Goal: Task Accomplishment & Management: Manage account settings

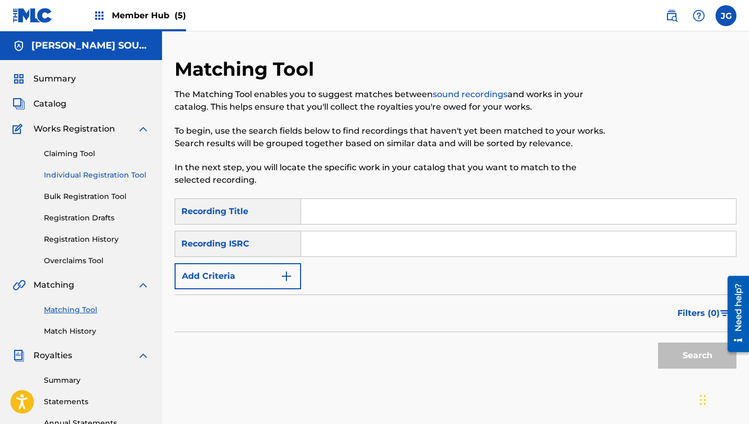
click at [79, 177] on link "Individual Registration Tool" at bounding box center [97, 175] width 106 height 11
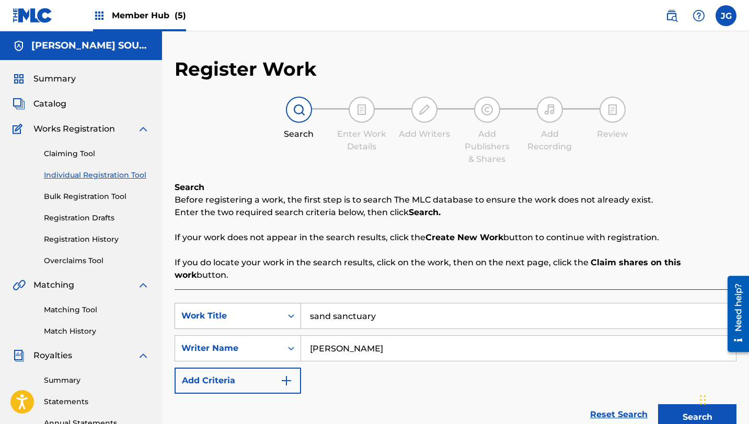
drag, startPoint x: 379, startPoint y: 308, endPoint x: 294, endPoint y: 298, distance: 85.3
click at [294, 303] on div "SearchWithCriteriab65c3316-d121-4bc3-84fa-3fcd19b4b4d6 Work Title sand sanctuary" at bounding box center [456, 316] width 562 height 26
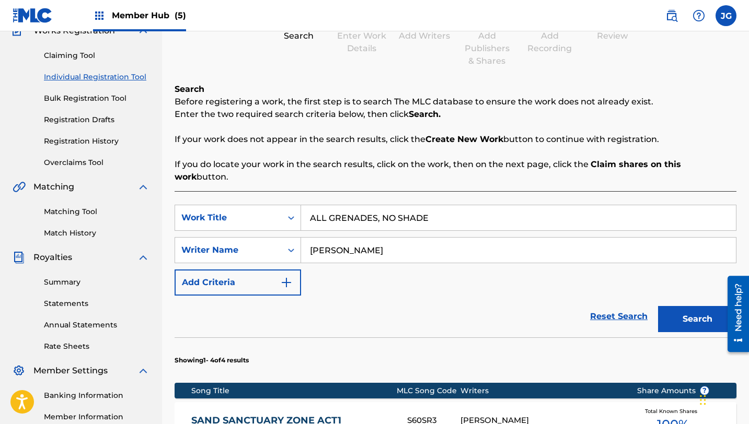
scroll to position [101, 0]
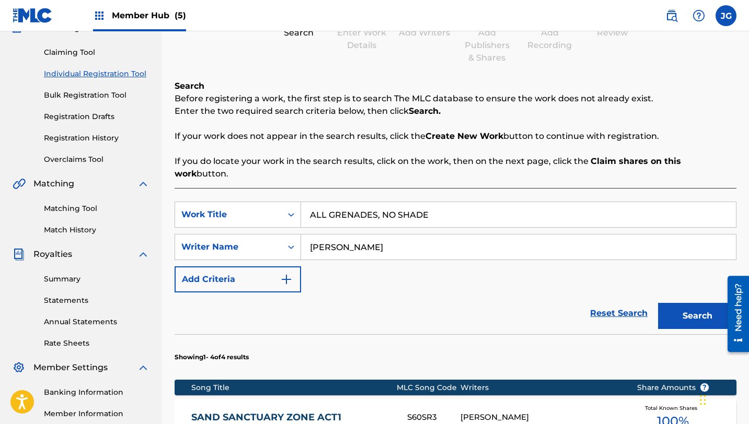
type input "ALL GRENADES, NO SHADE"
click at [670, 303] on button "Search" at bounding box center [697, 316] width 78 height 26
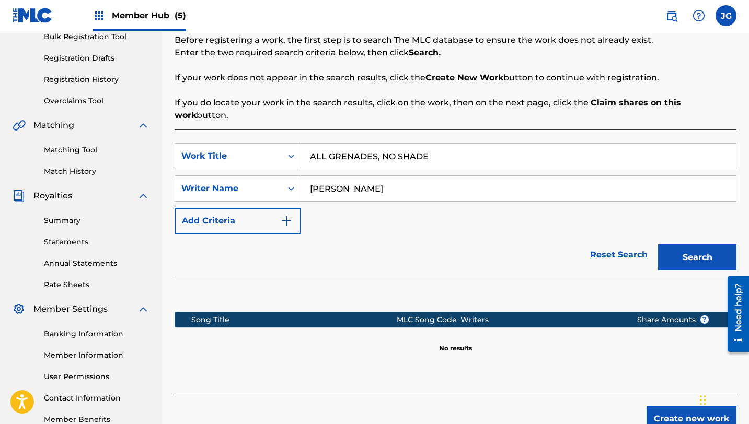
scroll to position [163, 0]
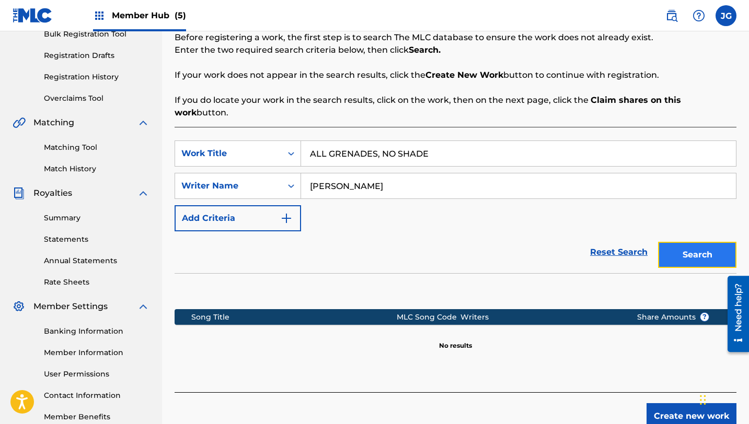
click at [678, 245] on button "Search" at bounding box center [697, 255] width 78 height 26
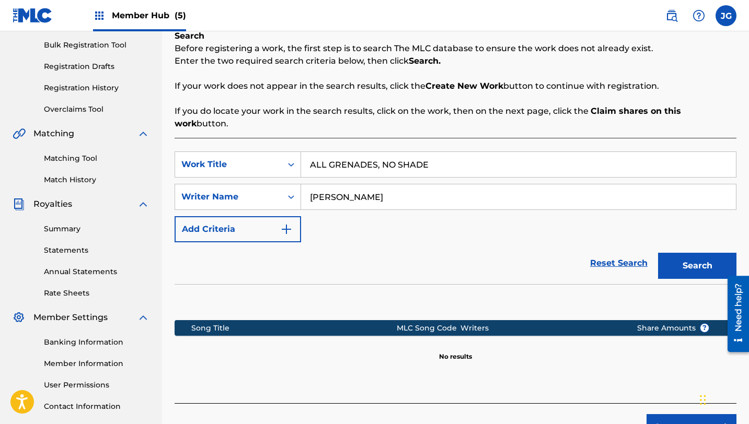
scroll to position [151, 0]
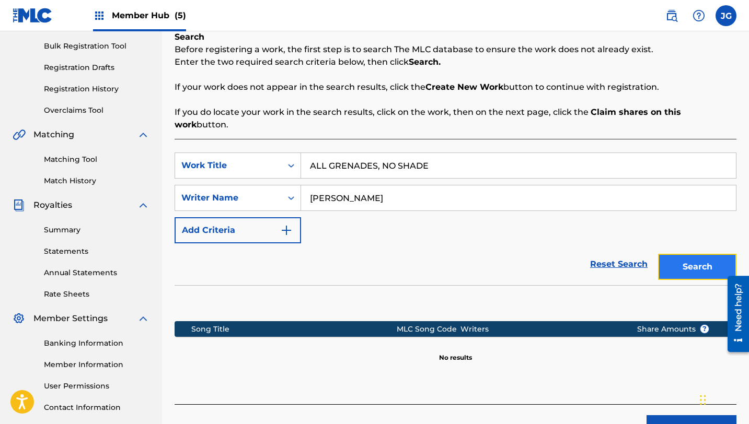
click at [671, 254] on button "Search" at bounding box center [697, 267] width 78 height 26
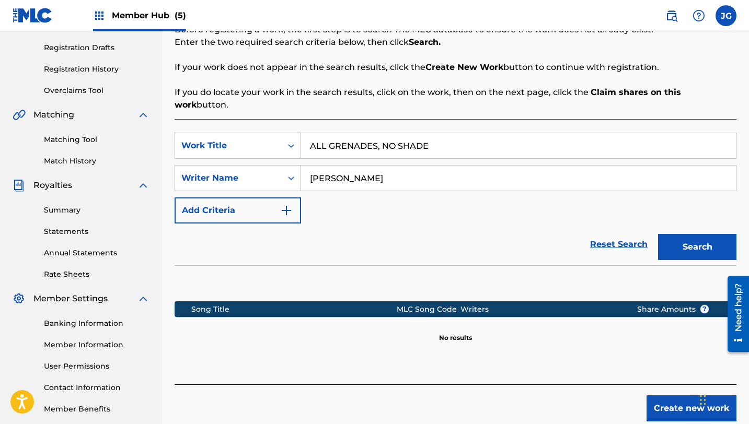
scroll to position [224, 0]
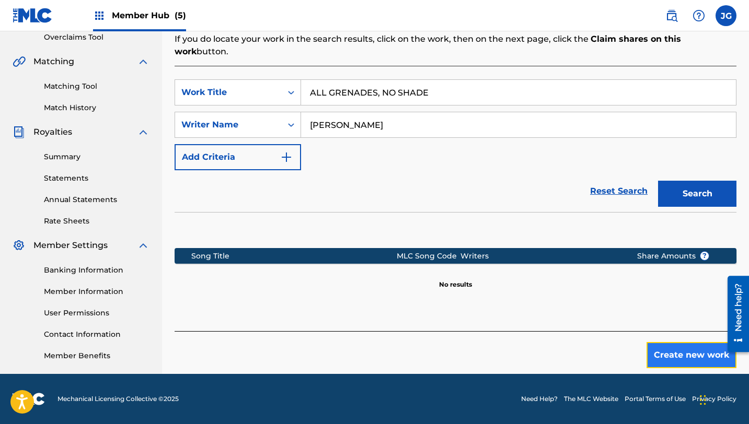
click at [674, 342] on button "Create new work" at bounding box center [692, 355] width 90 height 26
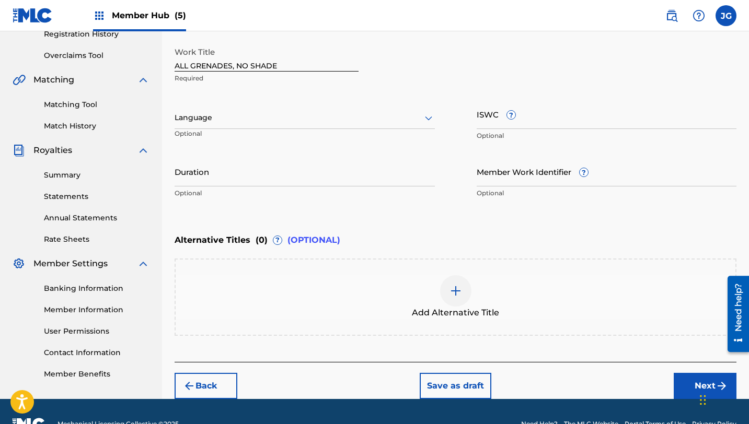
scroll to position [230, 0]
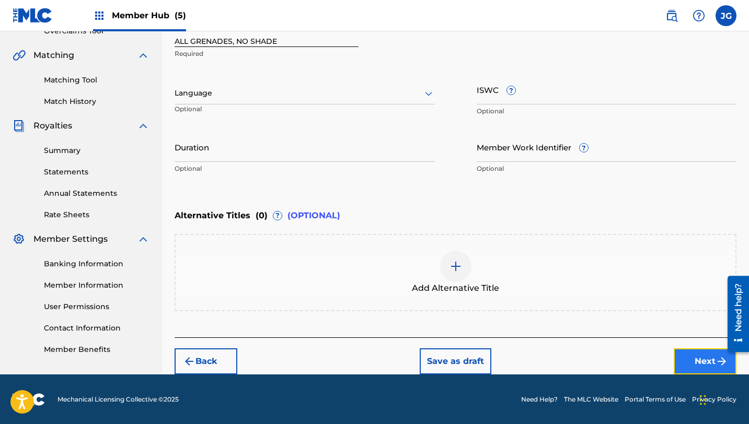
click at [696, 352] on button "Next" at bounding box center [705, 362] width 63 height 26
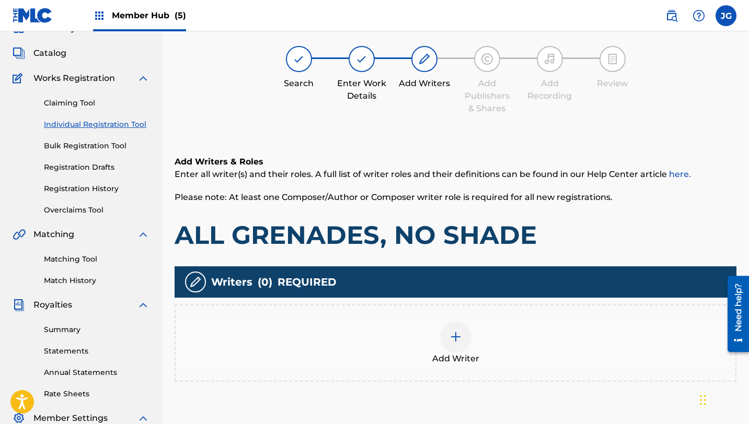
scroll to position [47, 0]
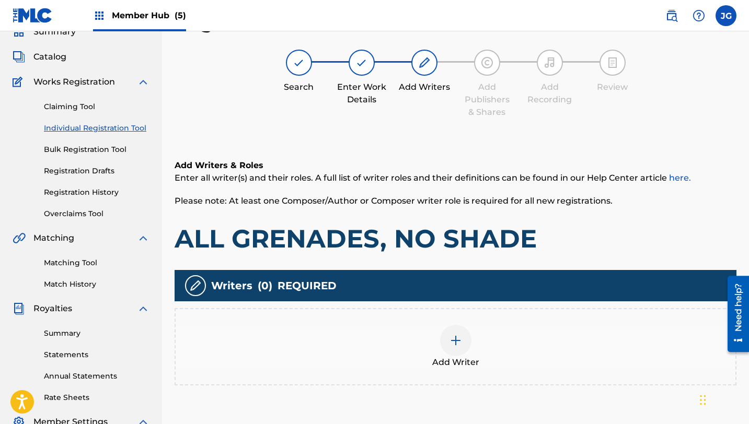
click at [453, 339] on img at bounding box center [456, 341] width 13 height 13
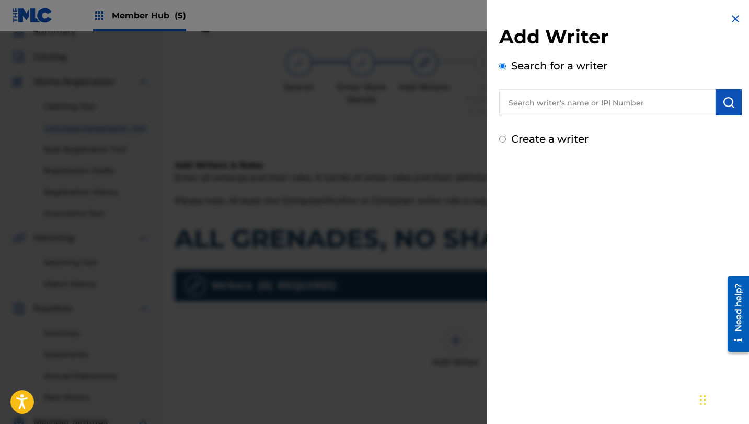
click at [576, 100] on input "text" at bounding box center [607, 102] width 216 height 26
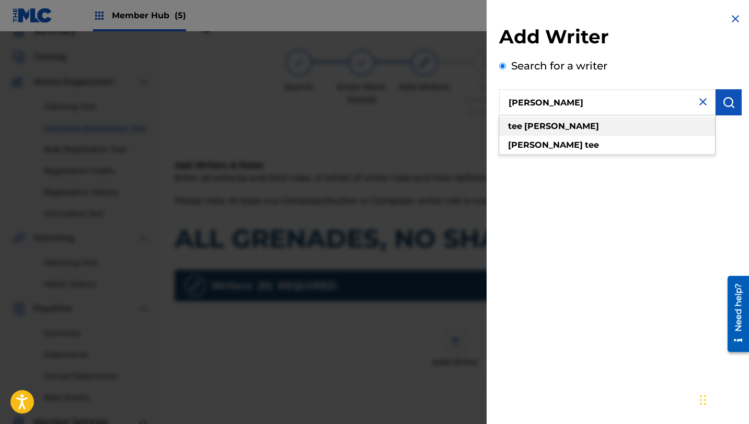
click at [574, 125] on div "[PERSON_NAME]" at bounding box center [607, 126] width 216 height 19
type input "[PERSON_NAME]"
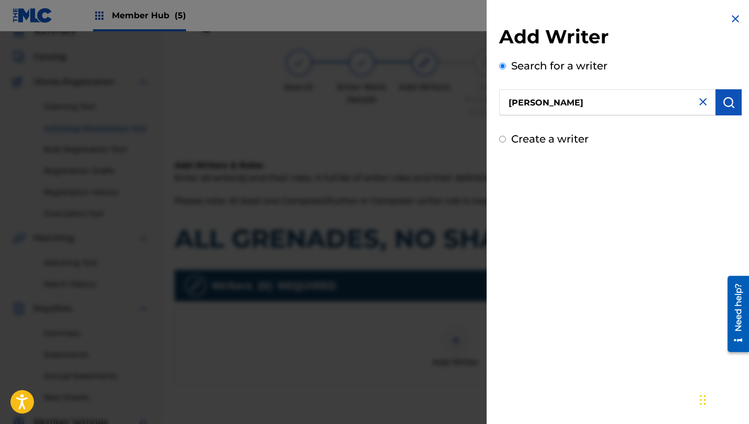
click at [707, 106] on input "[PERSON_NAME]" at bounding box center [607, 102] width 216 height 26
click at [724, 105] on img "submit" at bounding box center [728, 102] width 13 height 13
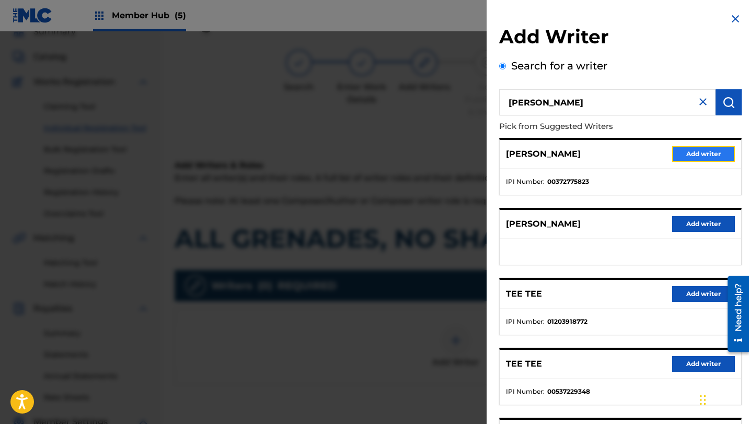
click at [689, 155] on button "Add writer" at bounding box center [703, 154] width 63 height 16
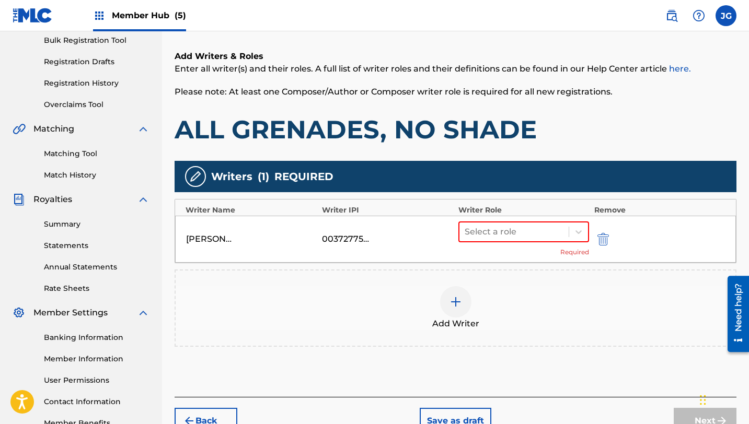
scroll to position [168, 0]
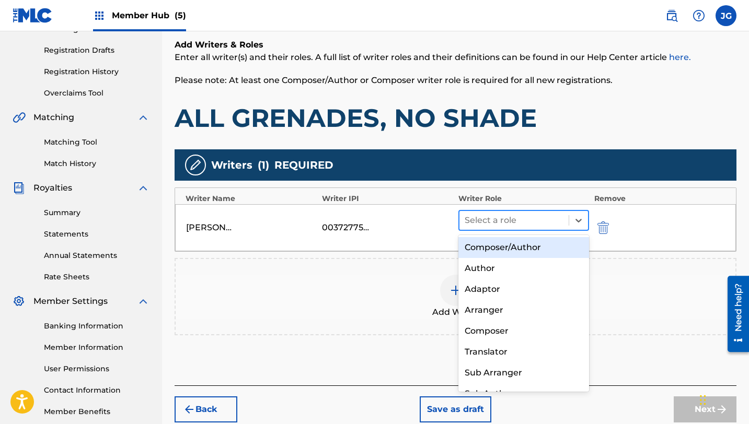
click at [531, 224] on div at bounding box center [514, 220] width 99 height 15
click at [528, 245] on div "Composer/Author" at bounding box center [523, 247] width 131 height 21
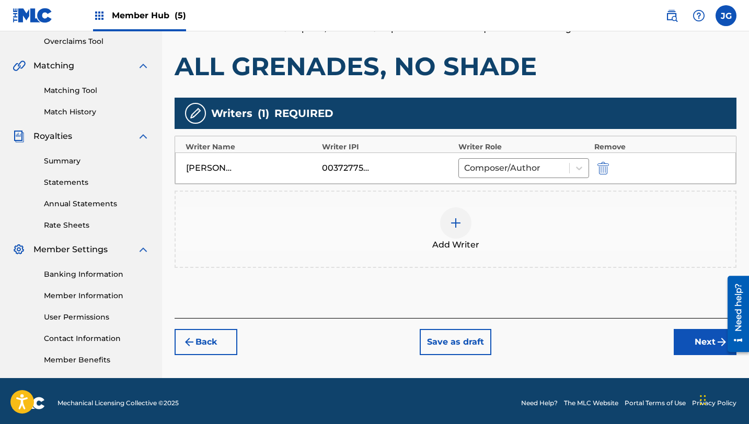
scroll to position [224, 0]
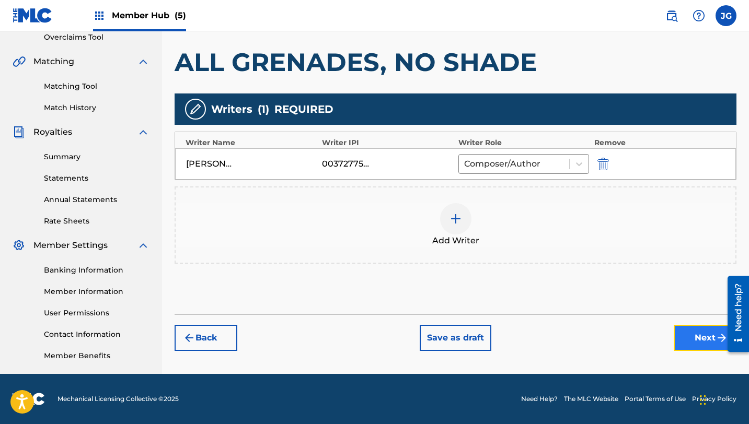
click at [685, 342] on button "Next" at bounding box center [705, 338] width 63 height 26
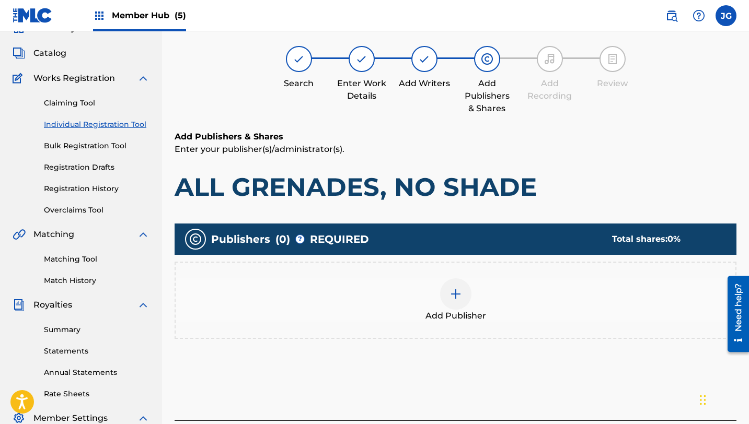
scroll to position [47, 0]
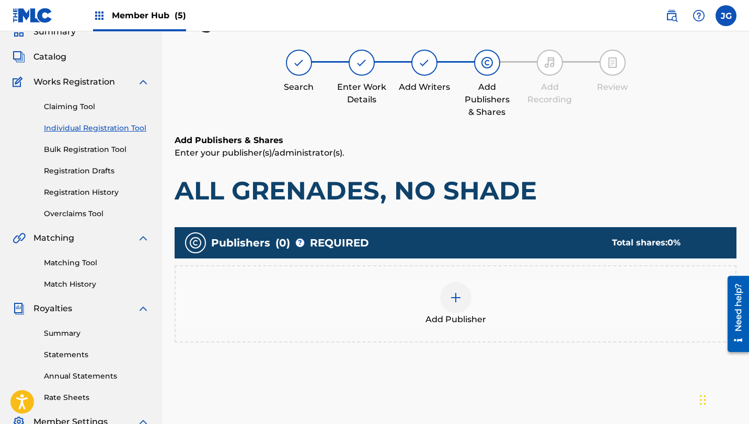
click at [462, 297] on div at bounding box center [455, 297] width 31 height 31
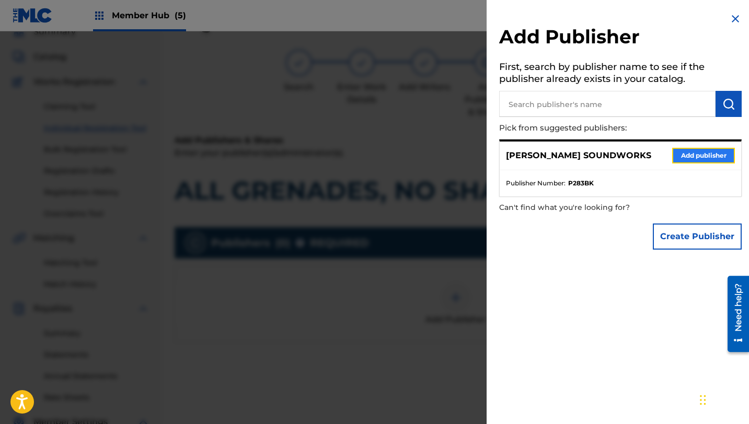
click at [674, 153] on button "Add publisher" at bounding box center [703, 156] width 63 height 16
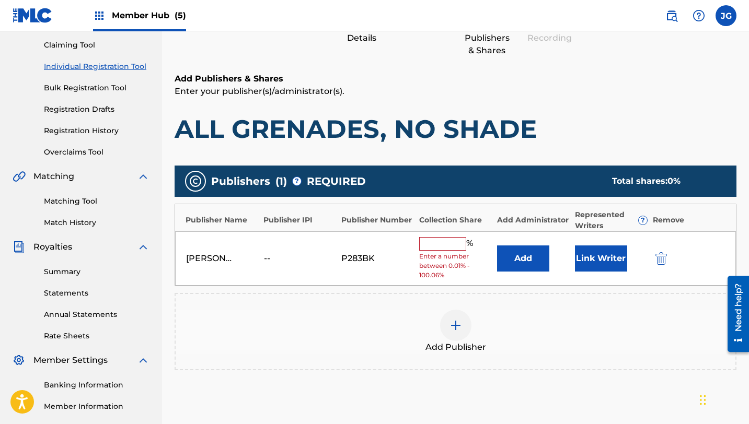
scroll to position [141, 0]
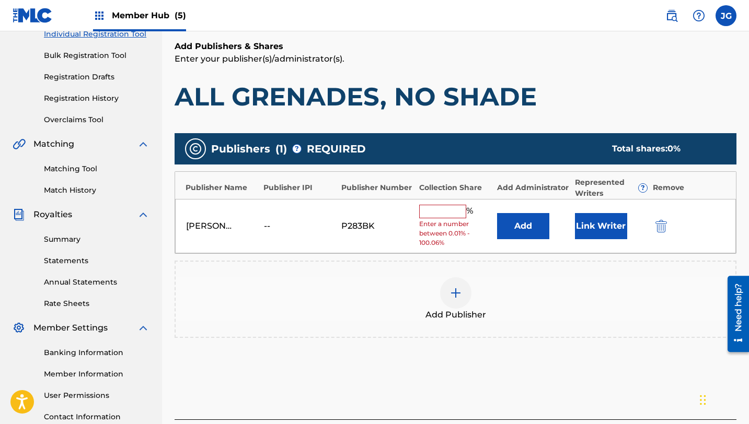
click at [435, 215] on input "text" at bounding box center [442, 212] width 47 height 14
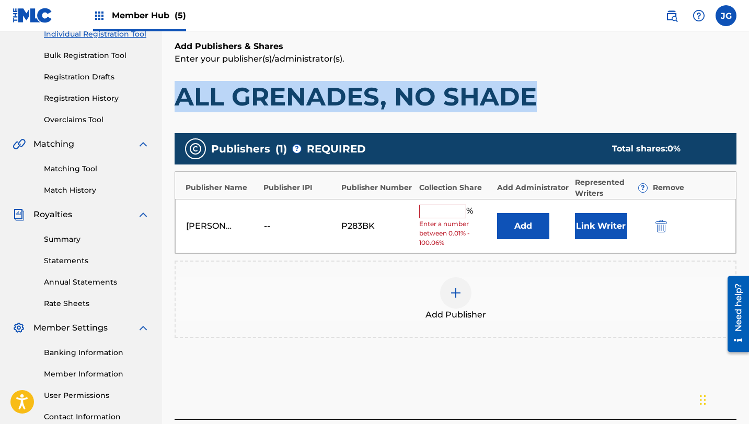
drag, startPoint x: 174, startPoint y: 98, endPoint x: 569, endPoint y: 89, distance: 395.3
click at [569, 89] on div "Register Work Search Enter Work Details Add Writers Add Publishers & Shares Add…" at bounding box center [455, 186] width 587 height 540
copy h1 "ALL GRENADES, NO SHADE"
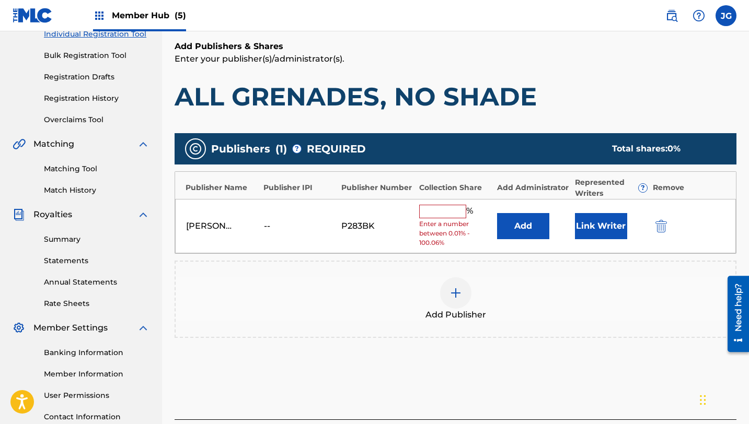
click at [442, 217] on input "text" at bounding box center [442, 212] width 47 height 14
type input "80"
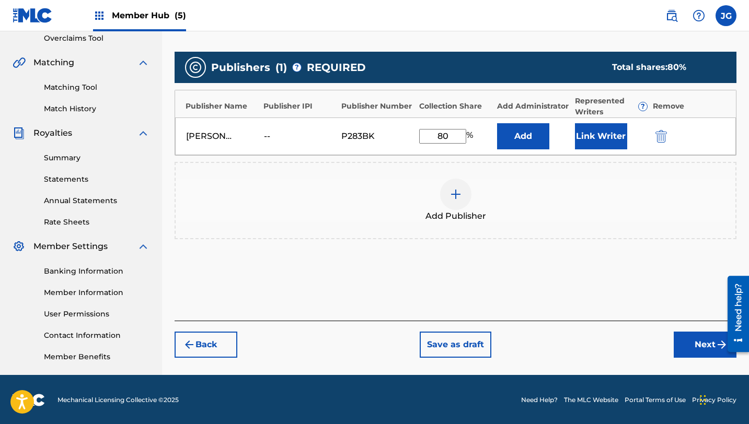
scroll to position [224, 0]
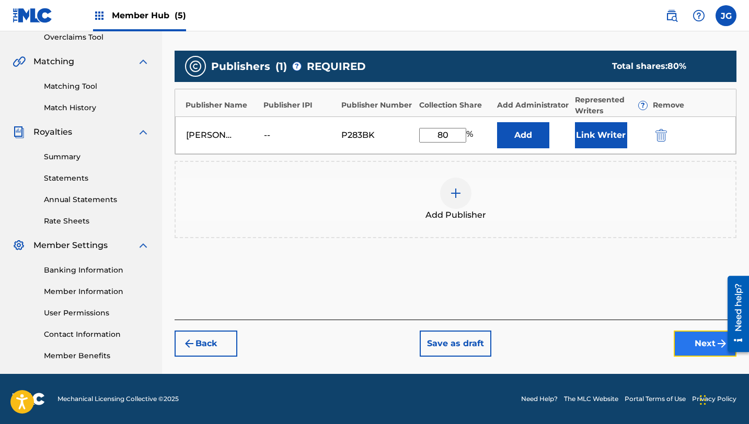
click at [713, 344] on button "Next" at bounding box center [705, 344] width 63 height 26
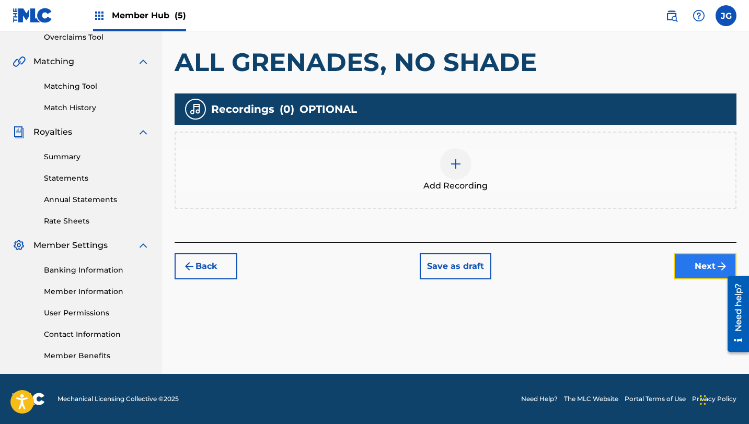
click at [692, 262] on button "Next" at bounding box center [705, 267] width 63 height 26
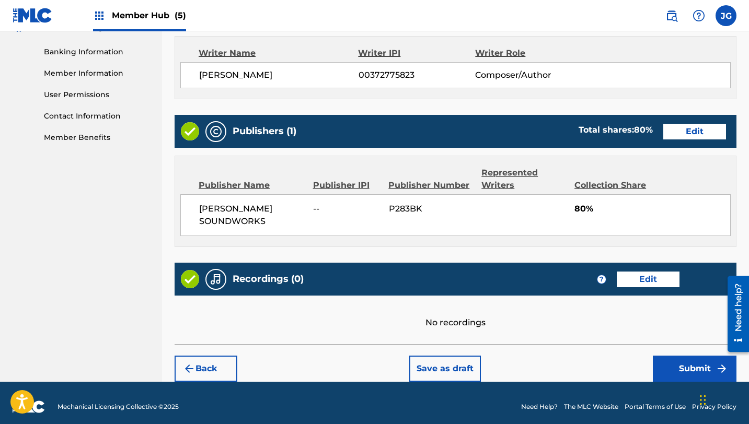
scroll to position [450, 0]
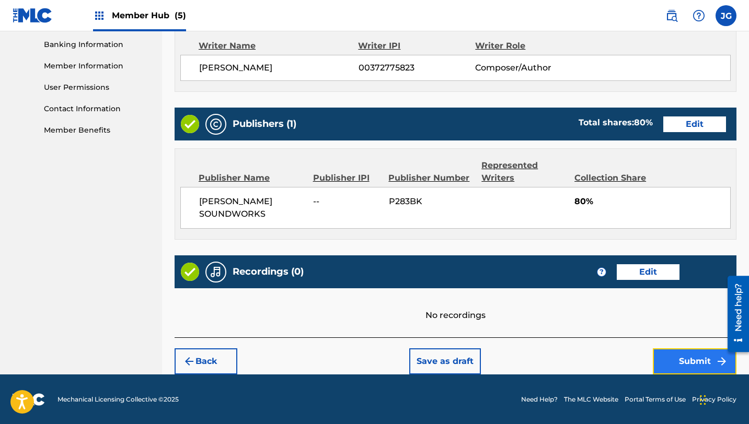
click at [668, 363] on button "Submit" at bounding box center [695, 362] width 84 height 26
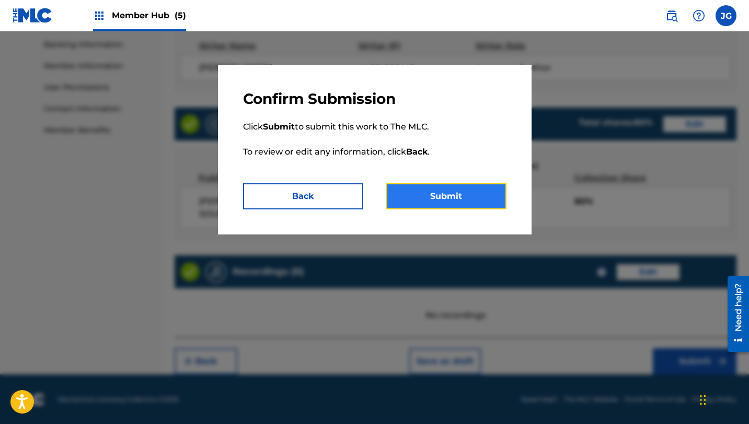
click at [451, 188] on button "Submit" at bounding box center [446, 196] width 120 height 26
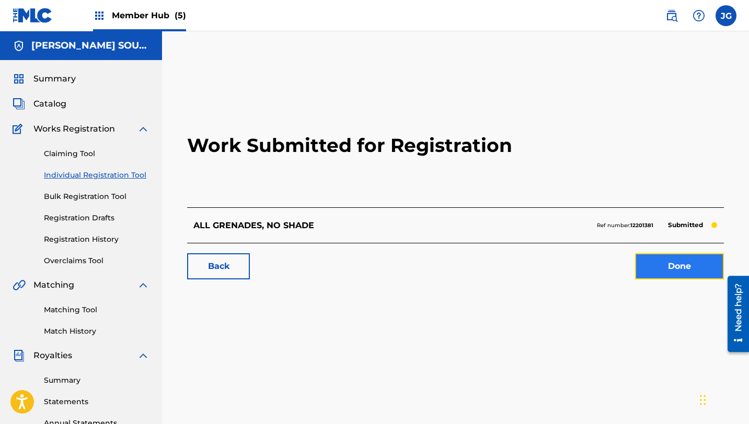
click at [669, 270] on link "Done" at bounding box center [679, 267] width 89 height 26
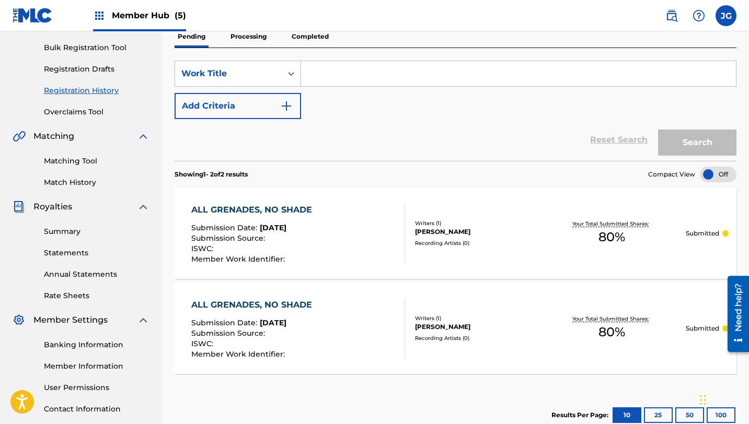
scroll to position [155, 0]
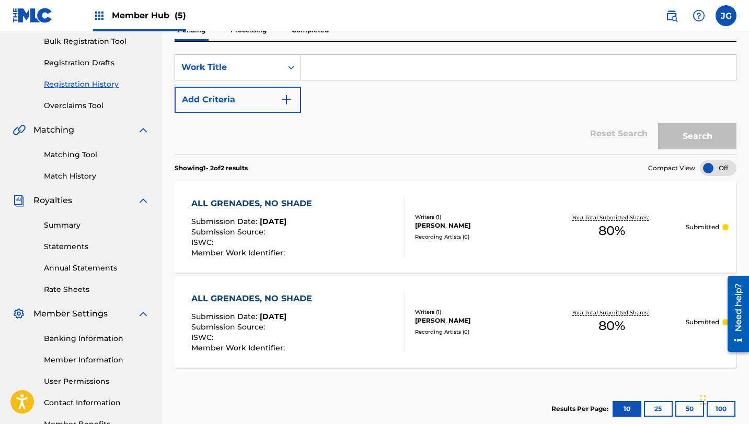
click at [341, 220] on div "ALL GRENADES, NO SHADE Submission Date : [DATE] Submission Source : ISWC : Memb…" at bounding box center [298, 228] width 214 height 60
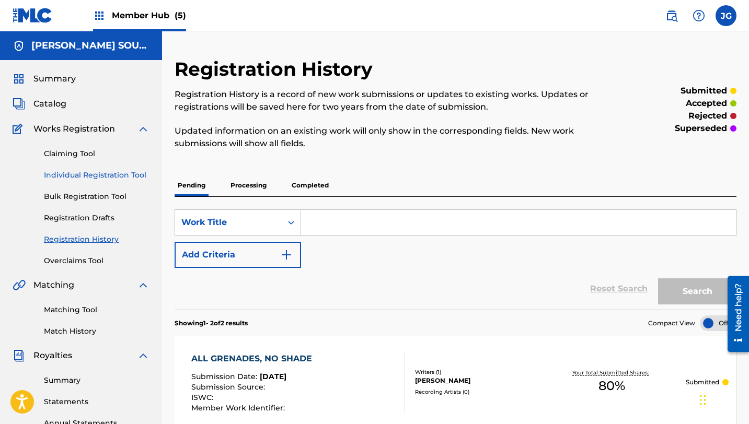
click at [117, 172] on link "Individual Registration Tool" at bounding box center [97, 175] width 106 height 11
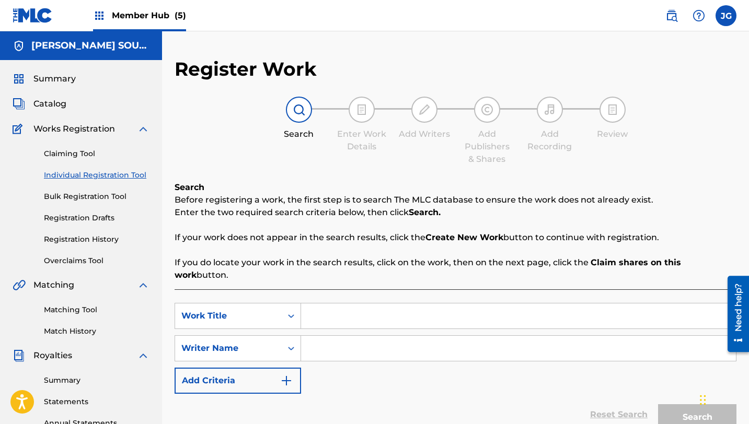
click at [333, 319] on div "SearchWithCriteriab65c3316-d121-4bc3-84fa-3fcd19b4b4d6 Work Title SearchWithCri…" at bounding box center [456, 348] width 562 height 91
click at [333, 316] on input "Search Form" at bounding box center [518, 316] width 435 height 25
paste input "Metal Slug Tactics"
type input "Metal Slug Tactics"
click at [308, 342] on input "Search Form" at bounding box center [518, 348] width 435 height 25
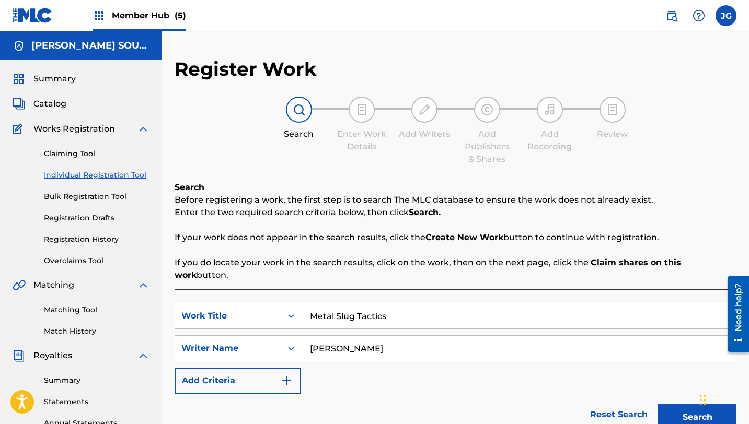
type input "[PERSON_NAME]"
click at [658, 405] on button "Search" at bounding box center [697, 418] width 78 height 26
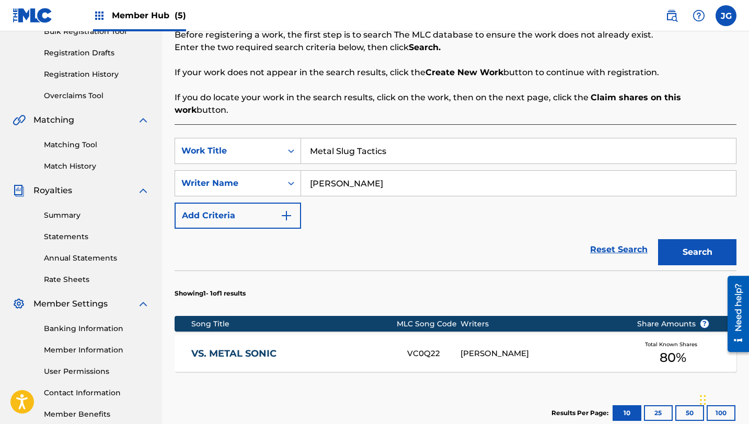
scroll to position [166, 0]
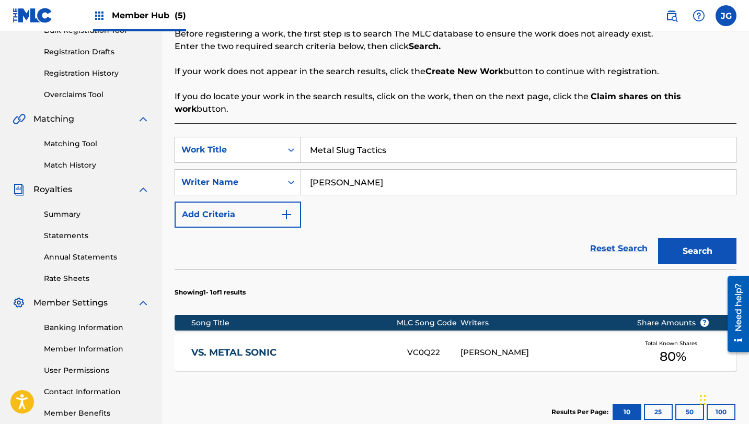
drag, startPoint x: 388, startPoint y: 141, endPoint x: 218, endPoint y: 139, distance: 169.9
click at [218, 139] on div "SearchWithCriteriab65c3316-d121-4bc3-84fa-3fcd19b4b4d6 Work Title Metal Slug Ta…" at bounding box center [456, 150] width 562 height 26
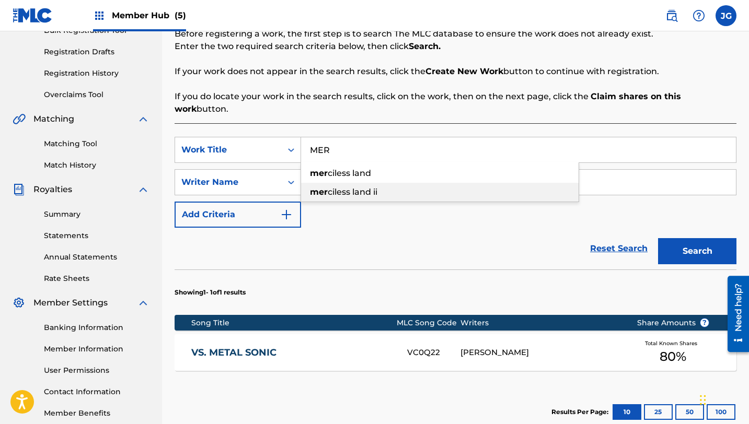
click at [324, 187] on strong "mer" at bounding box center [319, 192] width 18 height 10
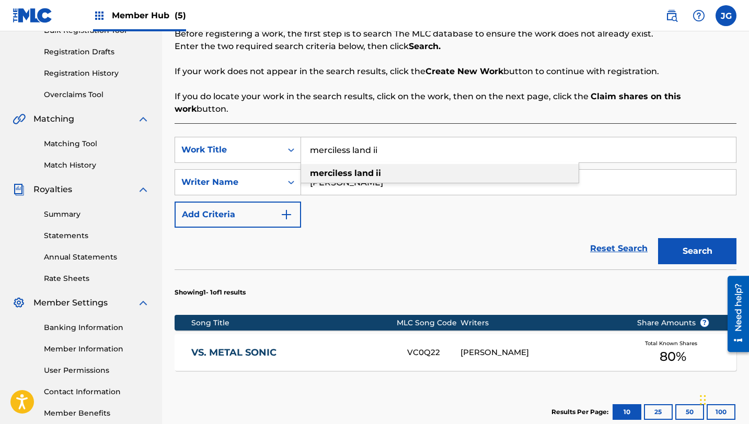
click at [332, 168] on strong "merciless" at bounding box center [331, 173] width 42 height 10
click at [658, 238] on button "Search" at bounding box center [697, 251] width 78 height 26
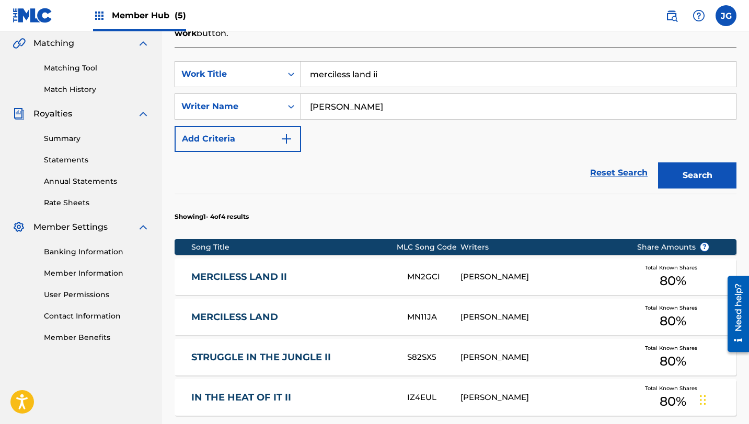
scroll to position [244, 0]
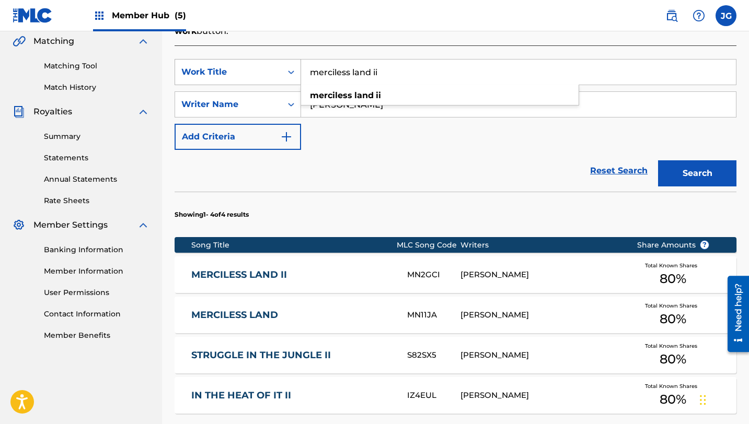
drag, startPoint x: 386, startPoint y: 60, endPoint x: 250, endPoint y: 56, distance: 136.0
click at [250, 59] on div "SearchWithCriteriab65c3316-d121-4bc3-84fa-3fcd19b4b4d6 Work Title merciless lan…" at bounding box center [456, 72] width 562 height 26
paste input "sundown siege"
type input "sundown siege"
click at [658, 160] on button "Search" at bounding box center [697, 173] width 78 height 26
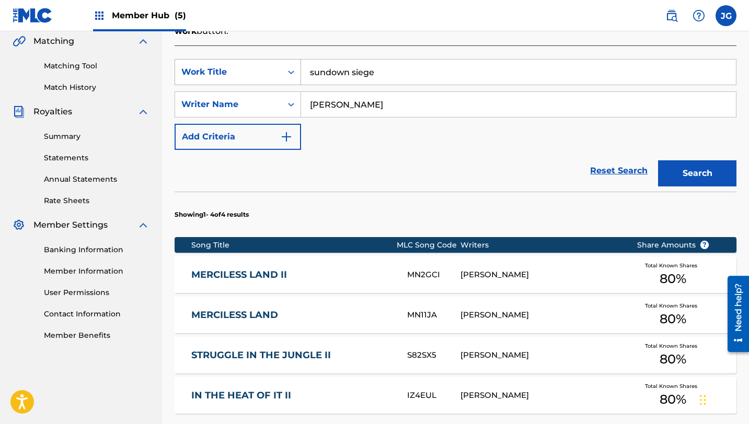
scroll to position [224, 0]
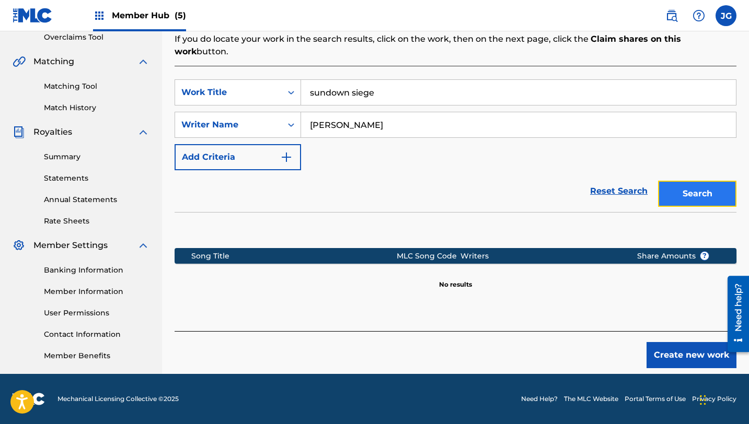
click at [691, 181] on button "Search" at bounding box center [697, 194] width 78 height 26
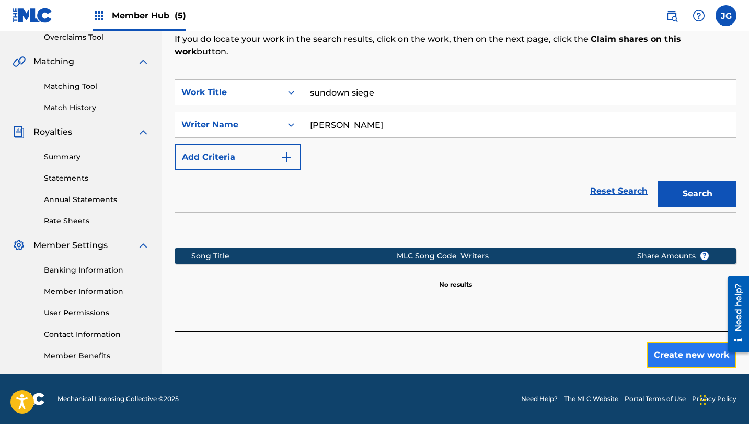
click at [666, 348] on button "Create new work" at bounding box center [692, 355] width 90 height 26
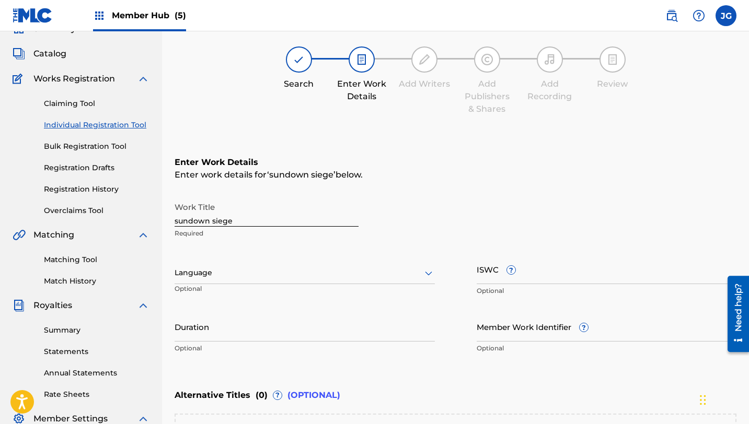
scroll to position [53, 0]
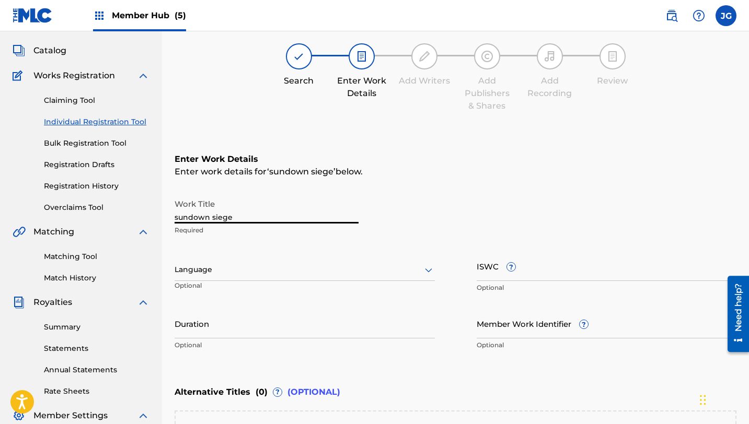
drag, startPoint x: 244, startPoint y: 220, endPoint x: 159, endPoint y: 215, distance: 85.4
click at [159, 215] on main "TEE [PERSON_NAME] SOUNDWORKS Summary Catalog Works Registration Claiming Tool I…" at bounding box center [374, 264] width 749 height 573
type input "s"
type input "SUNDOWN SIEGE"
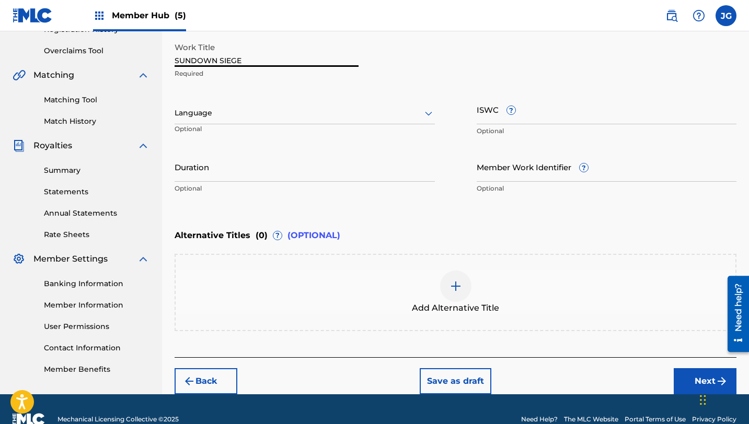
scroll to position [230, 0]
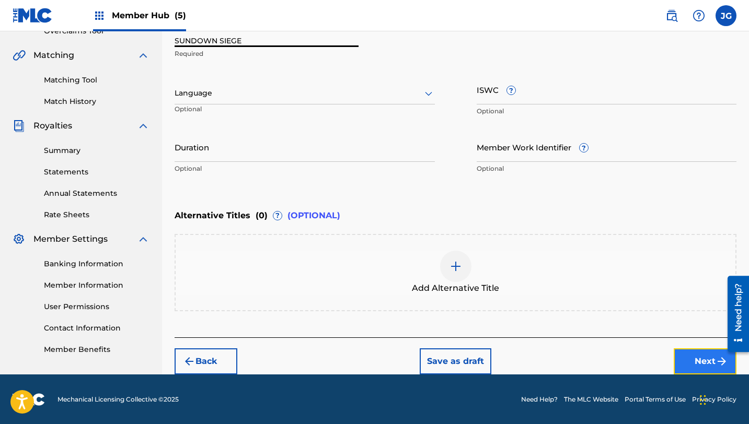
click at [698, 359] on button "Next" at bounding box center [705, 362] width 63 height 26
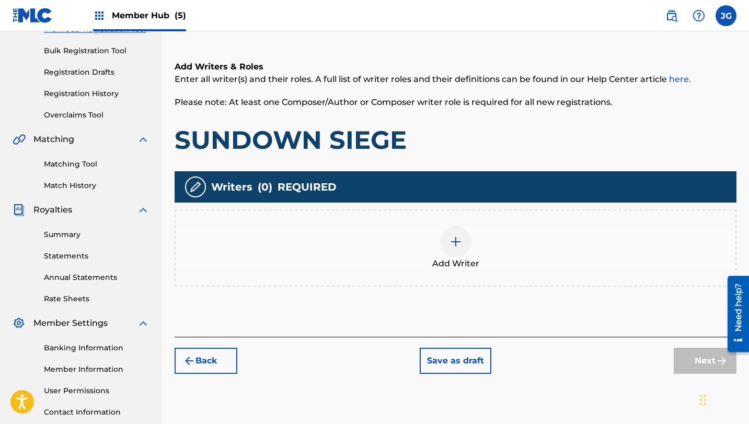
scroll to position [224, 0]
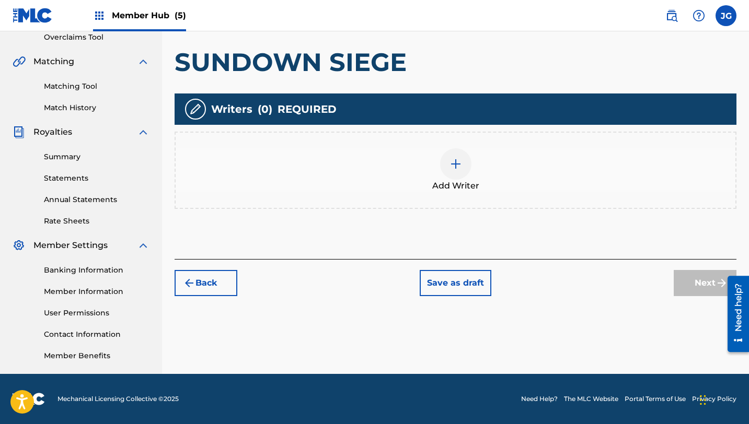
click at [456, 170] on div at bounding box center [455, 163] width 31 height 31
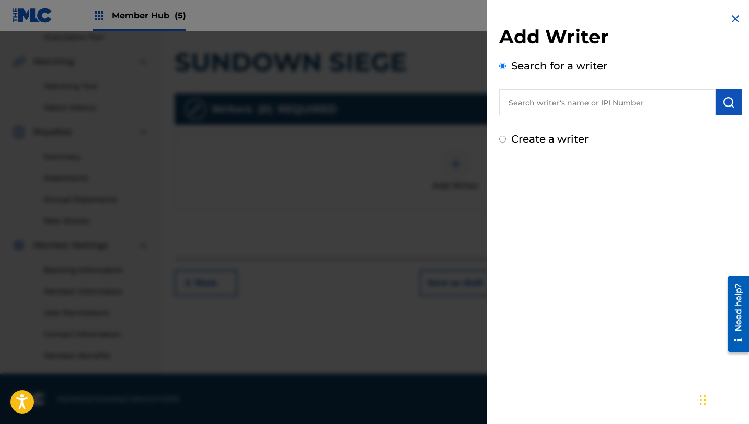
click at [609, 96] on input "text" at bounding box center [607, 102] width 216 height 26
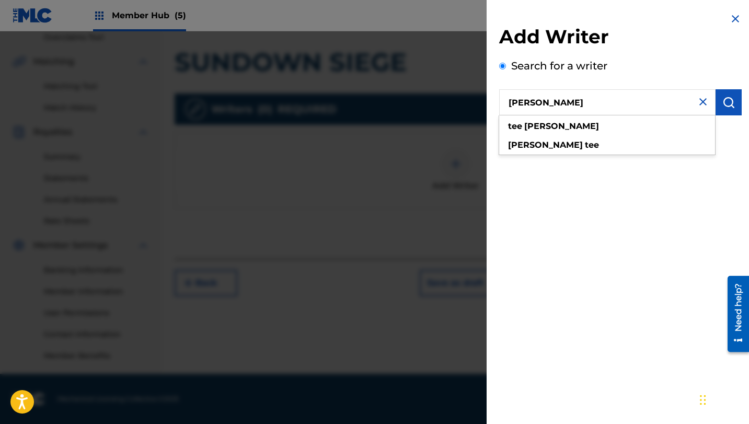
type input "[PERSON_NAME]"
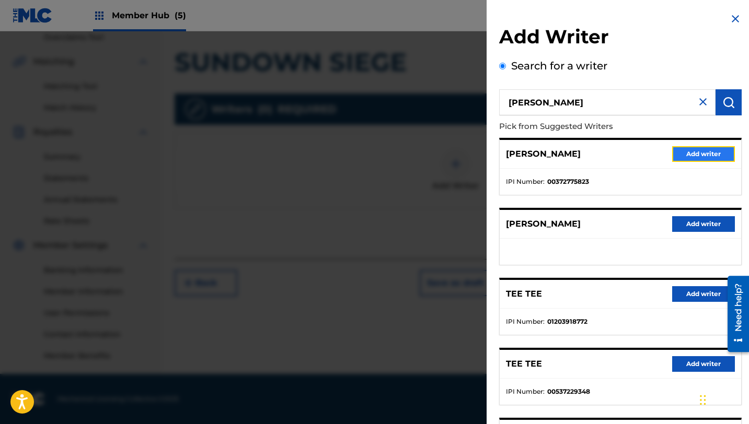
click at [698, 154] on button "Add writer" at bounding box center [703, 154] width 63 height 16
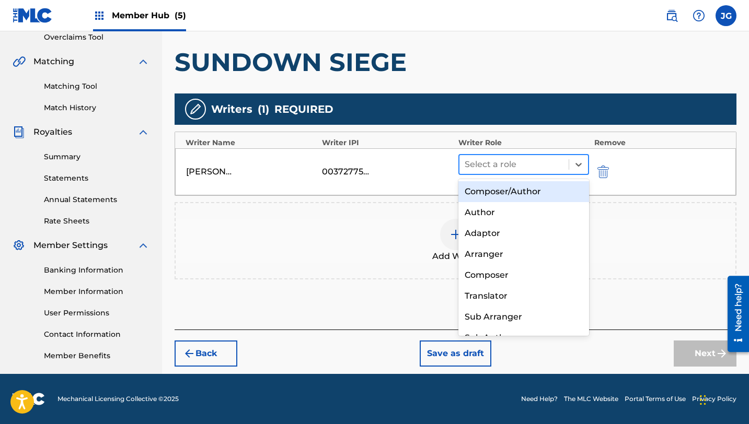
click at [516, 167] on div at bounding box center [514, 164] width 99 height 15
click at [517, 194] on div "Composer/Author" at bounding box center [523, 191] width 131 height 21
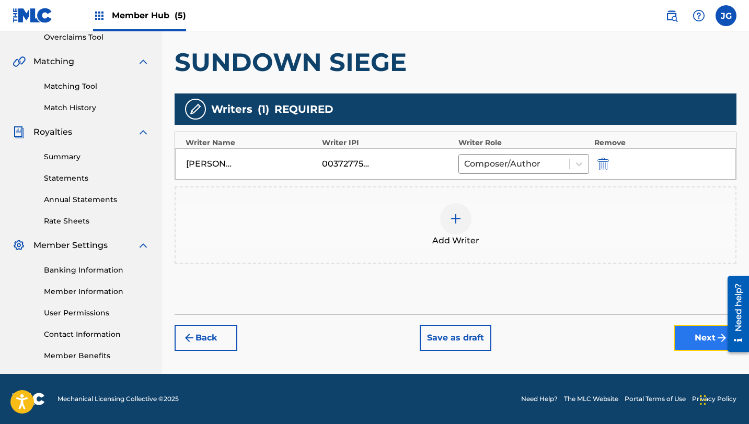
click at [711, 347] on button "Next" at bounding box center [705, 338] width 63 height 26
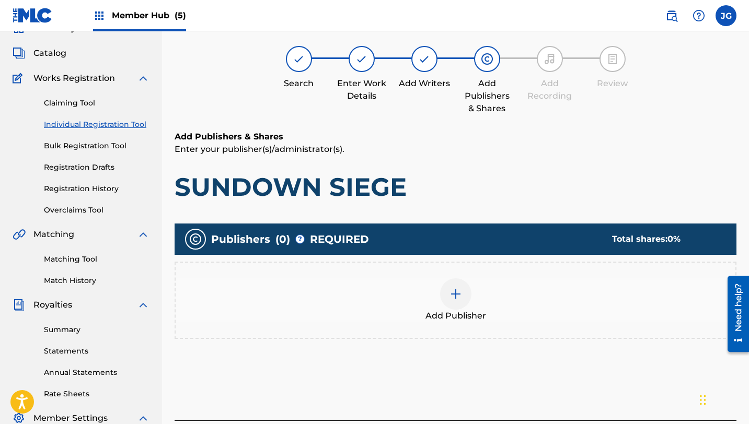
scroll to position [47, 0]
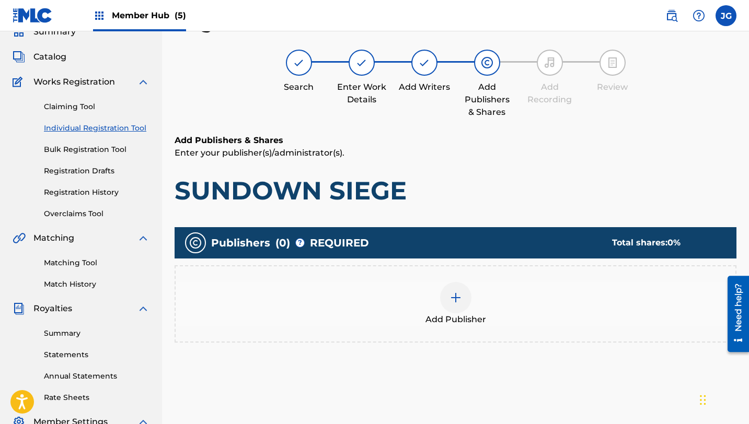
click at [462, 300] on div at bounding box center [455, 297] width 31 height 31
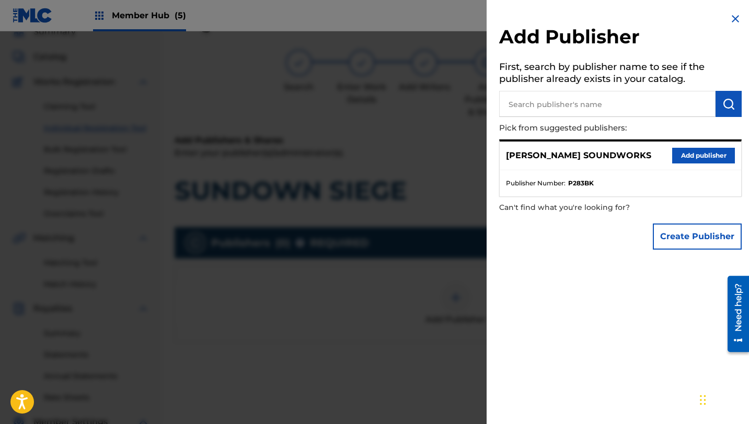
drag, startPoint x: 655, startPoint y: 93, endPoint x: 646, endPoint y: 112, distance: 22.0
click at [652, 96] on input "text" at bounding box center [607, 104] width 216 height 26
click at [708, 154] on button "Add publisher" at bounding box center [703, 156] width 63 height 16
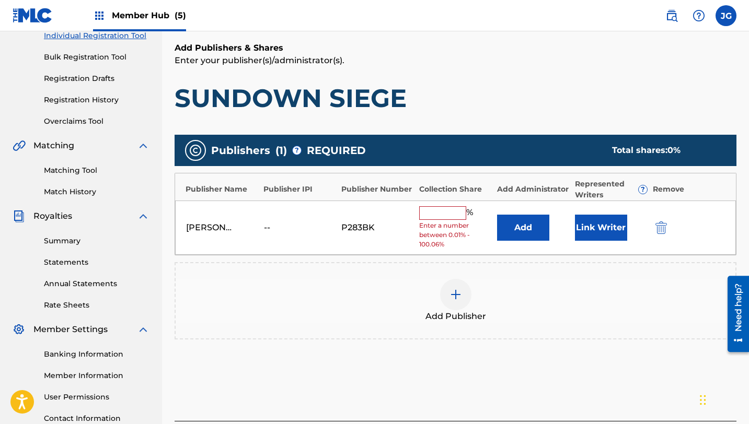
scroll to position [158, 0]
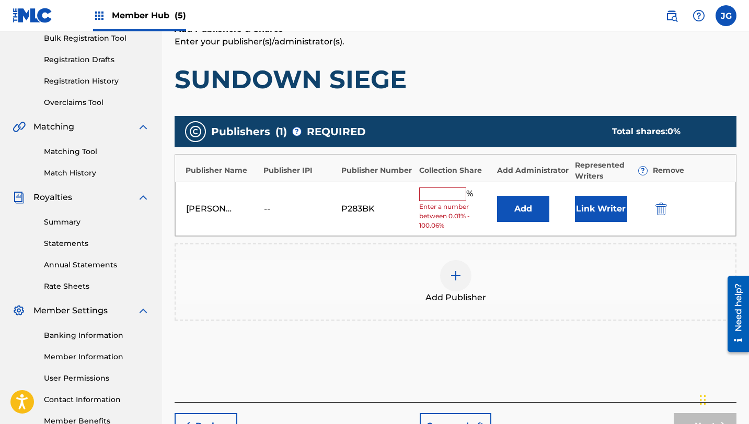
click at [435, 194] on input "text" at bounding box center [442, 195] width 47 height 14
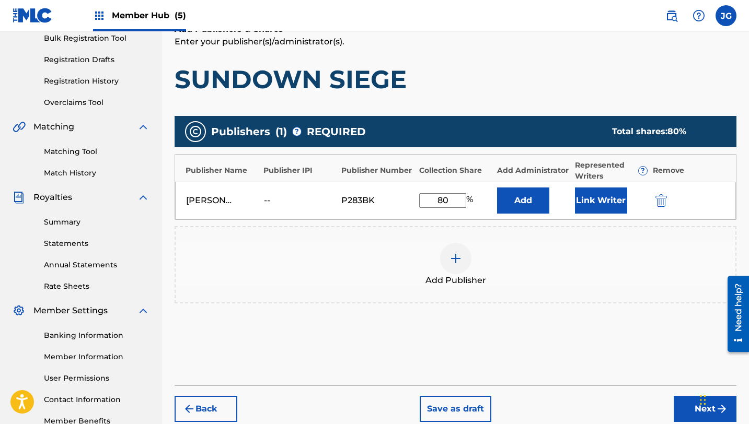
type input "80"
click at [520, 215] on div "[PERSON_NAME] SOUNDWORKS -- P283BK 80 % Add Link Writer" at bounding box center [455, 201] width 561 height 38
click at [520, 211] on button "Add" at bounding box center [523, 201] width 52 height 26
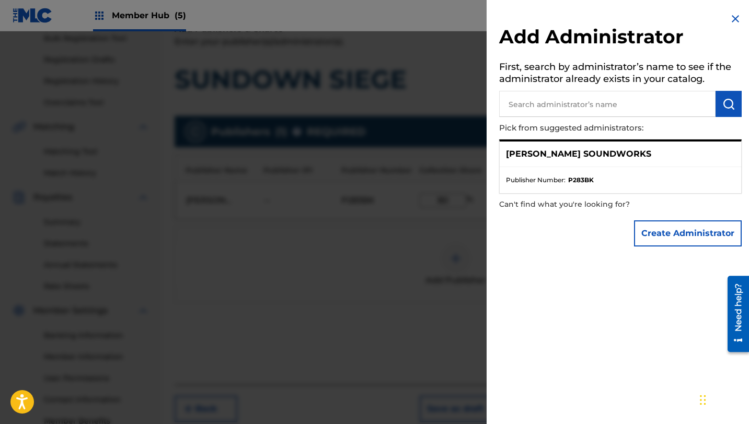
click at [627, 176] on li "Publisher Number : P283BK" at bounding box center [620, 180] width 229 height 9
click at [658, 129] on p "Pick from suggested administrators:" at bounding box center [590, 128] width 183 height 22
click at [595, 145] on div "[PERSON_NAME] SOUNDWORKS" at bounding box center [620, 155] width 241 height 26
click at [593, 159] on p "[PERSON_NAME] SOUNDWORKS" at bounding box center [578, 154] width 145 height 13
click at [551, 157] on p "[PERSON_NAME] SOUNDWORKS" at bounding box center [578, 154] width 145 height 13
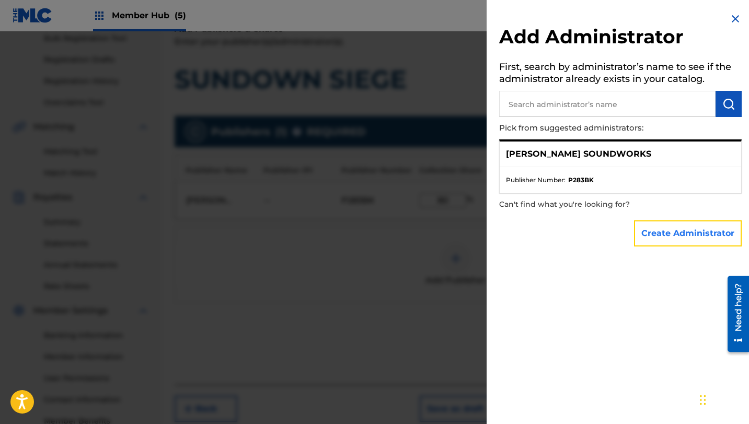
click at [653, 233] on button "Create Administrator" at bounding box center [688, 234] width 108 height 26
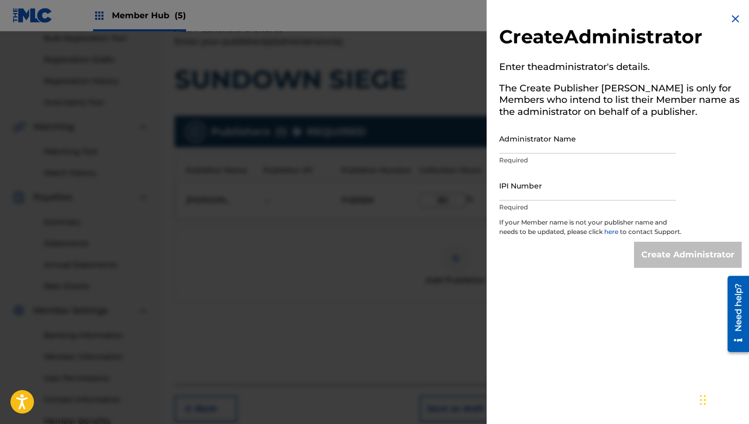
click at [729, 23] on img at bounding box center [735, 19] width 13 height 13
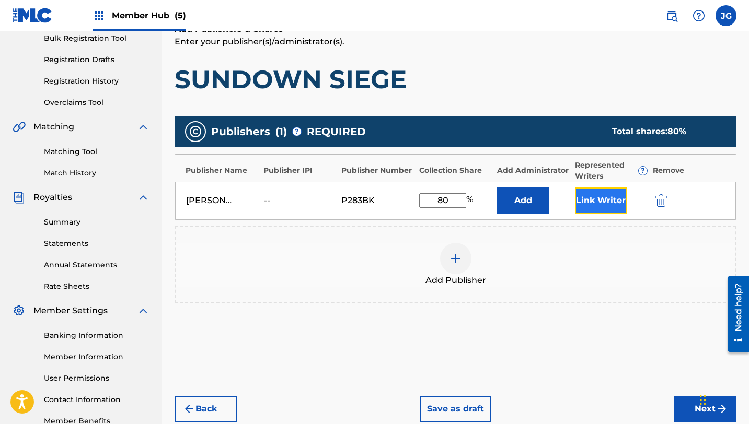
click at [597, 199] on button "Link Writer" at bounding box center [601, 201] width 52 height 26
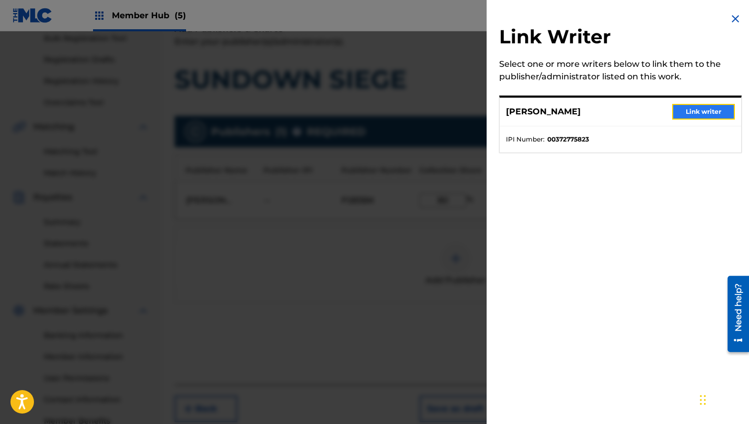
click at [692, 109] on button "Link writer" at bounding box center [703, 112] width 63 height 16
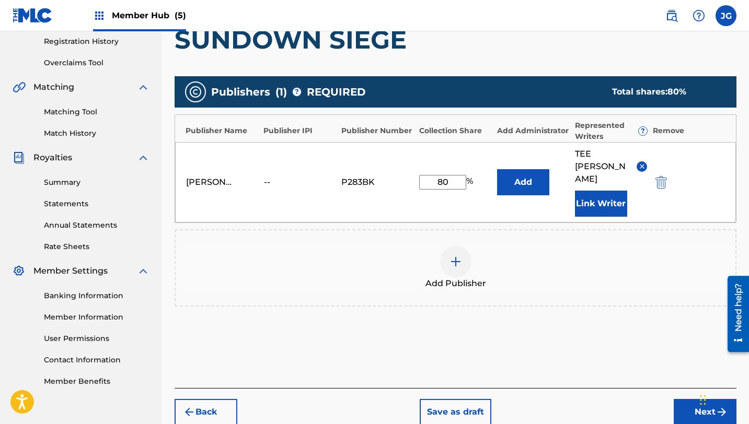
scroll to position [224, 0]
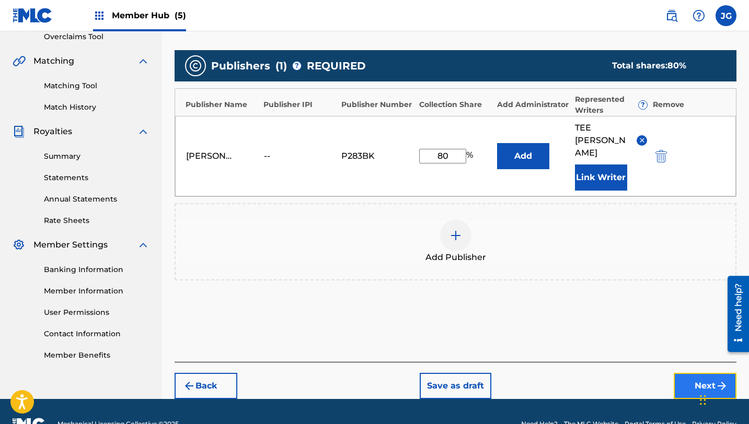
click at [708, 373] on button "Next" at bounding box center [705, 386] width 63 height 26
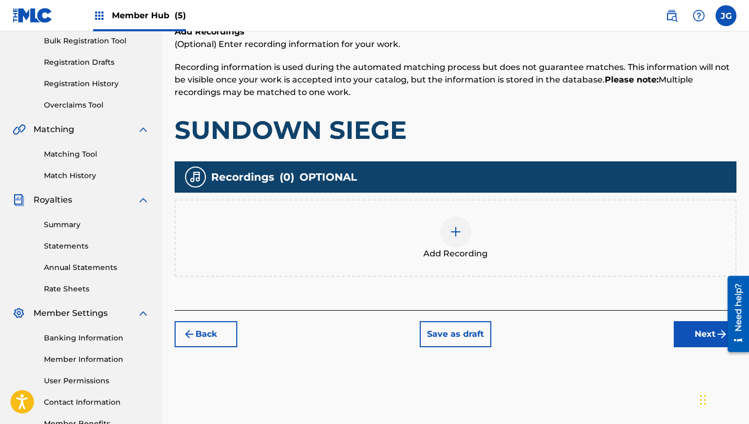
scroll to position [224, 0]
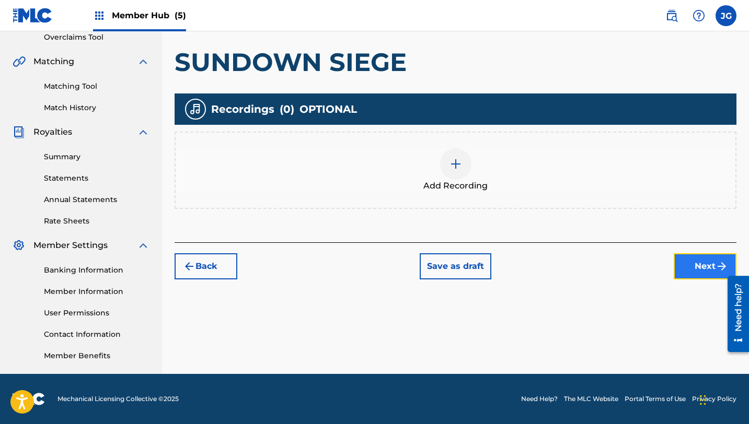
click at [688, 271] on button "Next" at bounding box center [705, 267] width 63 height 26
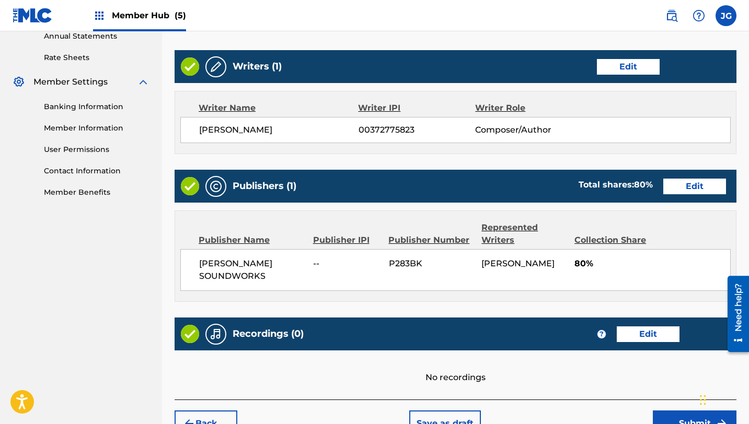
scroll to position [450, 0]
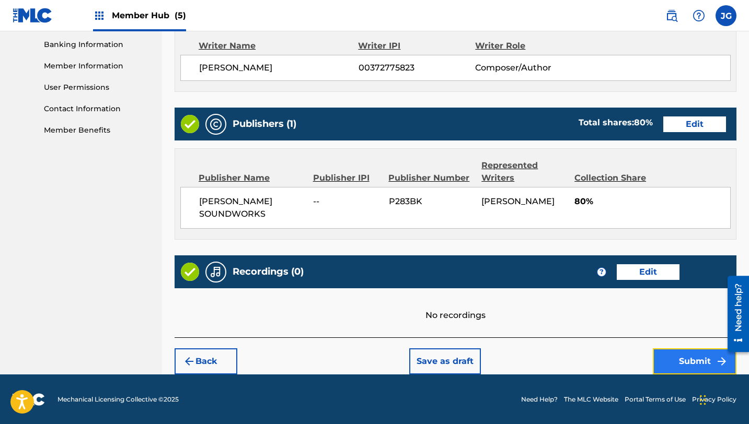
click at [675, 366] on button "Submit" at bounding box center [695, 362] width 84 height 26
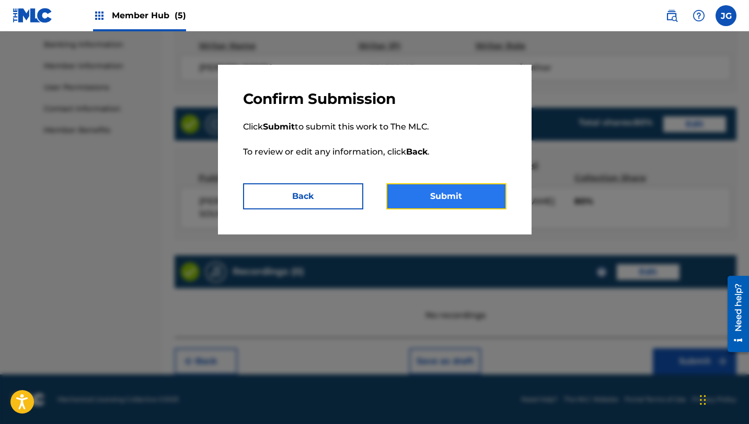
click at [442, 201] on button "Submit" at bounding box center [446, 196] width 120 height 26
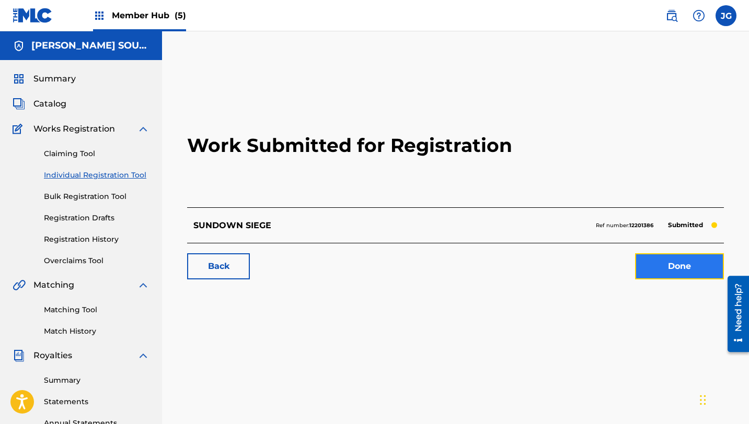
click at [666, 269] on link "Done" at bounding box center [679, 267] width 89 height 26
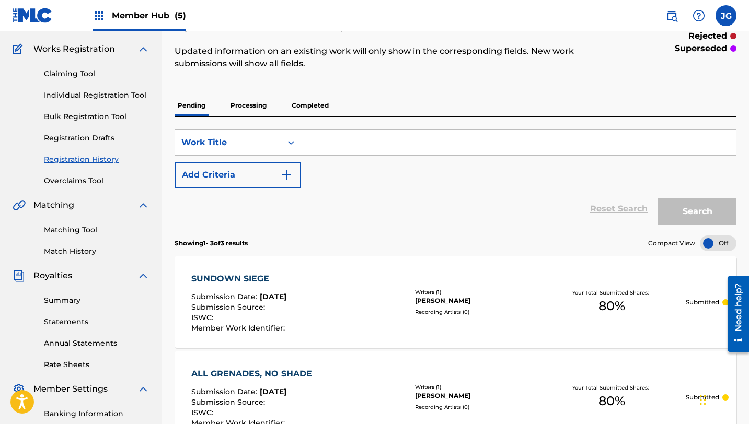
scroll to position [77, 0]
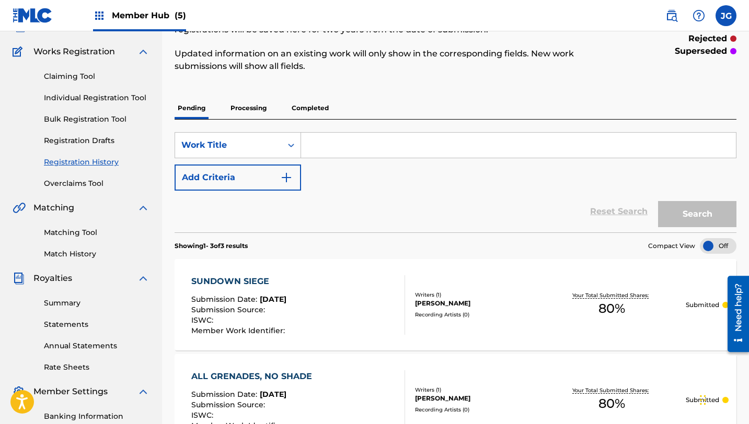
click at [363, 144] on input "Search Form" at bounding box center [518, 145] width 435 height 25
click at [338, 151] on input "Search Form" at bounding box center [518, 145] width 435 height 25
type input "Struggle in the Jungle"
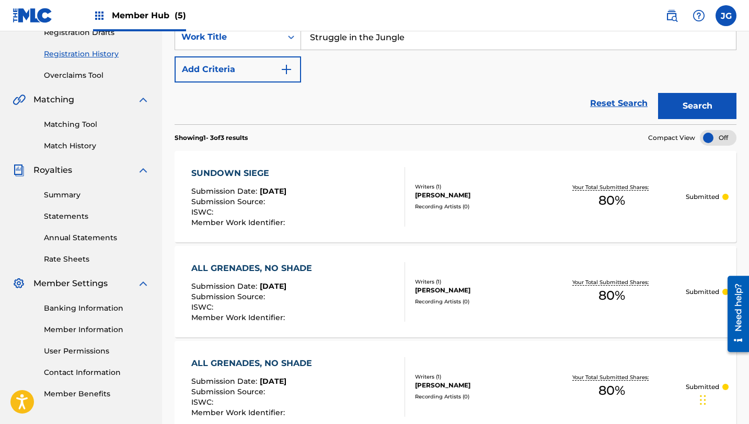
scroll to position [0, 0]
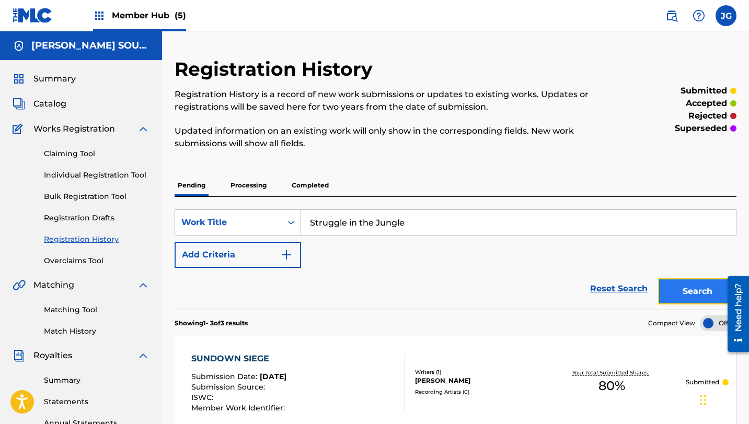
click at [672, 293] on button "Search" at bounding box center [697, 292] width 78 height 26
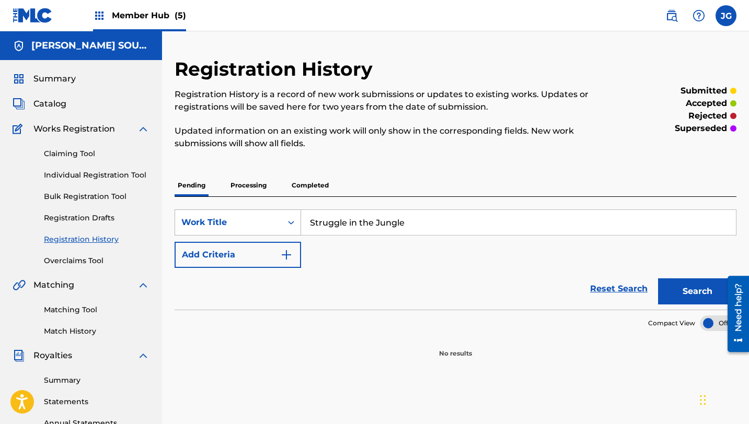
drag, startPoint x: 408, startPoint y: 225, endPoint x: 268, endPoint y: 222, distance: 140.6
click at [268, 222] on div "SearchWithCriteria33d578e3-6e4e-4a50-a4b2-17eef930a0a3 Work Title Struggle in t…" at bounding box center [456, 223] width 562 height 26
click at [39, 93] on div "Summary Catalog Works Registration Claiming Tool Individual Registration Tool B…" at bounding box center [81, 329] width 162 height 538
click at [82, 172] on link "Individual Registration Tool" at bounding box center [97, 175] width 106 height 11
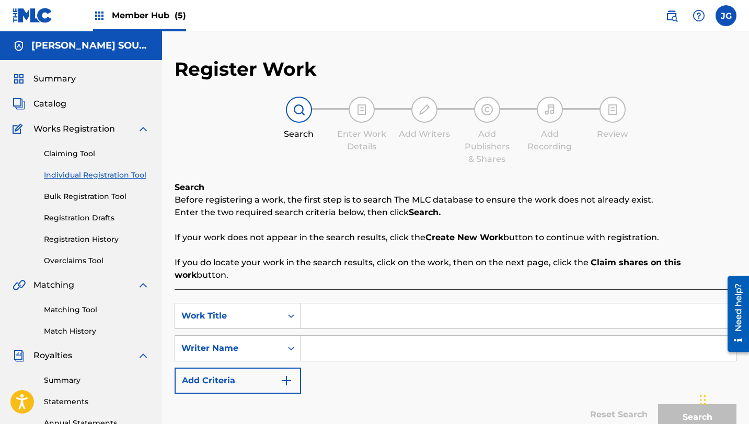
click at [372, 290] on div "SearchWithCriteriab65c3316-d121-4bc3-84fa-3fcd19b4b4d6 Work Title SearchWithCri…" at bounding box center [456, 375] width 562 height 171
click at [372, 304] on input "Search Form" at bounding box center [518, 316] width 435 height 25
paste input "Struggle in the Jungle"
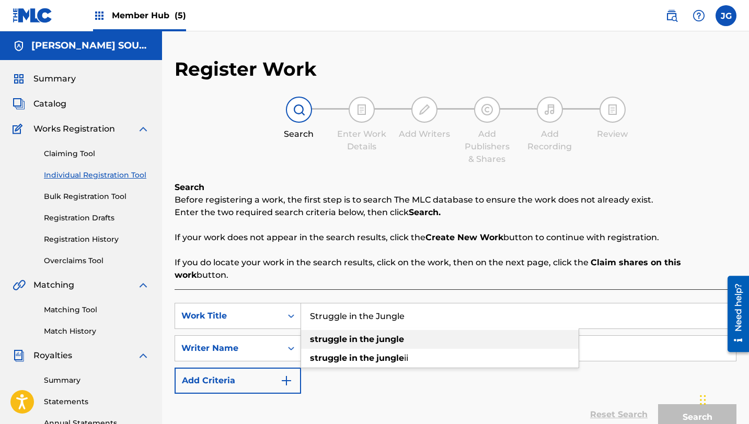
click at [375, 335] on span "Search Form" at bounding box center [375, 340] width 2 height 10
type input "struggle in the jungle"
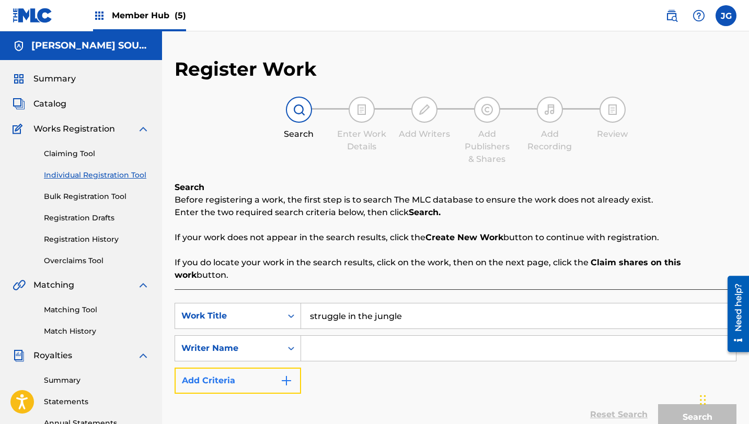
click at [263, 368] on button "Add Criteria" at bounding box center [238, 381] width 126 height 26
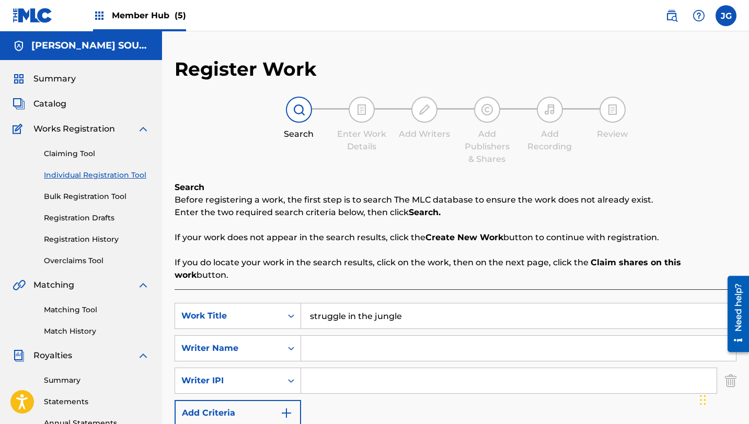
click at [332, 336] on input "Search Form" at bounding box center [518, 348] width 435 height 25
type input "[PERSON_NAME]"
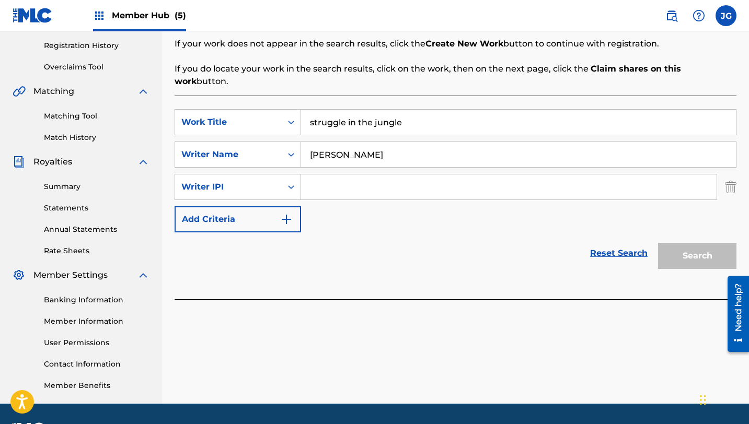
scroll to position [224, 0]
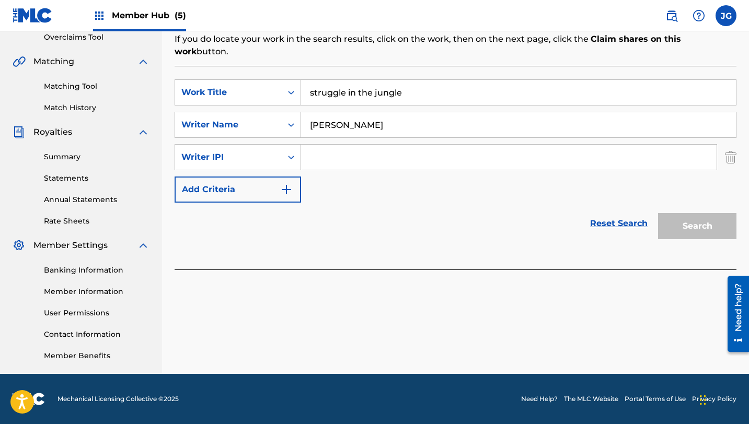
click at [519, 119] on input "[PERSON_NAME]" at bounding box center [518, 124] width 435 height 25
click at [521, 112] on input "[PERSON_NAME]" at bounding box center [518, 124] width 435 height 25
click at [439, 87] on input "struggle in the jungle" at bounding box center [518, 92] width 435 height 25
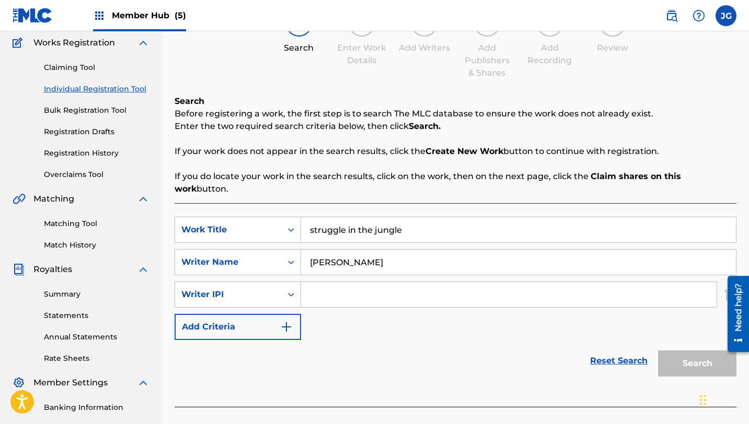
scroll to position [0, 0]
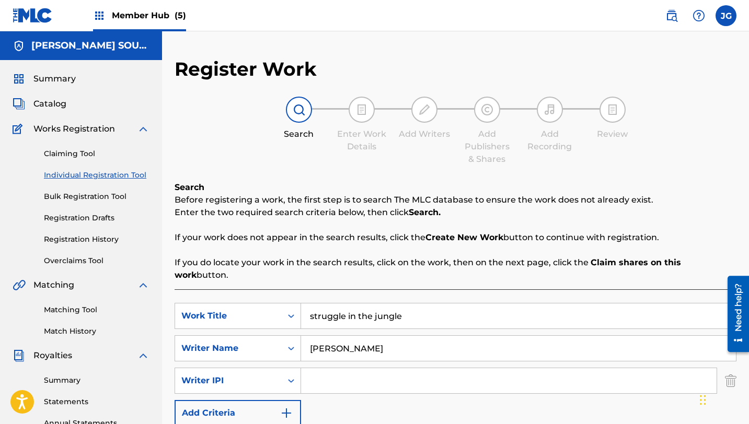
click at [85, 176] on link "Individual Registration Tool" at bounding box center [97, 175] width 106 height 11
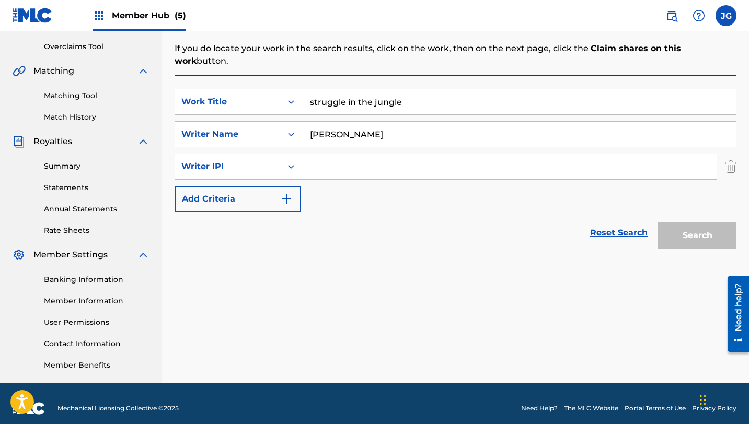
scroll to position [224, 0]
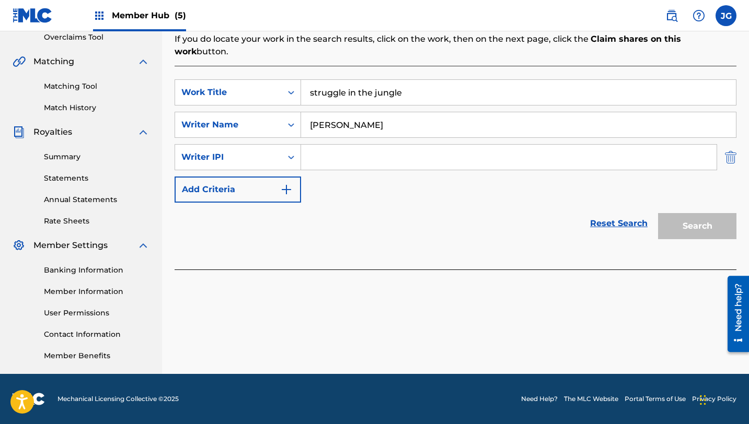
click at [733, 147] on img "Search Form" at bounding box center [730, 157] width 11 height 26
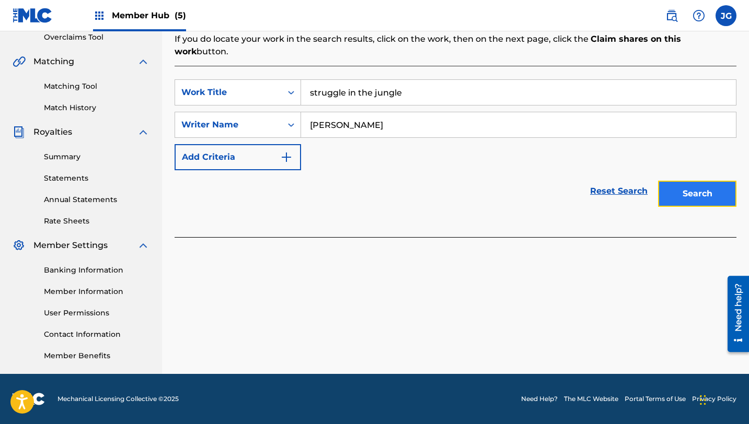
click at [714, 181] on button "Search" at bounding box center [697, 194] width 78 height 26
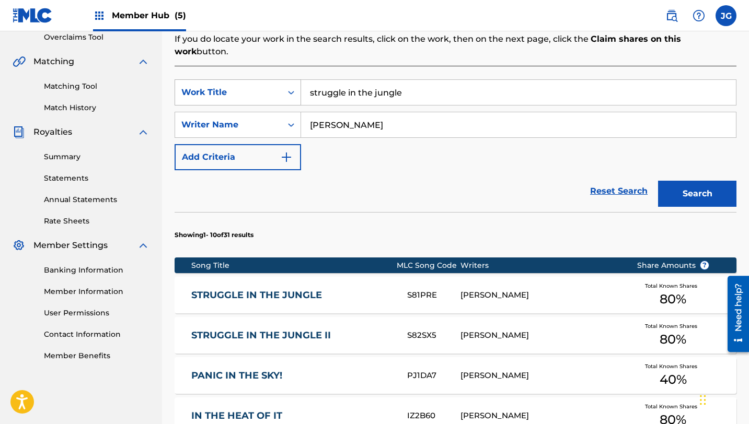
drag, startPoint x: 410, startPoint y: 82, endPoint x: 274, endPoint y: 74, distance: 136.1
click at [274, 79] on div "SearchWithCriteriab65c3316-d121-4bc3-84fa-3fcd19b4b4d6 Work Title struggle in t…" at bounding box center [456, 92] width 562 height 26
drag, startPoint x: 316, startPoint y: 79, endPoint x: 300, endPoint y: 82, distance: 15.8
click at [298, 80] on div "SearchWithCriteriab65c3316-d121-4bc3-84fa-3fcd19b4b4d6 Work Title sSTREET CLASH" at bounding box center [456, 92] width 562 height 26
type input "STREET CLASH"
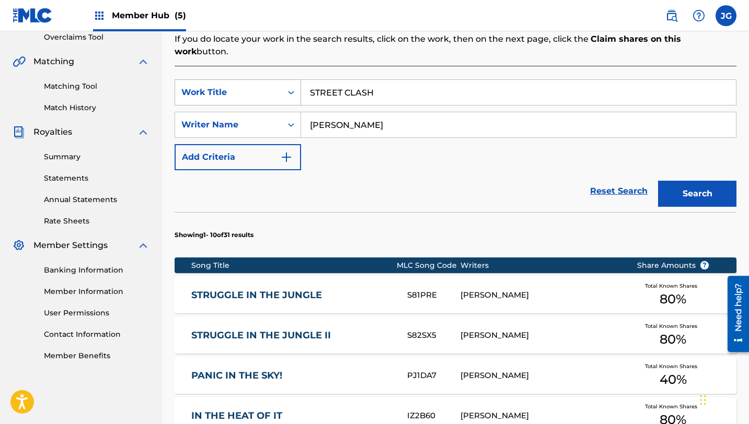
drag, startPoint x: 374, startPoint y: 81, endPoint x: 296, endPoint y: 74, distance: 77.7
click at [296, 79] on div "SearchWithCriteriab65c3316-d121-4bc3-84fa-3fcd19b4b4d6 Work Title STREET CLASH" at bounding box center [456, 92] width 562 height 26
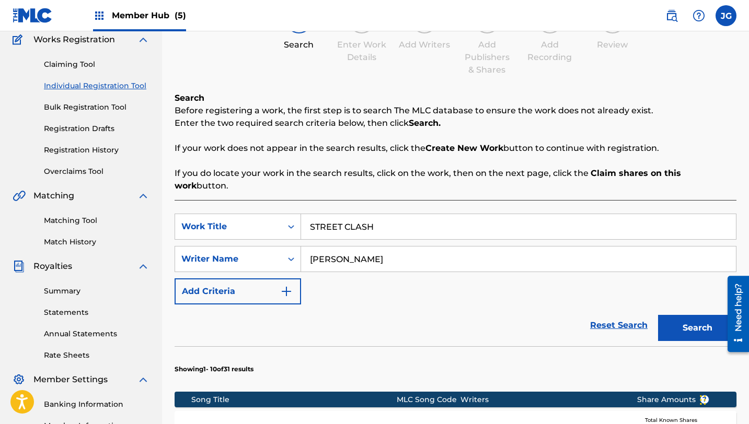
scroll to position [20, 0]
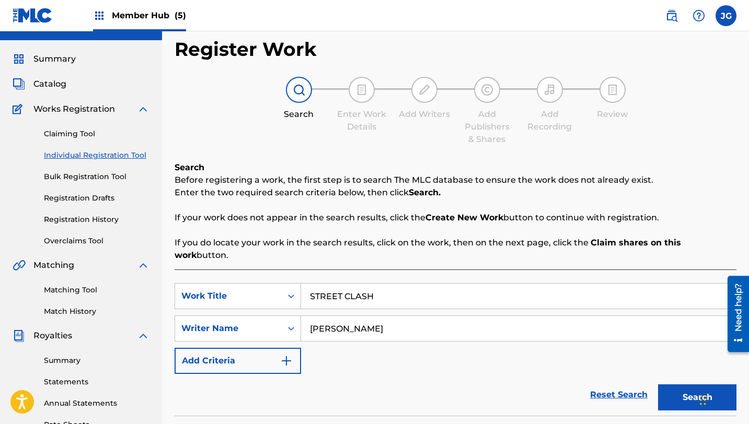
click at [64, 154] on link "Individual Registration Tool" at bounding box center [97, 155] width 106 height 11
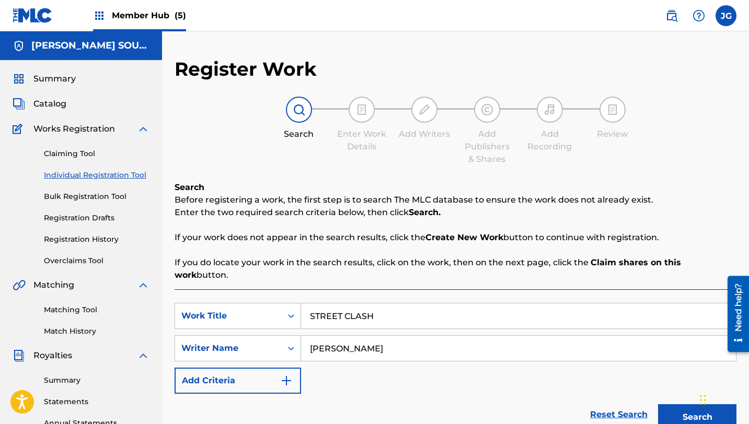
click at [128, 175] on link "Individual Registration Tool" at bounding box center [97, 175] width 106 height 11
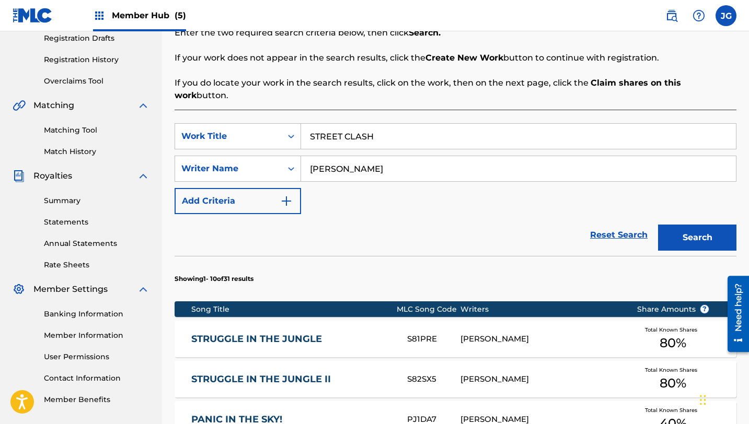
scroll to position [188, 0]
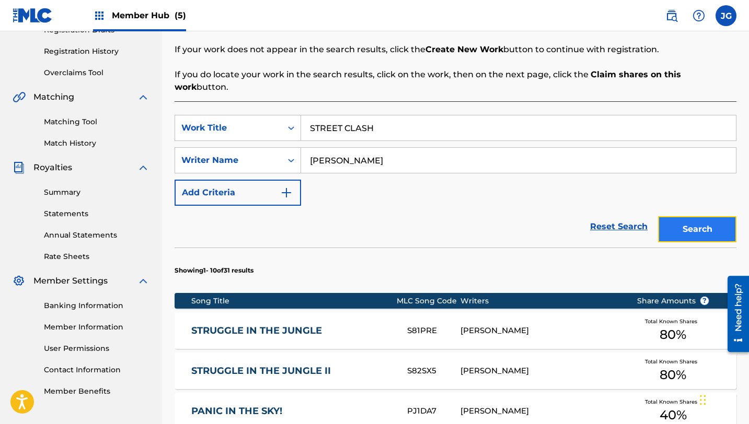
click at [700, 218] on button "Search" at bounding box center [697, 229] width 78 height 26
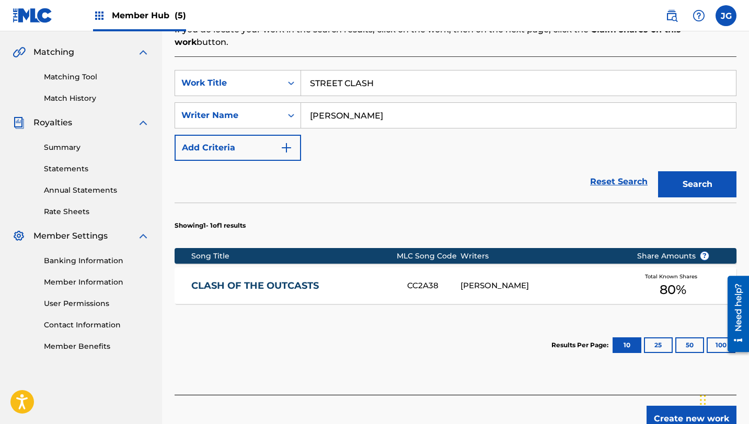
scroll to position [279, 0]
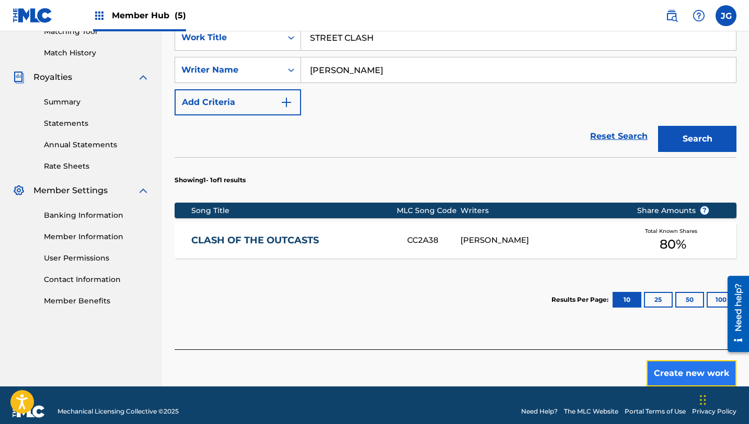
click at [657, 365] on button "Create new work" at bounding box center [692, 374] width 90 height 26
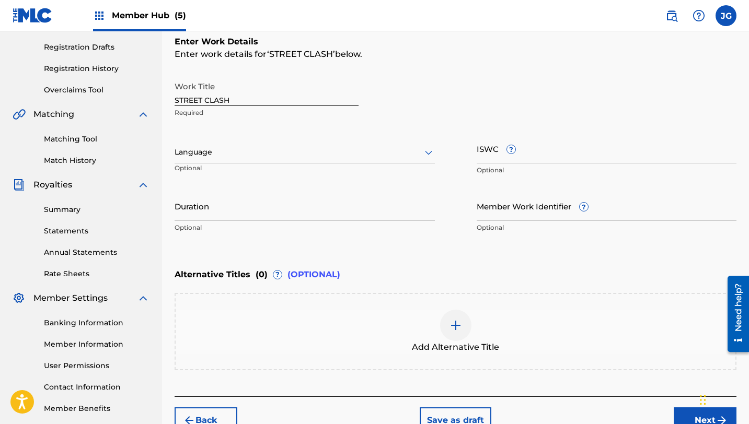
scroll to position [230, 0]
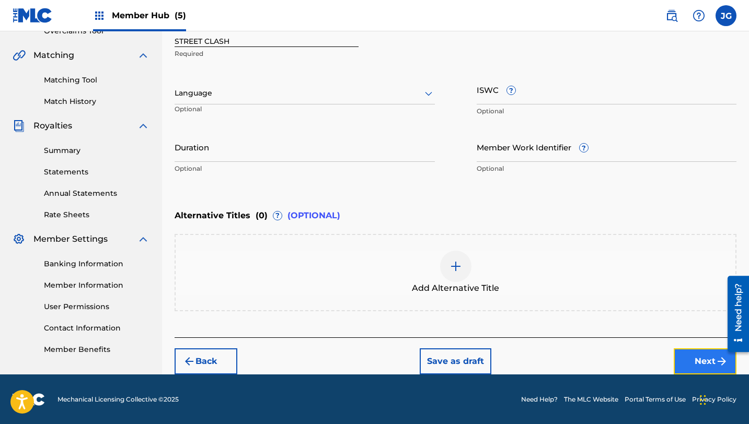
click at [697, 363] on button "Next" at bounding box center [705, 362] width 63 height 26
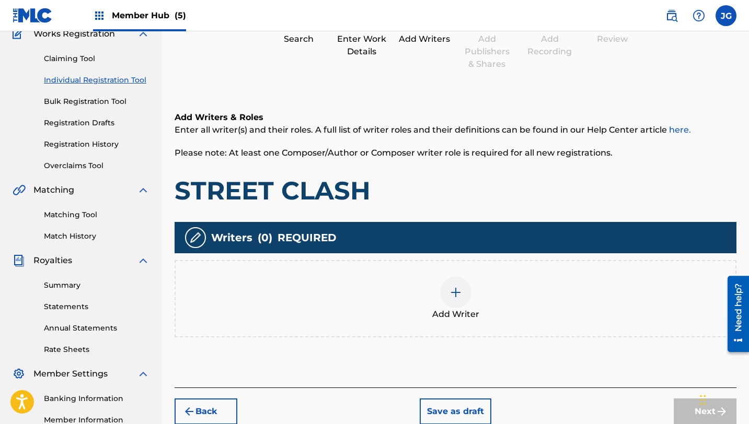
scroll to position [98, 0]
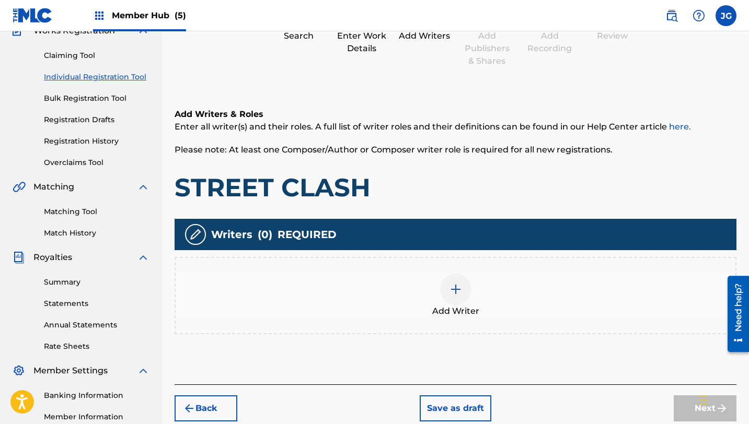
click at [454, 293] on img at bounding box center [456, 289] width 13 height 13
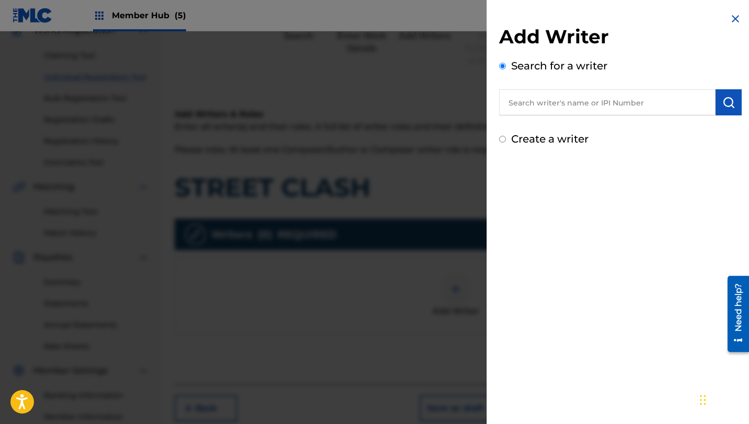
click at [567, 111] on input "text" at bounding box center [607, 102] width 216 height 26
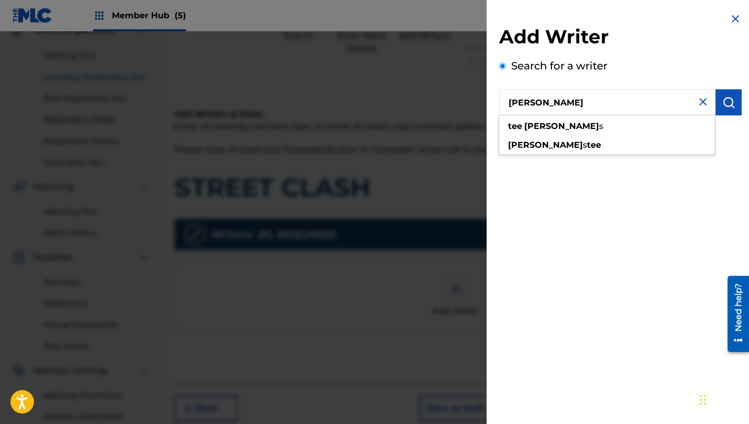
type input "[PERSON_NAME]"
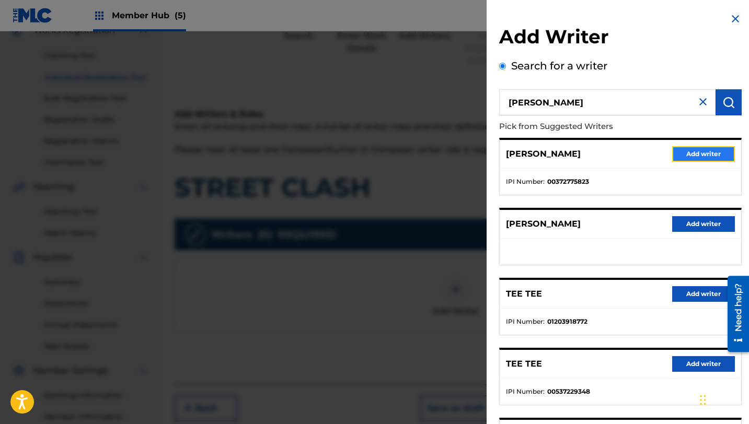
click at [700, 156] on button "Add writer" at bounding box center [703, 154] width 63 height 16
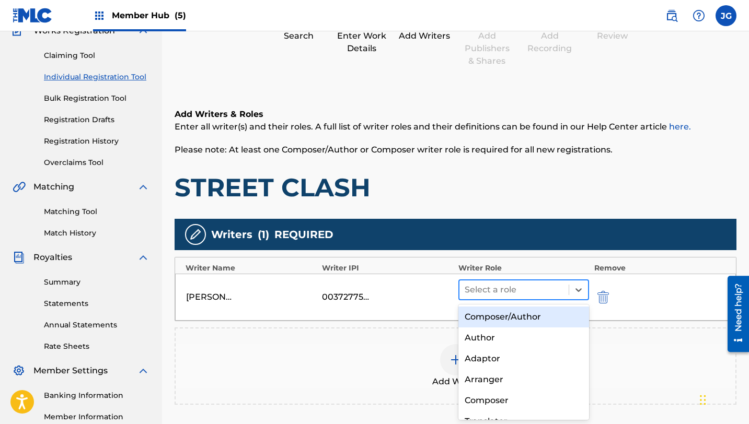
click at [498, 290] on div at bounding box center [514, 290] width 99 height 15
click at [496, 313] on div "Composer/Author" at bounding box center [523, 317] width 131 height 21
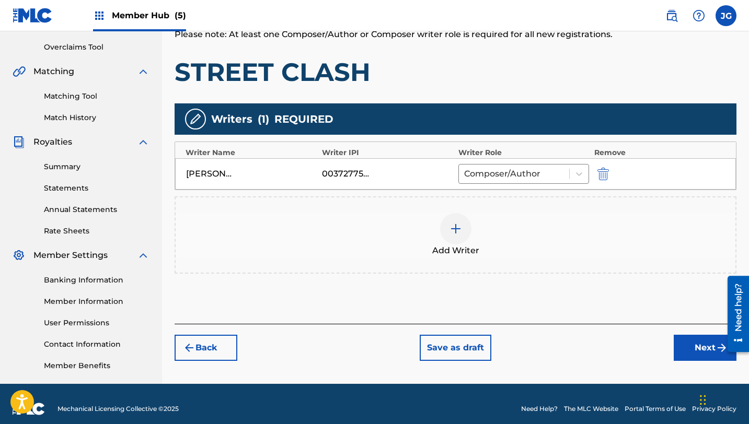
scroll to position [222, 0]
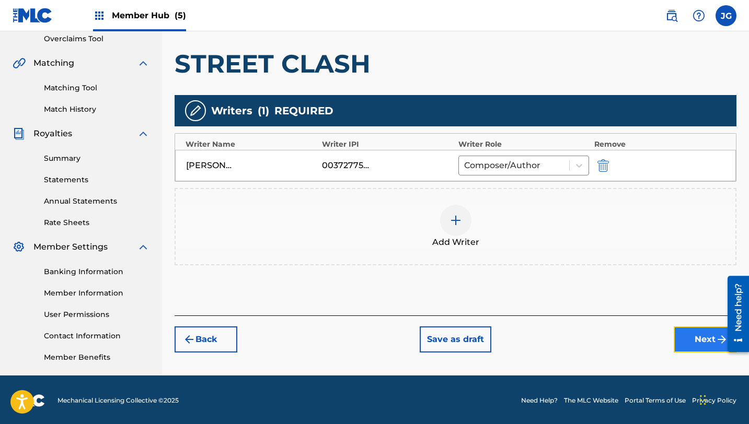
click at [692, 333] on button "Next" at bounding box center [705, 340] width 63 height 26
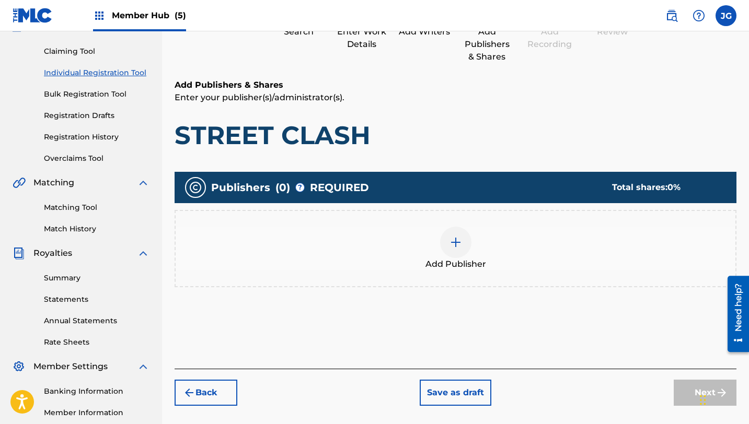
scroll to position [121, 0]
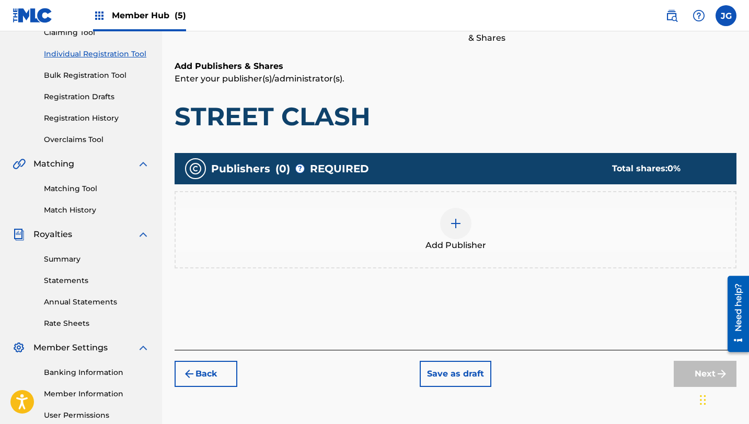
click at [433, 226] on div "Add Publisher" at bounding box center [456, 230] width 560 height 44
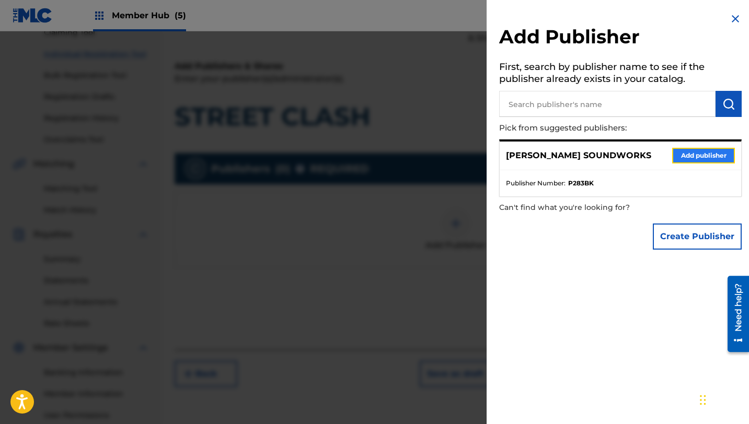
click at [686, 155] on button "Add publisher" at bounding box center [703, 156] width 63 height 16
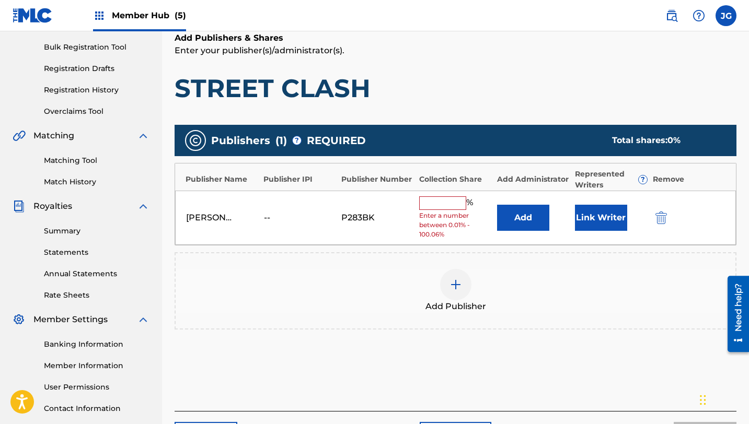
scroll to position [171, 0]
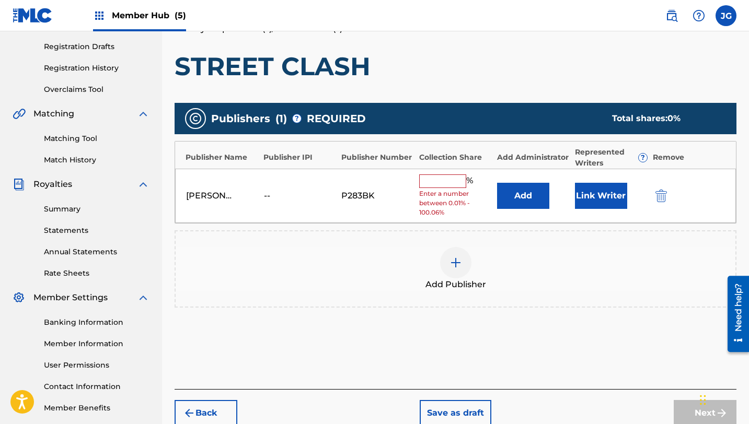
click at [442, 183] on input "text" at bounding box center [442, 182] width 47 height 14
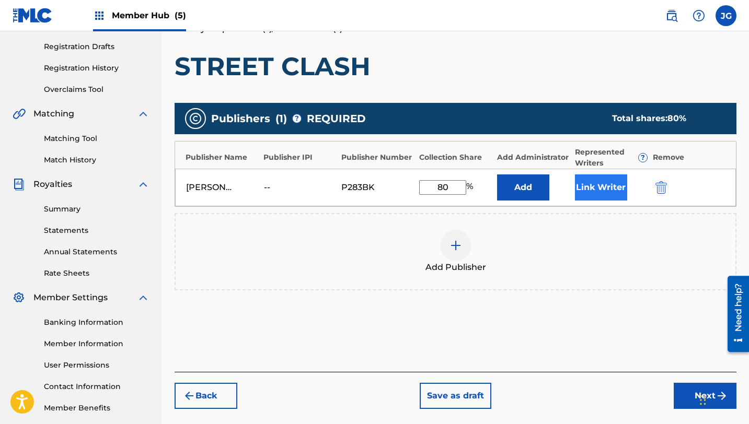
type input "80"
click at [605, 189] on button "Link Writer" at bounding box center [601, 188] width 52 height 26
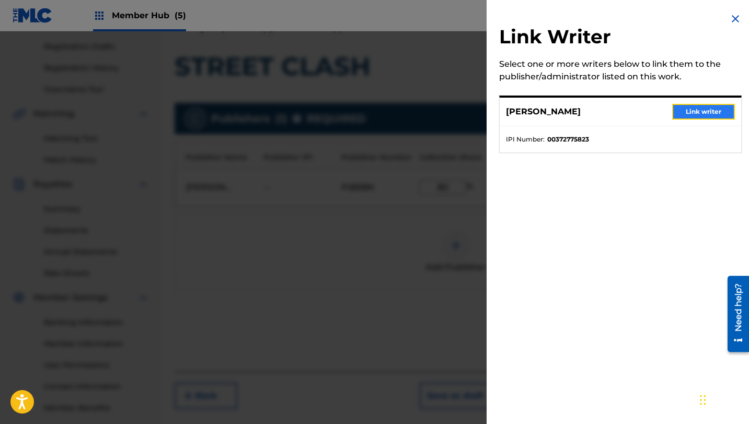
click at [693, 114] on button "Link writer" at bounding box center [703, 112] width 63 height 16
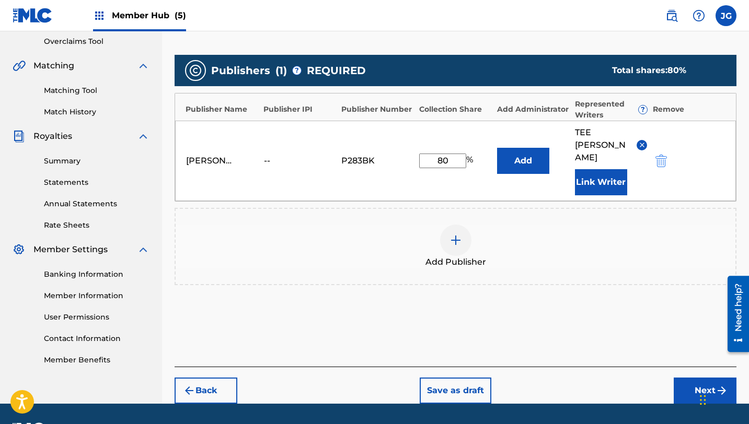
scroll to position [224, 0]
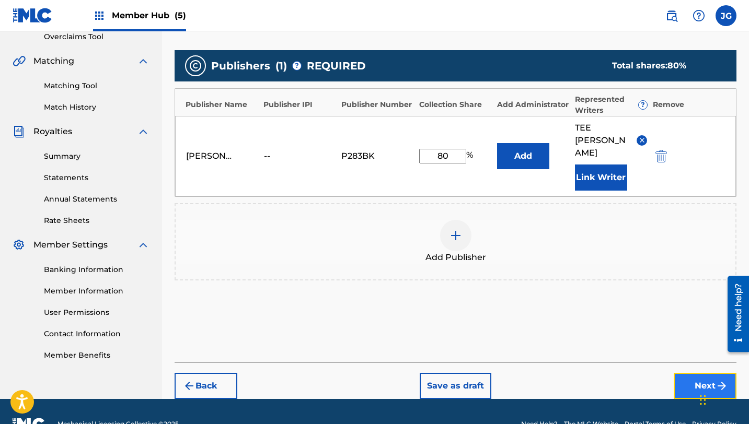
click at [701, 373] on button "Next" at bounding box center [705, 386] width 63 height 26
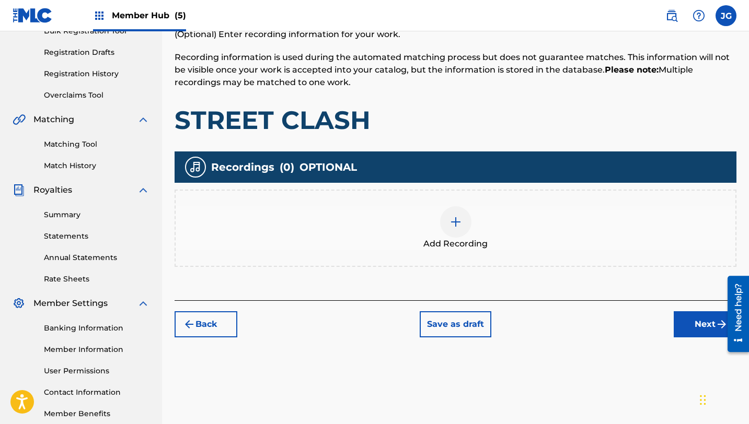
scroll to position [224, 0]
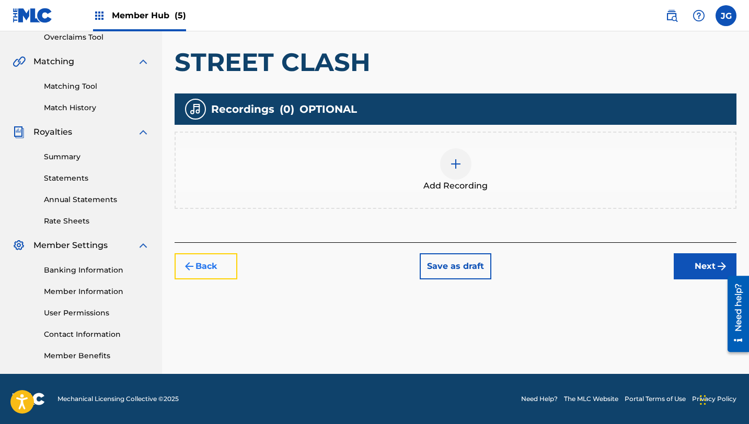
click at [206, 275] on button "Back" at bounding box center [206, 267] width 63 height 26
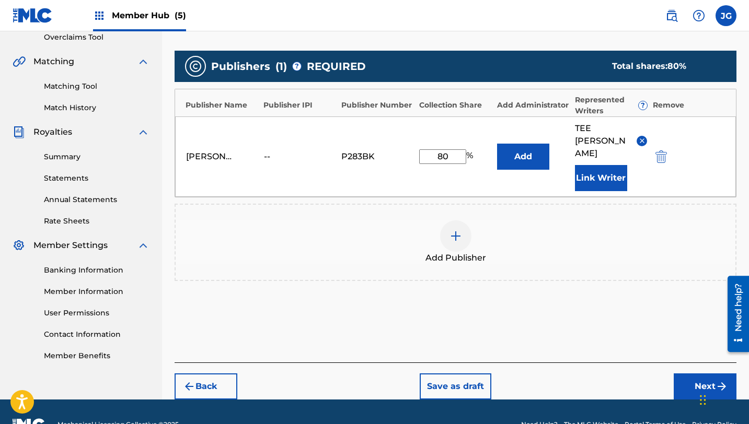
scroll to position [224, 0]
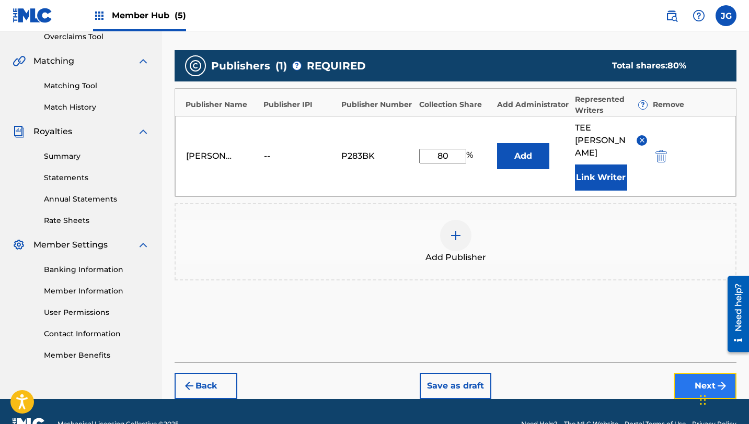
click at [682, 373] on button "Next" at bounding box center [705, 386] width 63 height 26
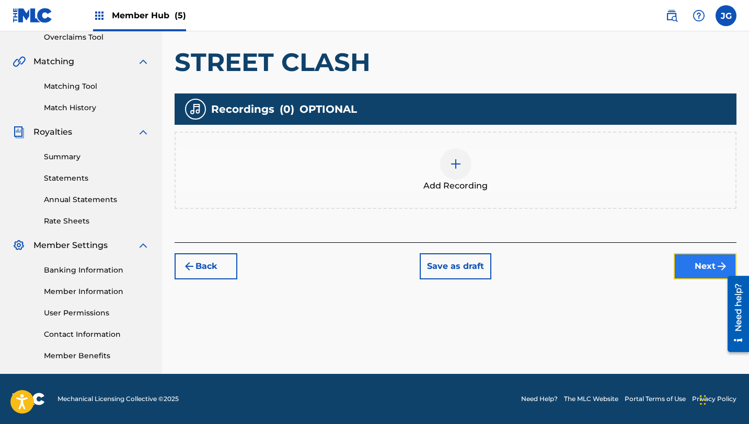
click at [689, 272] on button "Next" at bounding box center [705, 267] width 63 height 26
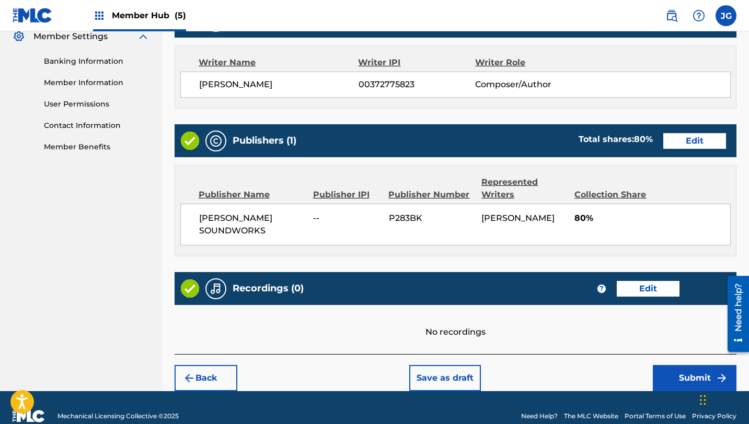
scroll to position [450, 0]
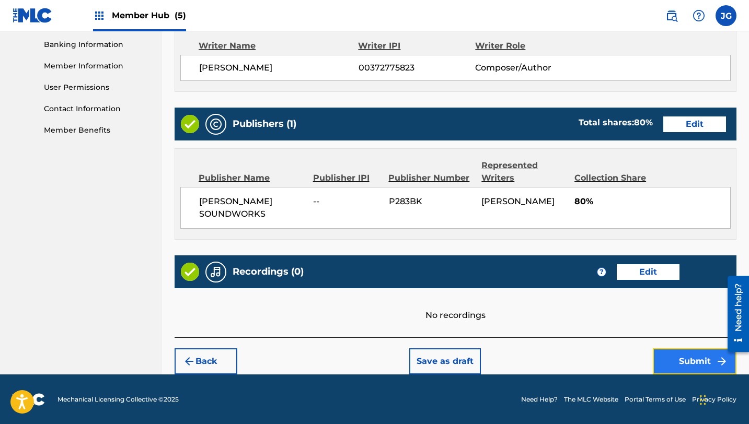
click at [674, 365] on button "Submit" at bounding box center [695, 362] width 84 height 26
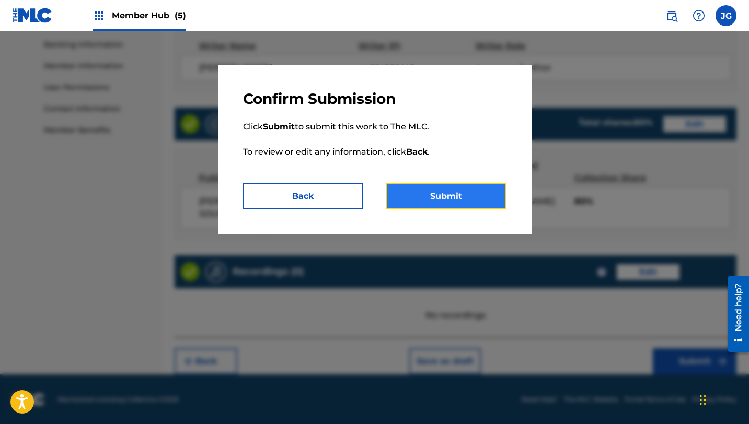
click at [470, 198] on button "Submit" at bounding box center [446, 196] width 120 height 26
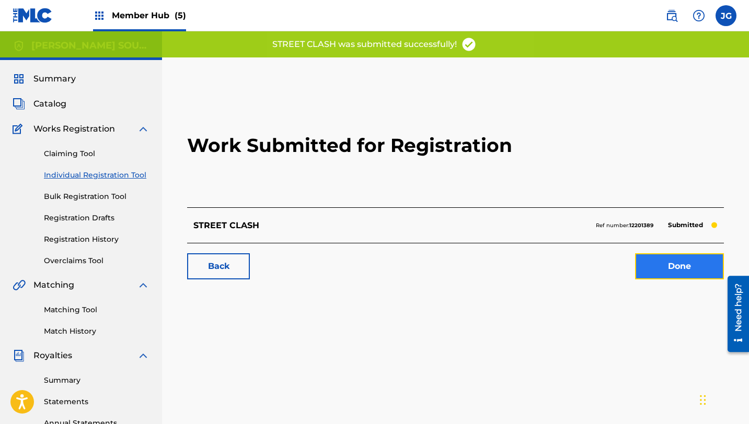
click at [668, 268] on link "Done" at bounding box center [679, 267] width 89 height 26
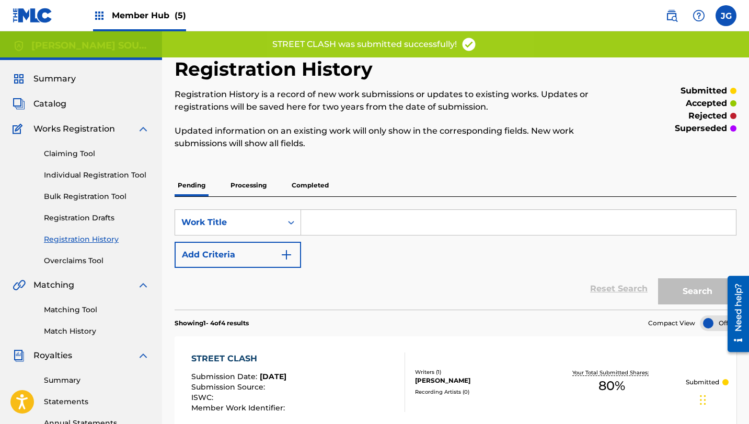
click at [411, 216] on input "Search Form" at bounding box center [518, 222] width 435 height 25
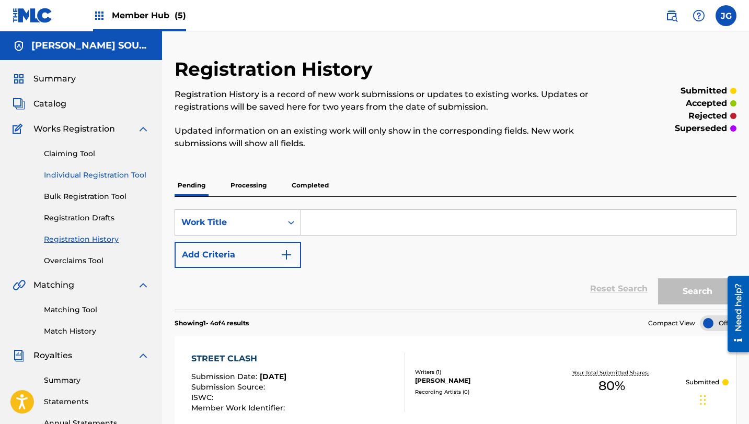
click at [70, 178] on link "Individual Registration Tool" at bounding box center [97, 175] width 106 height 11
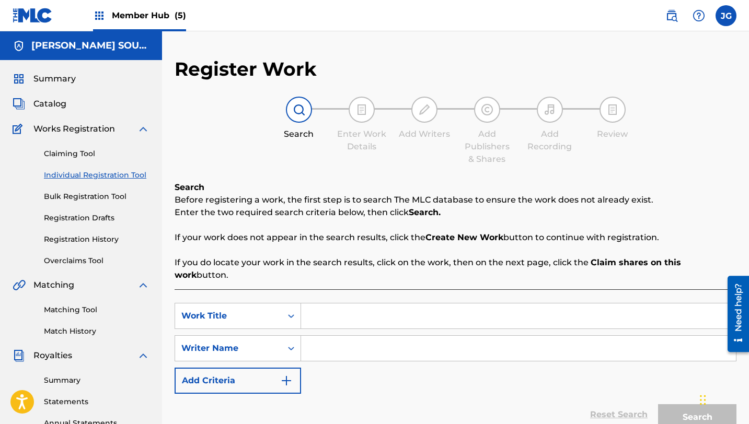
click at [417, 304] on input "Search Form" at bounding box center [518, 316] width 435 height 25
paste input "STREET CLASH"
type input "STREET CLASH II"
click at [320, 336] on input "Search Form" at bounding box center [518, 348] width 435 height 25
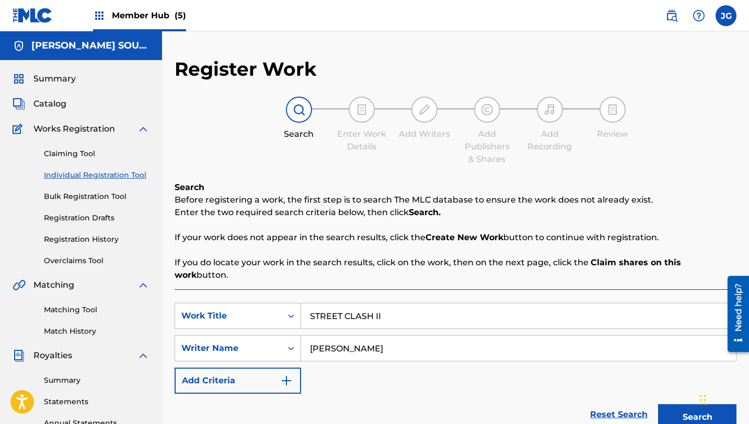
type input "[PERSON_NAME]"
click at [658, 405] on button "Search" at bounding box center [697, 418] width 78 height 26
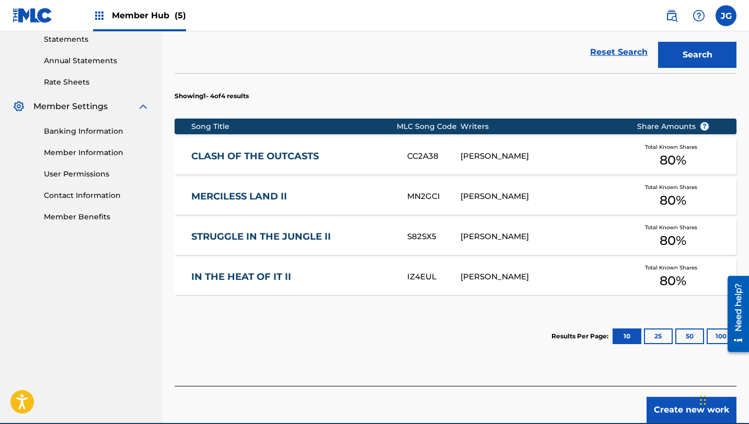
scroll to position [365, 0]
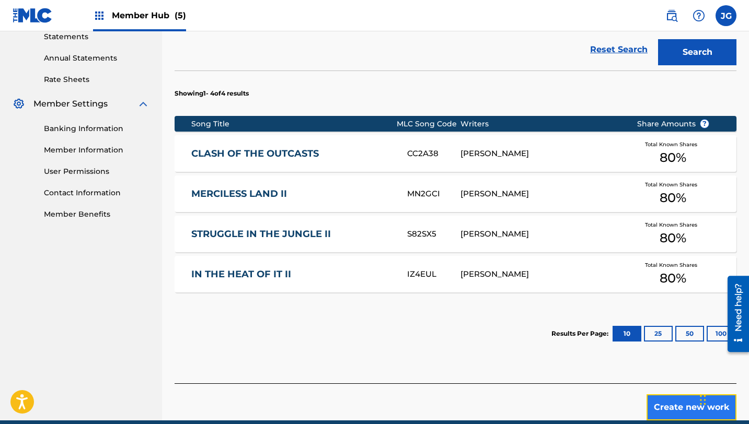
click at [660, 395] on button "Create new work" at bounding box center [692, 408] width 90 height 26
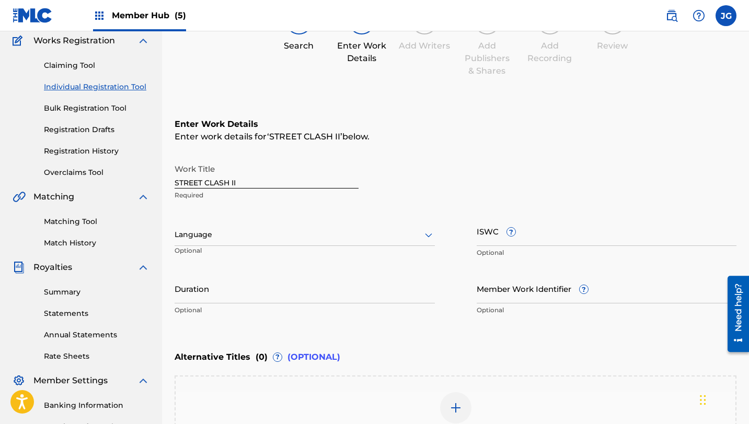
scroll to position [230, 0]
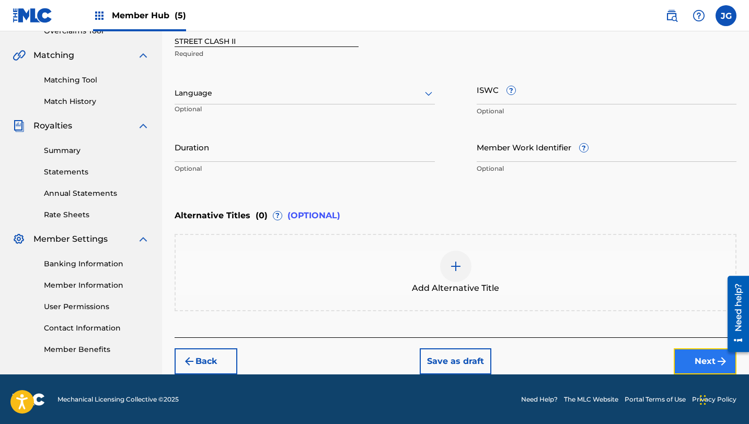
click at [689, 364] on button "Next" at bounding box center [705, 362] width 63 height 26
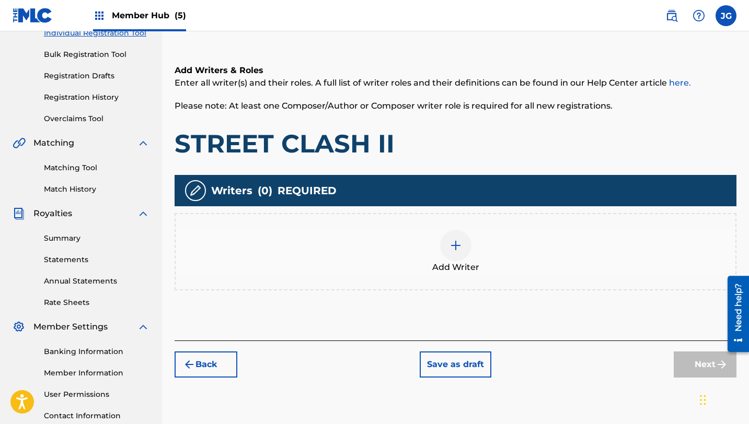
scroll to position [166, 0]
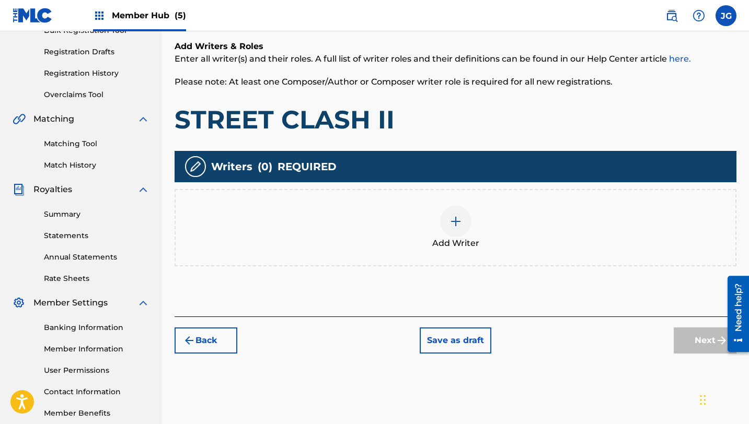
click at [459, 225] on img at bounding box center [456, 221] width 13 height 13
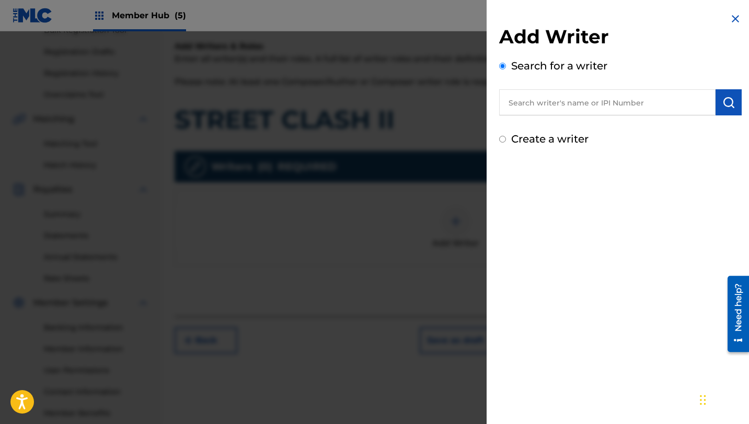
click at [608, 102] on input "text" at bounding box center [607, 102] width 216 height 26
click at [618, 105] on input "text" at bounding box center [607, 102] width 216 height 26
type input "E"
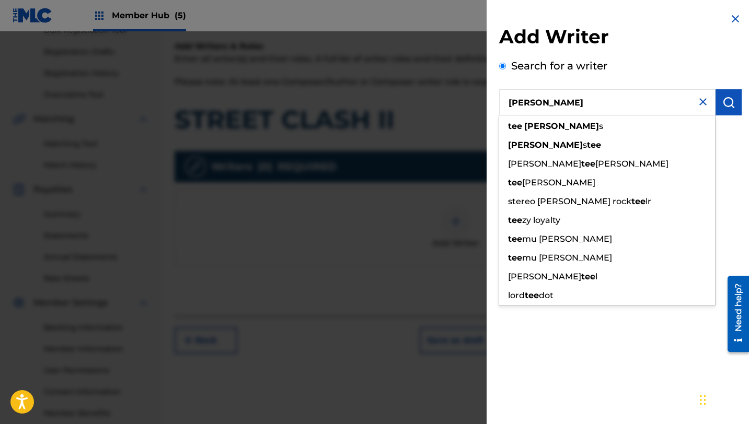
type input "[PERSON_NAME]"
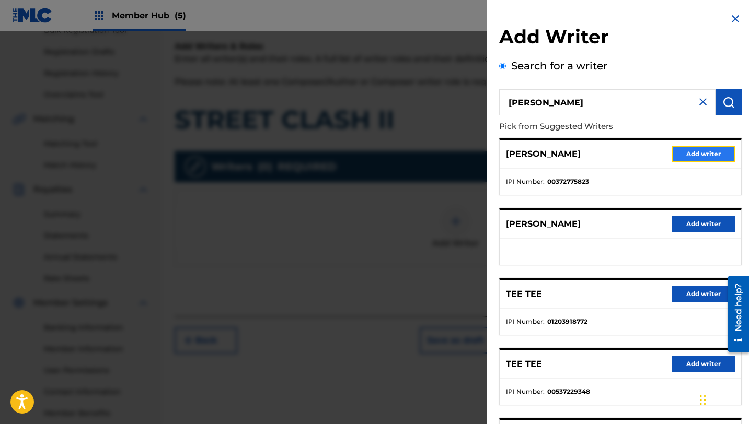
click at [690, 158] on button "Add writer" at bounding box center [703, 154] width 63 height 16
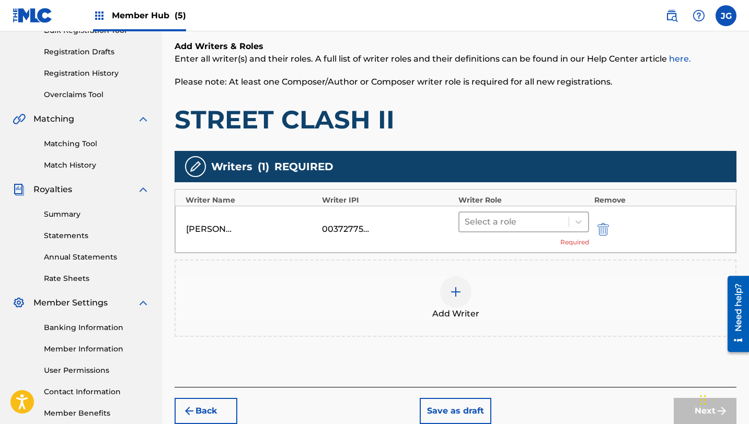
click at [528, 215] on div at bounding box center [514, 222] width 99 height 15
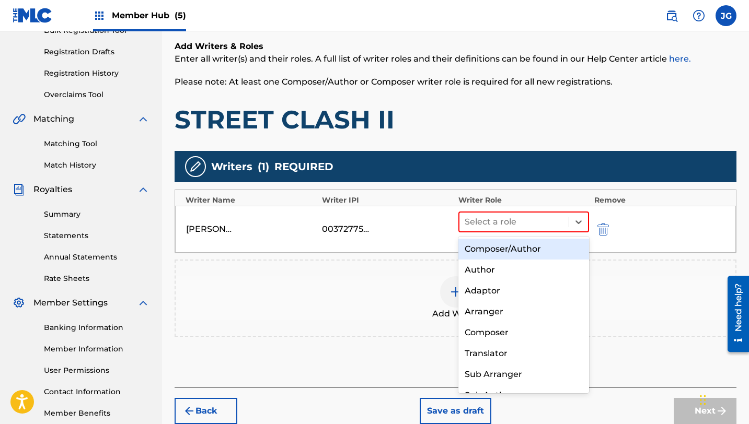
click at [527, 237] on div "Composer/Author Author Adaptor Arranger Composer Translator Sub Arranger Sub Au…" at bounding box center [523, 315] width 131 height 157
click at [528, 248] on div "Composer/Author" at bounding box center [523, 249] width 131 height 21
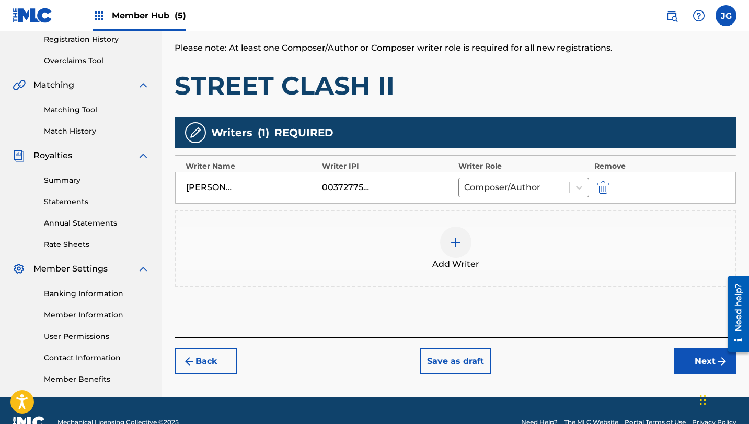
scroll to position [224, 0]
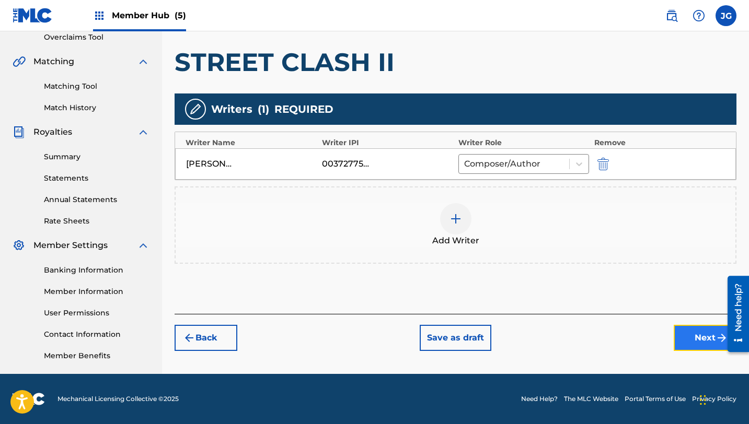
click at [677, 340] on button "Next" at bounding box center [705, 338] width 63 height 26
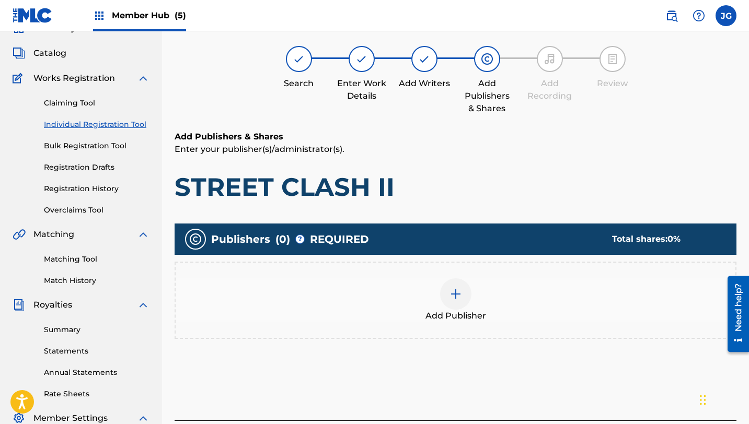
scroll to position [47, 0]
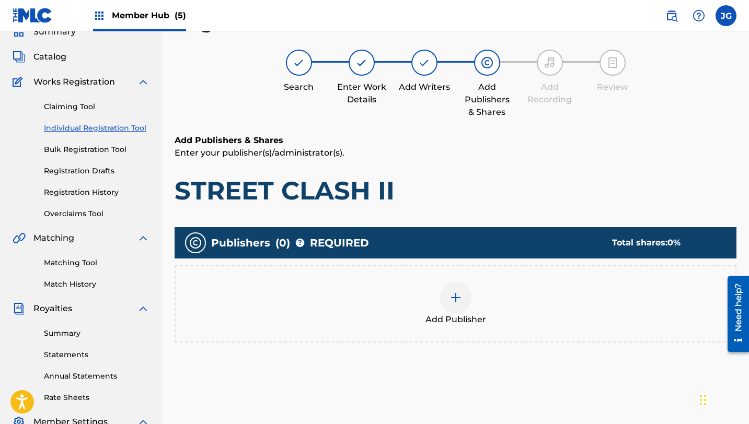
click at [463, 300] on div at bounding box center [455, 297] width 31 height 31
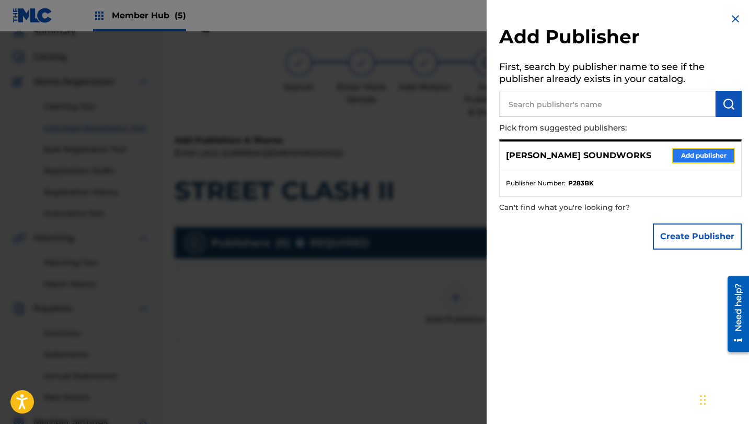
click at [687, 155] on button "Add publisher" at bounding box center [703, 156] width 63 height 16
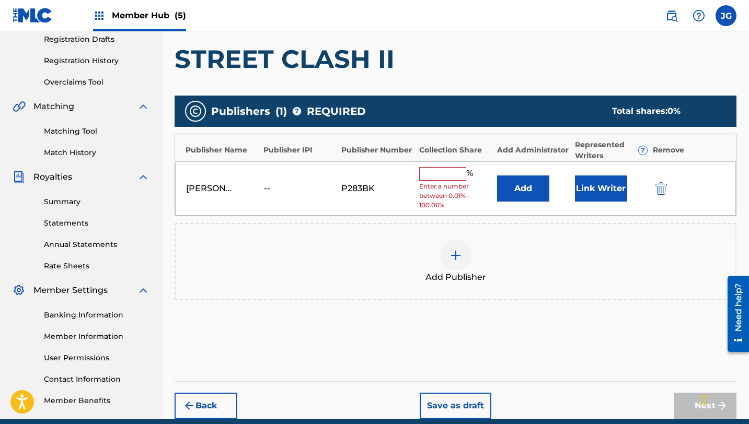
scroll to position [212, 0]
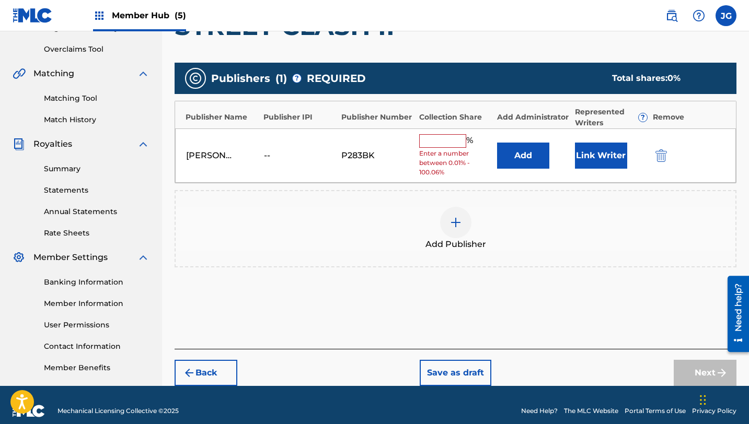
click at [428, 135] on input "text" at bounding box center [442, 141] width 47 height 14
type input "80"
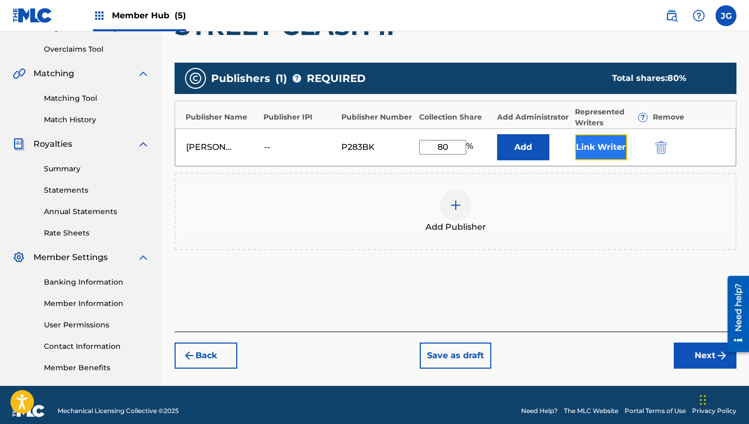
click at [584, 148] on button "Link Writer" at bounding box center [601, 147] width 52 height 26
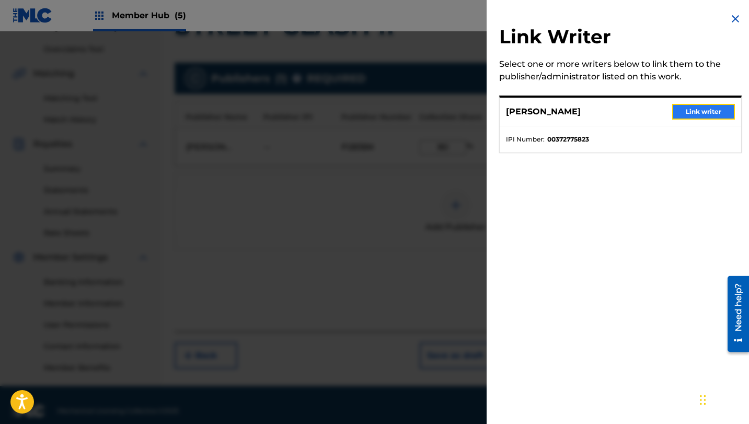
click at [678, 117] on button "Link writer" at bounding box center [703, 112] width 63 height 16
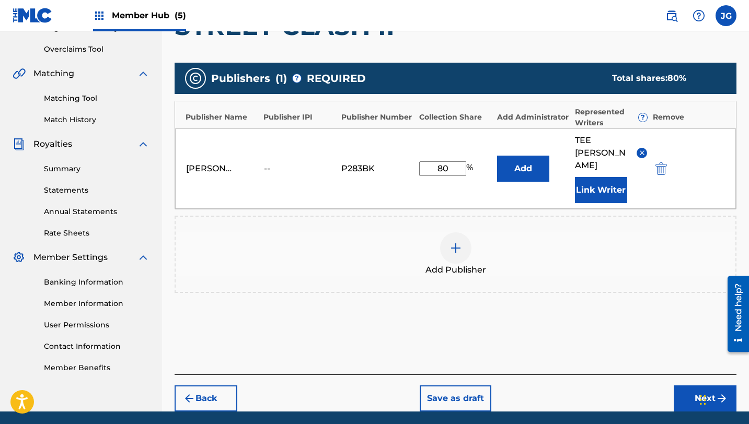
scroll to position [224, 0]
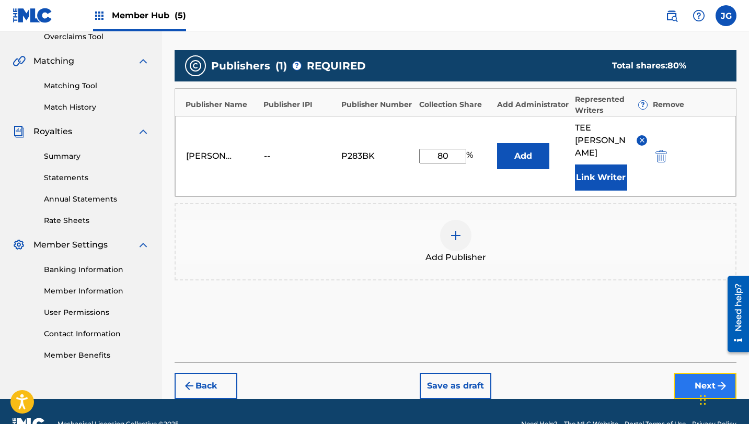
click at [686, 373] on button "Next" at bounding box center [705, 386] width 63 height 26
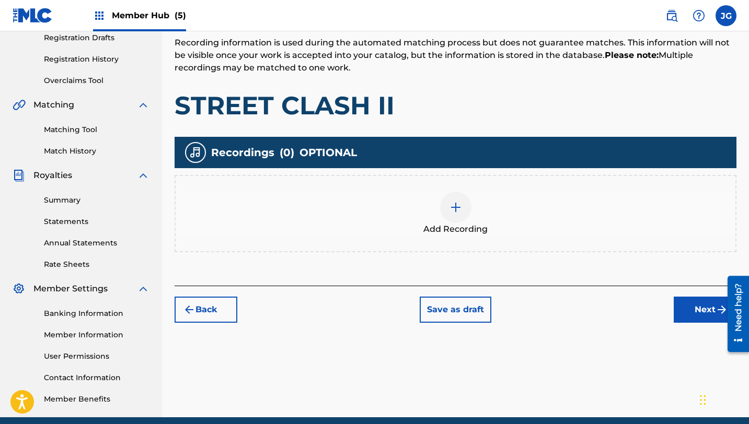
scroll to position [224, 0]
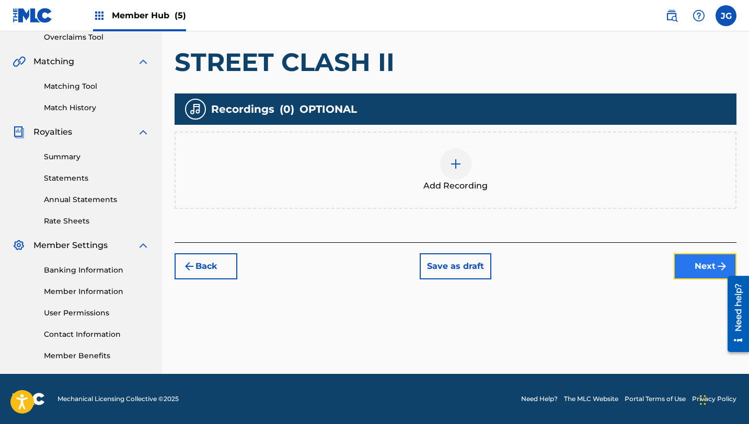
click at [688, 267] on button "Next" at bounding box center [705, 267] width 63 height 26
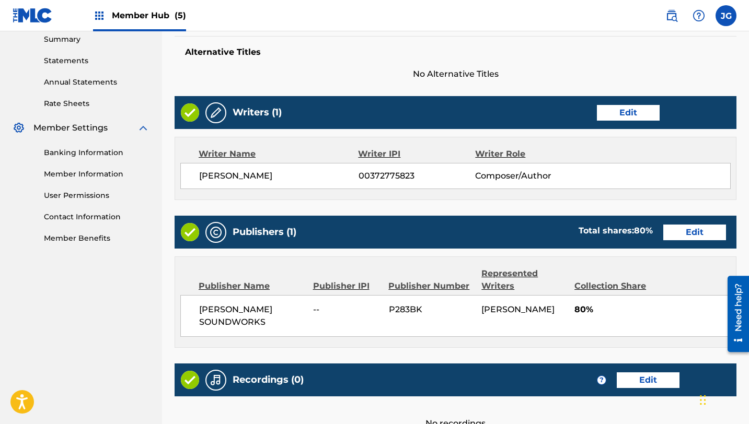
scroll to position [450, 0]
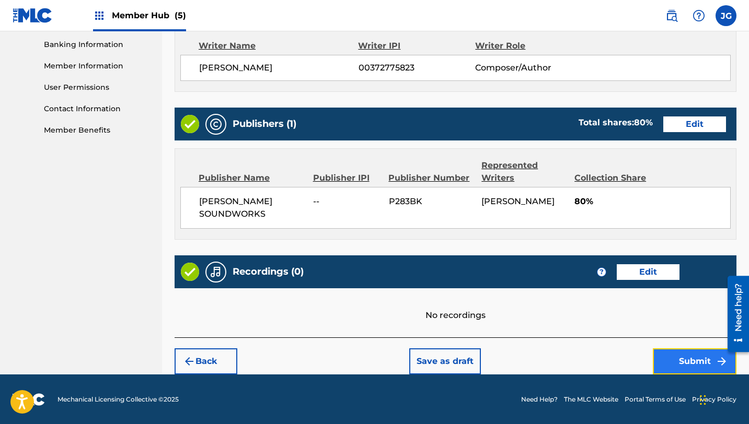
click at [666, 357] on button "Submit" at bounding box center [695, 362] width 84 height 26
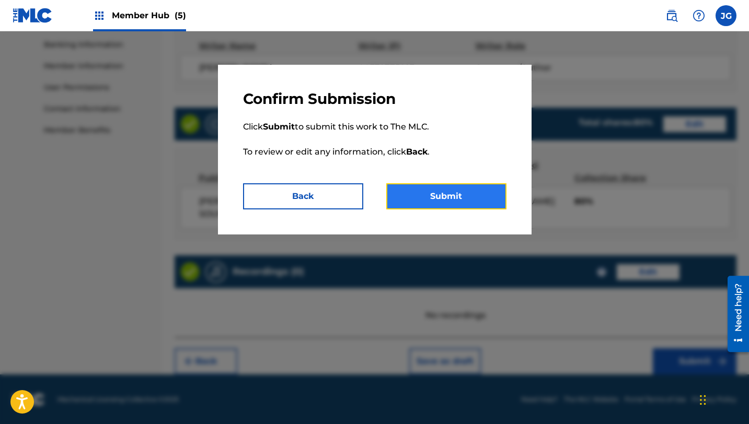
click at [473, 206] on button "Submit" at bounding box center [446, 196] width 120 height 26
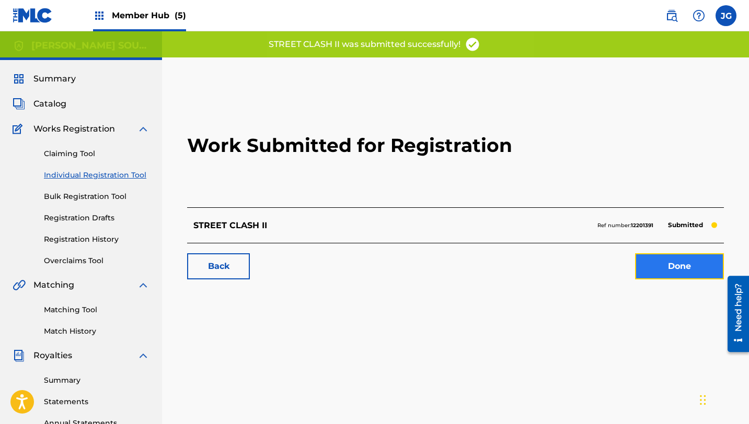
click at [649, 270] on link "Done" at bounding box center [679, 267] width 89 height 26
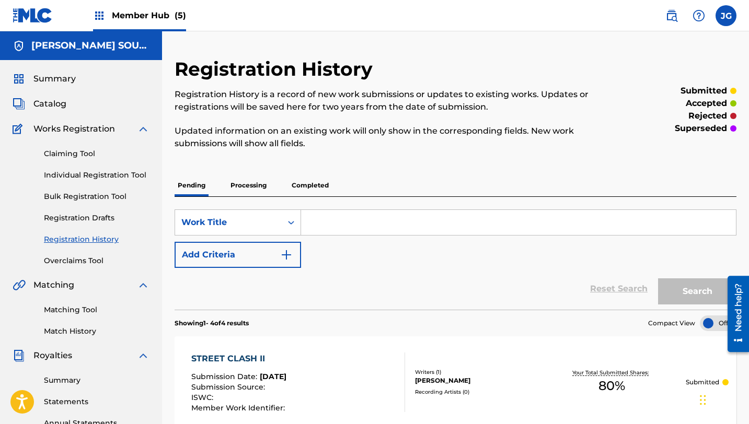
click at [64, 167] on div "Claiming Tool Individual Registration Tool Bulk Registration Tool Registration …" at bounding box center [81, 200] width 137 height 131
click at [64, 172] on link "Individual Registration Tool" at bounding box center [97, 175] width 106 height 11
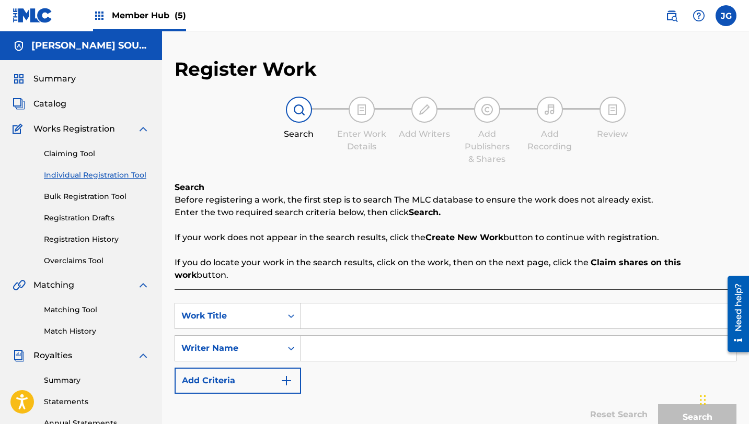
click at [357, 305] on input "Search Form" at bounding box center [518, 316] width 435 height 25
paste input "[PERSON_NAME]'s Return"
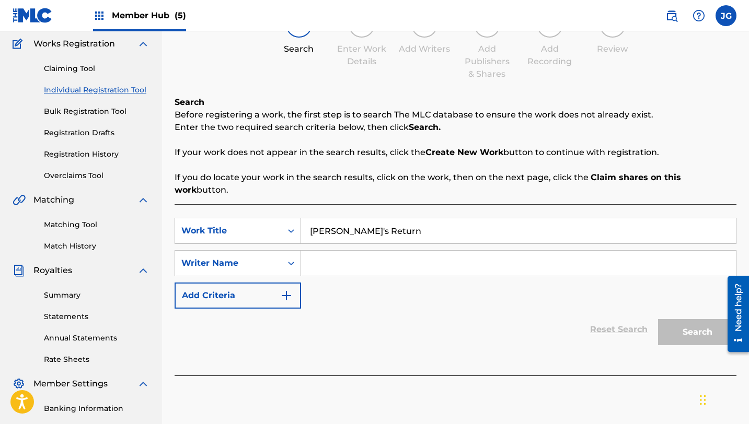
scroll to position [112, 0]
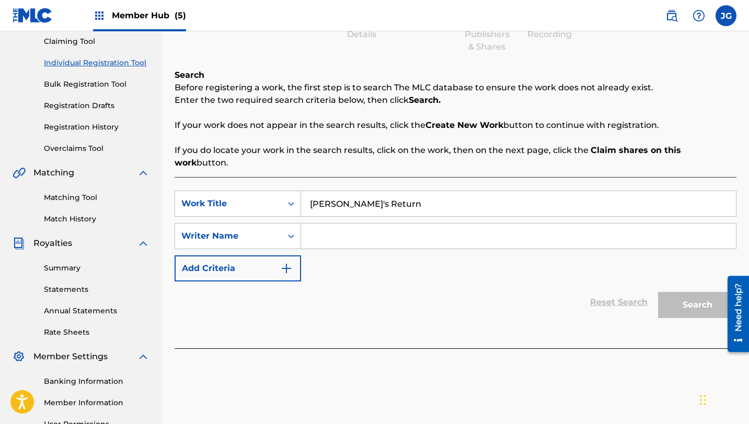
type input "[PERSON_NAME]'s Return"
click at [328, 233] on input "Search Form" at bounding box center [518, 236] width 435 height 25
type input "[PERSON_NAME]"
click at [658, 292] on button "Search" at bounding box center [697, 305] width 78 height 26
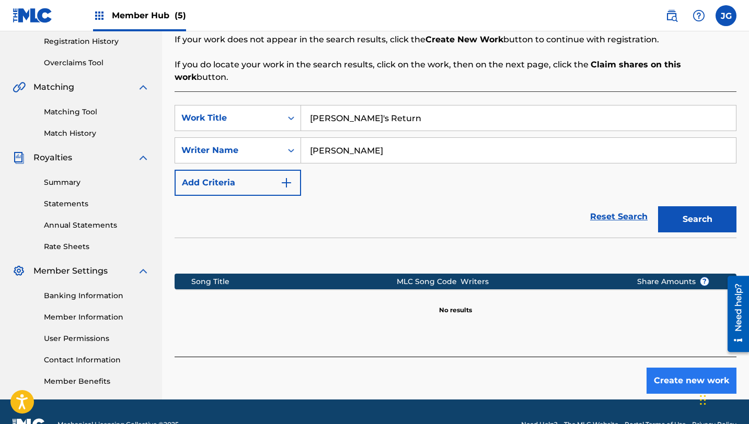
scroll to position [210, 0]
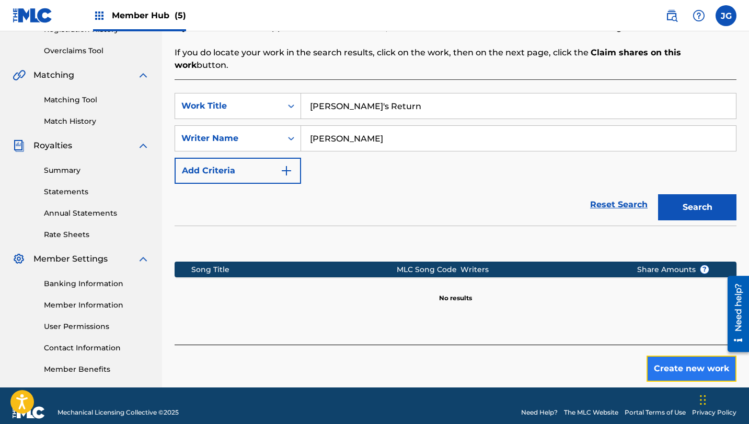
click at [670, 356] on button "Create new work" at bounding box center [692, 369] width 90 height 26
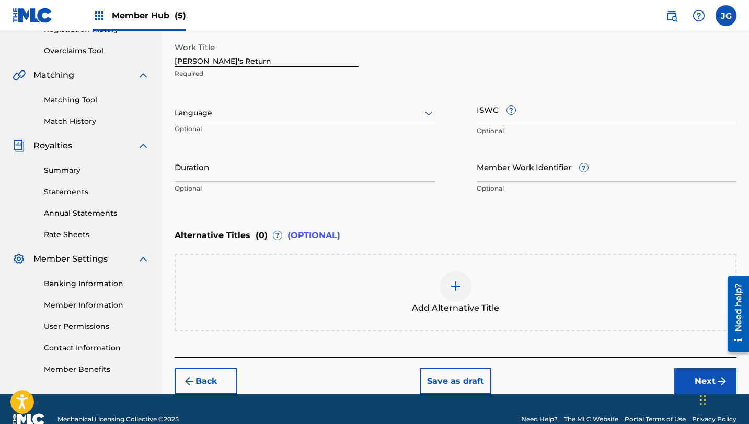
scroll to position [230, 0]
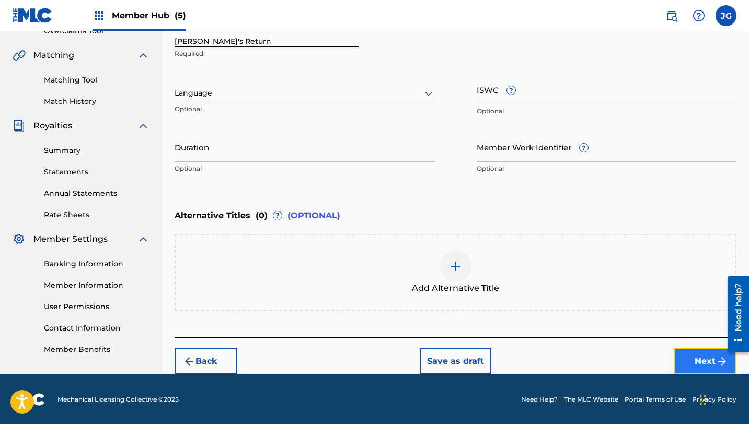
click at [703, 360] on button "Next" at bounding box center [705, 362] width 63 height 26
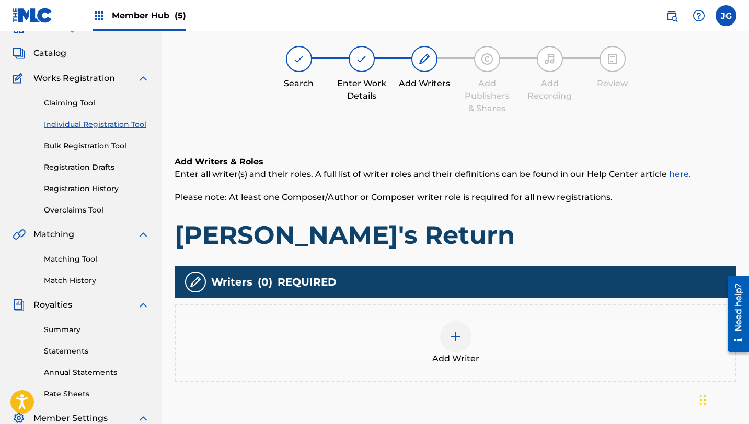
scroll to position [47, 0]
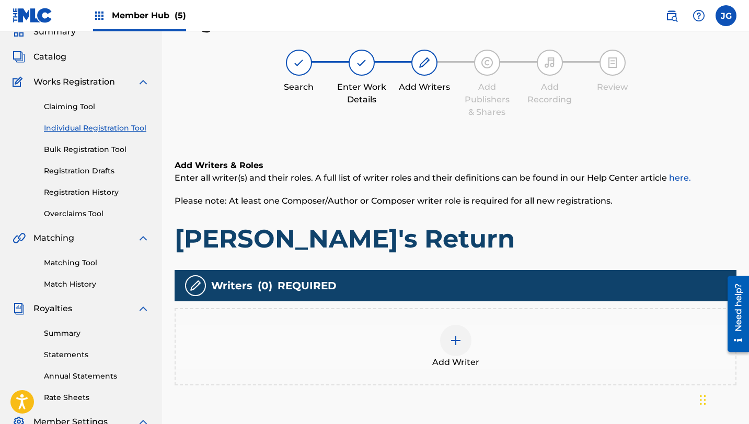
click at [434, 361] on span "Add Writer" at bounding box center [455, 362] width 47 height 13
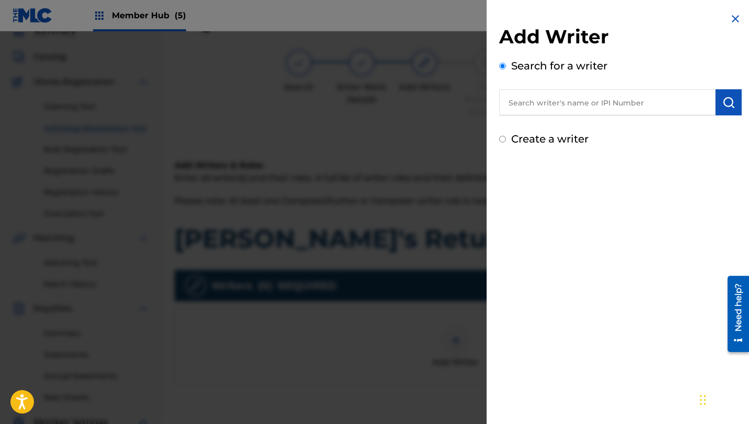
click at [634, 93] on input "text" at bounding box center [607, 102] width 216 height 26
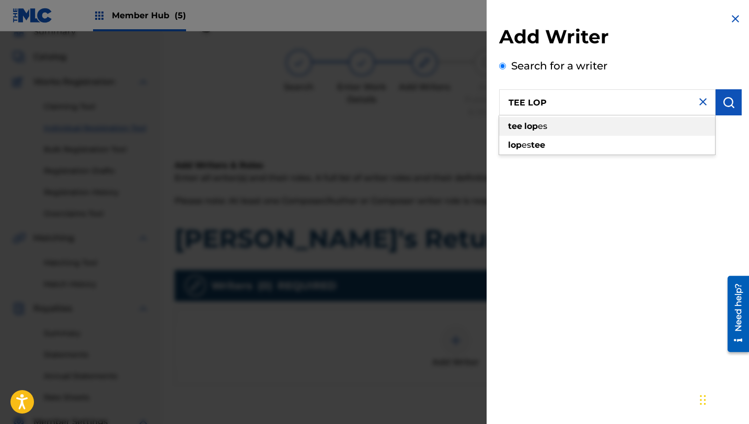
click at [589, 129] on div "tee lop es" at bounding box center [607, 126] width 216 height 19
type input "[PERSON_NAME]"
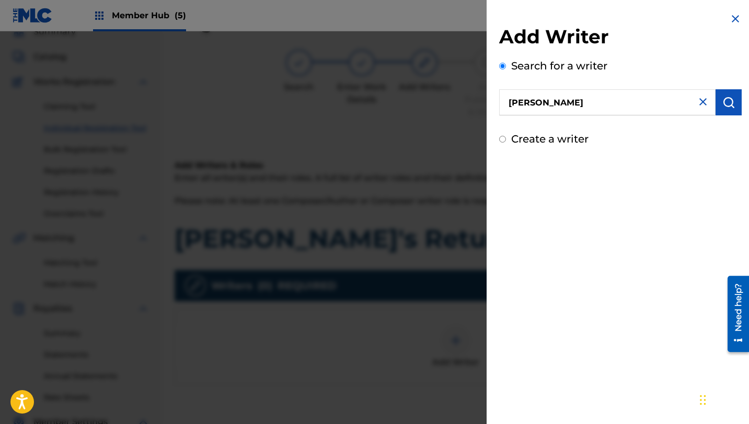
drag, startPoint x: 672, startPoint y: 224, endPoint x: 661, endPoint y: 139, distance: 85.9
click at [658, 148] on div "Add Writer Search for a writer [PERSON_NAME] Create a writer" at bounding box center [621, 212] width 268 height 424
click at [722, 101] on img "submit" at bounding box center [728, 102] width 13 height 13
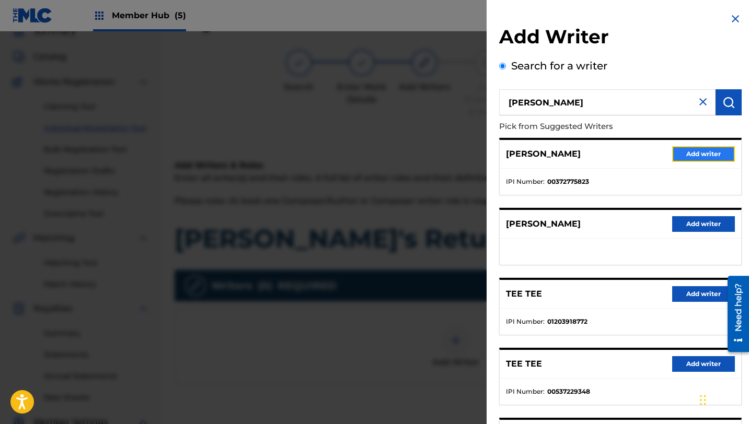
click at [684, 160] on button "Add writer" at bounding box center [703, 154] width 63 height 16
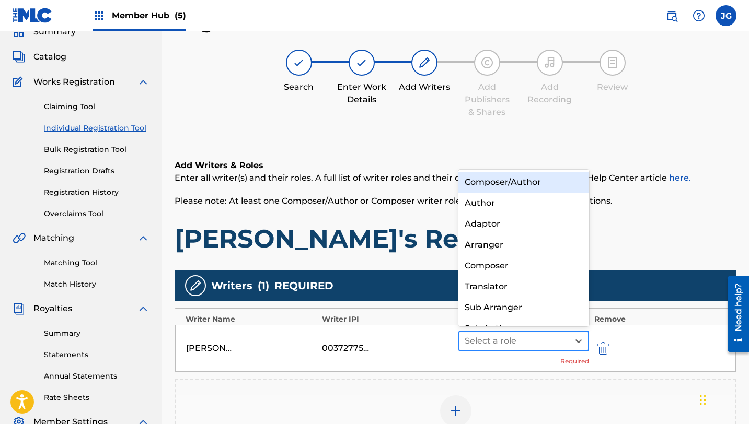
click at [480, 348] on div at bounding box center [514, 341] width 99 height 15
click at [513, 179] on div "Composer/Author" at bounding box center [523, 182] width 131 height 21
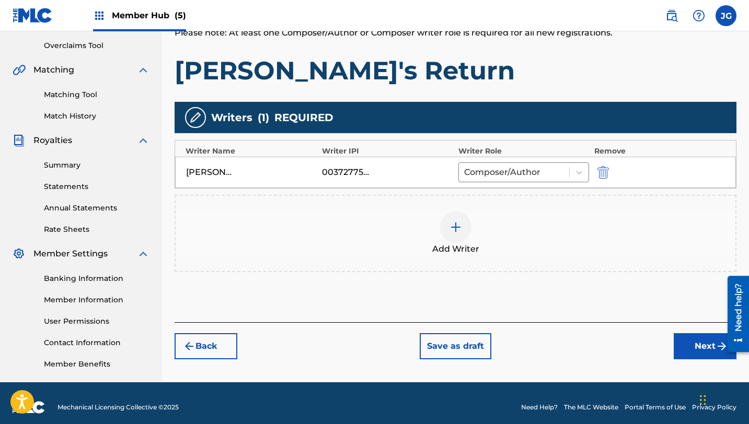
scroll to position [218, 0]
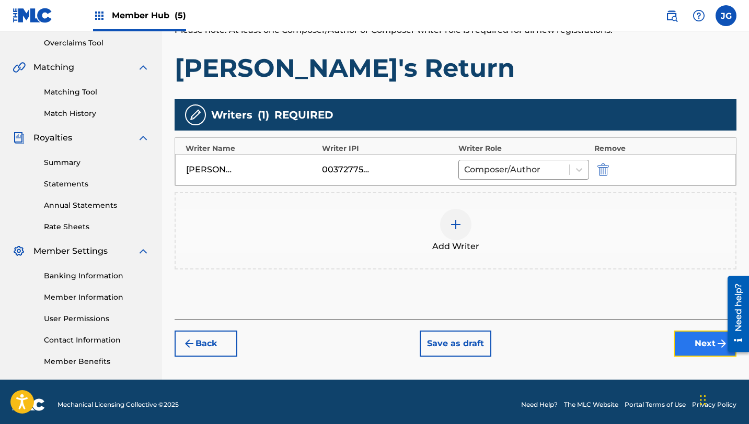
click at [698, 344] on button "Next" at bounding box center [705, 344] width 63 height 26
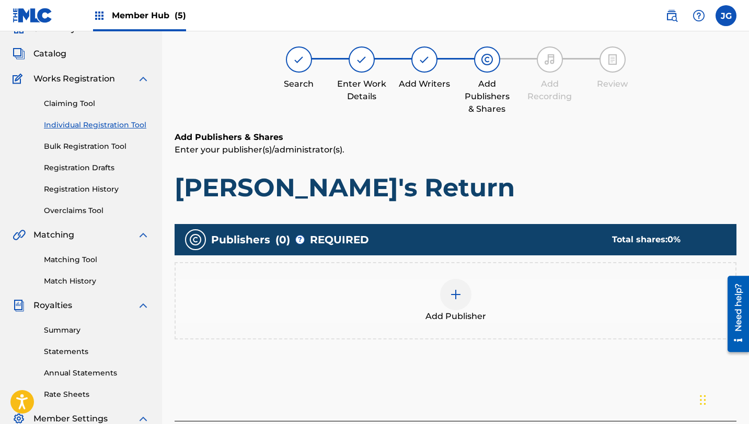
scroll to position [47, 0]
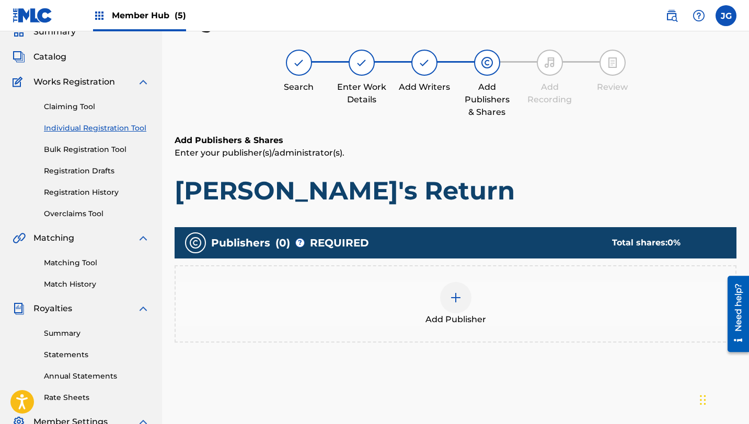
click at [448, 305] on div at bounding box center [455, 297] width 31 height 31
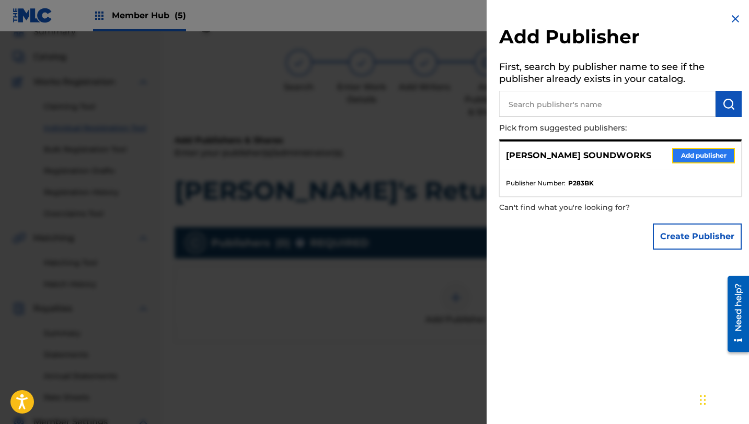
click at [693, 156] on button "Add publisher" at bounding box center [703, 156] width 63 height 16
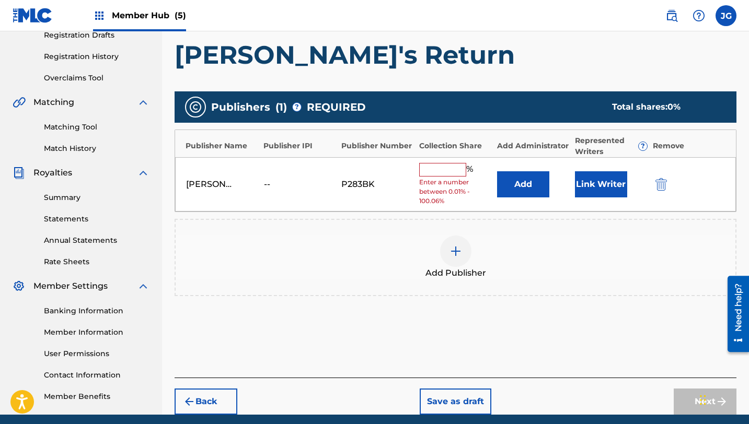
scroll to position [209, 0]
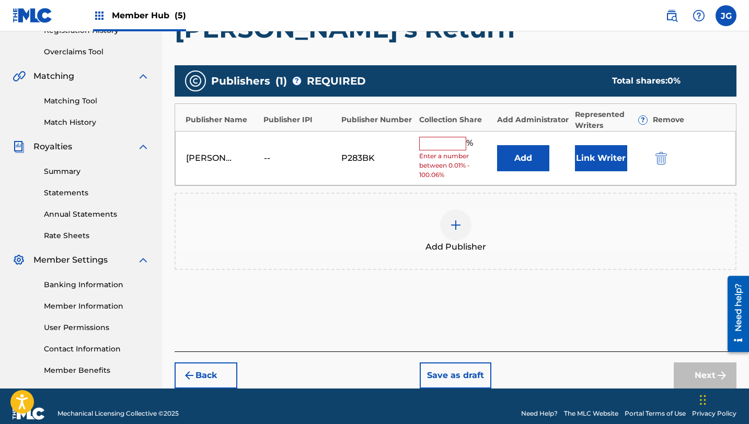
click at [457, 151] on div "% Enter a number between 0.01% - 100.06%" at bounding box center [455, 158] width 73 height 43
click at [451, 143] on input "text" at bounding box center [442, 144] width 47 height 14
type input "80"
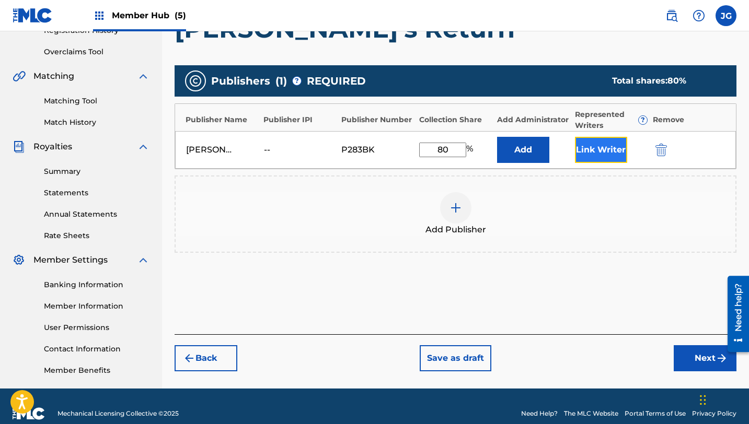
click at [618, 147] on button "Link Writer" at bounding box center [601, 150] width 52 height 26
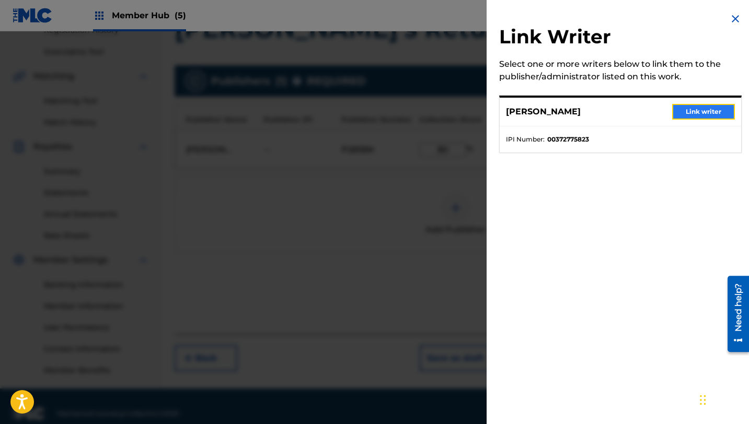
click at [709, 111] on button "Link writer" at bounding box center [703, 112] width 63 height 16
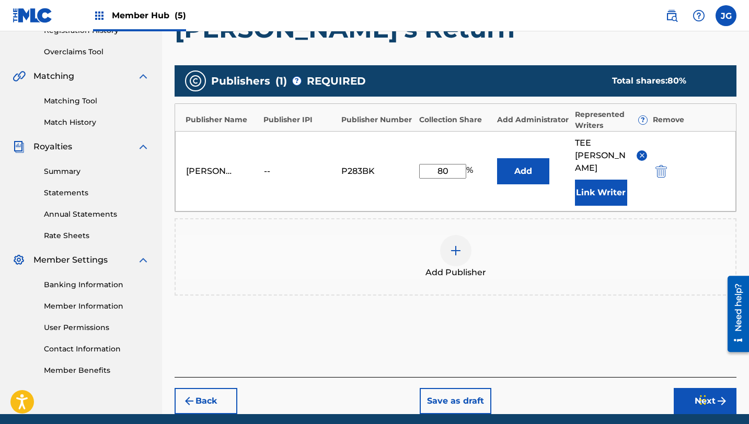
scroll to position [224, 0]
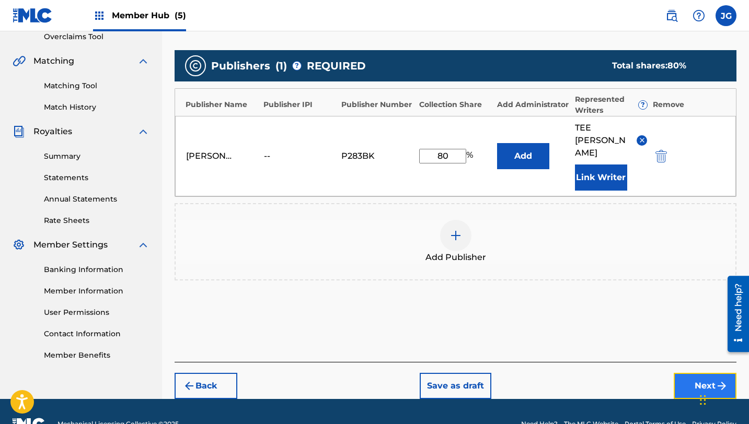
click at [699, 373] on button "Next" at bounding box center [705, 386] width 63 height 26
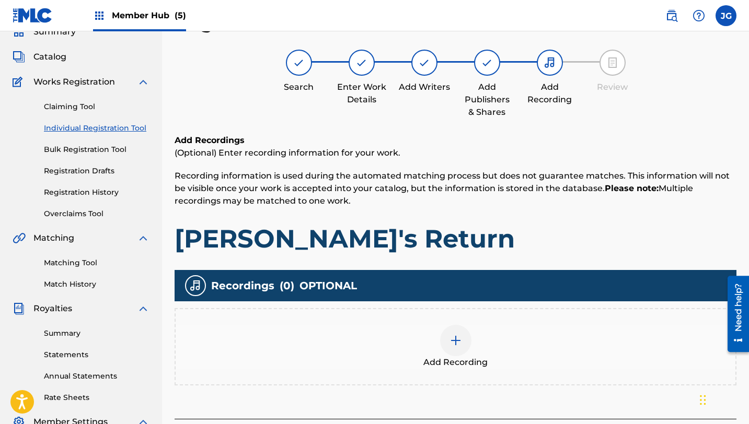
scroll to position [224, 0]
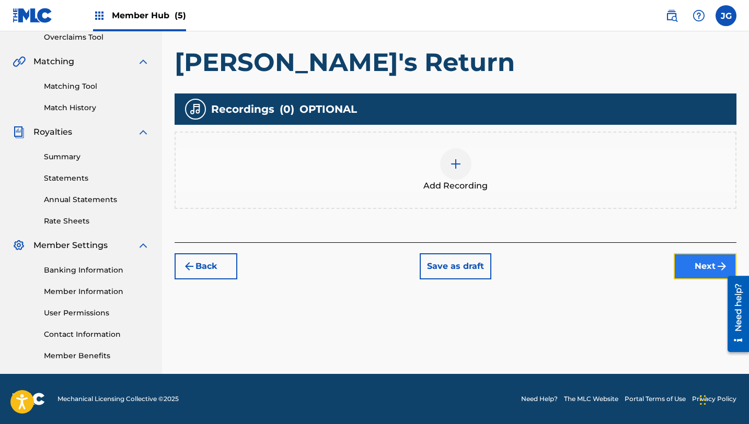
click at [685, 264] on button "Next" at bounding box center [705, 267] width 63 height 26
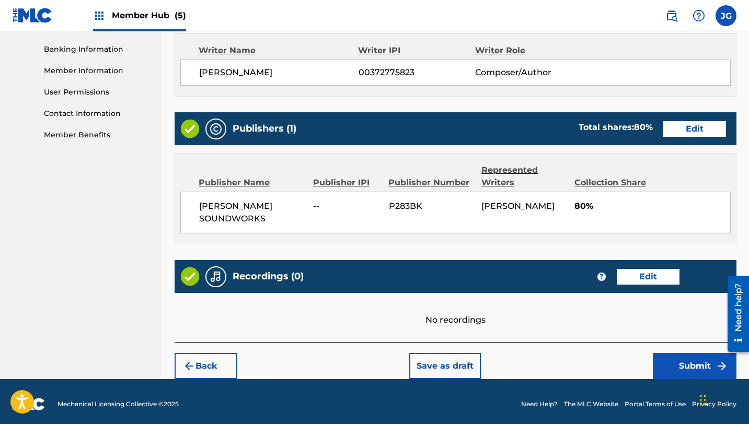
scroll to position [450, 0]
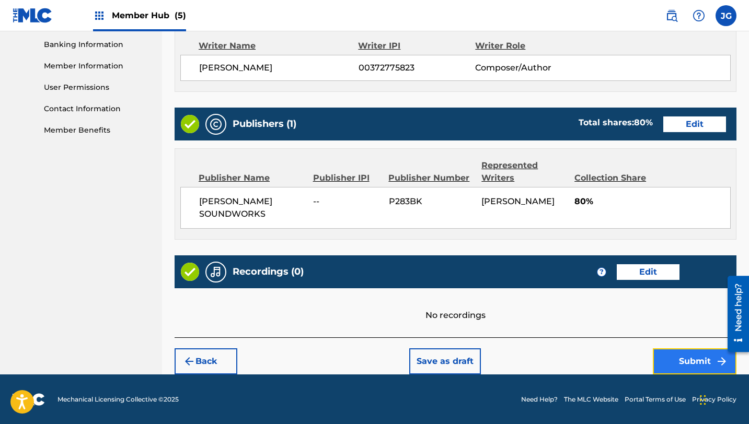
click at [684, 359] on button "Submit" at bounding box center [695, 362] width 84 height 26
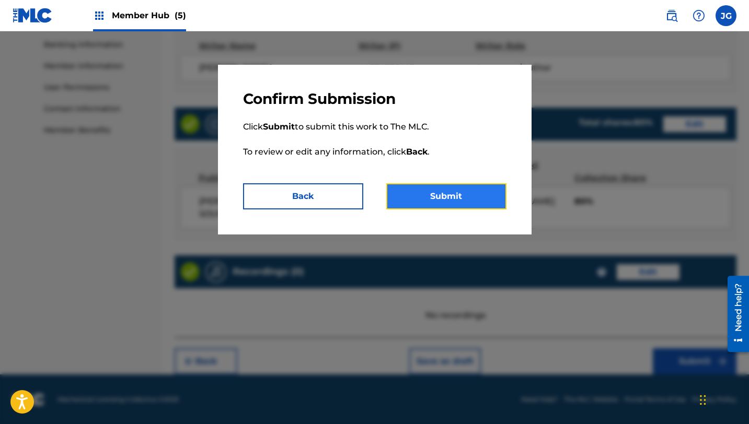
click at [481, 197] on button "Submit" at bounding box center [446, 196] width 120 height 26
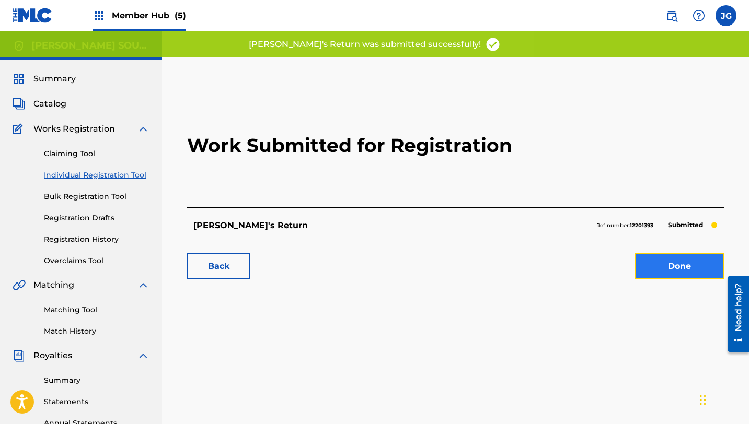
click at [647, 270] on link "Done" at bounding box center [679, 267] width 89 height 26
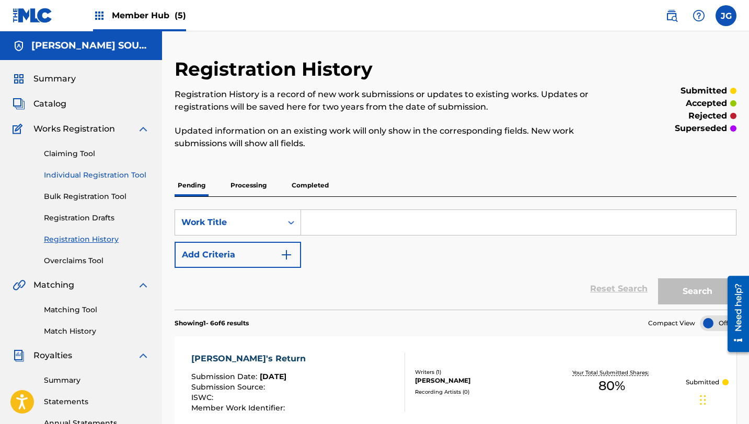
click at [114, 178] on link "Individual Registration Tool" at bounding box center [97, 175] width 106 height 11
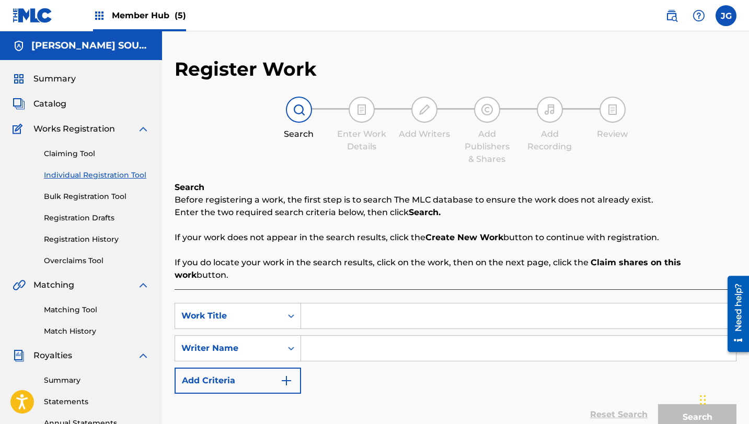
click at [356, 315] on input "Search Form" at bounding box center [518, 316] width 435 height 25
paste input "Stand up, Soldier!"
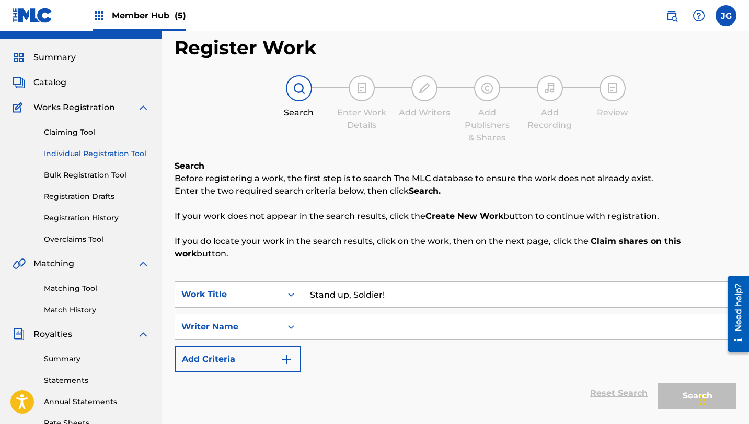
scroll to position [22, 0]
type input "Stand up, Soldier!"
click at [348, 316] on input "Search Form" at bounding box center [518, 326] width 435 height 25
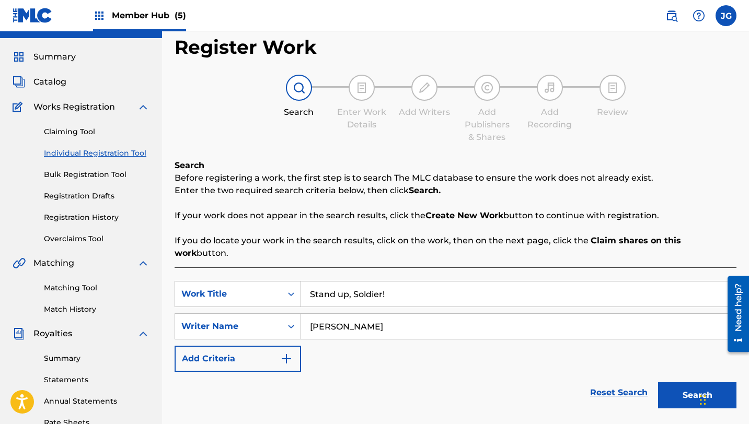
type input "[PERSON_NAME]"
click at [658, 383] on button "Search" at bounding box center [697, 396] width 78 height 26
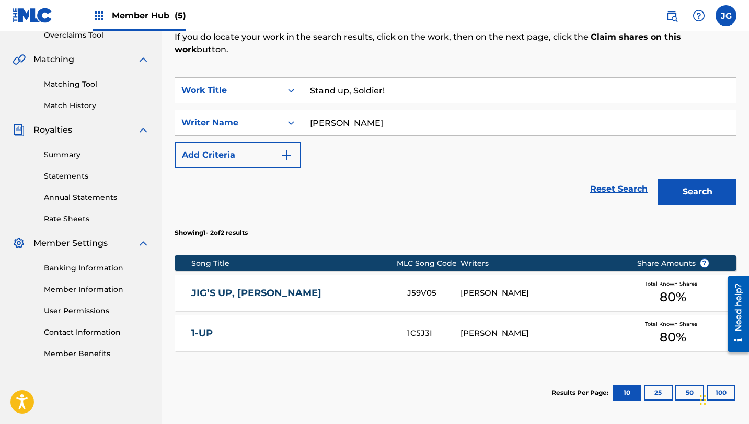
scroll to position [319, 0]
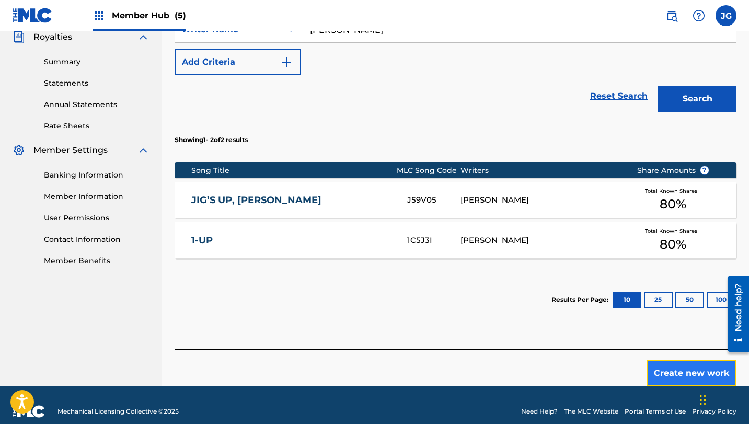
click at [678, 367] on button "Create new work" at bounding box center [692, 374] width 90 height 26
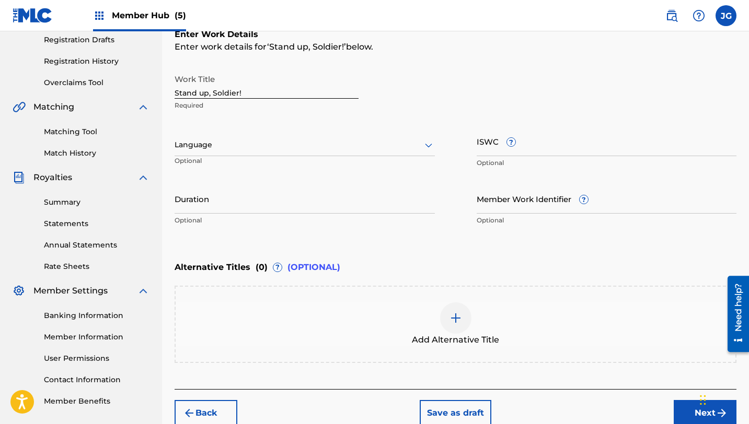
scroll to position [230, 0]
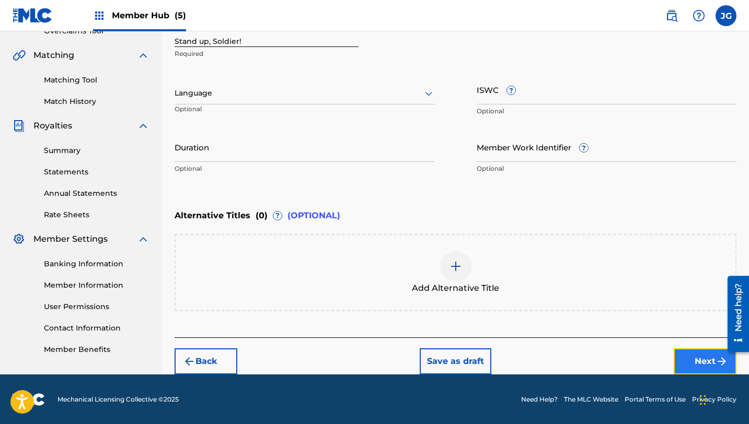
click at [688, 356] on button "Next" at bounding box center [705, 362] width 63 height 26
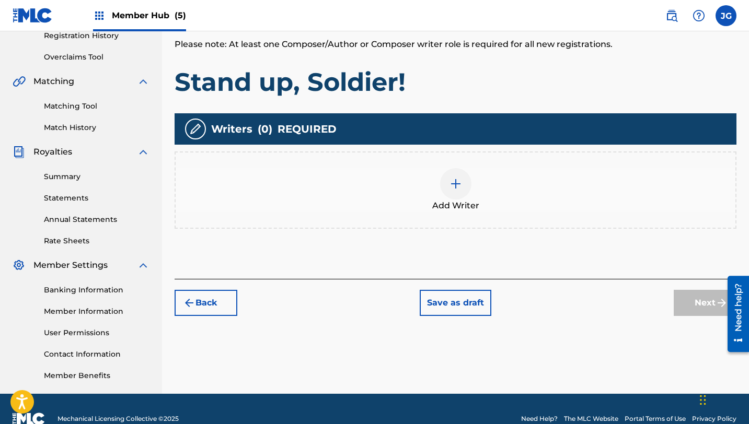
scroll to position [224, 0]
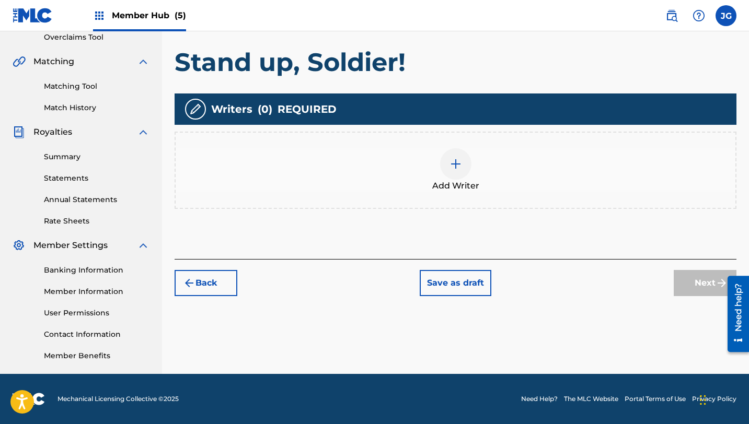
click at [453, 171] on div at bounding box center [455, 163] width 31 height 31
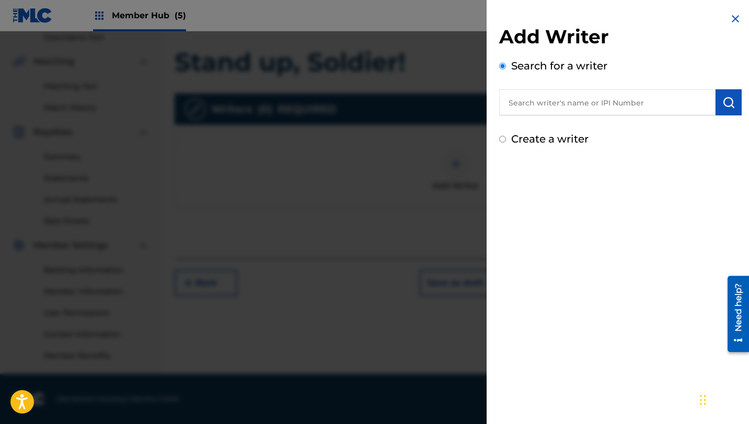
click at [533, 105] on input "text" at bounding box center [607, 102] width 216 height 26
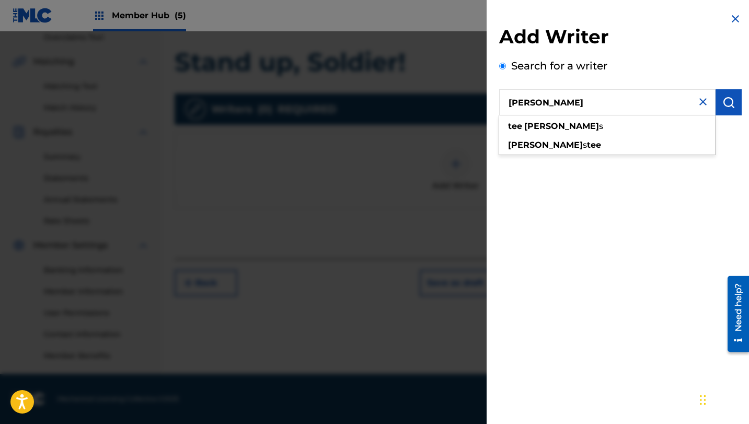
type input "[PERSON_NAME]"
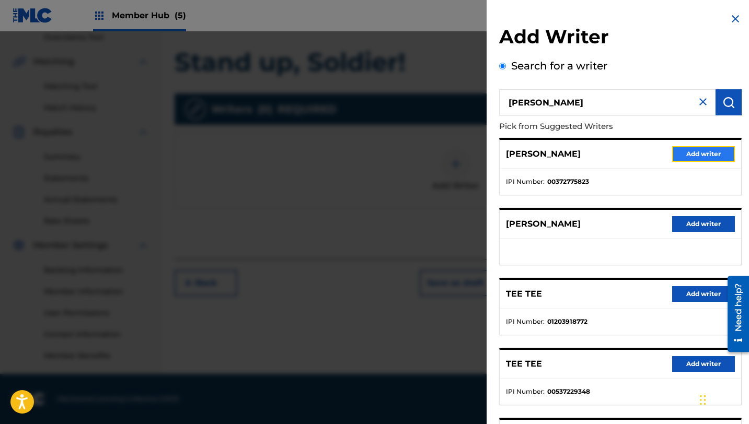
click at [692, 151] on button "Add writer" at bounding box center [703, 154] width 63 height 16
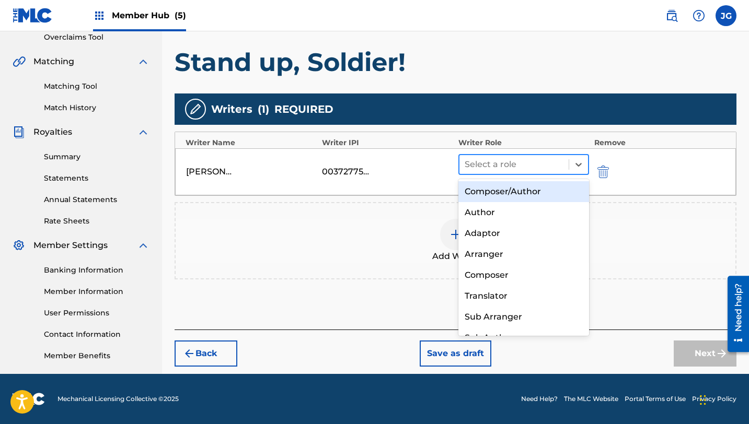
click at [512, 174] on div "Select a role" at bounding box center [523, 164] width 131 height 21
click at [507, 189] on div "Composer/Author" at bounding box center [523, 191] width 131 height 21
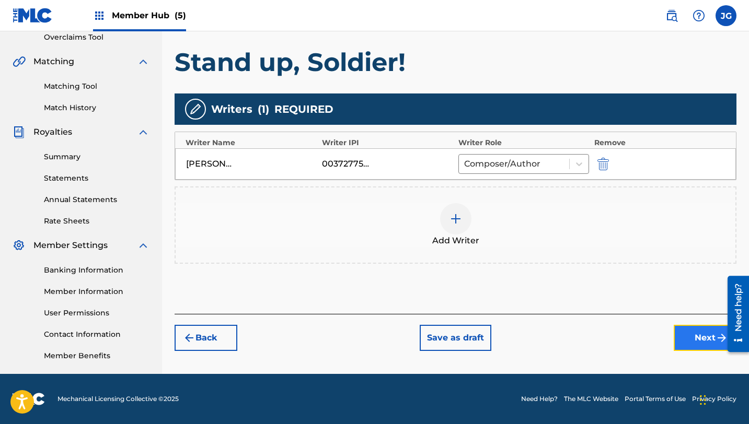
click at [694, 333] on button "Next" at bounding box center [705, 338] width 63 height 26
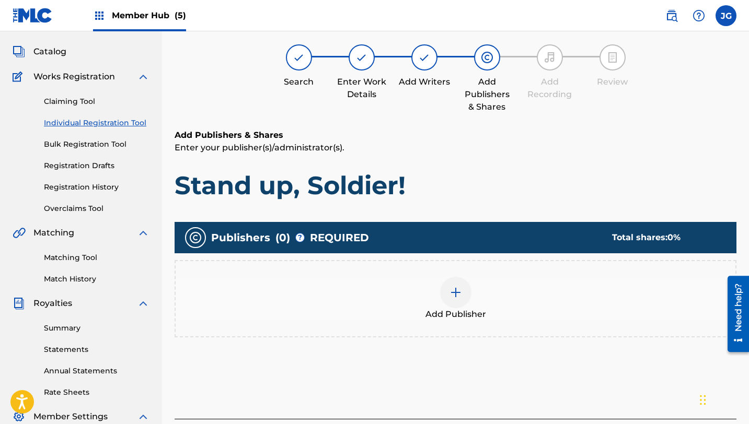
scroll to position [47, 0]
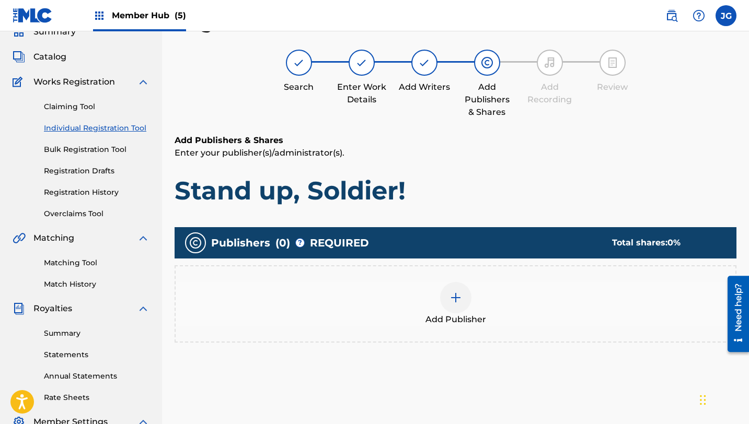
click at [456, 304] on div at bounding box center [455, 297] width 31 height 31
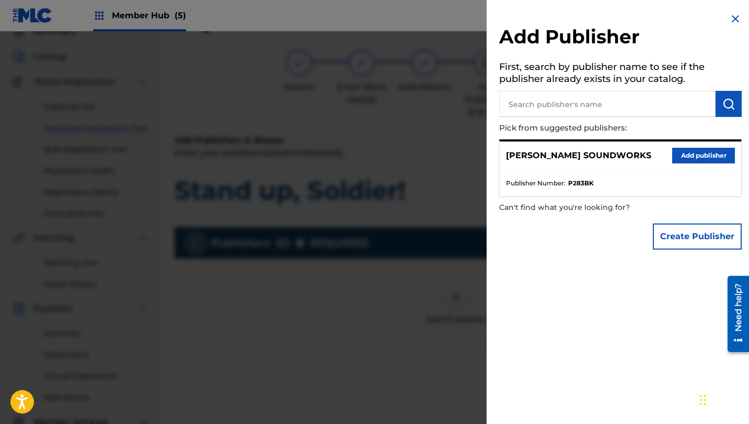
click at [660, 92] on input "text" at bounding box center [607, 104] width 216 height 26
click at [706, 151] on button "Add publisher" at bounding box center [703, 156] width 63 height 16
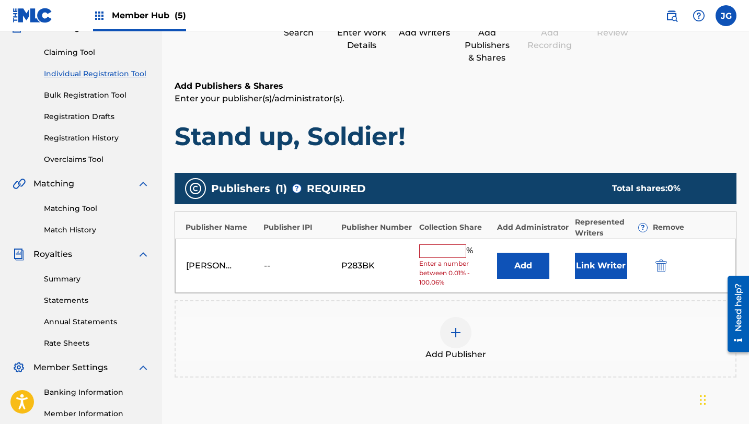
scroll to position [142, 0]
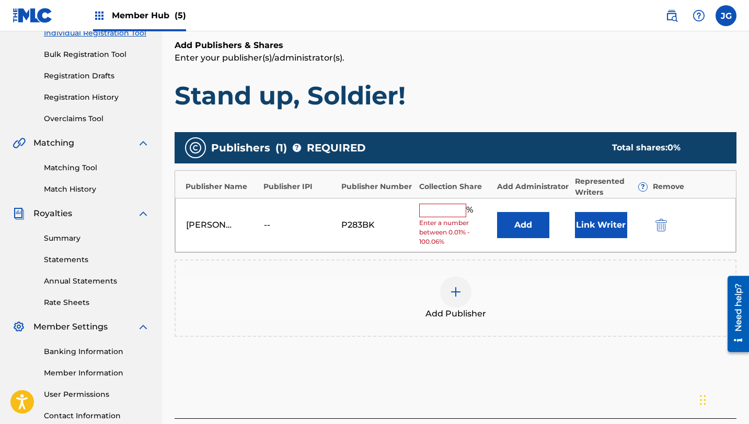
click at [424, 207] on input "text" at bounding box center [442, 211] width 47 height 14
type input "80"
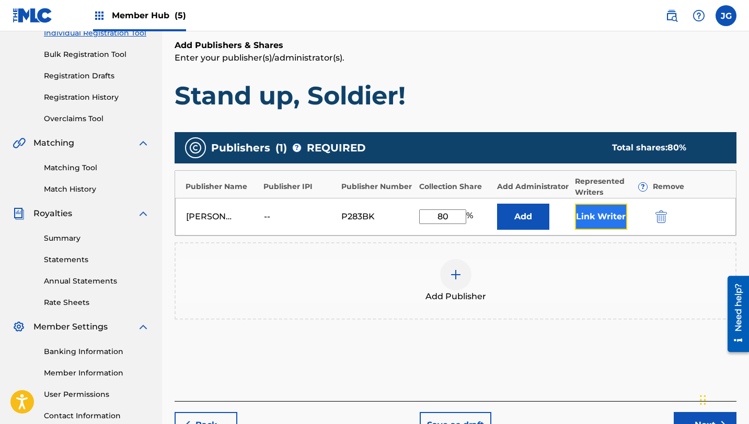
click at [617, 215] on button "Link Writer" at bounding box center [601, 217] width 52 height 26
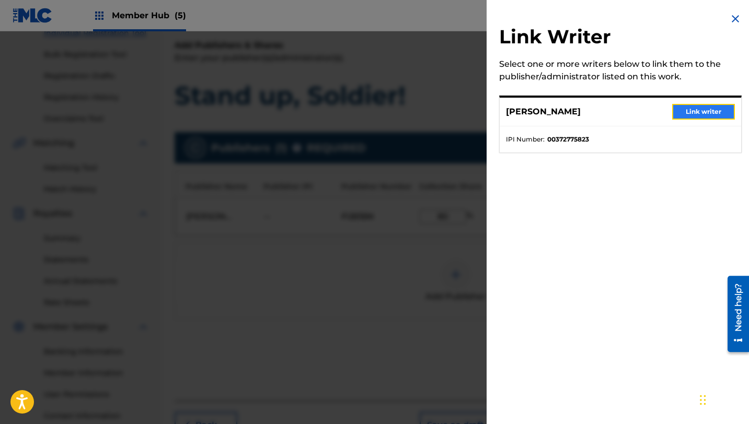
click at [688, 110] on button "Link writer" at bounding box center [703, 112] width 63 height 16
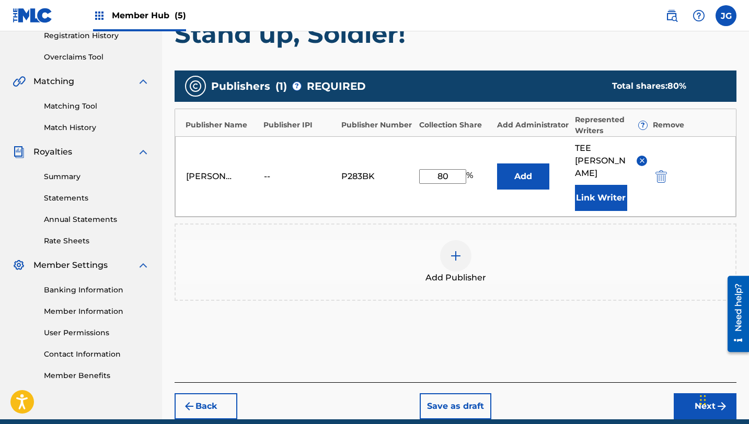
scroll to position [224, 0]
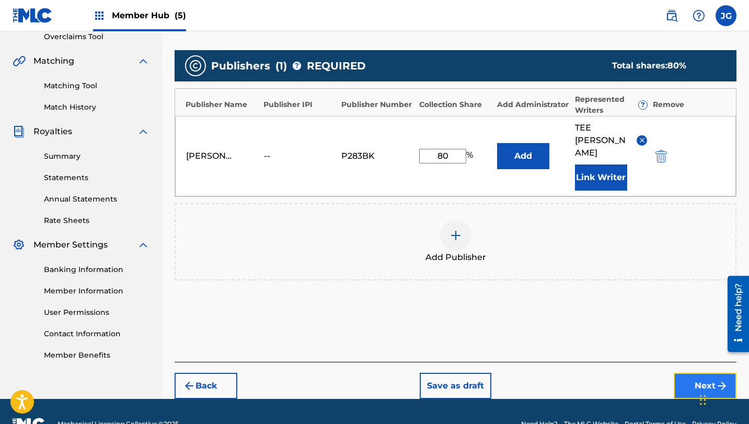
click at [702, 373] on button "Next" at bounding box center [705, 386] width 63 height 26
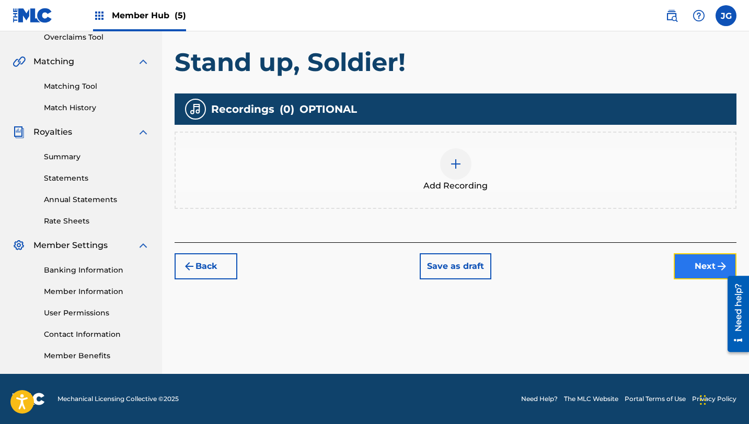
click at [709, 255] on button "Next" at bounding box center [705, 267] width 63 height 26
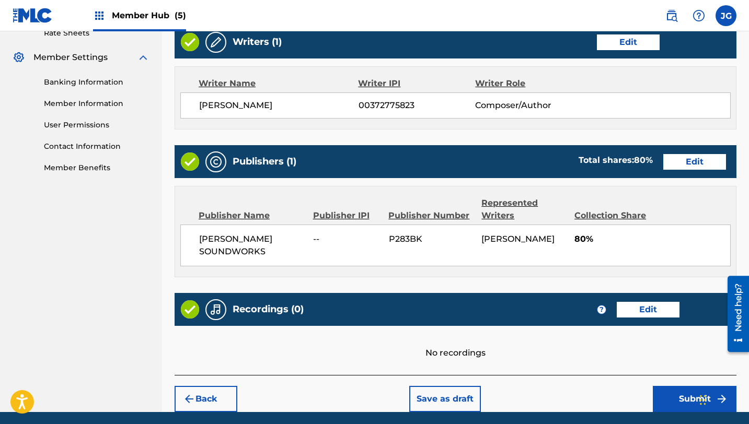
scroll to position [450, 0]
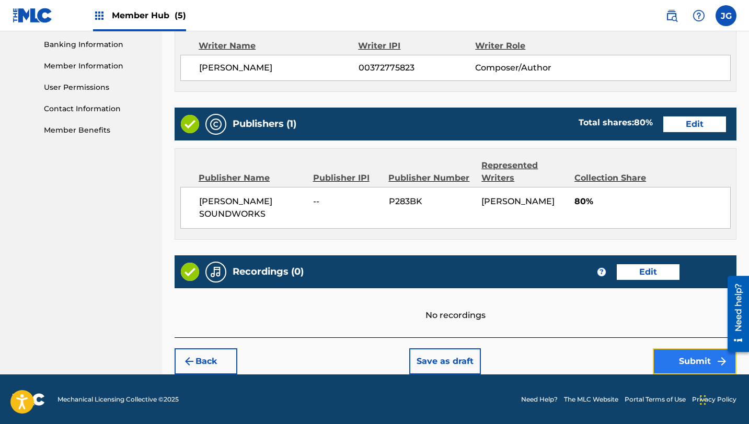
click at [686, 364] on button "Submit" at bounding box center [695, 362] width 84 height 26
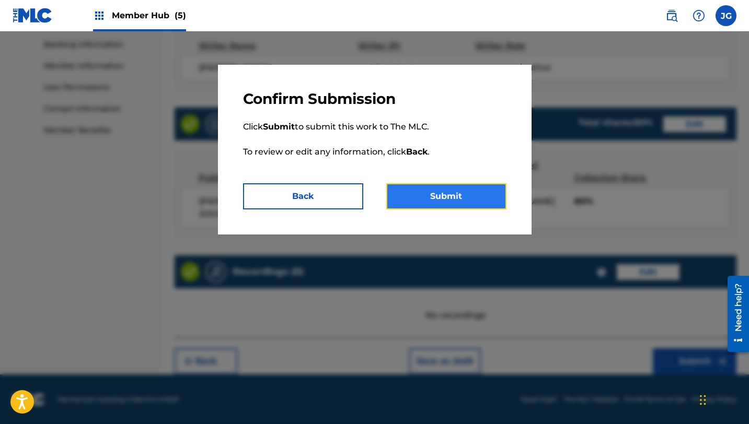
click at [454, 189] on button "Submit" at bounding box center [446, 196] width 120 height 26
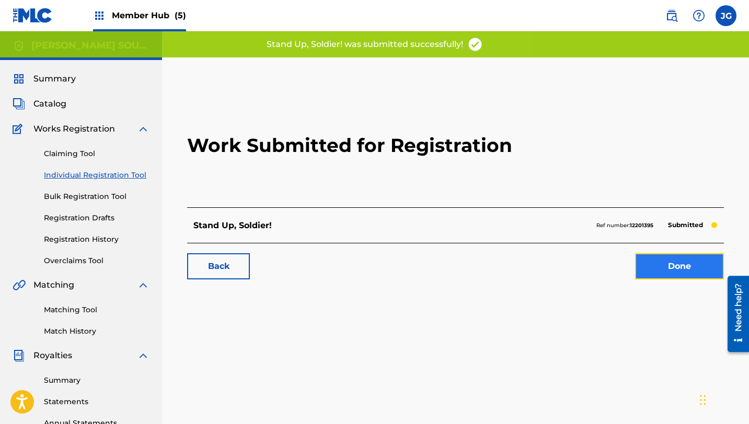
click at [693, 266] on link "Done" at bounding box center [679, 267] width 89 height 26
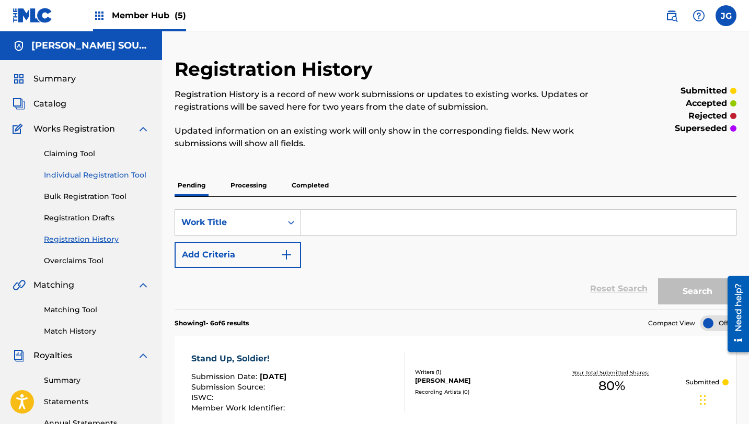
click at [97, 176] on link "Individual Registration Tool" at bounding box center [97, 175] width 106 height 11
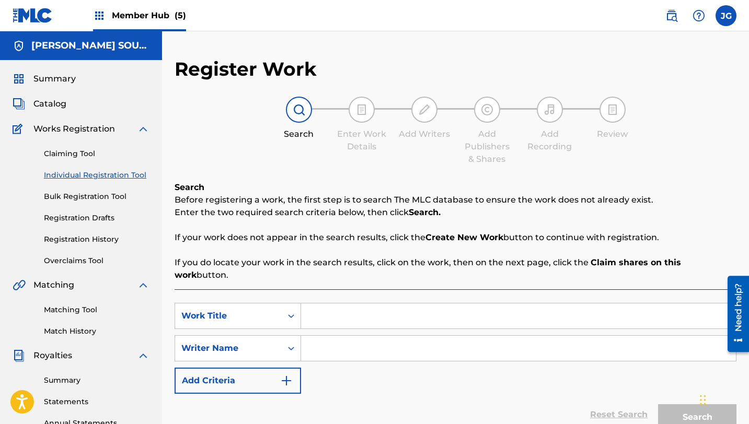
click at [369, 304] on input "Search Form" at bounding box center [518, 316] width 435 height 25
paste input "Bullet Duet"
type input "Bullet Duet"
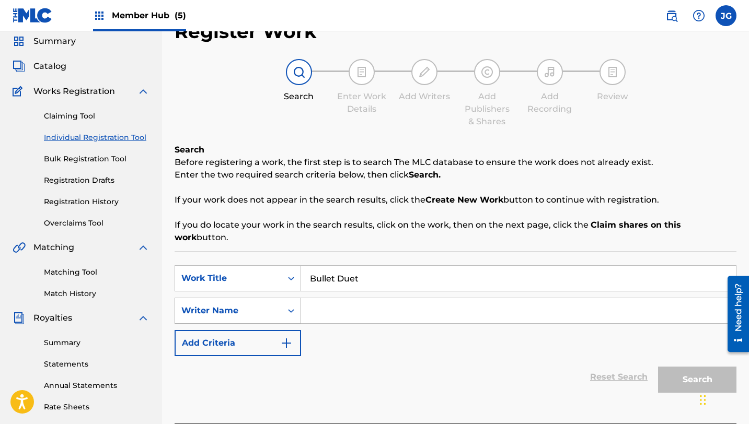
click at [270, 324] on div "Writer Name" at bounding box center [238, 311] width 126 height 26
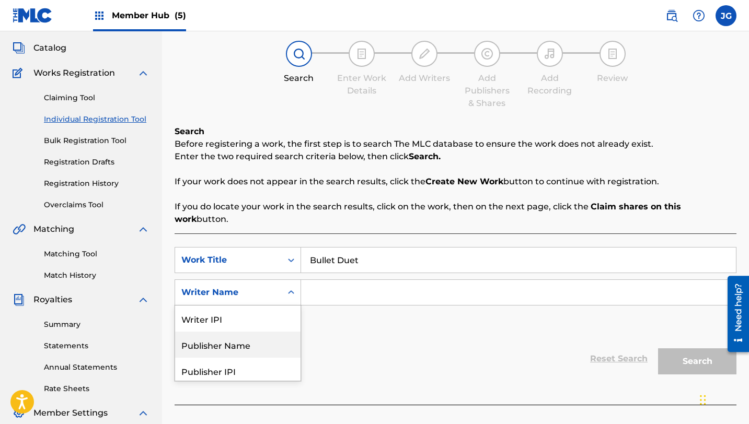
click at [369, 280] on input "Search Form" at bounding box center [518, 292] width 435 height 25
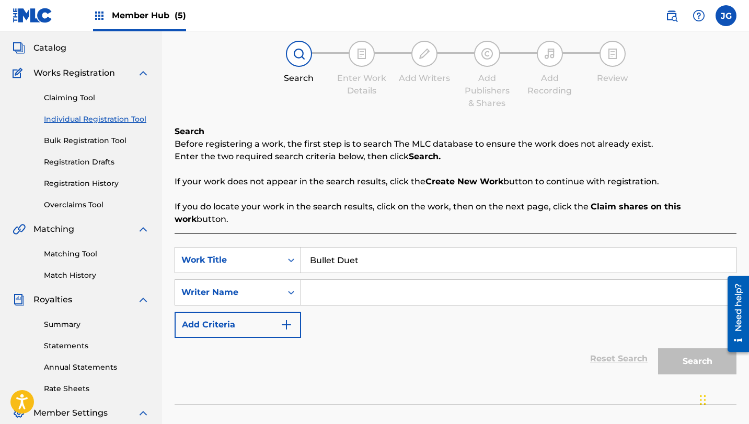
click at [369, 280] on input "Search Form" at bounding box center [518, 292] width 435 height 25
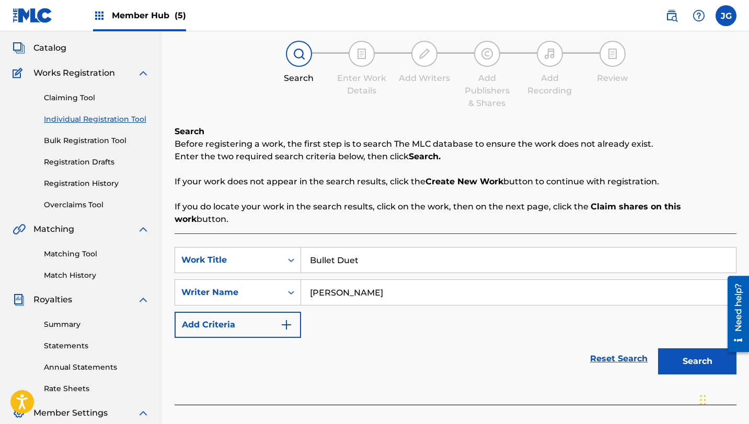
type input "[PERSON_NAME]"
click at [658, 349] on button "Search" at bounding box center [697, 362] width 78 height 26
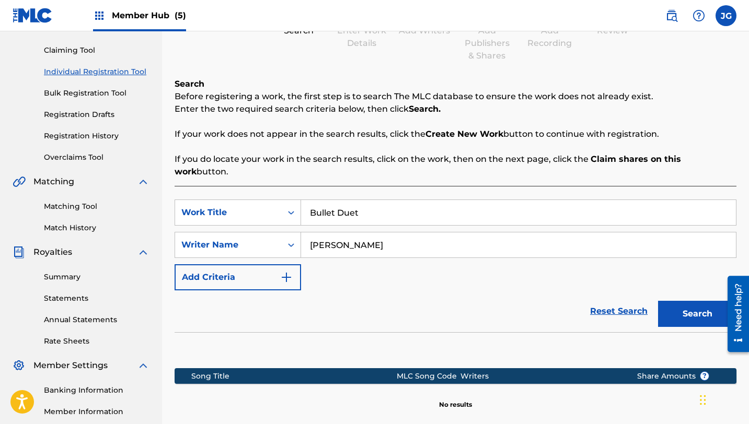
scroll to position [107, 0]
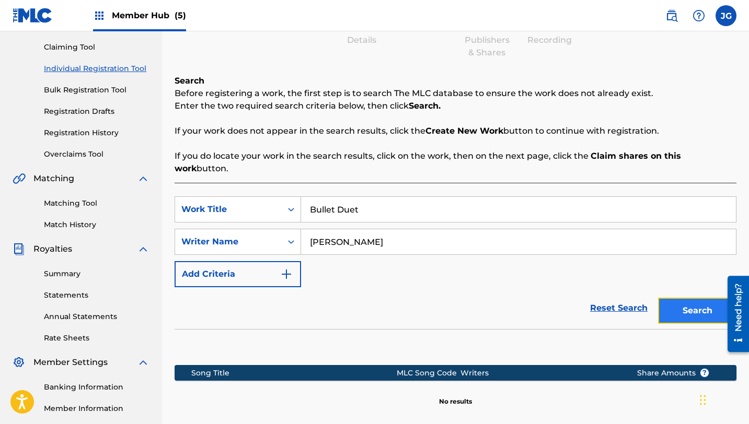
click at [681, 298] on button "Search" at bounding box center [697, 311] width 78 height 26
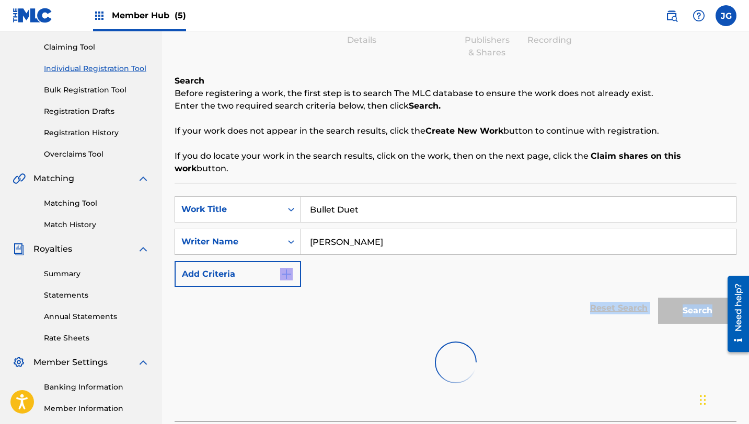
drag, startPoint x: 681, startPoint y: 296, endPoint x: 581, endPoint y: 261, distance: 106.0
click at [581, 271] on form "SearchWithCriteriab65c3316-d121-4bc3-84fa-3fcd19b4b4d6 Work Title Bullet Duet S…" at bounding box center [456, 263] width 562 height 133
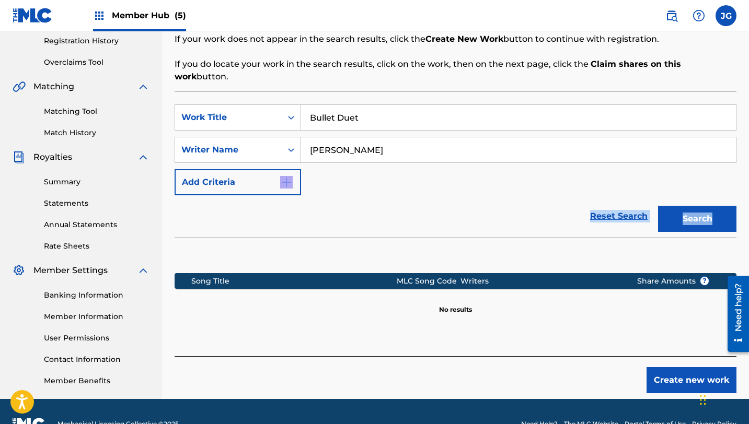
scroll to position [199, 0]
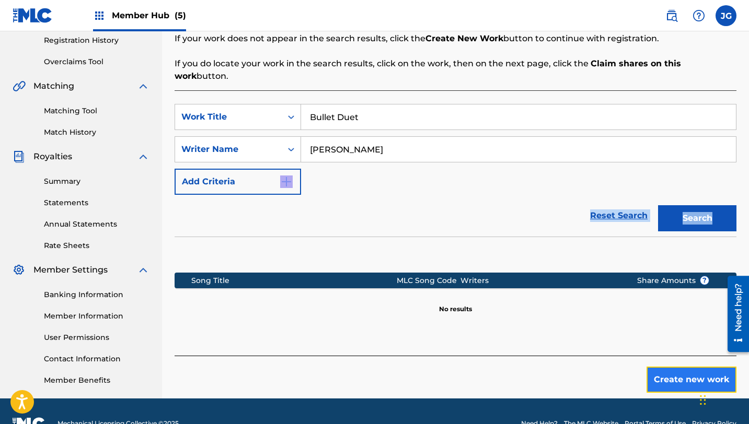
click at [669, 370] on button "Create new work" at bounding box center [692, 380] width 90 height 26
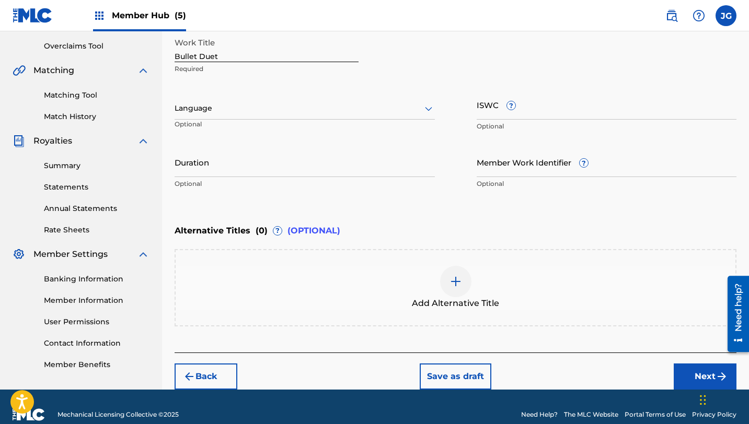
scroll to position [230, 0]
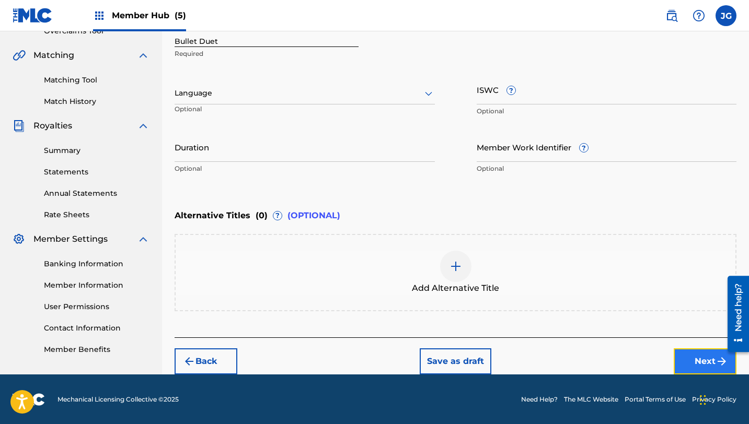
click at [712, 373] on button "Next" at bounding box center [705, 362] width 63 height 26
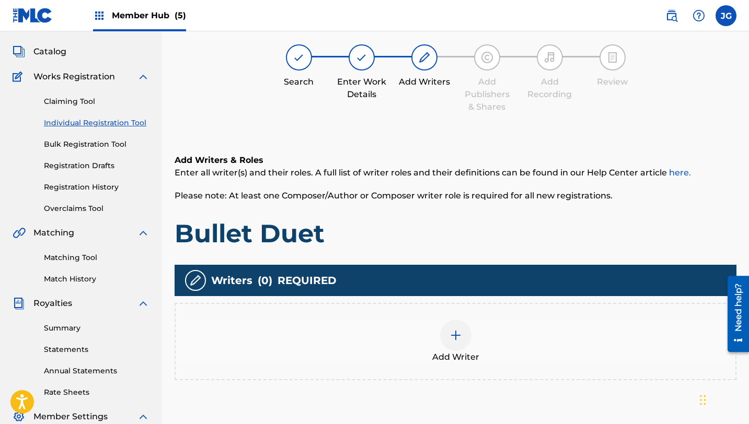
scroll to position [47, 0]
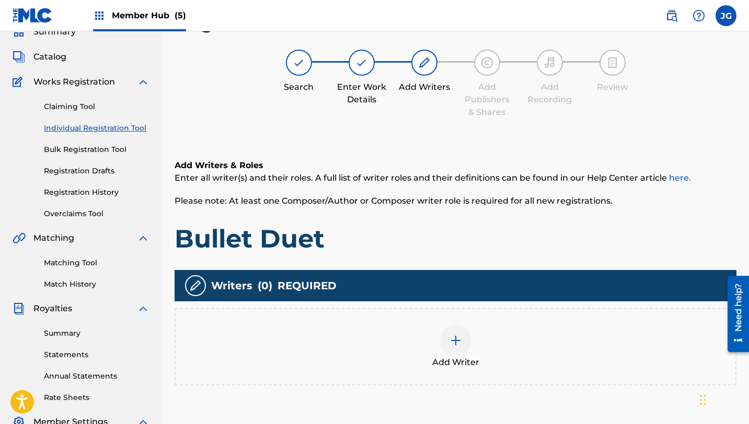
click at [462, 344] on div at bounding box center [455, 340] width 31 height 31
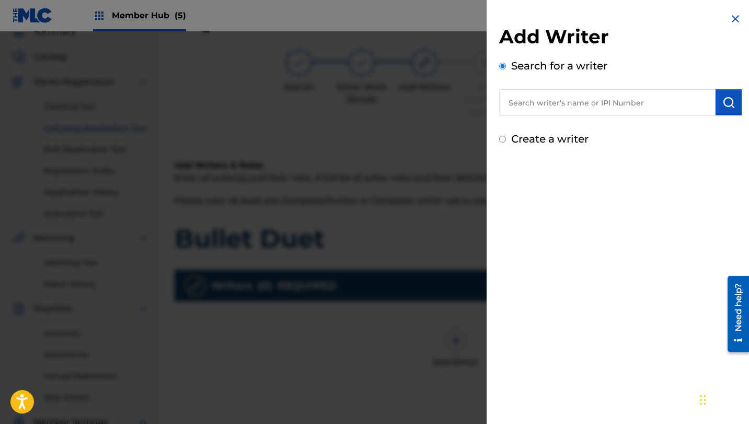
click at [619, 106] on input "text" at bounding box center [607, 102] width 216 height 26
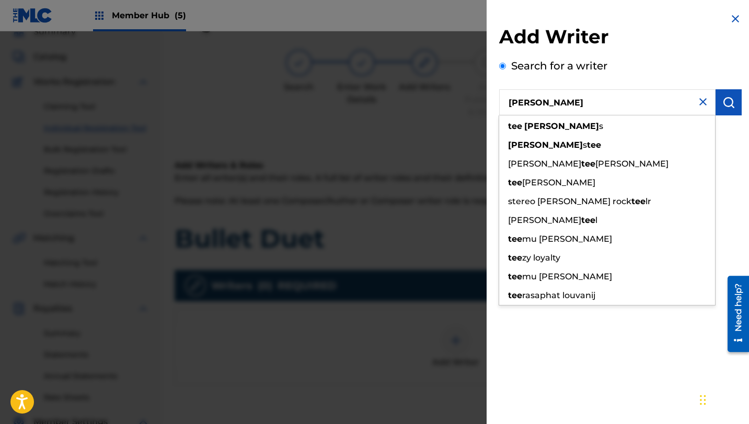
type input "[PERSON_NAME]"
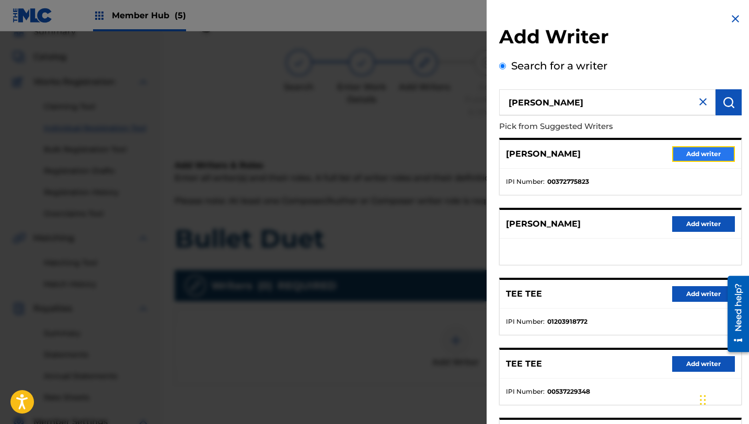
click at [711, 156] on button "Add writer" at bounding box center [703, 154] width 63 height 16
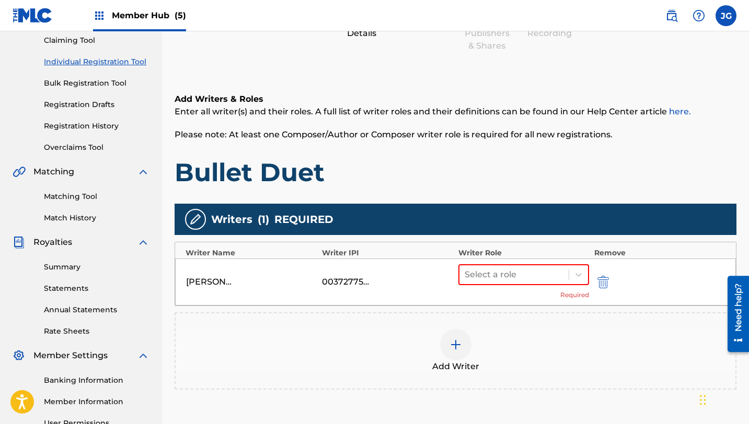
scroll to position [149, 0]
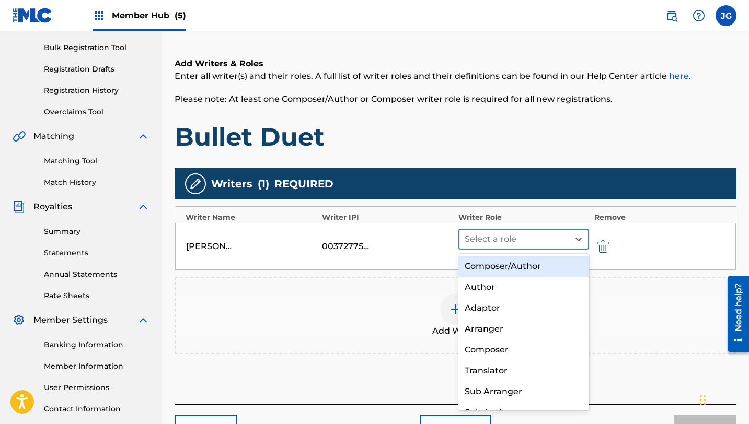
click at [507, 232] on div at bounding box center [514, 239] width 99 height 15
click at [507, 259] on div "Composer/Author" at bounding box center [523, 266] width 131 height 21
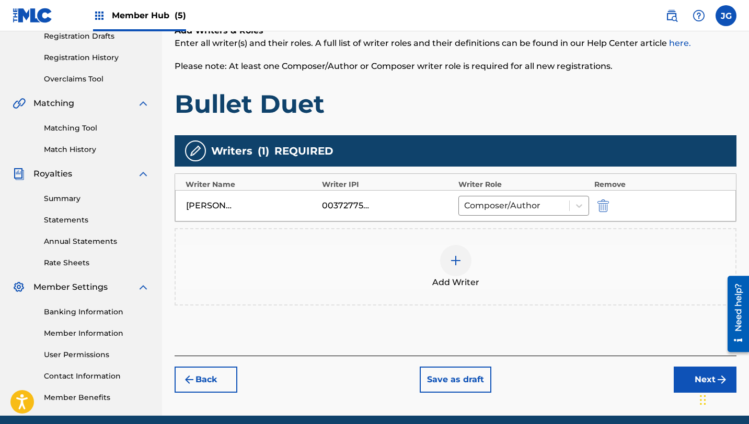
scroll to position [224, 0]
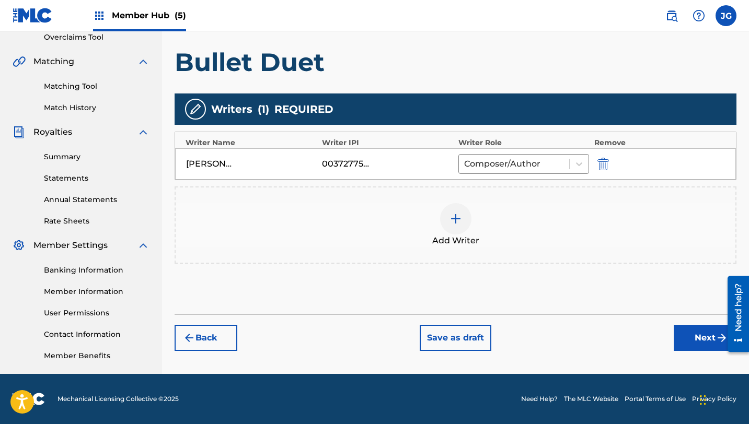
click at [684, 353] on div "Register Work Search Enter Work Details Add Writers Add Publishers & Shares Add…" at bounding box center [455, 104] width 587 height 540
click at [684, 341] on button "Next" at bounding box center [705, 338] width 63 height 26
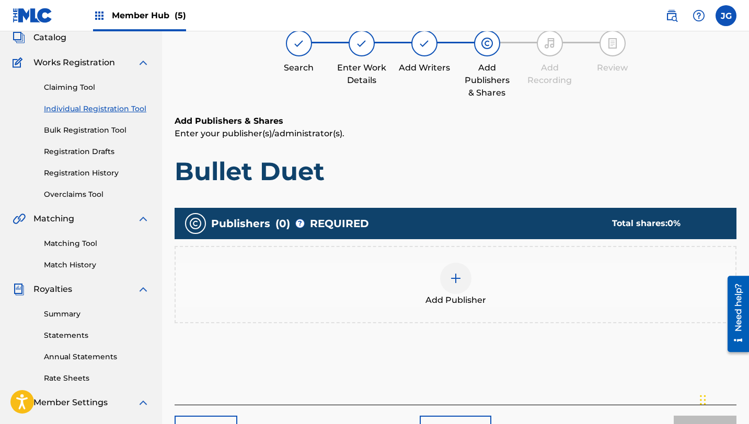
scroll to position [47, 0]
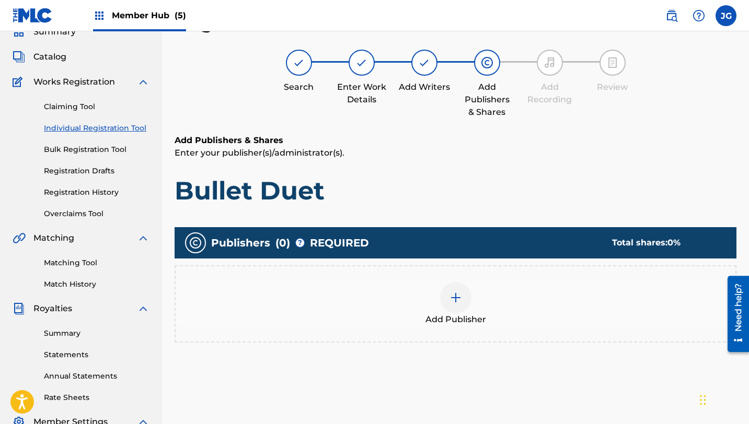
click at [457, 296] on img at bounding box center [456, 298] width 13 height 13
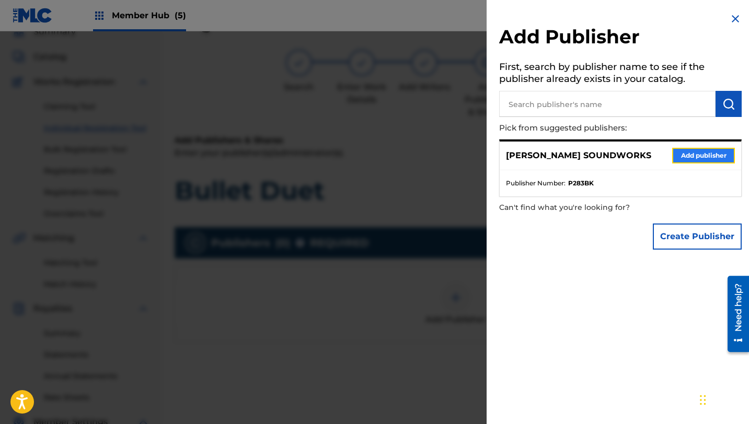
click at [698, 155] on button "Add publisher" at bounding box center [703, 156] width 63 height 16
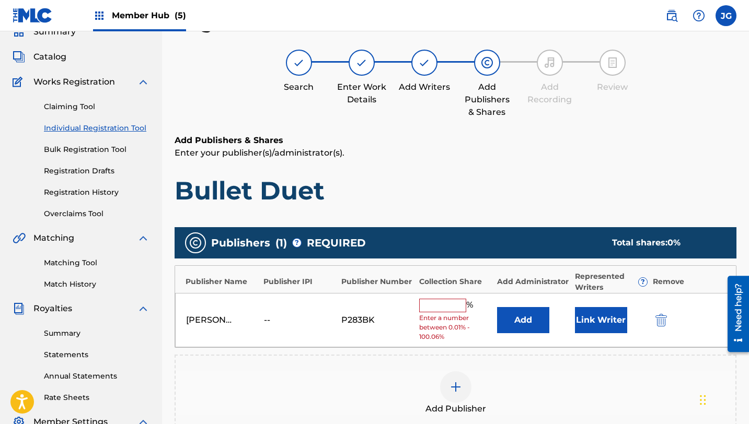
click at [451, 312] on div "% Enter a number between 0.01% - 100.06%" at bounding box center [455, 320] width 73 height 43
click at [448, 306] on input "text" at bounding box center [442, 306] width 47 height 14
type input "80"
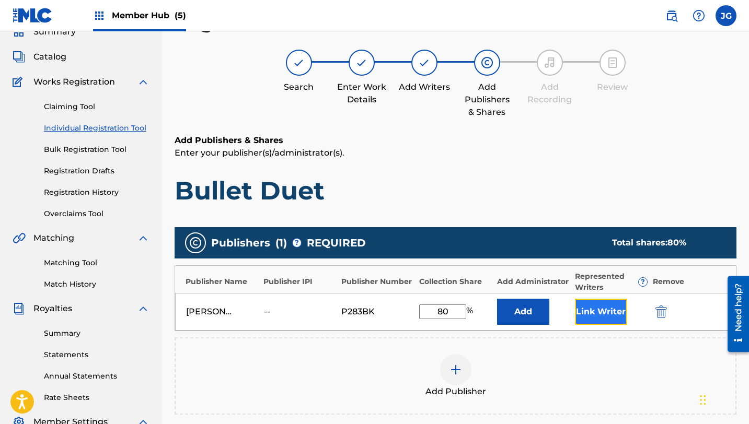
click at [603, 307] on button "Link Writer" at bounding box center [601, 312] width 52 height 26
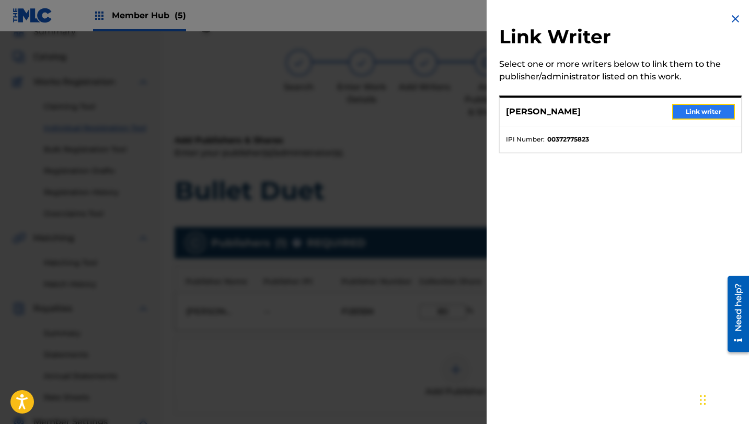
click at [703, 107] on button "Link writer" at bounding box center [703, 112] width 63 height 16
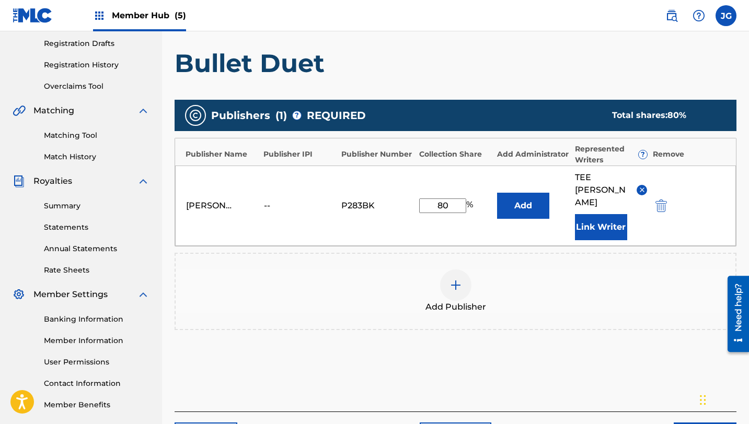
scroll to position [224, 0]
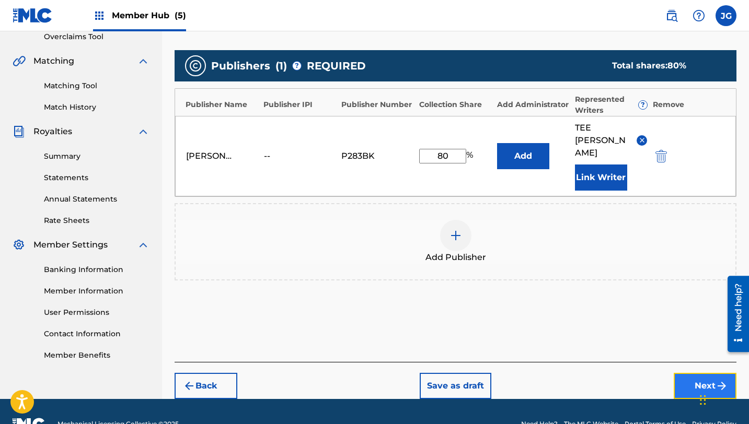
click at [687, 373] on button "Next" at bounding box center [705, 386] width 63 height 26
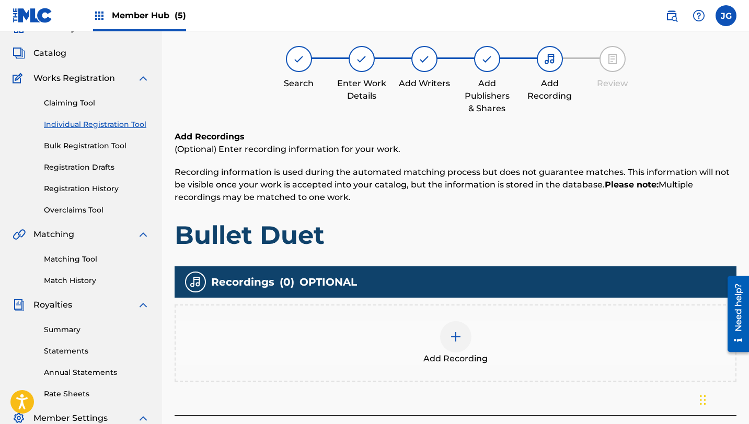
scroll to position [47, 0]
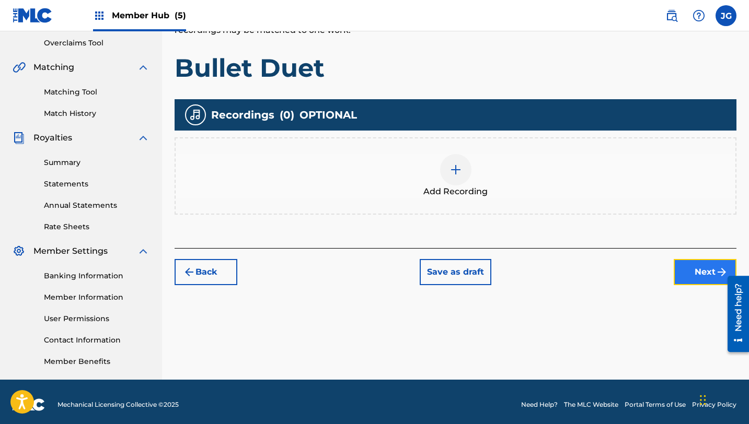
click at [704, 266] on button "Next" at bounding box center [705, 272] width 63 height 26
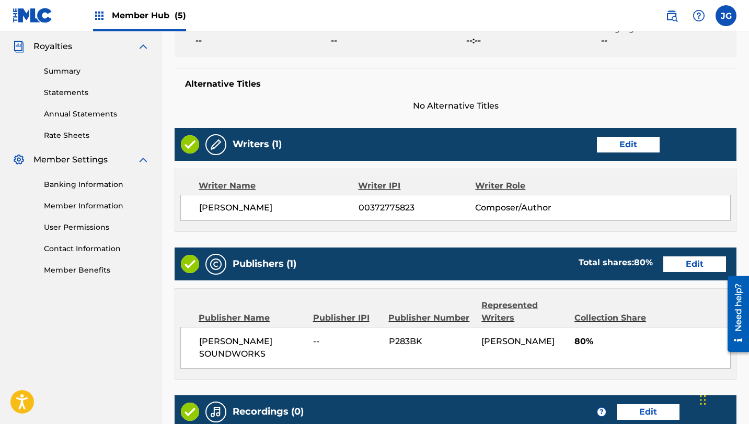
scroll to position [450, 0]
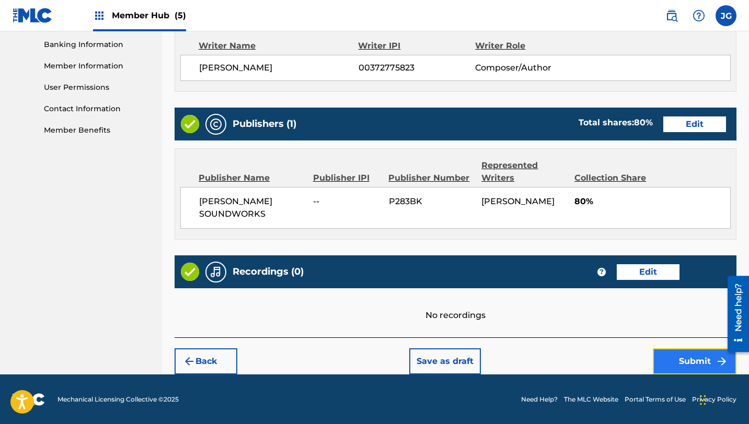
click at [685, 358] on button "Submit" at bounding box center [695, 362] width 84 height 26
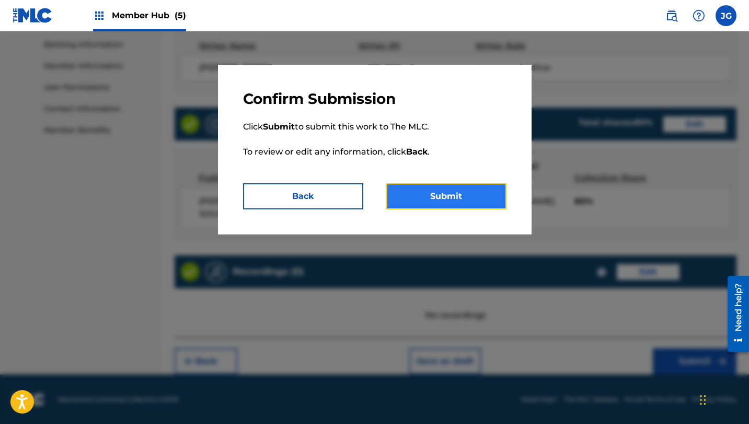
click at [478, 198] on button "Submit" at bounding box center [446, 196] width 120 height 26
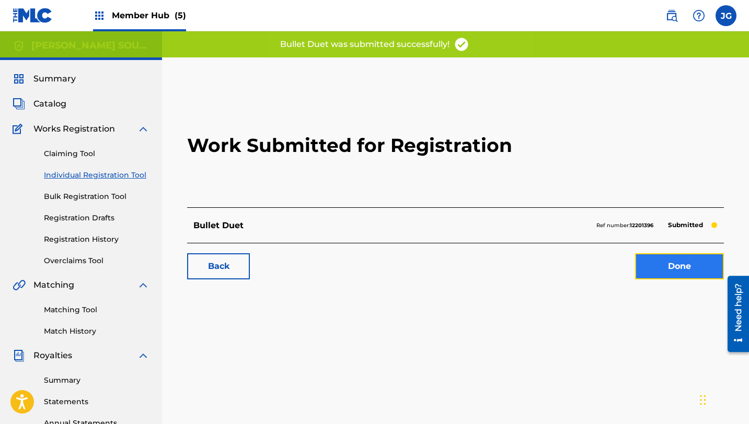
click at [668, 269] on link "Done" at bounding box center [679, 267] width 89 height 26
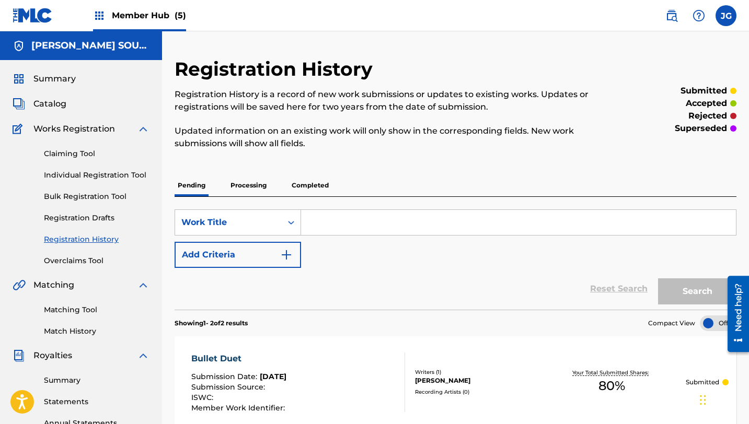
click at [73, 163] on div "Claiming Tool Individual Registration Tool Bulk Registration Tool Registration …" at bounding box center [81, 200] width 137 height 131
click at [79, 177] on link "Individual Registration Tool" at bounding box center [97, 175] width 106 height 11
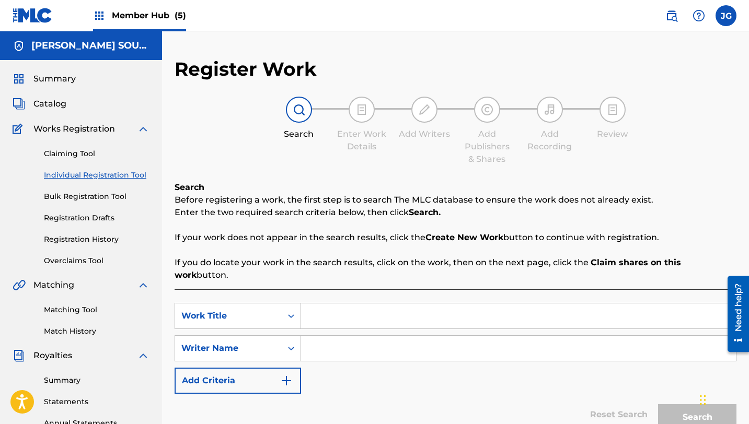
click at [330, 307] on input "Search Form" at bounding box center [518, 316] width 435 height 25
drag, startPoint x: 404, startPoint y: 305, endPoint x: 287, endPoint y: 295, distance: 117.5
click at [287, 303] on div "SearchWithCriteriab65c3316-d121-4bc3-84fa-3fcd19b4b4d6 Work Title TOUGH AS [PER…" at bounding box center [456, 316] width 562 height 26
paste input "ough as O'Neil's"
type input "Tough as O'Neil's"
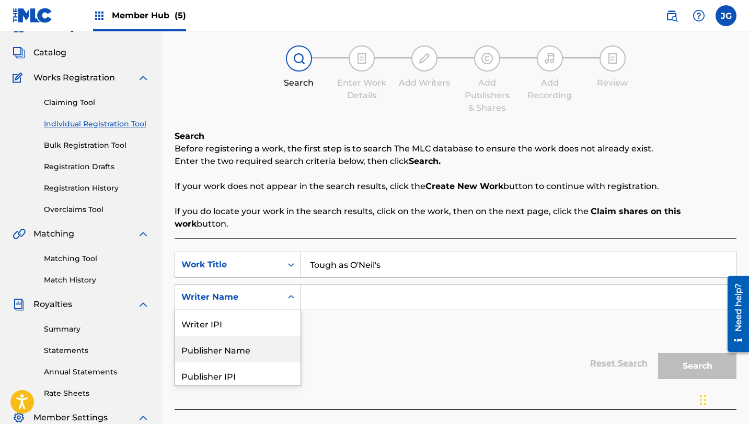
click at [274, 310] on div "Publisher Name, 2 of 5. 5 results available. Use Up and Down to choose options,…" at bounding box center [238, 297] width 126 height 26
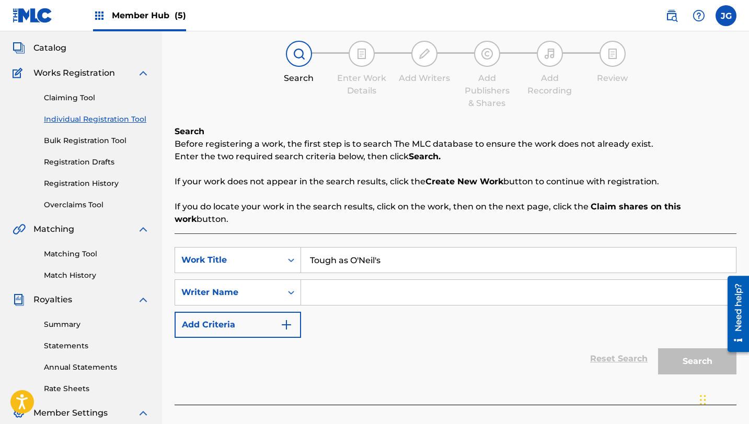
click at [388, 280] on input "Search Form" at bounding box center [518, 292] width 435 height 25
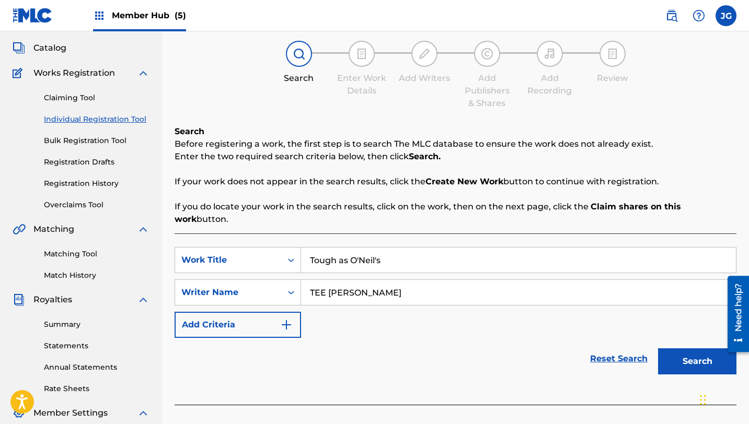
click at [658, 349] on button "Search" at bounding box center [697, 362] width 78 height 26
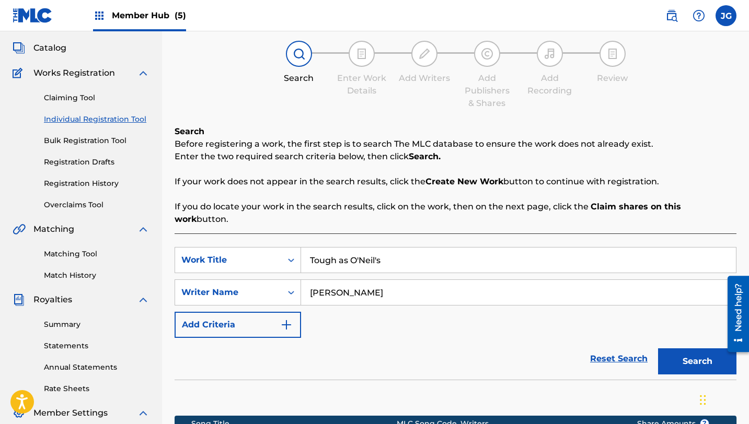
type input "[PERSON_NAME]"
click at [658, 349] on button "Search" at bounding box center [697, 362] width 78 height 26
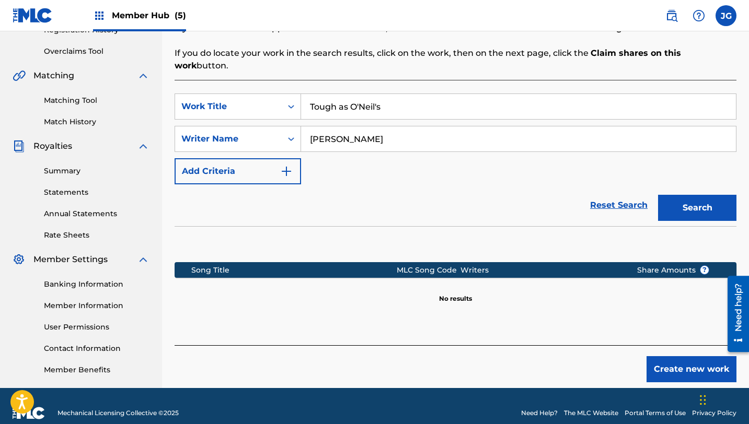
scroll to position [224, 0]
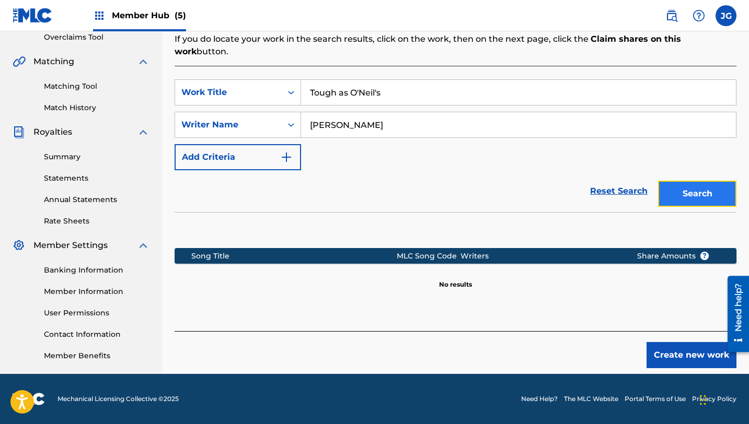
click at [710, 185] on button "Search" at bounding box center [697, 194] width 78 height 26
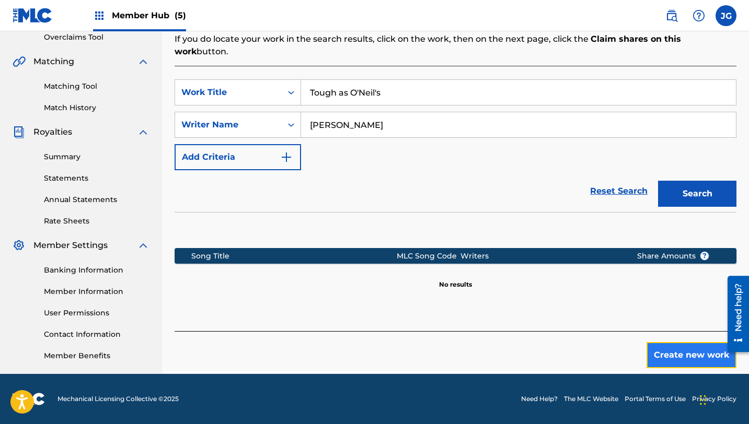
click at [668, 342] on button "Create new work" at bounding box center [692, 355] width 90 height 26
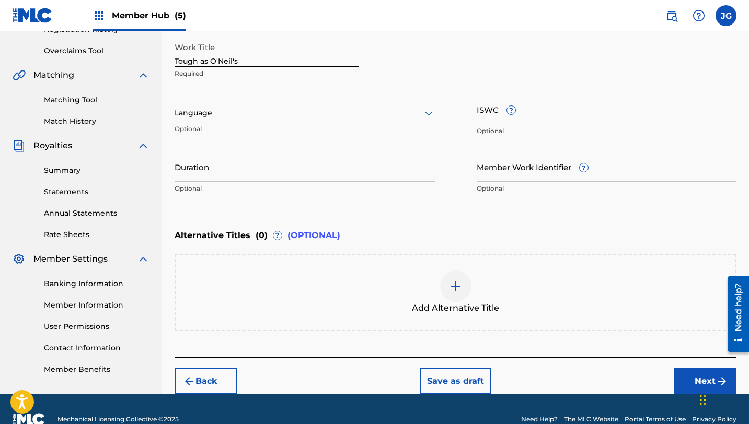
scroll to position [230, 0]
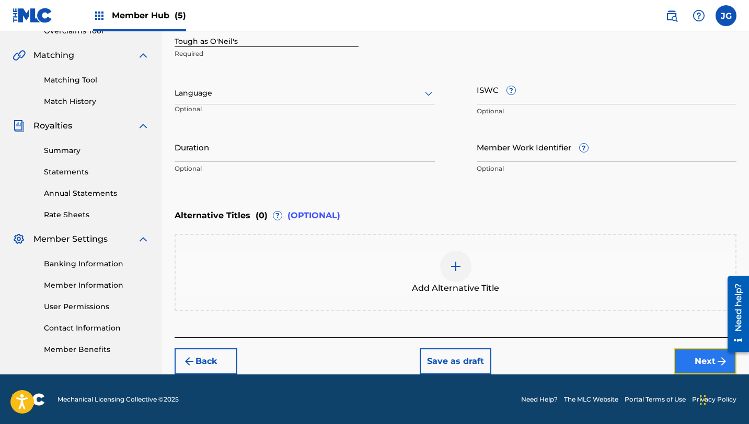
click at [687, 362] on button "Next" at bounding box center [705, 362] width 63 height 26
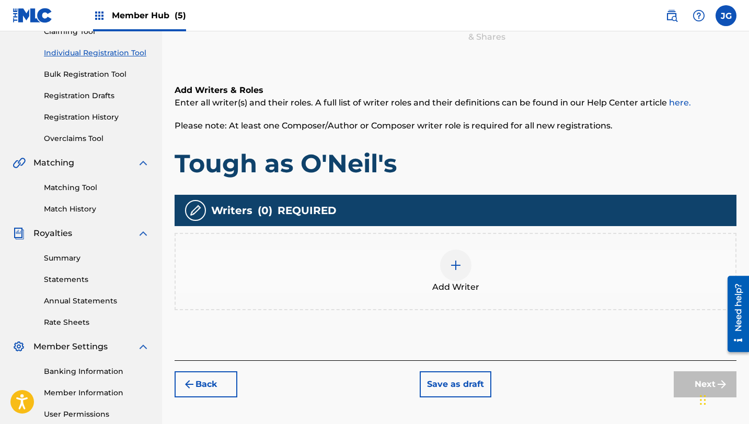
scroll to position [131, 0]
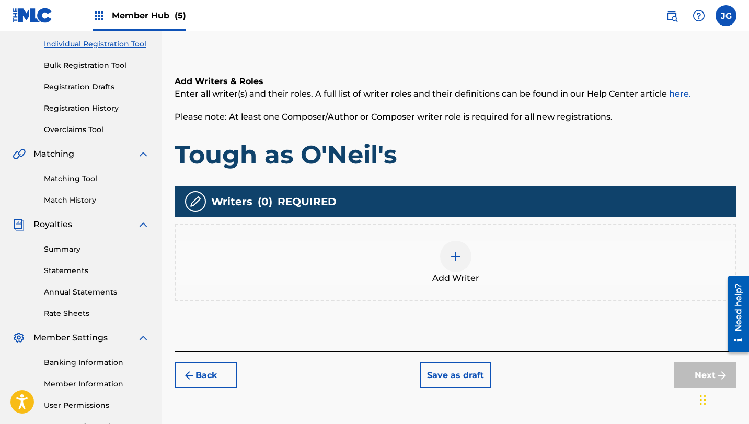
click at [457, 263] on div at bounding box center [455, 256] width 31 height 31
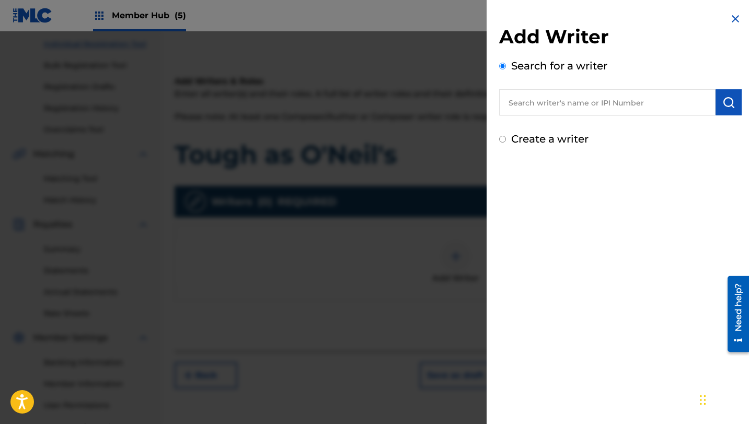
click at [602, 96] on input "text" at bounding box center [607, 102] width 216 height 26
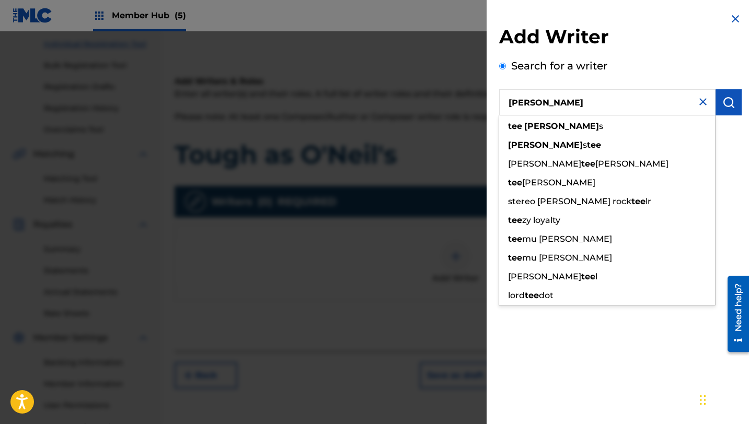
type input "[PERSON_NAME]"
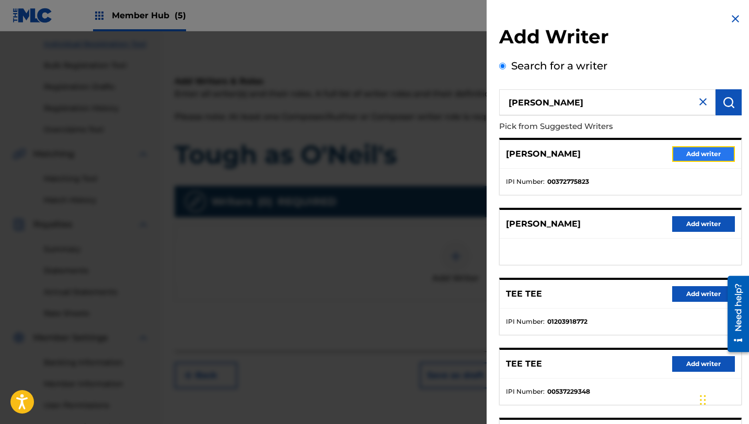
click at [720, 160] on button "Add writer" at bounding box center [703, 154] width 63 height 16
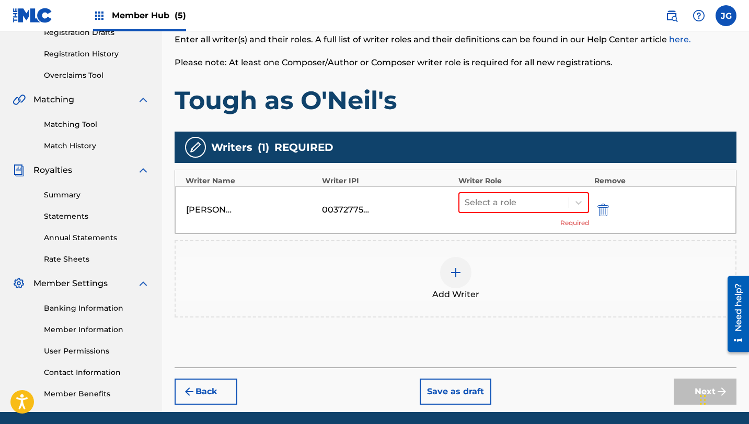
scroll to position [203, 0]
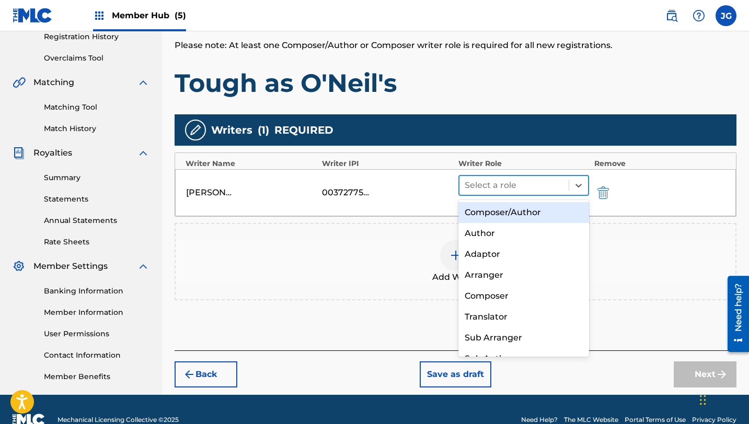
click at [482, 184] on div at bounding box center [514, 185] width 99 height 15
click at [501, 210] on div "Composer/Author" at bounding box center [523, 212] width 131 height 21
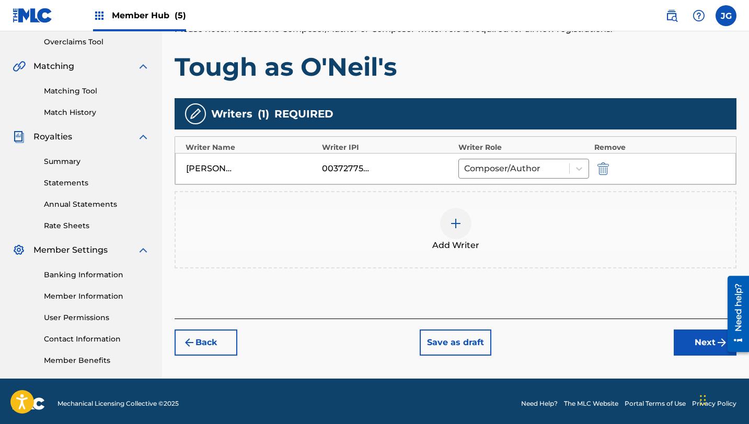
scroll to position [223, 0]
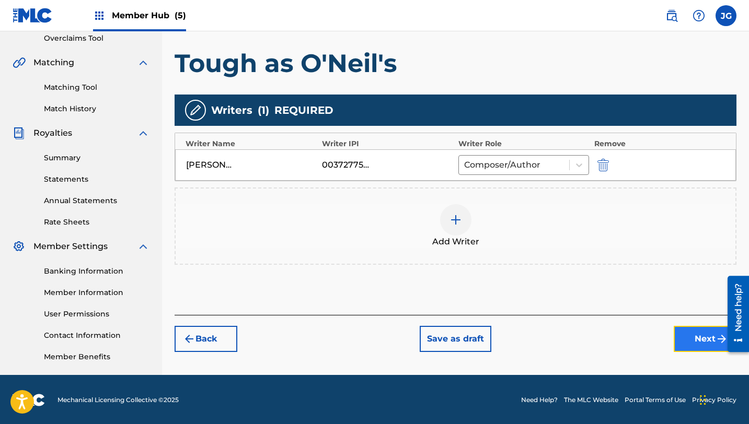
click at [707, 338] on button "Next" at bounding box center [705, 339] width 63 height 26
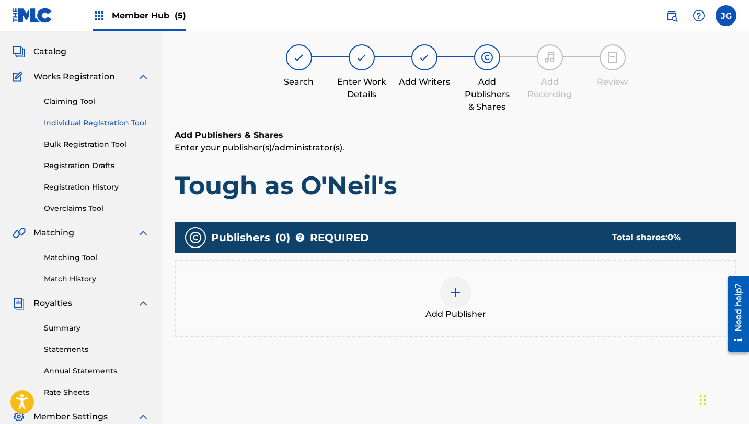
scroll to position [47, 0]
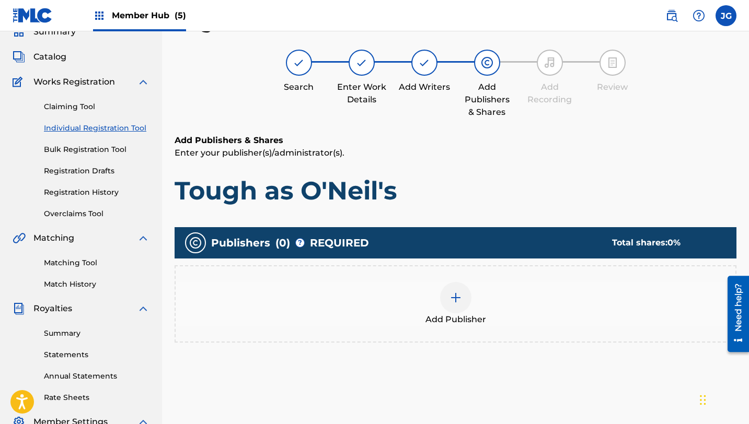
click at [458, 299] on img at bounding box center [456, 298] width 13 height 13
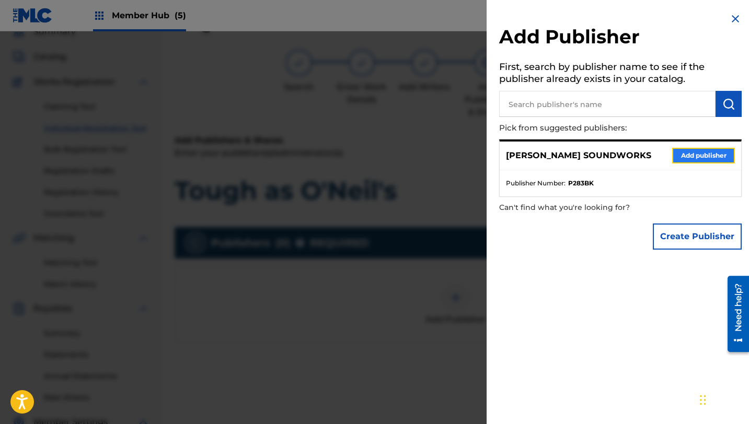
click at [691, 163] on button "Add publisher" at bounding box center [703, 156] width 63 height 16
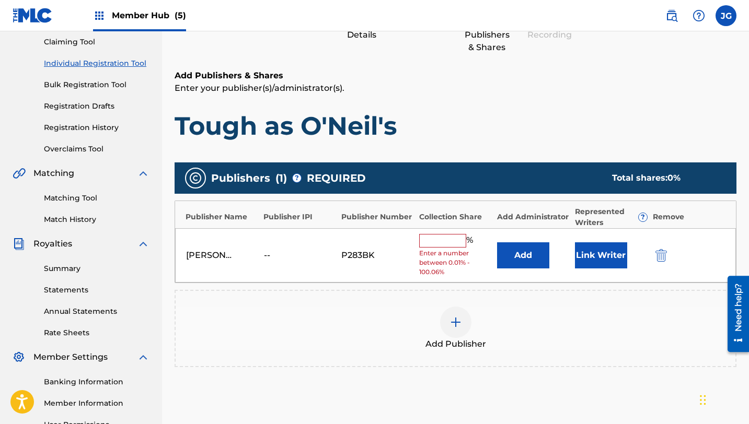
scroll to position [151, 0]
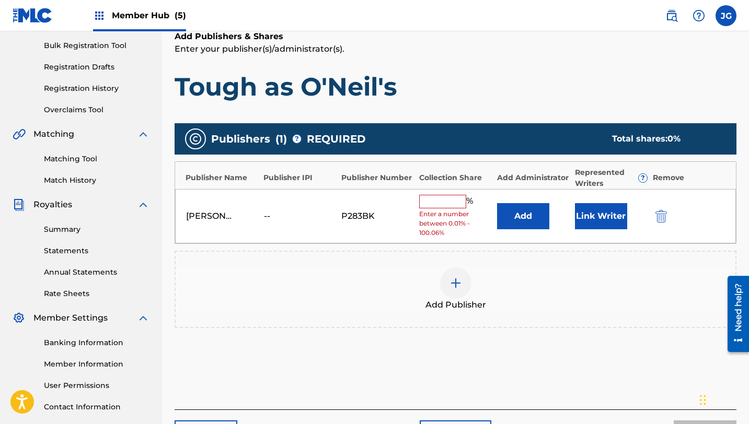
click at [433, 204] on input "text" at bounding box center [442, 202] width 47 height 14
type input "80"
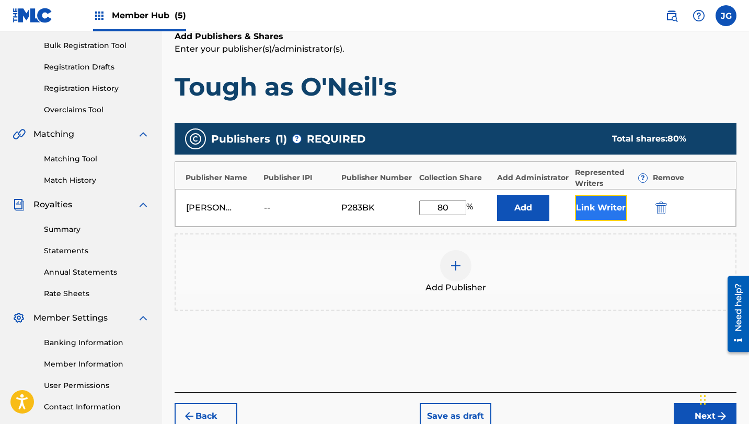
click at [586, 207] on button "Link Writer" at bounding box center [601, 208] width 52 height 26
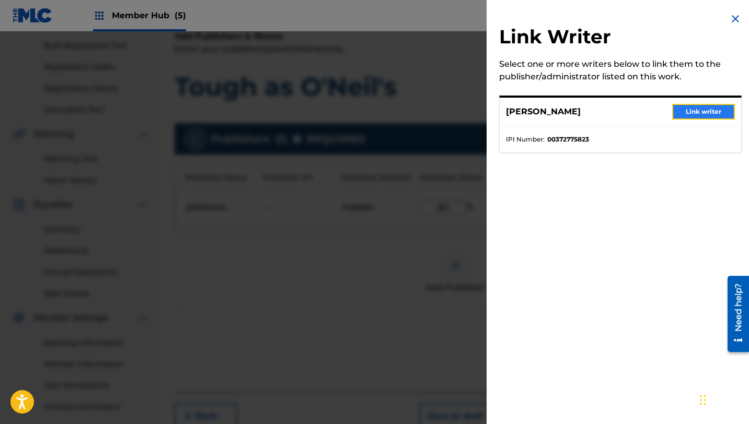
click at [697, 114] on button "Link writer" at bounding box center [703, 112] width 63 height 16
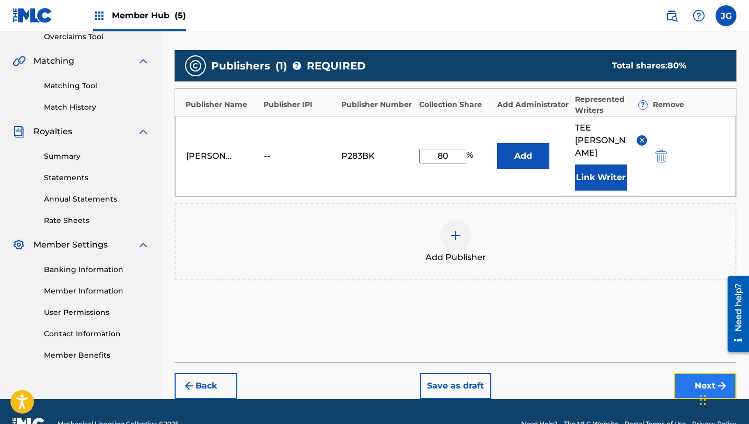
click at [691, 373] on button "Next" at bounding box center [705, 386] width 63 height 26
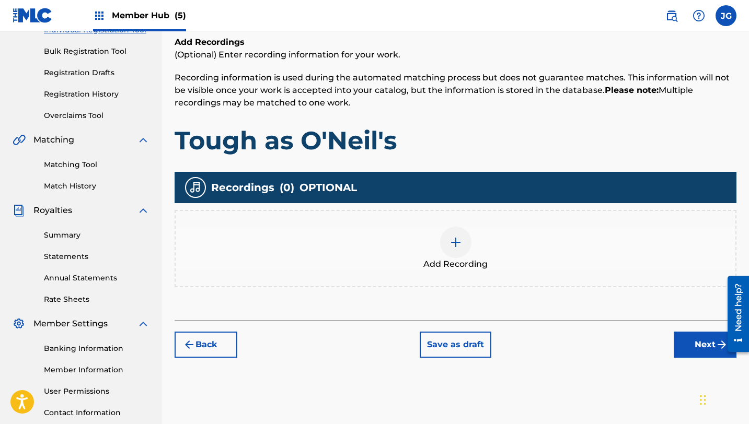
scroll to position [189, 0]
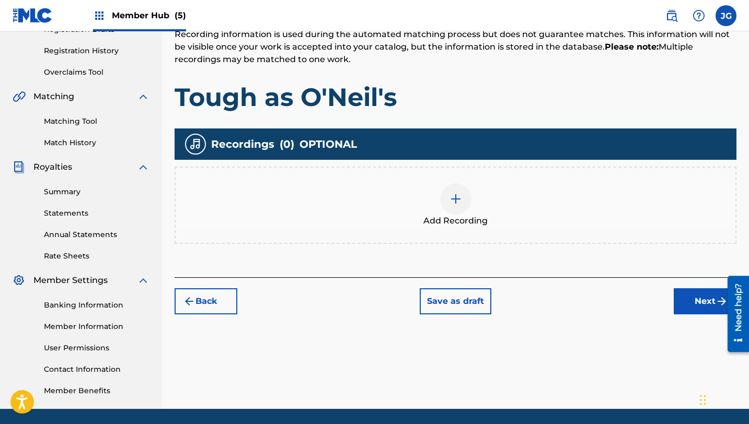
click at [713, 316] on div "Register Work Search Enter Work Details Add Writers Add Publishers & Shares Add…" at bounding box center [455, 139] width 587 height 540
click at [708, 309] on button "Next" at bounding box center [705, 302] width 63 height 26
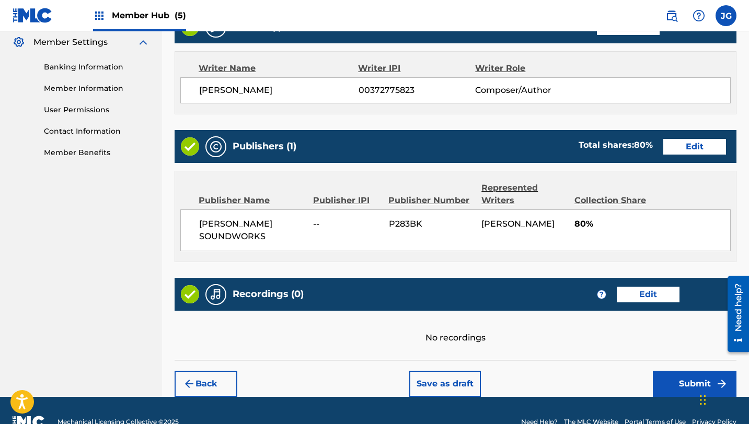
scroll to position [450, 0]
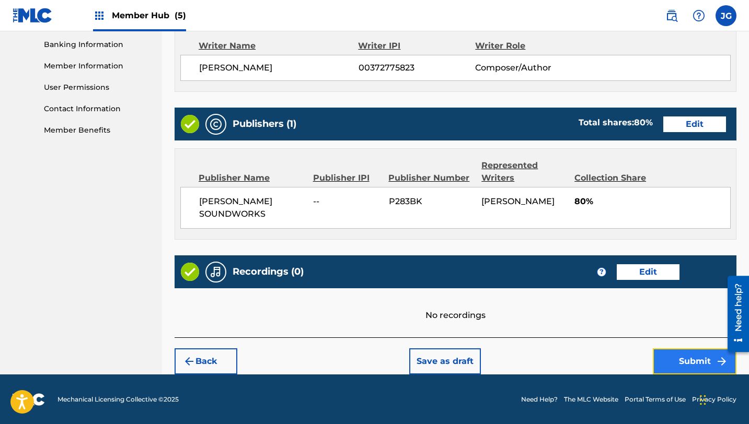
click at [685, 359] on button "Submit" at bounding box center [695, 362] width 84 height 26
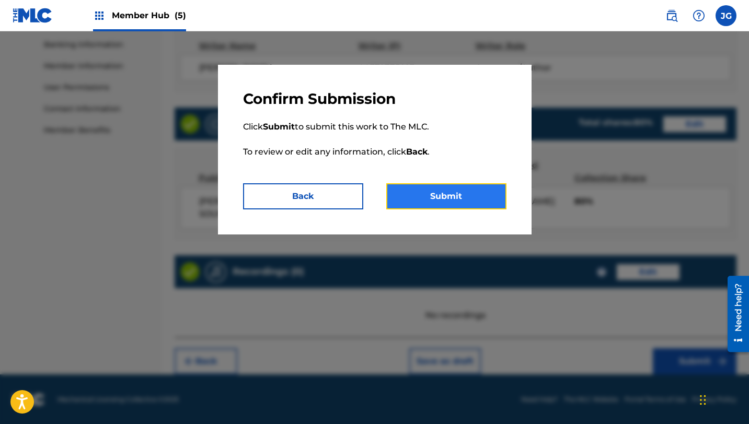
click at [462, 193] on button "Submit" at bounding box center [446, 196] width 120 height 26
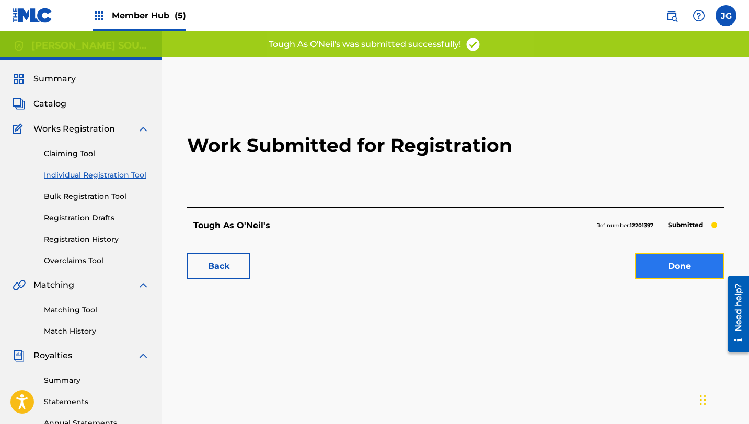
click at [670, 262] on link "Done" at bounding box center [679, 267] width 89 height 26
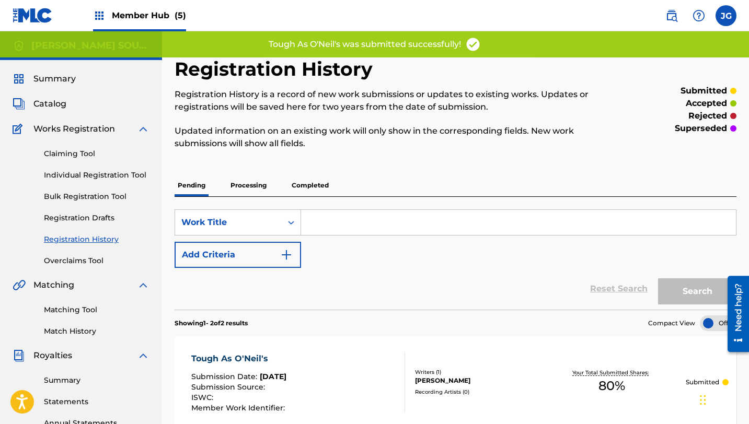
click at [121, 168] on div "Claiming Tool Individual Registration Tool Bulk Registration Tool Registration …" at bounding box center [81, 200] width 137 height 131
click at [121, 176] on link "Individual Registration Tool" at bounding box center [97, 175] width 106 height 11
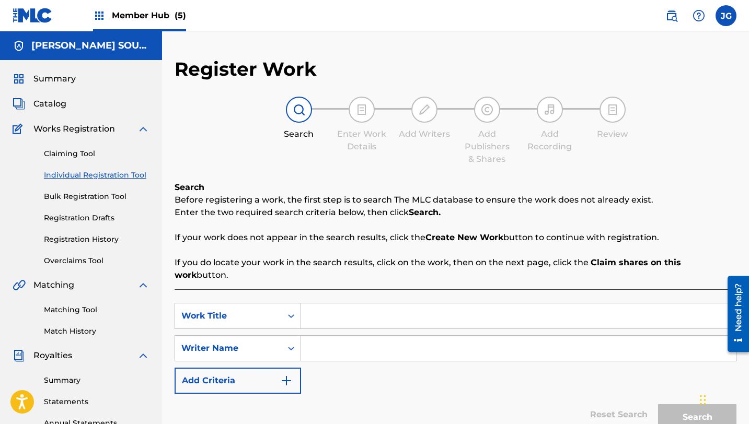
click at [338, 304] on input "Search Form" at bounding box center [518, 316] width 435 height 25
paste input "Demon of the Seas"
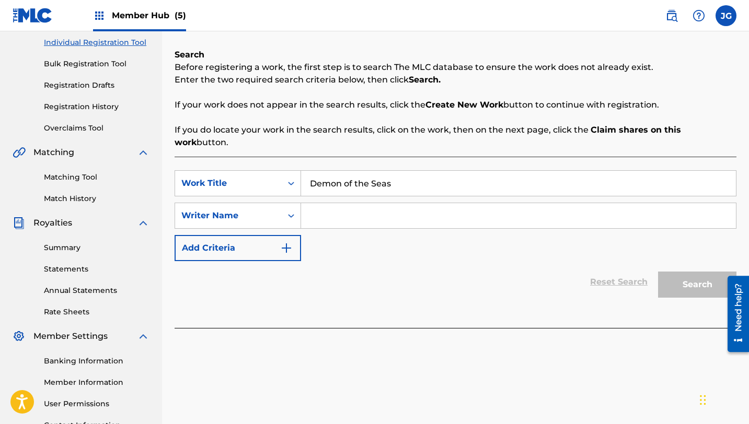
scroll to position [138, 0]
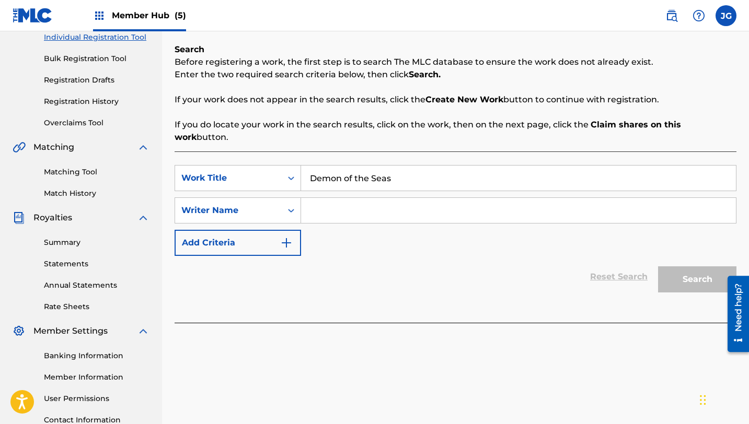
type input "Demon of the Seas"
click at [359, 202] on input "Search Form" at bounding box center [518, 210] width 435 height 25
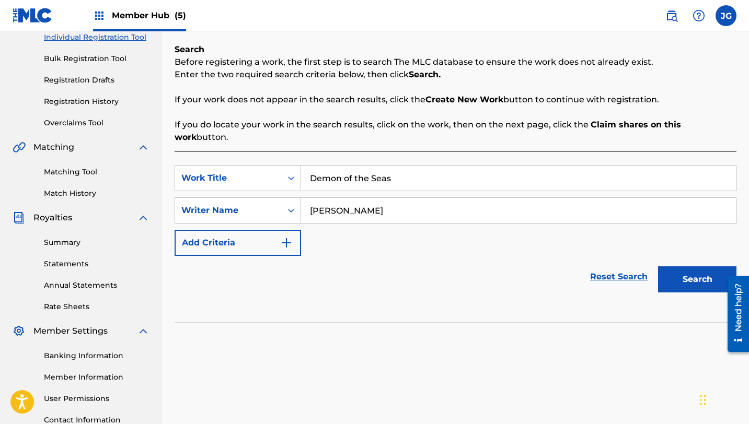
type input "[PERSON_NAME]"
click at [658, 267] on button "Search" at bounding box center [697, 280] width 78 height 26
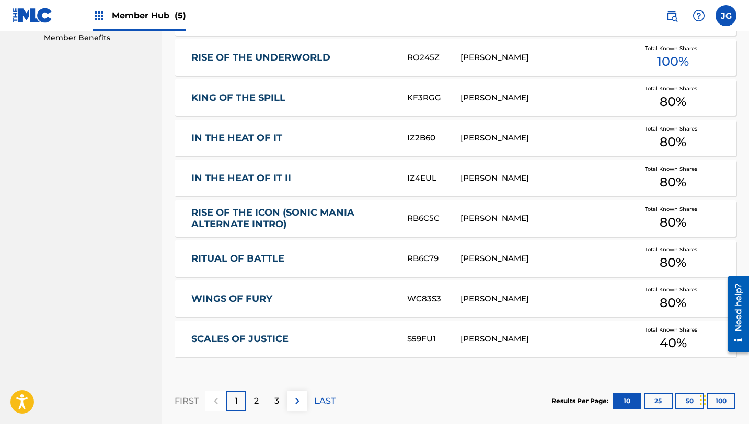
scroll to position [646, 0]
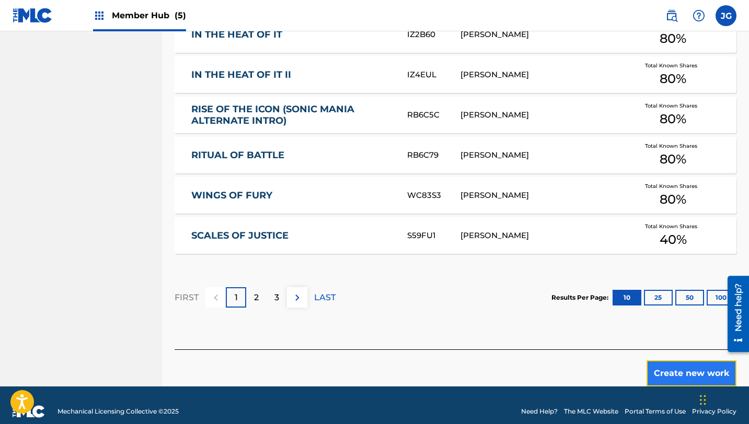
click at [661, 364] on button "Create new work" at bounding box center [692, 374] width 90 height 26
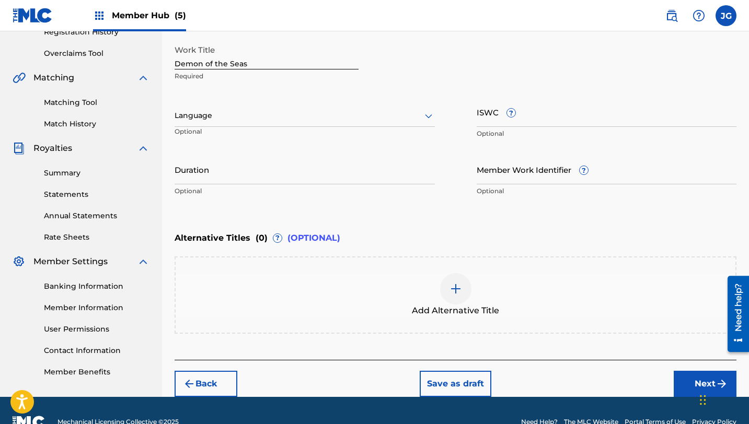
scroll to position [230, 0]
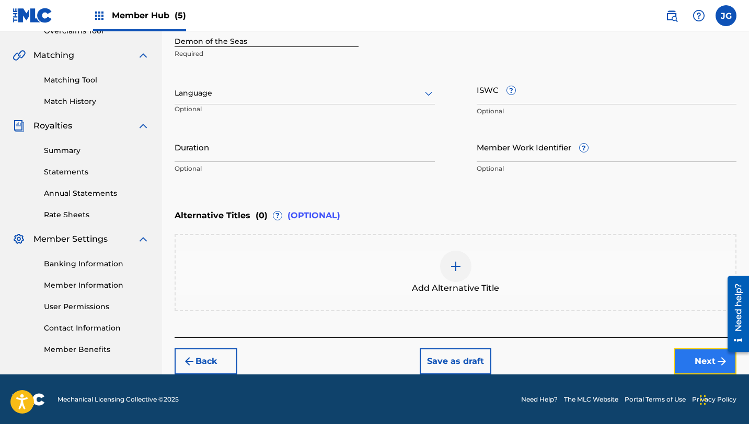
click at [682, 364] on button "Next" at bounding box center [705, 362] width 63 height 26
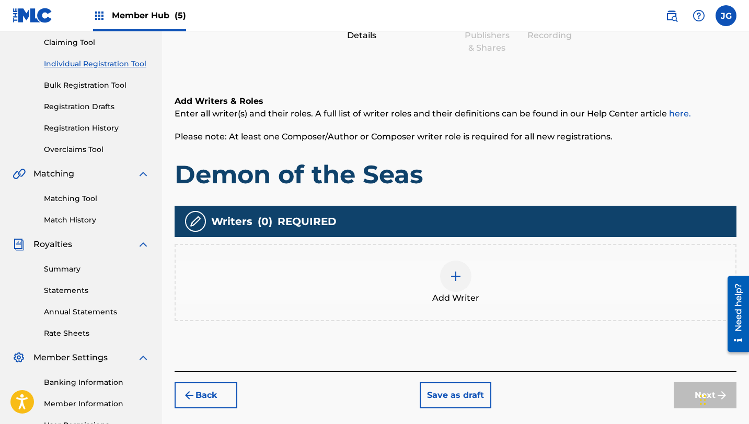
scroll to position [118, 0]
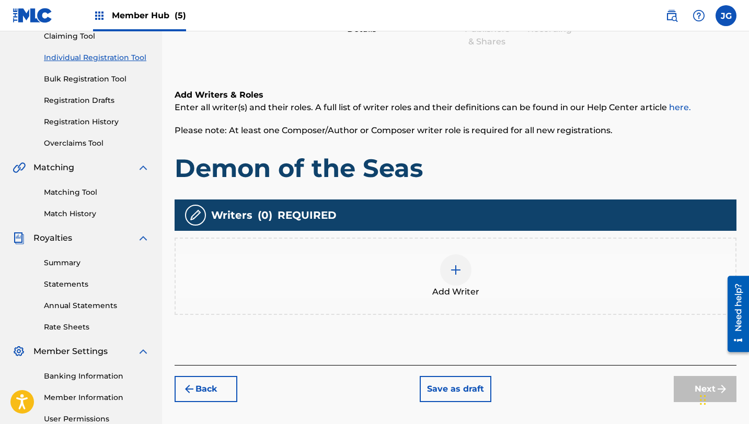
click at [461, 262] on div at bounding box center [455, 270] width 31 height 31
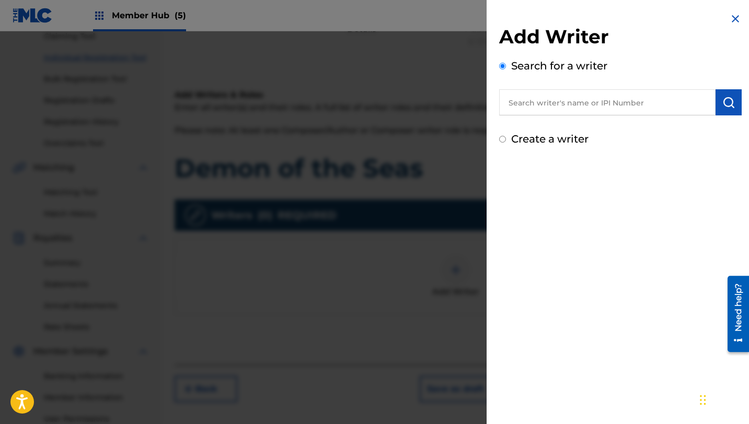
click at [629, 108] on input "text" at bounding box center [607, 102] width 216 height 26
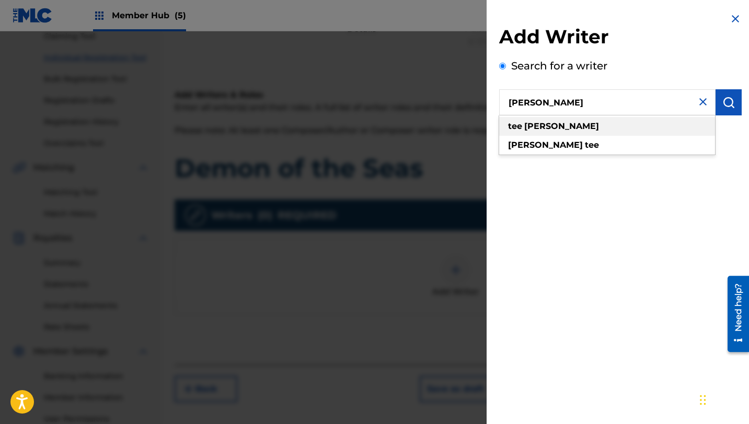
click at [605, 133] on div "[PERSON_NAME]" at bounding box center [607, 126] width 216 height 19
type input "[PERSON_NAME]"
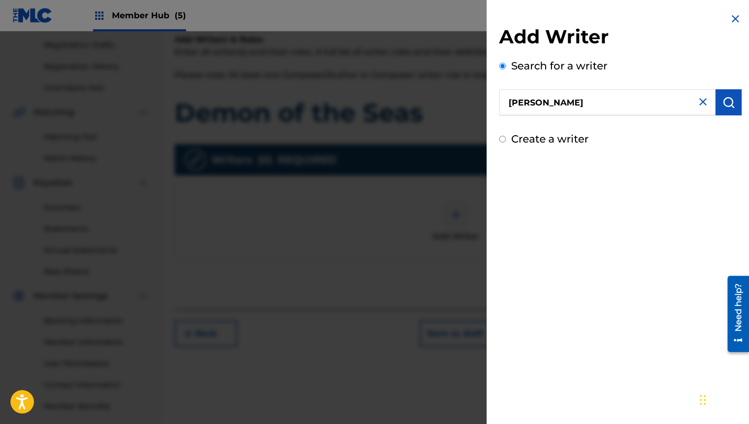
scroll to position [224, 0]
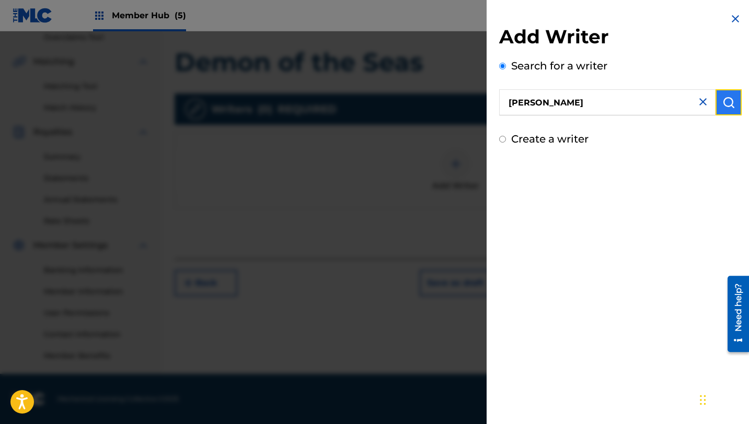
click at [734, 105] on button "submit" at bounding box center [729, 102] width 26 height 26
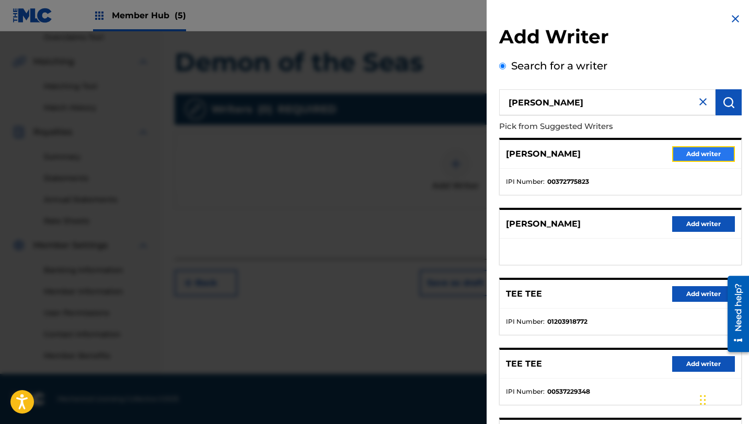
click at [672, 156] on button "Add writer" at bounding box center [703, 154] width 63 height 16
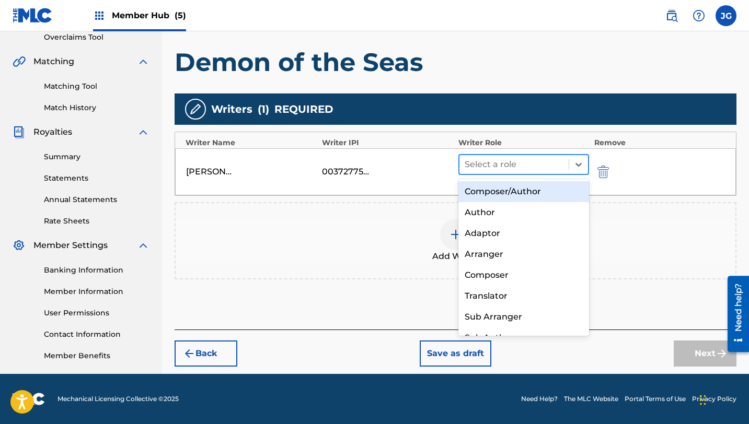
click at [549, 158] on div at bounding box center [514, 164] width 99 height 15
click at [542, 192] on div "Composer/Author" at bounding box center [523, 191] width 131 height 21
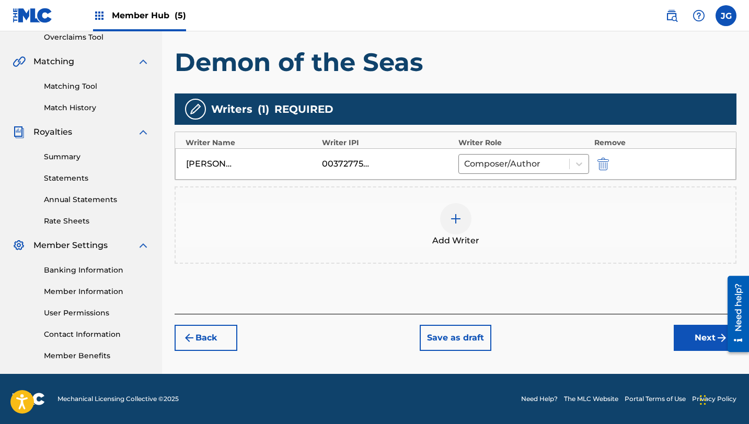
click at [704, 352] on div "Register Work Search Enter Work Details Add Writers Add Publishers & Shares Add…" at bounding box center [455, 104] width 587 height 540
click at [704, 346] on button "Next" at bounding box center [705, 338] width 63 height 26
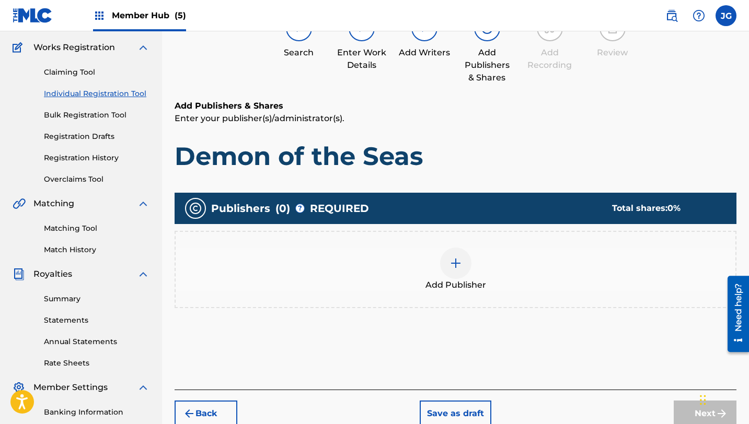
scroll to position [158, 0]
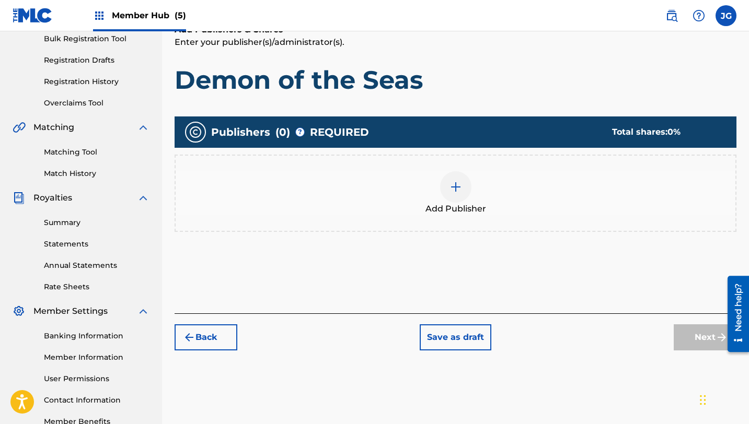
click at [453, 186] on img at bounding box center [456, 187] width 13 height 13
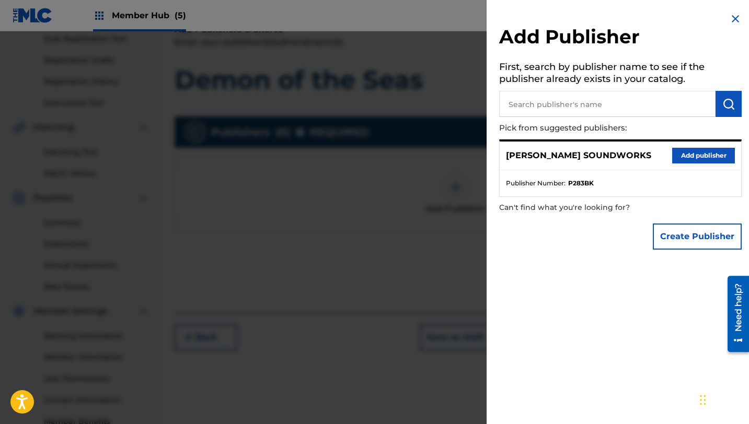
click at [601, 112] on input "text" at bounding box center [607, 104] width 216 height 26
click at [667, 153] on div "[PERSON_NAME] SOUNDWORKS Add publisher" at bounding box center [620, 156] width 241 height 29
click at [687, 155] on button "Add publisher" at bounding box center [703, 156] width 63 height 16
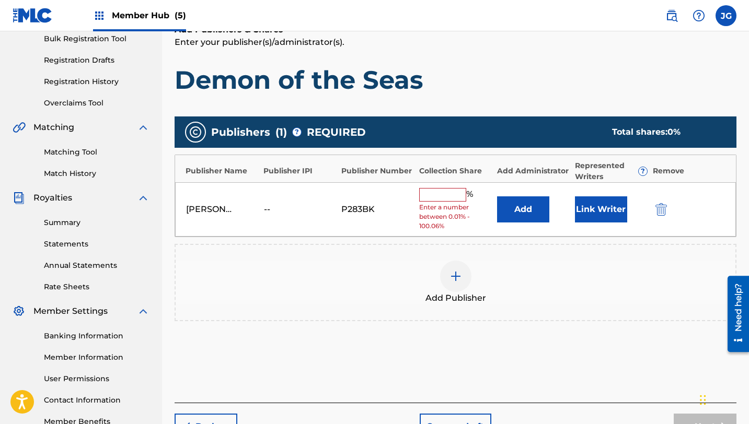
click at [439, 195] on input "text" at bounding box center [442, 195] width 47 height 14
type input "80"
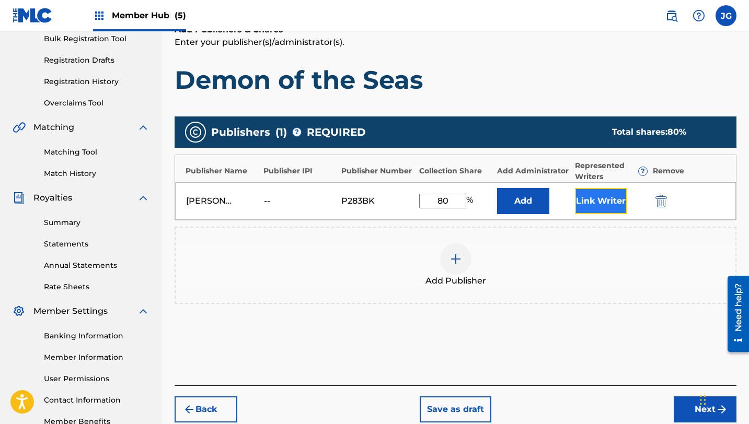
click at [584, 194] on button "Link Writer" at bounding box center [601, 201] width 52 height 26
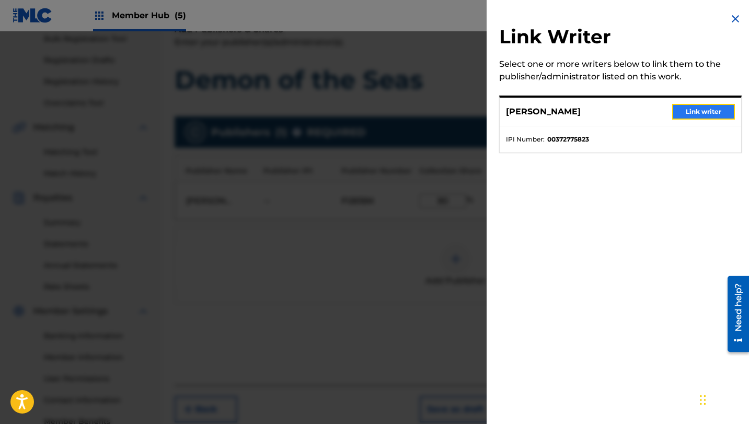
click at [686, 112] on button "Link writer" at bounding box center [703, 112] width 63 height 16
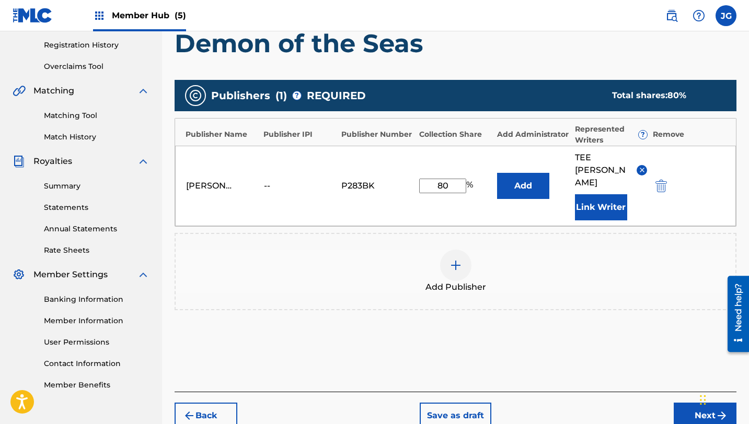
scroll to position [224, 0]
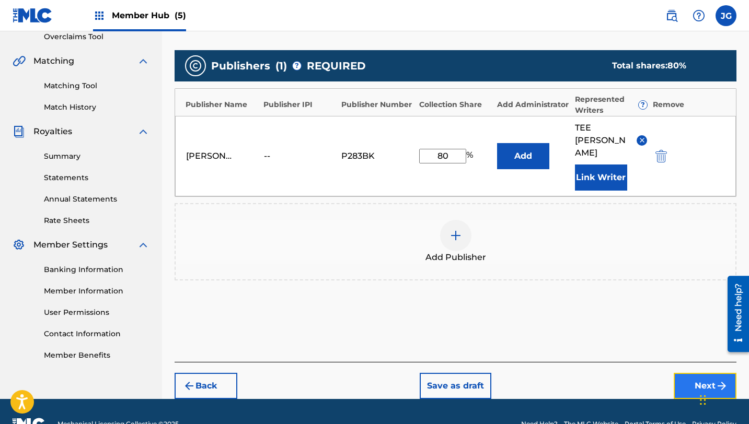
click at [698, 373] on button "Next" at bounding box center [705, 386] width 63 height 26
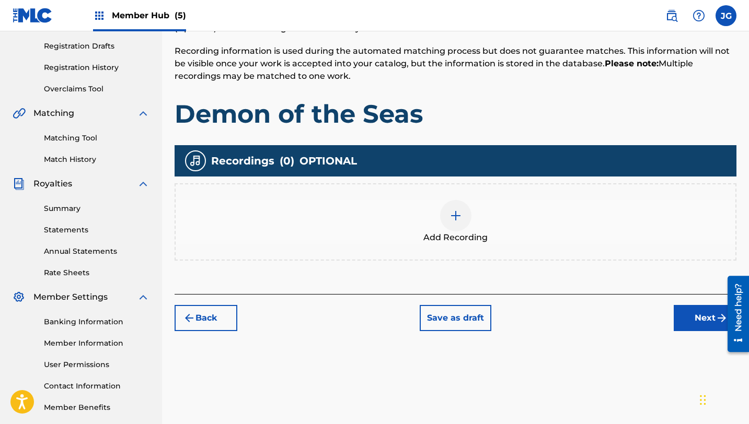
scroll to position [224, 0]
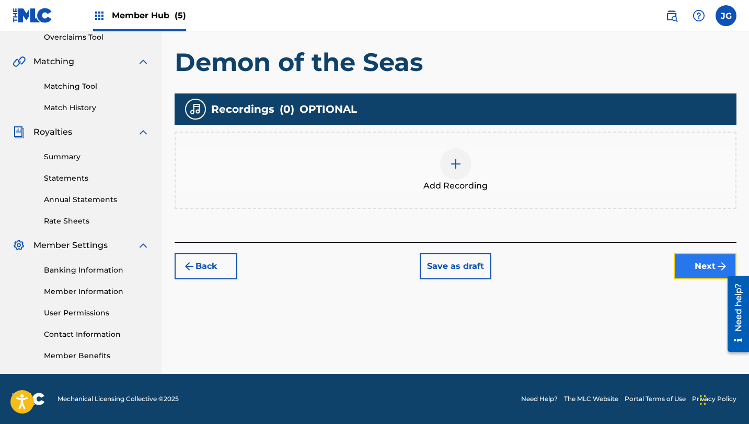
click at [705, 274] on button "Next" at bounding box center [705, 267] width 63 height 26
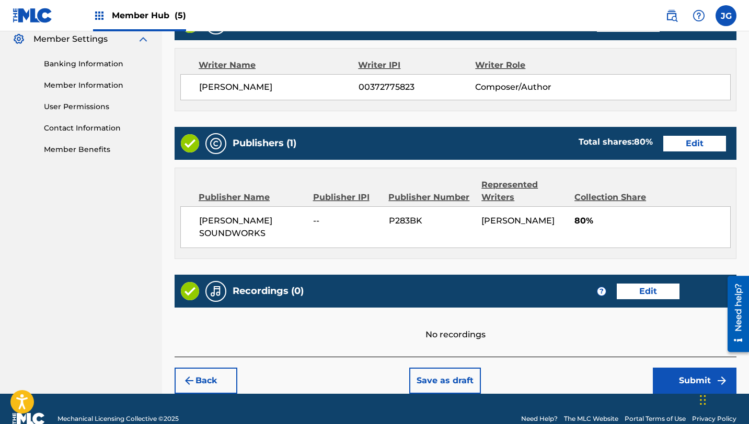
scroll to position [450, 0]
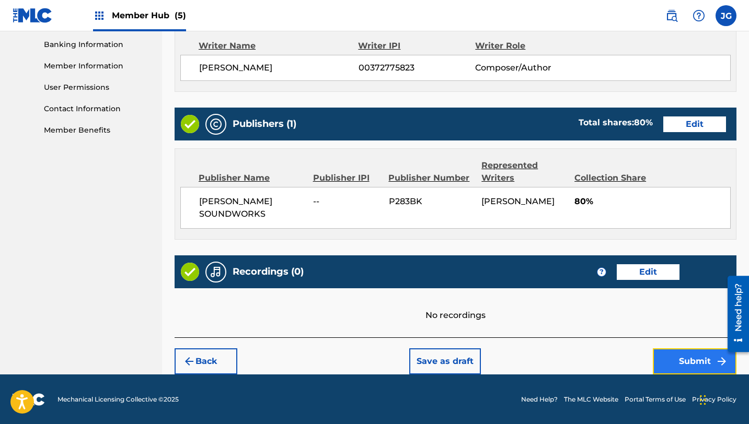
click at [676, 356] on button "Submit" at bounding box center [695, 362] width 84 height 26
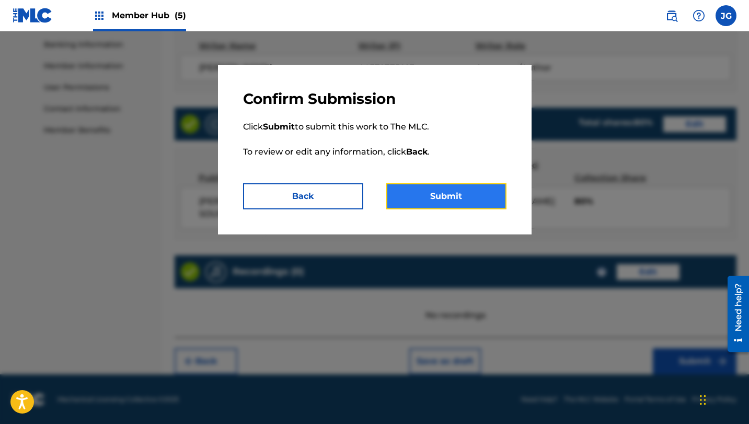
click at [451, 188] on button "Submit" at bounding box center [446, 196] width 120 height 26
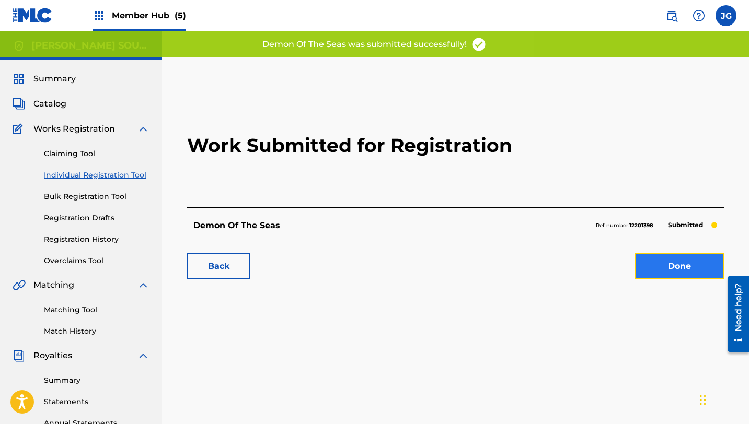
click at [675, 262] on link "Done" at bounding box center [679, 267] width 89 height 26
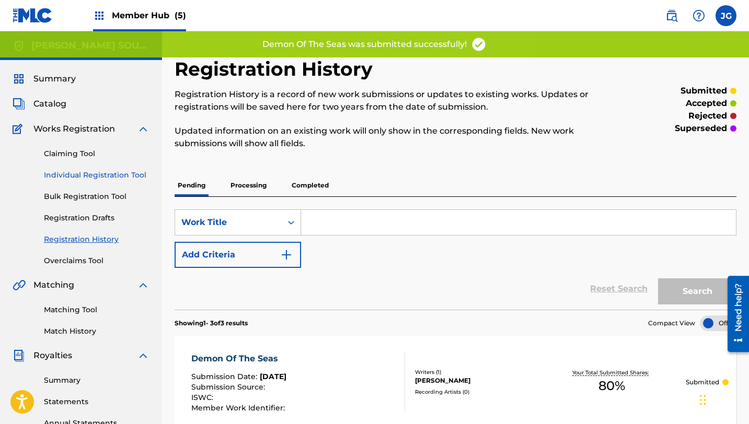
click at [113, 177] on link "Individual Registration Tool" at bounding box center [97, 175] width 106 height 11
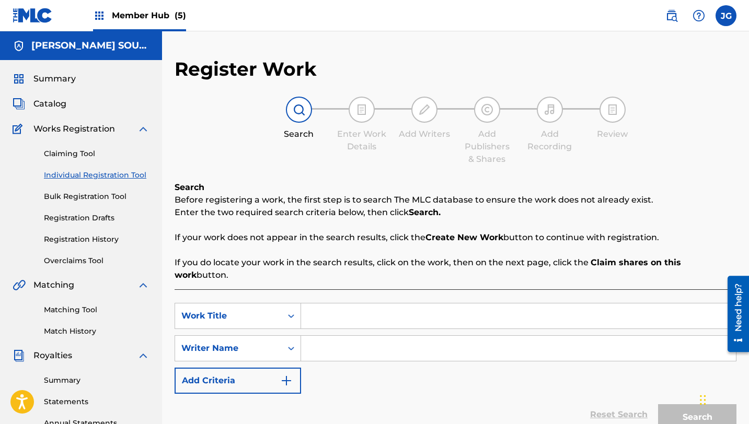
click at [377, 304] on input "Search Form" at bounding box center [518, 316] width 435 height 25
paste input "Mechattack"
type input "Mechattack"
click at [378, 336] on input "Search Form" at bounding box center [518, 348] width 435 height 25
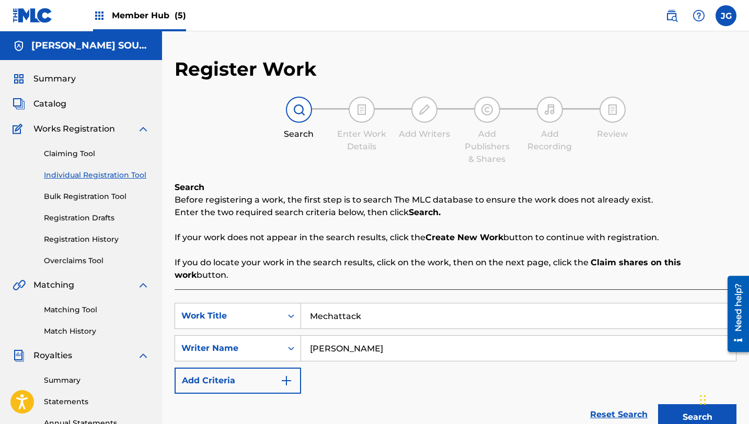
type input "[PERSON_NAME]"
click at [658, 405] on button "Search" at bounding box center [697, 418] width 78 height 26
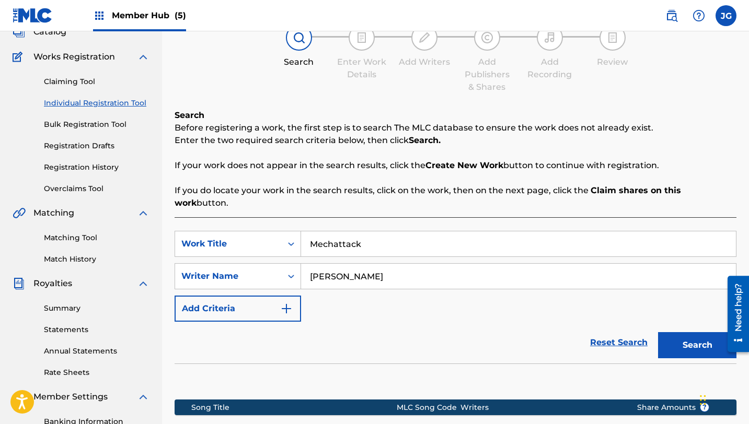
scroll to position [129, 0]
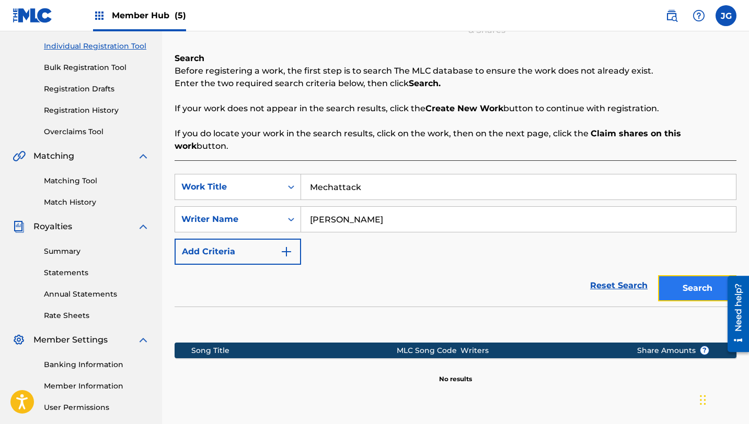
click at [694, 278] on button "Search" at bounding box center [697, 288] width 78 height 26
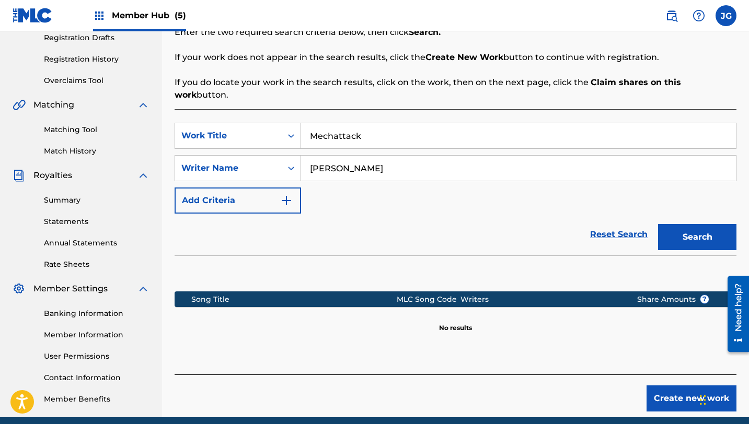
scroll to position [224, 0]
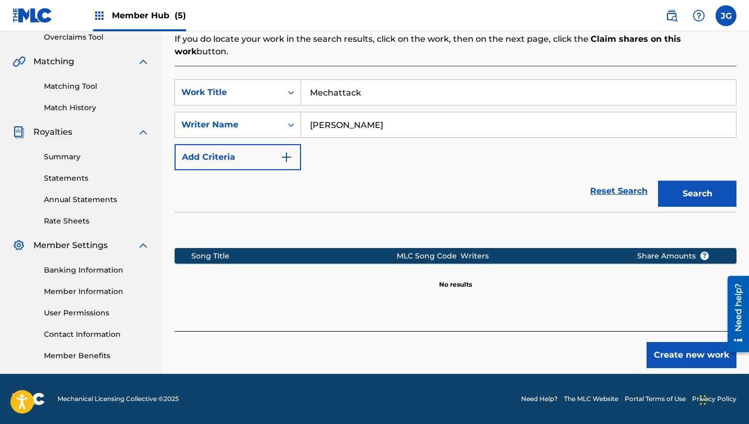
click at [643, 336] on div "Create new work" at bounding box center [456, 349] width 562 height 37
click at [659, 342] on button "Create new work" at bounding box center [692, 355] width 90 height 26
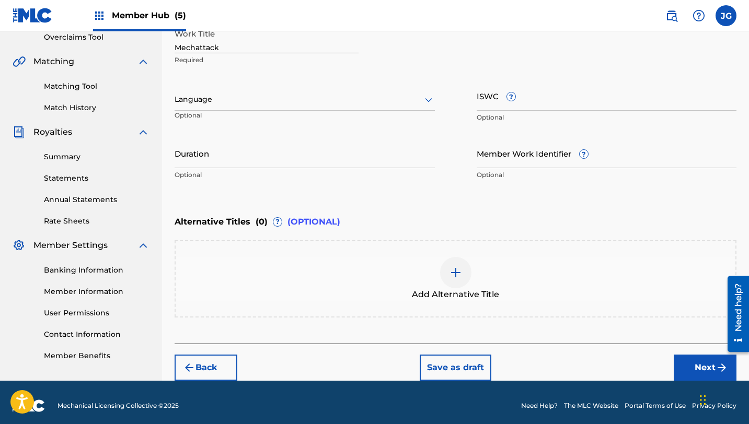
scroll to position [230, 0]
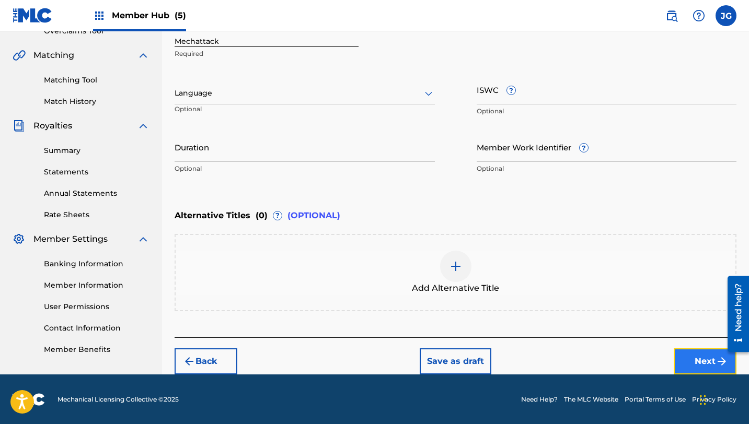
click at [686, 359] on button "Next" at bounding box center [705, 362] width 63 height 26
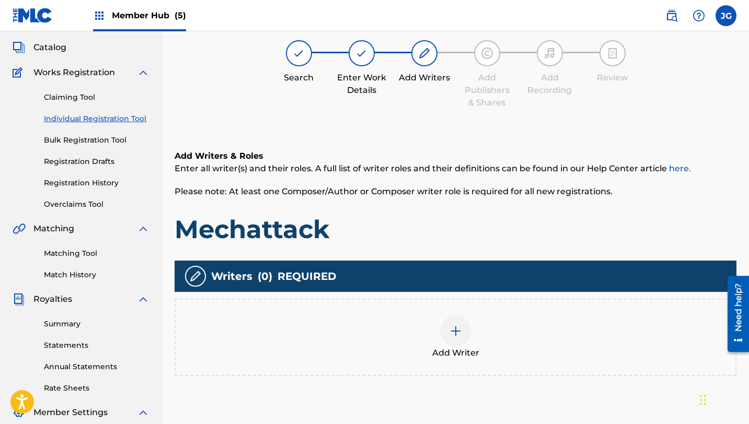
scroll to position [47, 0]
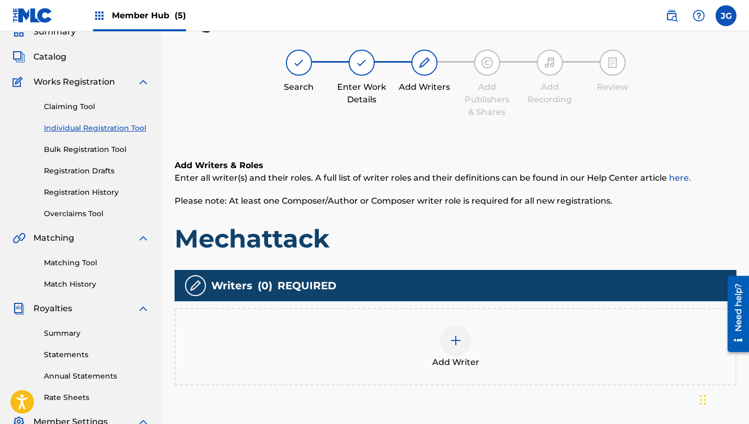
click at [460, 348] on div at bounding box center [455, 340] width 31 height 31
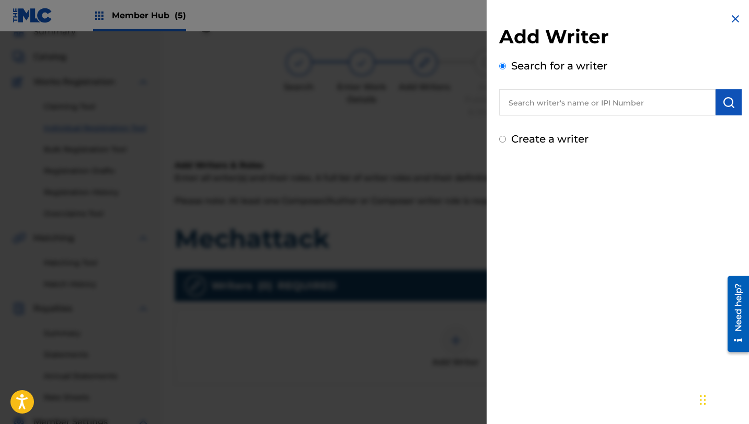
click at [613, 107] on input "text" at bounding box center [607, 102] width 216 height 26
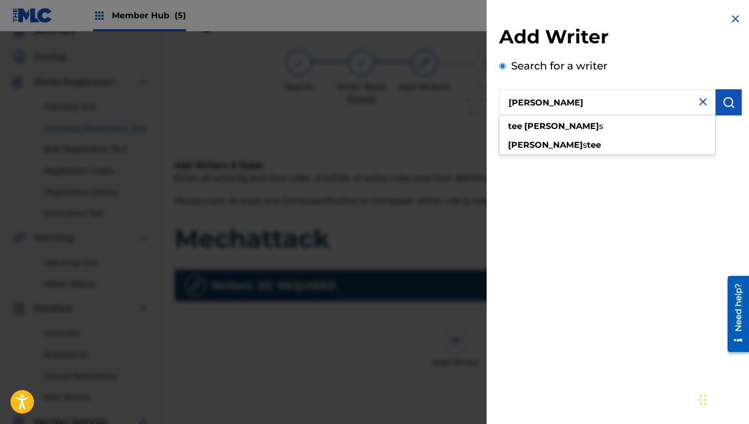
type input "[PERSON_NAME]"
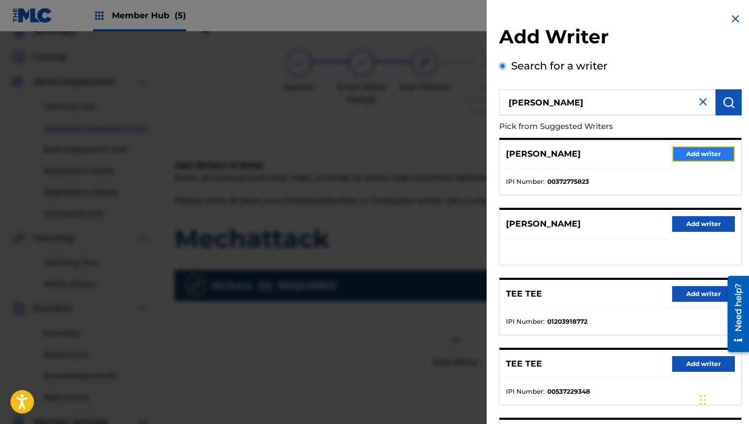
click at [693, 153] on button "Add writer" at bounding box center [703, 154] width 63 height 16
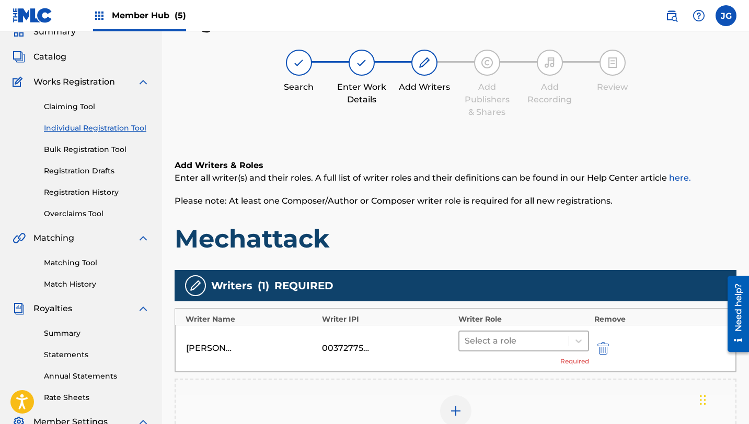
click at [501, 337] on div at bounding box center [514, 341] width 99 height 15
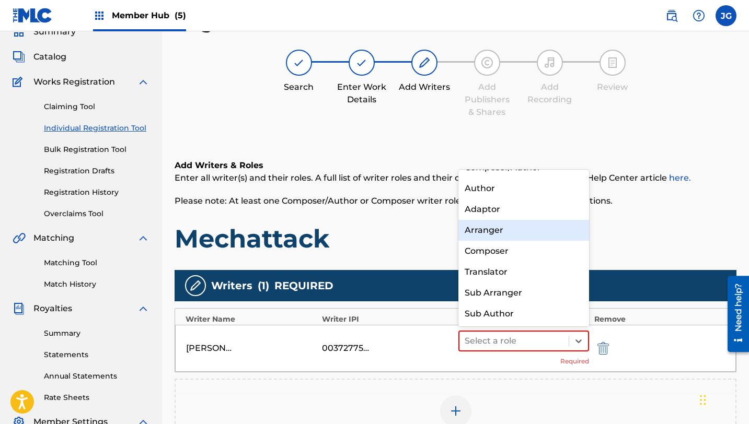
scroll to position [0, 0]
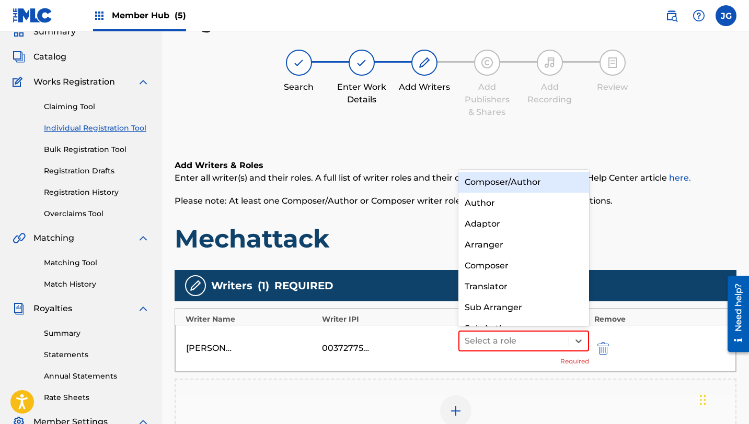
click at [520, 188] on div "Composer/Author" at bounding box center [523, 182] width 131 height 21
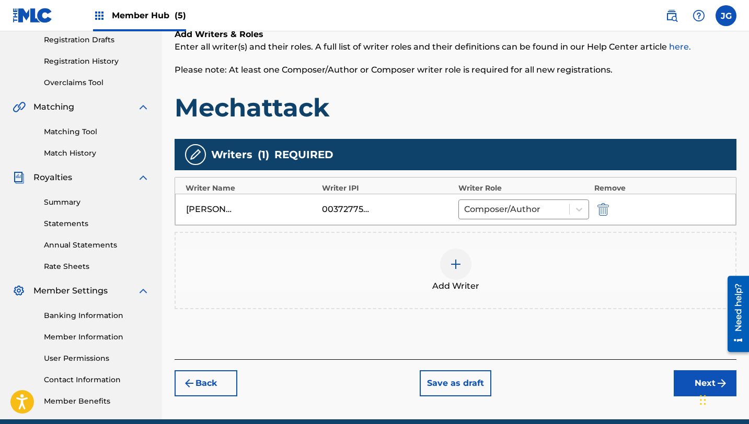
scroll to position [190, 0]
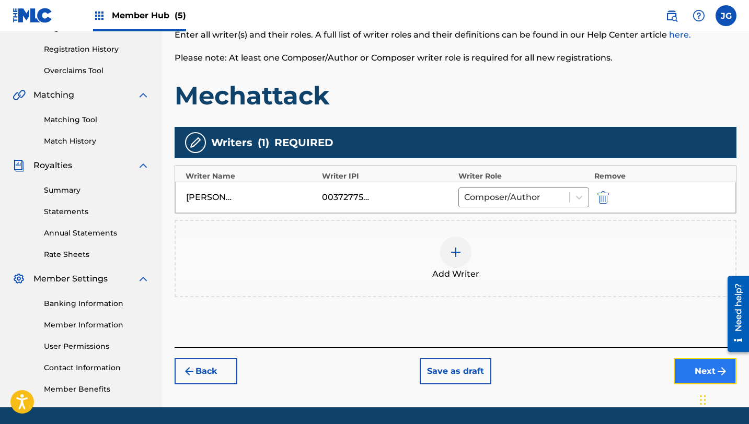
click at [695, 373] on button "Next" at bounding box center [705, 372] width 63 height 26
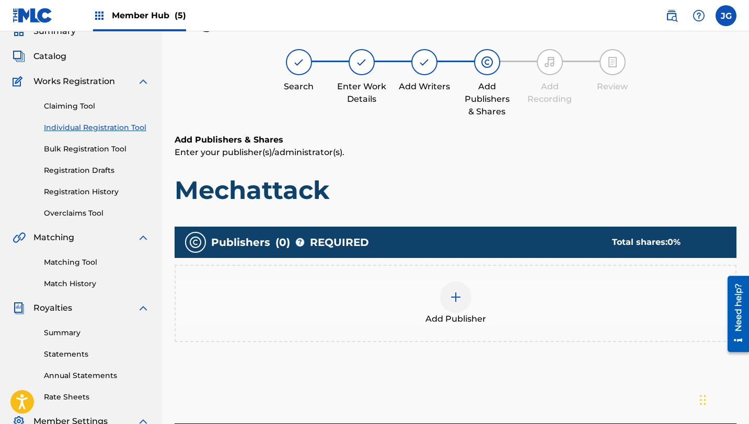
scroll to position [47, 0]
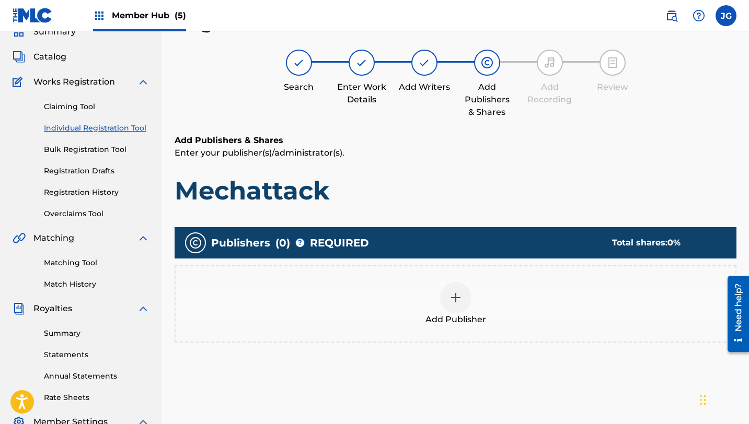
click at [454, 296] on img at bounding box center [456, 298] width 13 height 13
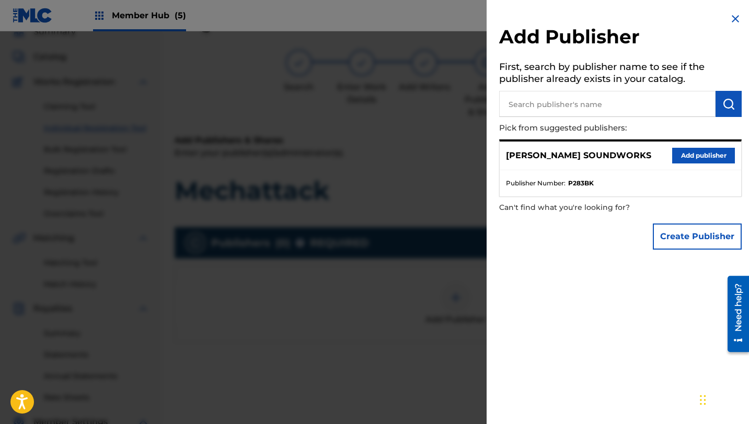
click at [681, 107] on input "text" at bounding box center [607, 104] width 216 height 26
click at [707, 156] on button "Add publisher" at bounding box center [703, 156] width 63 height 16
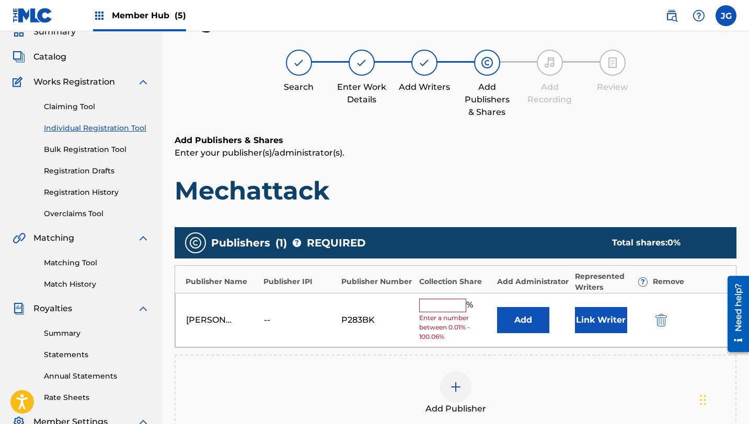
click at [454, 301] on input "text" at bounding box center [442, 306] width 47 height 14
type input "80"
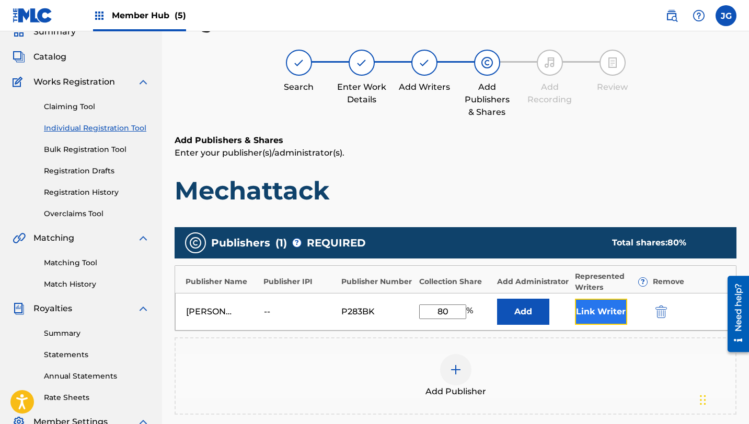
click at [608, 319] on button "Link Writer" at bounding box center [601, 312] width 52 height 26
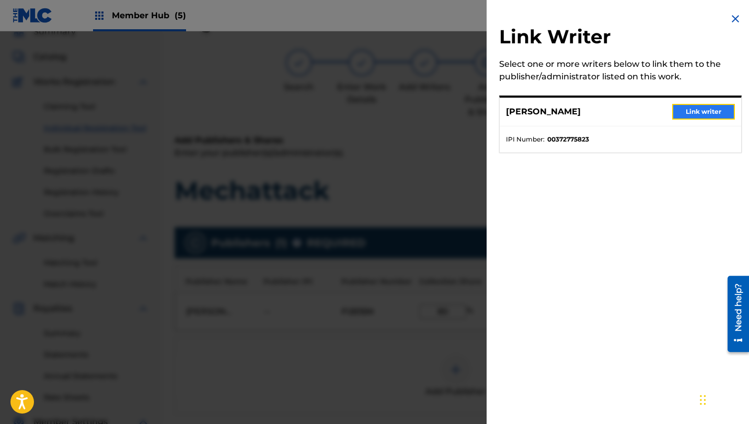
click at [680, 112] on button "Link writer" at bounding box center [703, 112] width 63 height 16
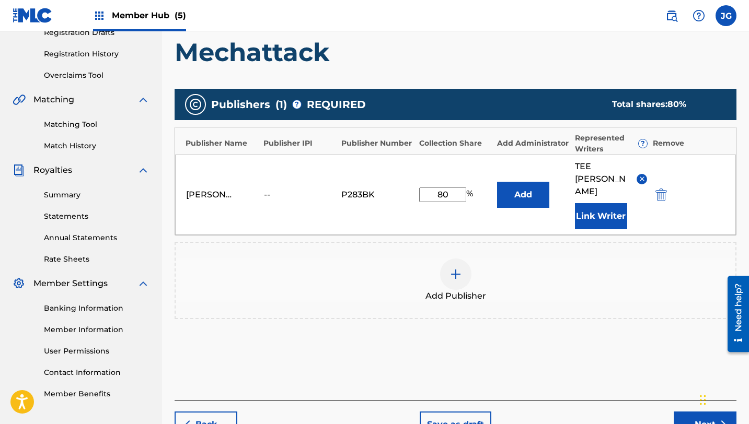
scroll to position [224, 0]
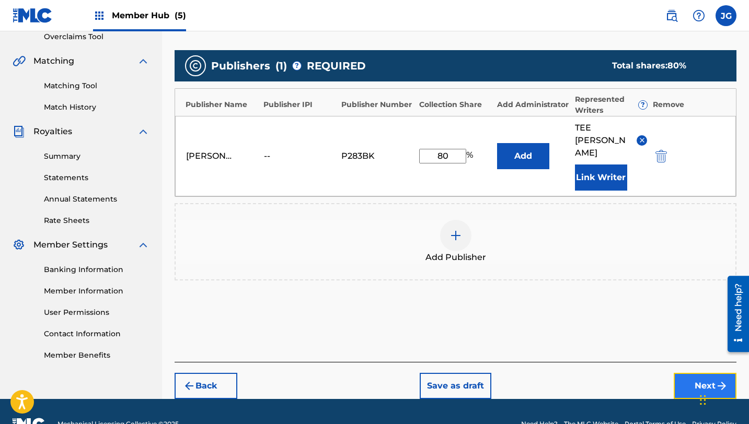
click at [699, 373] on button "Next" at bounding box center [705, 386] width 63 height 26
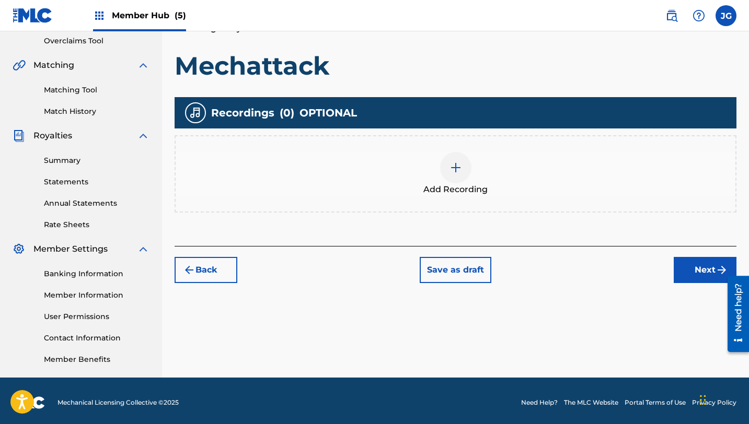
scroll to position [224, 0]
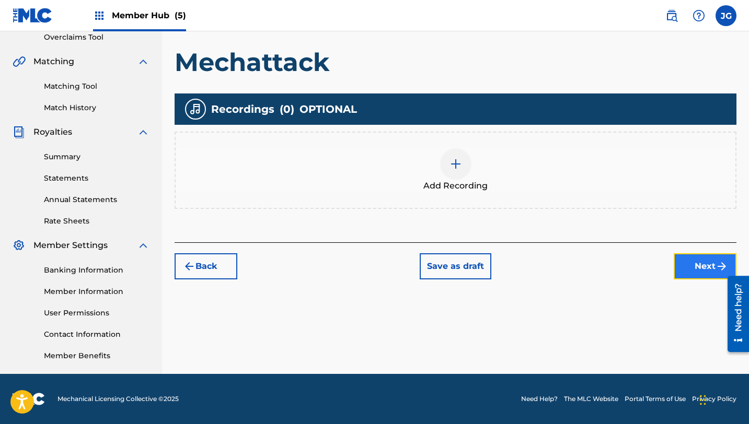
click at [687, 266] on button "Next" at bounding box center [705, 267] width 63 height 26
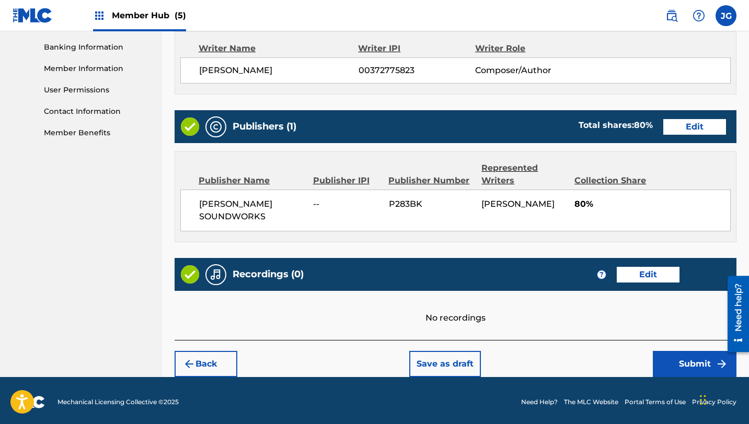
scroll to position [450, 0]
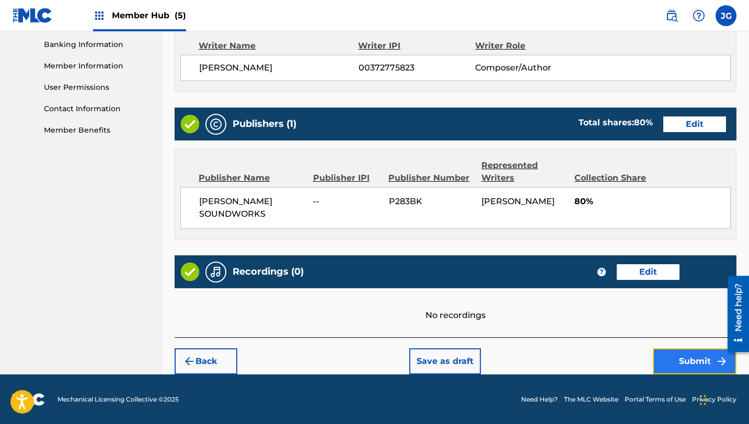
click at [669, 366] on button "Submit" at bounding box center [695, 362] width 84 height 26
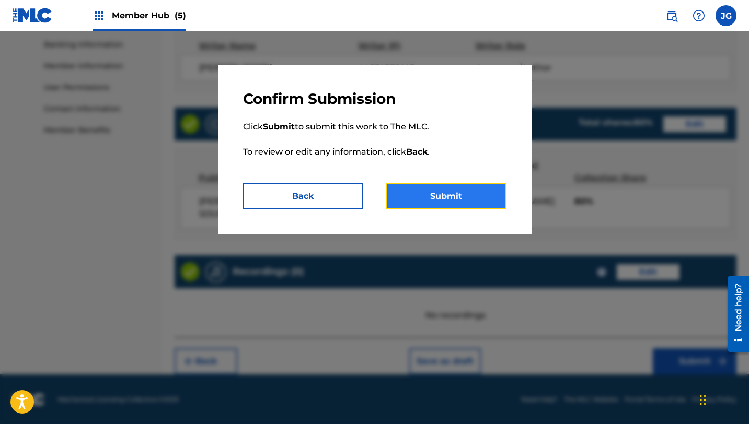
click at [490, 191] on button "Submit" at bounding box center [446, 196] width 120 height 26
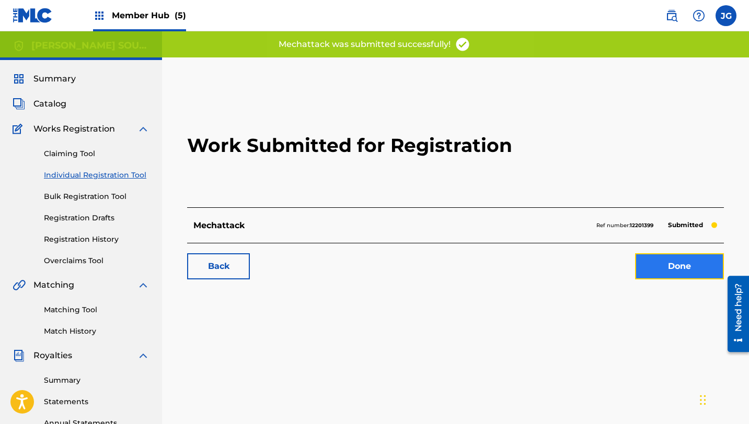
click at [652, 275] on link "Done" at bounding box center [679, 267] width 89 height 26
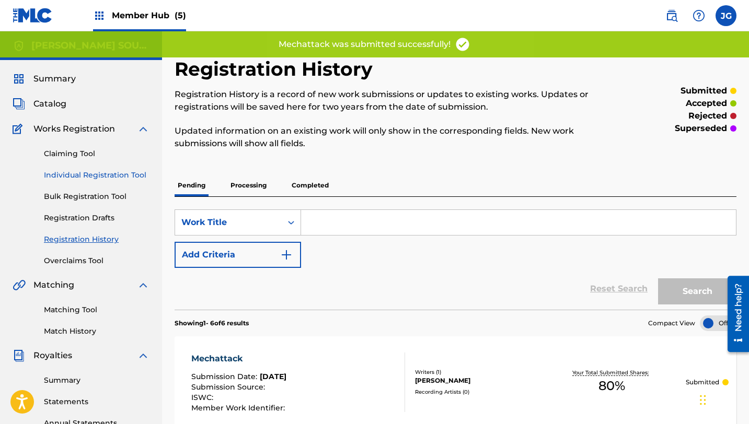
click at [76, 176] on link "Individual Registration Tool" at bounding box center [97, 175] width 106 height 11
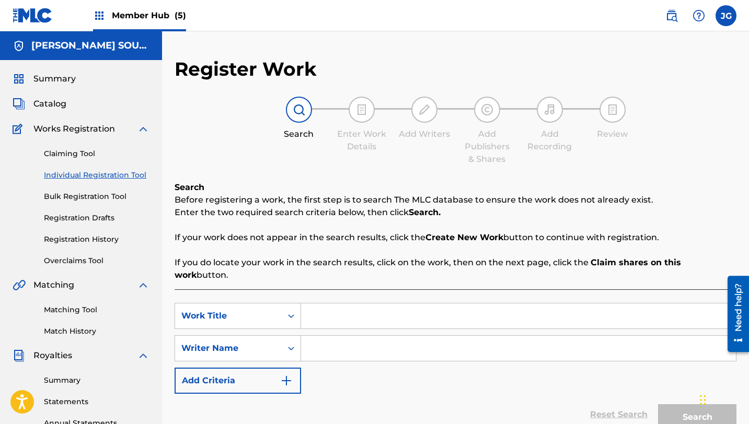
click at [321, 309] on input "Search Form" at bounding box center [518, 316] width 435 height 25
paste input "Crisis Ahead"
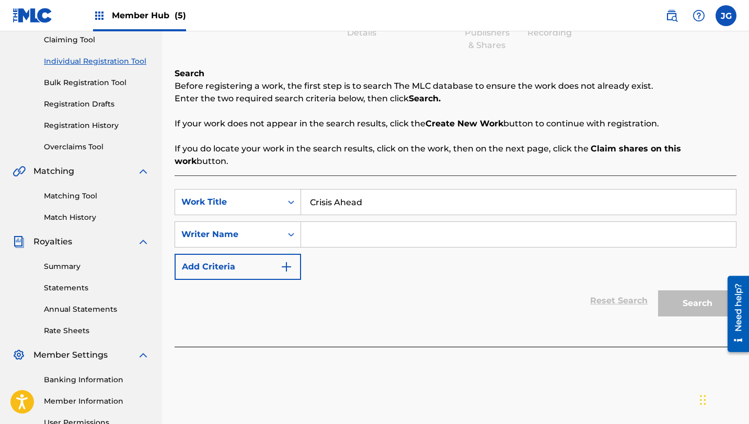
scroll to position [188, 0]
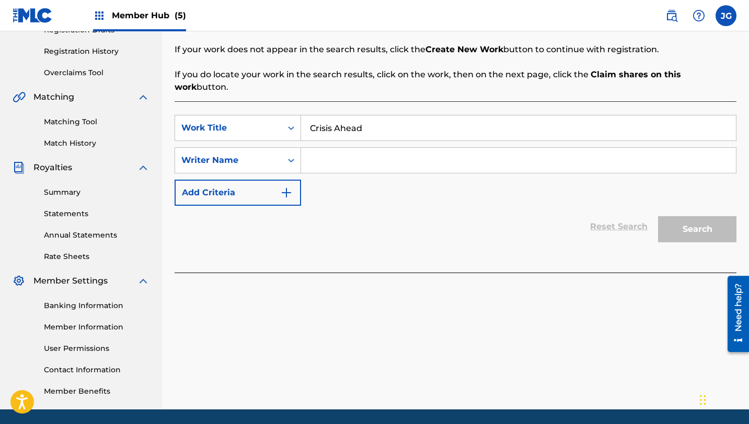
click at [385, 128] on input "Crisis Ahead" at bounding box center [518, 128] width 435 height 25
type input "Crisis Ahead"
click at [387, 151] on input "Search Form" at bounding box center [518, 160] width 435 height 25
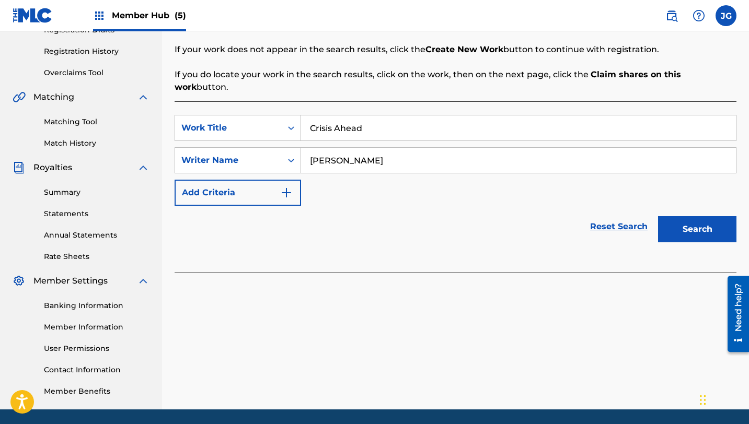
type input "[PERSON_NAME]"
click at [658, 216] on button "Search" at bounding box center [697, 229] width 78 height 26
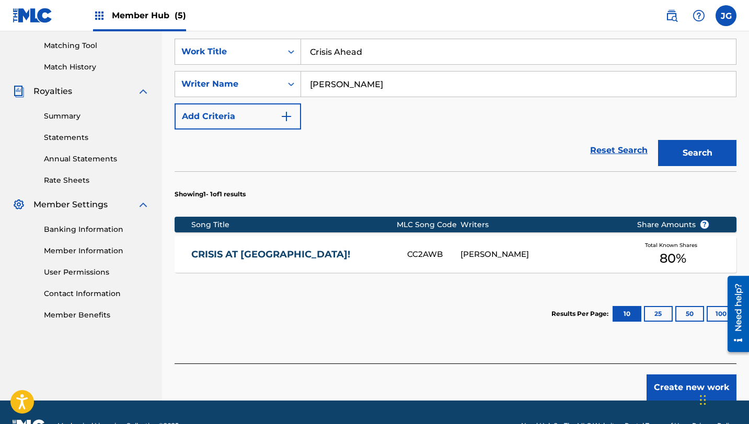
scroll to position [279, 0]
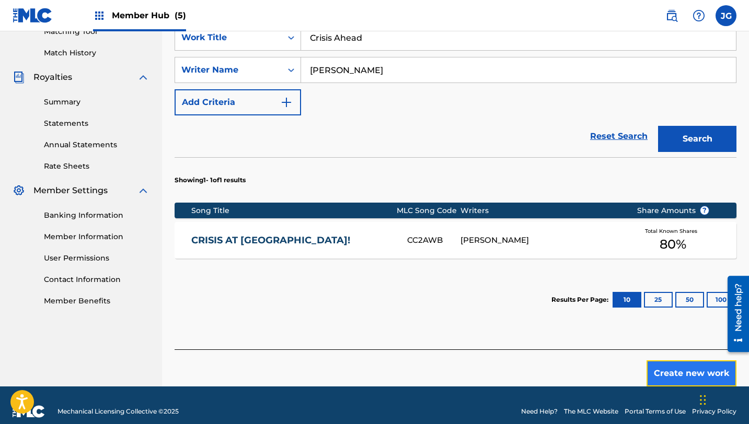
click at [662, 361] on button "Create new work" at bounding box center [692, 374] width 90 height 26
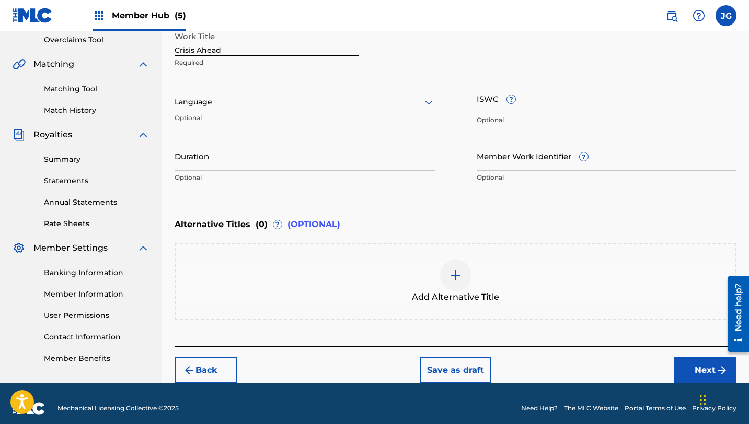
scroll to position [230, 0]
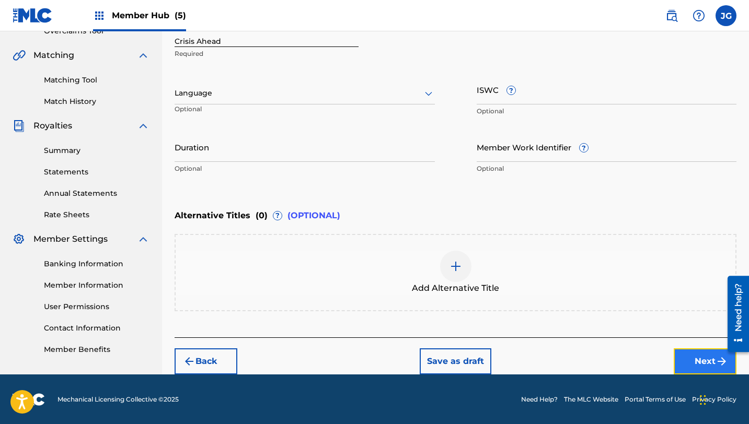
click at [694, 361] on button "Next" at bounding box center [705, 362] width 63 height 26
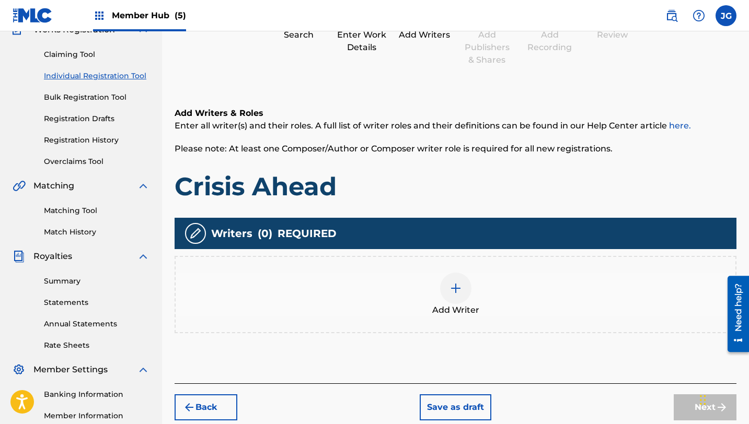
scroll to position [125, 0]
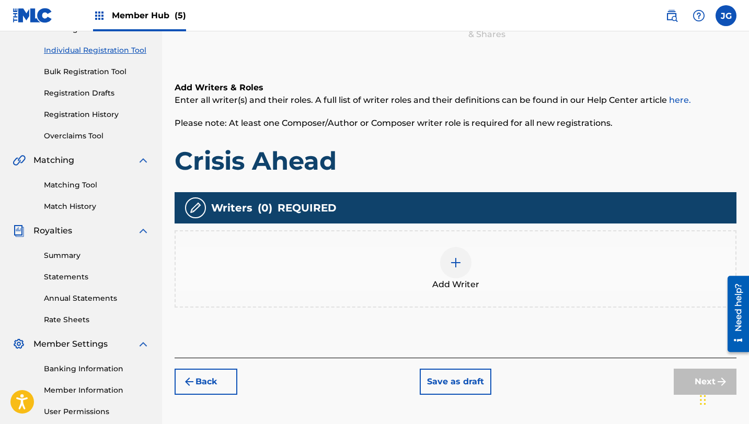
click at [458, 267] on img at bounding box center [456, 263] width 13 height 13
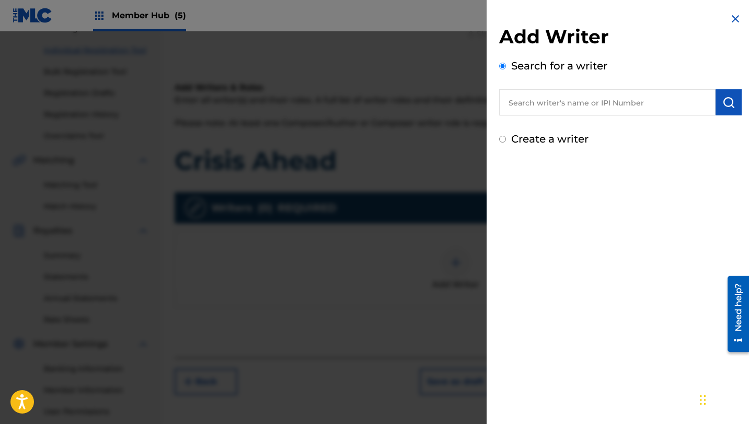
click at [610, 102] on input "text" at bounding box center [607, 102] width 216 height 26
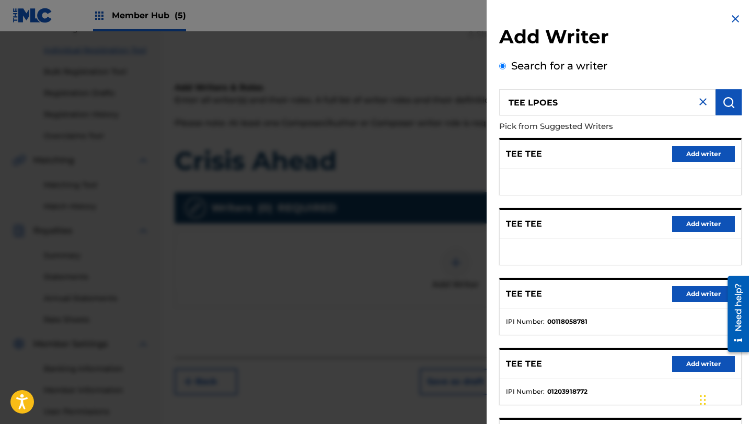
click at [604, 99] on input "TEE LPOES" at bounding box center [607, 102] width 216 height 26
drag, startPoint x: 604, startPoint y: 99, endPoint x: 534, endPoint y: 100, distance: 70.1
click at [533, 101] on input "TEE LPOES" at bounding box center [607, 102] width 216 height 26
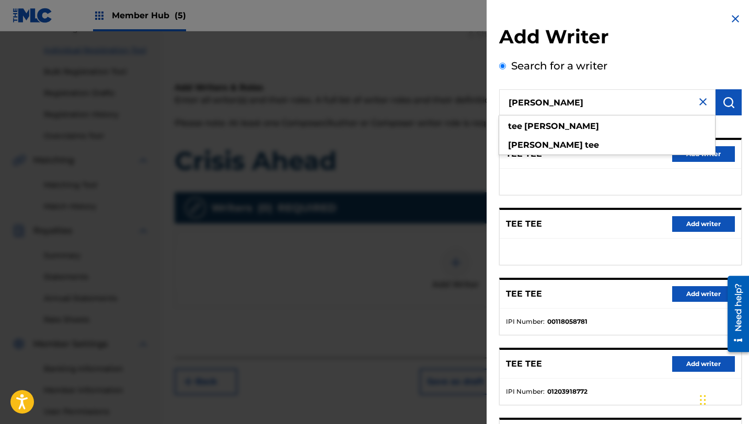
type input "[PERSON_NAME]"
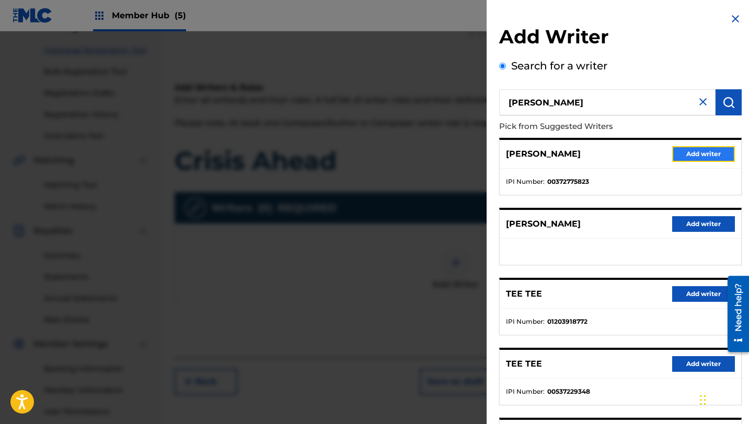
click at [693, 155] on button "Add writer" at bounding box center [703, 154] width 63 height 16
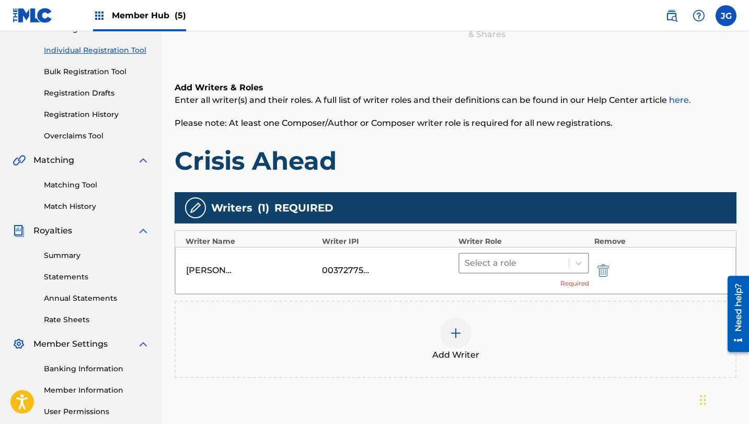
click at [469, 267] on div at bounding box center [514, 263] width 99 height 15
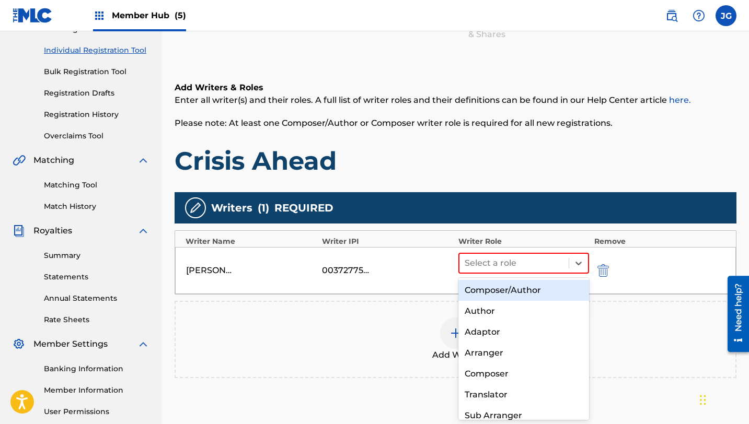
click at [491, 287] on div "Composer/Author" at bounding box center [523, 290] width 131 height 21
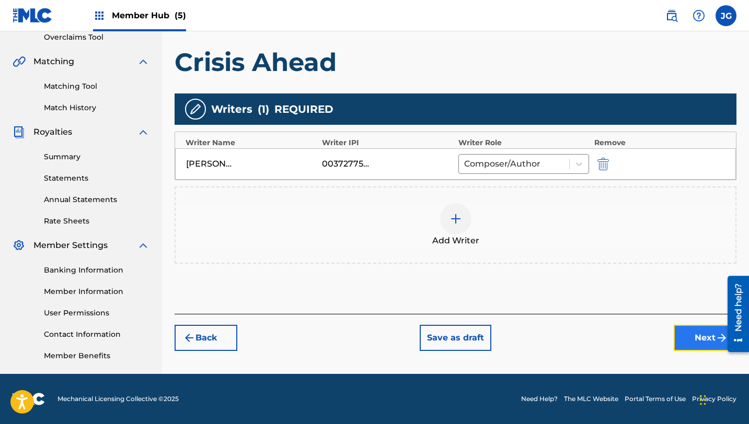
click at [701, 346] on button "Next" at bounding box center [705, 338] width 63 height 26
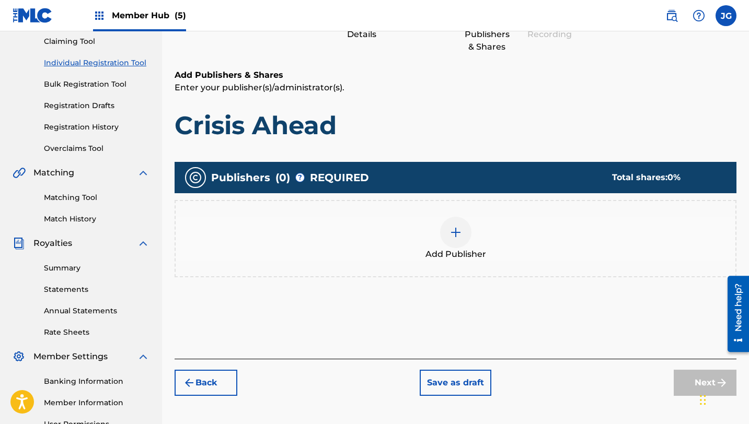
scroll to position [117, 0]
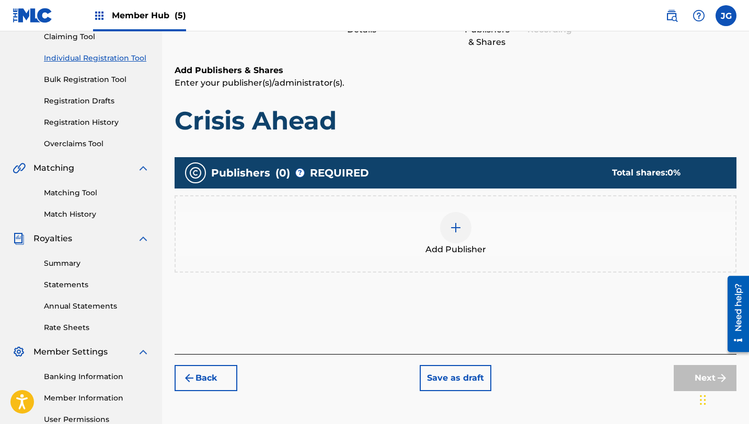
click at [469, 222] on div at bounding box center [455, 227] width 31 height 31
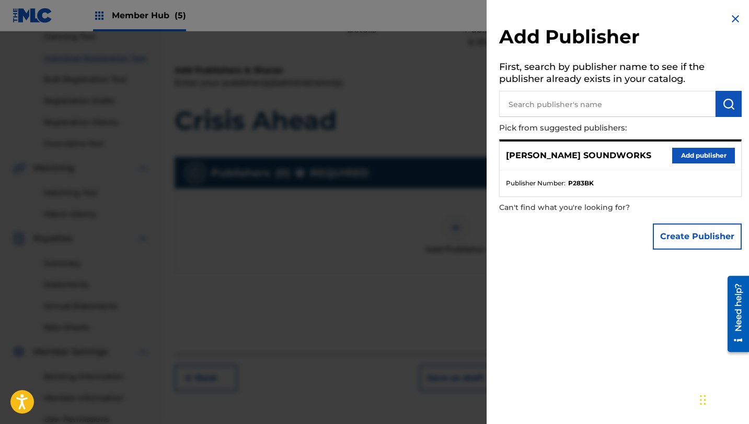
click at [666, 159] on div "[PERSON_NAME] SOUNDWORKS Add publisher" at bounding box center [620, 156] width 241 height 29
click at [686, 158] on button "Add publisher" at bounding box center [703, 156] width 63 height 16
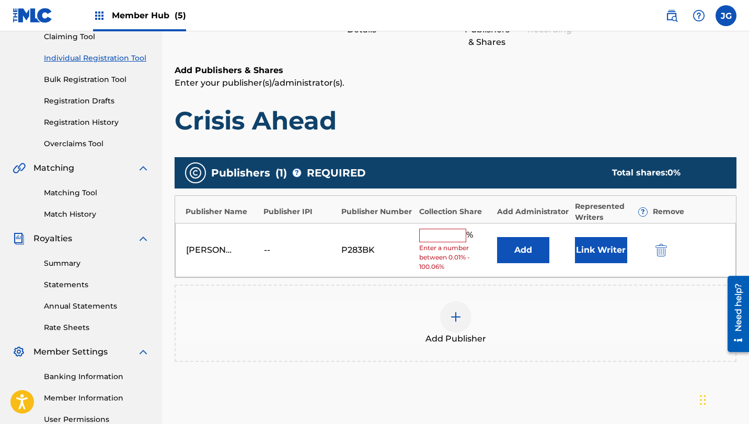
click at [452, 233] on input "text" at bounding box center [442, 236] width 47 height 14
type input "80"
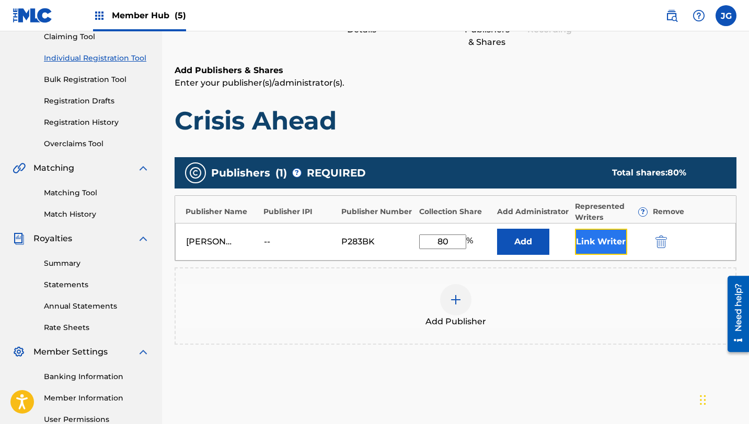
click at [606, 244] on button "Link Writer" at bounding box center [601, 242] width 52 height 26
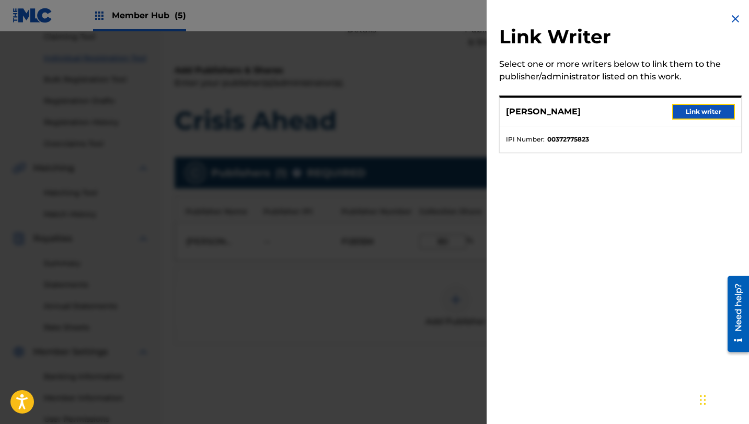
click at [710, 112] on button "Link writer" at bounding box center [703, 112] width 63 height 16
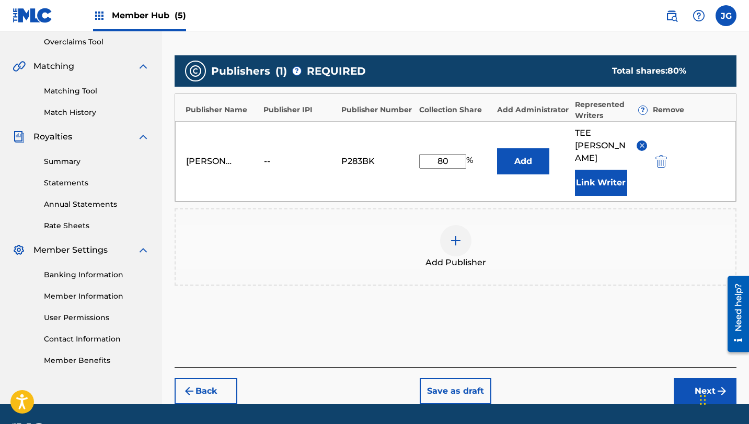
scroll to position [224, 0]
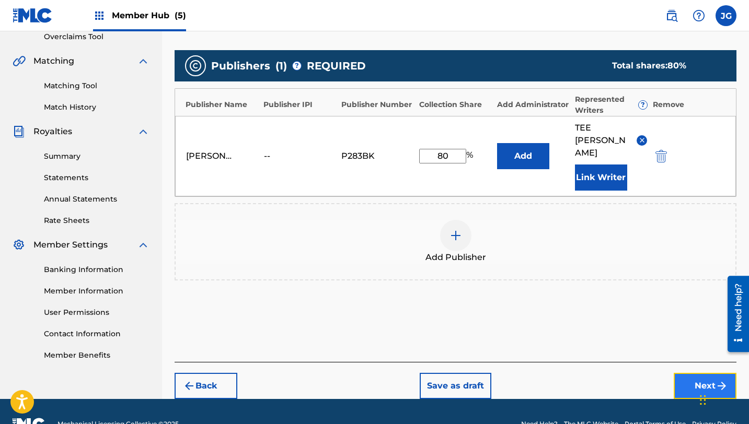
click at [692, 373] on button "Next" at bounding box center [705, 386] width 63 height 26
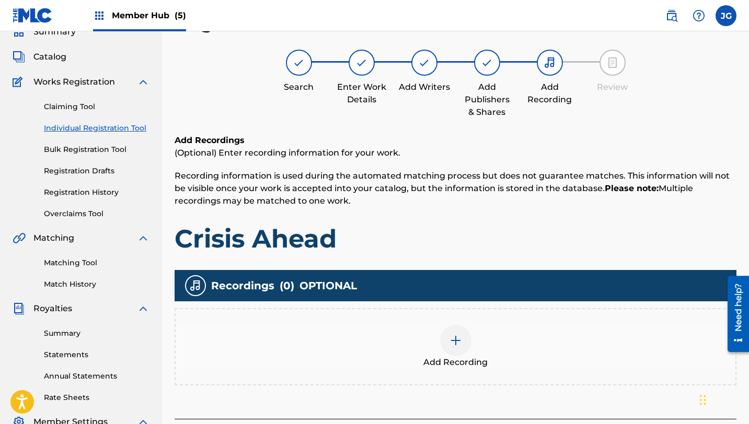
scroll to position [47, 0]
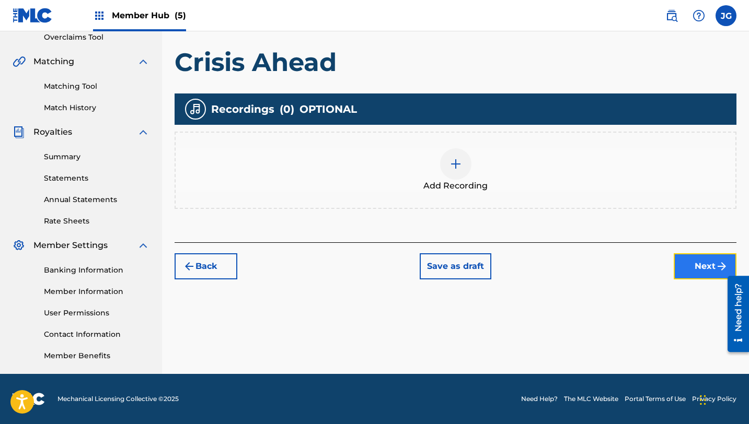
click at [721, 270] on img "submit" at bounding box center [722, 266] width 13 height 13
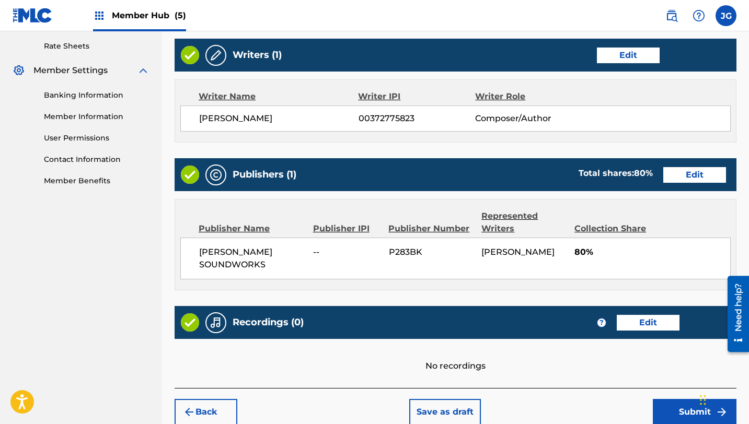
scroll to position [450, 0]
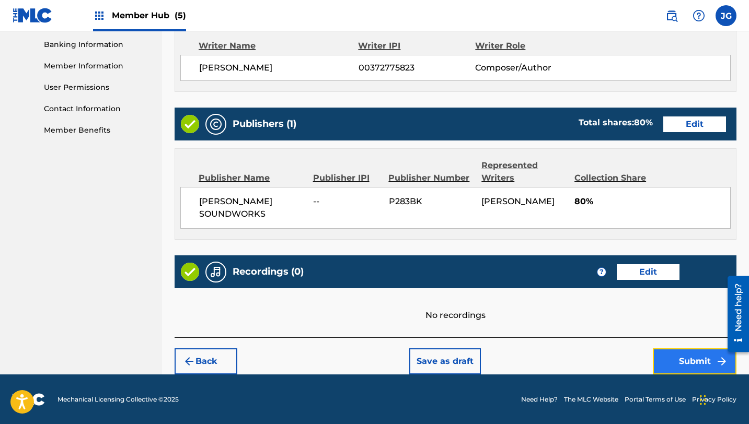
click at [672, 364] on button "Submit" at bounding box center [695, 362] width 84 height 26
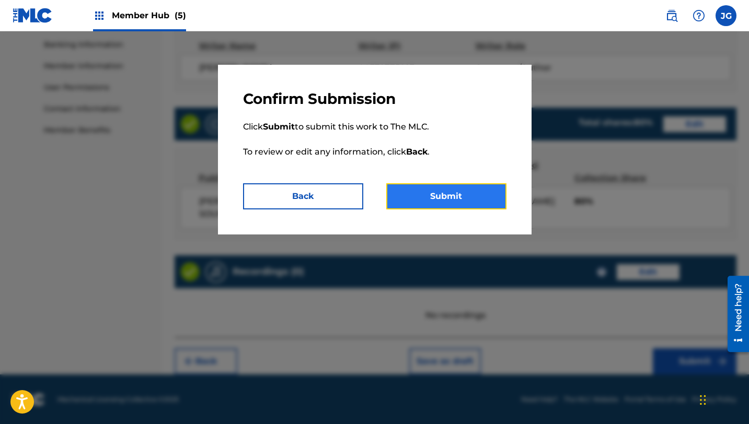
click at [456, 203] on button "Submit" at bounding box center [446, 196] width 120 height 26
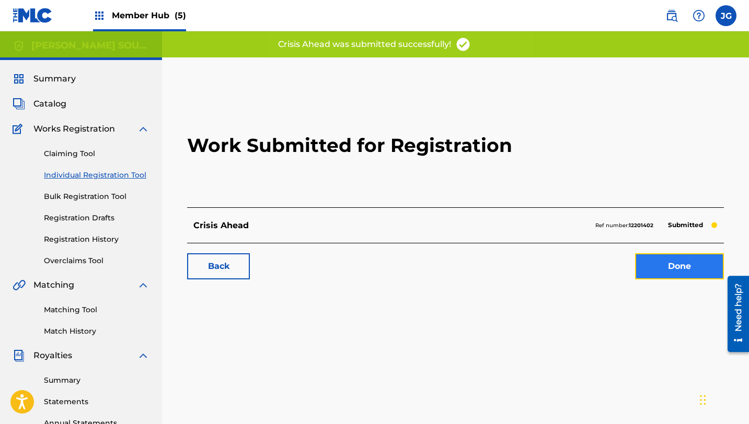
click at [679, 275] on link "Done" at bounding box center [679, 267] width 89 height 26
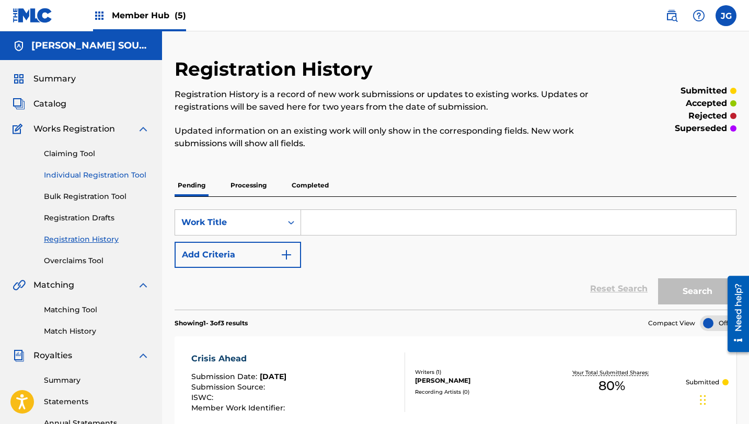
click at [76, 179] on link "Individual Registration Tool" at bounding box center [97, 175] width 106 height 11
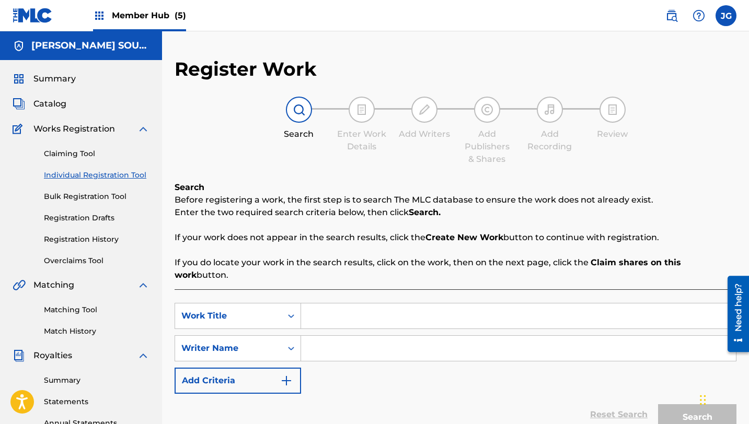
click at [341, 304] on input "Search Form" at bounding box center [518, 316] width 435 height 25
paste input "[GEOGRAPHIC_DATA]"
type input "[GEOGRAPHIC_DATA]"
click at [332, 341] on input "Search Form" at bounding box center [518, 348] width 435 height 25
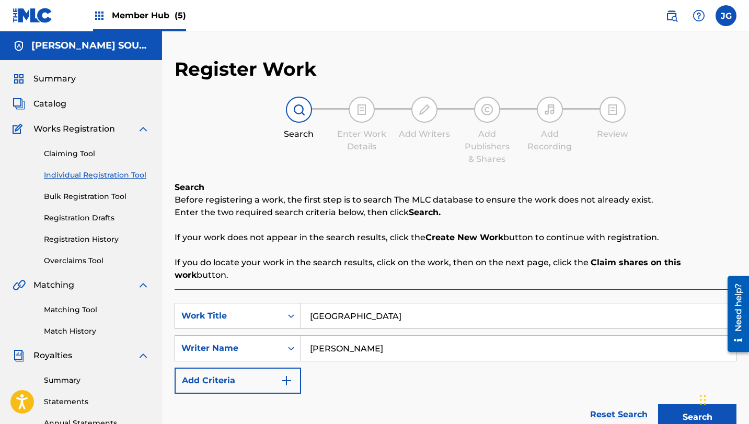
type input "[PERSON_NAME]"
click at [658, 405] on button "Search" at bounding box center [697, 418] width 78 height 26
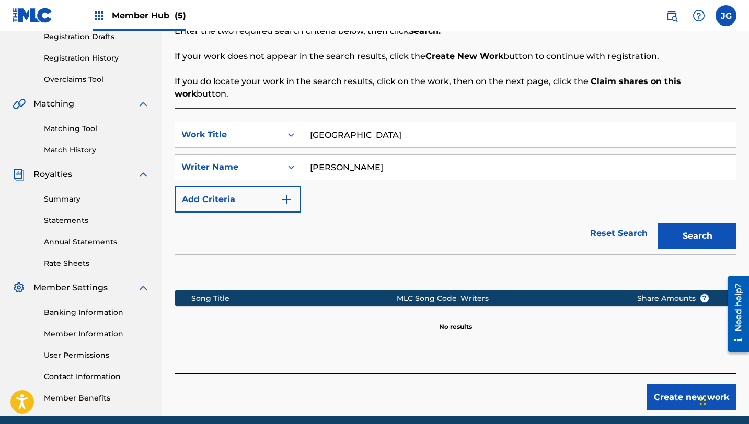
scroll to position [224, 0]
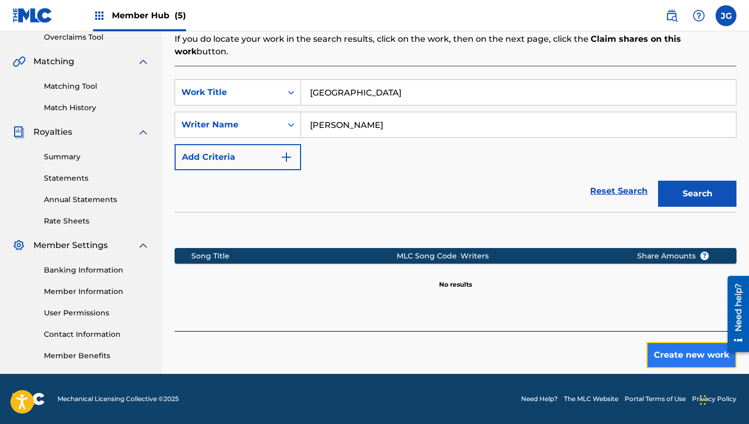
click at [686, 347] on button "Create new work" at bounding box center [692, 355] width 90 height 26
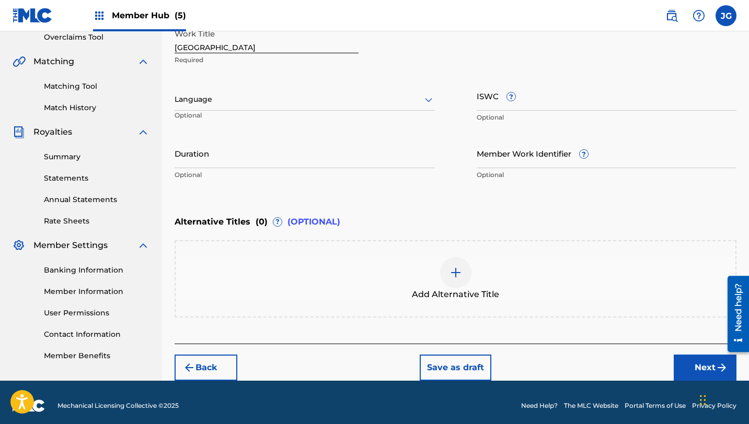
scroll to position [230, 0]
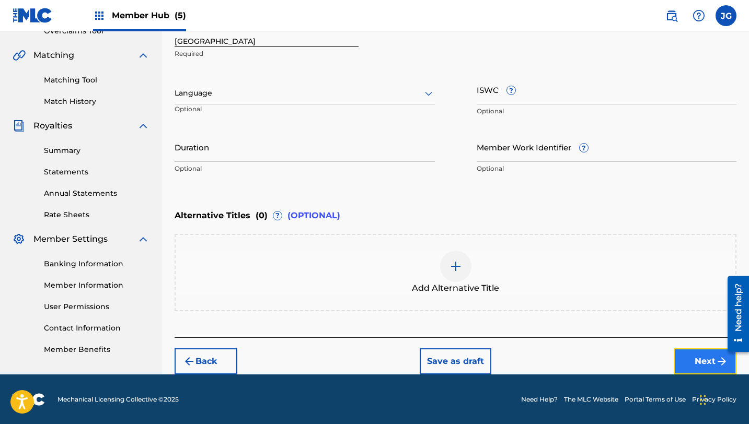
click at [688, 355] on button "Next" at bounding box center [705, 362] width 63 height 26
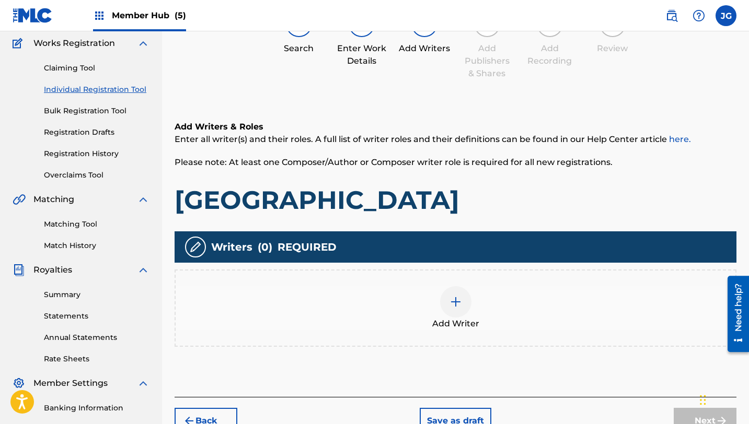
scroll to position [98, 0]
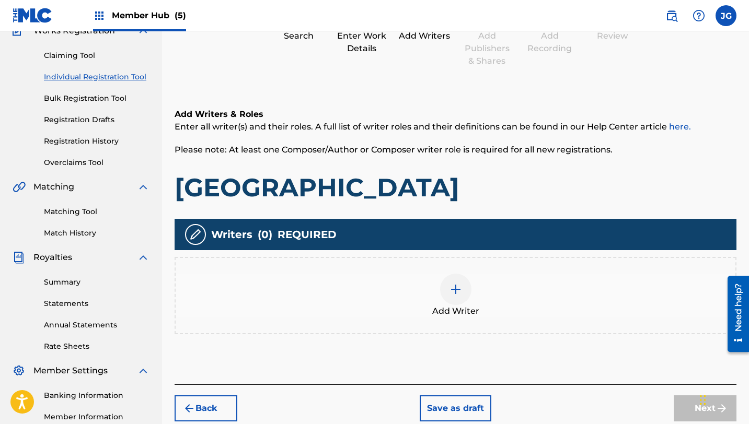
click at [464, 291] on div at bounding box center [455, 289] width 31 height 31
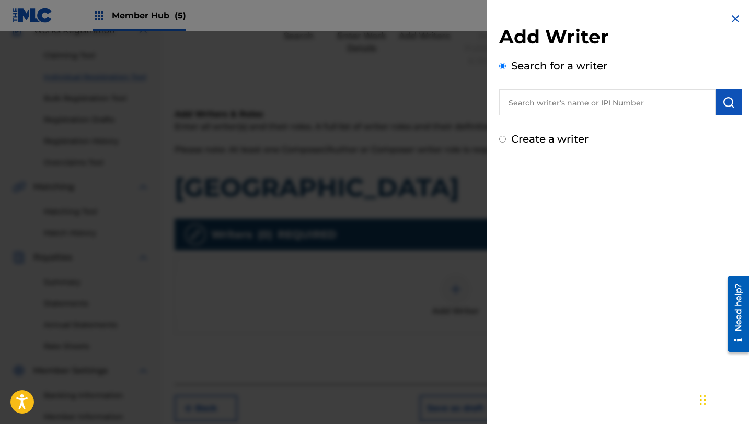
click at [639, 101] on input "text" at bounding box center [607, 102] width 216 height 26
click at [646, 94] on input "text" at bounding box center [607, 102] width 216 height 26
click at [646, 104] on input "text" at bounding box center [607, 102] width 216 height 26
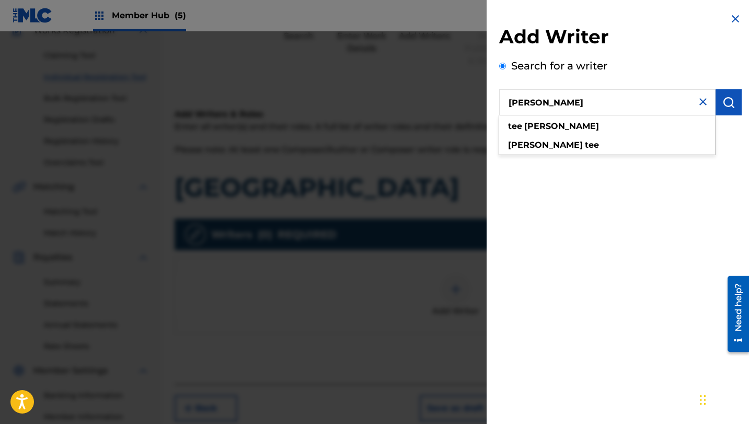
type input "[PERSON_NAME]"
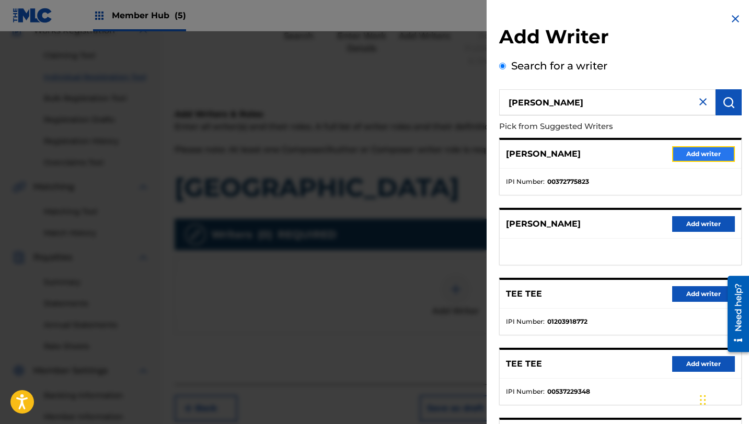
click at [678, 152] on button "Add writer" at bounding box center [703, 154] width 63 height 16
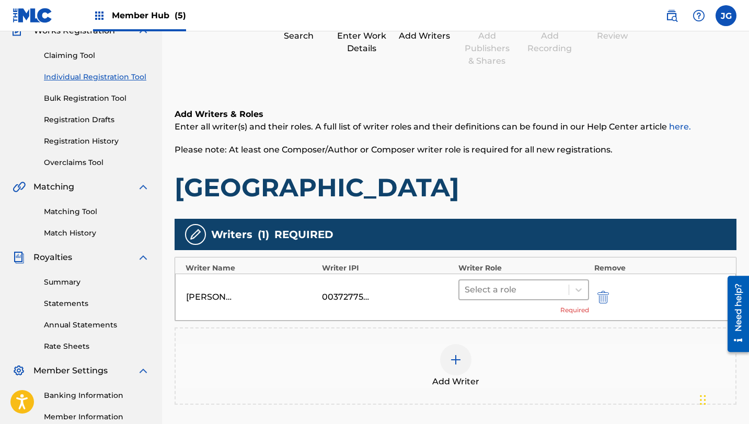
click at [495, 293] on div at bounding box center [514, 290] width 99 height 15
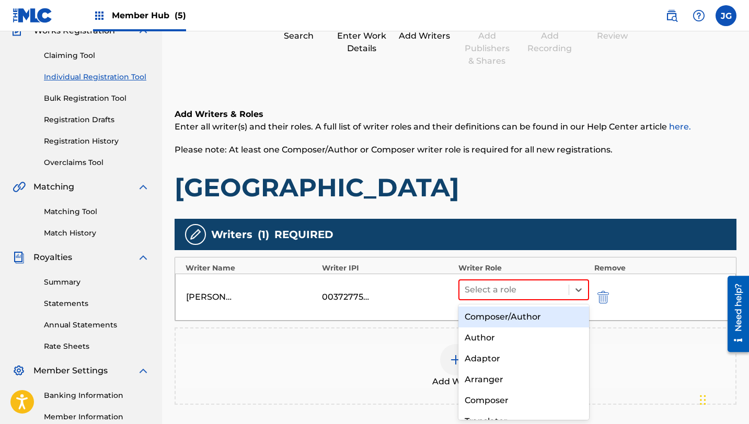
click at [493, 323] on div "Composer/Author" at bounding box center [523, 317] width 131 height 21
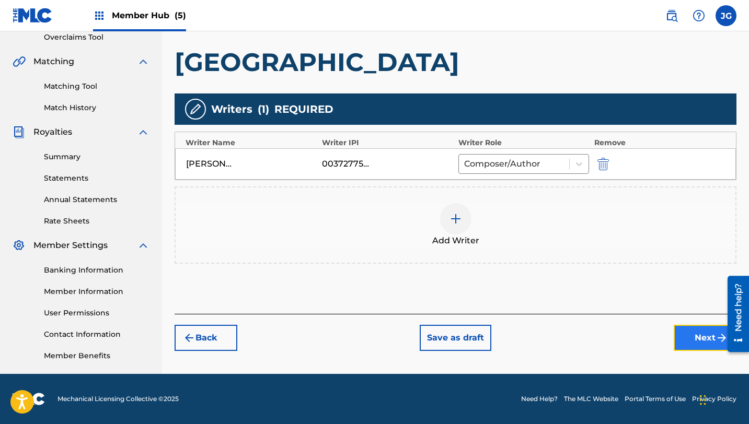
click at [675, 344] on button "Next" at bounding box center [705, 338] width 63 height 26
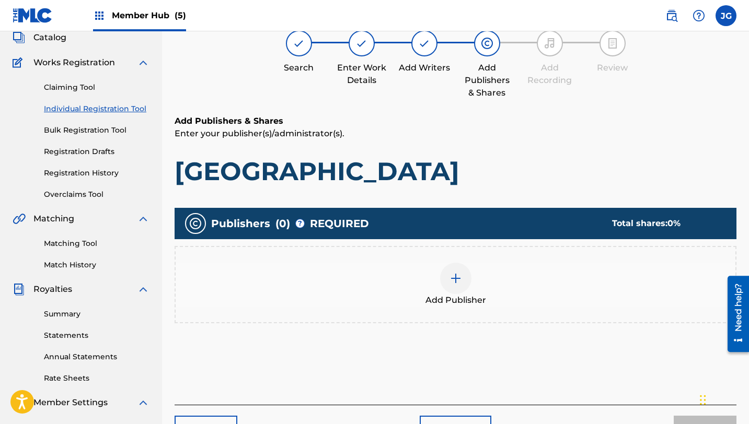
scroll to position [47, 0]
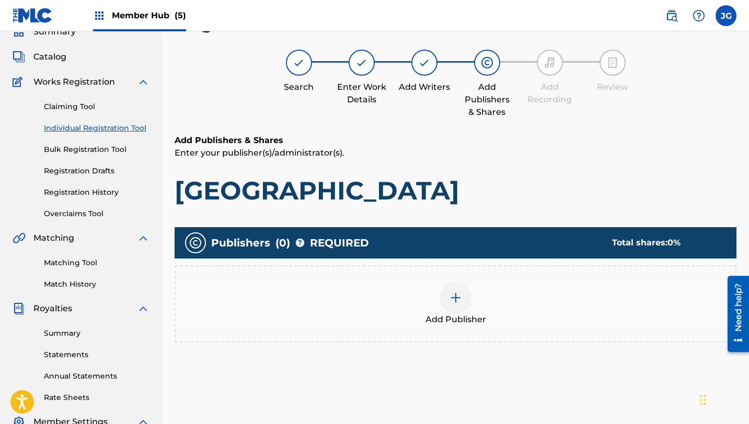
click at [451, 304] on img at bounding box center [456, 298] width 13 height 13
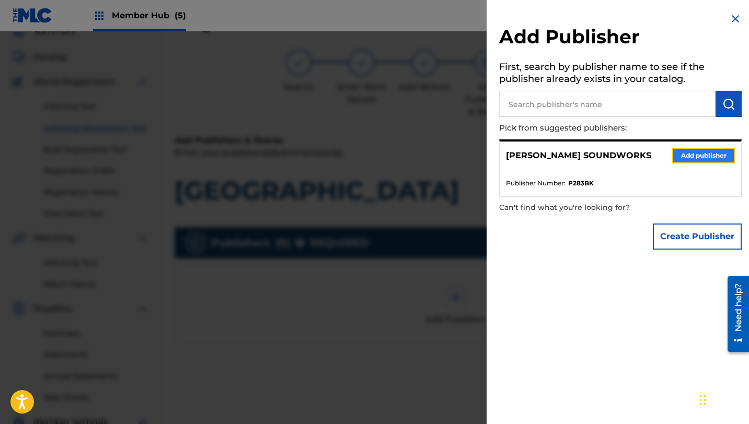
click at [693, 152] on button "Add publisher" at bounding box center [703, 156] width 63 height 16
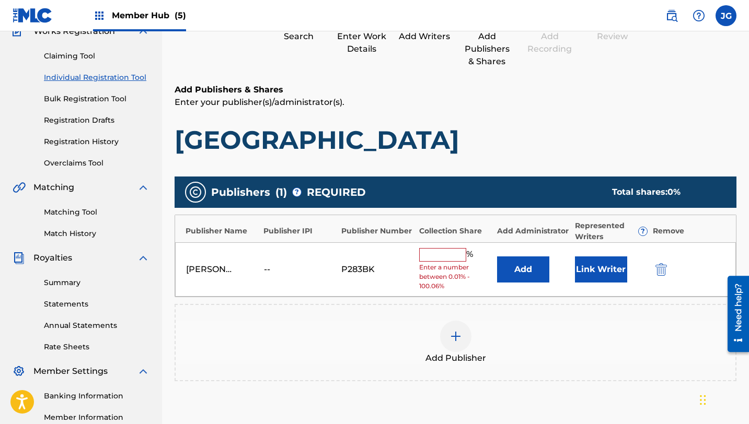
scroll to position [115, 0]
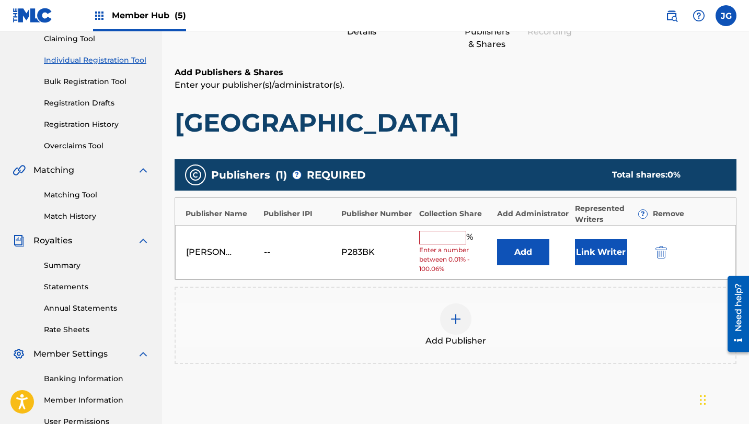
click at [439, 237] on input "text" at bounding box center [442, 238] width 47 height 14
type input "80"
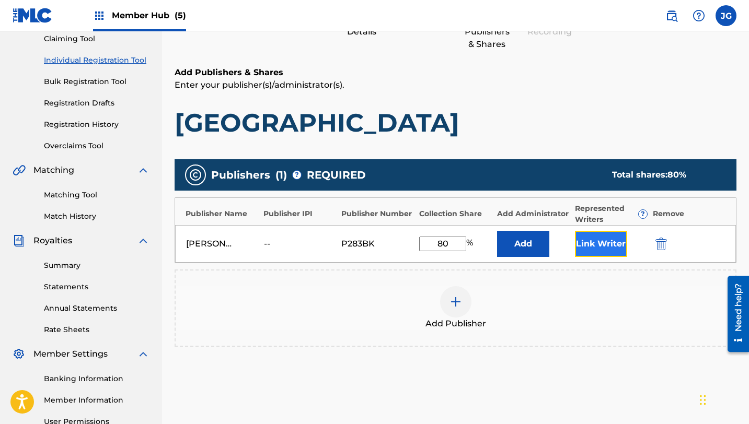
click at [608, 246] on button "Link Writer" at bounding box center [601, 244] width 52 height 26
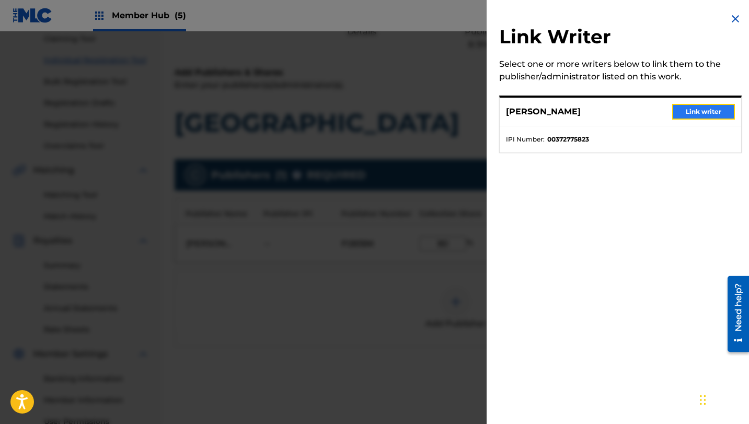
click at [701, 109] on button "Link writer" at bounding box center [703, 112] width 63 height 16
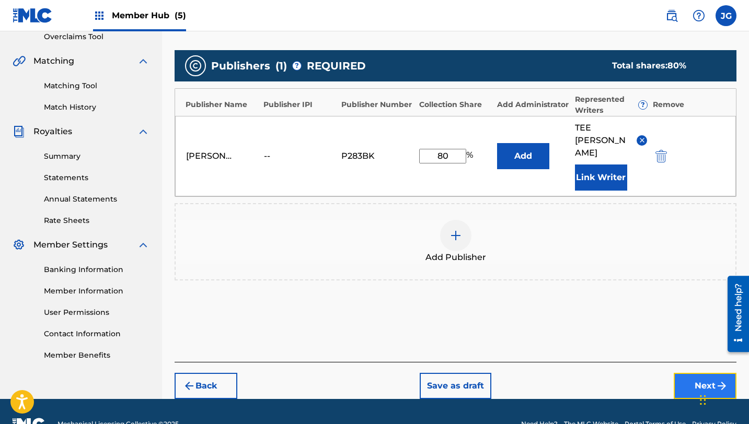
click at [689, 373] on button "Next" at bounding box center [705, 386] width 63 height 26
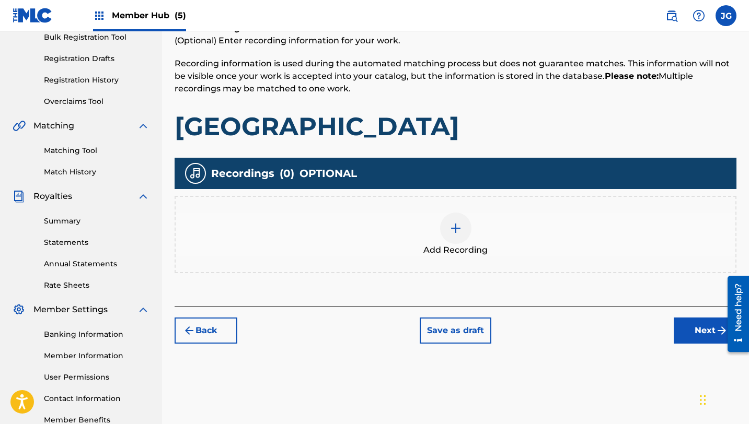
scroll to position [224, 0]
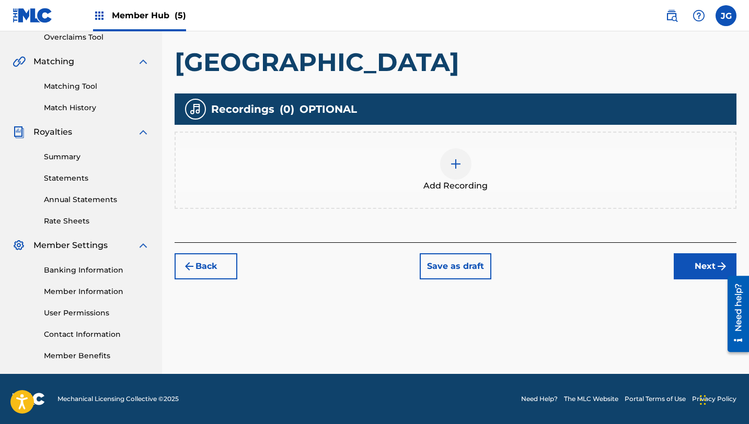
click at [672, 260] on div "Back Save as draft Next" at bounding box center [456, 261] width 562 height 37
click at [678, 263] on button "Next" at bounding box center [705, 267] width 63 height 26
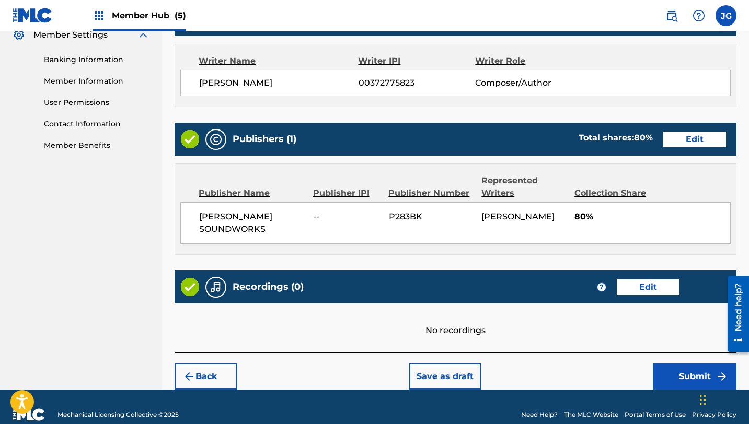
scroll to position [450, 0]
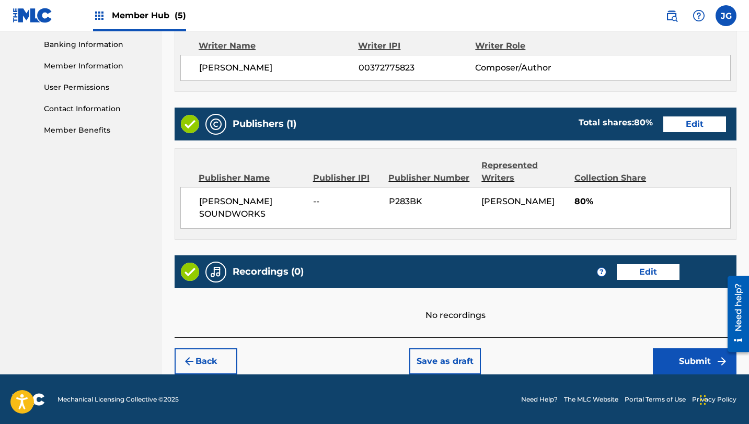
click at [686, 384] on footer "Mechanical Licensing Collective © 2025 Need Help? The MLC Website Portal Terms …" at bounding box center [374, 400] width 749 height 50
click at [684, 372] on button "Submit" at bounding box center [695, 362] width 84 height 26
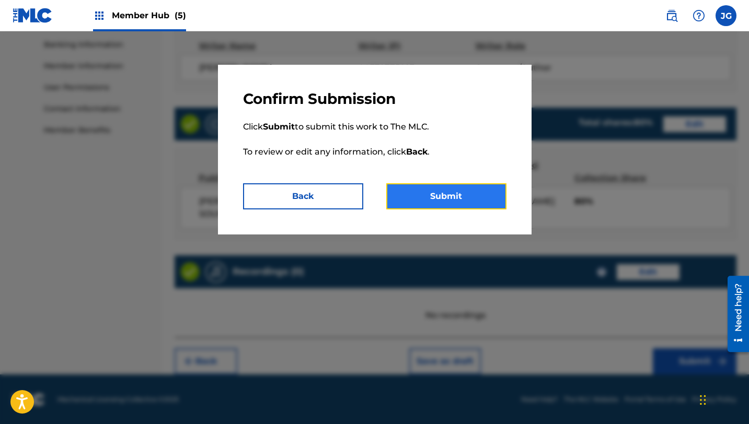
click at [449, 194] on button "Submit" at bounding box center [446, 196] width 120 height 26
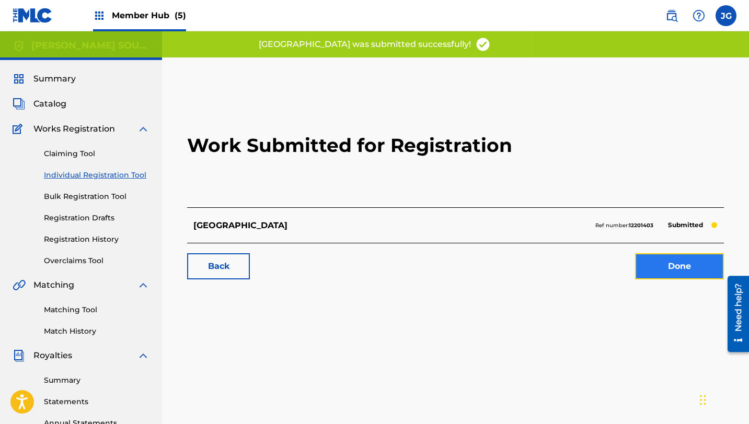
click at [660, 269] on link "Done" at bounding box center [679, 267] width 89 height 26
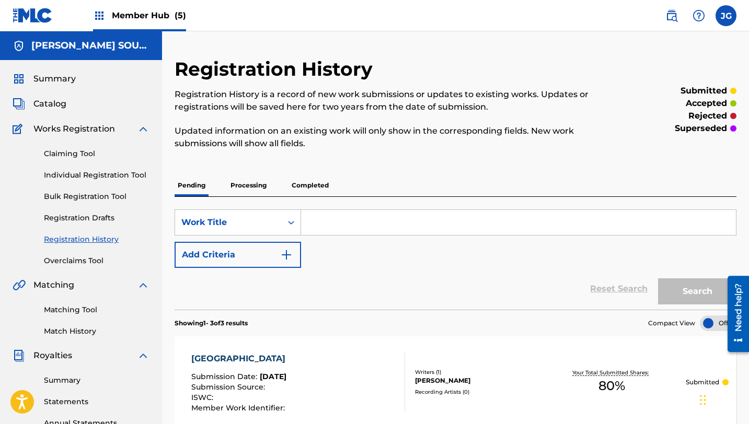
click at [352, 223] on input "Search Form" at bounding box center [518, 222] width 435 height 25
paste input "All Grenades, No Shade"
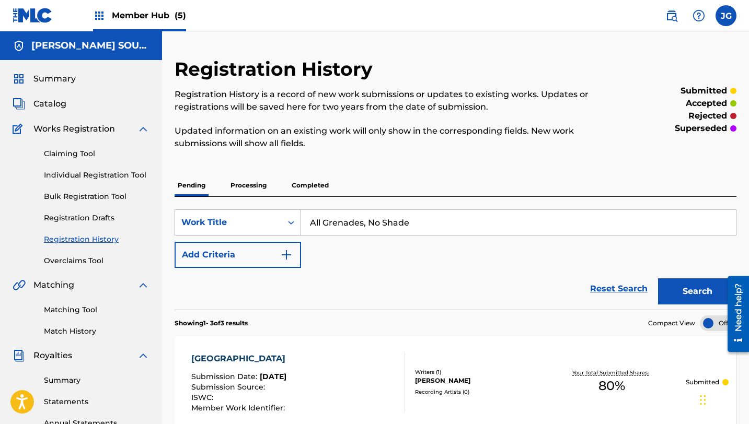
drag, startPoint x: 415, startPoint y: 222, endPoint x: 295, endPoint y: 218, distance: 120.3
click at [295, 218] on div "SearchWithCriteria33d578e3-6e4e-4a50-a4b2-17eef930a0a3 Work Title All Grenades,…" at bounding box center [456, 223] width 562 height 26
type input "All Grenades, No Shade"
click at [63, 180] on link "Individual Registration Tool" at bounding box center [97, 175] width 106 height 11
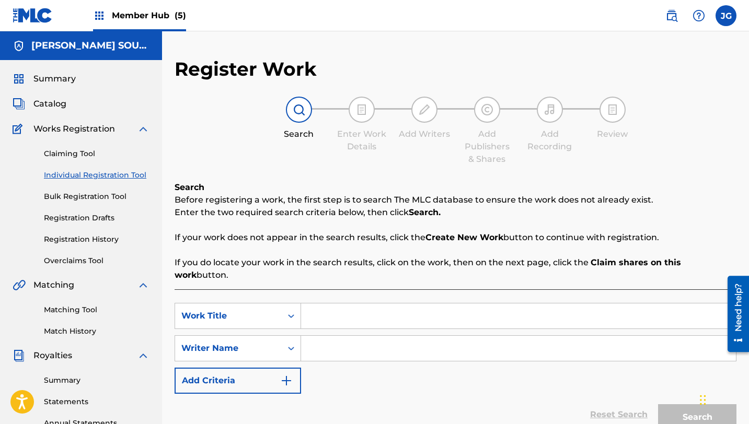
click at [415, 317] on div "SearchWithCriteriab65c3316-d121-4bc3-84fa-3fcd19b4b4d6 Work Title SearchWithCri…" at bounding box center [456, 348] width 562 height 91
click at [415, 313] on input "Search Form" at bounding box center [518, 316] width 435 height 25
paste input "All Grenades, No Shade"
type input "All Grenades, No Shade"
click at [363, 336] on input "Search Form" at bounding box center [518, 348] width 435 height 25
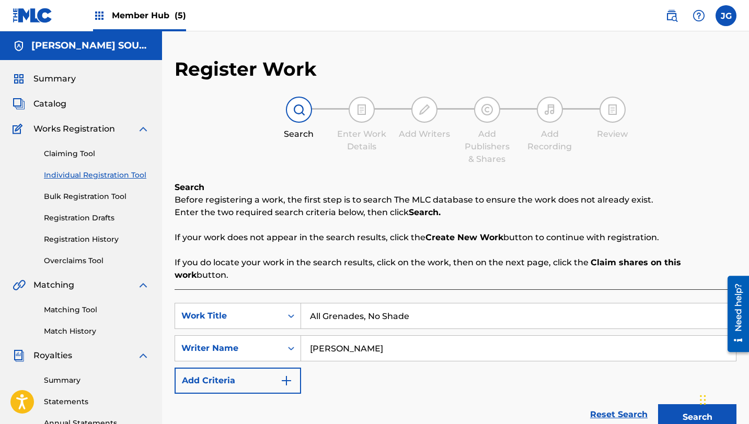
type input "[PERSON_NAME]"
click at [658, 405] on button "Search" at bounding box center [697, 418] width 78 height 26
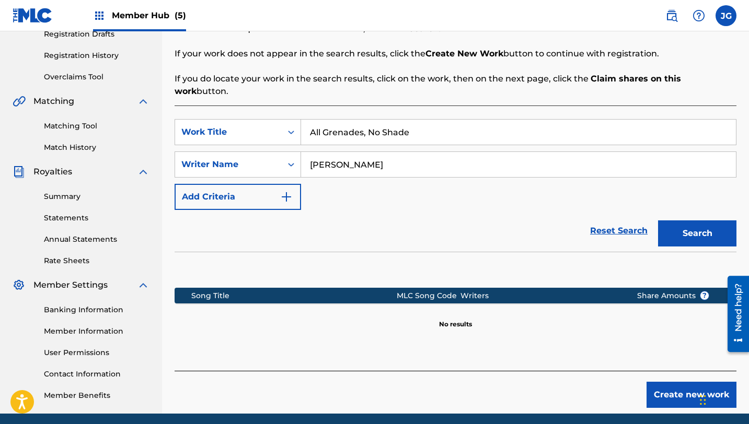
scroll to position [188, 0]
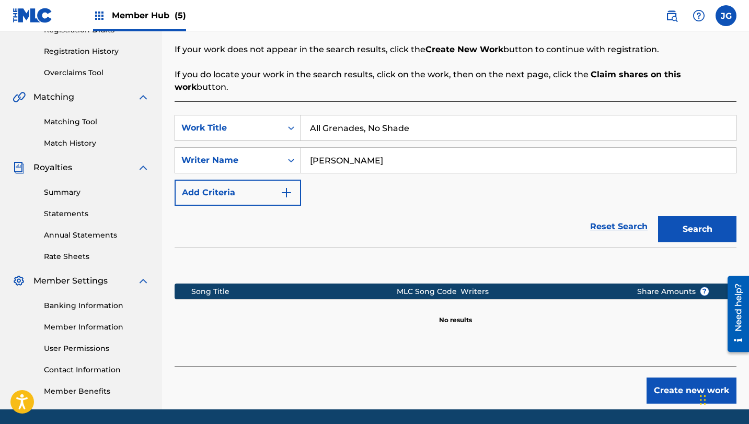
click at [413, 117] on input "All Grenades, No Shade" at bounding box center [518, 128] width 435 height 25
type input "All Grenades, No Shade II"
click at [701, 229] on button "Search" at bounding box center [697, 229] width 78 height 26
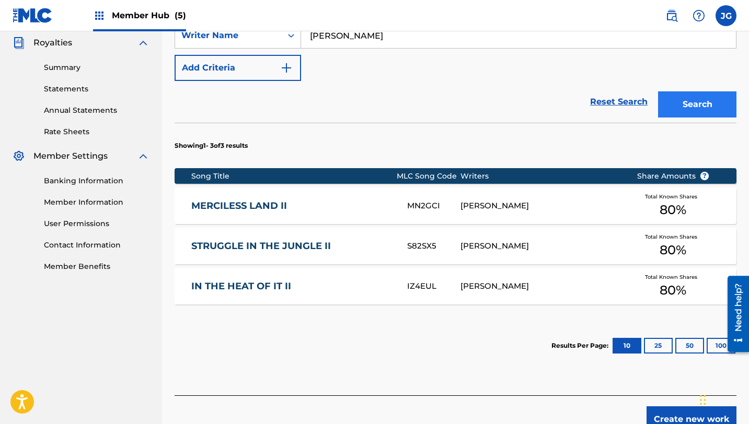
scroll to position [320, 0]
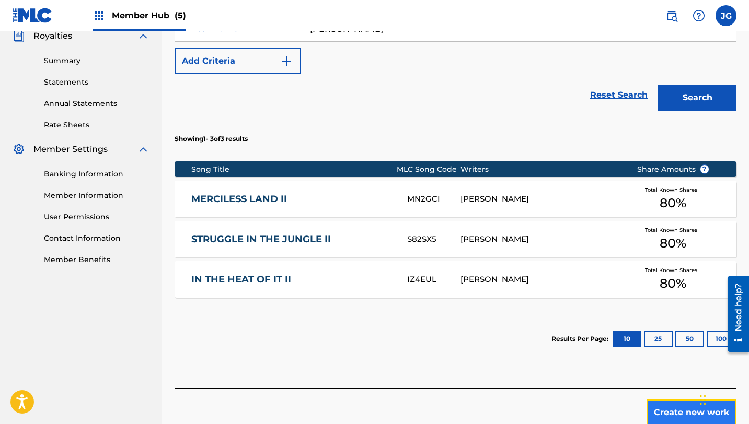
click at [660, 402] on button "Create new work" at bounding box center [692, 413] width 90 height 26
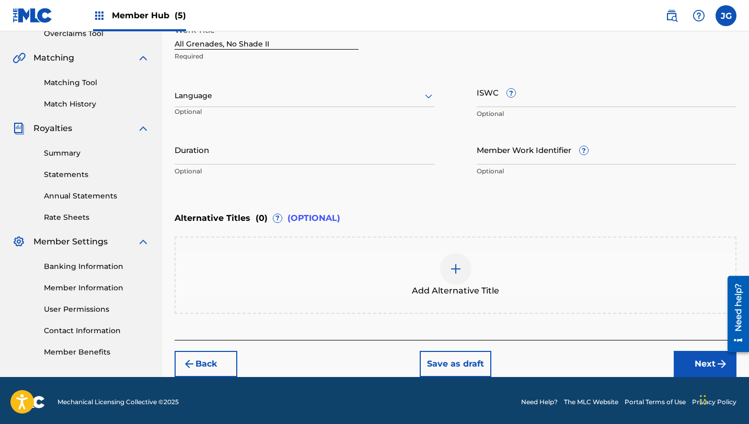
scroll to position [230, 0]
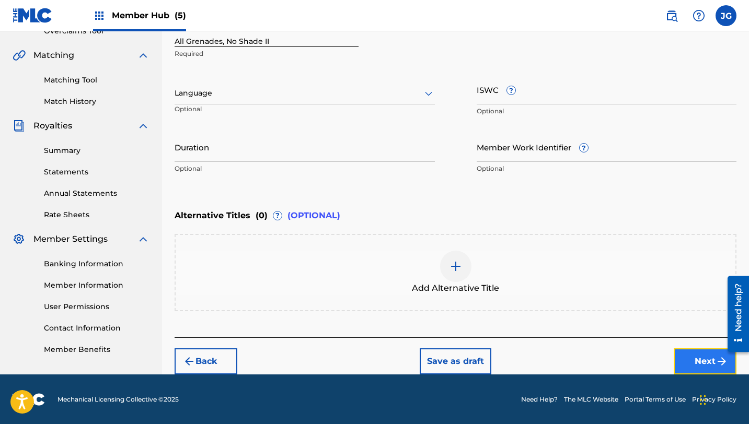
click at [687, 362] on button "Next" at bounding box center [705, 362] width 63 height 26
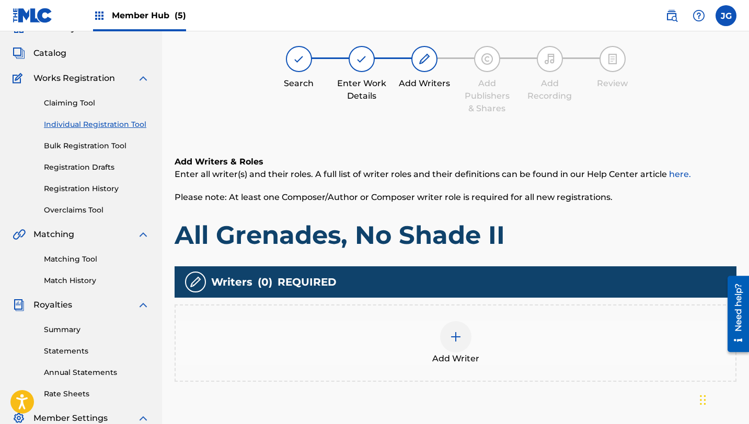
scroll to position [47, 0]
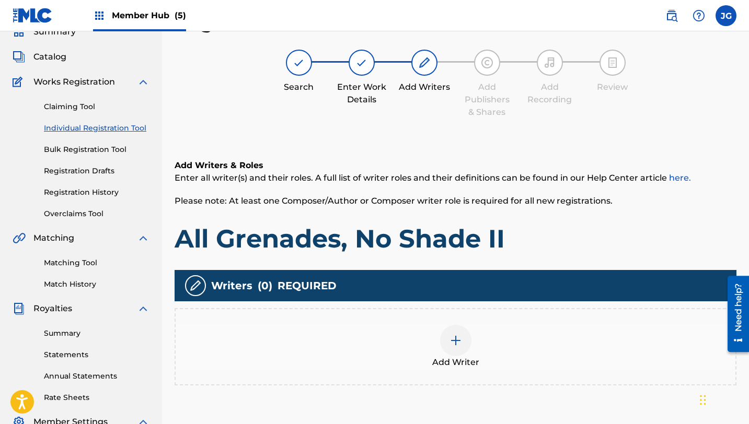
click at [468, 344] on div at bounding box center [455, 340] width 31 height 31
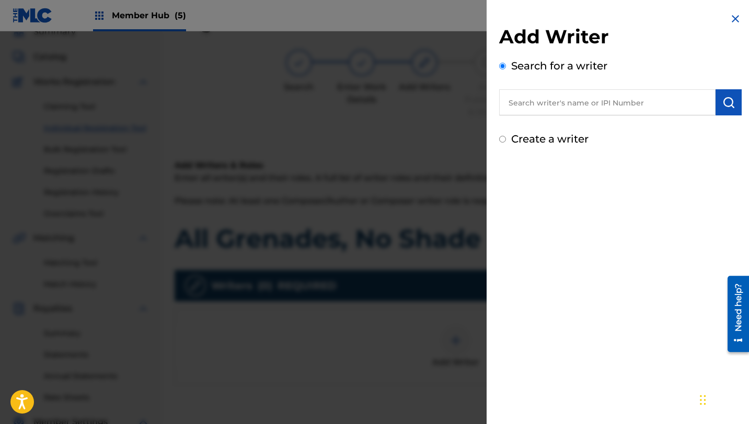
click at [611, 107] on input "text" at bounding box center [607, 102] width 216 height 26
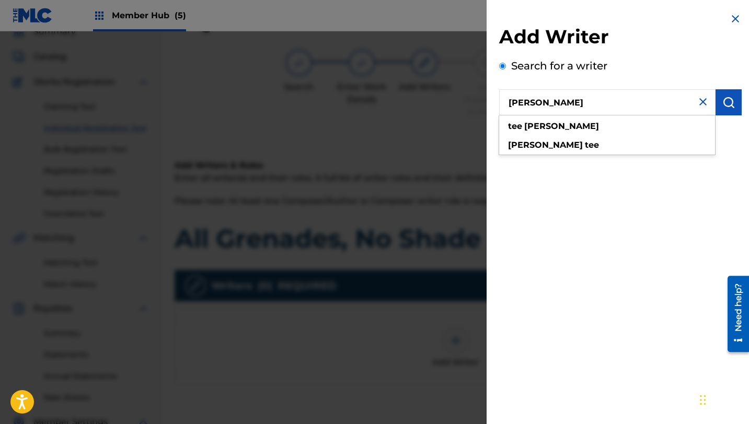
type input "[PERSON_NAME]"
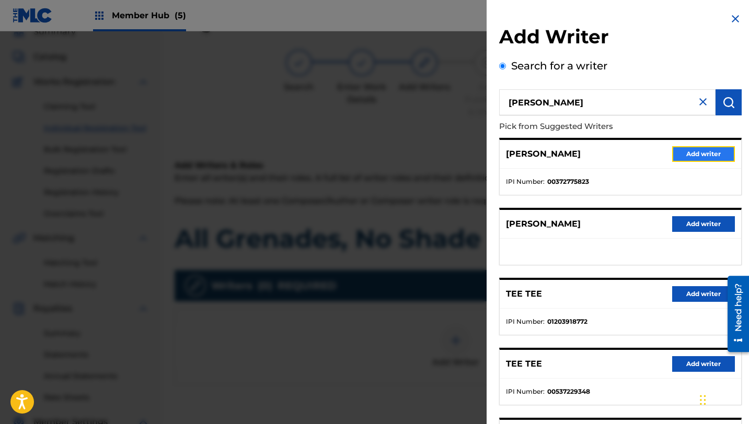
click at [683, 155] on button "Add writer" at bounding box center [703, 154] width 63 height 16
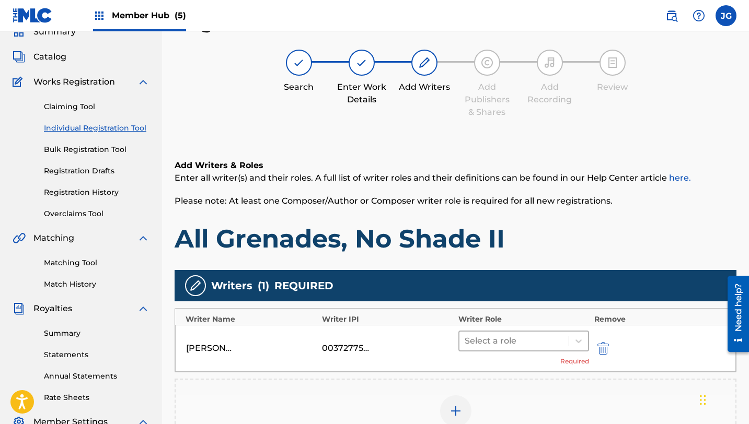
click at [481, 336] on div at bounding box center [514, 341] width 99 height 15
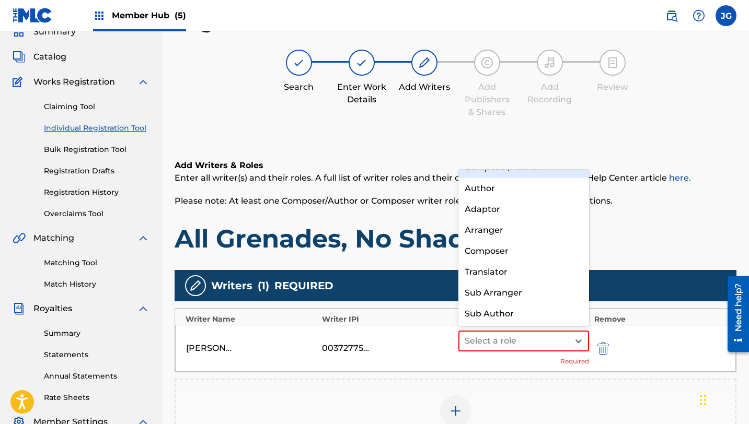
scroll to position [0, 0]
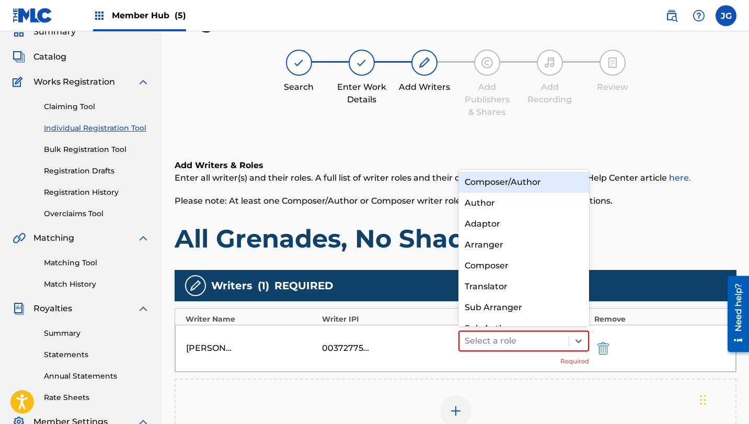
click at [502, 192] on div "Composer/Author" at bounding box center [523, 182] width 131 height 21
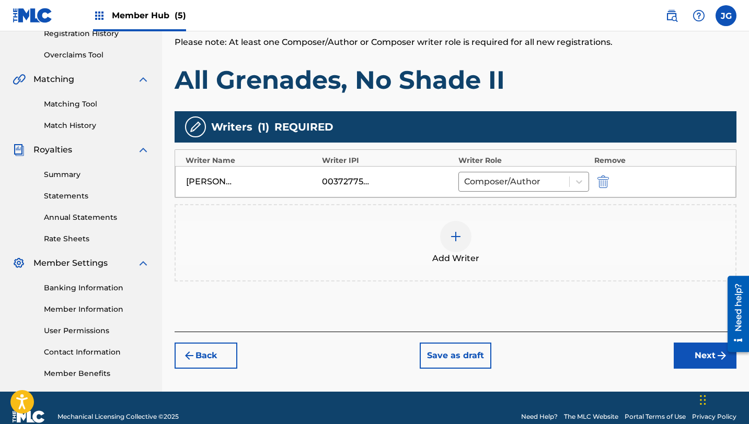
scroll to position [224, 0]
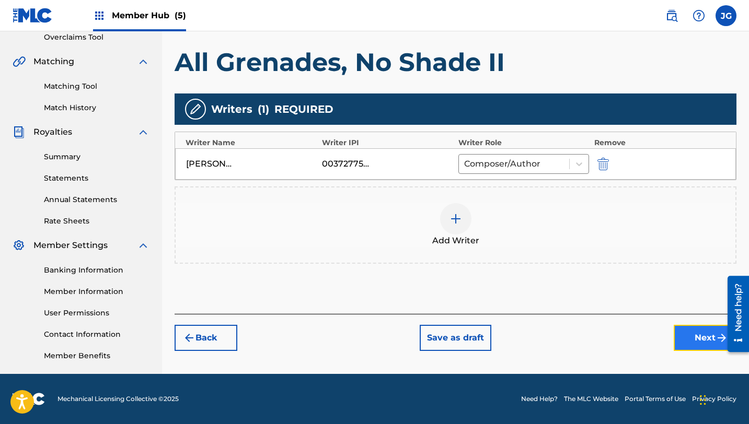
click at [694, 332] on button "Next" at bounding box center [705, 338] width 63 height 26
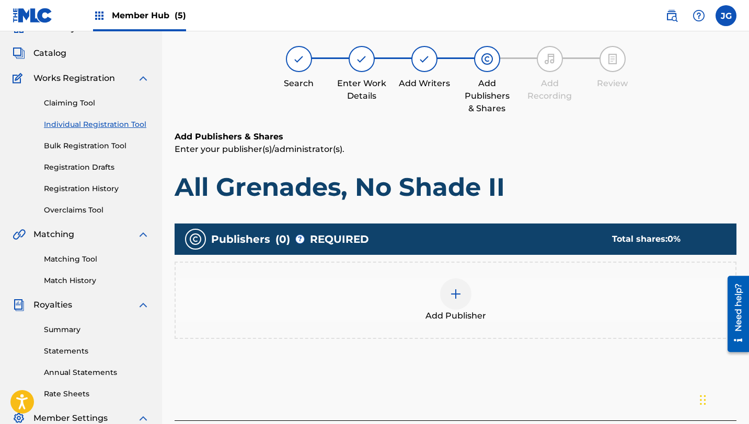
scroll to position [47, 0]
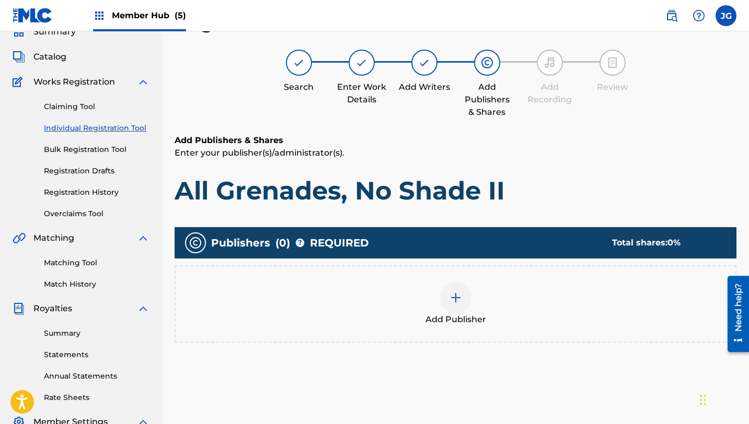
click at [455, 297] on img at bounding box center [456, 298] width 13 height 13
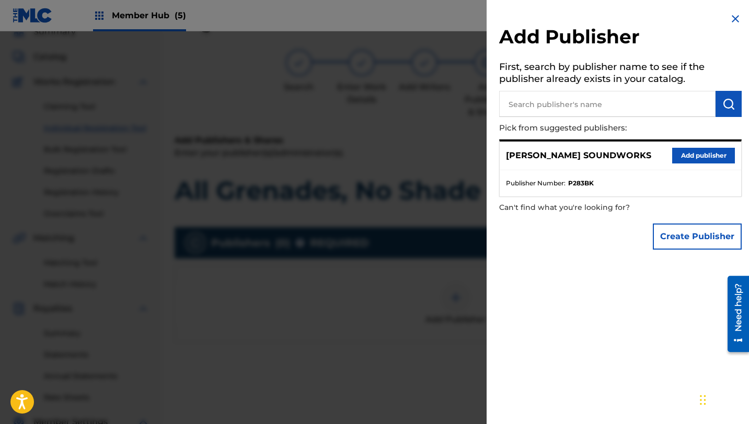
click at [688, 143] on div "[PERSON_NAME] SOUNDWORKS Add publisher" at bounding box center [620, 156] width 241 height 29
click at [688, 155] on button "Add publisher" at bounding box center [703, 156] width 63 height 16
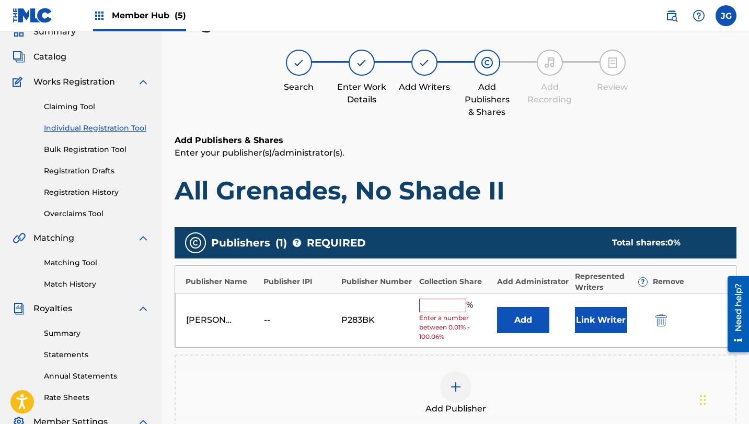
click at [427, 314] on span "Enter a number between 0.01% - 100.06%" at bounding box center [455, 328] width 73 height 28
click at [428, 305] on input "text" at bounding box center [442, 306] width 47 height 14
type input "80"
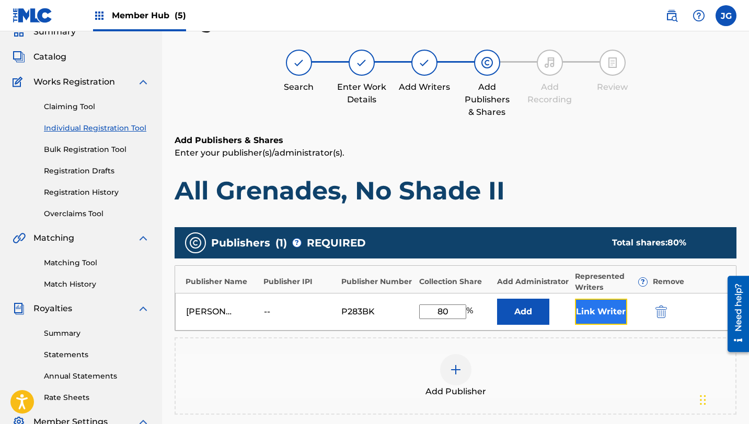
click at [599, 305] on button "Link Writer" at bounding box center [601, 312] width 52 height 26
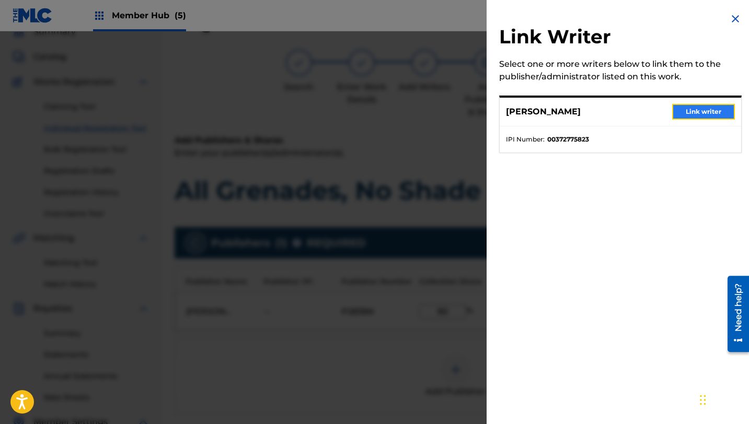
click at [694, 112] on button "Link writer" at bounding box center [703, 112] width 63 height 16
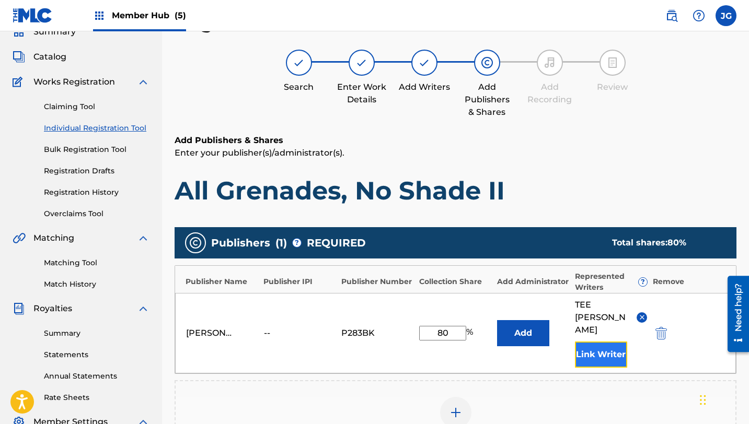
click at [605, 342] on button "Link Writer" at bounding box center [601, 355] width 52 height 26
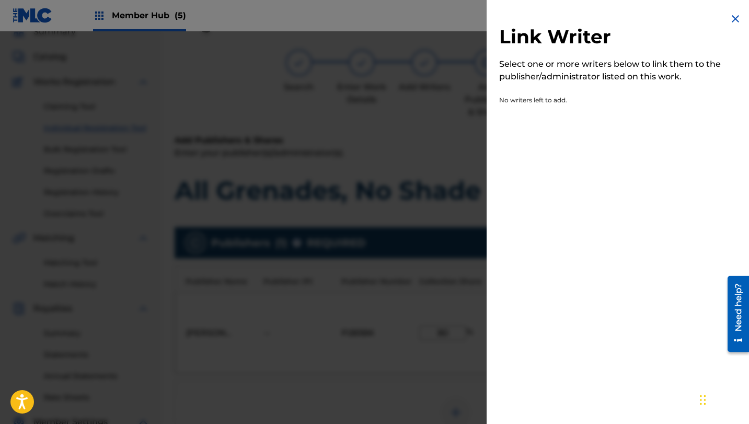
click at [731, 21] on img at bounding box center [735, 19] width 13 height 13
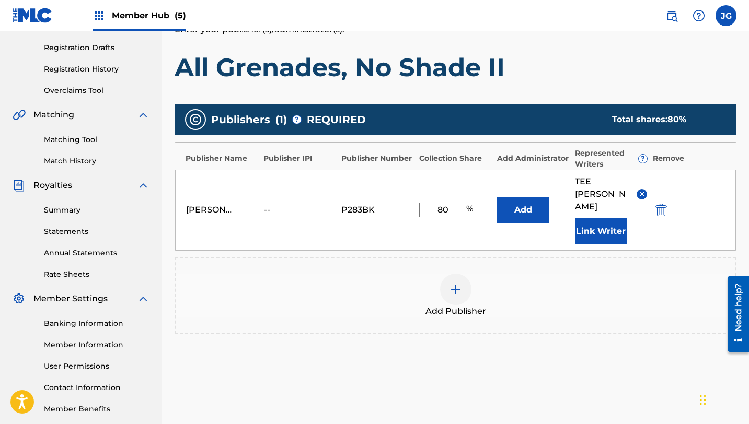
scroll to position [224, 0]
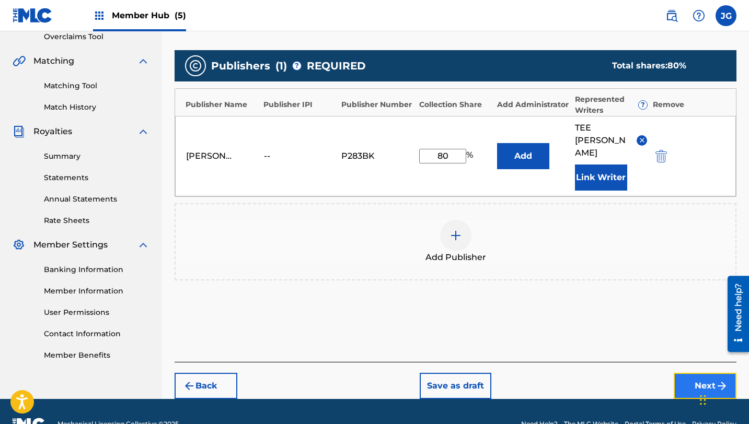
click at [683, 373] on button "Next" at bounding box center [705, 386] width 63 height 26
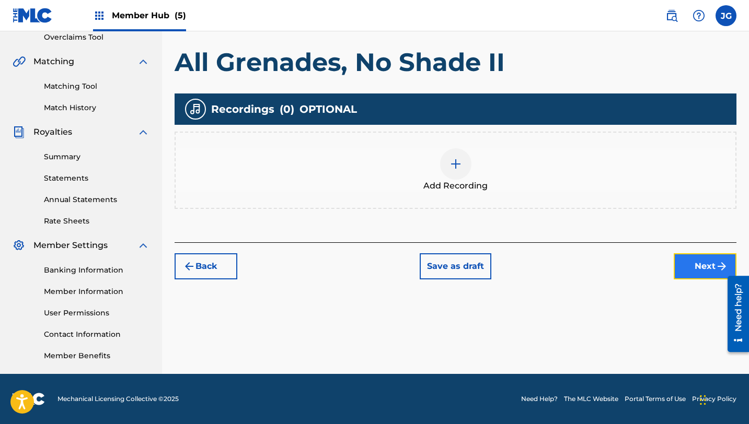
click at [685, 266] on button "Next" at bounding box center [705, 267] width 63 height 26
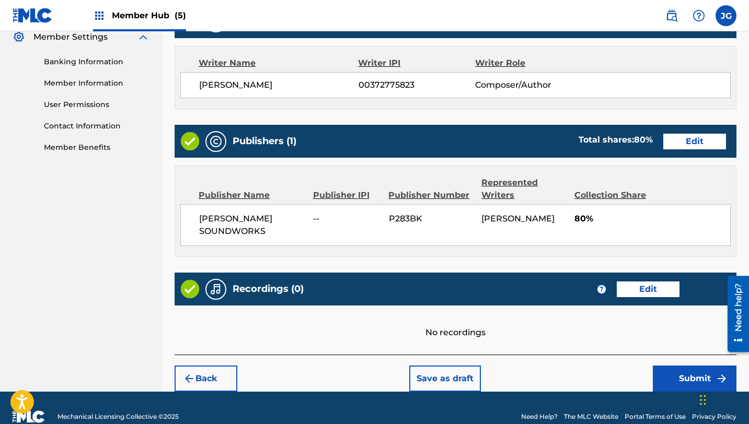
scroll to position [450, 0]
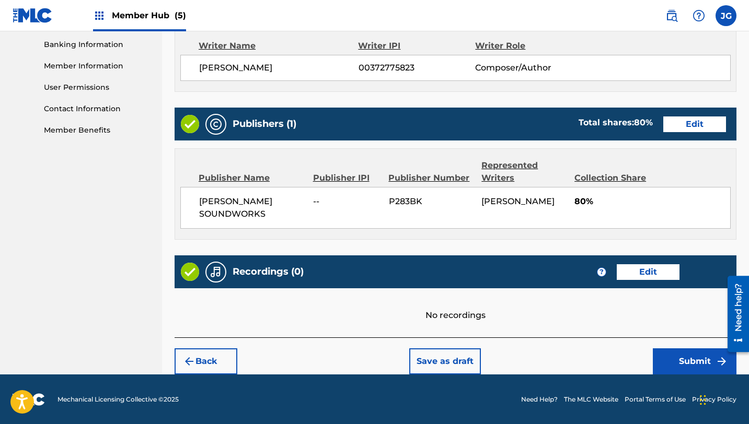
click at [671, 341] on div "Back Save as draft Submit" at bounding box center [456, 356] width 562 height 37
click at [671, 359] on button "Submit" at bounding box center [695, 362] width 84 height 26
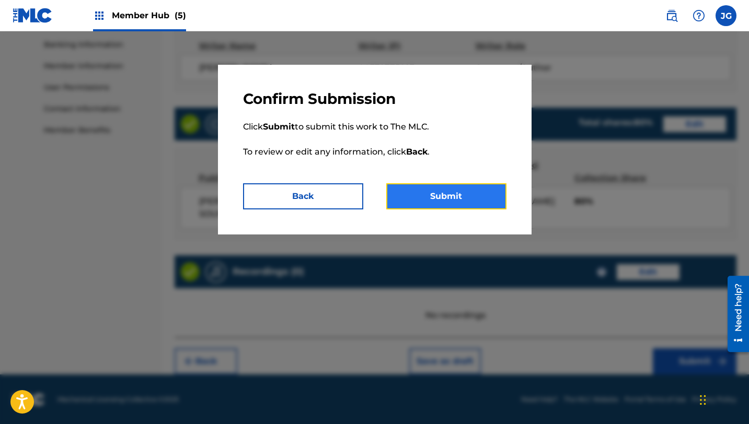
click at [458, 198] on button "Submit" at bounding box center [446, 196] width 120 height 26
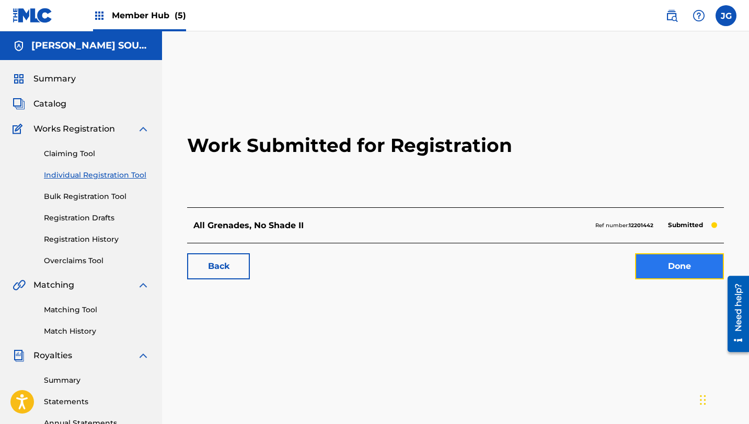
click at [685, 265] on link "Done" at bounding box center [679, 267] width 89 height 26
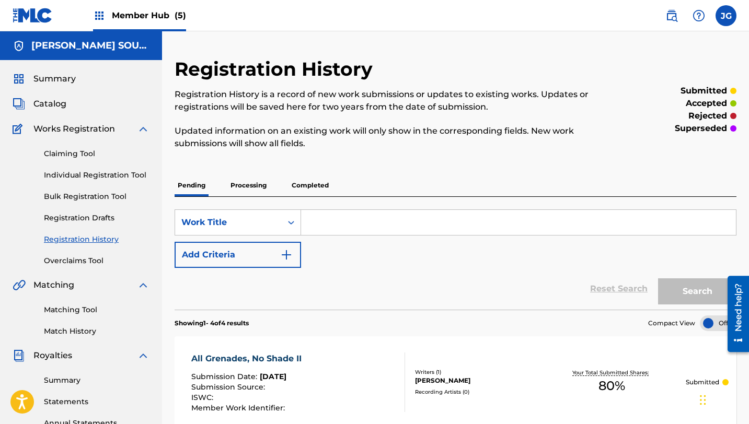
click at [356, 235] on input "Search Form" at bounding box center [518, 222] width 435 height 25
type input "in the heat of it"
click at [658, 279] on button "Search" at bounding box center [697, 292] width 78 height 26
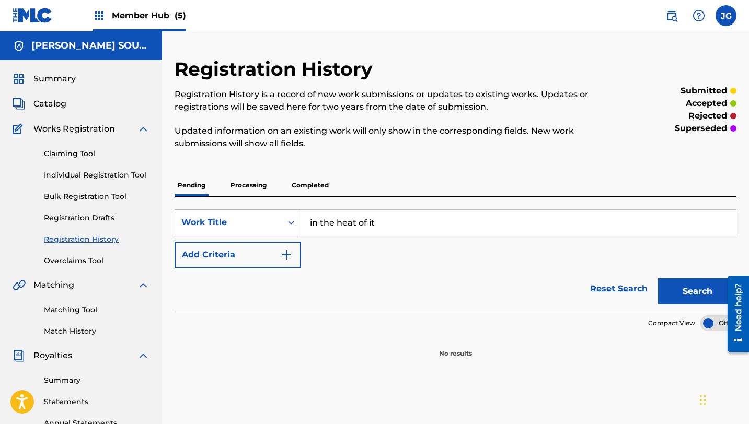
drag, startPoint x: 415, startPoint y: 218, endPoint x: 286, endPoint y: 223, distance: 128.7
click at [286, 223] on div "SearchWithCriteria33d578e3-6e4e-4a50-a4b2-17eef930a0a3 Work Title in the heat o…" at bounding box center [456, 223] width 562 height 26
click at [41, 112] on div "Summary Catalog Works Registration Claiming Tool Individual Registration Tool B…" at bounding box center [81, 329] width 162 height 538
click at [48, 102] on span "Catalog" at bounding box center [49, 104] width 33 height 13
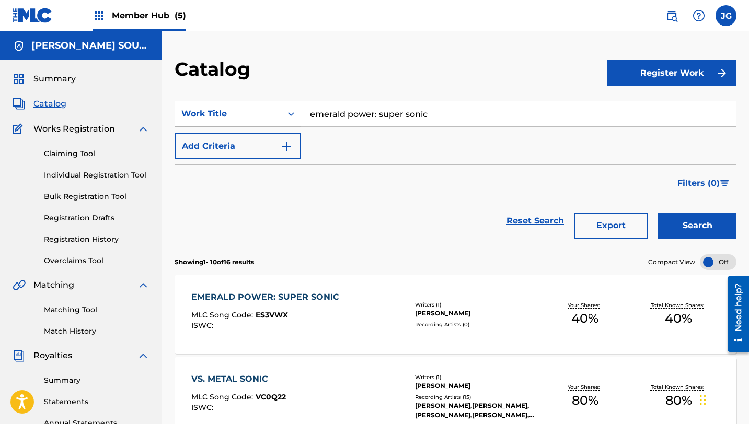
drag, startPoint x: 446, startPoint y: 112, endPoint x: 245, endPoint y: 110, distance: 201.3
click at [244, 111] on div "SearchWithCriteria31c6b072-648b-4127-bd5c-a9e4512481d4 Work Title emerald power…" at bounding box center [456, 114] width 562 height 26
paste input "in the heat of it"
type input "in the heat of it"
click at [658, 213] on button "Search" at bounding box center [697, 226] width 78 height 26
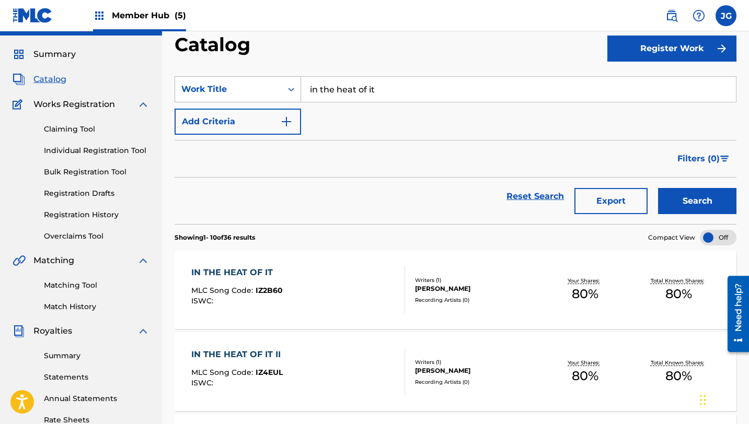
scroll to position [31, 0]
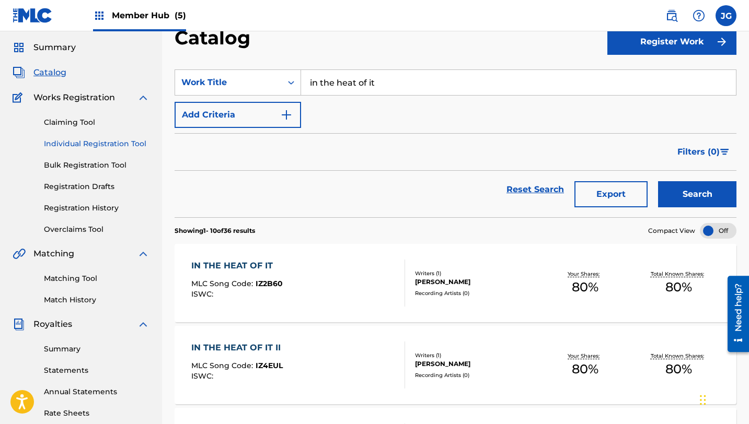
click at [102, 140] on link "Individual Registration Tool" at bounding box center [97, 144] width 106 height 11
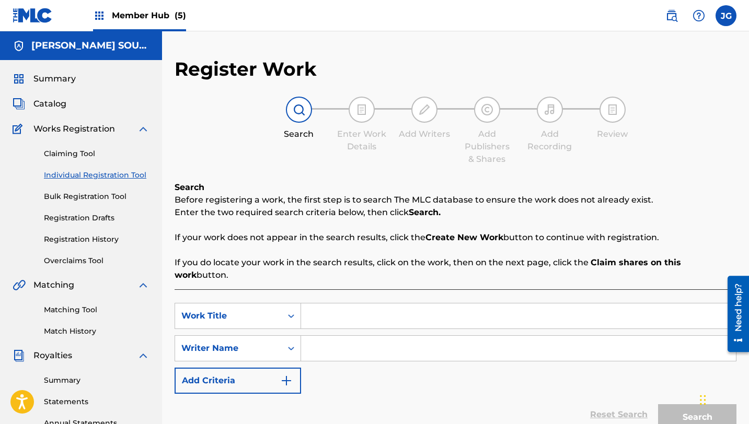
click at [408, 304] on input "Search Form" at bounding box center [518, 316] width 435 height 25
paste input "Trailblazers"
type input "Trailblazers"
click at [318, 336] on input "Search Form" at bounding box center [518, 348] width 435 height 25
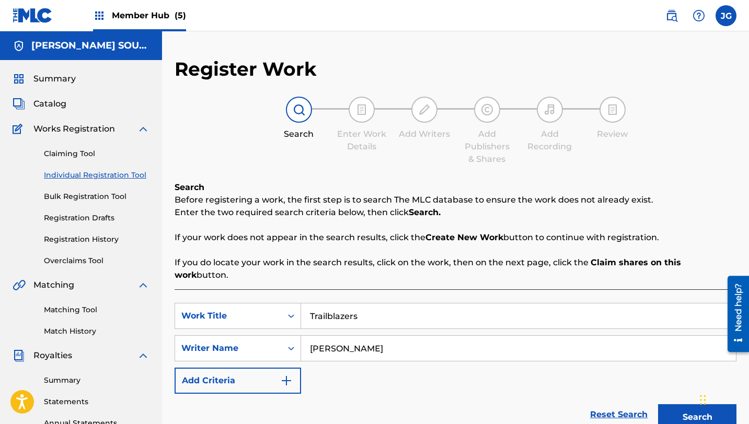
type input "[PERSON_NAME]"
click at [658, 405] on button "Search" at bounding box center [697, 418] width 78 height 26
click at [665, 405] on button "Search" at bounding box center [697, 418] width 78 height 26
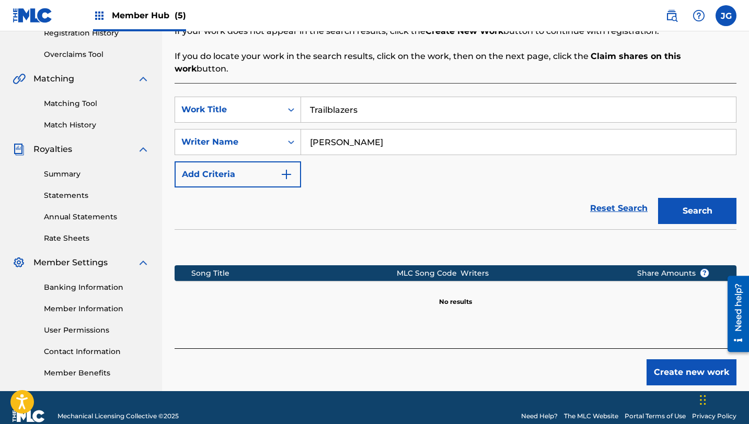
scroll to position [209, 0]
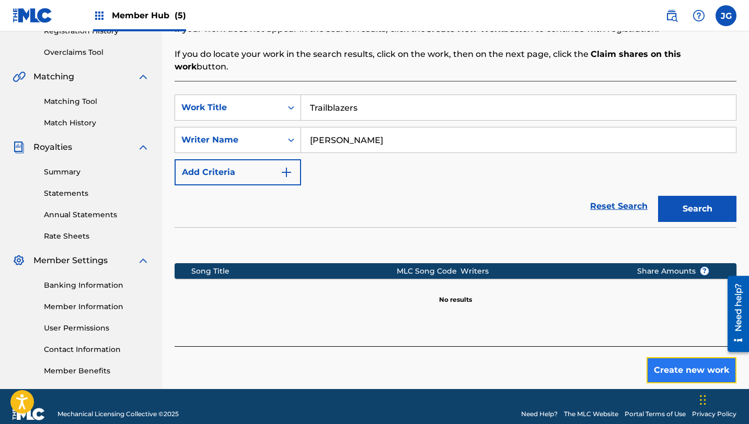
click at [670, 359] on button "Create new work" at bounding box center [692, 371] width 90 height 26
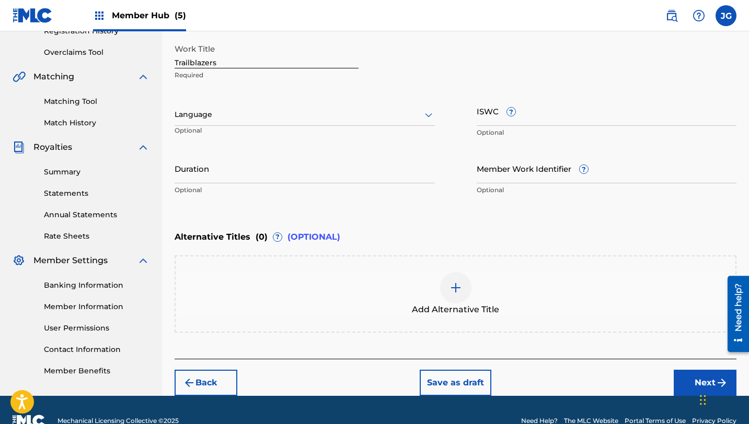
scroll to position [230, 0]
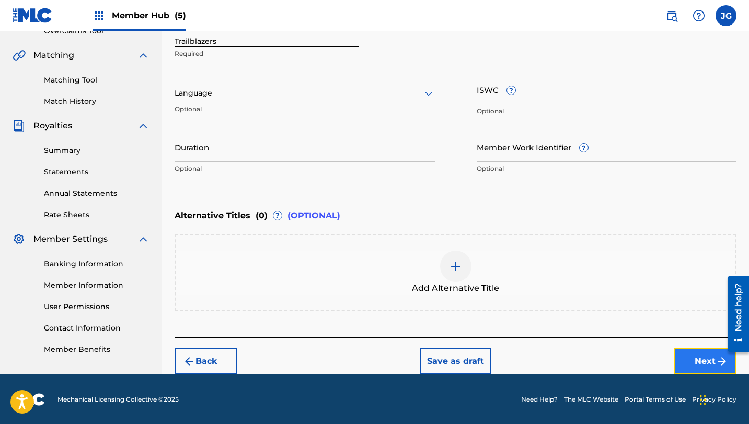
click at [691, 356] on button "Next" at bounding box center [705, 362] width 63 height 26
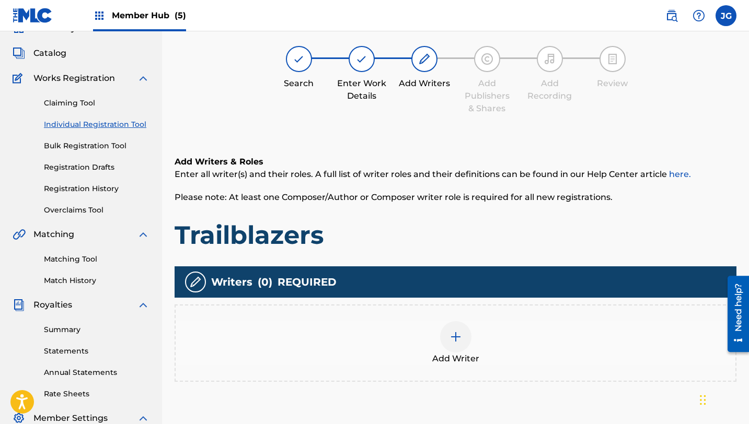
scroll to position [47, 0]
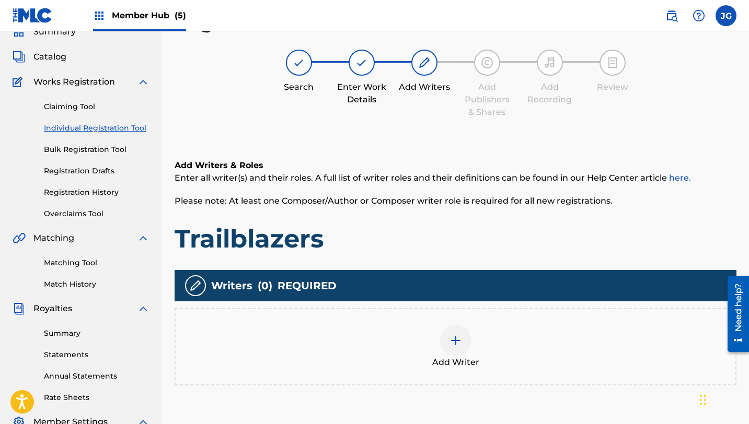
click at [456, 320] on div "Add Writer" at bounding box center [456, 346] width 562 height 77
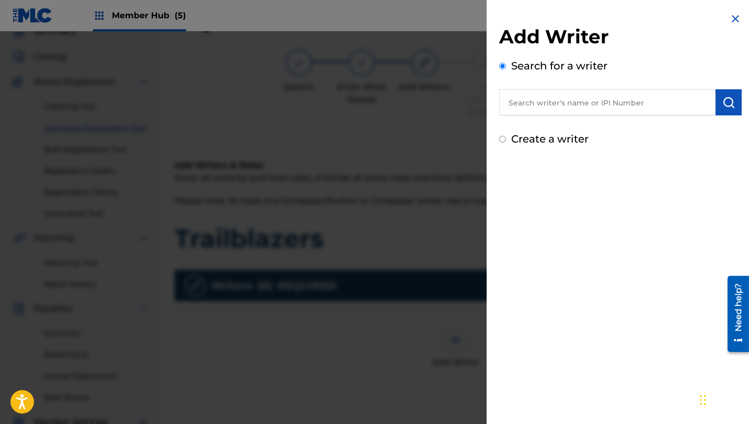
click at [456, 333] on div at bounding box center [374, 243] width 749 height 424
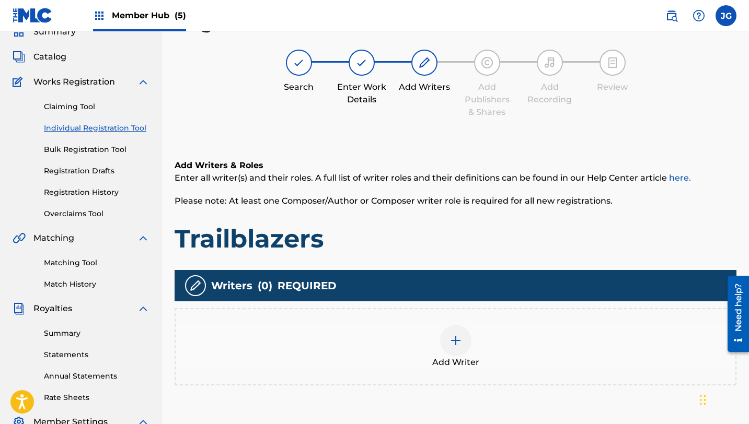
click at [459, 337] on img at bounding box center [456, 341] width 13 height 13
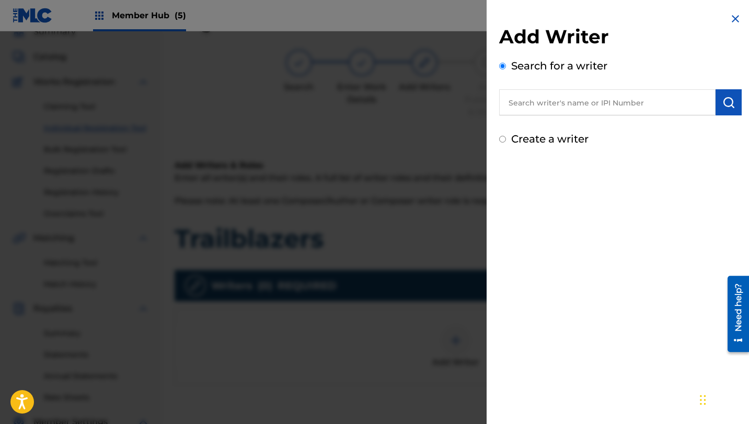
click at [647, 106] on input "text" at bounding box center [607, 102] width 216 height 26
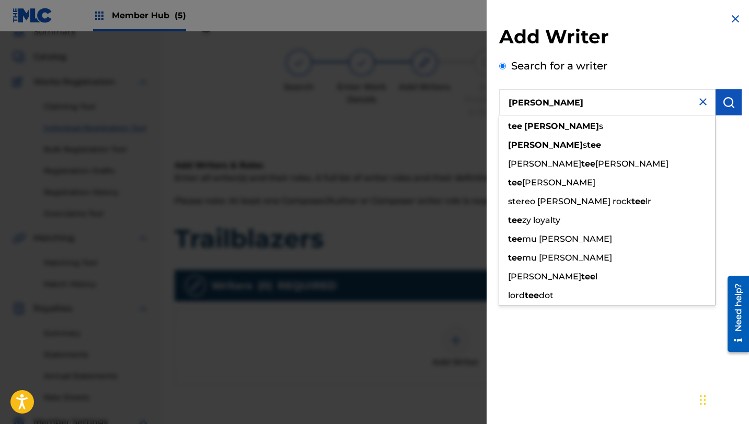
type input "[PERSON_NAME]"
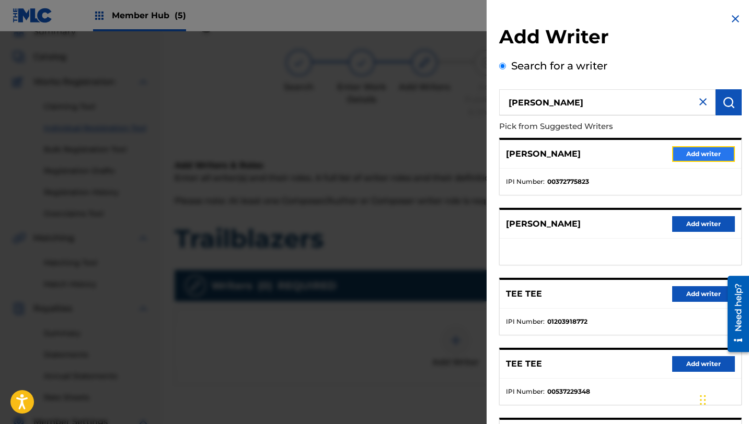
click at [714, 154] on button "Add writer" at bounding box center [703, 154] width 63 height 16
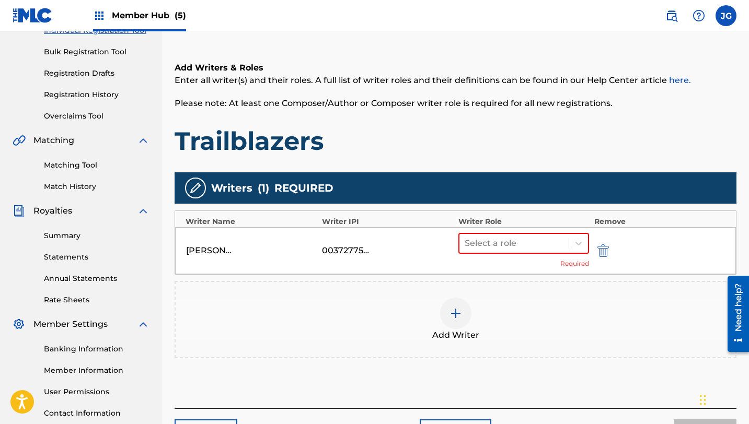
scroll to position [223, 0]
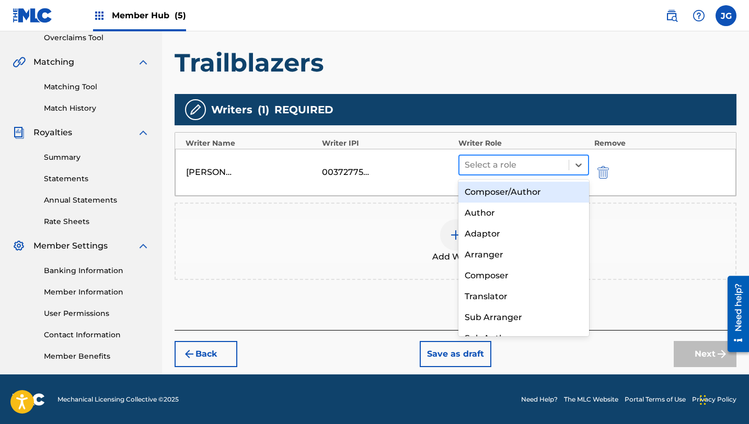
click at [536, 167] on div at bounding box center [514, 165] width 99 height 15
click at [526, 192] on div "Composer/Author" at bounding box center [523, 192] width 131 height 21
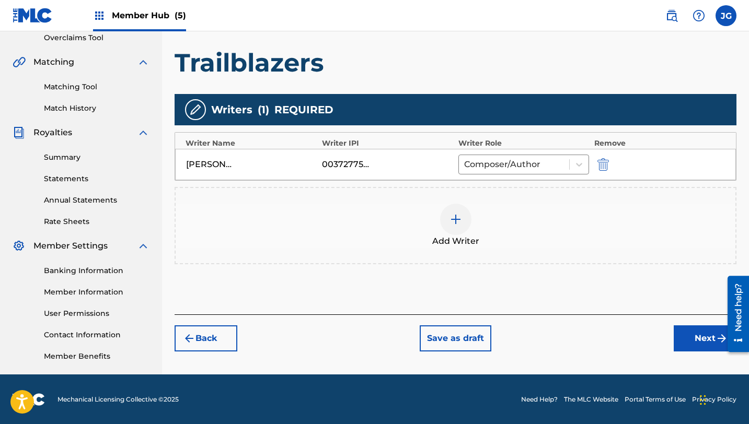
scroll to position [224, 0]
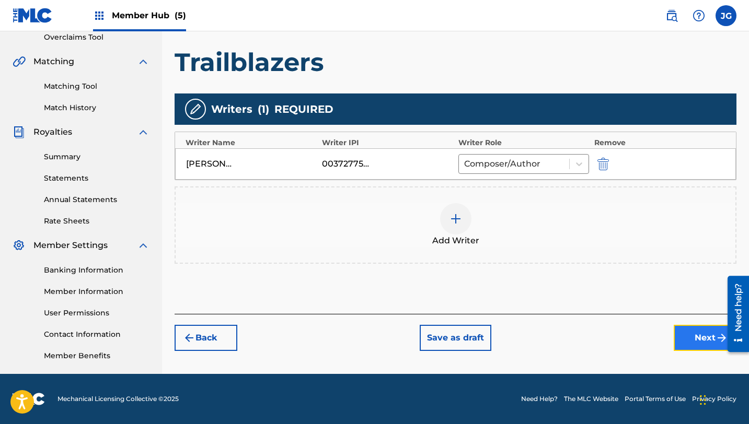
click at [693, 341] on button "Next" at bounding box center [705, 338] width 63 height 26
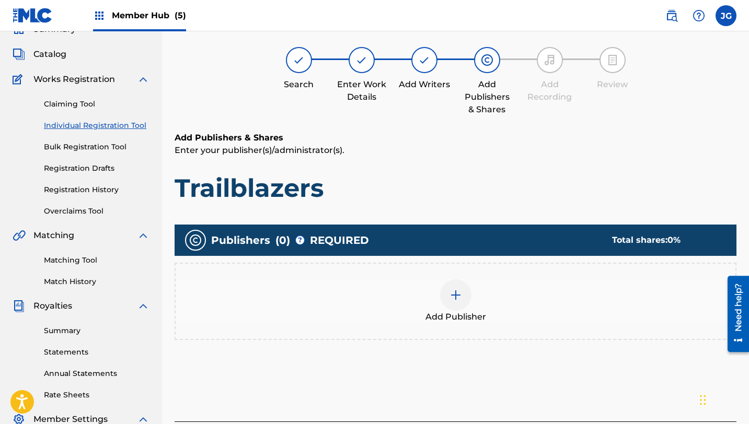
scroll to position [47, 0]
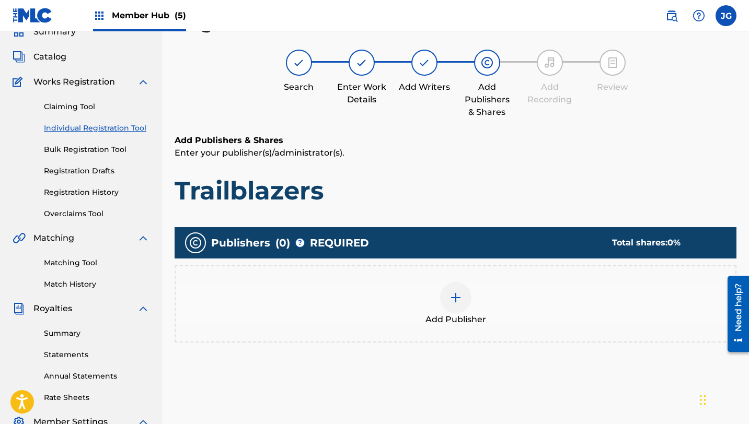
click at [462, 305] on div at bounding box center [455, 297] width 31 height 31
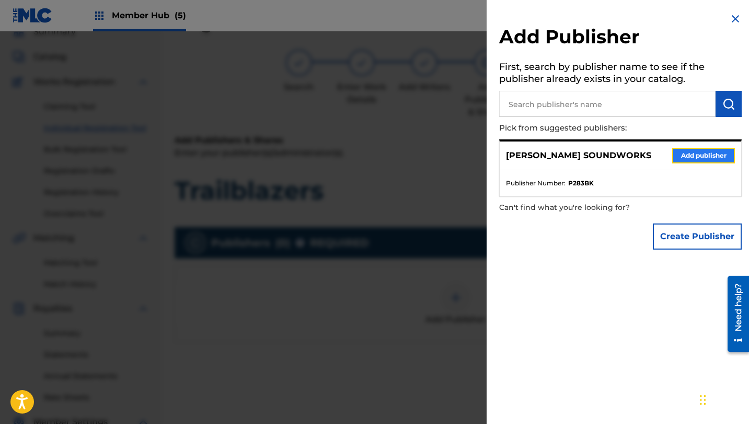
click at [702, 151] on button "Add publisher" at bounding box center [703, 156] width 63 height 16
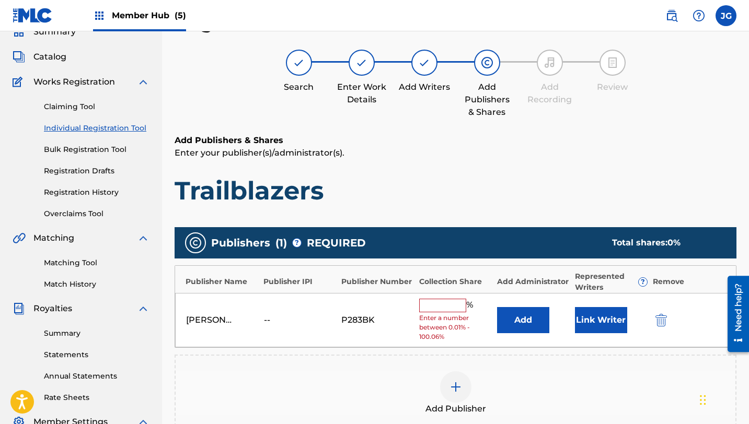
click at [431, 308] on input "text" at bounding box center [442, 306] width 47 height 14
type input "80"
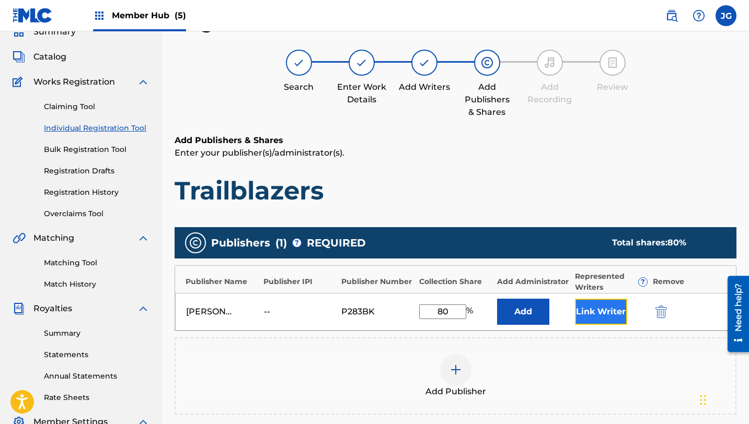
click at [593, 305] on button "Link Writer" at bounding box center [601, 312] width 52 height 26
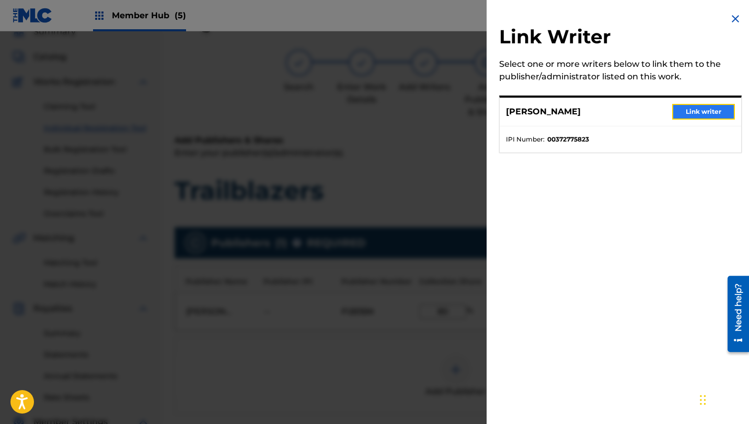
click at [688, 110] on button "Link writer" at bounding box center [703, 112] width 63 height 16
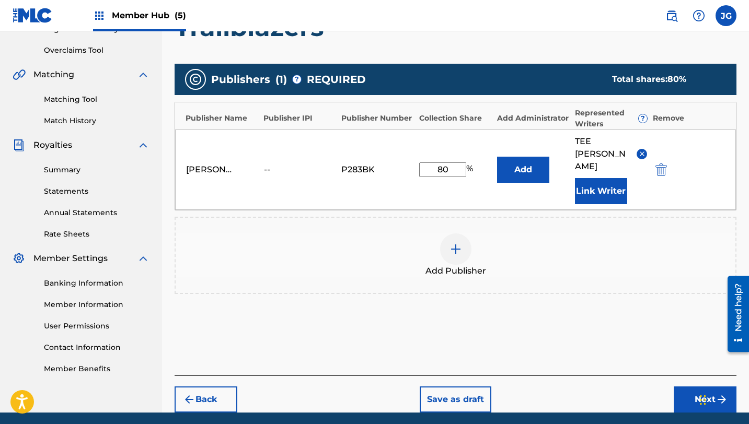
scroll to position [224, 0]
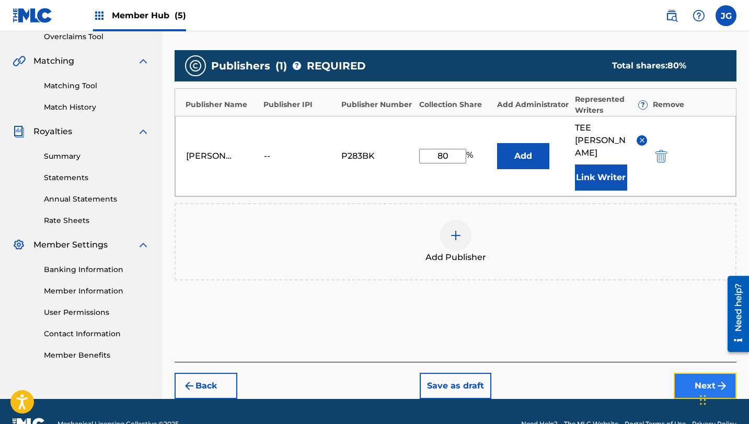
click at [696, 373] on button "Next" at bounding box center [705, 386] width 63 height 26
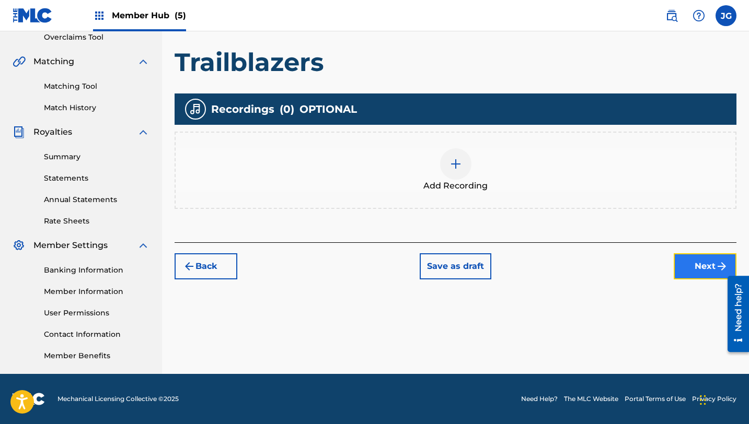
click at [678, 265] on button "Next" at bounding box center [705, 267] width 63 height 26
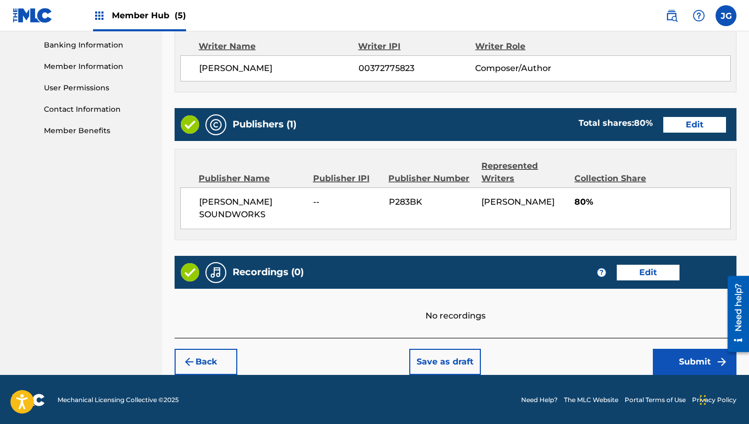
scroll to position [450, 0]
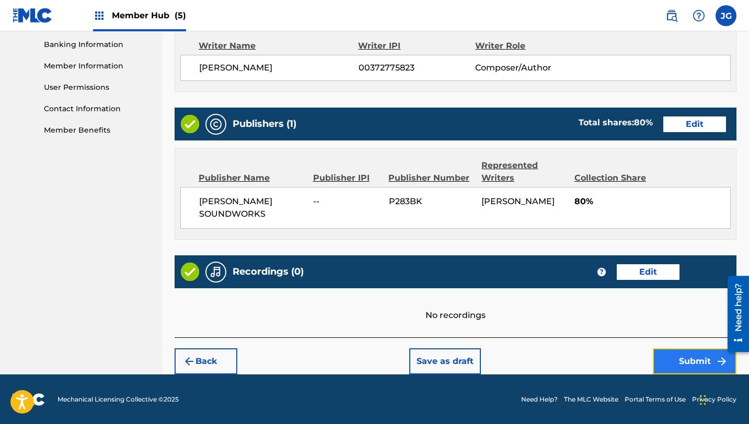
click at [685, 366] on button "Submit" at bounding box center [695, 362] width 84 height 26
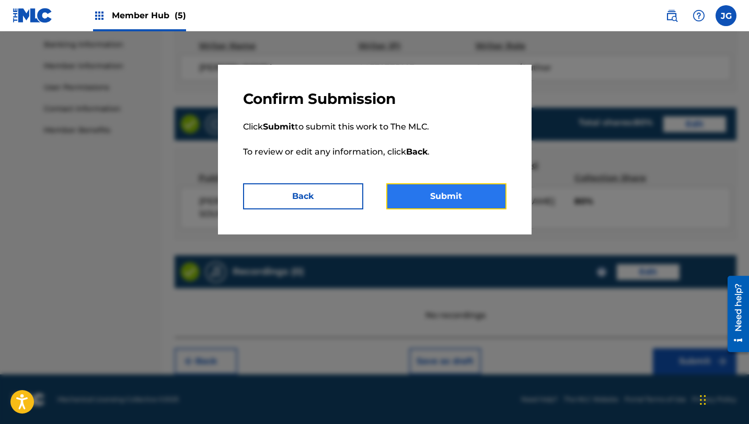
click at [442, 198] on button "Submit" at bounding box center [446, 196] width 120 height 26
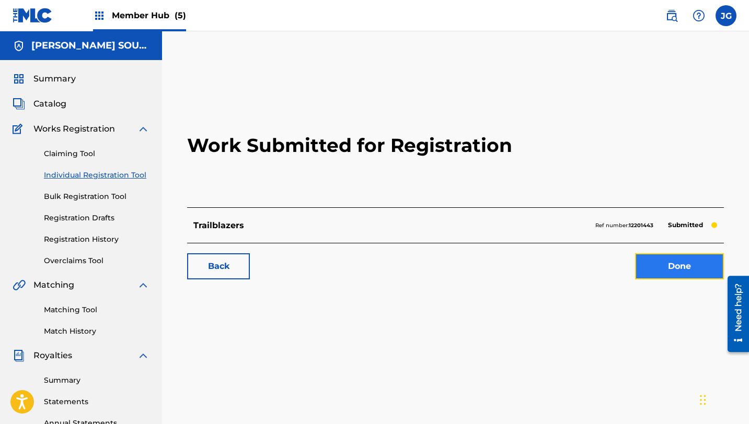
click at [641, 274] on link "Done" at bounding box center [679, 267] width 89 height 26
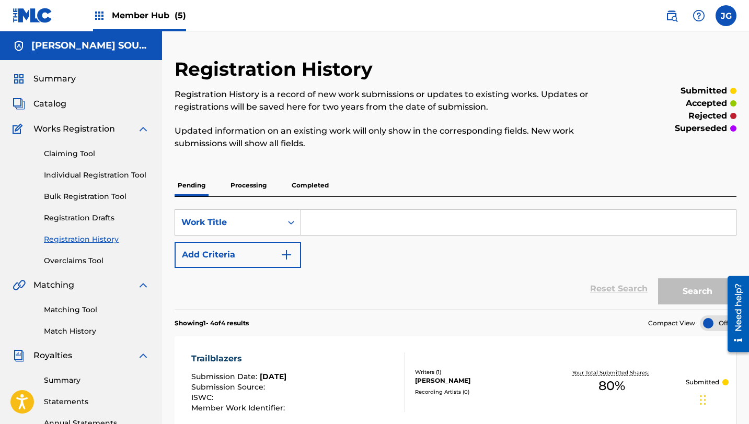
click at [325, 220] on input "Search Form" at bounding box center [518, 222] width 435 height 25
type input "STRUGGLE"
click at [658, 279] on button "Search" at bounding box center [697, 292] width 78 height 26
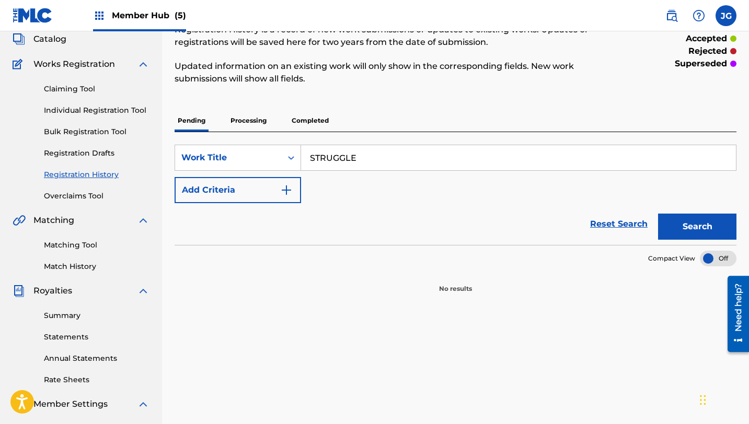
scroll to position [68, 0]
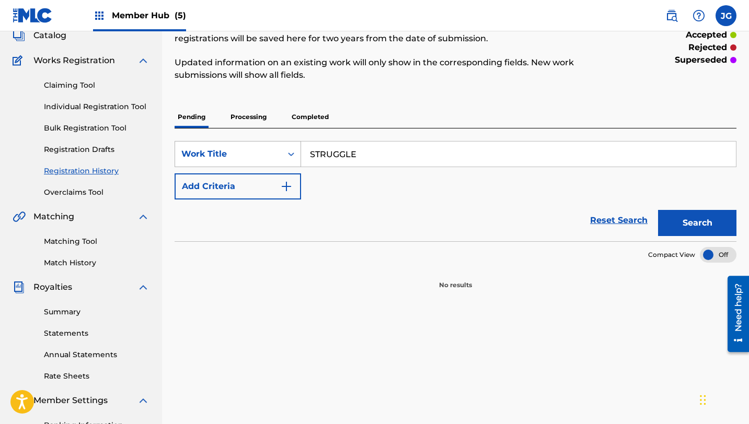
drag, startPoint x: 368, startPoint y: 156, endPoint x: 281, endPoint y: 151, distance: 86.9
click at [281, 151] on div "SearchWithCriteria33d578e3-6e4e-4a50-a4b2-17eef930a0a3 Work Title STRUGGLE" at bounding box center [456, 154] width 562 height 26
click at [107, 105] on link "Individual Registration Tool" at bounding box center [97, 106] width 106 height 11
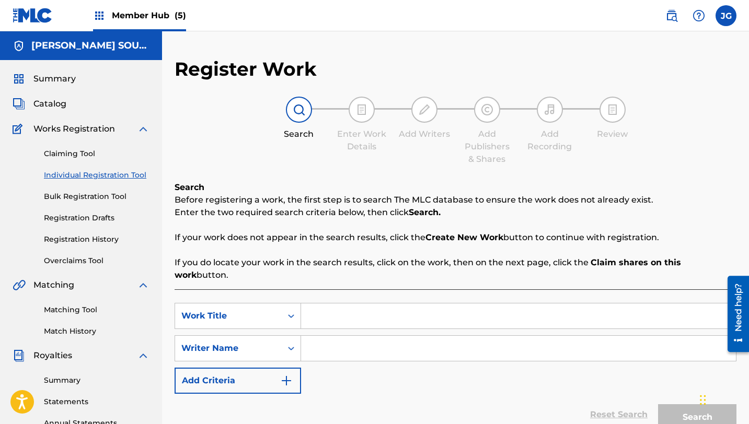
click at [349, 304] on input "Search Form" at bounding box center [518, 316] width 435 height 25
paste input "STRUGGLE"
type input "STRUGGLE"
click at [336, 338] on input "Search Form" at bounding box center [518, 348] width 435 height 25
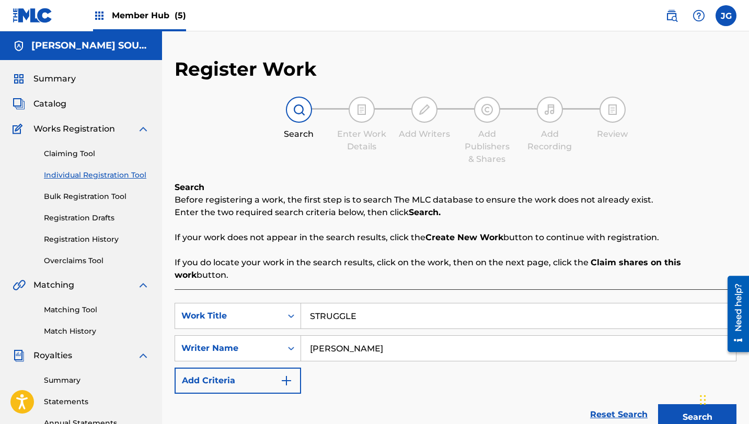
type input "[PERSON_NAME]"
click at [658, 405] on button "Search" at bounding box center [697, 418] width 78 height 26
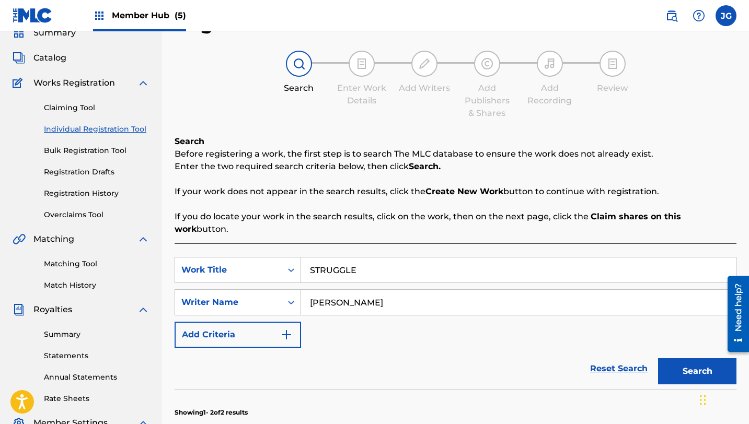
scroll to position [45, 0]
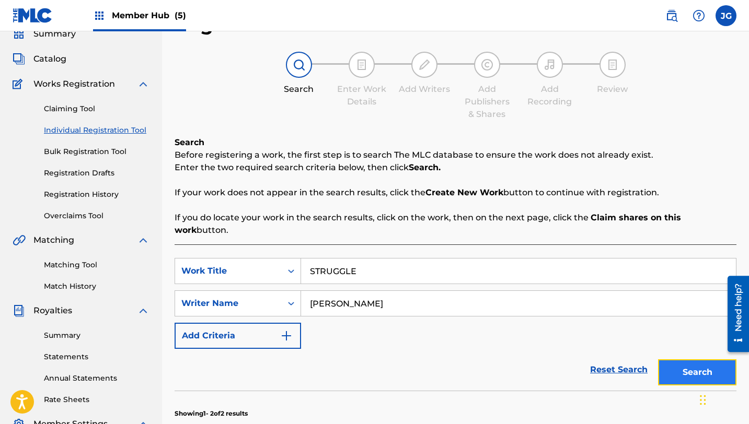
click at [708, 360] on button "Search" at bounding box center [697, 373] width 78 height 26
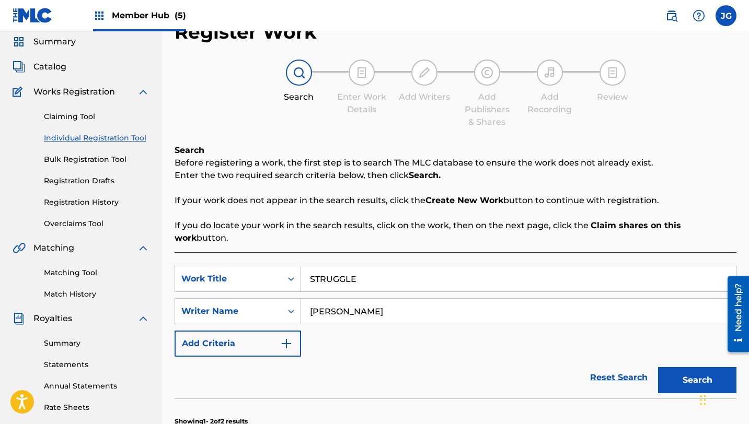
scroll to position [8, 0]
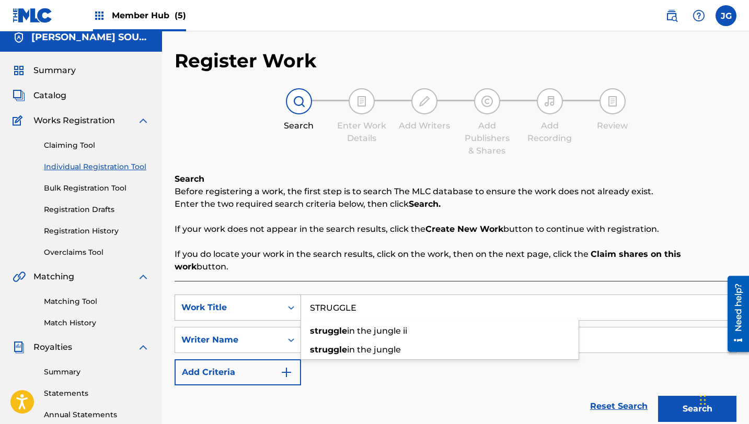
drag, startPoint x: 360, startPoint y: 300, endPoint x: 224, endPoint y: 301, distance: 136.4
click at [225, 301] on div "SearchWithCriteriab65c3316-d121-4bc3-84fa-3fcd19b4b4d6 Work Title STRUGGLE stru…" at bounding box center [456, 308] width 562 height 26
click at [658, 396] on button "Search" at bounding box center [697, 409] width 78 height 26
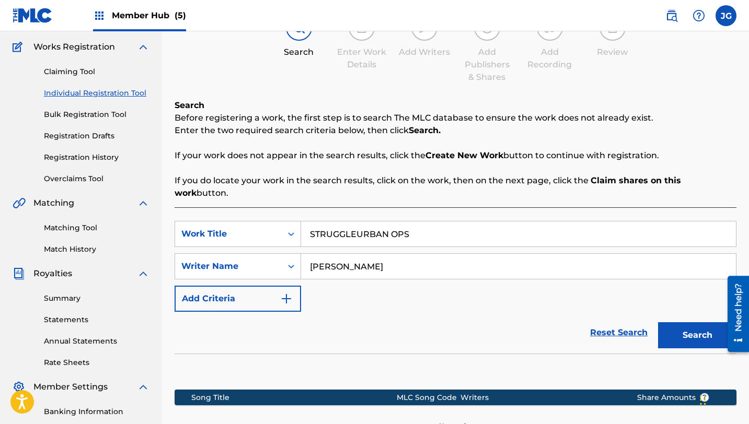
scroll to position [112, 0]
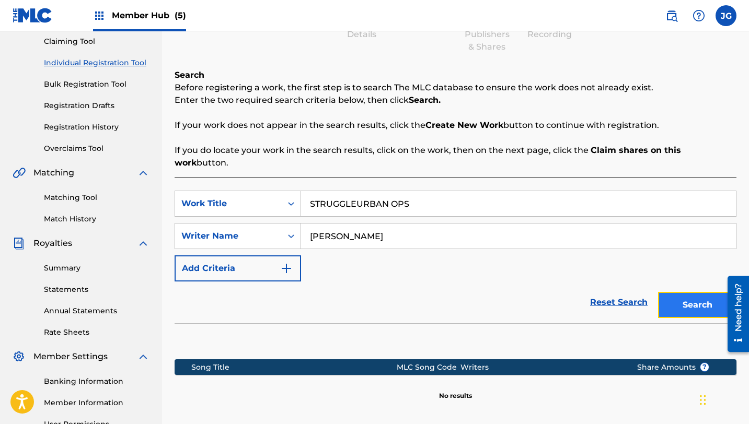
click at [683, 295] on button "Search" at bounding box center [697, 305] width 78 height 26
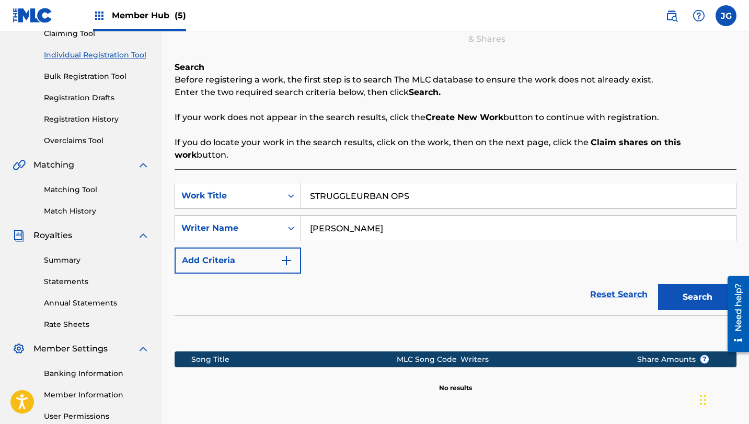
scroll to position [123, 0]
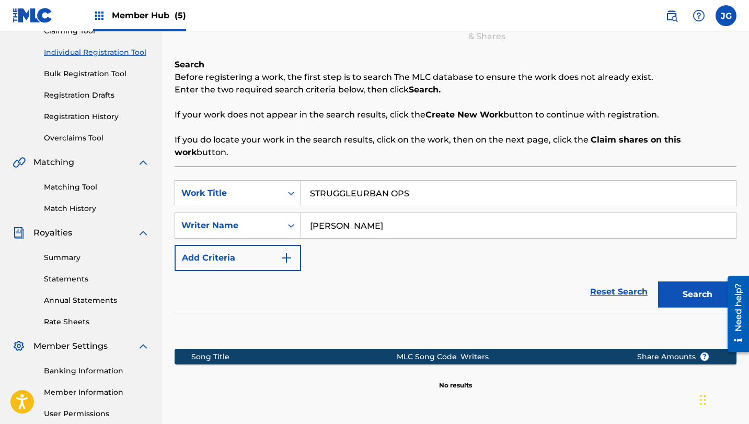
drag, startPoint x: 412, startPoint y: 182, endPoint x: 289, endPoint y: 165, distance: 124.5
click at [289, 167] on div "SearchWithCriteriab65c3316-d121-4bc3-84fa-3fcd19b4b4d6 Work Title STRUGGLEURBAN…" at bounding box center [456, 300] width 562 height 266
click at [658, 282] on button "Search" at bounding box center [697, 295] width 78 height 26
drag, startPoint x: 373, startPoint y: 182, endPoint x: 296, endPoint y: 178, distance: 76.4
click at [296, 180] on div "SearchWithCriteriab65c3316-d121-4bc3-84fa-3fcd19b4b4d6 Work Title URBAN OPS" at bounding box center [456, 193] width 562 height 26
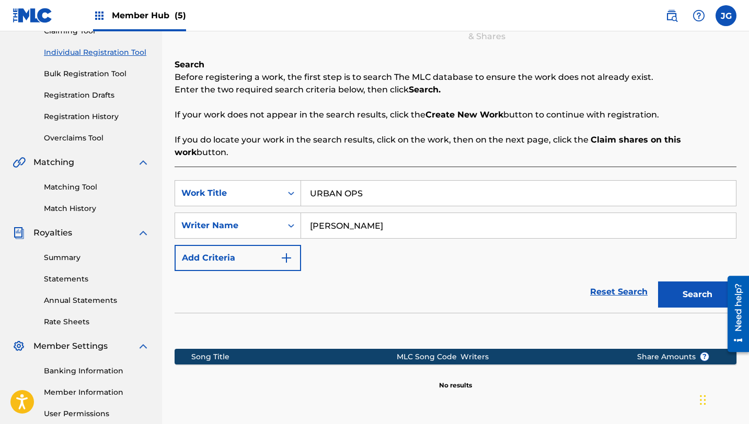
click at [521, 228] on div "SearchWithCriteriab65c3316-d121-4bc3-84fa-3fcd19b4b4d6 Work Title URBAN OPS Sea…" at bounding box center [456, 225] width 562 height 91
click at [381, 185] on input "URBAN OPS" at bounding box center [518, 193] width 435 height 25
drag, startPoint x: 369, startPoint y: 183, endPoint x: 299, endPoint y: 177, distance: 70.4
click at [299, 180] on div "SearchWithCriteriab65c3316-d121-4bc3-84fa-3fcd19b4b4d6 Work Title URBAN OPS" at bounding box center [456, 193] width 562 height 26
paste input "rban Ops II"
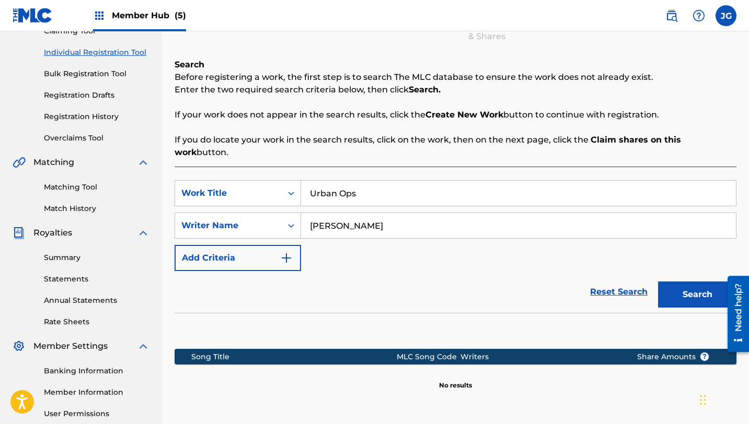
type input "Urban Ops"
click at [658, 282] on button "Search" at bounding box center [697, 295] width 78 height 26
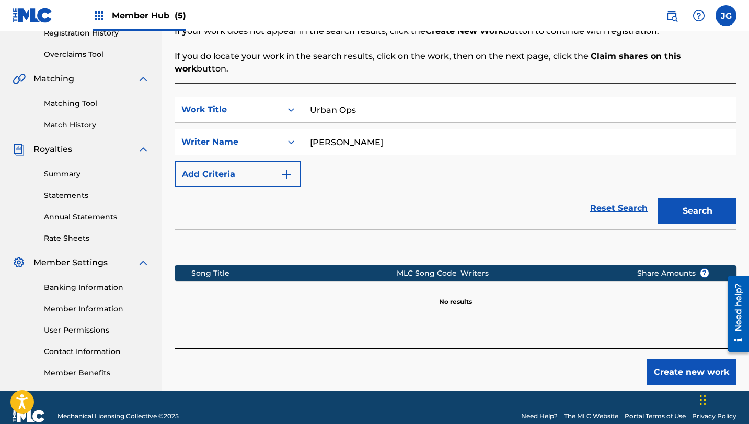
scroll to position [211, 0]
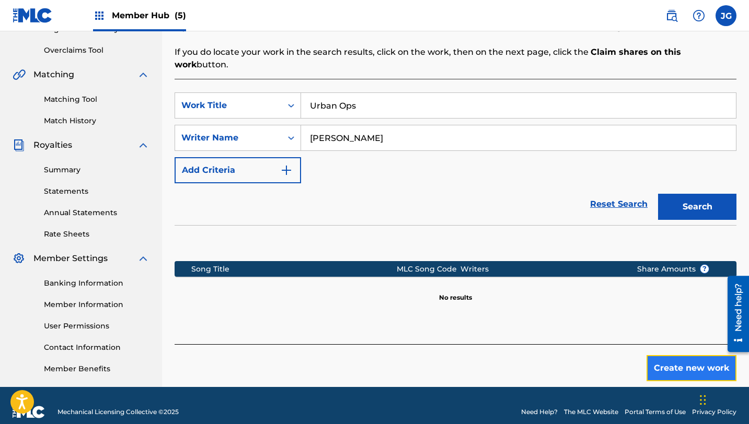
click at [662, 356] on button "Create new work" at bounding box center [692, 368] width 90 height 26
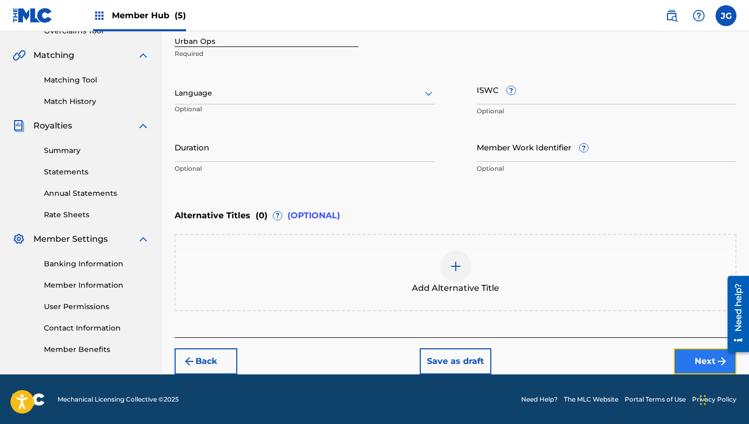
click at [688, 361] on button "Next" at bounding box center [705, 362] width 63 height 26
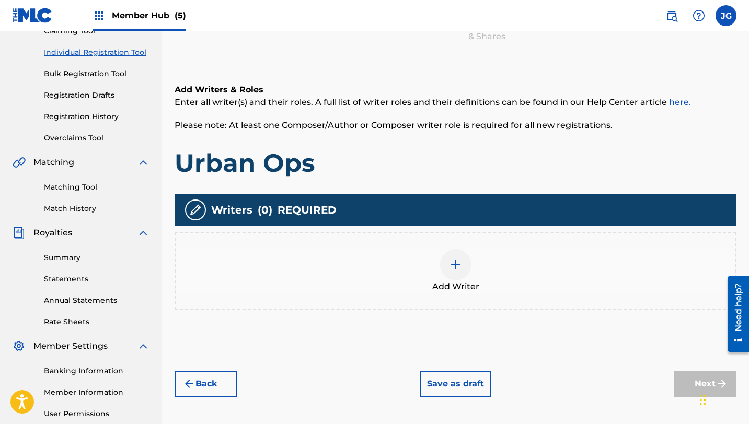
scroll to position [126, 0]
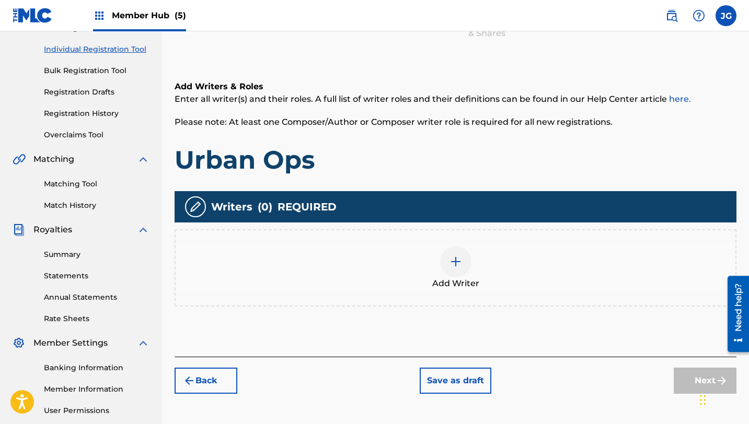
click at [458, 267] on img at bounding box center [456, 262] width 13 height 13
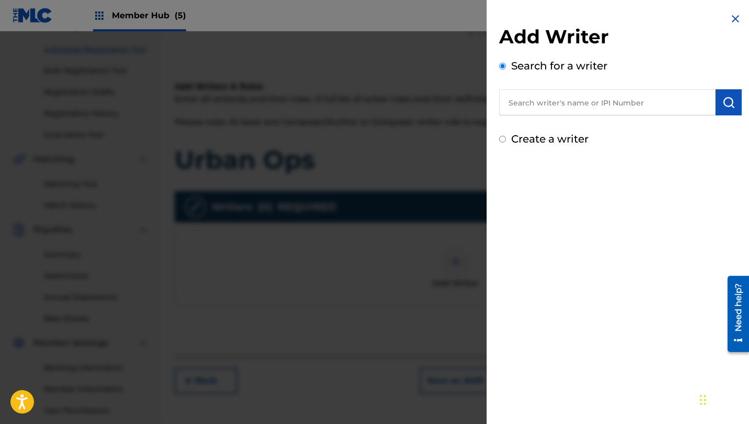
click at [595, 116] on div "Add Writer Search for a writer Create a writer" at bounding box center [620, 86] width 243 height 122
click at [595, 106] on input "text" at bounding box center [607, 102] width 216 height 26
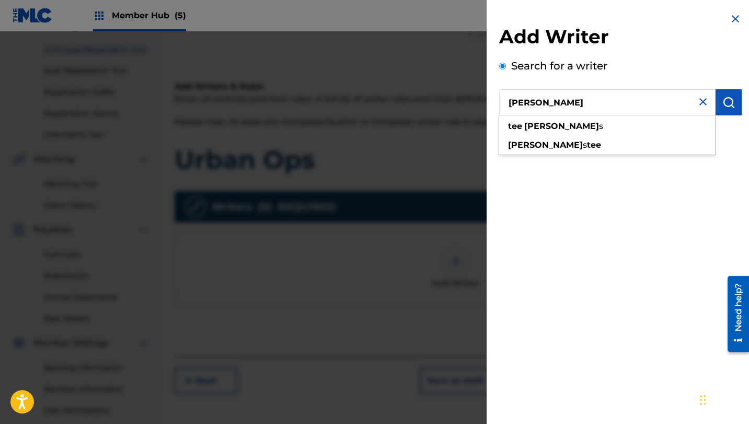
type input "[PERSON_NAME]"
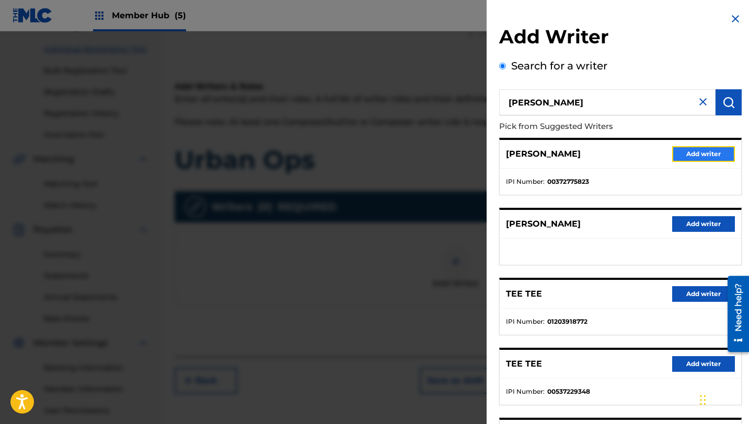
click at [687, 158] on button "Add writer" at bounding box center [703, 154] width 63 height 16
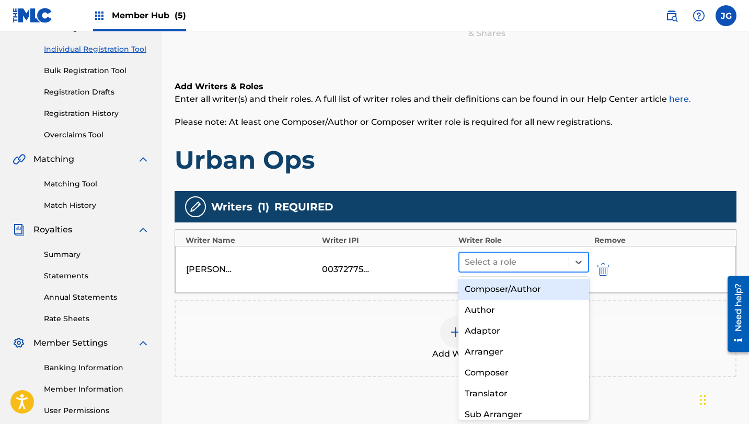
click at [556, 262] on div at bounding box center [514, 262] width 99 height 15
click at [510, 287] on div "Composer/Author" at bounding box center [523, 289] width 131 height 21
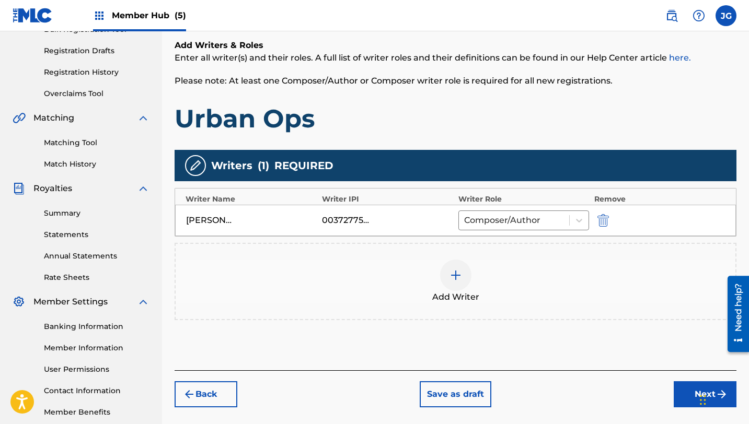
scroll to position [224, 0]
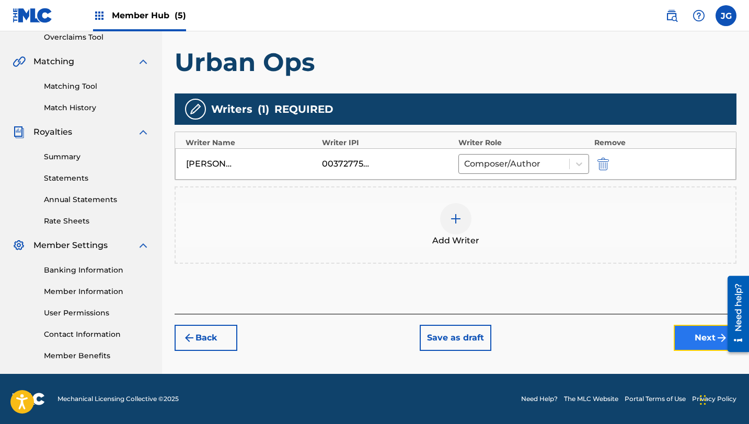
click at [694, 341] on button "Next" at bounding box center [705, 338] width 63 height 26
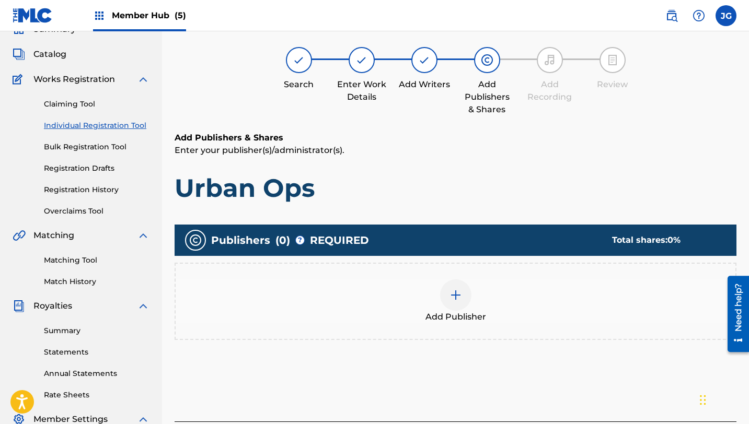
scroll to position [47, 0]
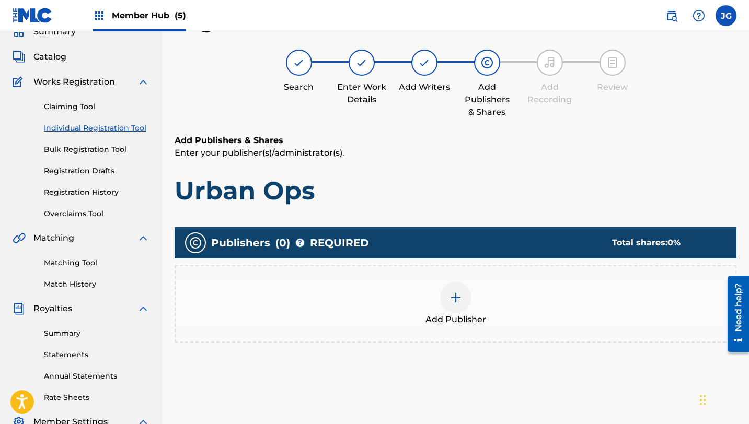
click at [448, 312] on div at bounding box center [455, 297] width 31 height 31
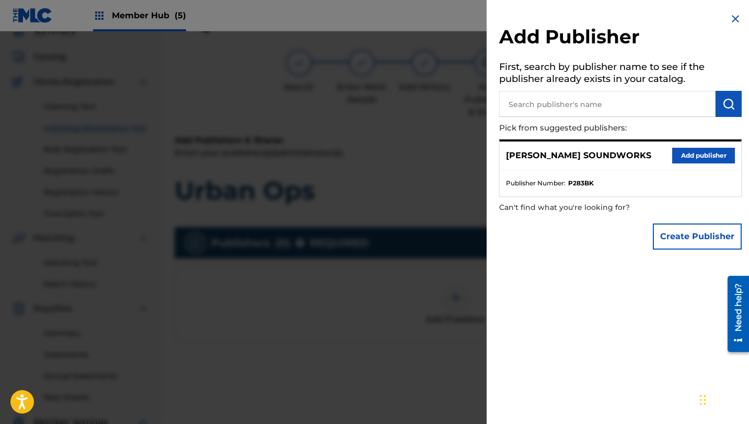
click at [651, 97] on input "text" at bounding box center [607, 104] width 216 height 26
click at [704, 162] on button "Add publisher" at bounding box center [703, 156] width 63 height 16
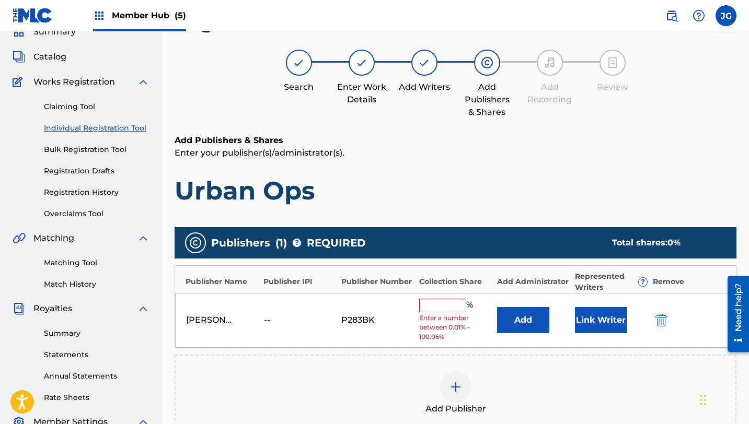
click at [448, 293] on div "[PERSON_NAME] SOUNDWORKS -- P283BK % Enter a number between 0.01% - 100.06% Add…" at bounding box center [455, 320] width 561 height 55
click at [448, 298] on div "[PERSON_NAME] SOUNDWORKS -- P283BK % Enter a number between 0.01% - 100.06% Add…" at bounding box center [455, 320] width 561 height 55
click at [446, 313] on div "% Enter a number between 0.01% - 100.06%" at bounding box center [455, 320] width 73 height 43
click at [445, 307] on input "text" at bounding box center [442, 306] width 47 height 14
type input "80"
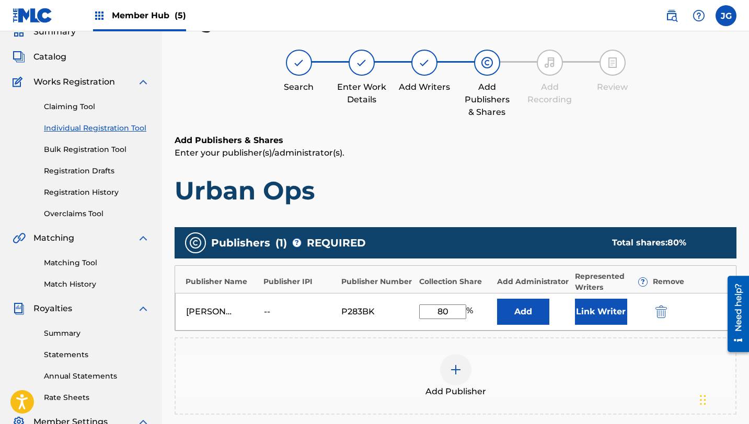
click at [578, 329] on div "[PERSON_NAME] SOUNDWORKS -- P283BK 80 % Add Link Writer" at bounding box center [455, 312] width 561 height 38
click at [582, 323] on div "[PERSON_NAME] SOUNDWORKS -- P283BK 80 % Add Link Writer" at bounding box center [455, 312] width 561 height 38
click at [582, 323] on button "Link Writer" at bounding box center [601, 312] width 52 height 26
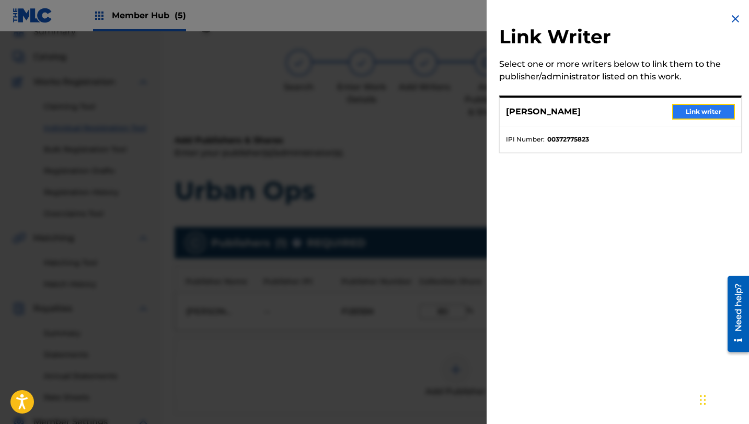
click at [692, 105] on button "Link writer" at bounding box center [703, 112] width 63 height 16
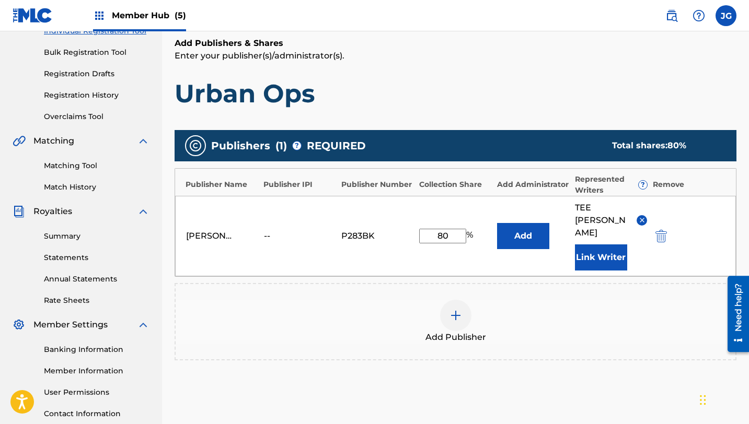
scroll to position [224, 0]
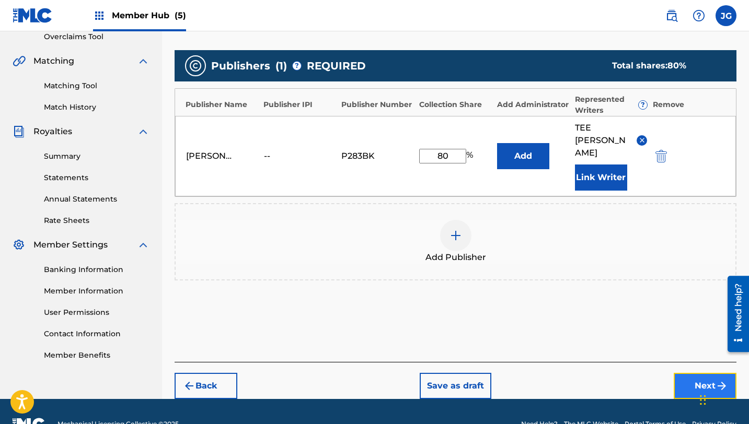
click at [704, 373] on button "Next" at bounding box center [705, 386] width 63 height 26
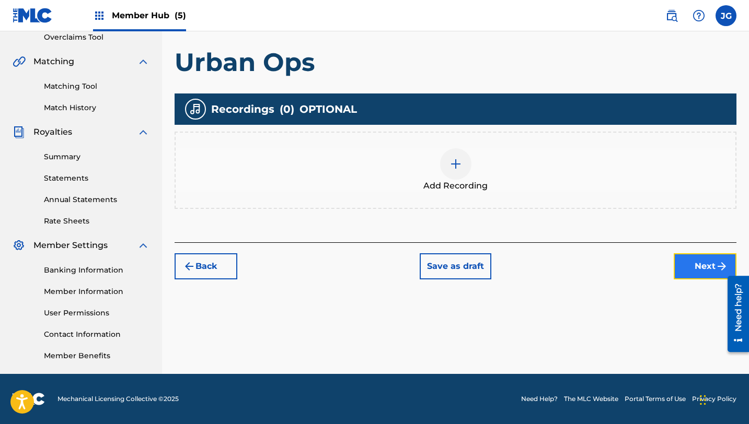
click at [698, 263] on button "Next" at bounding box center [705, 267] width 63 height 26
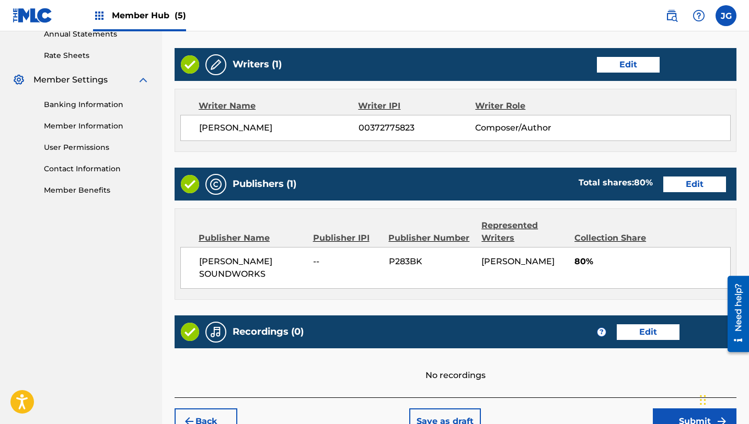
scroll to position [450, 0]
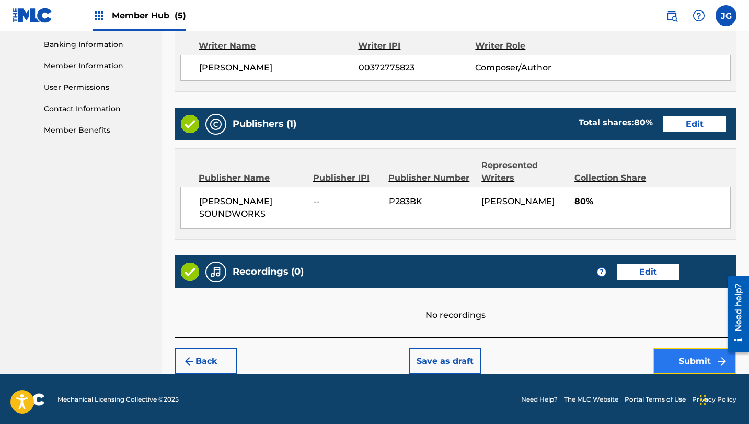
click at [676, 367] on button "Submit" at bounding box center [695, 362] width 84 height 26
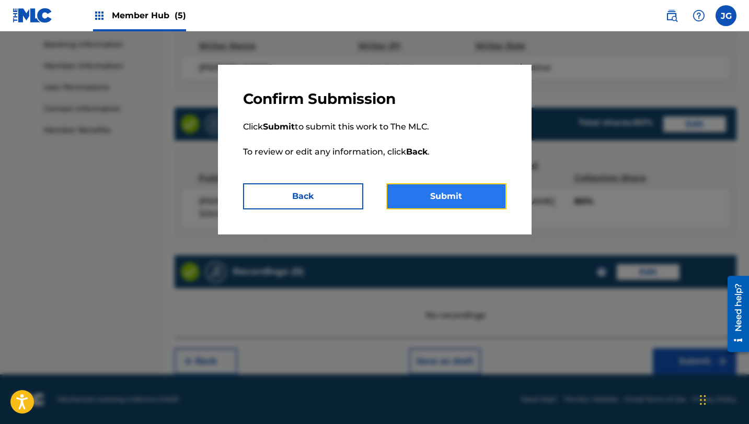
click at [421, 207] on button "Submit" at bounding box center [446, 196] width 120 height 26
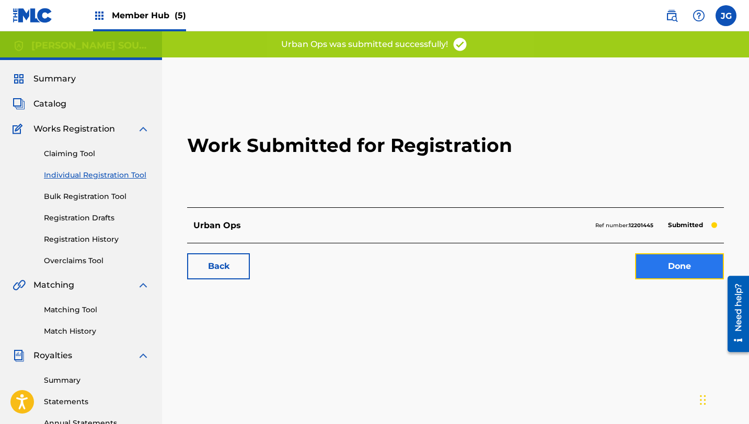
click at [686, 272] on link "Done" at bounding box center [679, 267] width 89 height 26
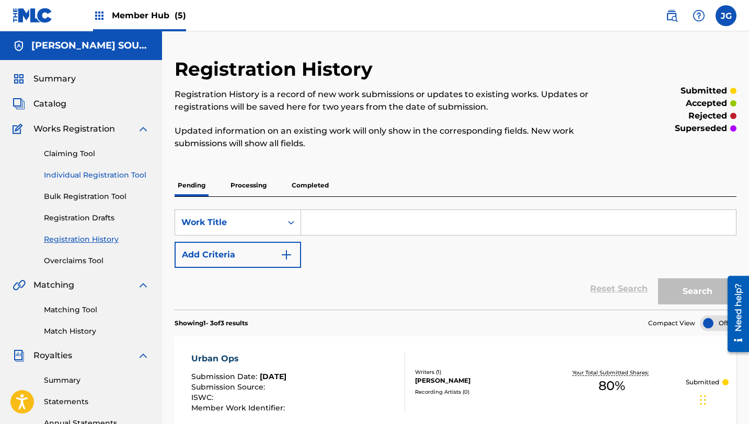
click at [78, 173] on link "Individual Registration Tool" at bounding box center [97, 175] width 106 height 11
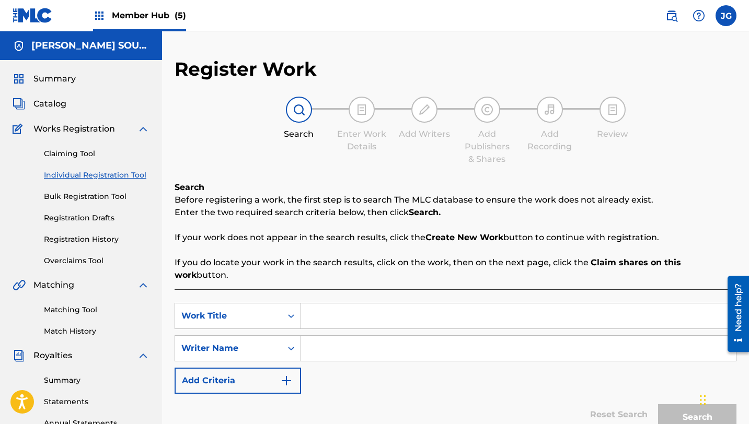
click at [353, 305] on input "Search Form" at bounding box center [518, 316] width 435 height 25
paste input "Urban Ops II"
type input "Urban Ops II"
click at [420, 336] on input "Search Form" at bounding box center [518, 348] width 435 height 25
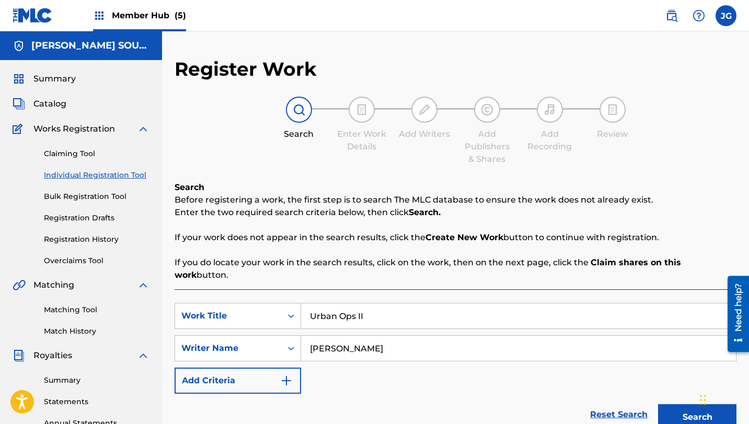
type input "[PERSON_NAME]"
click at [658, 405] on button "Search" at bounding box center [697, 418] width 78 height 26
click at [681, 405] on button "Search" at bounding box center [697, 418] width 78 height 26
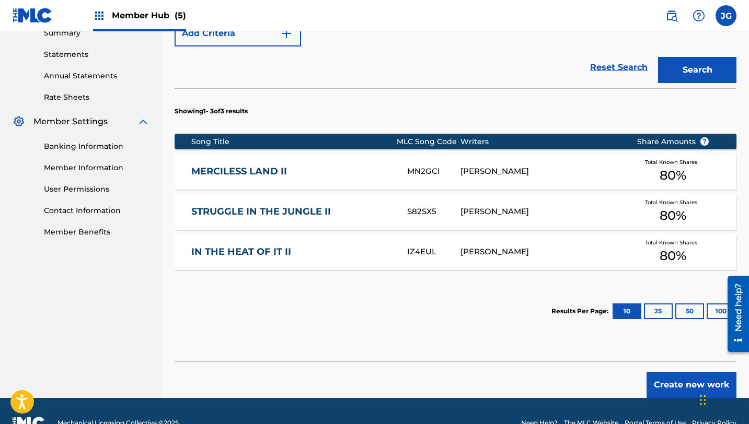
scroll to position [359, 0]
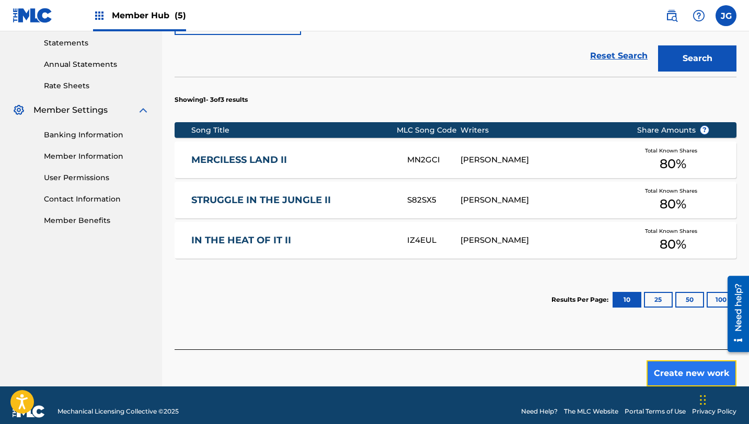
click at [676, 361] on button "Create new work" at bounding box center [692, 374] width 90 height 26
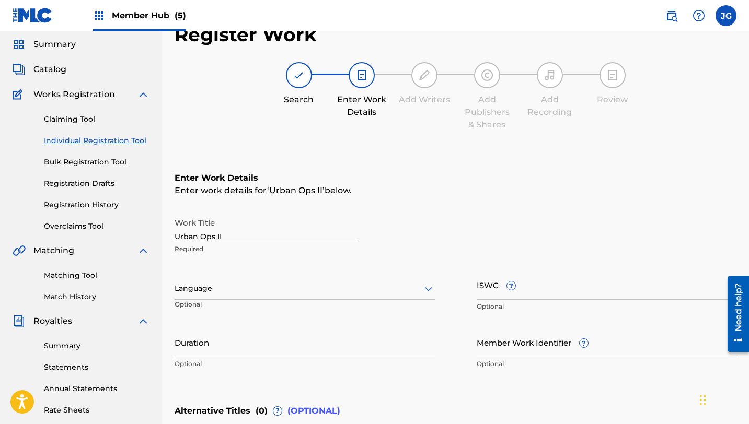
scroll to position [0, 0]
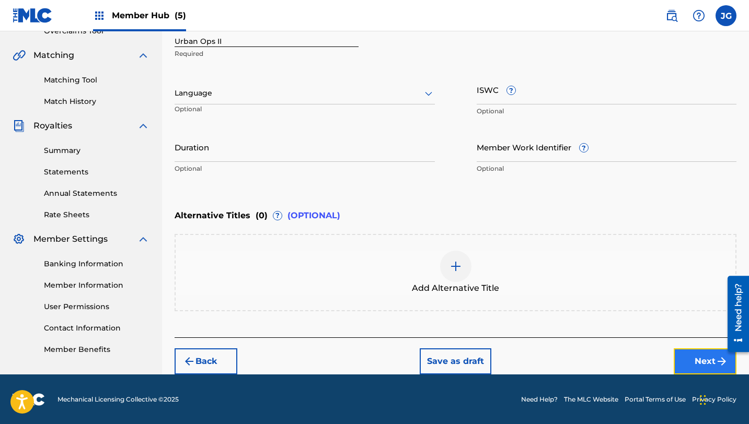
click at [692, 356] on button "Next" at bounding box center [705, 362] width 63 height 26
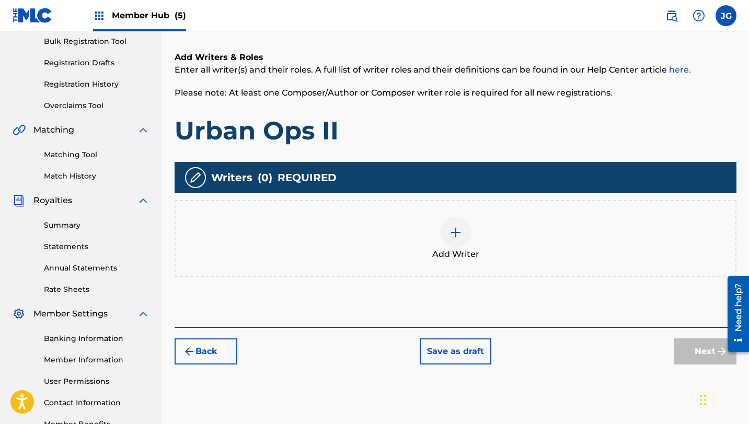
scroll to position [167, 0]
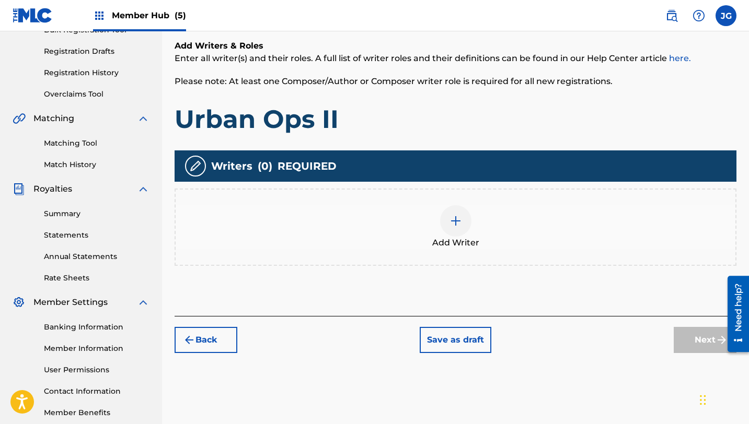
click at [456, 221] on img at bounding box center [456, 221] width 13 height 13
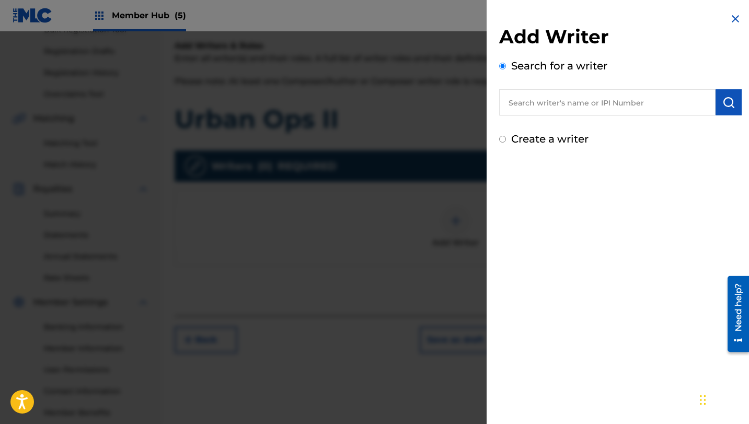
click at [600, 104] on input "text" at bounding box center [607, 102] width 216 height 26
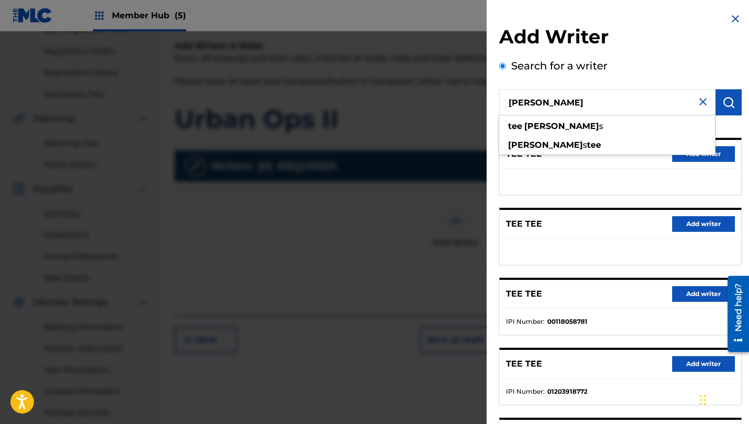
type input "[PERSON_NAME]"
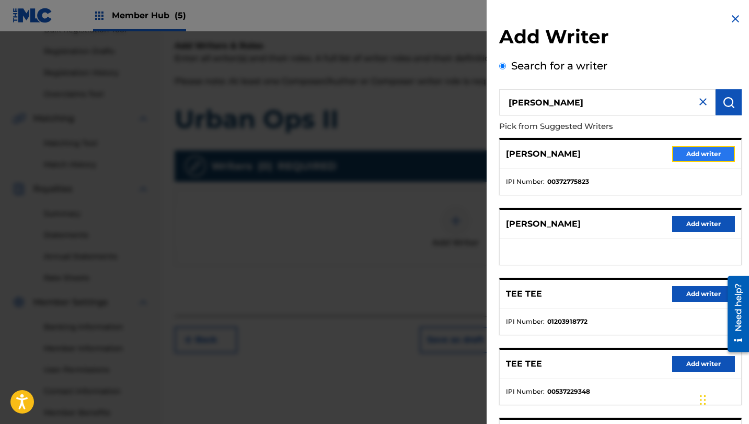
click at [701, 155] on button "Add writer" at bounding box center [703, 154] width 63 height 16
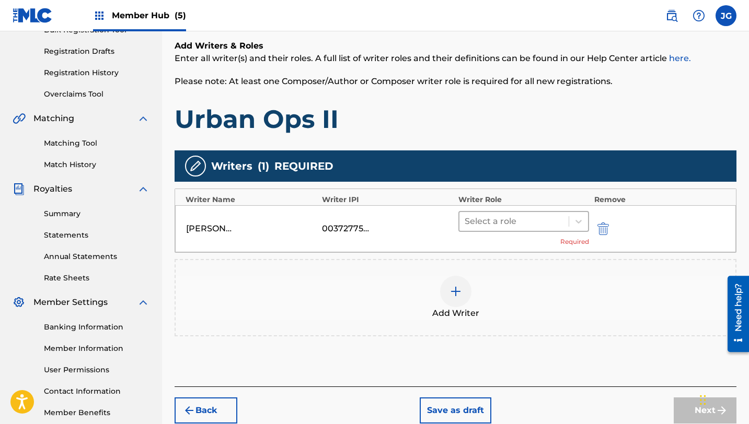
click at [502, 228] on div at bounding box center [514, 221] width 99 height 15
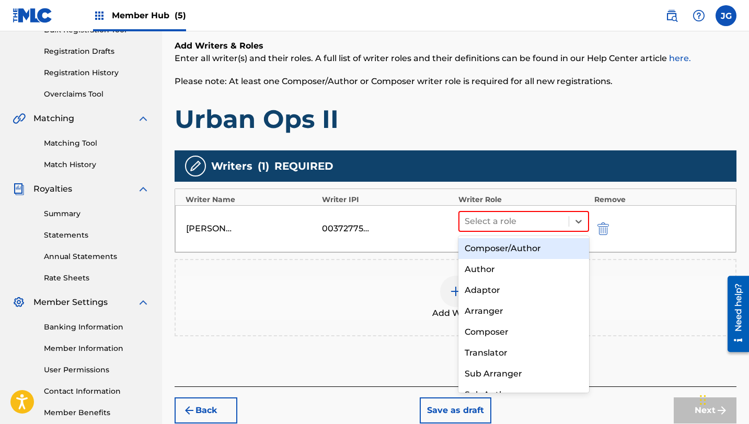
click at [505, 247] on div "Composer/Author" at bounding box center [523, 248] width 131 height 21
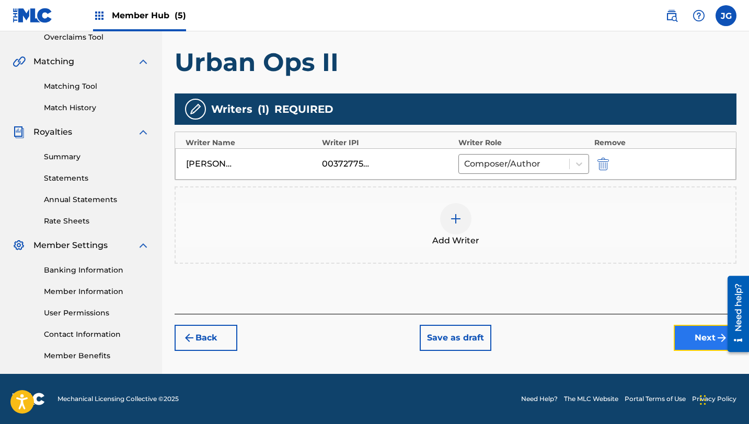
click at [709, 340] on button "Next" at bounding box center [705, 338] width 63 height 26
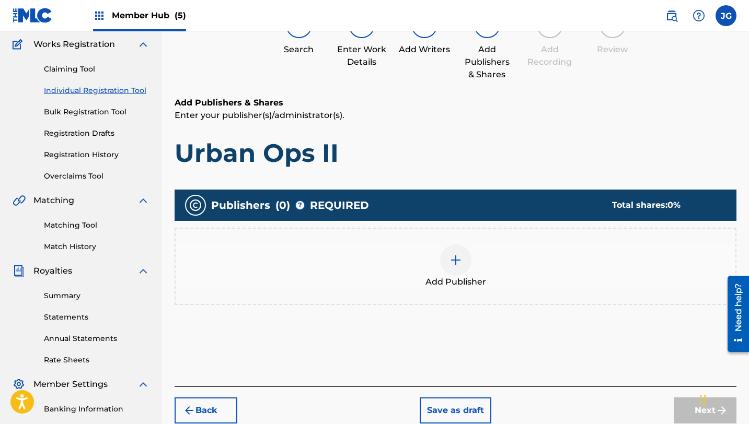
scroll to position [96, 0]
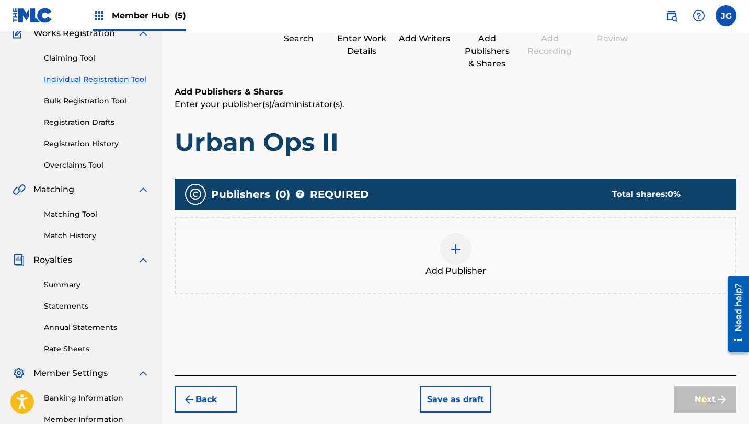
click at [461, 246] on img at bounding box center [456, 249] width 13 height 13
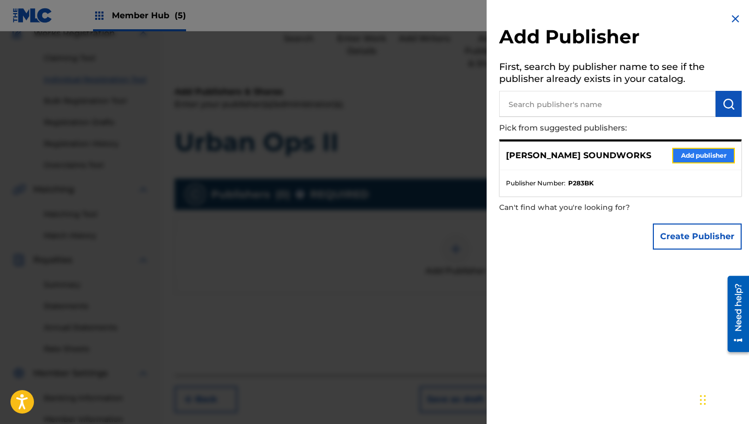
click at [687, 154] on button "Add publisher" at bounding box center [703, 156] width 63 height 16
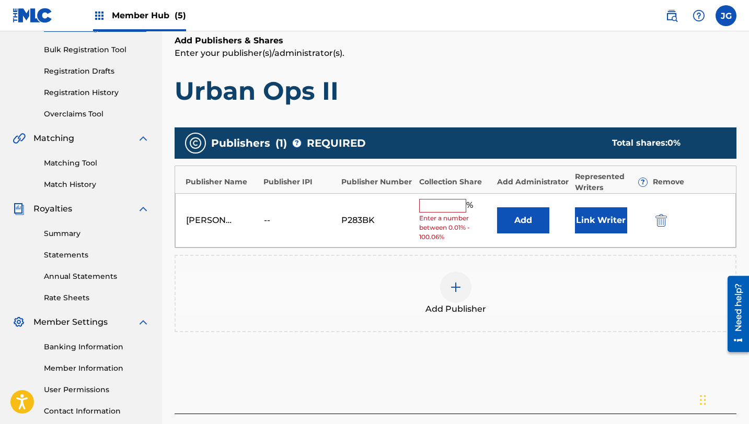
scroll to position [166, 0]
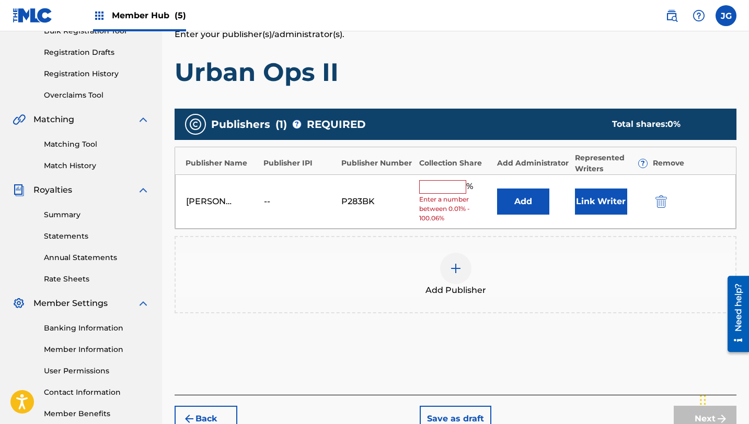
click at [463, 184] on input "text" at bounding box center [442, 187] width 47 height 14
type input "80"
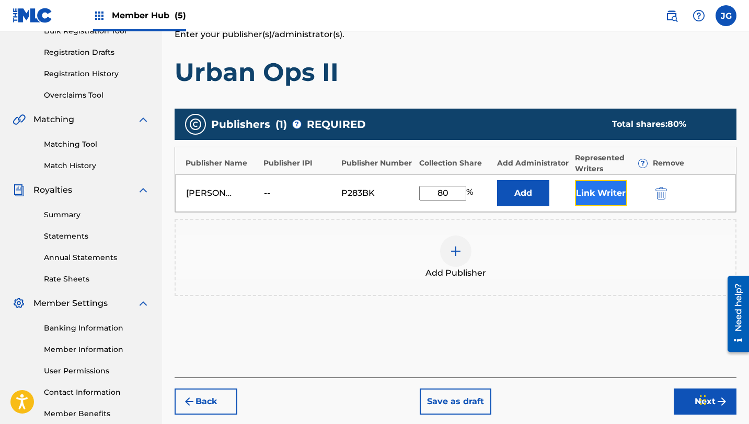
click at [577, 191] on button "Link Writer" at bounding box center [601, 193] width 52 height 26
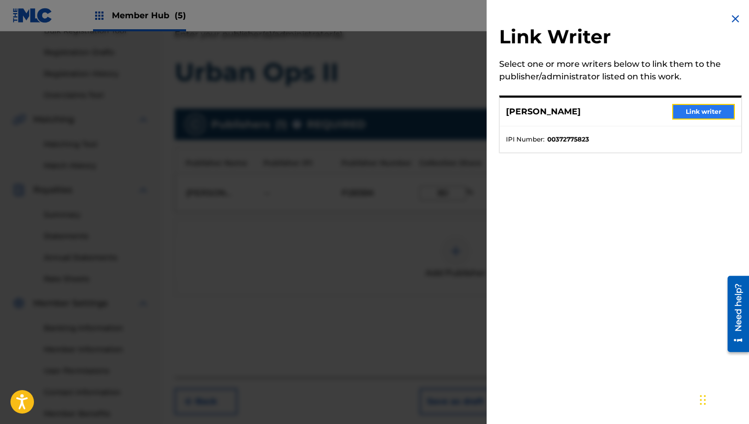
click at [705, 109] on button "Link writer" at bounding box center [703, 112] width 63 height 16
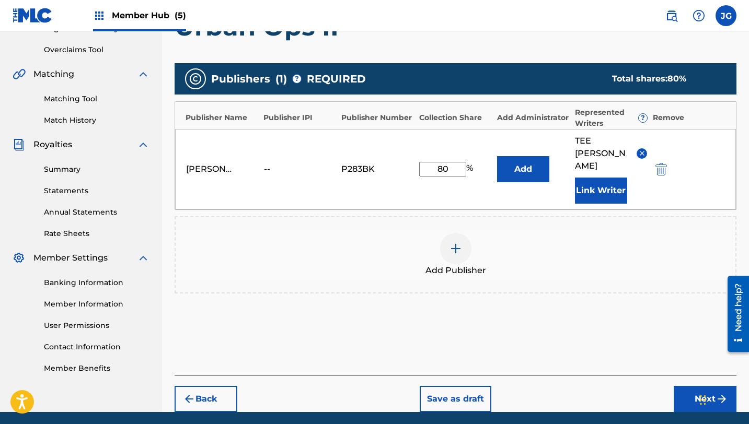
scroll to position [224, 0]
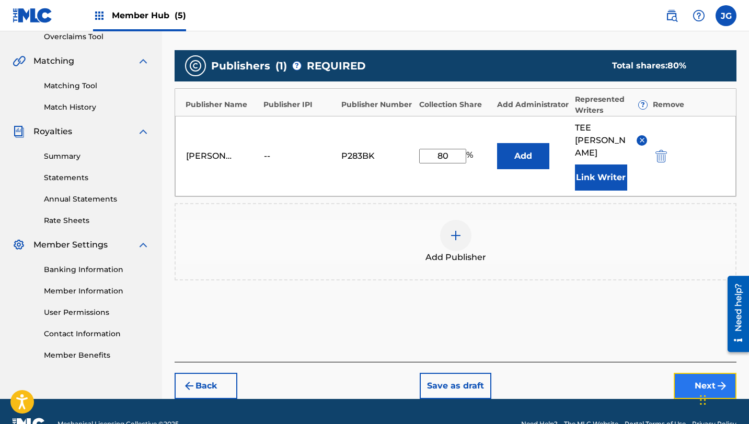
click at [707, 373] on button "Next" at bounding box center [705, 386] width 63 height 26
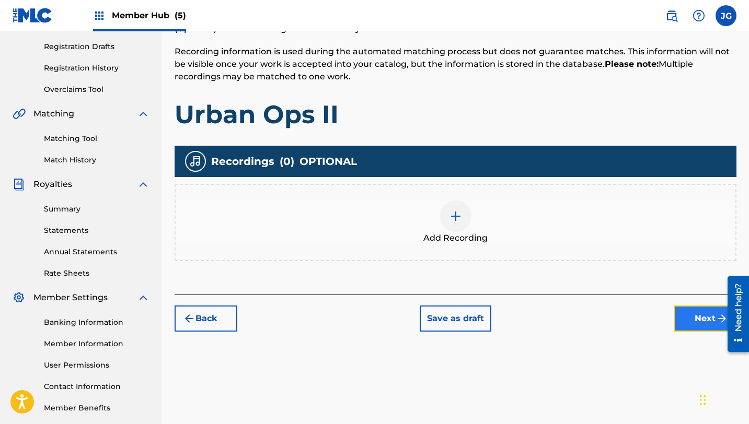
click at [710, 323] on button "Next" at bounding box center [705, 319] width 63 height 26
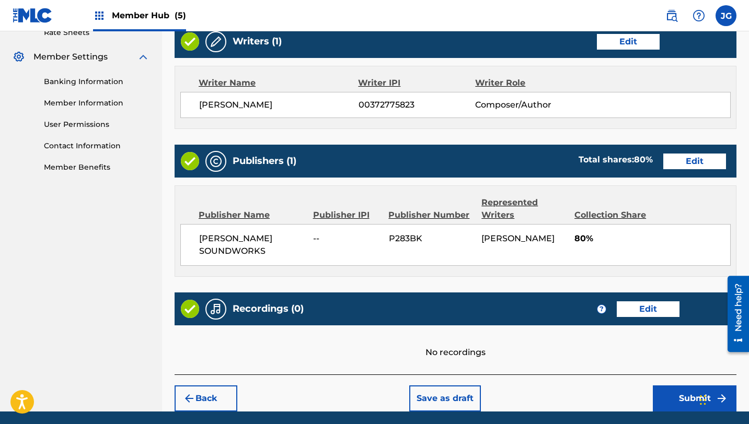
scroll to position [450, 0]
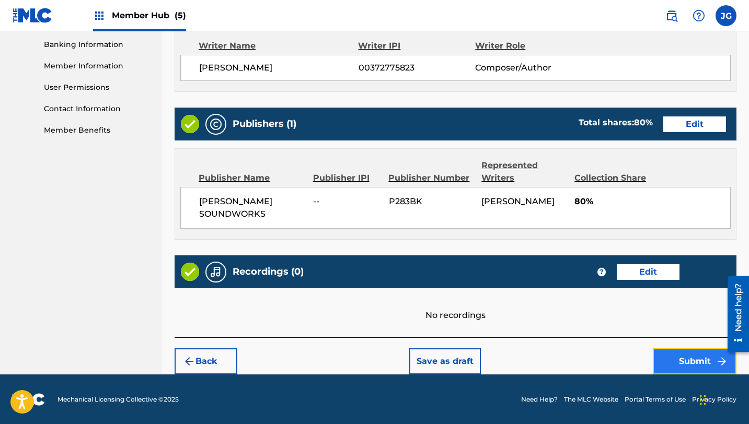
click at [685, 364] on button "Submit" at bounding box center [695, 362] width 84 height 26
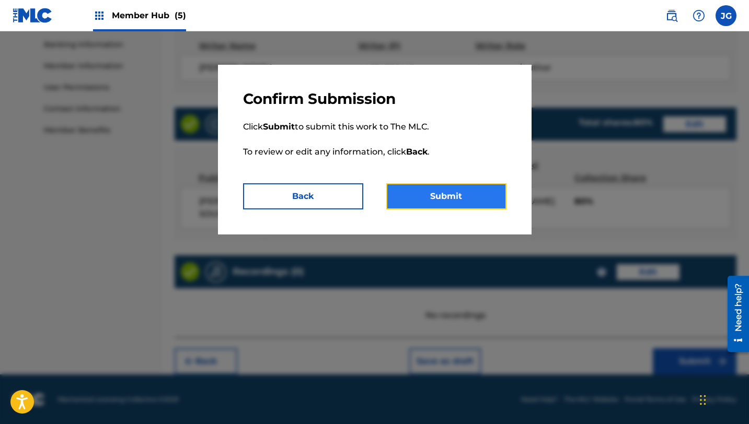
click at [433, 185] on button "Submit" at bounding box center [446, 196] width 120 height 26
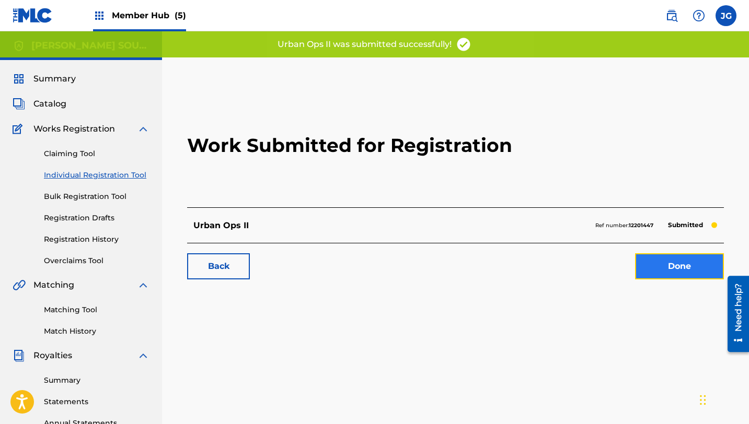
click at [672, 270] on link "Done" at bounding box center [679, 267] width 89 height 26
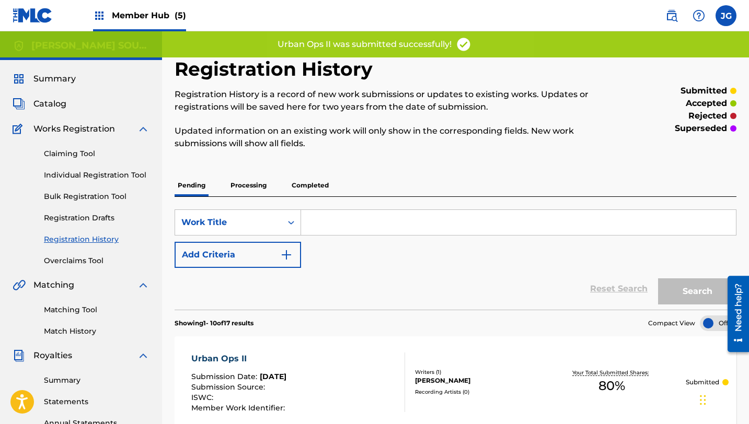
scroll to position [1, 0]
click at [59, 167] on div "Claiming Tool Individual Registration Tool Bulk Registration Tool Registration …" at bounding box center [81, 200] width 137 height 131
click at [88, 178] on link "Individual Registration Tool" at bounding box center [97, 174] width 106 height 11
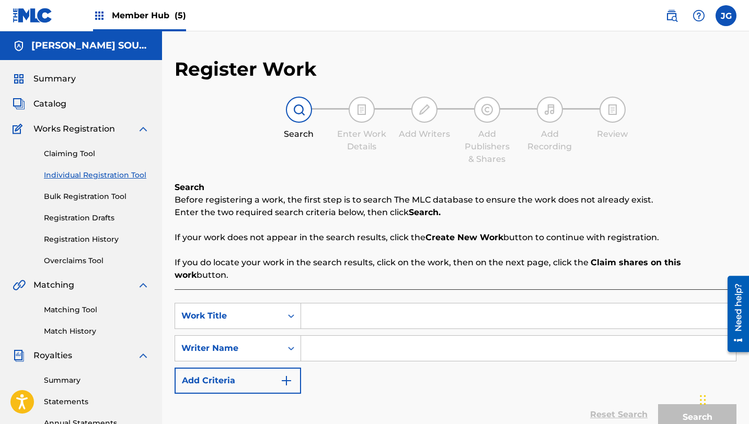
click at [338, 310] on input "Search Form" at bounding box center [518, 316] width 435 height 25
paste input "[PERSON_NAME]'s Return II"
type input "[PERSON_NAME]'s Return II"
click at [83, 173] on link "Individual Registration Tool" at bounding box center [97, 175] width 106 height 11
click at [394, 306] on input "[PERSON_NAME]'s Return II" at bounding box center [518, 316] width 435 height 25
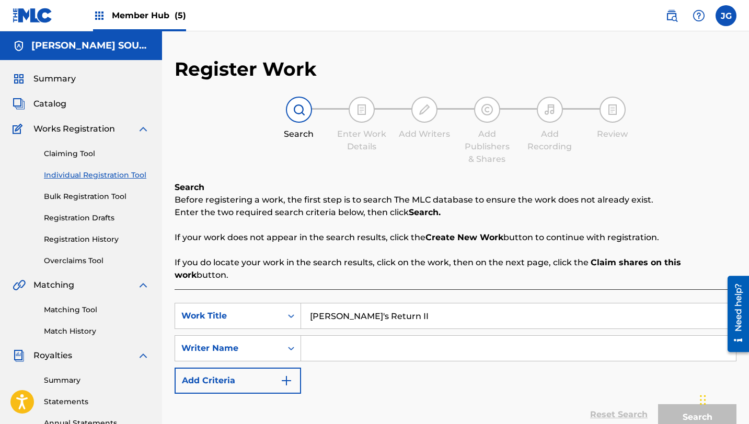
click at [387, 336] on input "Search Form" at bounding box center [518, 348] width 435 height 25
type input "[PERSON_NAME]"
click at [658, 405] on button "Search" at bounding box center [697, 418] width 78 height 26
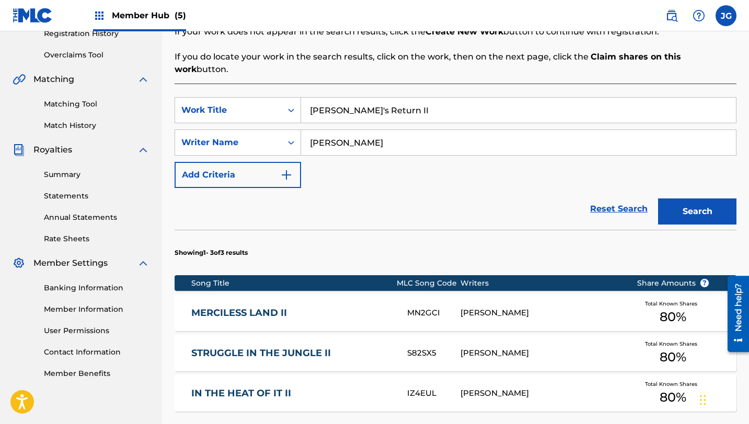
scroll to position [205, 0]
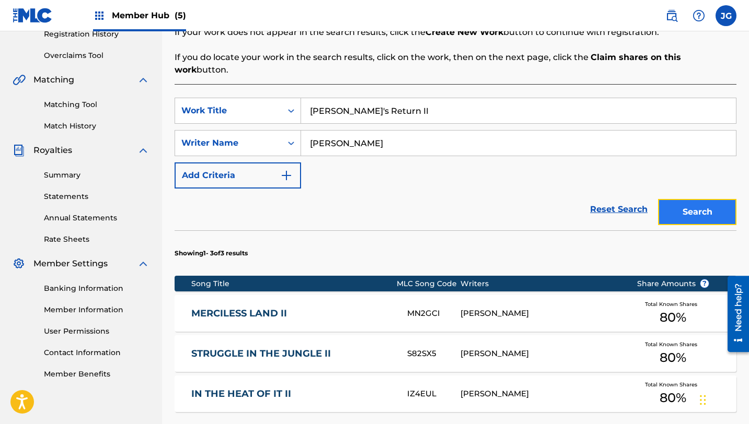
click at [686, 202] on button "Search" at bounding box center [697, 212] width 78 height 26
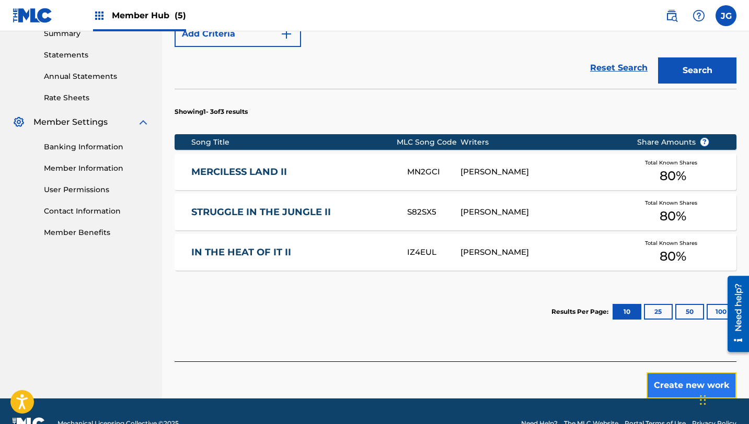
click at [680, 382] on button "Create new work" at bounding box center [692, 386] width 90 height 26
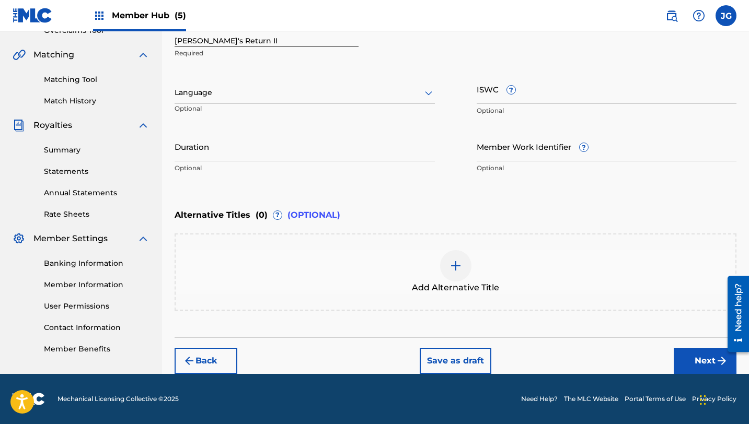
scroll to position [230, 0]
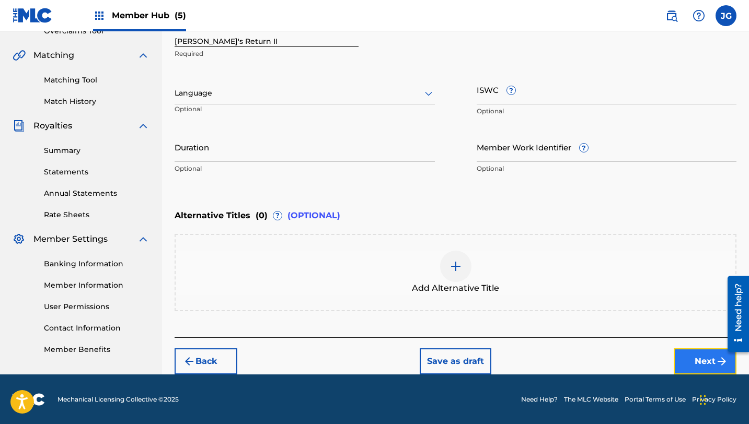
click at [695, 369] on button "Next" at bounding box center [705, 362] width 63 height 26
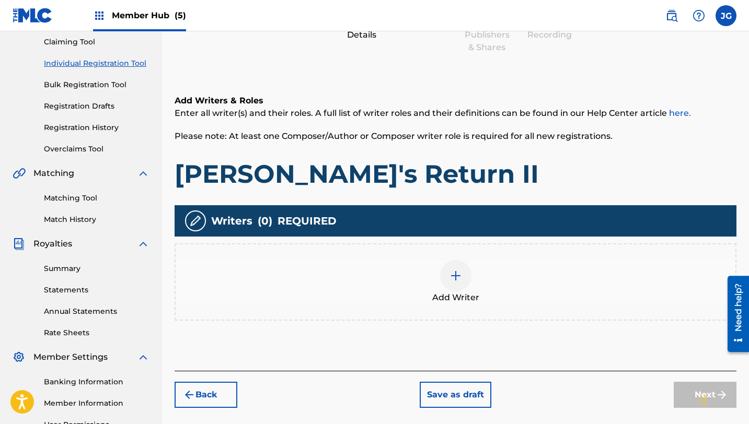
scroll to position [144, 0]
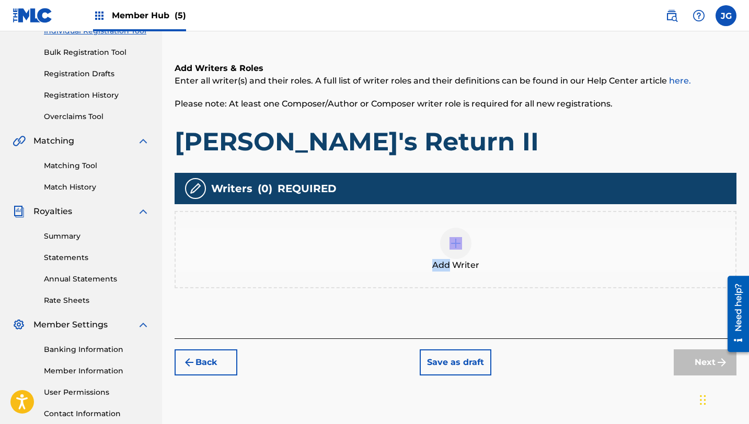
click at [451, 259] on span "Add Writer" at bounding box center [455, 265] width 47 height 13
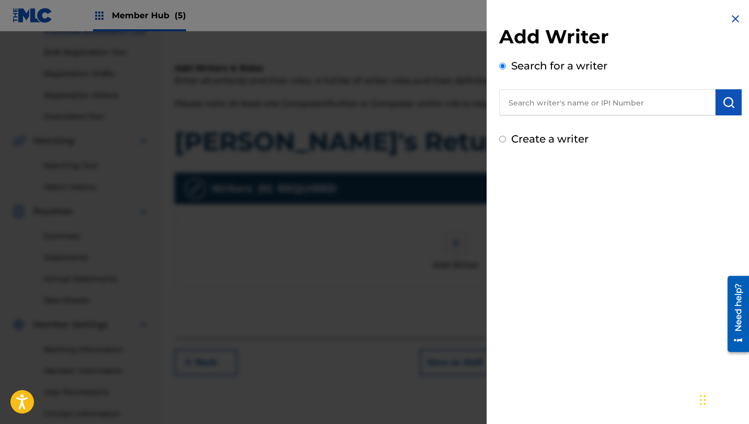
click at [612, 100] on input "text" at bounding box center [607, 102] width 216 height 26
type input "R"
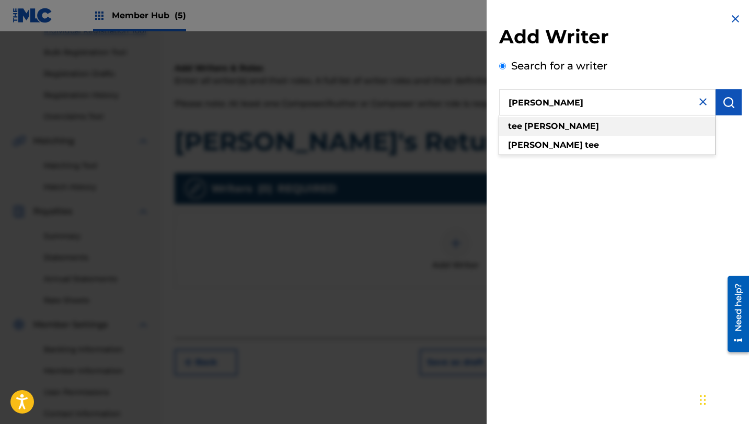
click at [537, 122] on strong "[PERSON_NAME]" at bounding box center [561, 126] width 75 height 10
type input "[PERSON_NAME]"
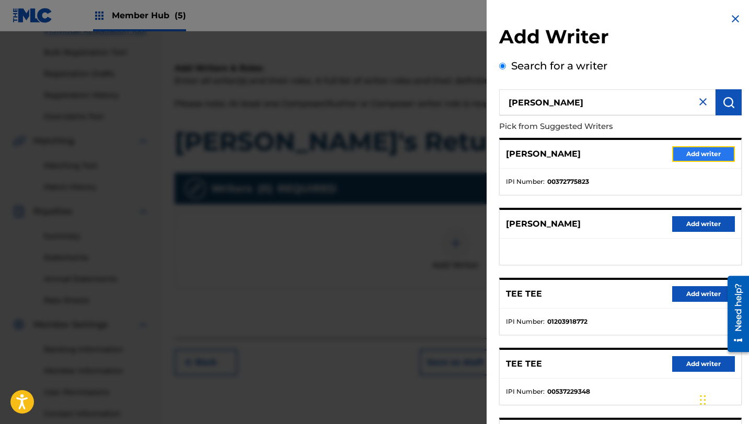
click at [672, 155] on button "Add writer" at bounding box center [703, 154] width 63 height 16
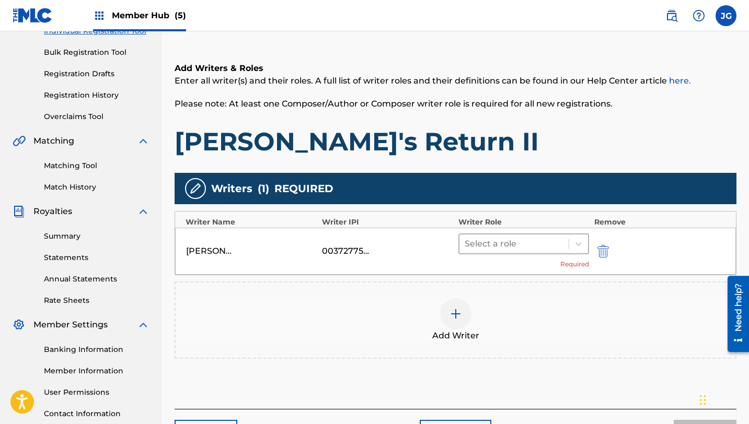
click at [522, 242] on div at bounding box center [514, 244] width 99 height 15
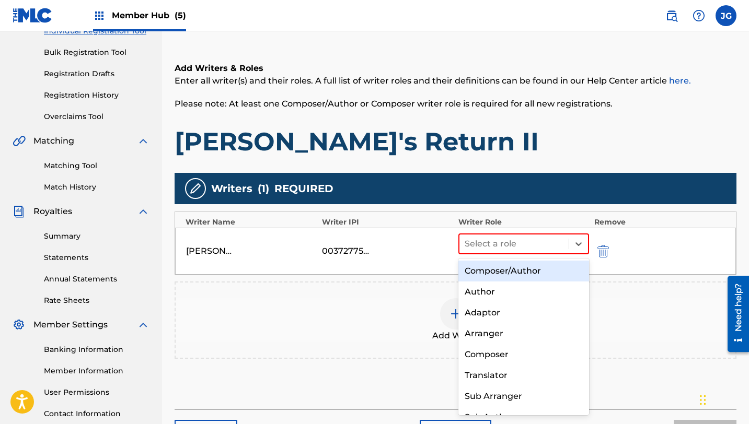
click at [526, 272] on div "Composer/Author" at bounding box center [523, 271] width 131 height 21
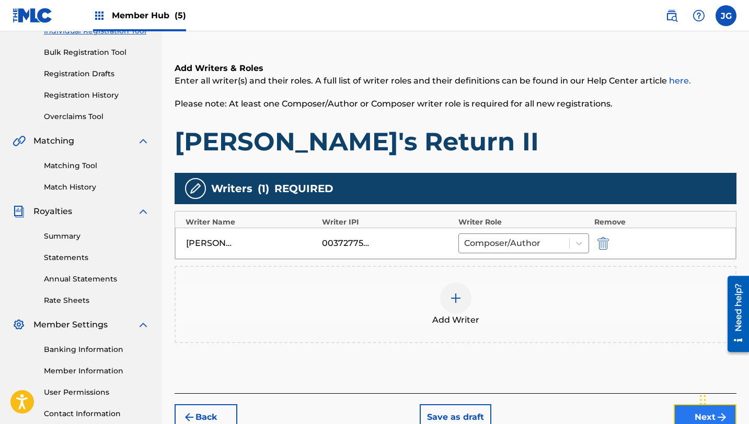
click at [688, 419] on button "Next" at bounding box center [705, 418] width 63 height 26
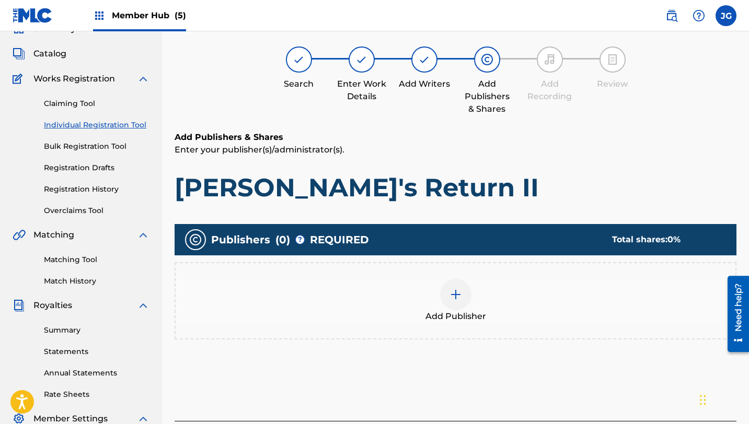
scroll to position [47, 0]
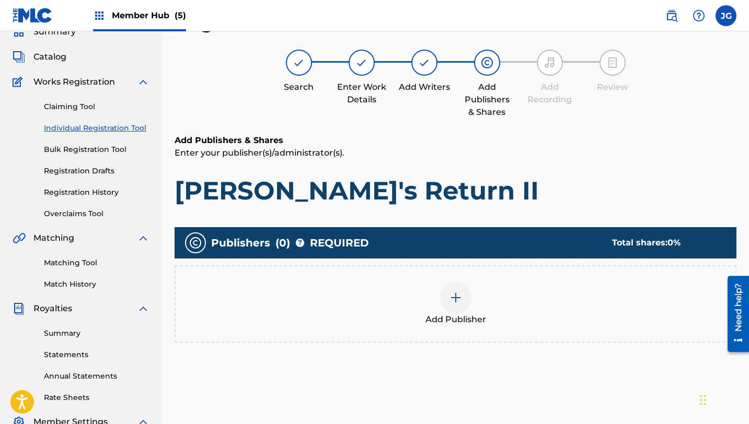
click at [466, 298] on div at bounding box center [455, 297] width 31 height 31
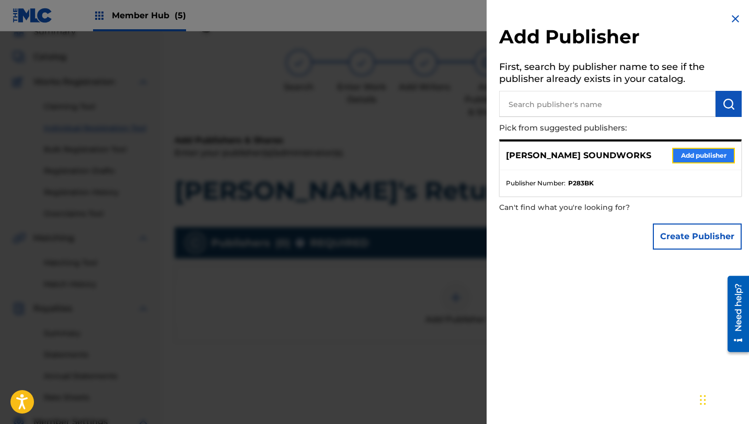
click at [687, 158] on button "Add publisher" at bounding box center [703, 156] width 63 height 16
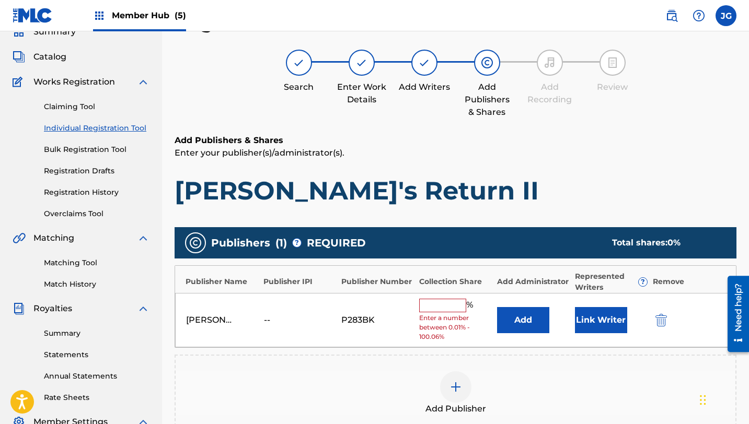
click at [440, 298] on div "[PERSON_NAME] SOUNDWORKS -- P283BK % Enter a number between 0.01% - 100.06% Add…" at bounding box center [455, 320] width 561 height 55
click at [442, 305] on input "text" at bounding box center [442, 306] width 47 height 14
type input "80"
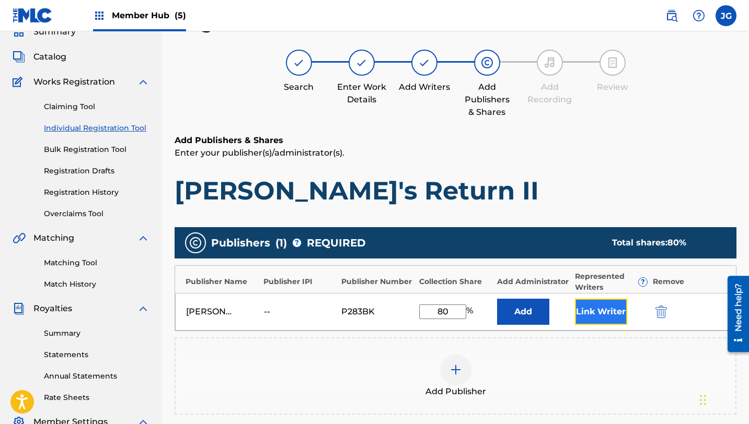
click at [585, 321] on button "Link Writer" at bounding box center [601, 312] width 52 height 26
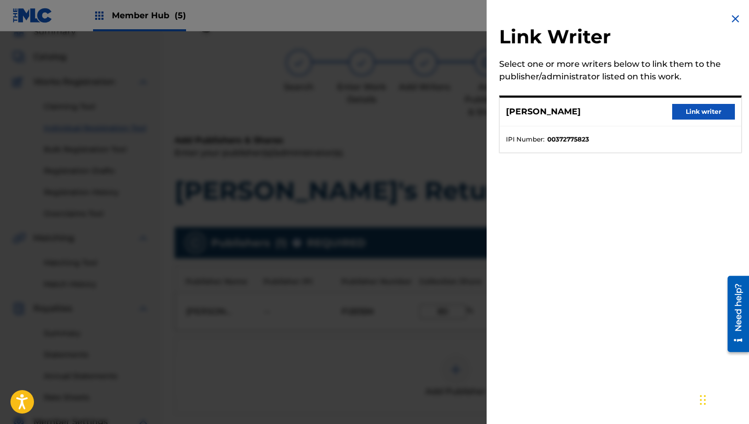
click at [724, 126] on ul "IPI Number : 00372775823" at bounding box center [620, 139] width 241 height 26
click at [720, 116] on button "Link writer" at bounding box center [703, 112] width 63 height 16
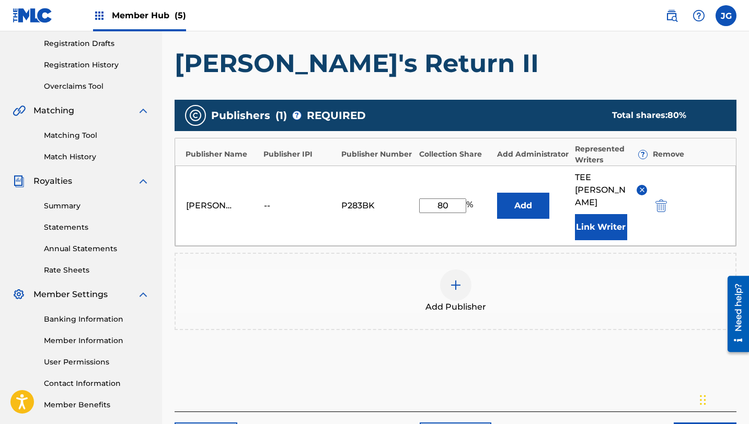
scroll to position [224, 0]
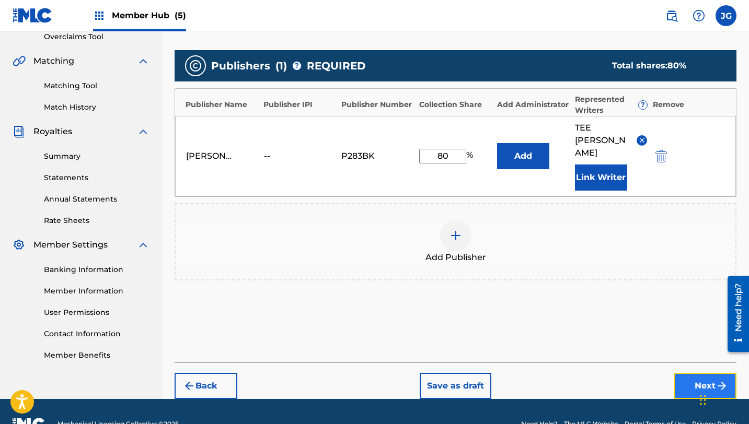
click at [700, 373] on button "Next" at bounding box center [705, 386] width 63 height 26
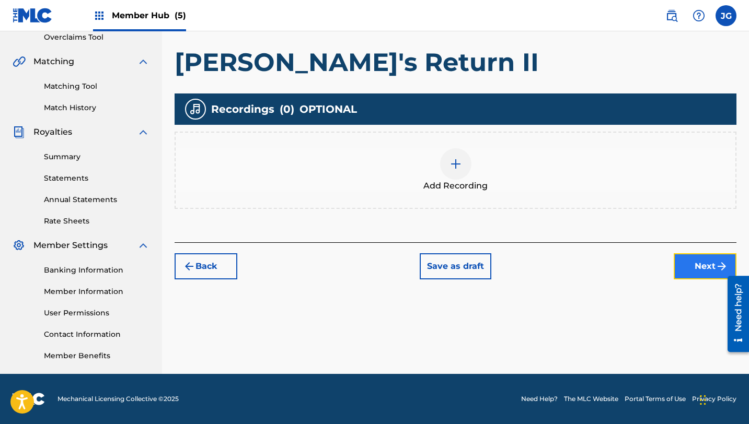
click at [691, 270] on button "Next" at bounding box center [705, 267] width 63 height 26
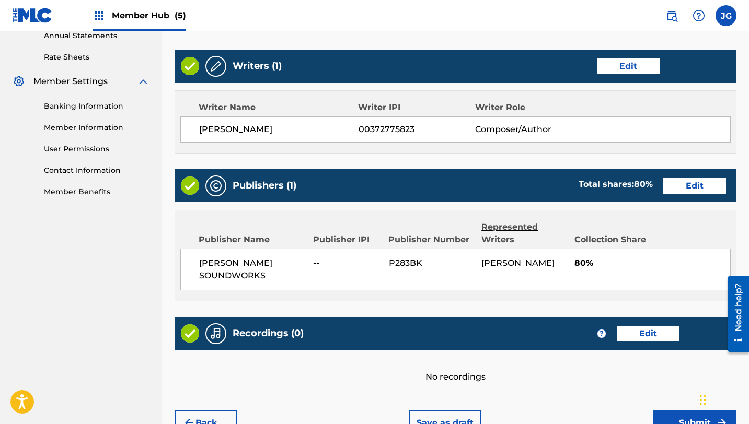
scroll to position [450, 0]
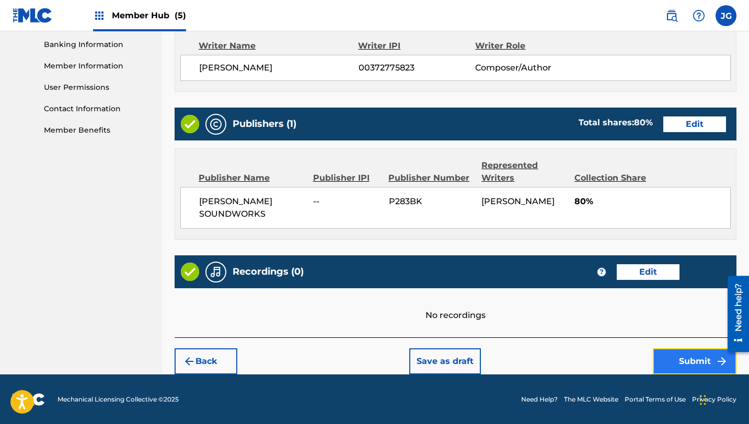
click at [684, 365] on button "Submit" at bounding box center [695, 362] width 84 height 26
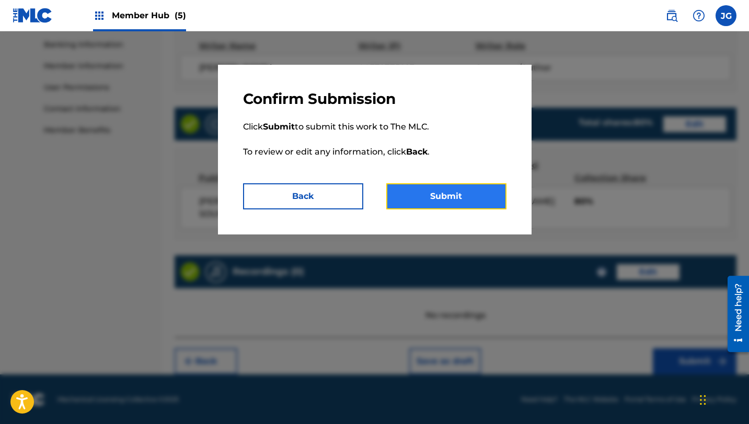
click at [468, 200] on button "Submit" at bounding box center [446, 196] width 120 height 26
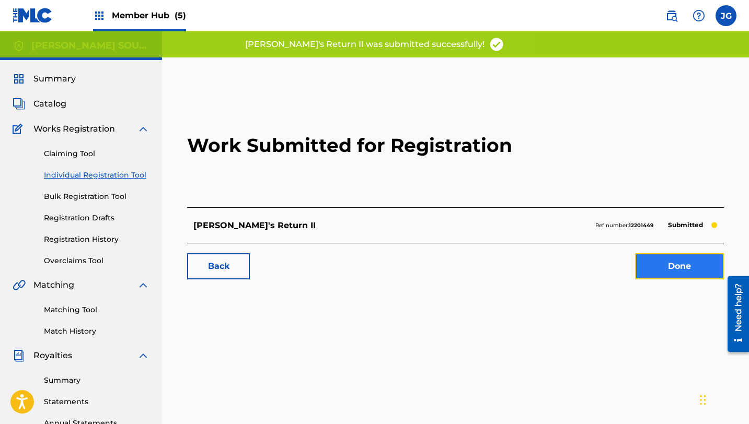
click at [693, 260] on link "Done" at bounding box center [679, 267] width 89 height 26
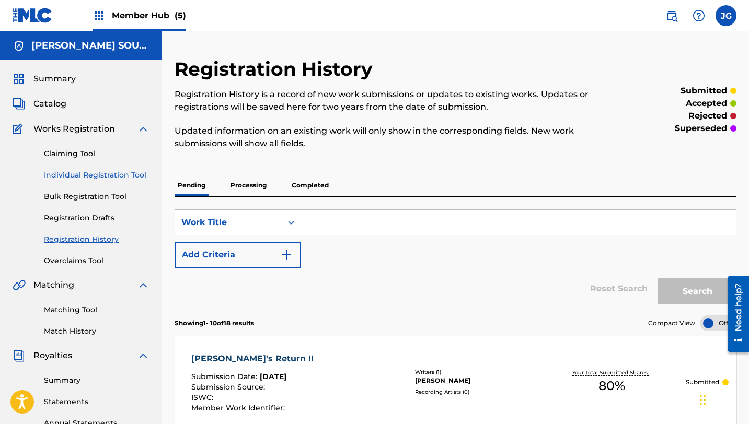
click at [76, 177] on link "Individual Registration Tool" at bounding box center [97, 175] width 106 height 11
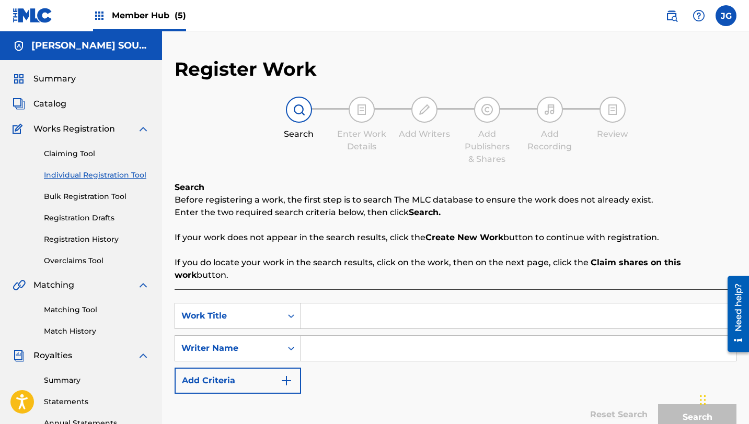
click at [355, 304] on input "Search Form" at bounding box center [518, 316] width 435 height 25
paste input "Aeshi Strikes"
type input "Aeshi Strikes"
click at [313, 342] on input "Search Form" at bounding box center [518, 348] width 435 height 25
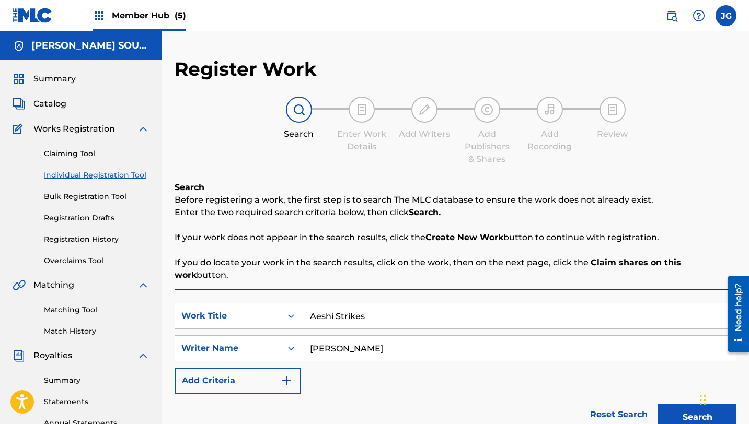
type input "[PERSON_NAME]"
click at [658, 405] on button "Search" at bounding box center [697, 418] width 78 height 26
click at [676, 405] on button "Search" at bounding box center [697, 418] width 78 height 26
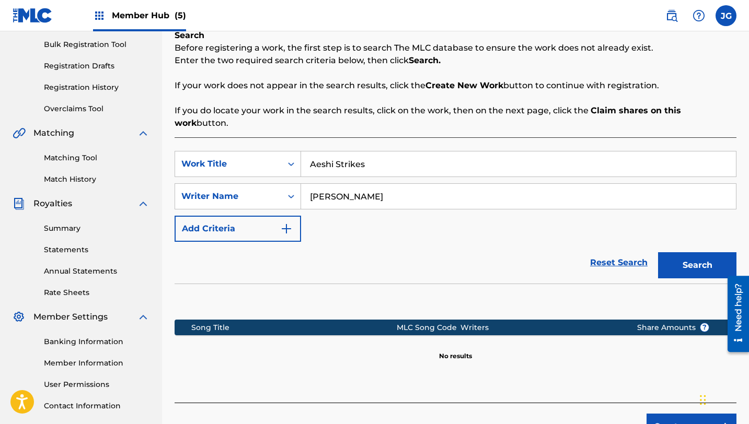
scroll to position [224, 0]
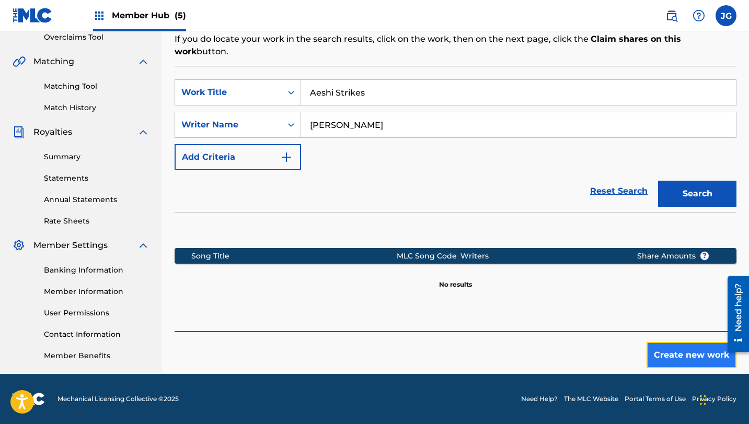
click at [666, 349] on button "Create new work" at bounding box center [692, 355] width 90 height 26
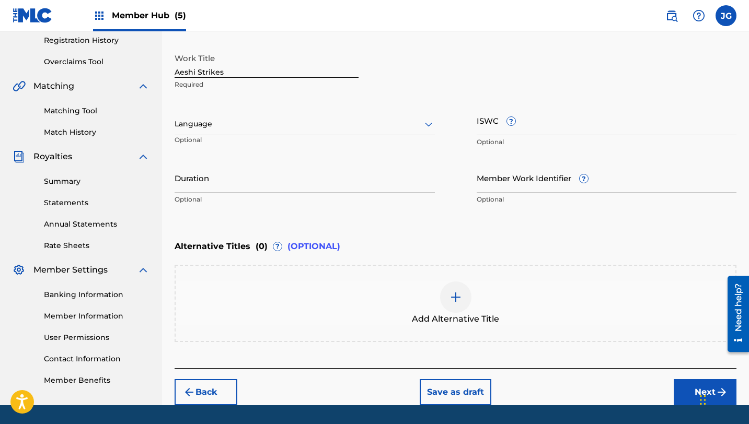
scroll to position [230, 0]
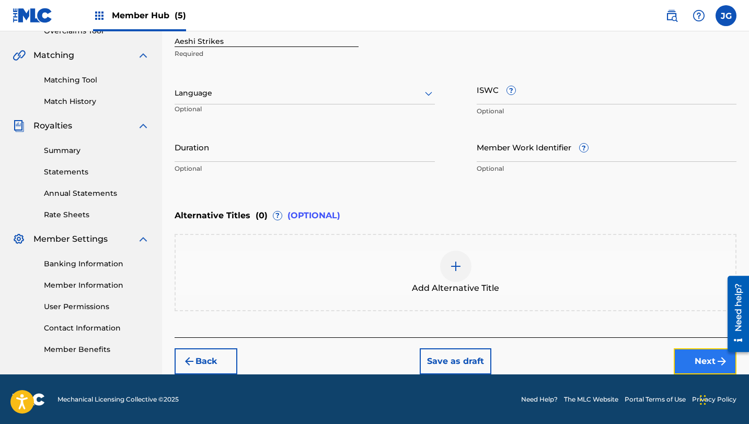
click at [701, 363] on button "Next" at bounding box center [705, 362] width 63 height 26
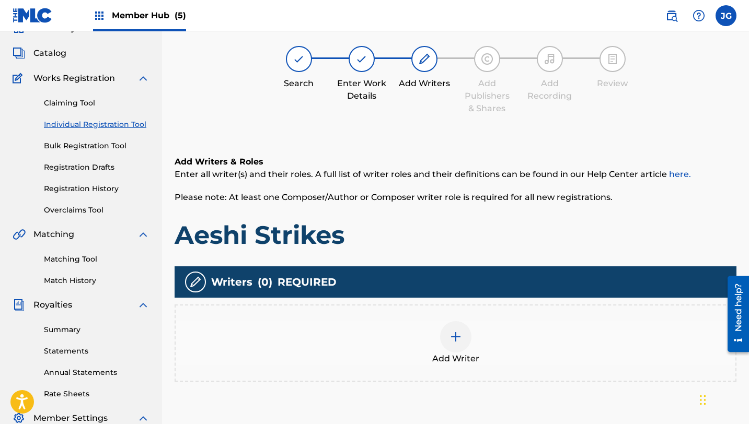
scroll to position [47, 0]
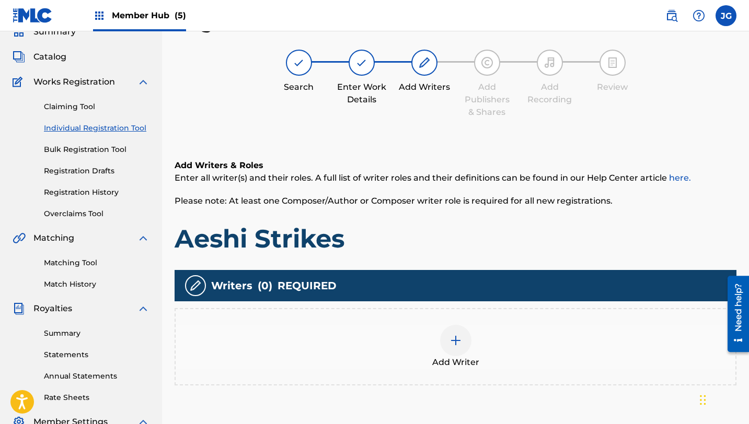
click at [461, 327] on div at bounding box center [455, 340] width 31 height 31
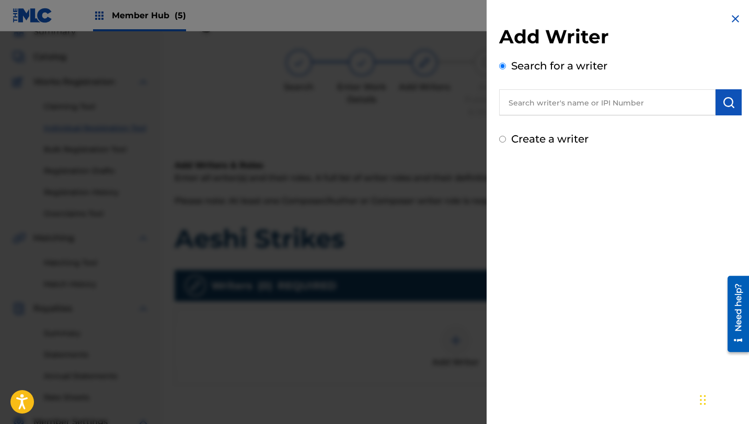
click at [636, 108] on input "text" at bounding box center [607, 102] width 216 height 26
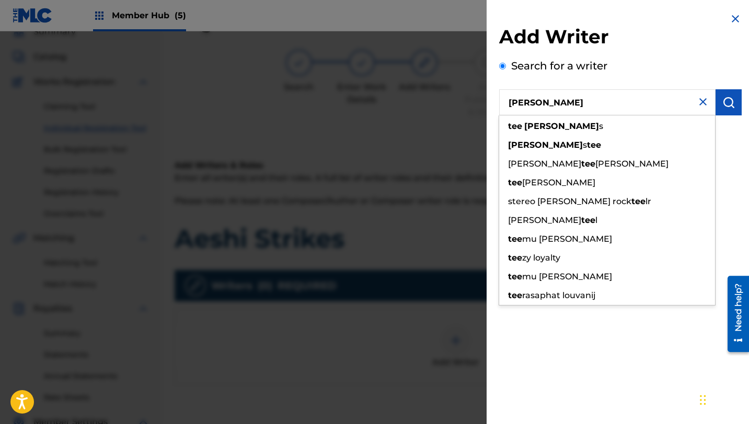
type input "[PERSON_NAME]"
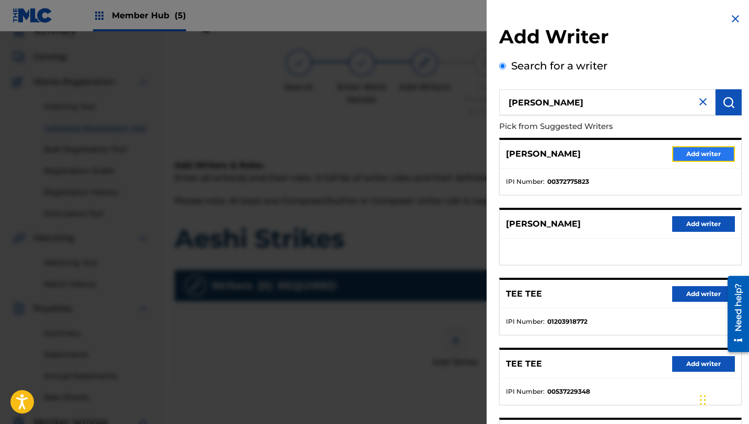
click at [695, 155] on button "Add writer" at bounding box center [703, 154] width 63 height 16
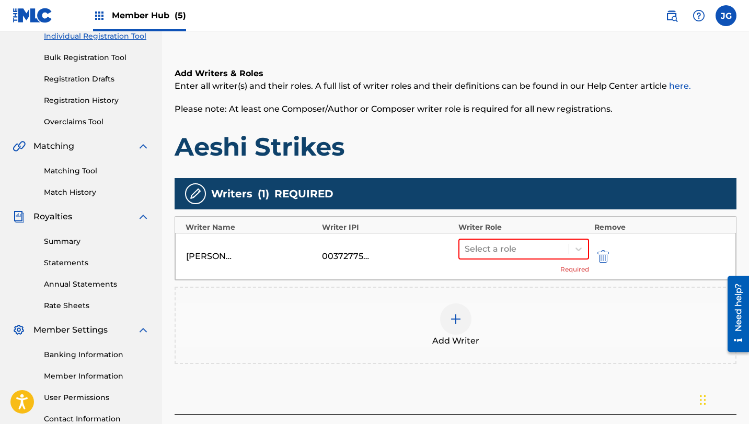
scroll to position [179, 0]
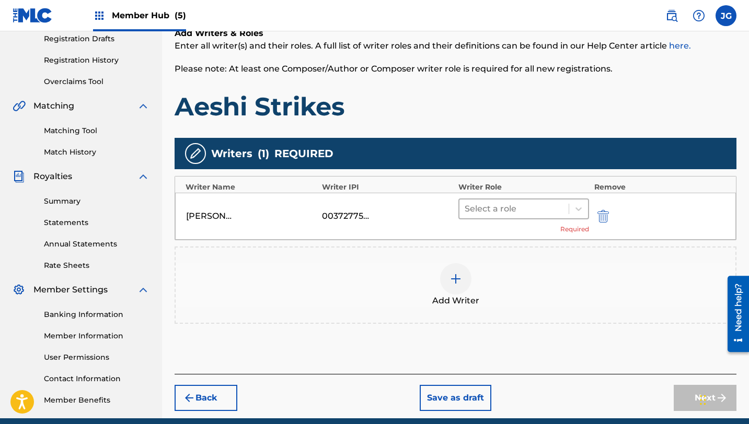
click at [519, 209] on div at bounding box center [514, 209] width 99 height 15
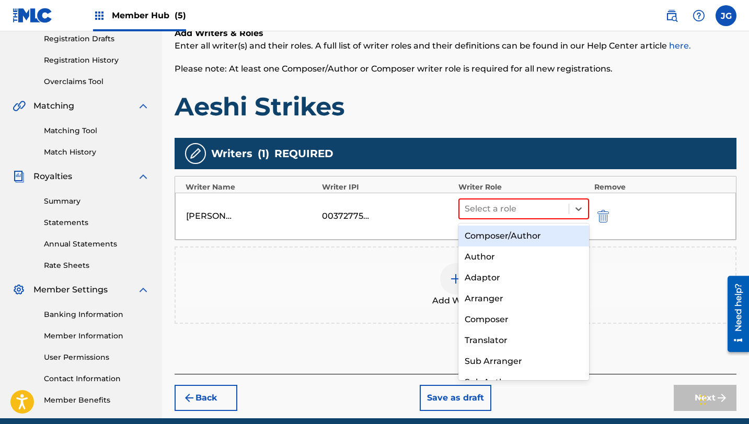
click at [516, 235] on div "Composer/Author" at bounding box center [523, 236] width 131 height 21
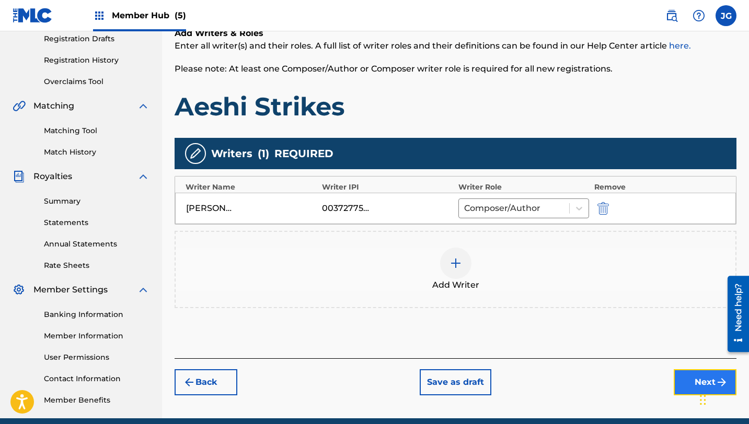
click at [694, 394] on button "Next" at bounding box center [705, 383] width 63 height 26
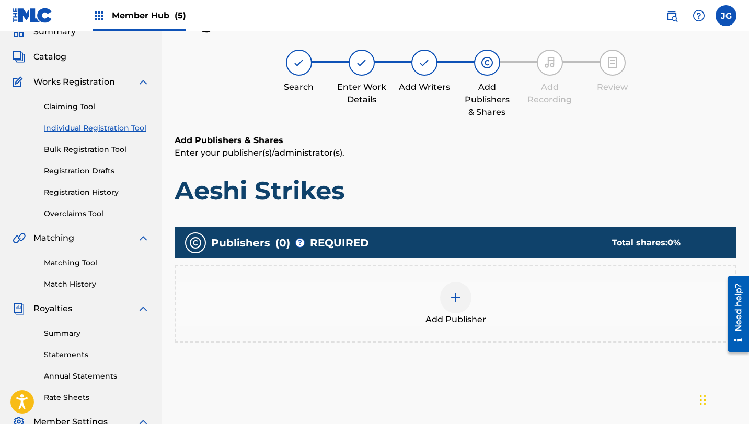
scroll to position [47, 0]
click at [470, 314] on span "Add Publisher" at bounding box center [455, 320] width 61 height 13
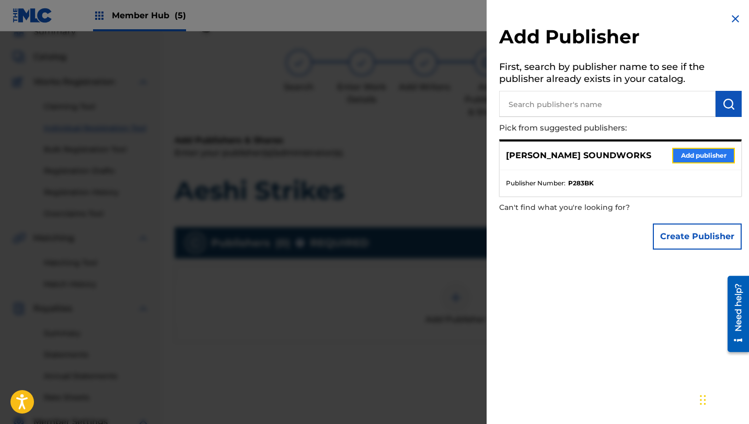
click at [690, 151] on button "Add publisher" at bounding box center [703, 156] width 63 height 16
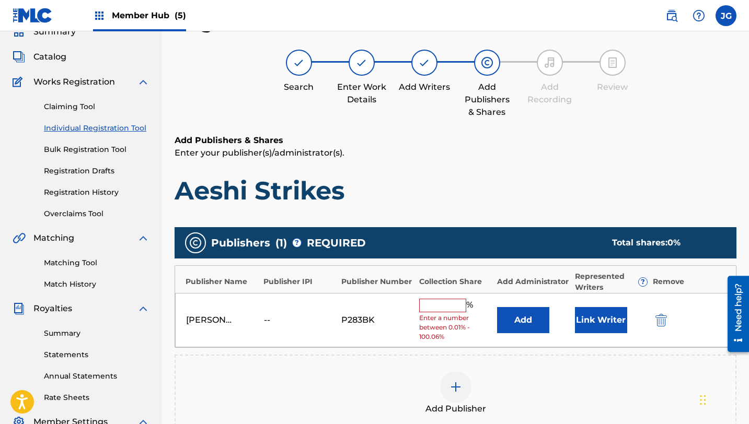
click at [445, 305] on input "text" at bounding box center [442, 306] width 47 height 14
type input "80"
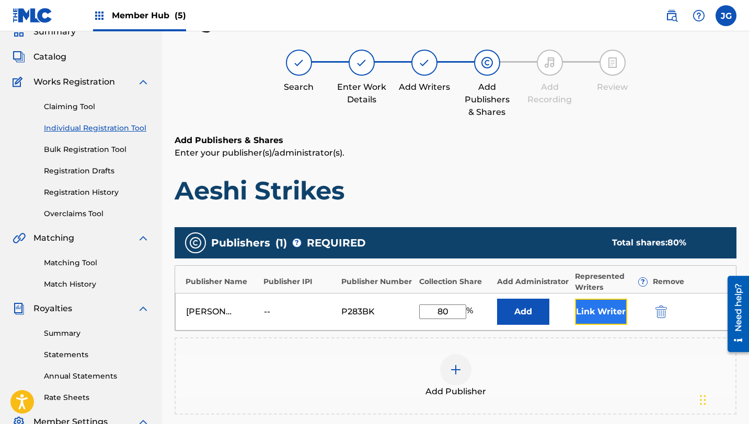
click at [586, 320] on button "Link Writer" at bounding box center [601, 312] width 52 height 26
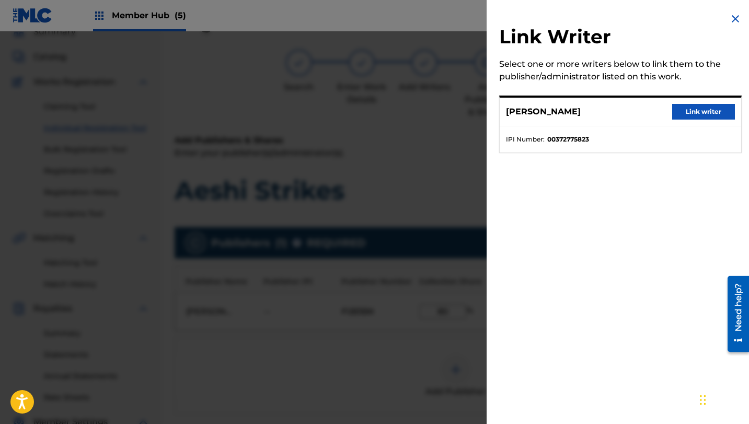
click at [692, 120] on div "[PERSON_NAME] Link writer" at bounding box center [620, 112] width 241 height 29
click at [691, 112] on button "Link writer" at bounding box center [703, 112] width 63 height 16
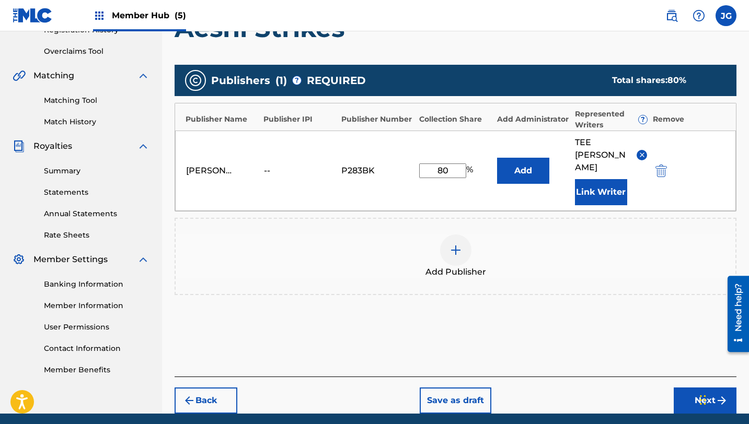
scroll to position [224, 0]
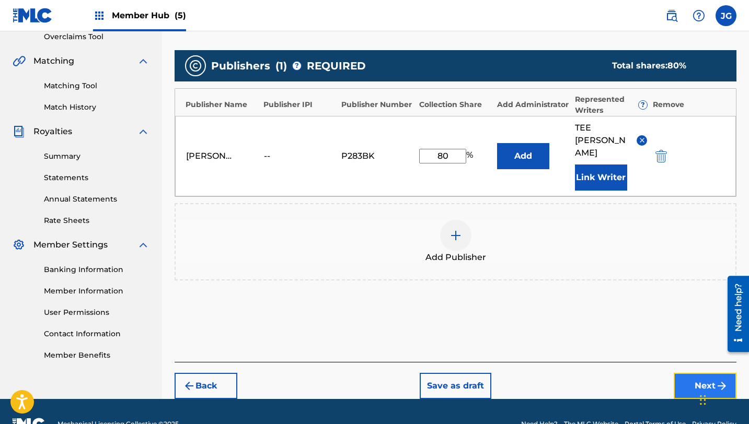
click at [689, 373] on button "Next" at bounding box center [705, 386] width 63 height 26
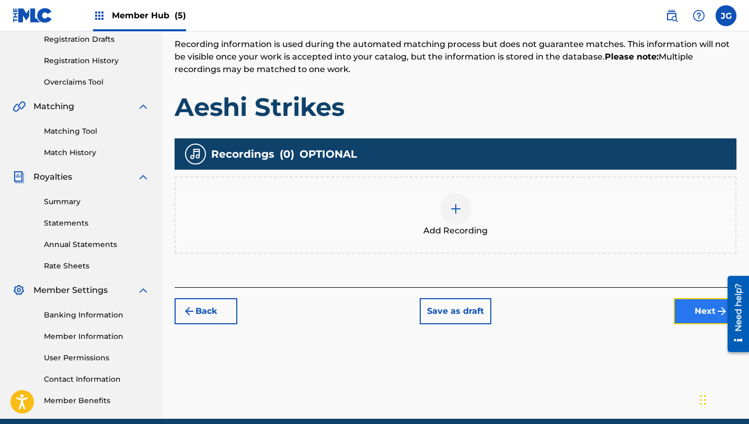
click at [700, 320] on button "Next" at bounding box center [705, 311] width 63 height 26
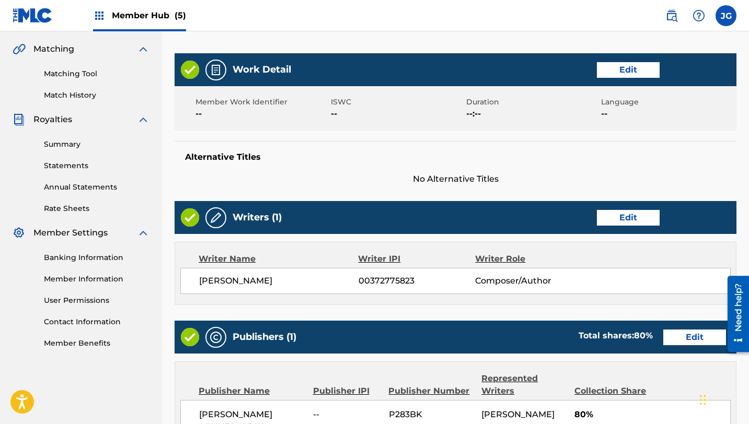
scroll to position [450, 0]
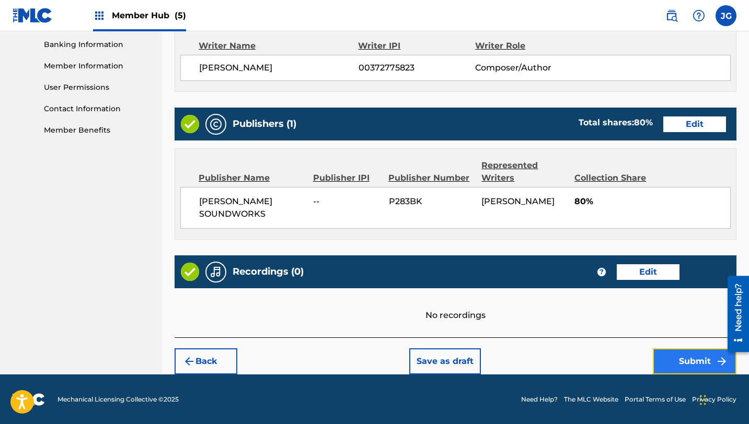
click at [673, 359] on button "Submit" at bounding box center [695, 362] width 84 height 26
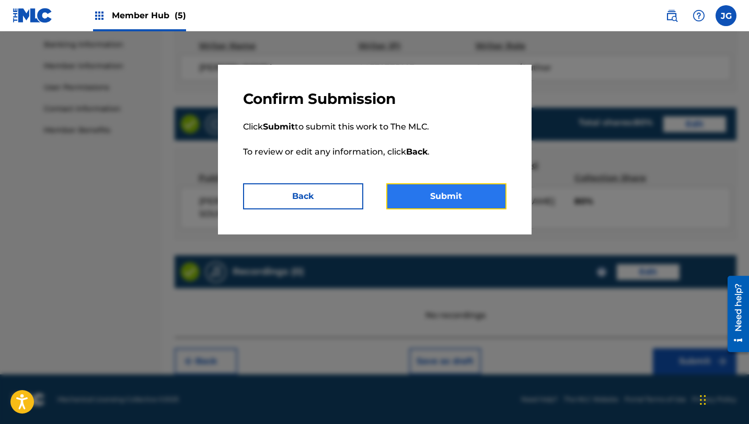
click at [462, 197] on button "Submit" at bounding box center [446, 196] width 120 height 26
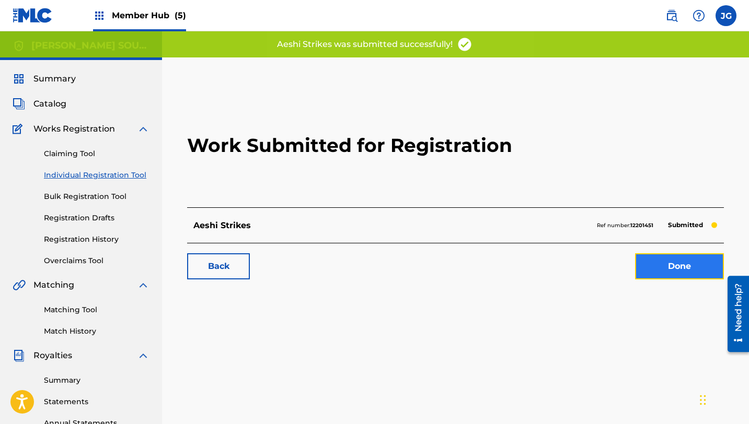
click at [690, 263] on link "Done" at bounding box center [679, 267] width 89 height 26
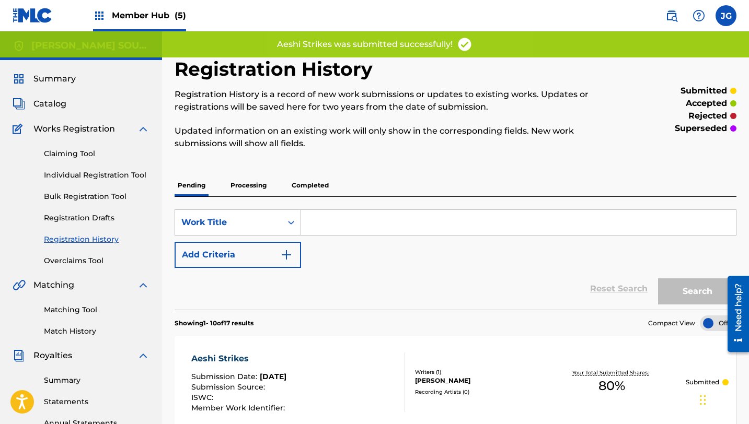
click at [99, 182] on div "Claiming Tool Individual Registration Tool Bulk Registration Tool Registration …" at bounding box center [81, 200] width 137 height 131
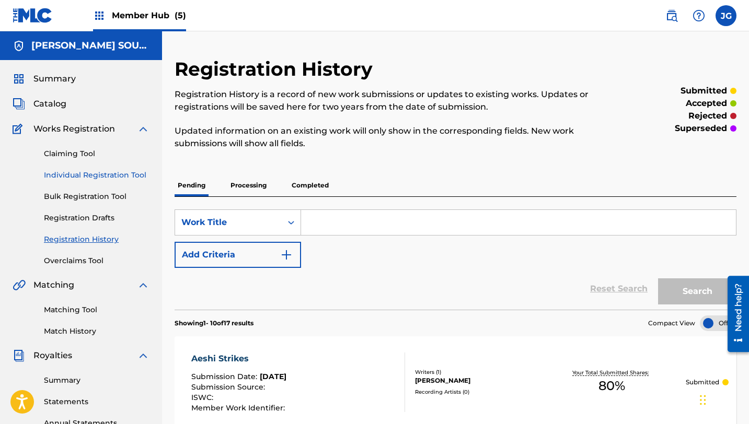
click at [99, 176] on link "Individual Registration Tool" at bounding box center [97, 175] width 106 height 11
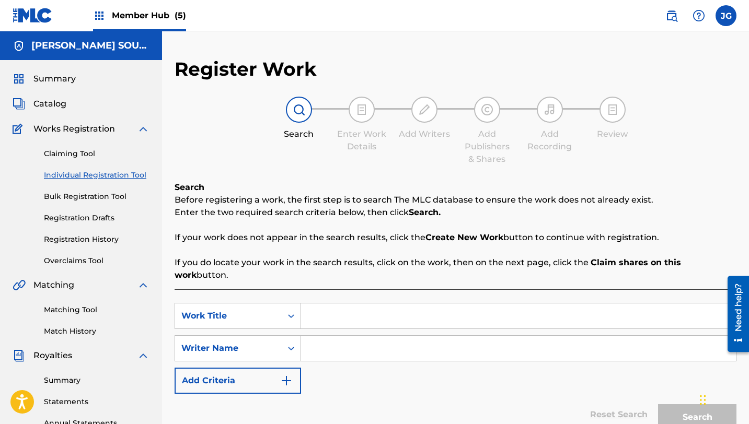
click at [116, 179] on link "Individual Registration Tool" at bounding box center [97, 175] width 106 height 11
click at [379, 309] on input "Search Form" at bounding box center [518, 316] width 435 height 25
paste input "Strategic Assault"
type input "Strategic Assault"
click at [336, 336] on input "Search Form" at bounding box center [518, 348] width 435 height 25
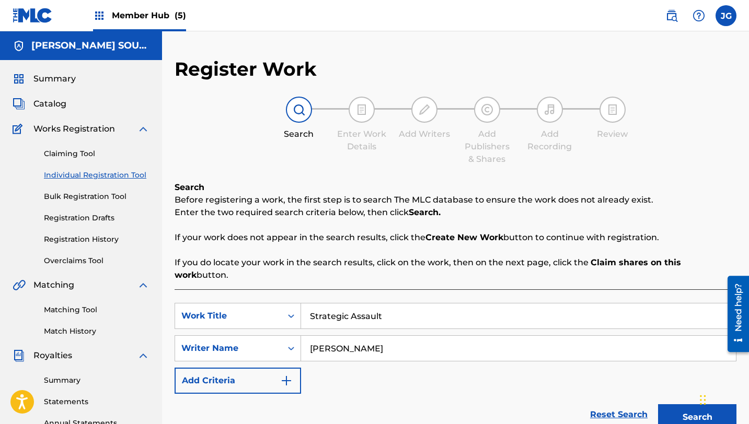
type input "[PERSON_NAME]"
click at [658, 405] on button "Search" at bounding box center [697, 418] width 78 height 26
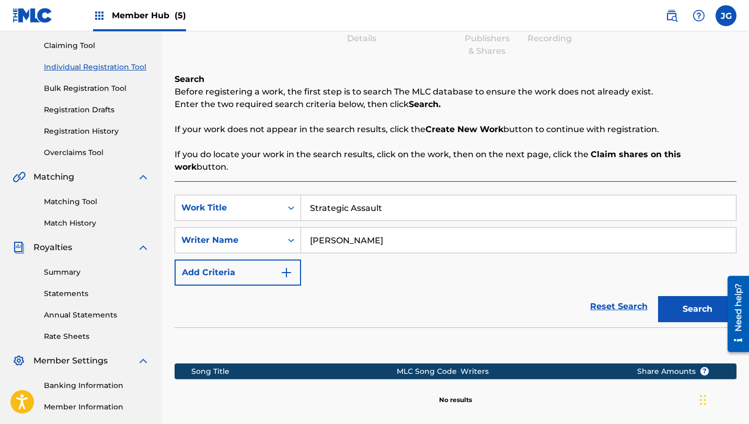
scroll to position [224, 0]
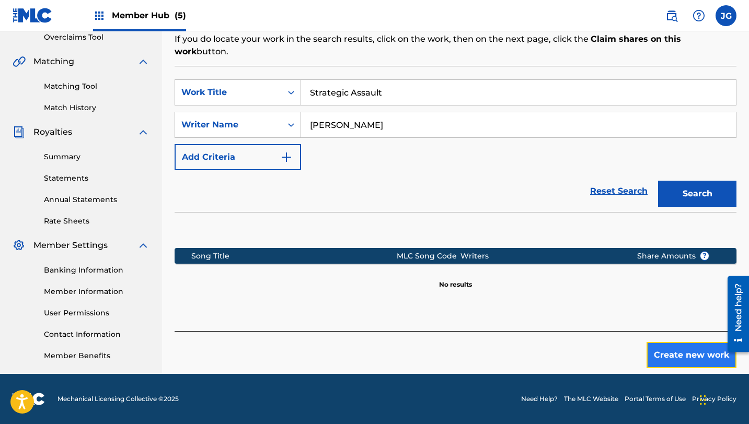
click at [668, 344] on button "Create new work" at bounding box center [692, 355] width 90 height 26
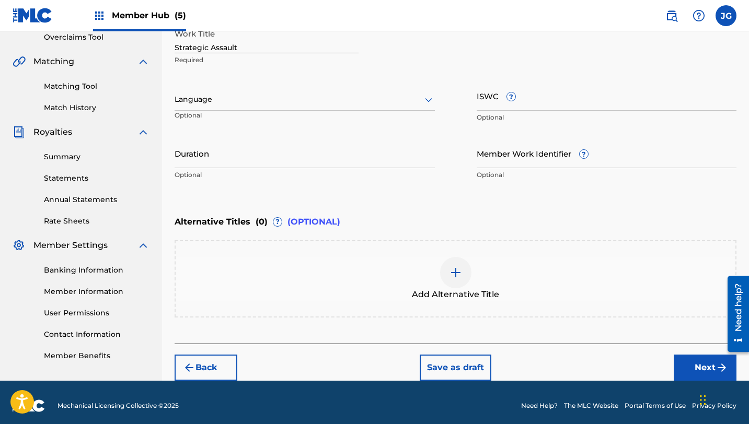
scroll to position [230, 0]
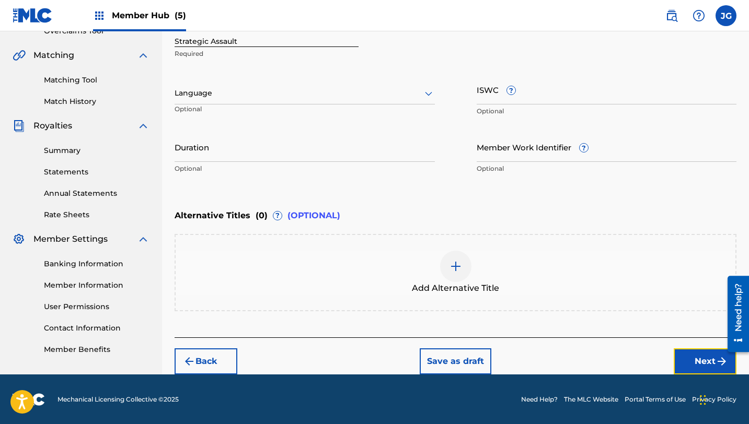
click at [695, 352] on button "Next" at bounding box center [705, 362] width 63 height 26
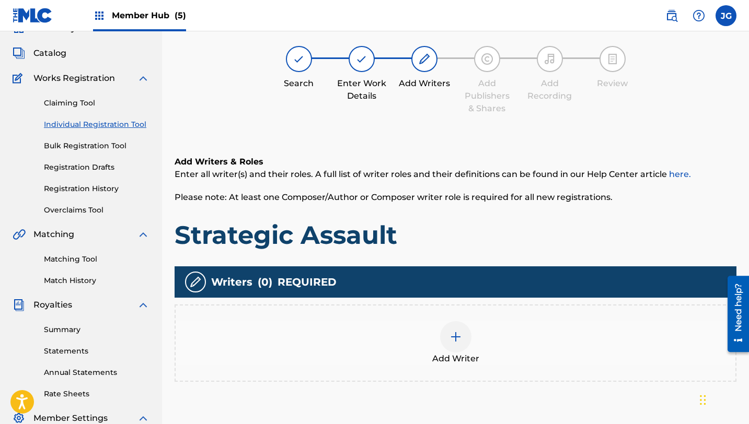
scroll to position [47, 0]
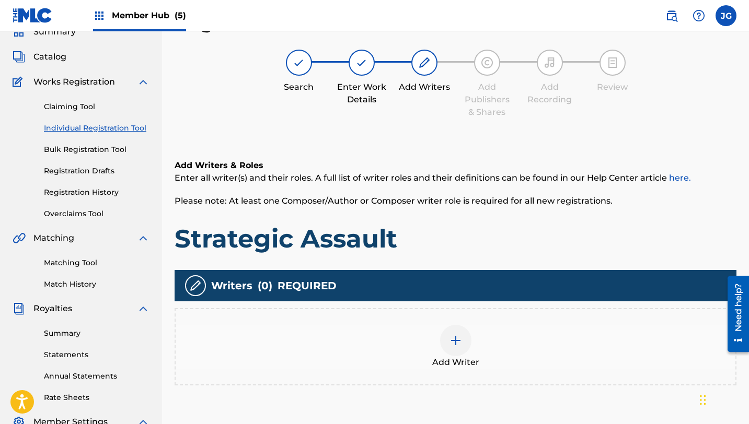
click at [467, 349] on div at bounding box center [455, 340] width 31 height 31
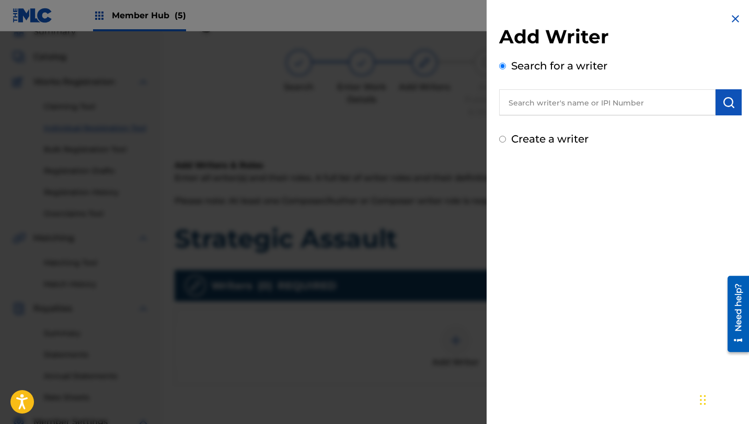
click at [588, 111] on input "text" at bounding box center [607, 102] width 216 height 26
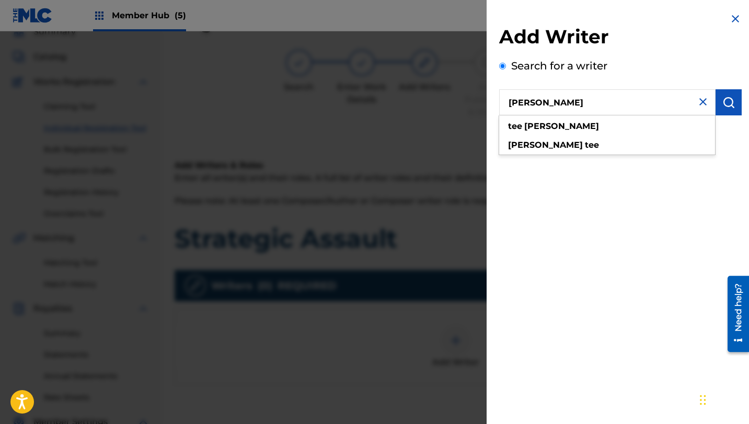
type input "[PERSON_NAME]"
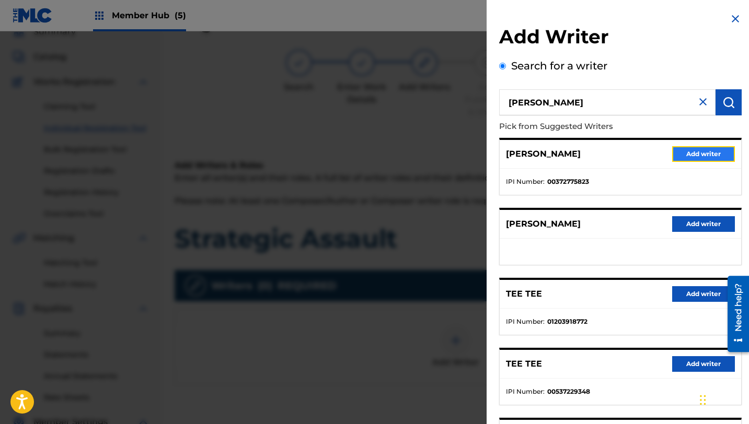
click at [705, 149] on button "Add writer" at bounding box center [703, 154] width 63 height 16
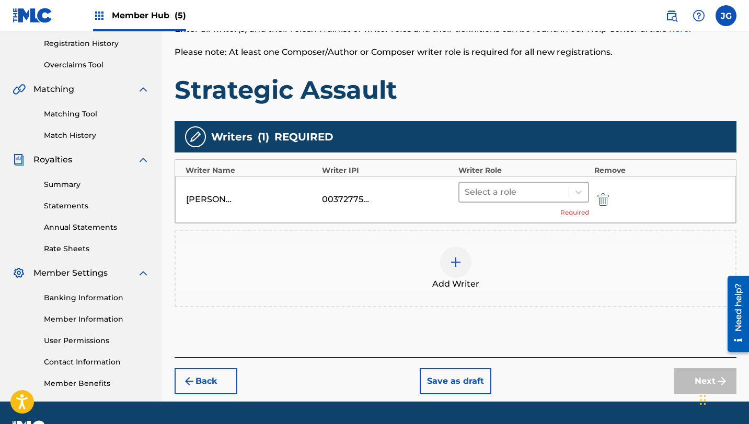
scroll to position [213, 0]
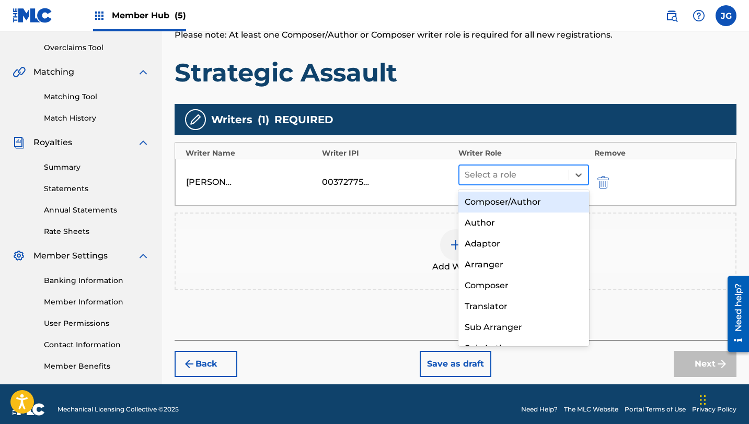
click at [525, 175] on div at bounding box center [514, 175] width 99 height 15
click at [505, 204] on div "Composer/Author" at bounding box center [523, 202] width 131 height 21
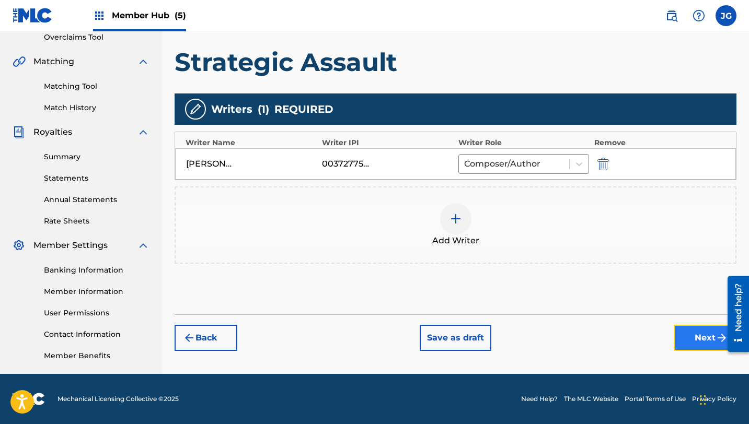
click at [696, 337] on button "Next" at bounding box center [705, 338] width 63 height 26
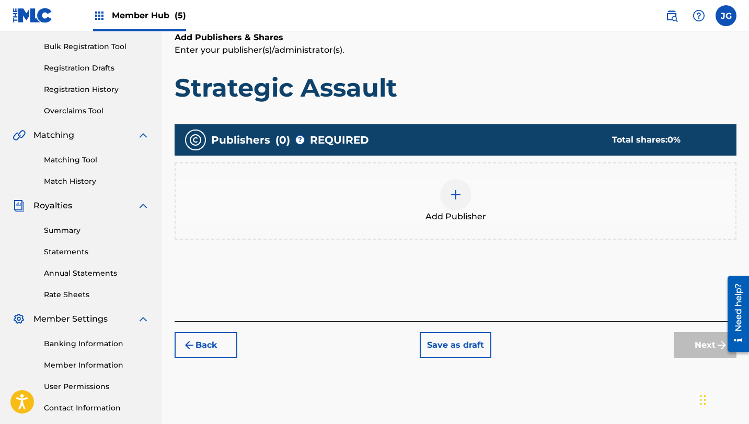
scroll to position [171, 0]
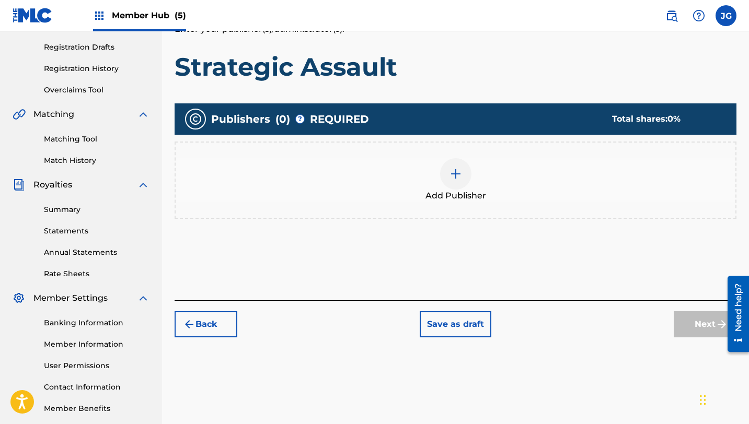
click at [458, 183] on div at bounding box center [455, 173] width 31 height 31
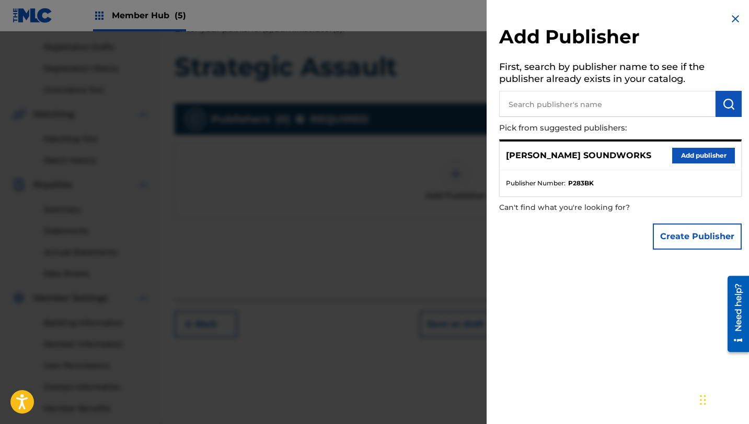
click at [567, 126] on p "Pick from suggested publishers:" at bounding box center [590, 128] width 183 height 22
click at [698, 165] on div "[PERSON_NAME] SOUNDWORKS Add publisher" at bounding box center [620, 156] width 241 height 29
click at [697, 154] on button "Add publisher" at bounding box center [703, 156] width 63 height 16
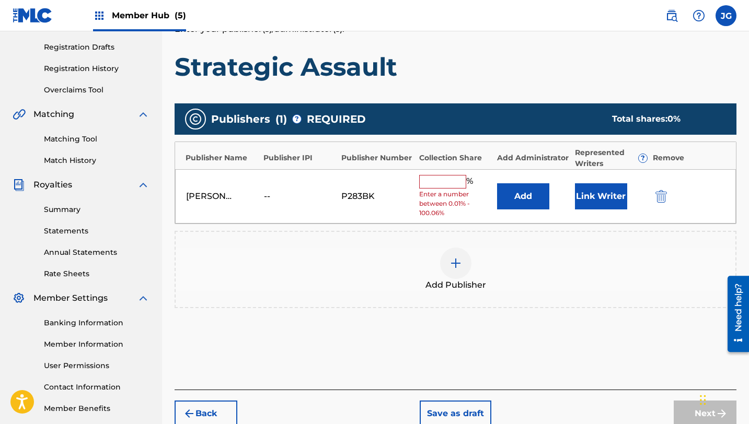
click at [434, 185] on input "text" at bounding box center [442, 182] width 47 height 14
type input "80"
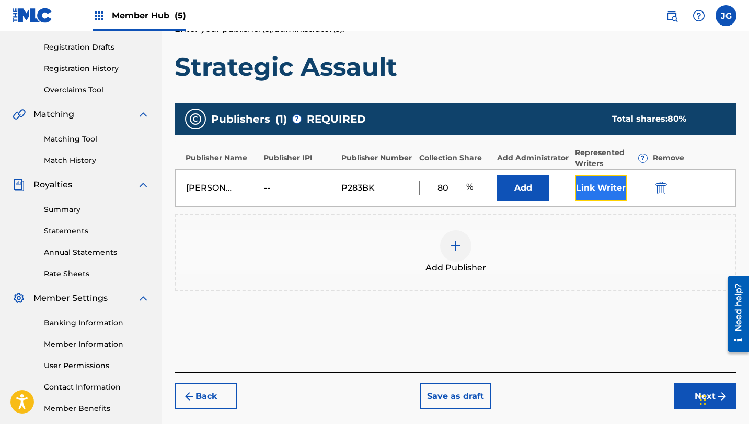
click at [590, 187] on button "Link Writer" at bounding box center [601, 188] width 52 height 26
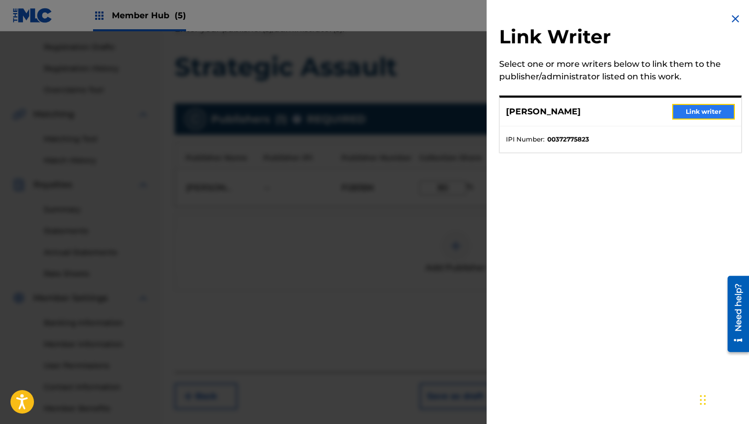
click at [690, 110] on button "Link writer" at bounding box center [703, 112] width 63 height 16
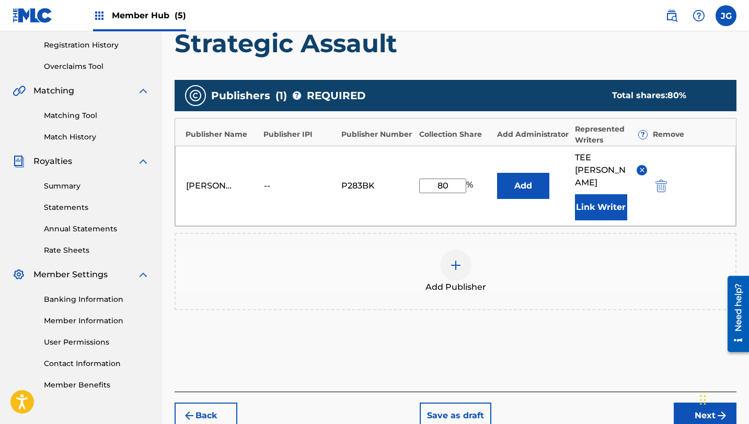
scroll to position [224, 0]
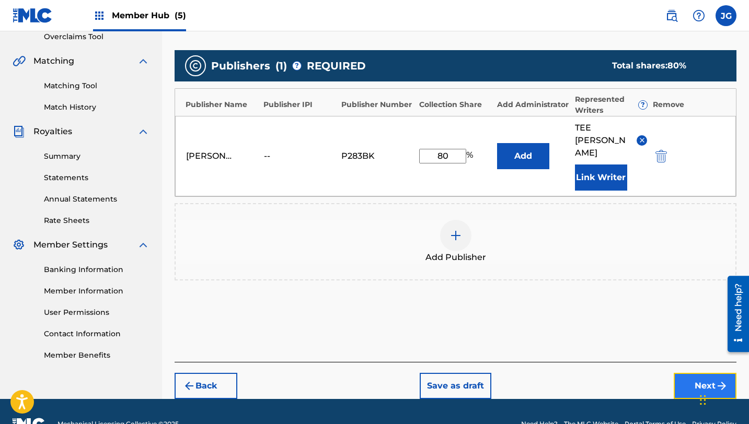
click at [691, 373] on button "Next" at bounding box center [705, 386] width 63 height 26
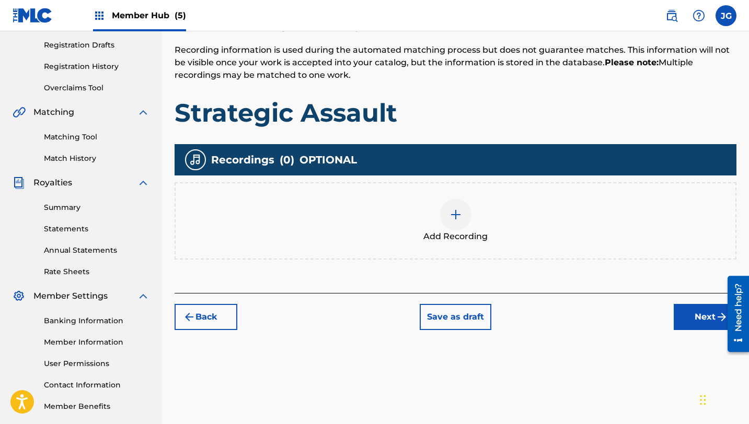
scroll to position [176, 0]
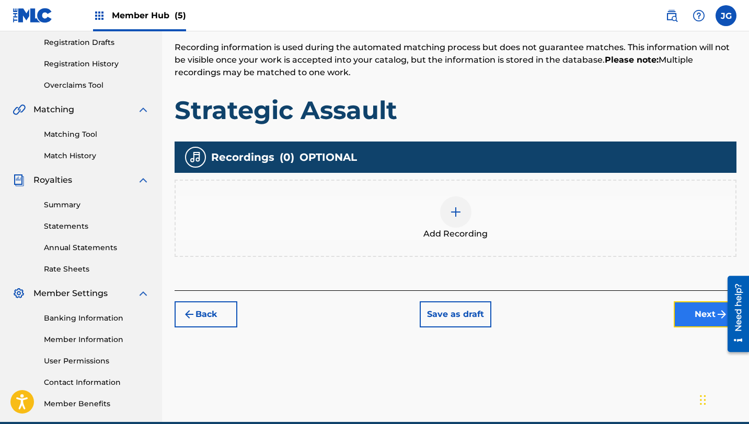
click at [694, 316] on button "Next" at bounding box center [705, 315] width 63 height 26
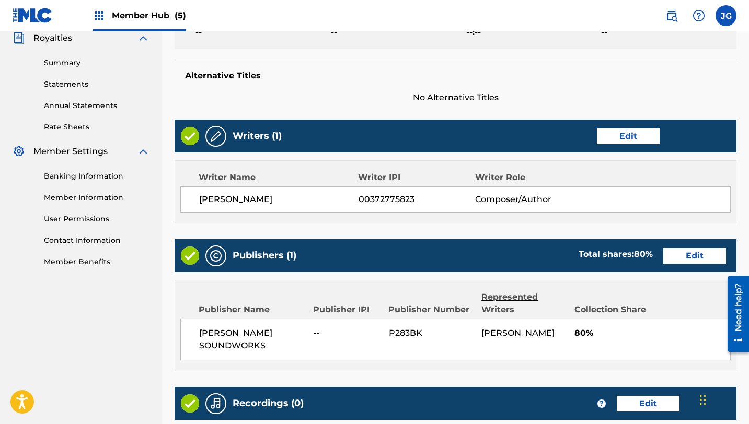
scroll to position [450, 0]
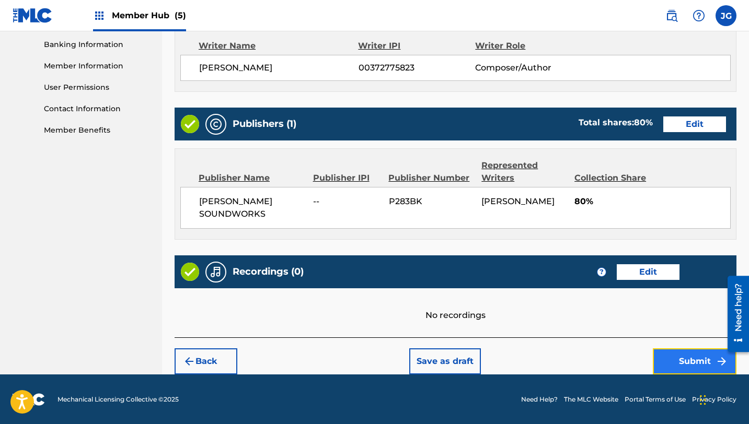
click at [684, 356] on button "Submit" at bounding box center [695, 362] width 84 height 26
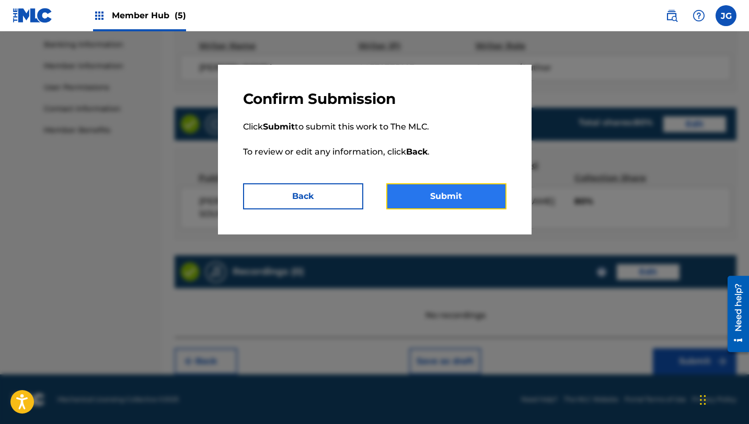
click at [458, 201] on button "Submit" at bounding box center [446, 196] width 120 height 26
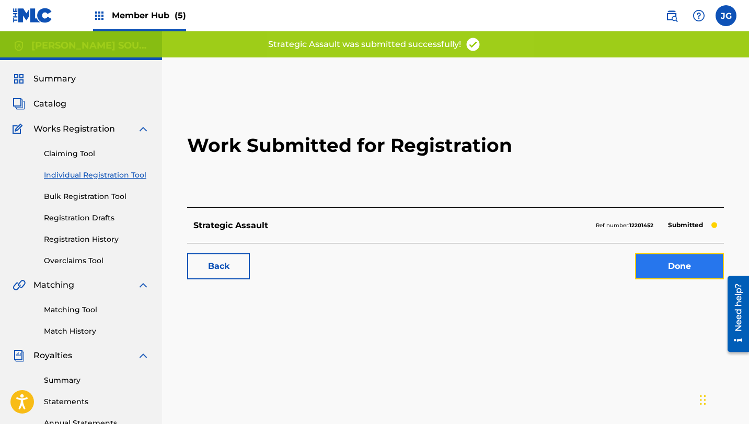
click at [678, 268] on link "Done" at bounding box center [679, 267] width 89 height 26
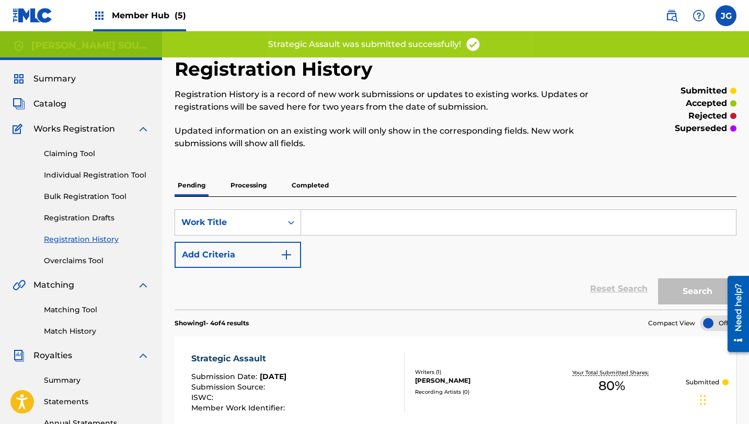
click at [75, 181] on div "Claiming Tool Individual Registration Tool Bulk Registration Tool Registration …" at bounding box center [81, 200] width 137 height 131
click at [88, 172] on link "Individual Registration Tool" at bounding box center [97, 175] width 106 height 11
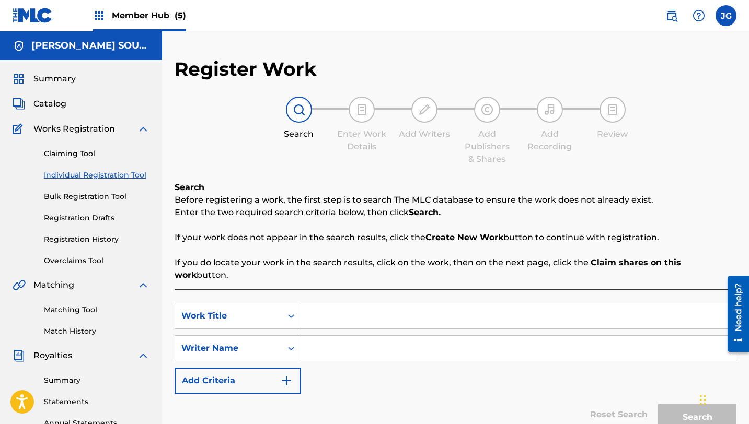
click at [352, 308] on input "Search Form" at bounding box center [518, 316] width 435 height 25
paste input "Fire Rain Dance"
type input "Fire Rain Dance"
click at [331, 339] on input "Search Form" at bounding box center [518, 348] width 435 height 25
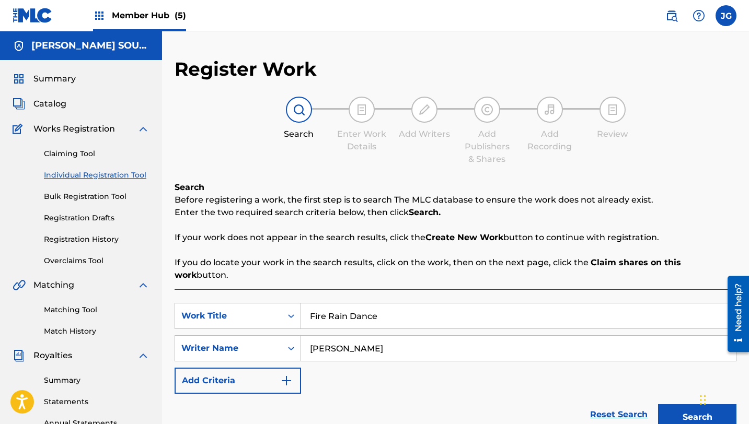
type input "[PERSON_NAME]"
click at [658, 405] on button "Search" at bounding box center [697, 418] width 78 height 26
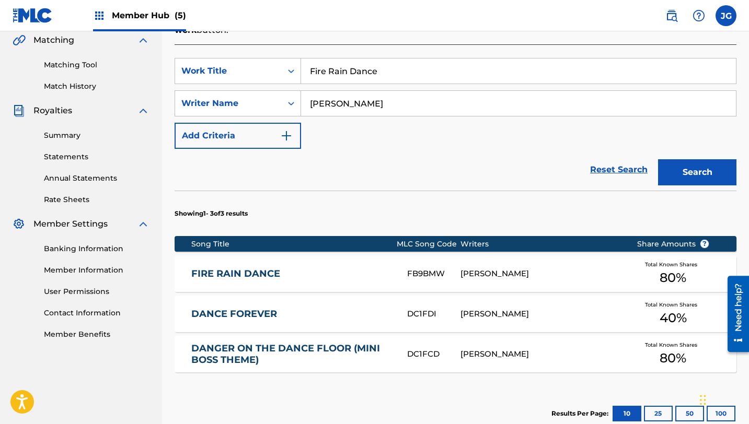
scroll to position [248, 0]
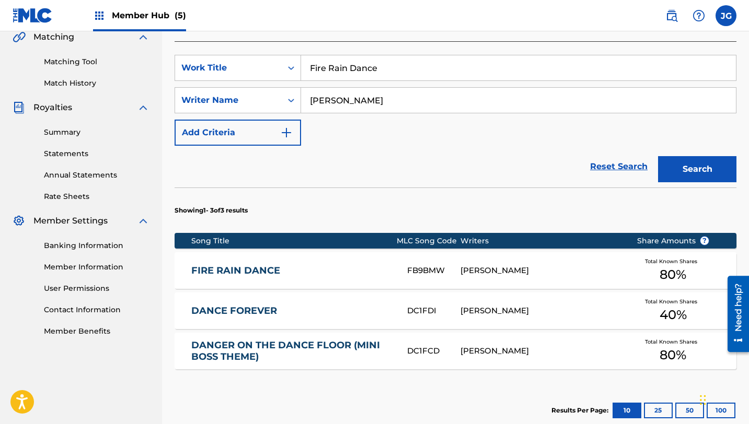
click at [496, 265] on div "[PERSON_NAME]" at bounding box center [541, 271] width 160 height 12
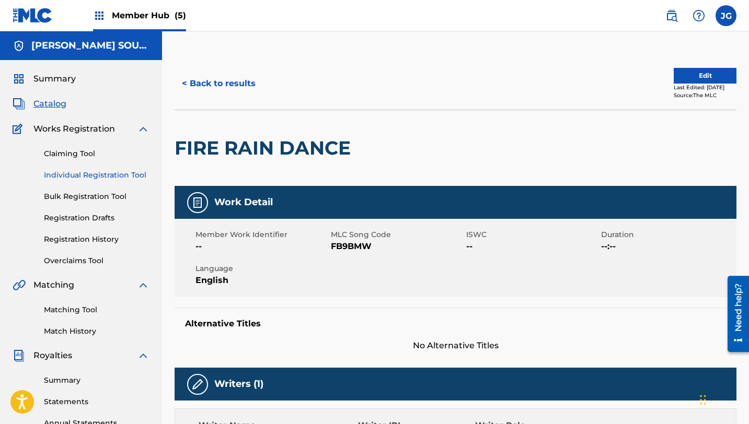
click at [88, 175] on link "Individual Registration Tool" at bounding box center [97, 175] width 106 height 11
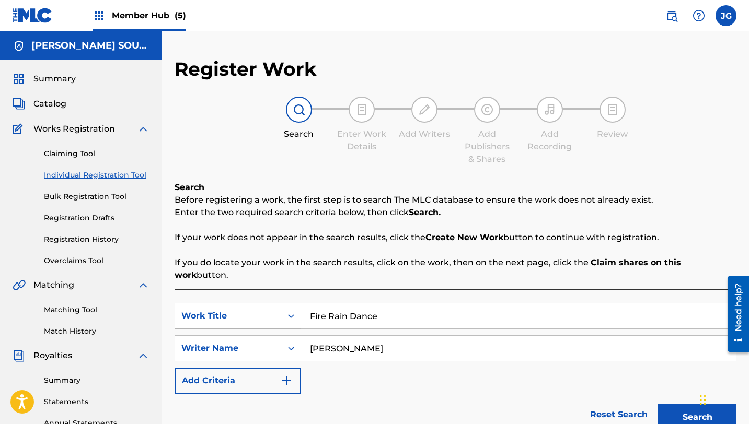
drag, startPoint x: 389, startPoint y: 304, endPoint x: 269, endPoint y: 300, distance: 119.8
click at [269, 303] on div "SearchWithCriteriab65c3316-d121-4bc3-84fa-3fcd19b4b4d6 Work Title Fire Rain Dan…" at bounding box center [456, 316] width 562 height 26
paste input "The Real Heroes"
type input "The Real Heroes"
click at [658, 405] on button "Search" at bounding box center [697, 418] width 78 height 26
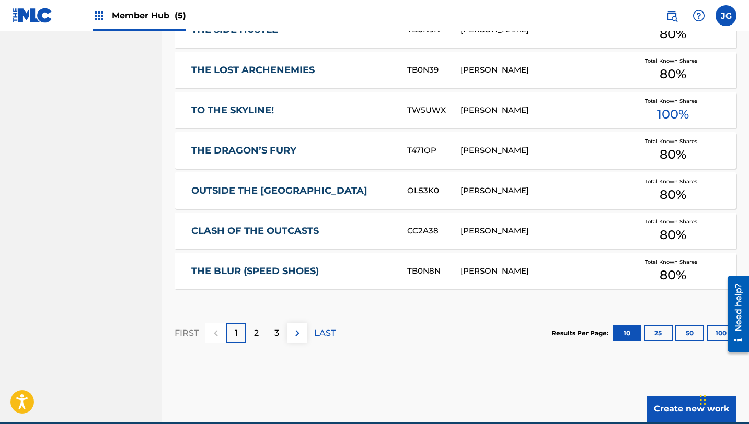
scroll to position [625, 0]
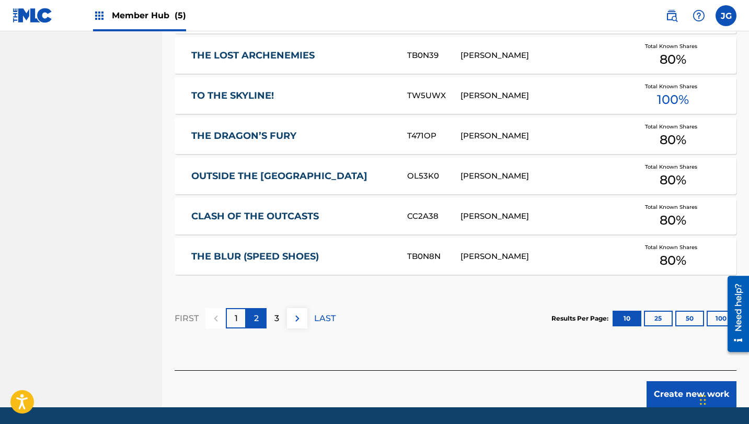
click at [254, 313] on p "2" at bounding box center [256, 319] width 5 height 13
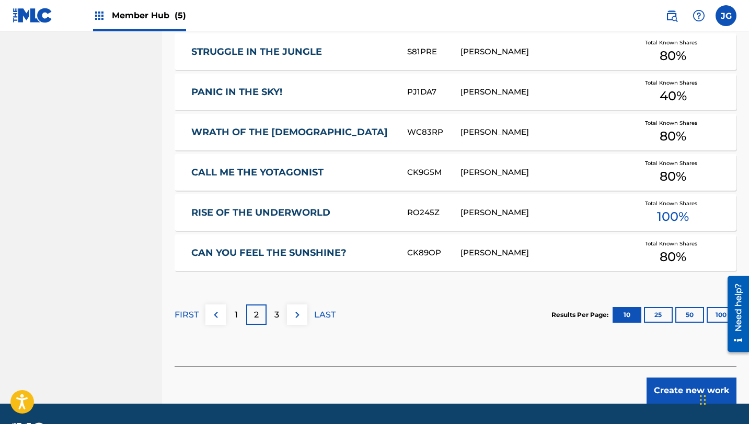
scroll to position [636, 0]
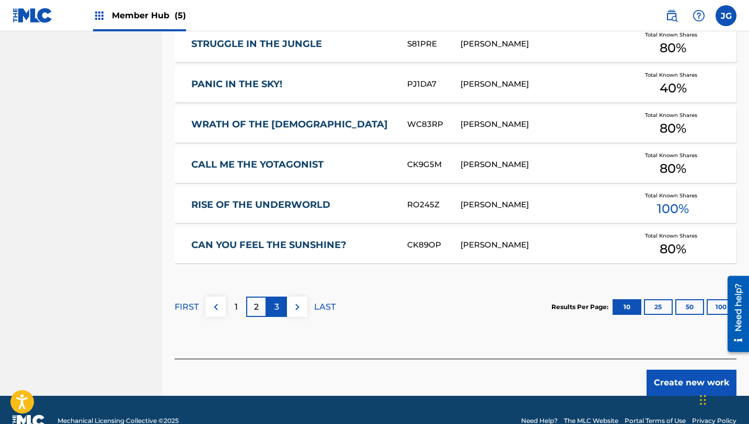
click at [280, 297] on div "3" at bounding box center [277, 307] width 20 height 20
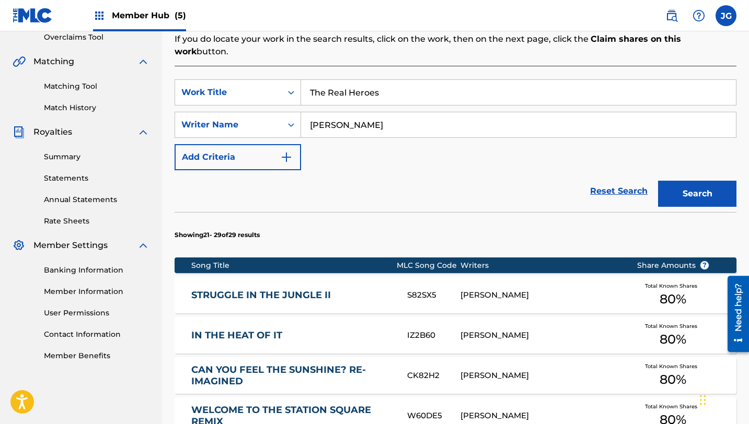
scroll to position [605, 0]
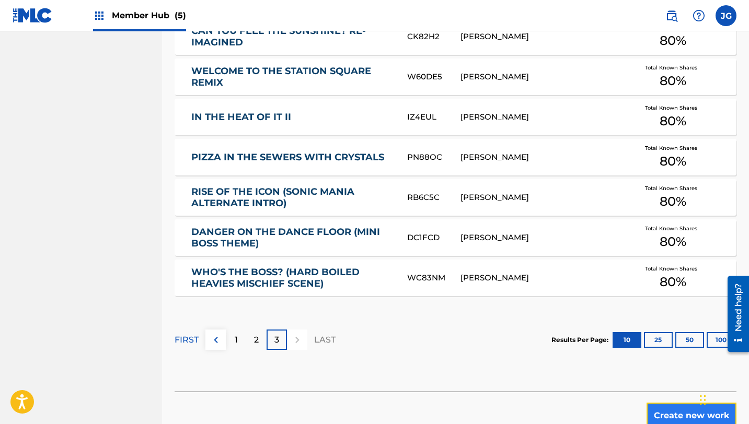
click at [671, 416] on button "Create new work" at bounding box center [692, 416] width 90 height 26
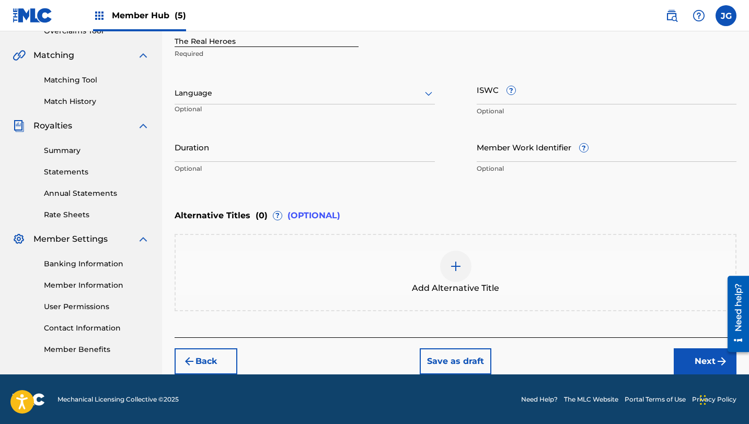
click at [671, 416] on footer "Mechanical Licensing Collective © 2025 Need Help? The MLC Website Portal Terms …" at bounding box center [374, 400] width 749 height 50
click at [680, 355] on button "Next" at bounding box center [705, 362] width 63 height 26
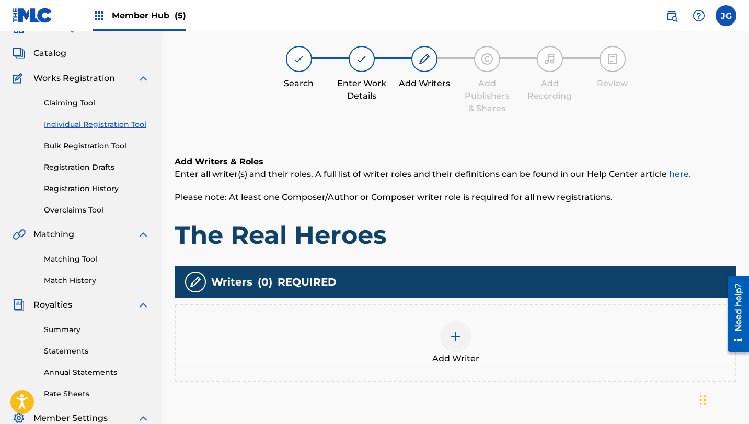
scroll to position [47, 0]
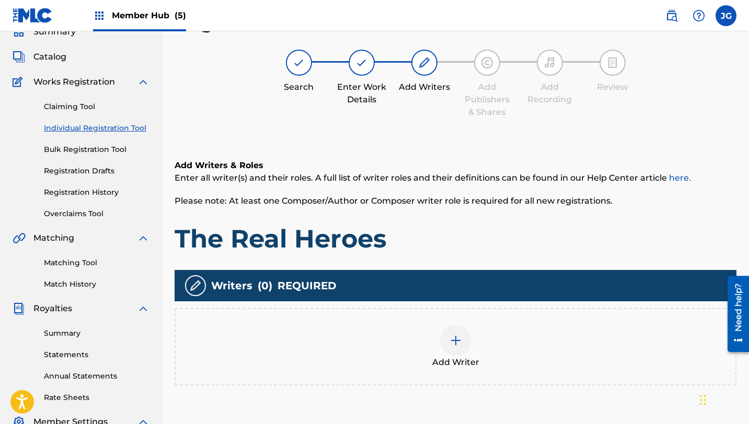
click at [436, 356] on span "Add Writer" at bounding box center [455, 362] width 47 height 13
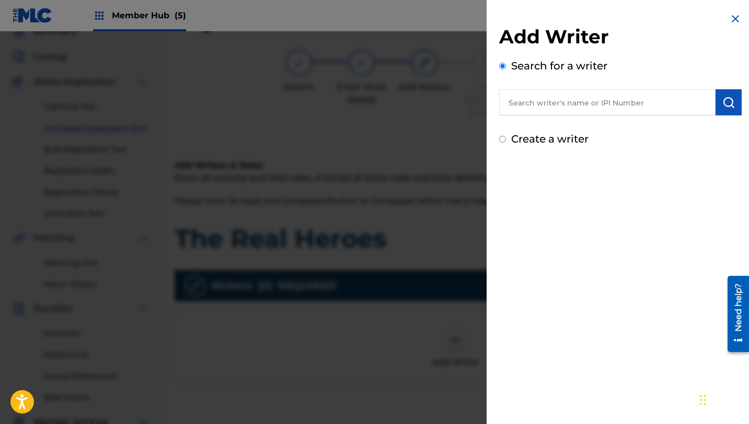
click at [451, 351] on div at bounding box center [374, 243] width 749 height 424
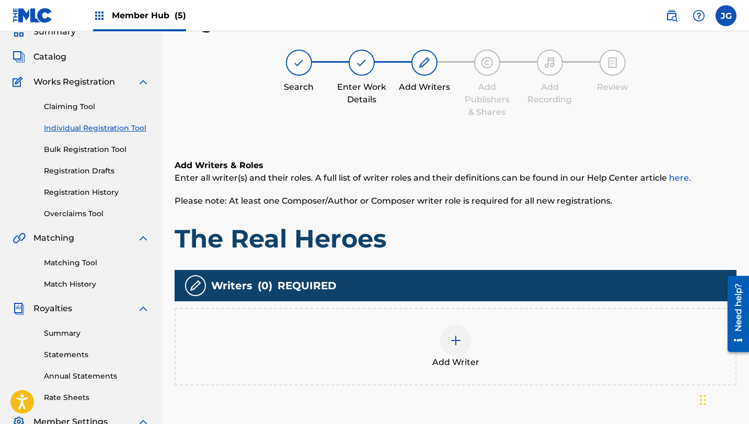
click at [461, 349] on div at bounding box center [455, 340] width 31 height 31
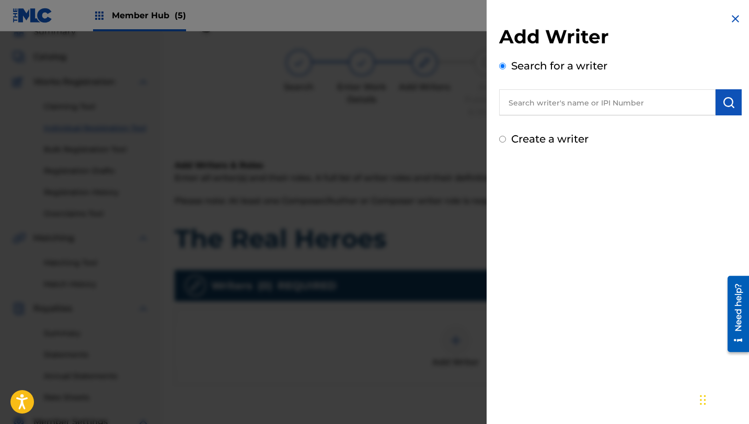
click at [658, 102] on input "text" at bounding box center [607, 102] width 216 height 26
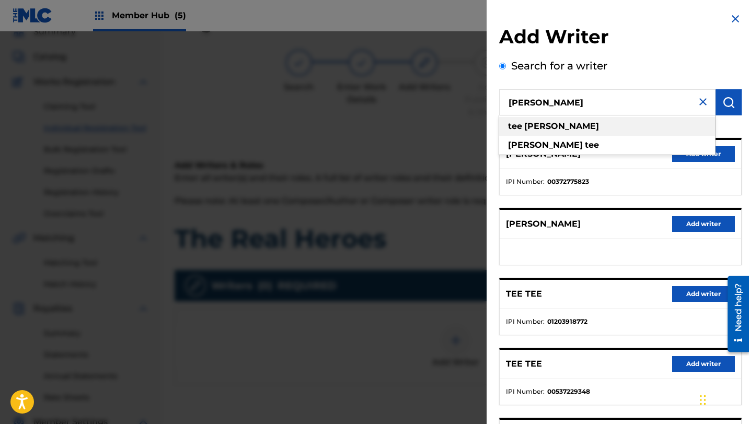
click at [636, 130] on div "[PERSON_NAME]" at bounding box center [607, 126] width 216 height 19
type input "[PERSON_NAME]"
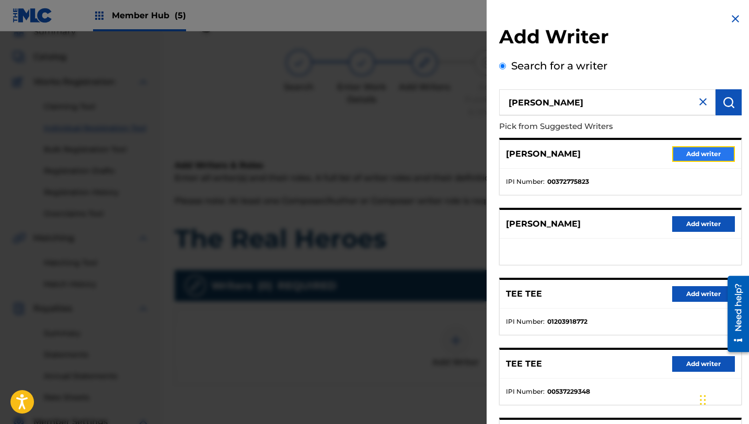
click at [678, 155] on button "Add writer" at bounding box center [703, 154] width 63 height 16
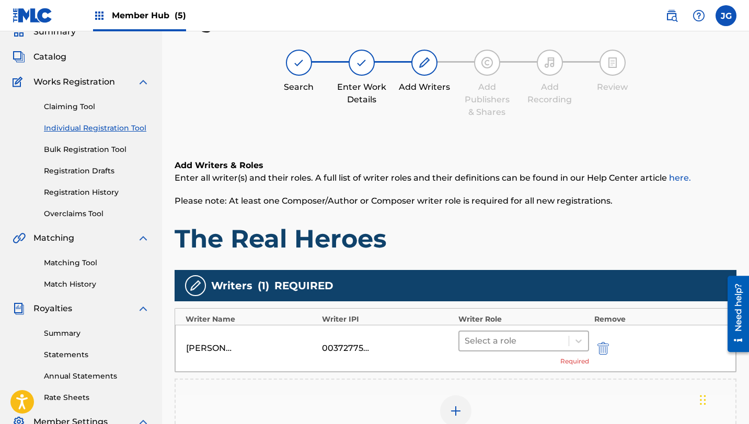
click at [488, 351] on div "Select a role" at bounding box center [523, 341] width 131 height 21
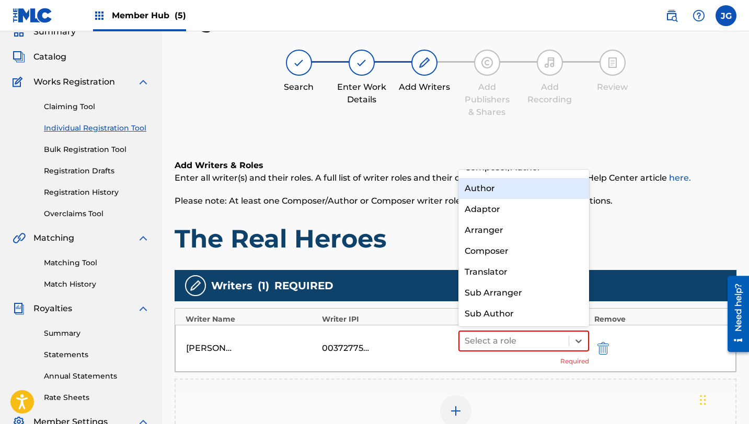
scroll to position [0, 0]
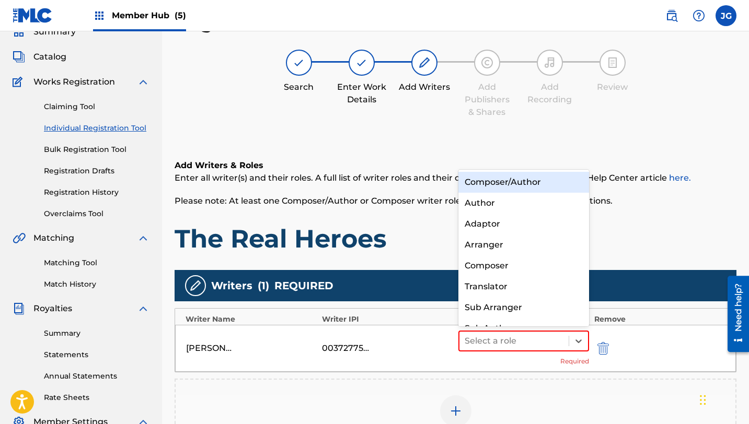
click at [512, 182] on div "Composer/Author" at bounding box center [523, 182] width 131 height 21
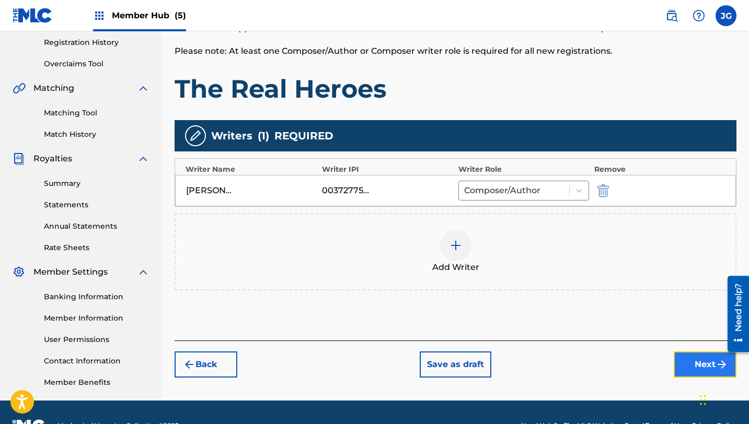
click at [692, 368] on button "Next" at bounding box center [705, 365] width 63 height 26
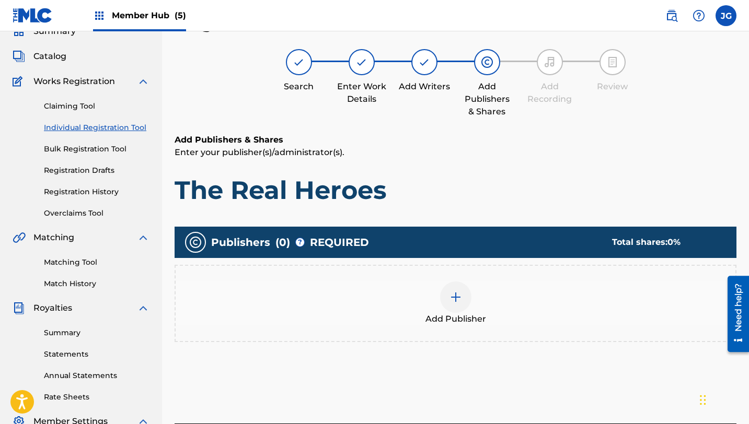
scroll to position [47, 0]
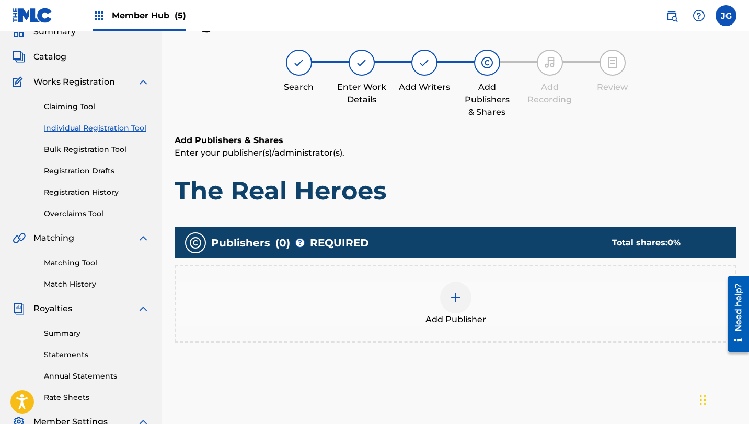
click at [455, 300] on img at bounding box center [456, 298] width 13 height 13
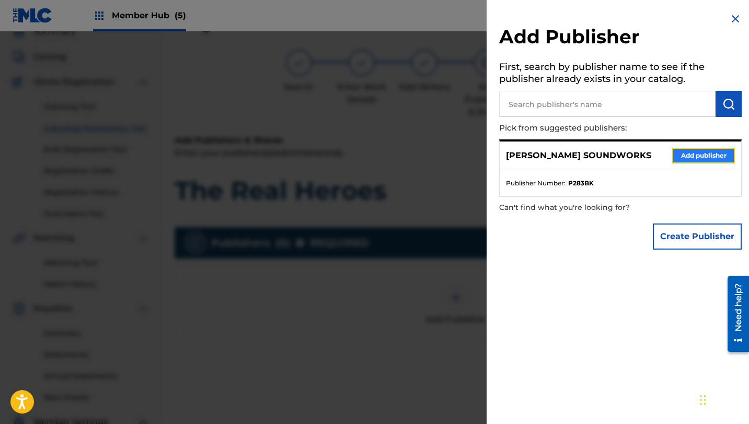
click at [690, 149] on button "Add publisher" at bounding box center [703, 156] width 63 height 16
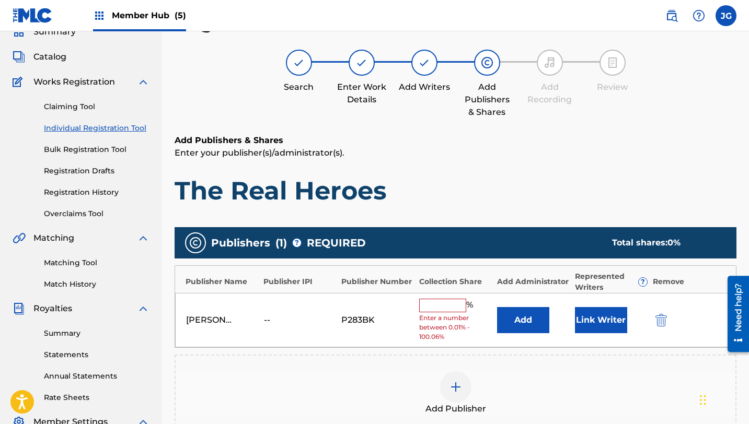
click at [456, 304] on input "text" at bounding box center [442, 306] width 47 height 14
type input "80"
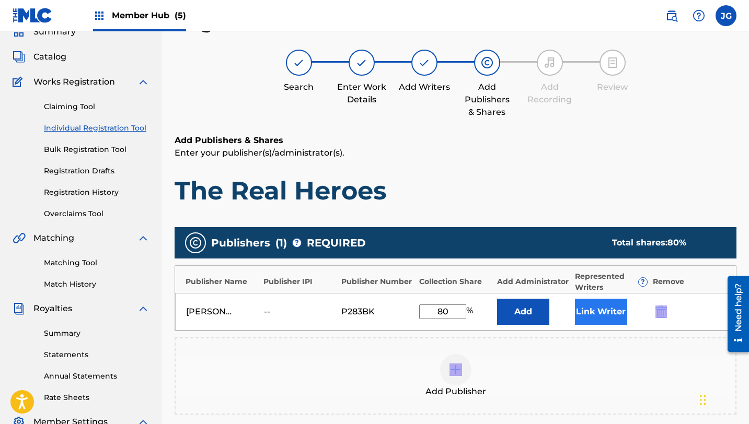
drag, startPoint x: 561, startPoint y: 331, endPoint x: 580, endPoint y: 323, distance: 21.3
click at [580, 323] on div "Publishers ( 1 ) ? REQUIRED Total shares: 80 % Publisher Name Publisher IPI Pub…" at bounding box center [456, 321] width 562 height 188
click at [580, 323] on button "Link Writer" at bounding box center [601, 312] width 52 height 26
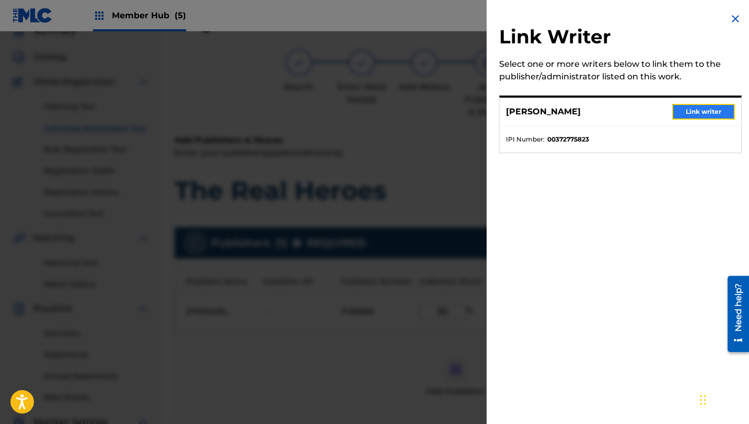
click at [685, 114] on button "Link writer" at bounding box center [703, 112] width 63 height 16
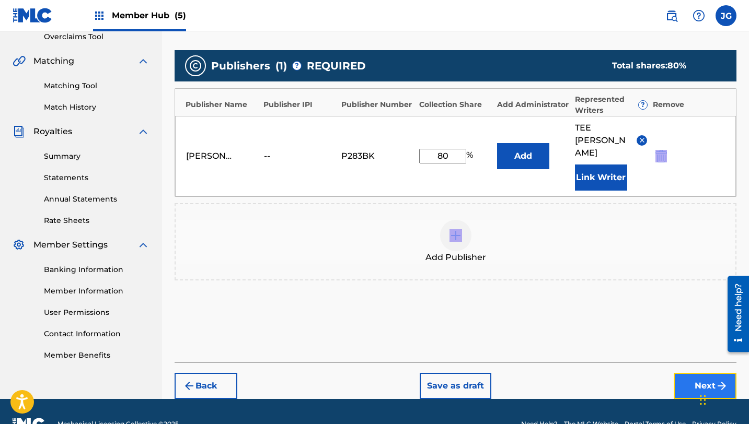
click at [699, 373] on button "Next" at bounding box center [705, 386] width 63 height 26
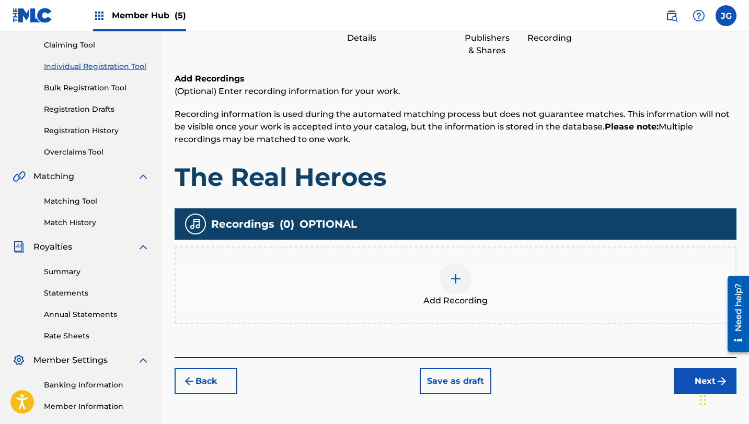
scroll to position [224, 0]
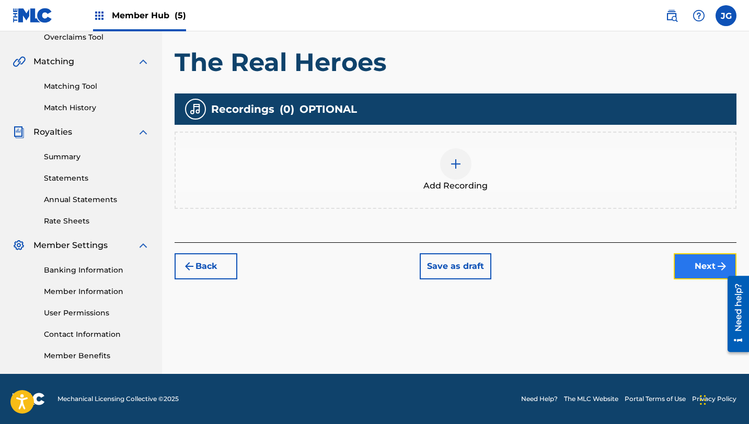
click at [694, 272] on button "Next" at bounding box center [705, 267] width 63 height 26
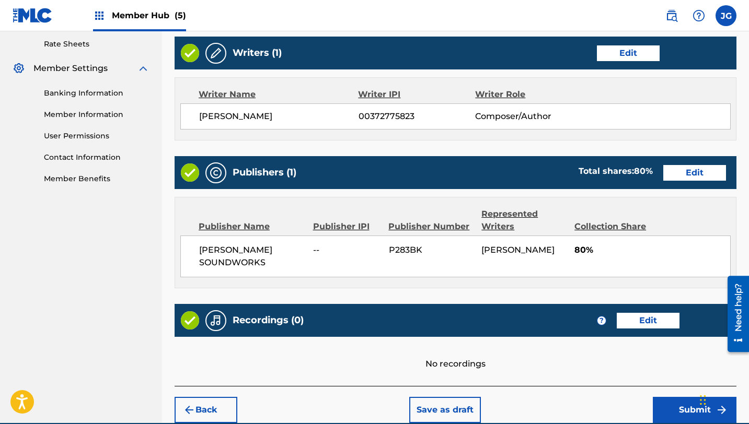
scroll to position [450, 0]
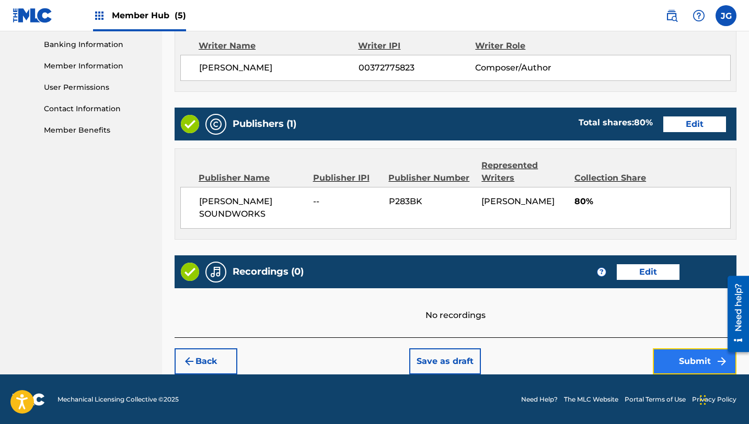
click at [674, 352] on button "Submit" at bounding box center [695, 362] width 84 height 26
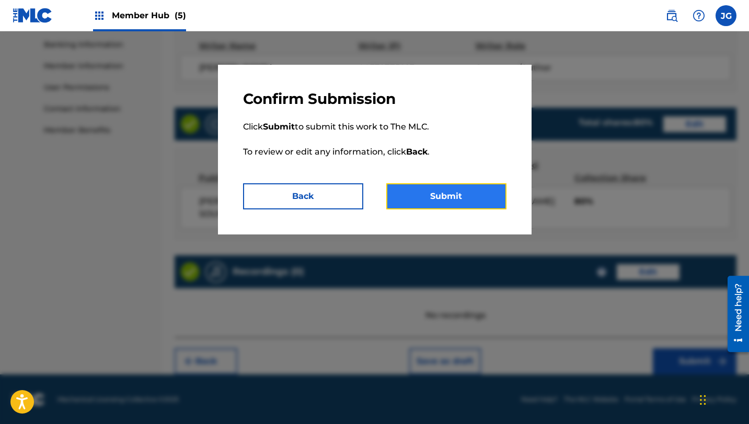
click at [477, 203] on button "Submit" at bounding box center [446, 196] width 120 height 26
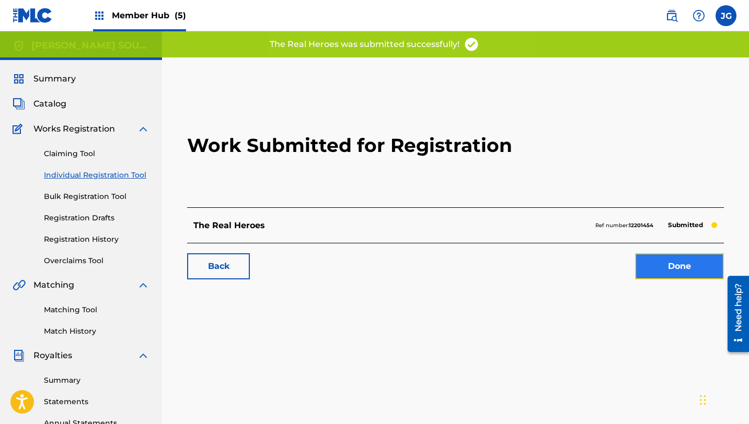
click at [665, 260] on link "Done" at bounding box center [679, 267] width 89 height 26
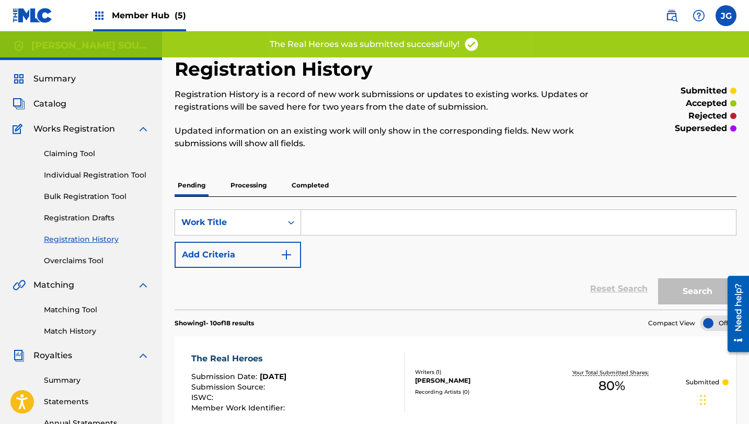
click at [80, 160] on div "Claiming Tool Individual Registration Tool Bulk Registration Tool Registration …" at bounding box center [81, 200] width 137 height 131
click at [80, 172] on link "Individual Registration Tool" at bounding box center [97, 175] width 106 height 11
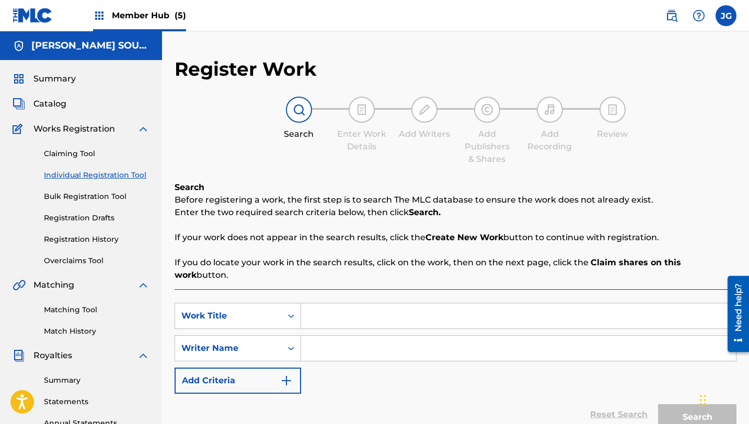
click at [333, 304] on input "Search Form" at bounding box center [518, 316] width 435 height 25
type input "V"
paste input "Last Stand"
type input "Last Stand"
click at [356, 336] on input "Search Form" at bounding box center [518, 348] width 435 height 25
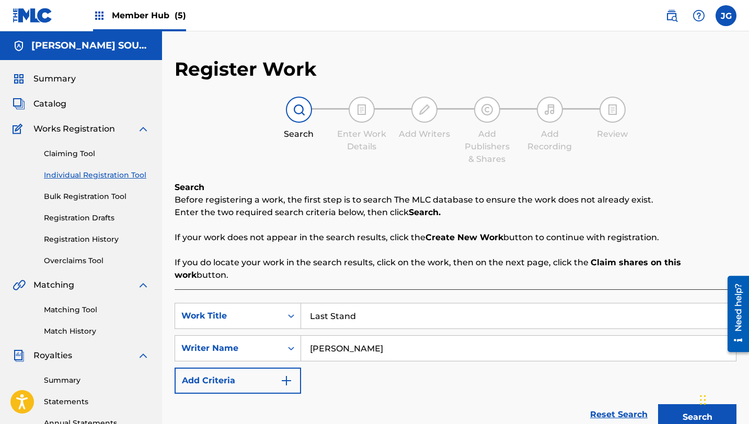
type input "[PERSON_NAME]"
click at [658, 405] on button "Search" at bounding box center [697, 418] width 78 height 26
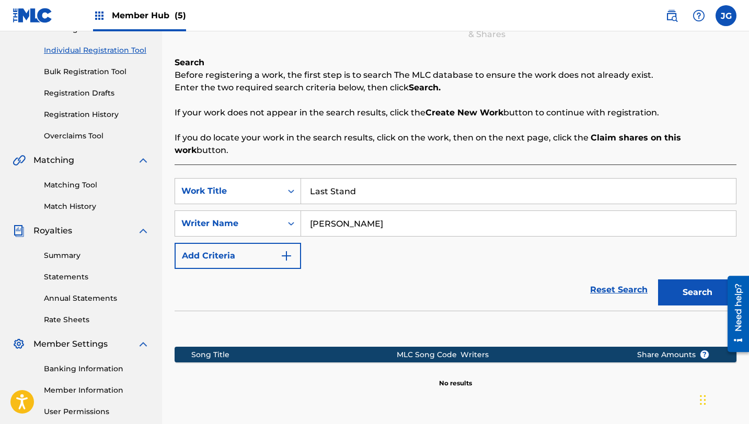
scroll to position [182, 0]
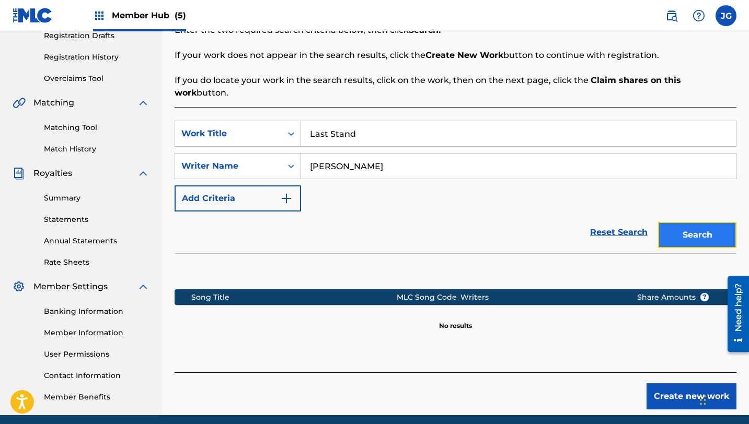
click at [705, 222] on button "Search" at bounding box center [697, 235] width 78 height 26
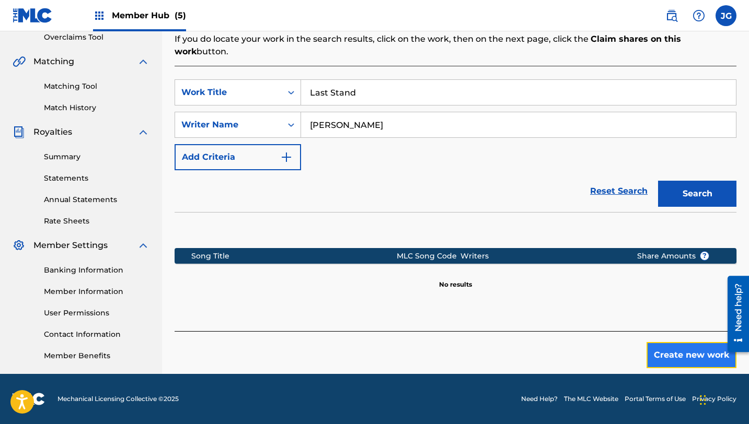
click at [691, 344] on button "Create new work" at bounding box center [692, 355] width 90 height 26
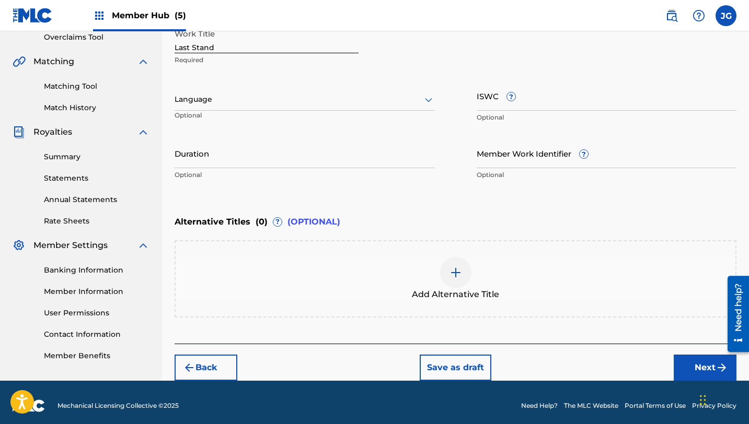
scroll to position [230, 0]
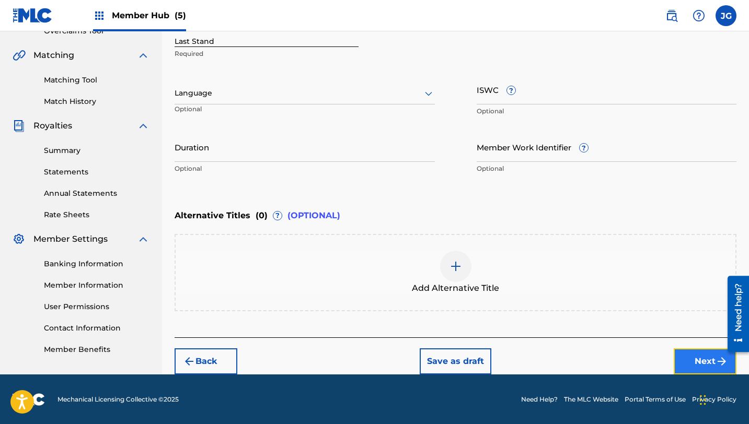
click at [700, 365] on button "Next" at bounding box center [705, 362] width 63 height 26
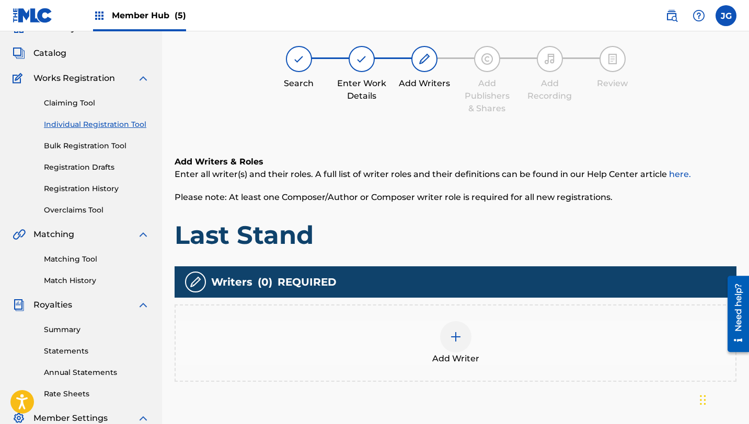
scroll to position [47, 0]
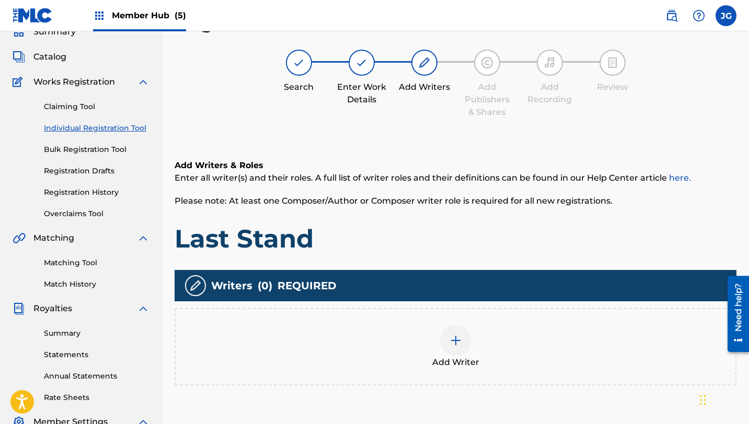
click at [466, 342] on div at bounding box center [455, 340] width 31 height 31
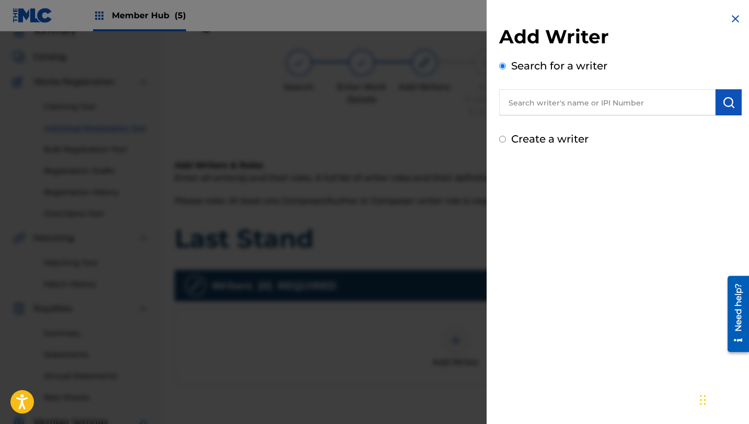
click at [609, 109] on input "text" at bounding box center [607, 102] width 216 height 26
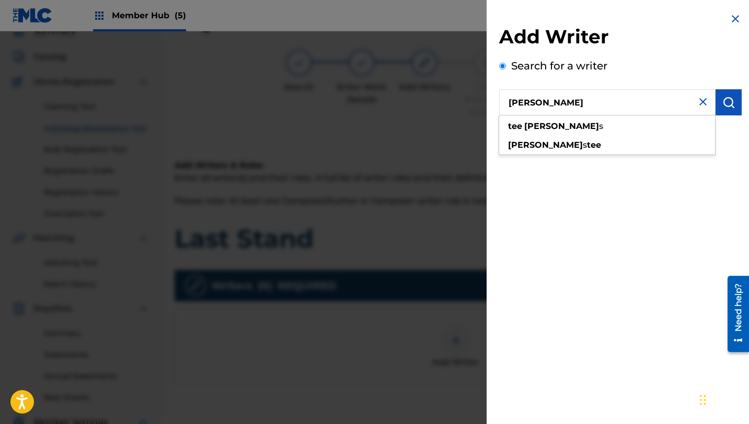
type input "[PERSON_NAME]"
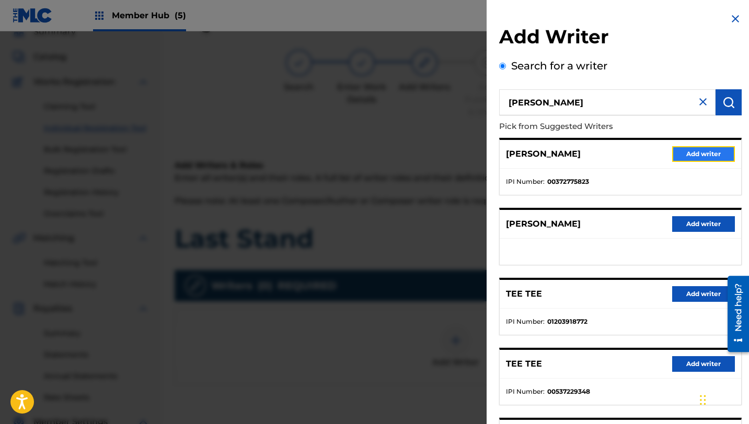
click at [699, 152] on button "Add writer" at bounding box center [703, 154] width 63 height 16
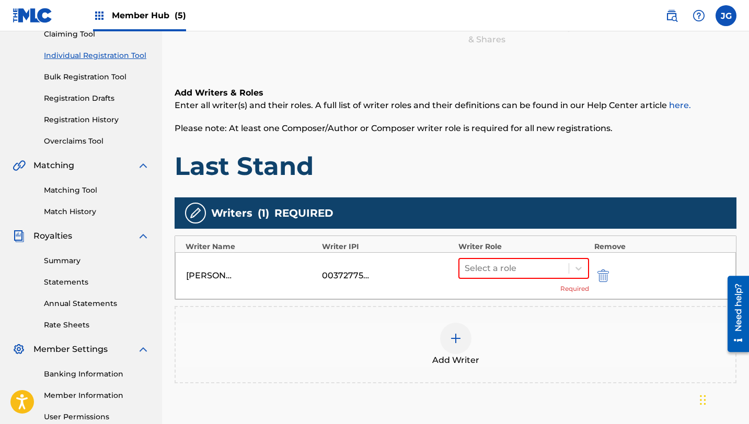
scroll to position [123, 0]
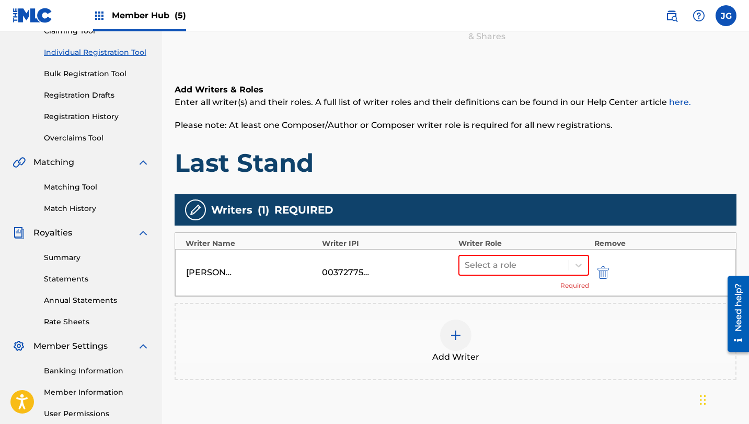
click at [511, 242] on div "Writer Role" at bounding box center [523, 243] width 131 height 11
click at [511, 256] on div "Select a role" at bounding box center [513, 265] width 109 height 19
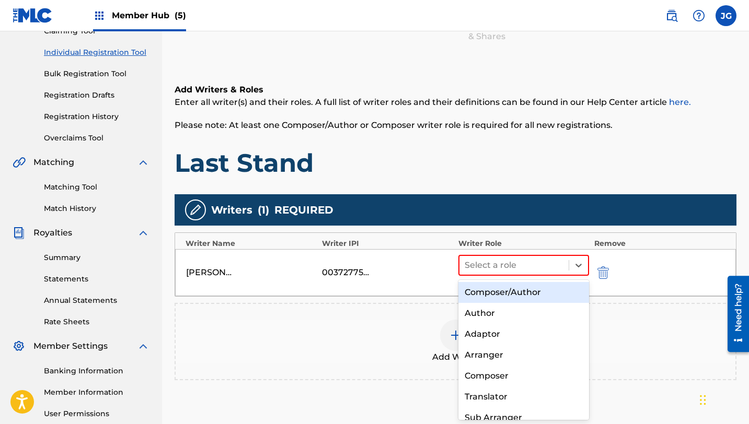
click at [515, 294] on div "Composer/Author" at bounding box center [523, 292] width 131 height 21
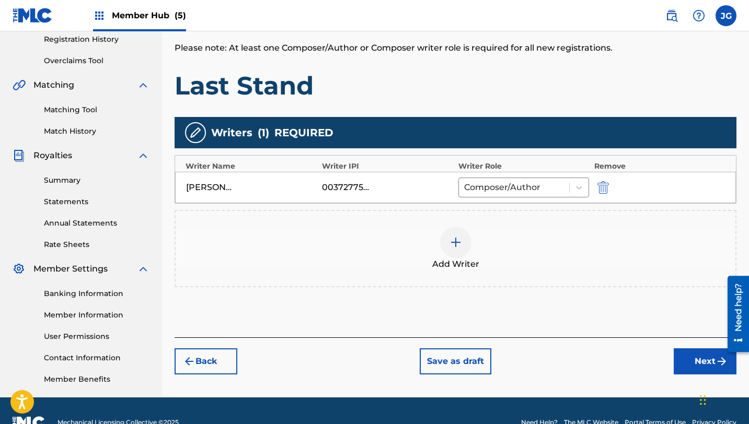
scroll to position [203, 0]
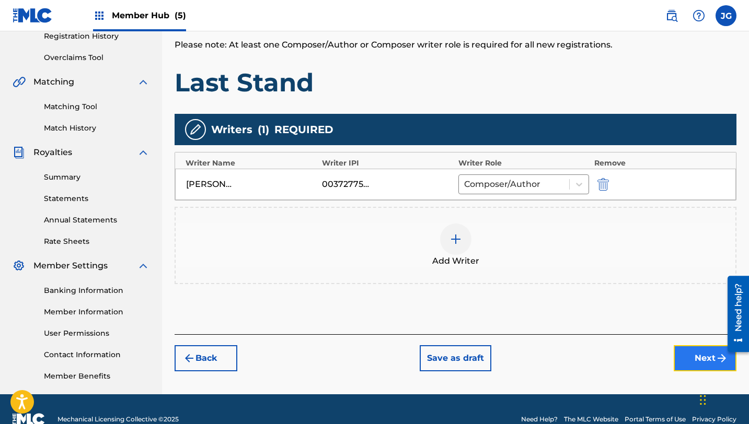
click at [693, 360] on button "Next" at bounding box center [705, 359] width 63 height 26
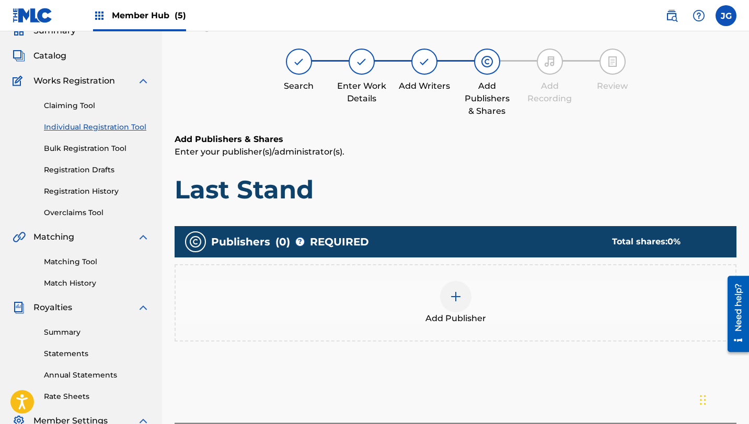
scroll to position [47, 0]
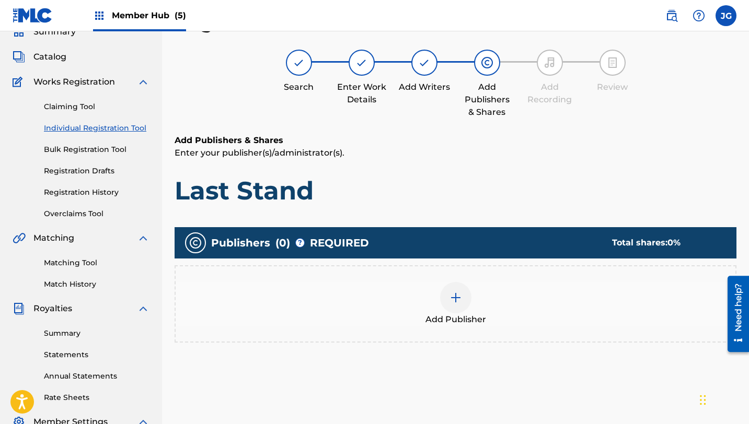
click at [473, 314] on span "Add Publisher" at bounding box center [455, 320] width 61 height 13
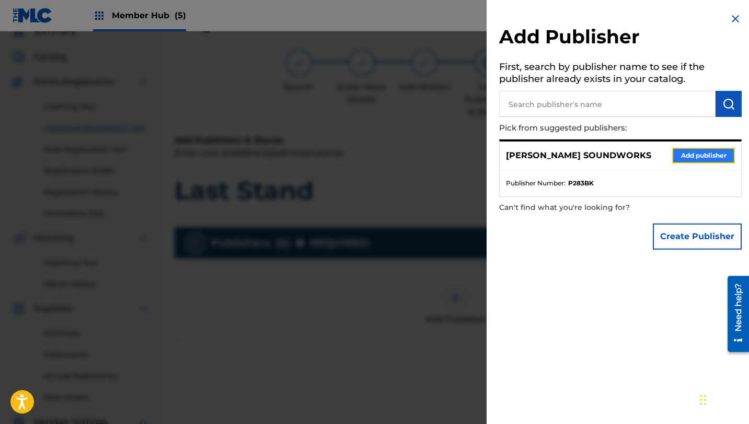
click at [710, 158] on button "Add publisher" at bounding box center [703, 156] width 63 height 16
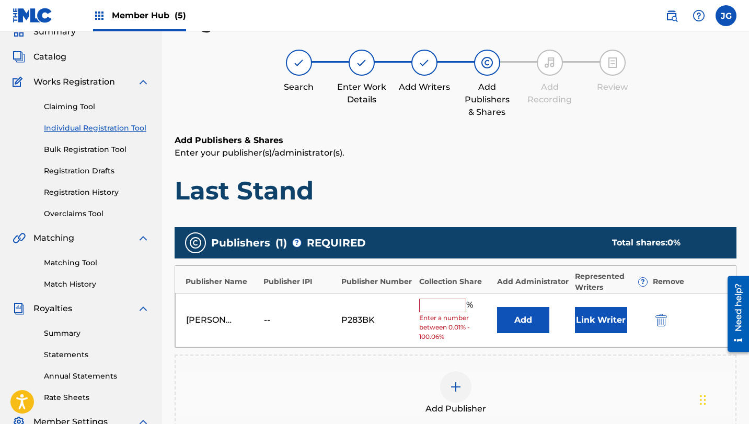
click at [423, 314] on span "Enter a number between 0.01% - 100.06%" at bounding box center [455, 328] width 73 height 28
click at [423, 312] on input "text" at bounding box center [442, 306] width 47 height 14
type input "80"
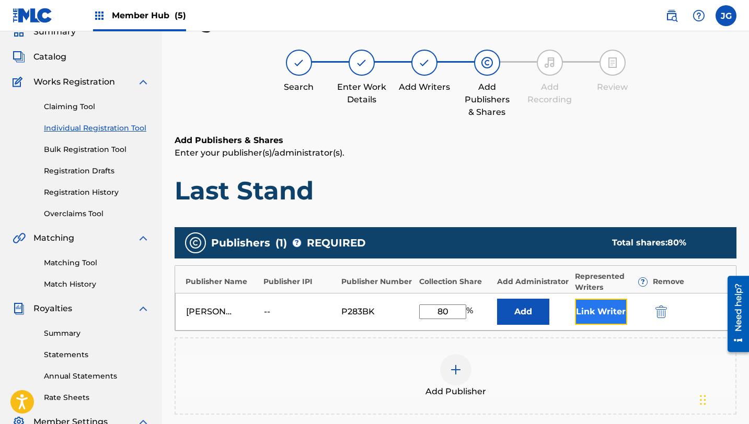
click at [590, 314] on button "Link Writer" at bounding box center [601, 312] width 52 height 26
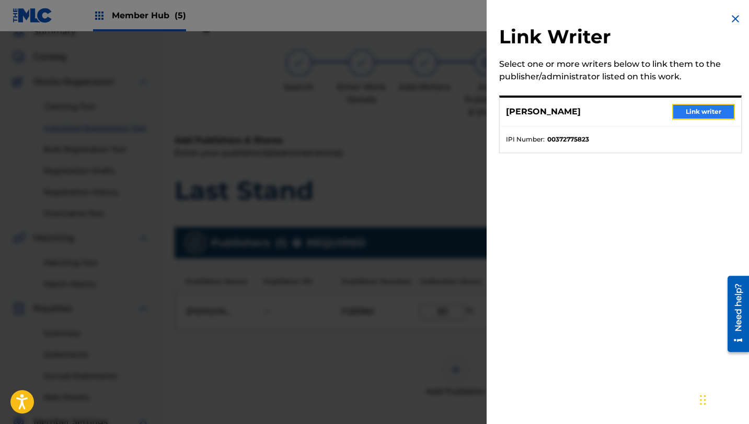
click at [702, 115] on button "Link writer" at bounding box center [703, 112] width 63 height 16
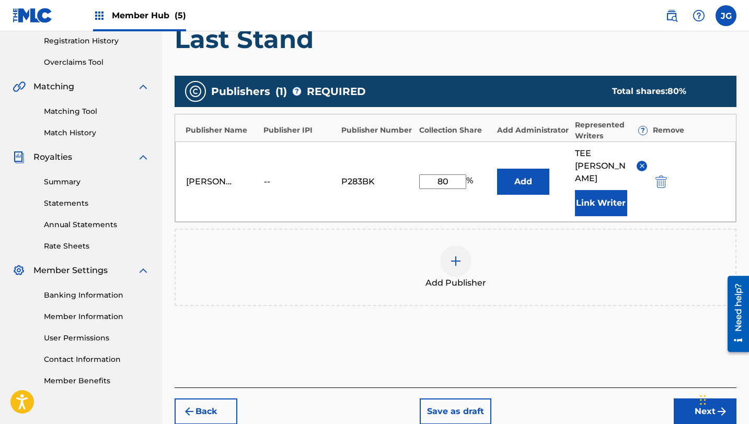
scroll to position [224, 0]
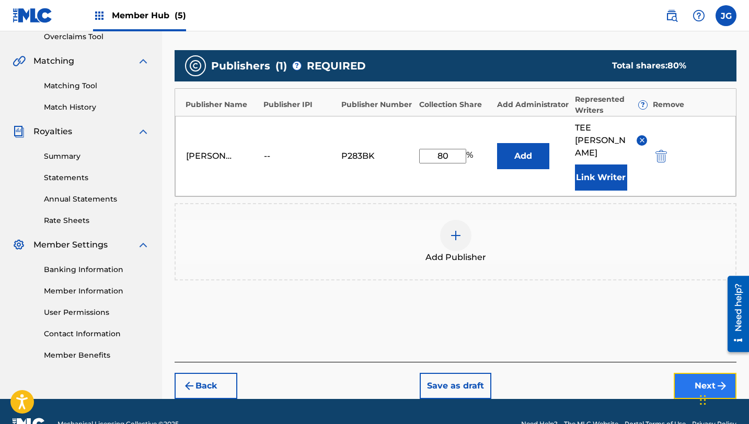
click at [692, 373] on button "Next" at bounding box center [705, 386] width 63 height 26
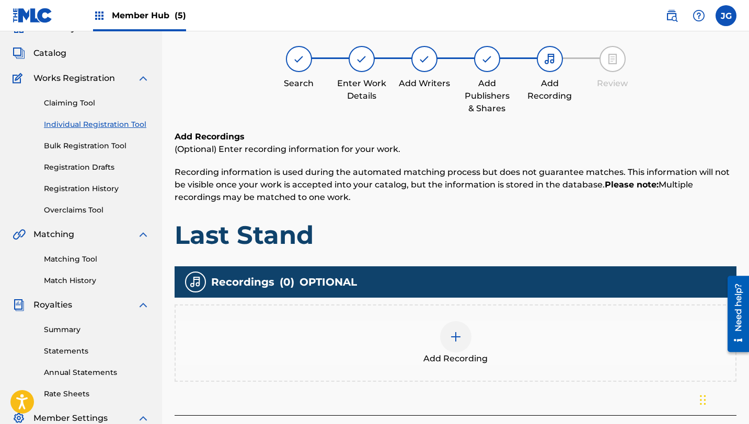
scroll to position [47, 0]
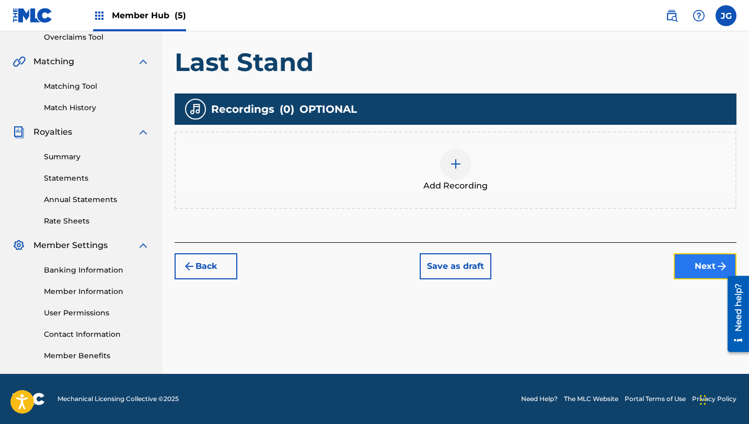
click at [674, 254] on button "Next" at bounding box center [705, 267] width 63 height 26
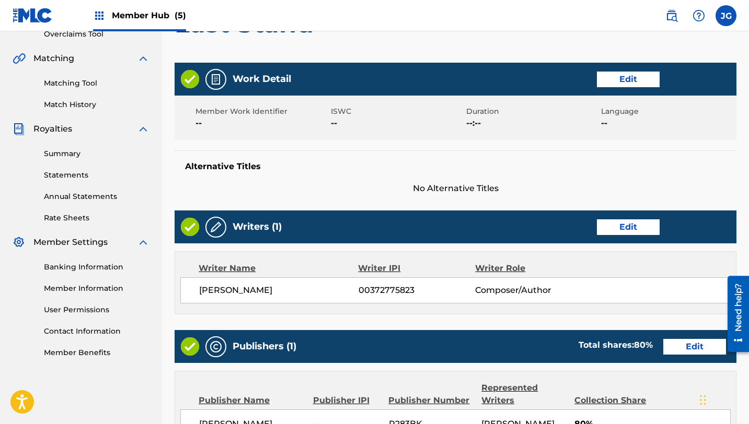
scroll to position [450, 0]
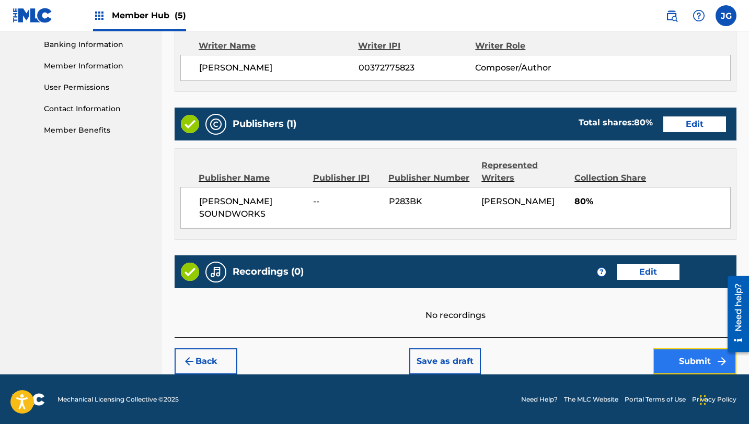
click at [695, 359] on button "Submit" at bounding box center [695, 362] width 84 height 26
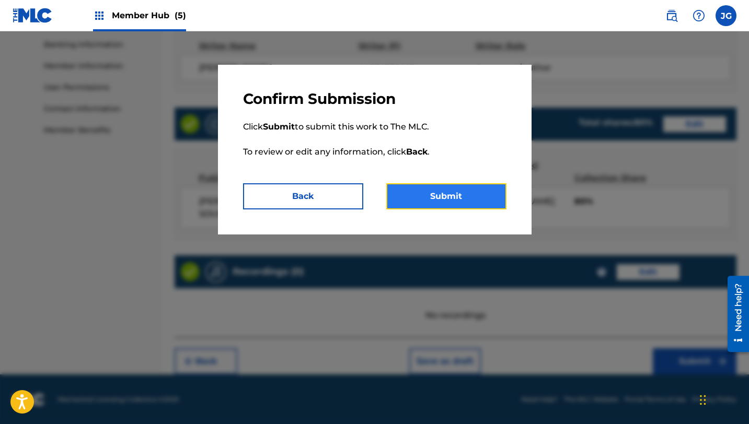
click at [468, 189] on button "Submit" at bounding box center [446, 196] width 120 height 26
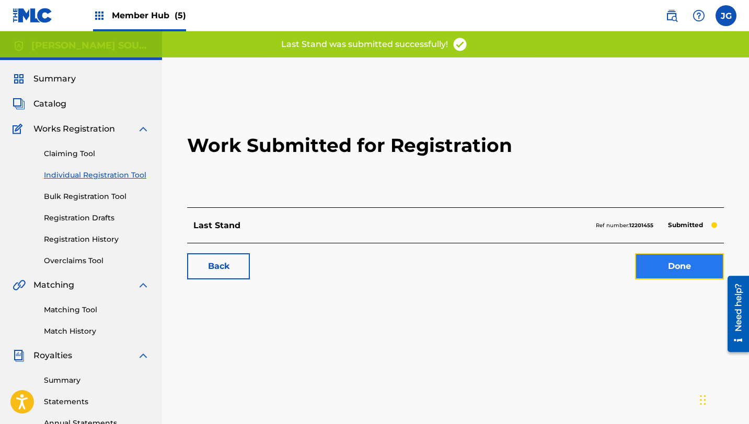
click at [667, 267] on link "Done" at bounding box center [679, 267] width 89 height 26
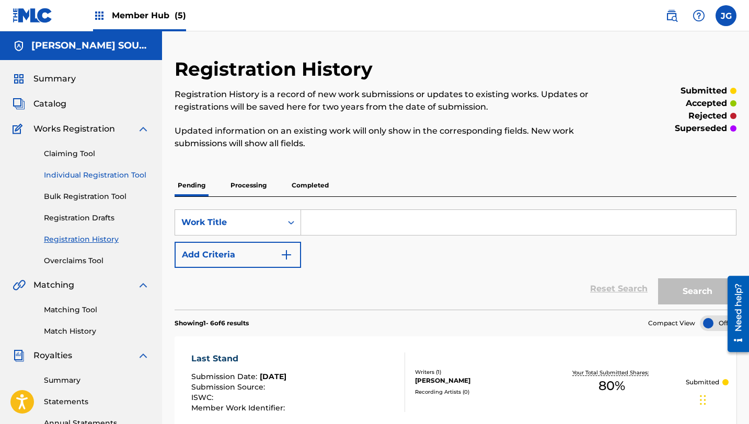
click at [110, 172] on link "Individual Registration Tool" at bounding box center [97, 175] width 106 height 11
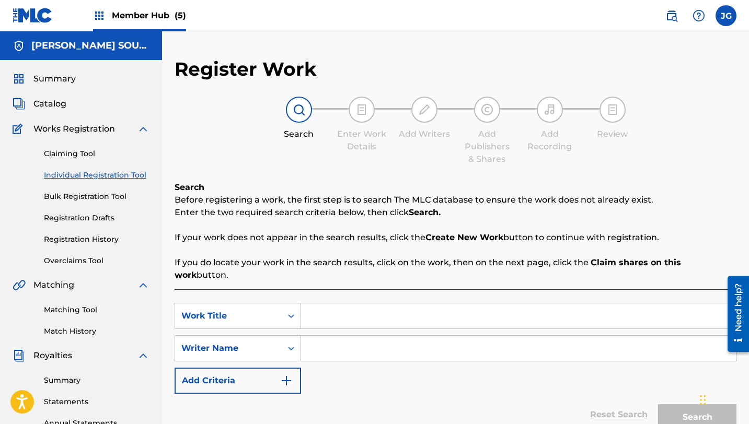
click at [374, 311] on input "Search Form" at bounding box center [518, 316] width 435 height 25
click at [346, 344] on input "Search Form" at bounding box center [518, 348] width 435 height 25
click at [412, 305] on input "[GEOGRAPHIC_DATA]" at bounding box center [518, 316] width 435 height 25
click at [368, 315] on input "[GEOGRAPHIC_DATA]" at bounding box center [518, 316] width 435 height 25
type input "[GEOGRAPHIC_DATA]"
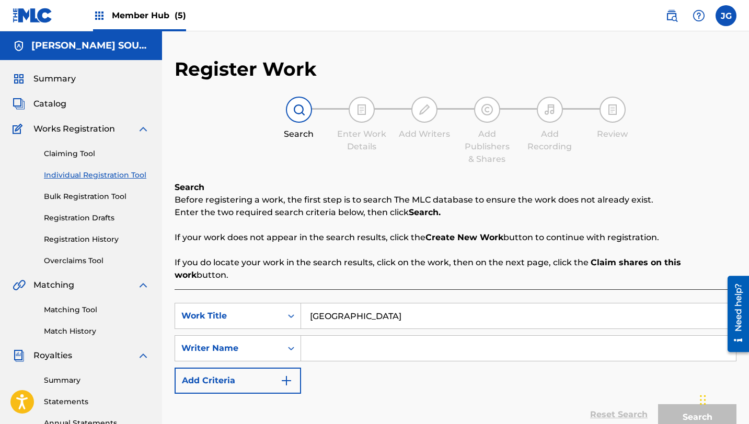
click at [368, 317] on div "SearchWithCriteriab65c3316-d121-4bc3-84fa-3fcd19b4b4d6 Work Title ARENA DE AREN…" at bounding box center [456, 348] width 562 height 91
click at [368, 337] on input "Search Form" at bounding box center [518, 348] width 435 height 25
type input "[PERSON_NAME]"
click at [658, 405] on button "Search" at bounding box center [697, 418] width 78 height 26
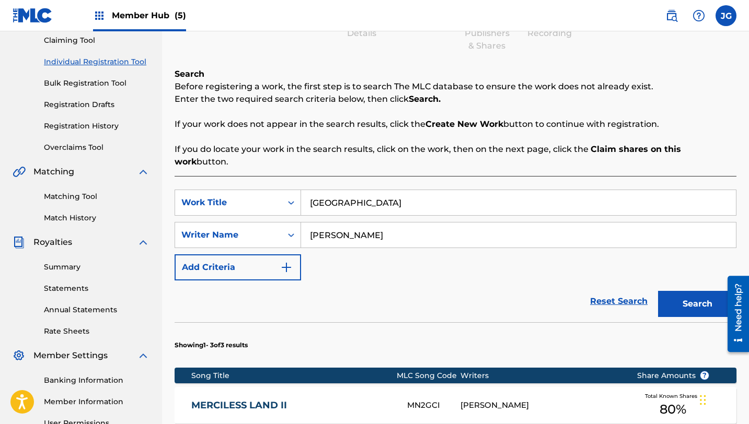
scroll to position [91, 0]
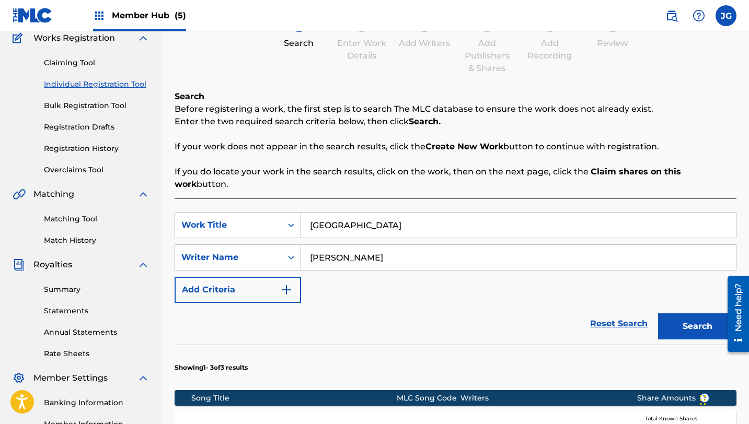
click at [415, 215] on input "[GEOGRAPHIC_DATA]" at bounding box center [518, 225] width 435 height 25
click at [658, 314] on button "Search" at bounding box center [697, 327] width 78 height 26
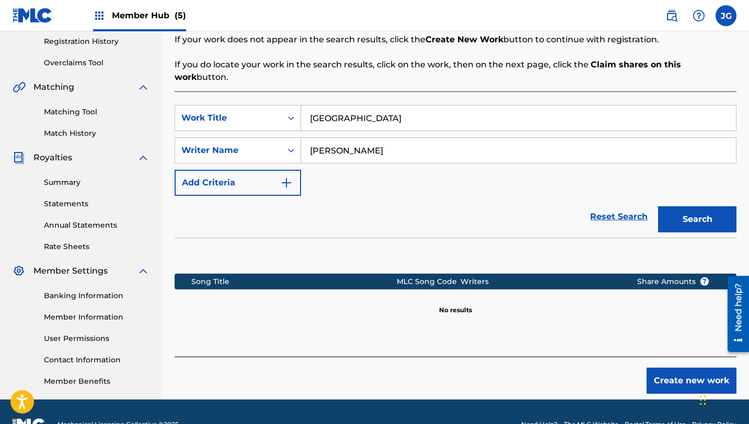
scroll to position [224, 0]
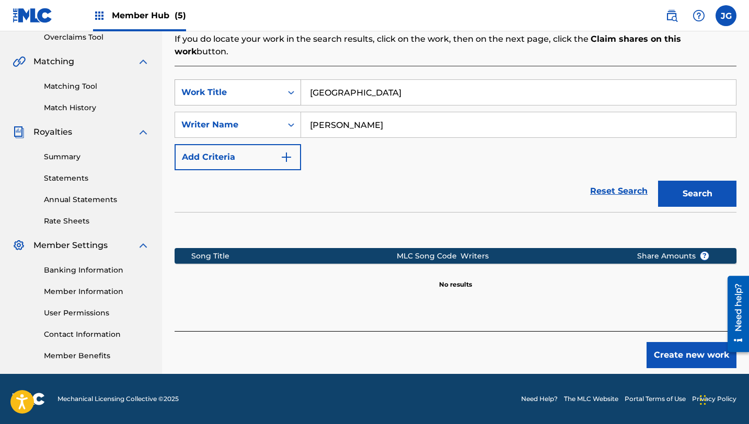
drag, startPoint x: 397, startPoint y: 78, endPoint x: 264, endPoint y: 70, distance: 133.1
click at [264, 79] on div "SearchWithCriteriab65c3316-d121-4bc3-84fa-3fcd19b4b4d6 Work Title ARENA DE ARENA" at bounding box center [456, 92] width 562 height 26
paste input "[PERSON_NAME] [GEOGRAPHIC_DATA]"
type input "Arena [GEOGRAPHIC_DATA]"
click at [701, 181] on button "Search" at bounding box center [697, 194] width 78 height 26
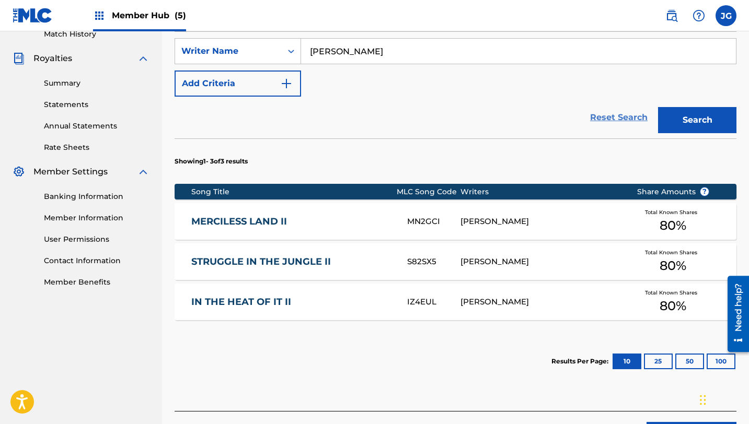
scroll to position [359, 0]
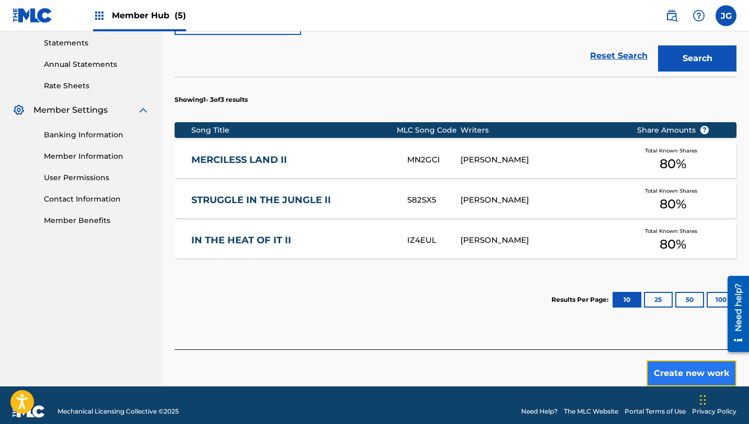
click at [689, 371] on button "Create new work" at bounding box center [692, 374] width 90 height 26
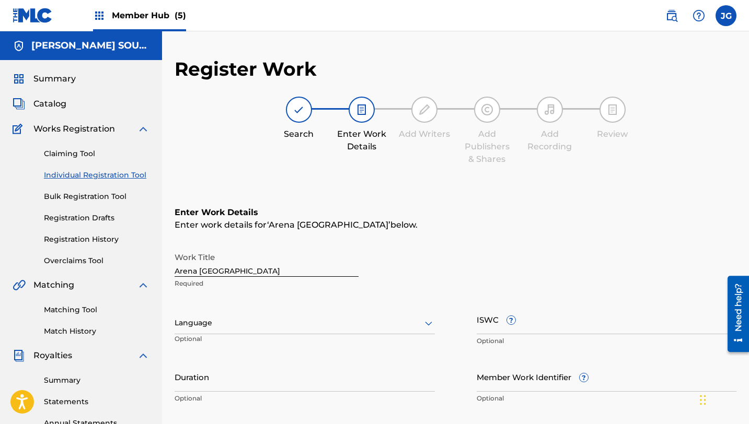
scroll to position [230, 0]
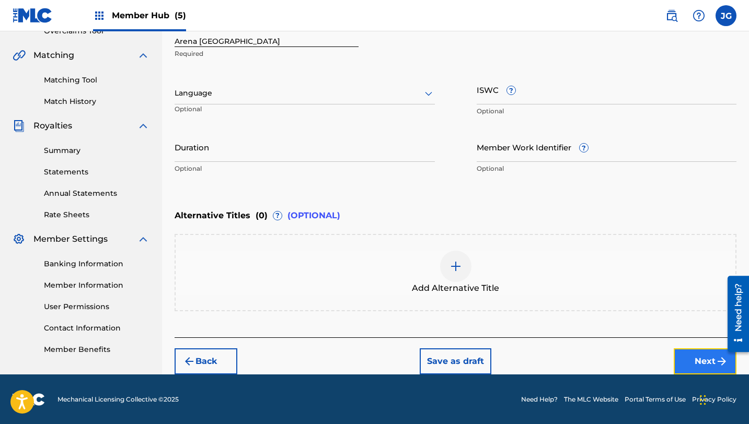
click at [693, 364] on button "Next" at bounding box center [705, 362] width 63 height 26
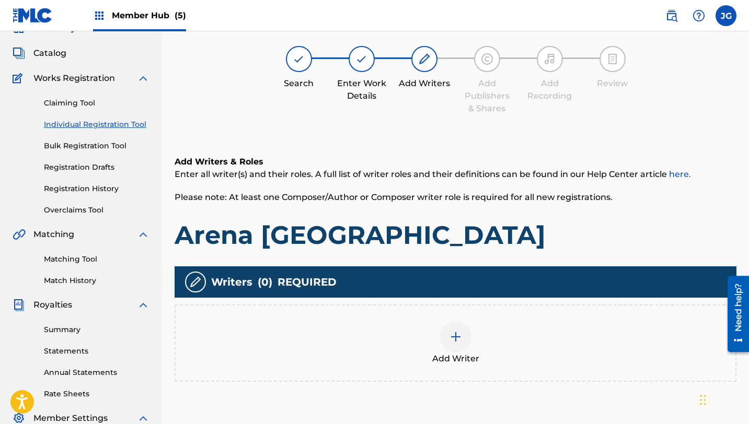
scroll to position [47, 0]
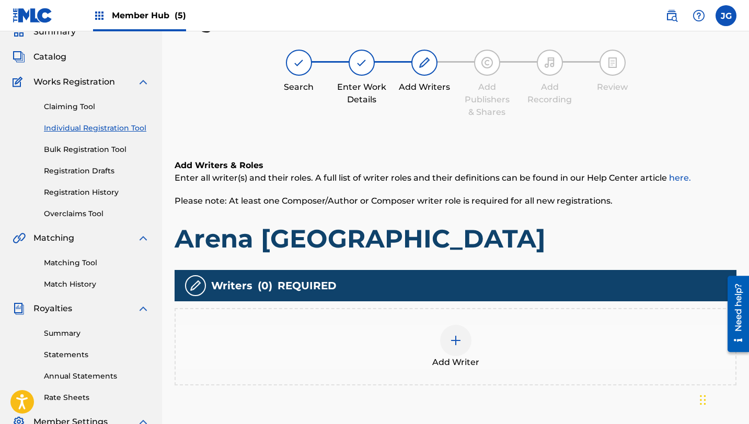
click at [477, 354] on div "Add Writer" at bounding box center [456, 347] width 560 height 44
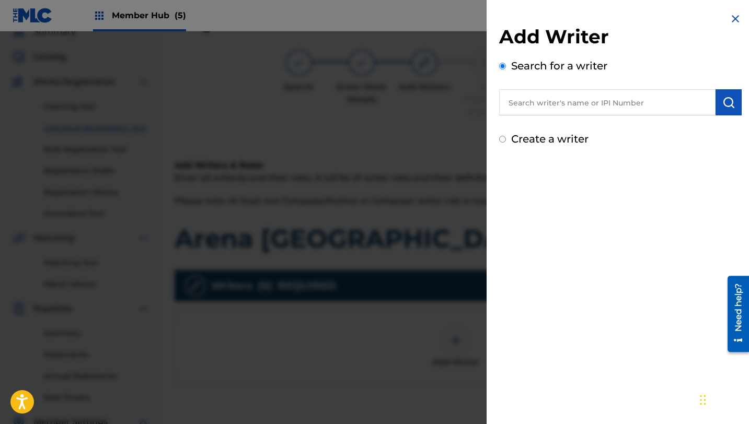
click at [687, 96] on input "text" at bounding box center [607, 102] width 216 height 26
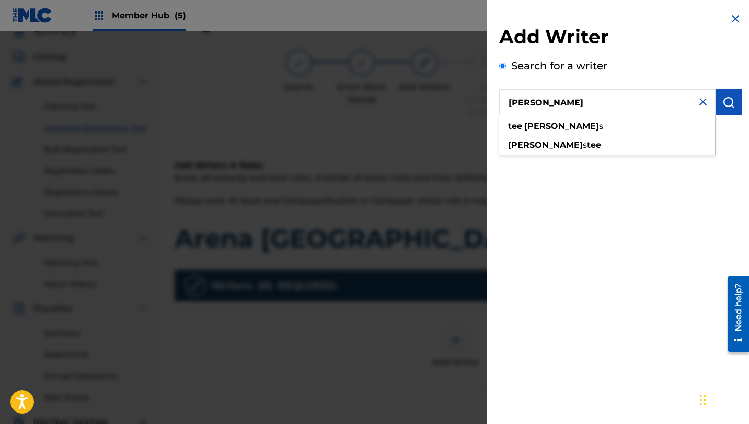
type input "[PERSON_NAME]"
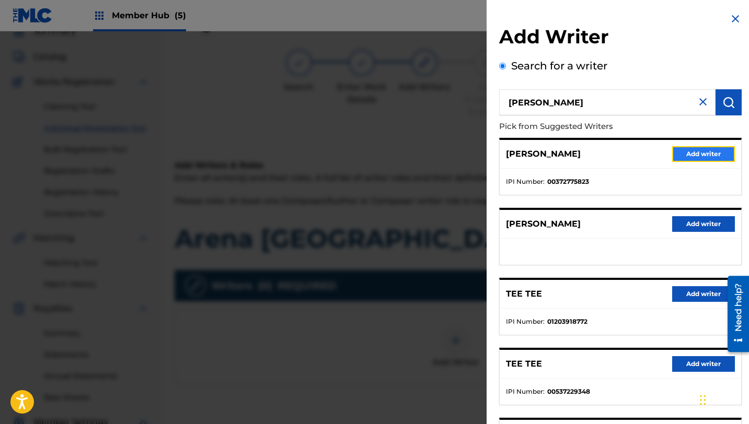
click at [682, 149] on button "Add writer" at bounding box center [703, 154] width 63 height 16
click at [682, 149] on div "Add Writers & Roles Enter all writer(s) and their roles. A full list of writer …" at bounding box center [456, 285] width 562 height 302
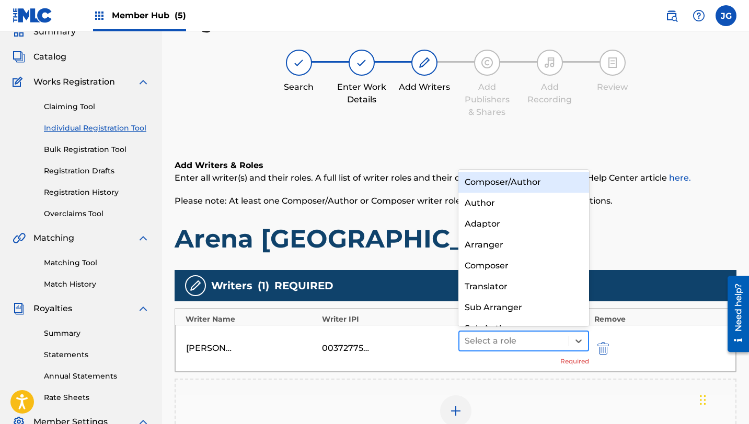
click at [494, 341] on div at bounding box center [514, 341] width 99 height 15
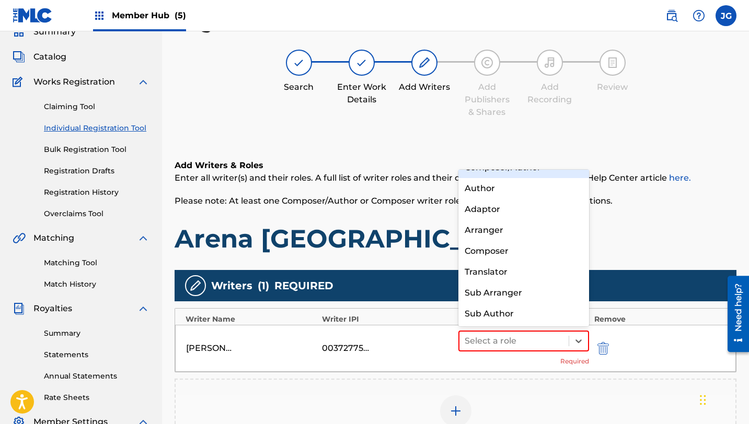
drag, startPoint x: 527, startPoint y: 179, endPoint x: 554, endPoint y: 111, distance: 73.2
click at [554, 111] on div "Register Work Search Enter Work Details Add Writers Add Publishers & Shares Add…" at bounding box center [456, 276] width 562 height 533
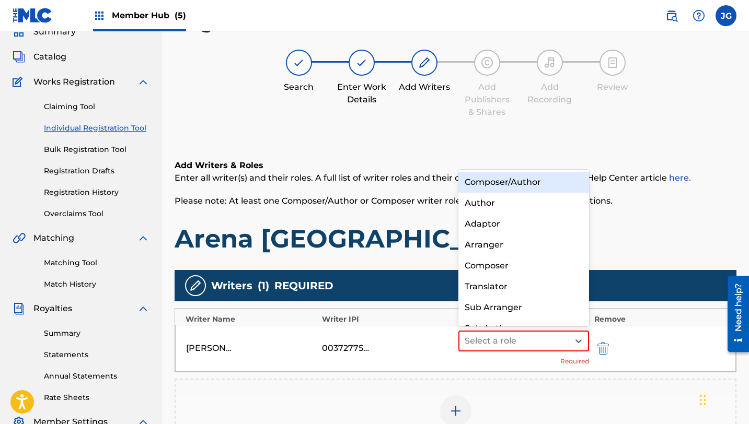
click at [527, 190] on div "Composer/Author" at bounding box center [523, 182] width 131 height 21
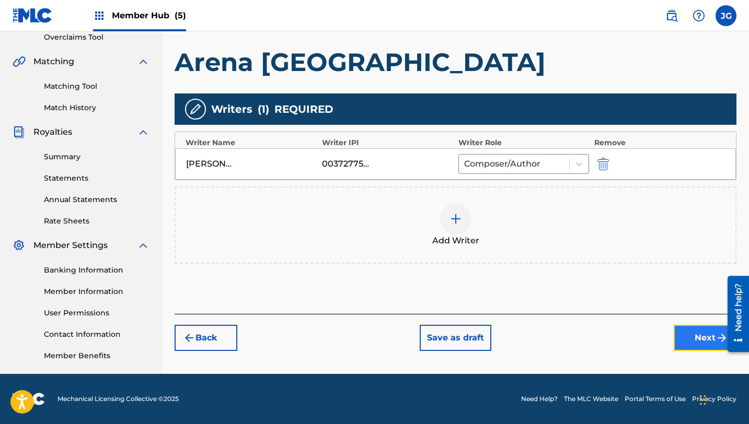
click at [705, 340] on button "Next" at bounding box center [705, 338] width 63 height 26
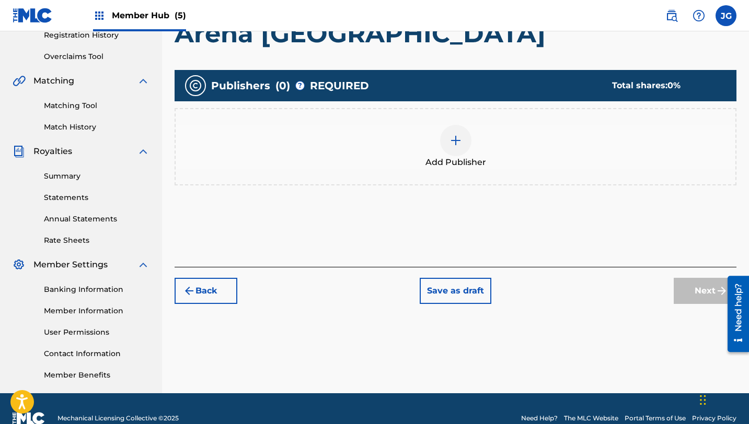
scroll to position [224, 0]
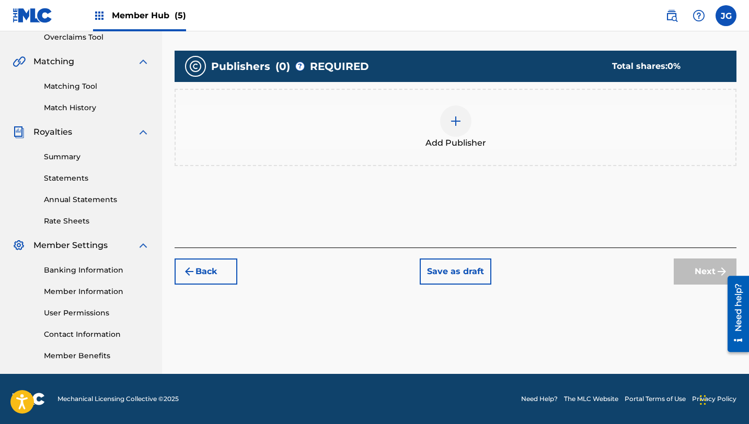
click at [467, 119] on div at bounding box center [455, 121] width 31 height 31
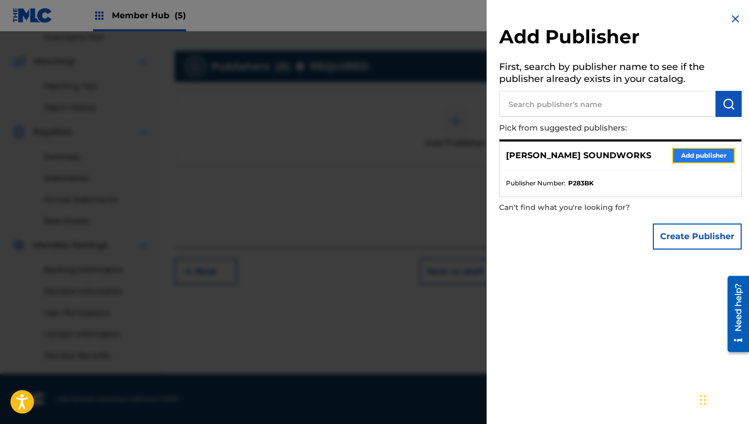
click at [703, 157] on button "Add publisher" at bounding box center [703, 156] width 63 height 16
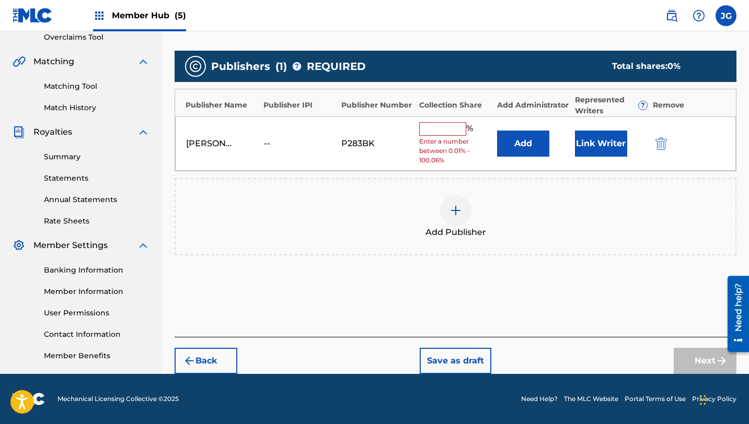
click at [434, 120] on div "[PERSON_NAME] SOUNDWORKS -- P283BK % Enter a number between 0.01% - 100.06% Add…" at bounding box center [455, 144] width 561 height 55
click at [434, 124] on input "text" at bounding box center [442, 129] width 47 height 14
type input "80"
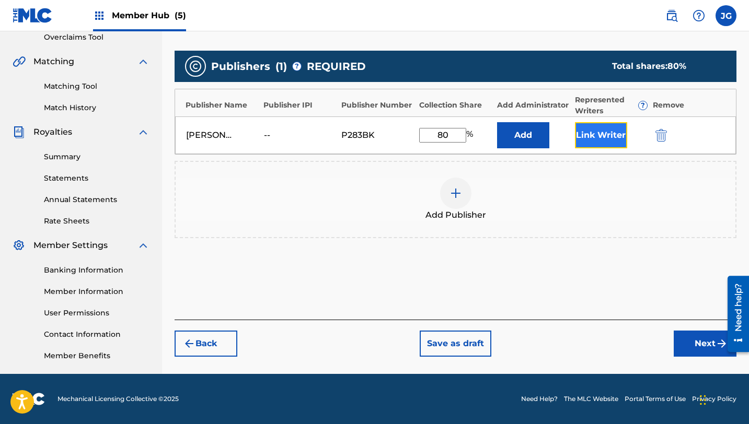
click at [611, 134] on button "Link Writer" at bounding box center [601, 135] width 52 height 26
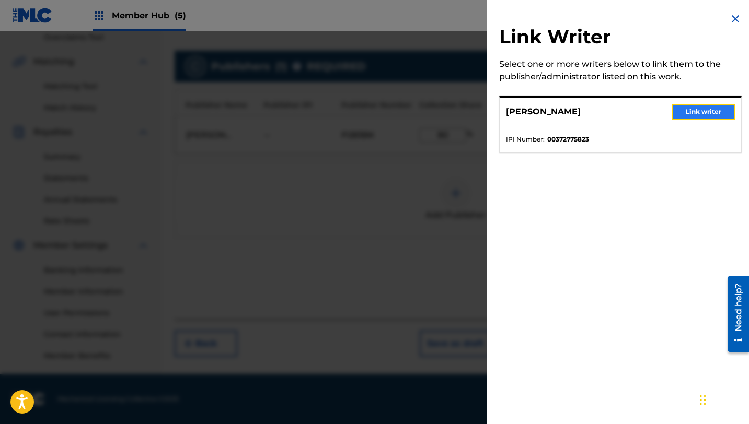
click at [689, 106] on button "Link writer" at bounding box center [703, 112] width 63 height 16
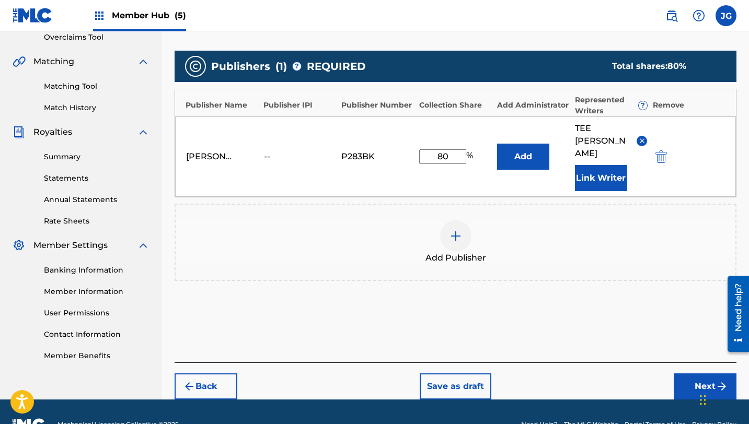
scroll to position [224, 0]
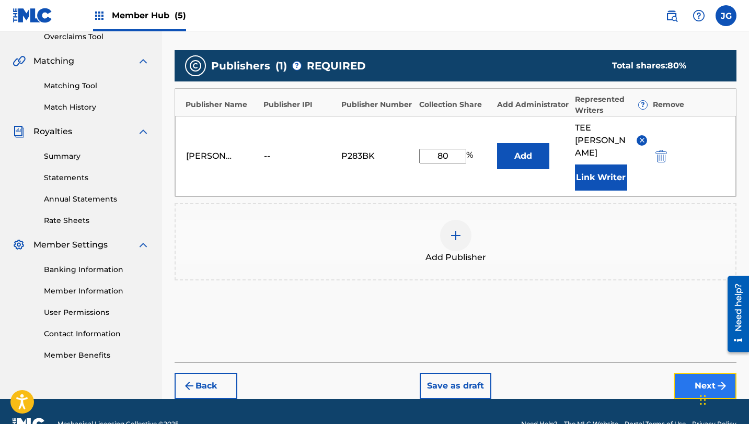
click at [685, 373] on button "Next" at bounding box center [705, 386] width 63 height 26
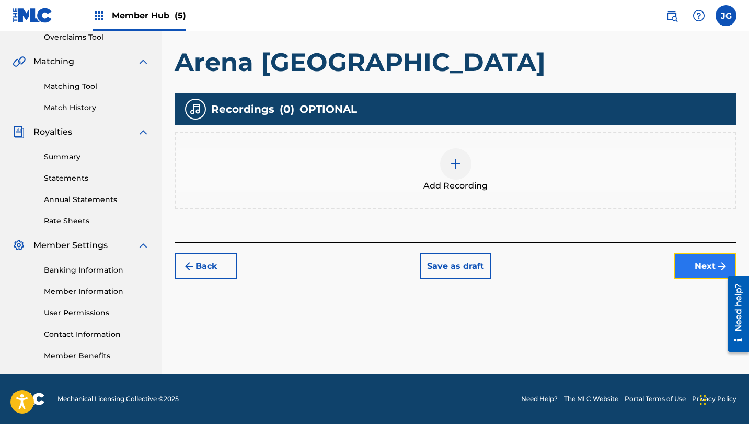
click at [688, 263] on button "Next" at bounding box center [705, 267] width 63 height 26
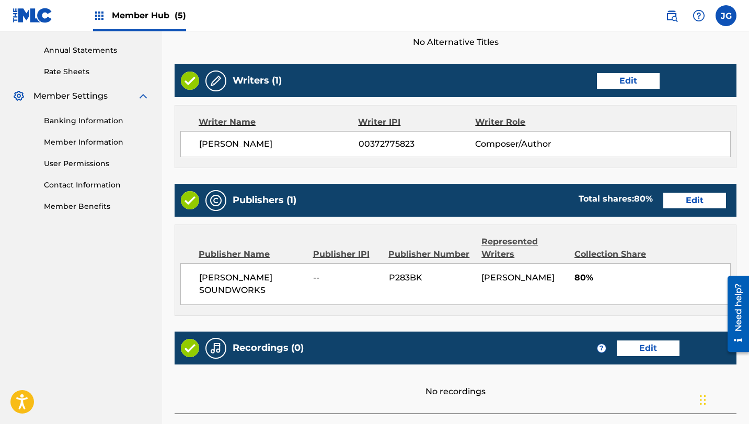
scroll to position [450, 0]
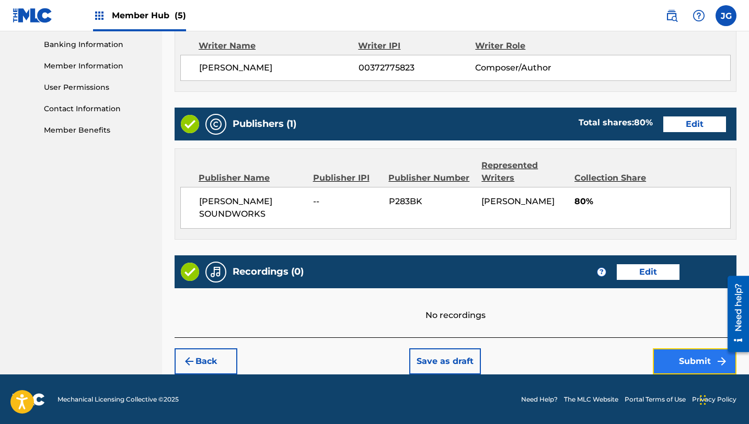
click at [670, 367] on button "Submit" at bounding box center [695, 362] width 84 height 26
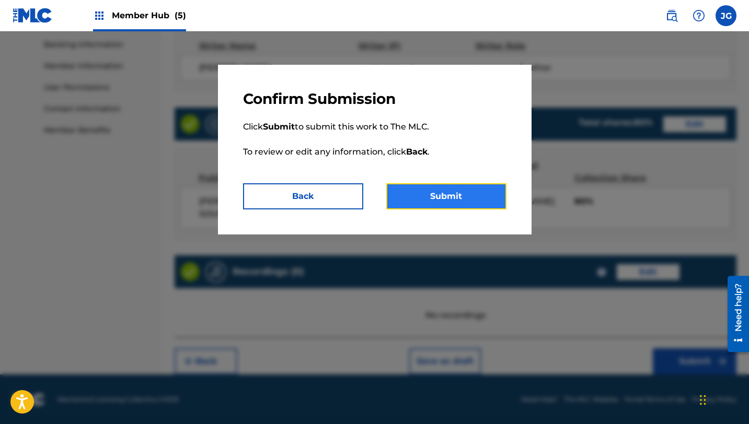
click at [449, 195] on button "Submit" at bounding box center [446, 196] width 120 height 26
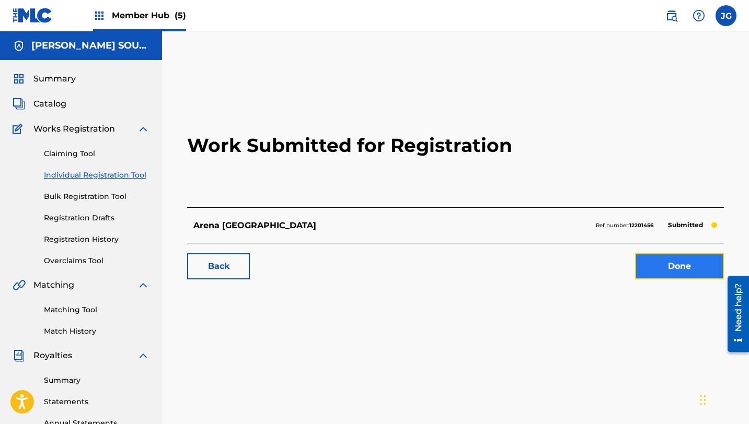
click at [683, 267] on link "Done" at bounding box center [679, 267] width 89 height 26
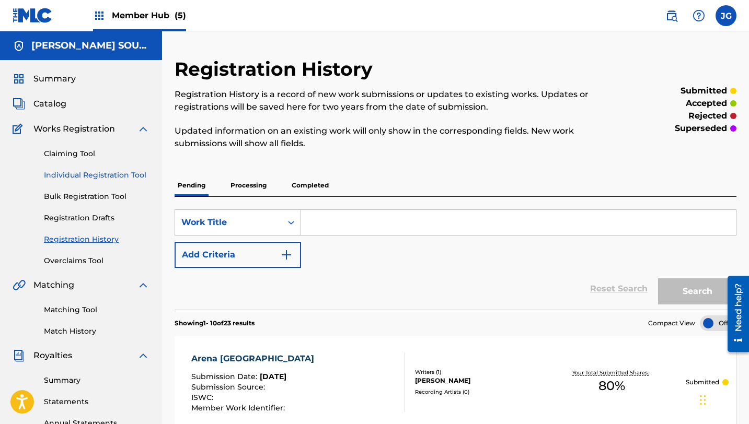
click at [83, 179] on link "Individual Registration Tool" at bounding box center [97, 175] width 106 height 11
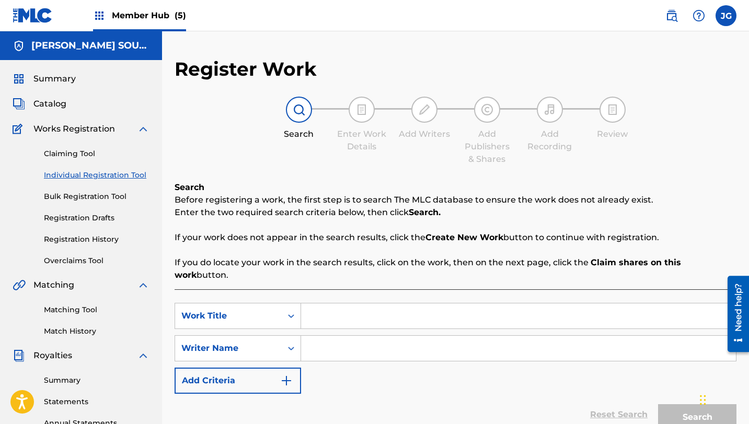
click at [113, 182] on div "Claiming Tool Individual Registration Tool Bulk Registration Tool Registration …" at bounding box center [81, 200] width 137 height 131
click at [402, 307] on input "Search Form" at bounding box center [518, 316] width 435 height 25
type input ","
click at [399, 361] on div "SearchWithCriteriab65c3316-d121-4bc3-84fa-3fcd19b4b4d6 Work Title MERCILESS mer…" at bounding box center [456, 348] width 562 height 91
click at [383, 304] on input "MERCILESS" at bounding box center [518, 316] width 435 height 25
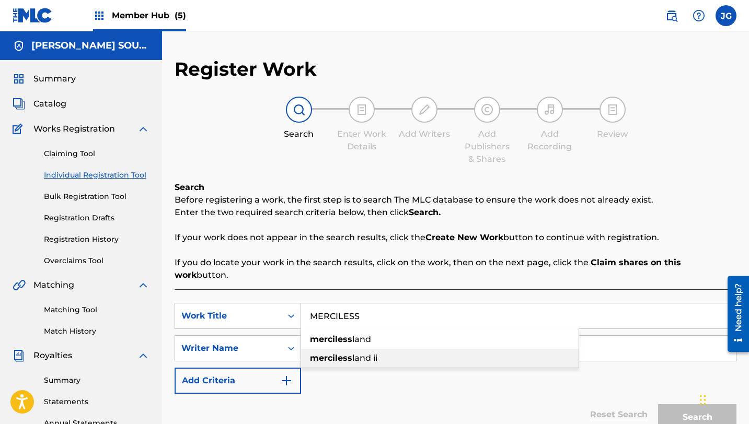
click at [374, 353] on span "land ii" at bounding box center [364, 358] width 25 height 10
type input "merciless land ii"
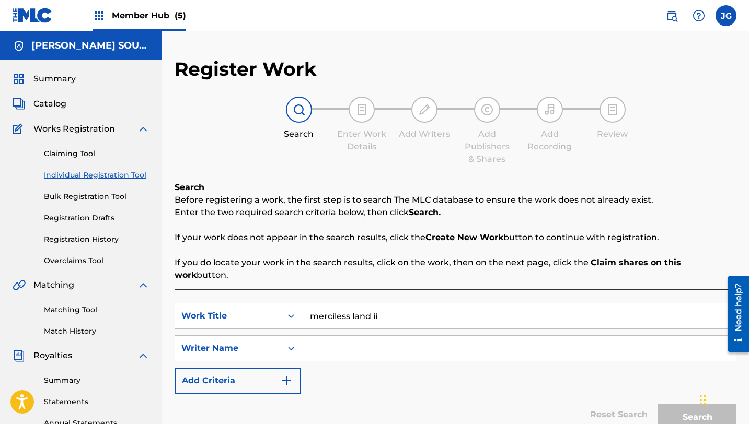
click at [522, 337] on input "Search Form" at bounding box center [518, 348] width 435 height 25
click at [658, 405] on button "Search" at bounding box center [697, 418] width 78 height 26
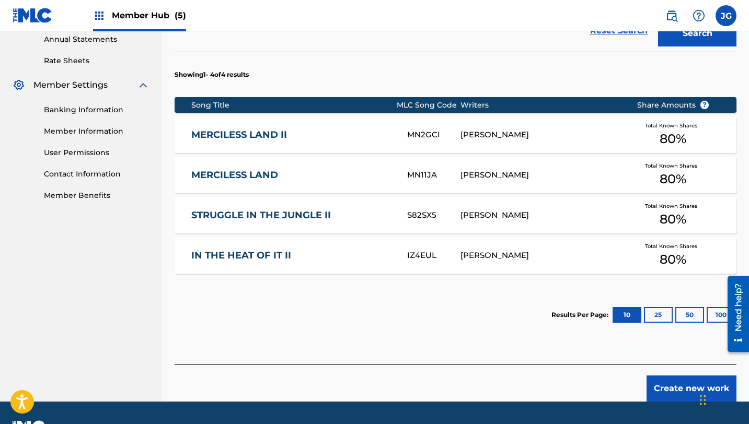
scroll to position [399, 0]
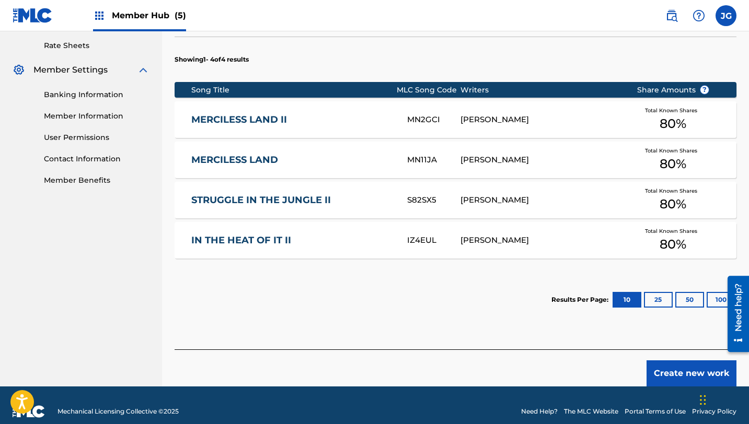
type input "[PERSON_NAME]"
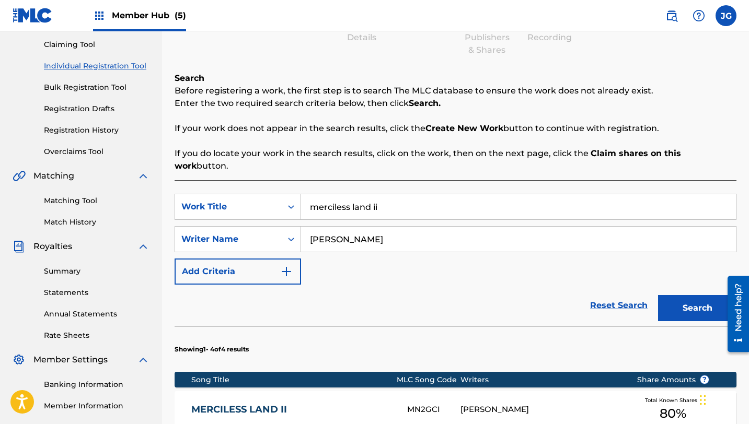
scroll to position [105, 0]
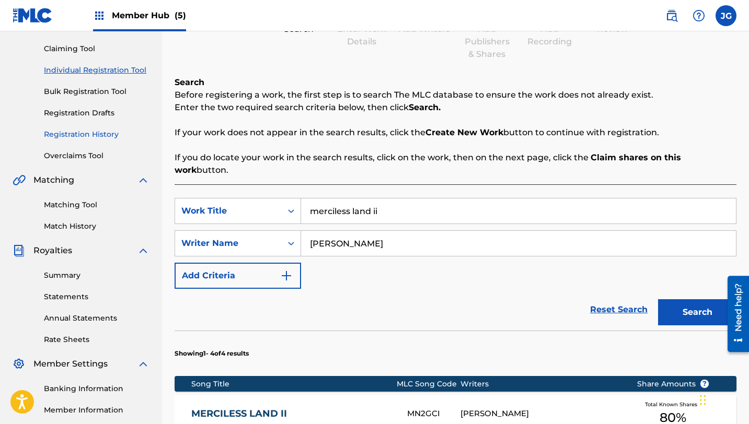
click at [86, 138] on link "Registration History" at bounding box center [97, 134] width 106 height 11
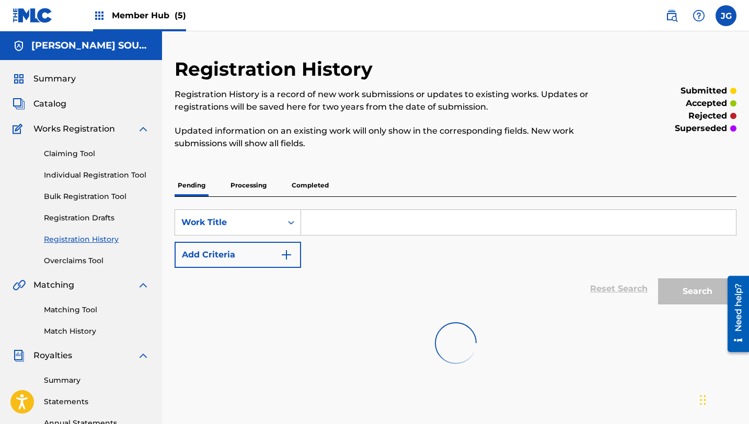
click at [335, 228] on input "Search Form" at bounding box center [518, 222] width 435 height 25
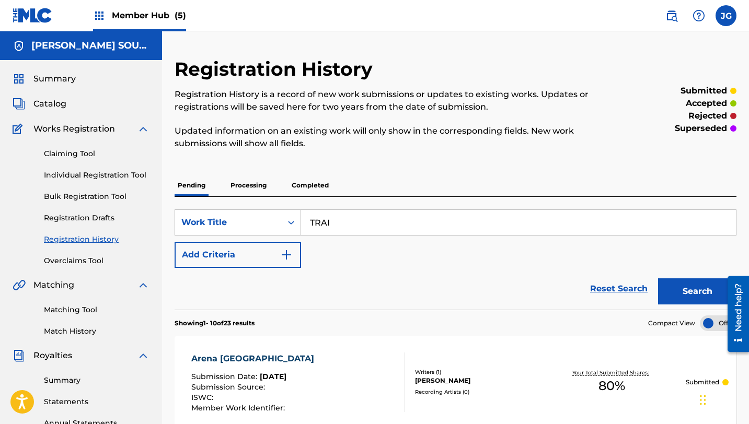
click at [63, 93] on div "Summary Catalog Works Registration Claiming Tool Individual Registration Tool B…" at bounding box center [81, 329] width 162 height 538
click at [85, 237] on link "Registration History" at bounding box center [97, 239] width 106 height 11
drag, startPoint x: 373, startPoint y: 229, endPoint x: 280, endPoint y: 227, distance: 93.1
click at [280, 227] on div "SearchWithCriteria33d578e3-6e4e-4a50-a4b2-17eef930a0a3 Work Title TRAI" at bounding box center [456, 223] width 562 height 26
paste input "railblazers I"
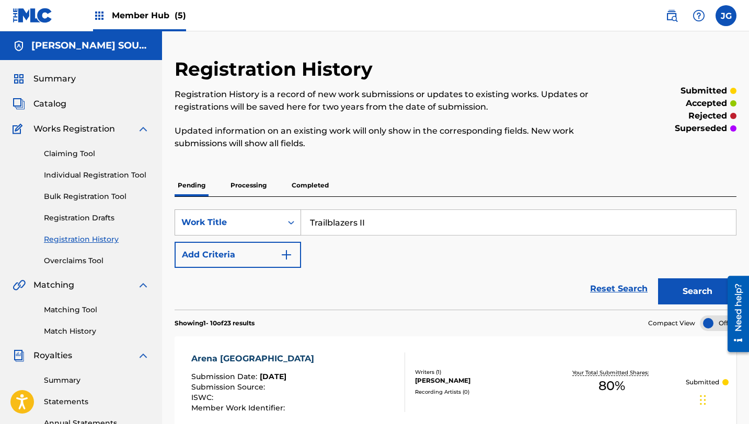
type input "Trailblazers II"
click at [658, 279] on button "Search" at bounding box center [697, 292] width 78 height 26
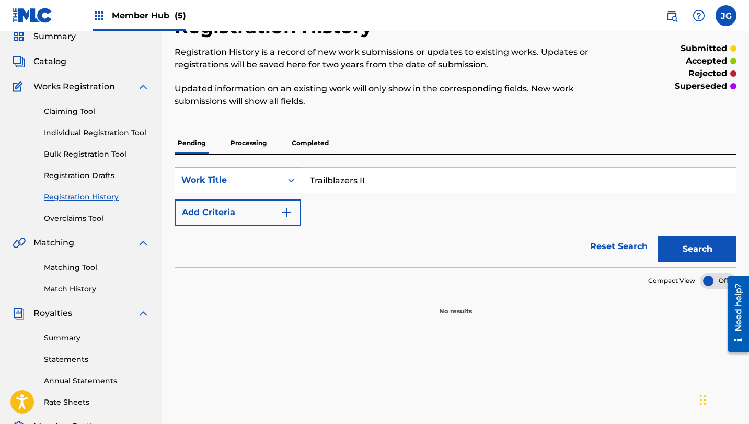
scroll to position [56, 0]
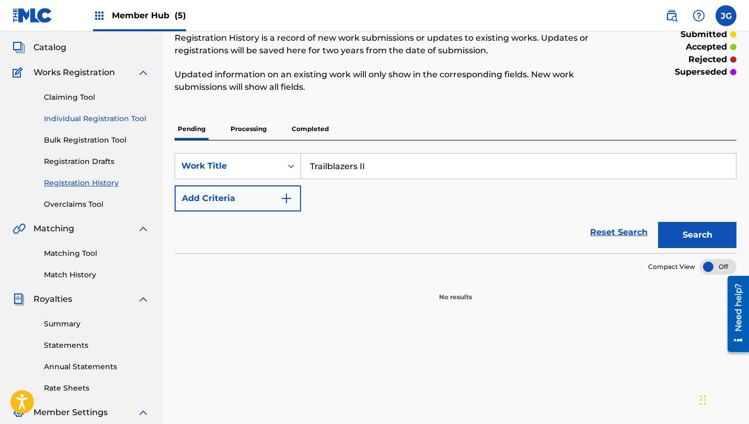
click at [86, 122] on link "Individual Registration Tool" at bounding box center [97, 118] width 106 height 11
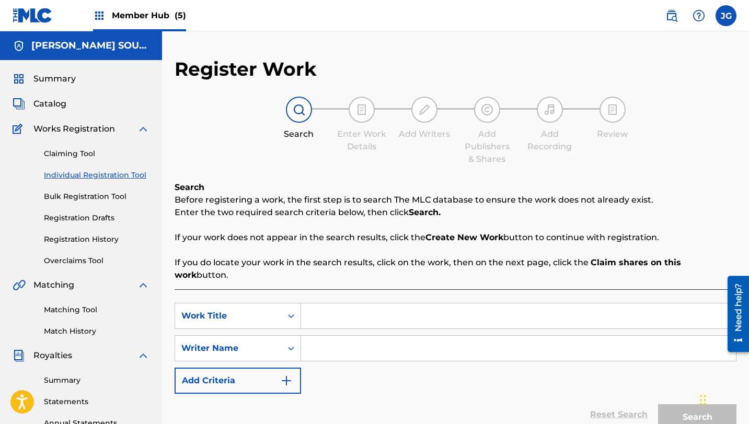
click at [332, 313] on input "Search Form" at bounding box center [518, 316] width 435 height 25
paste input "Trailblazers II"
type input "Trailblazers II"
click at [330, 336] on input "Search Form" at bounding box center [518, 348] width 435 height 25
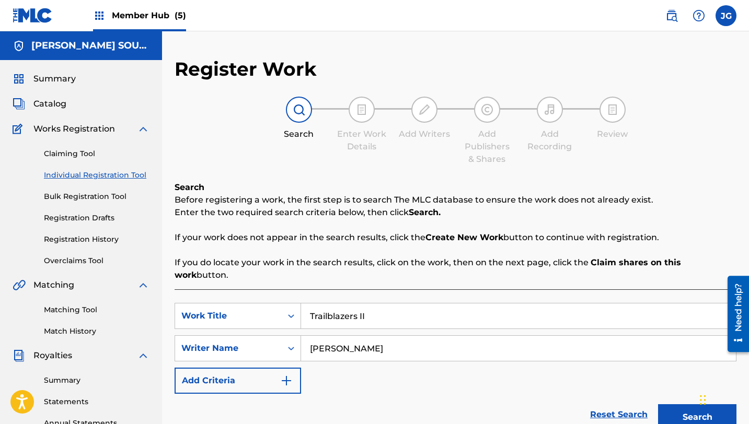
type input "[PERSON_NAME]"
click at [658, 405] on button "Search" at bounding box center [697, 418] width 78 height 26
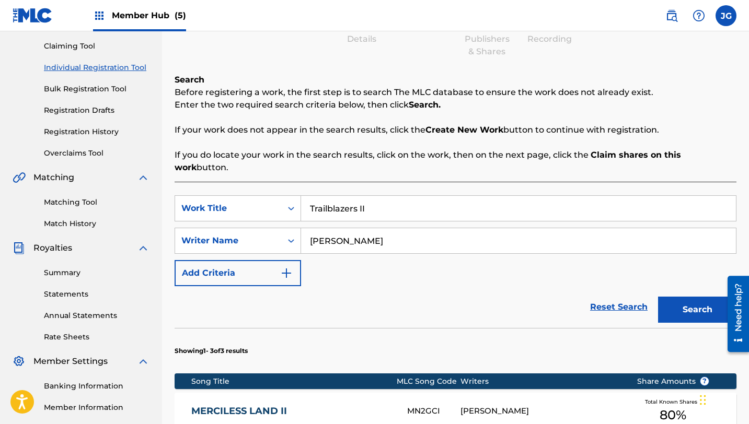
scroll to position [147, 0]
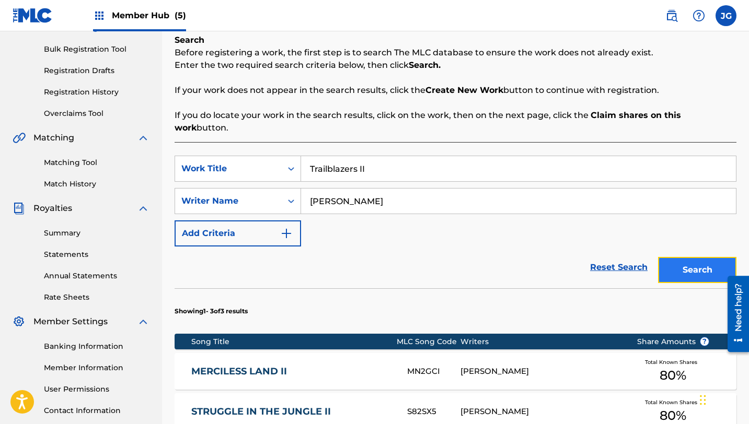
click at [697, 260] on button "Search" at bounding box center [697, 270] width 78 height 26
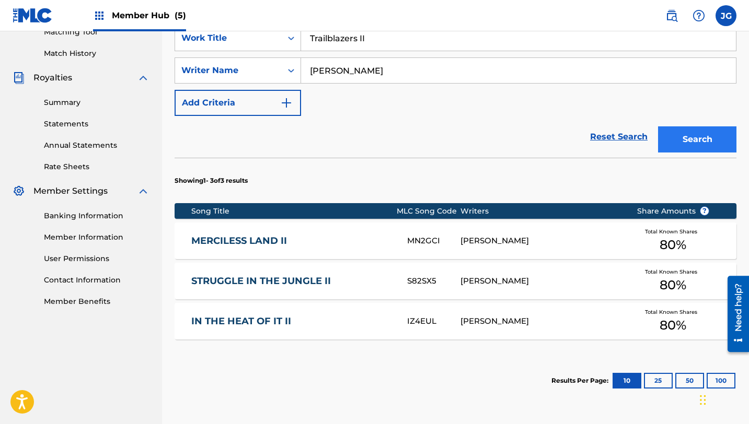
scroll to position [359, 0]
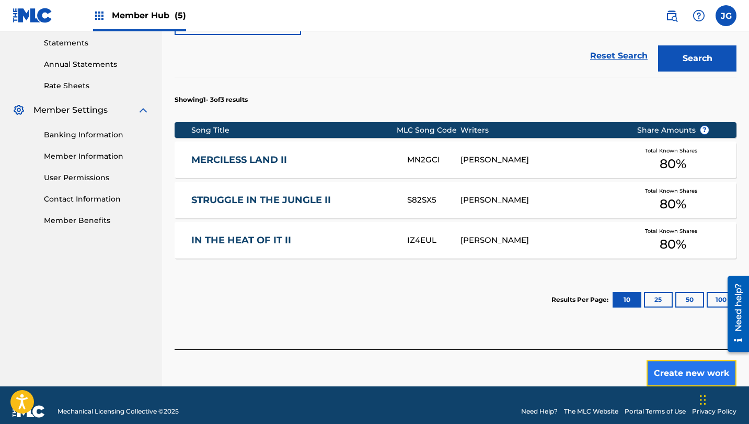
click at [684, 367] on button "Create new work" at bounding box center [692, 374] width 90 height 26
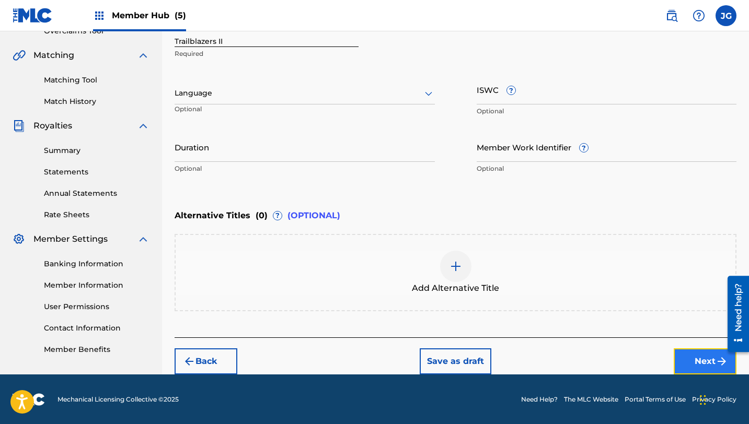
click at [707, 361] on button "Next" at bounding box center [705, 362] width 63 height 26
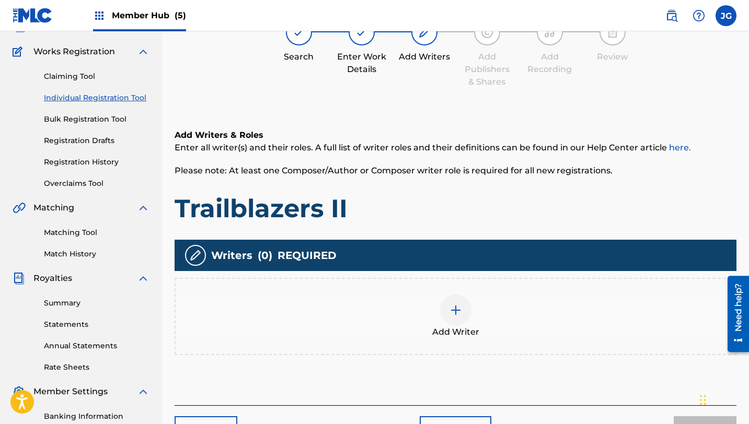
scroll to position [47, 0]
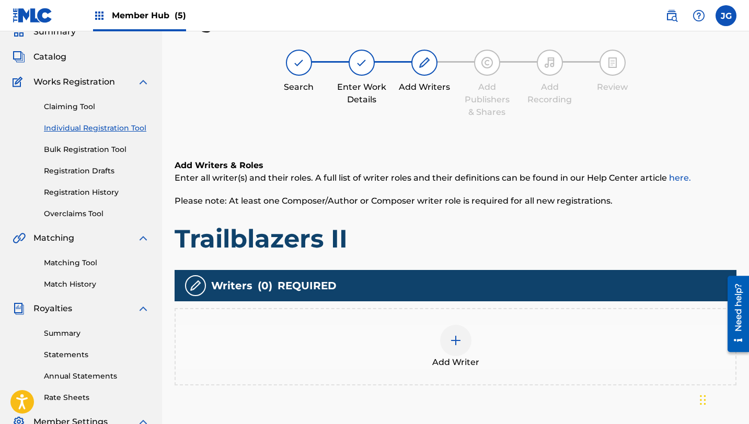
click at [461, 332] on div at bounding box center [455, 340] width 31 height 31
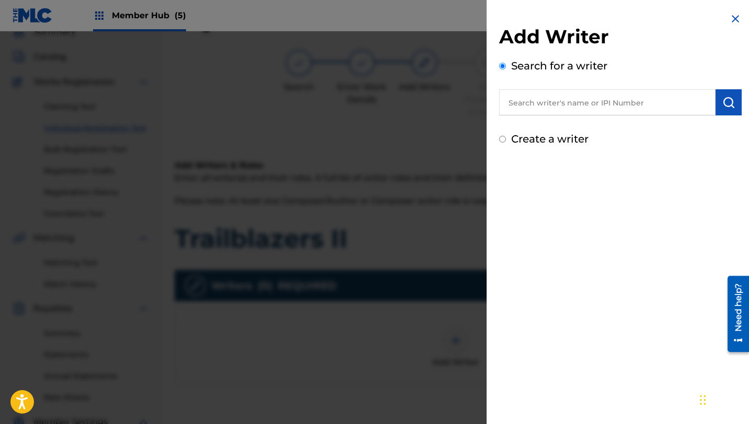
click at [646, 107] on input "text" at bounding box center [607, 102] width 216 height 26
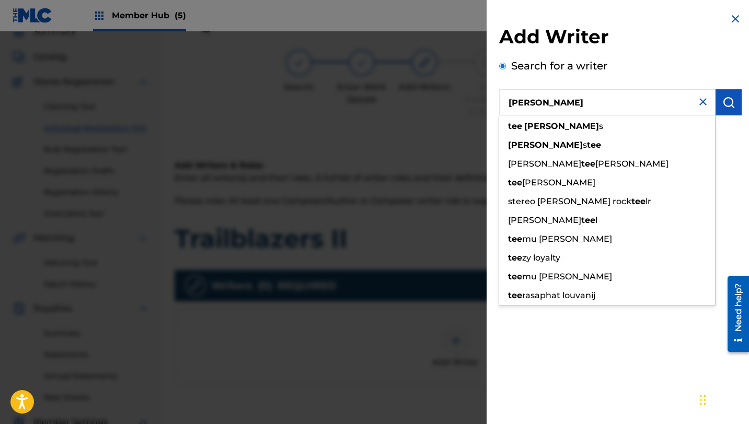
type input "[PERSON_NAME]"
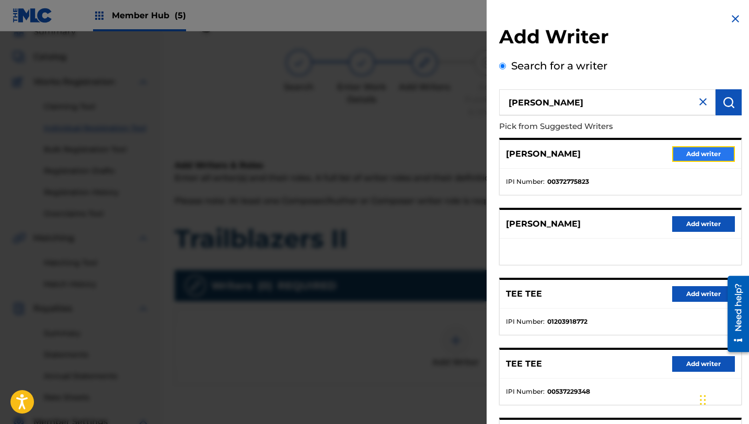
click at [713, 159] on button "Add writer" at bounding box center [703, 154] width 63 height 16
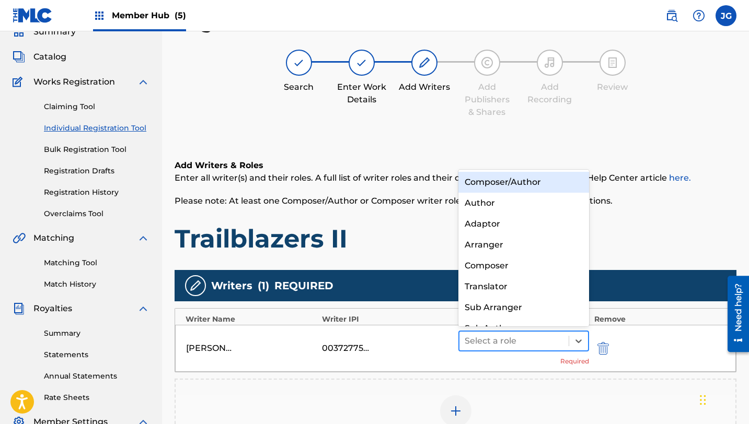
click at [535, 340] on div at bounding box center [514, 341] width 99 height 15
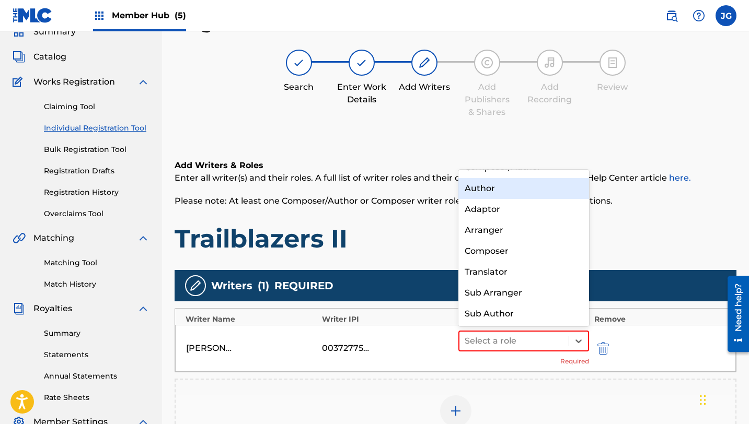
scroll to position [0, 0]
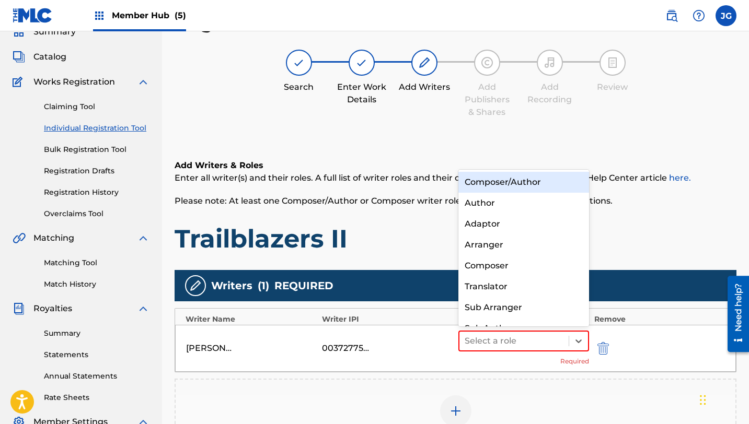
click at [530, 187] on div "Composer/Author" at bounding box center [523, 182] width 131 height 21
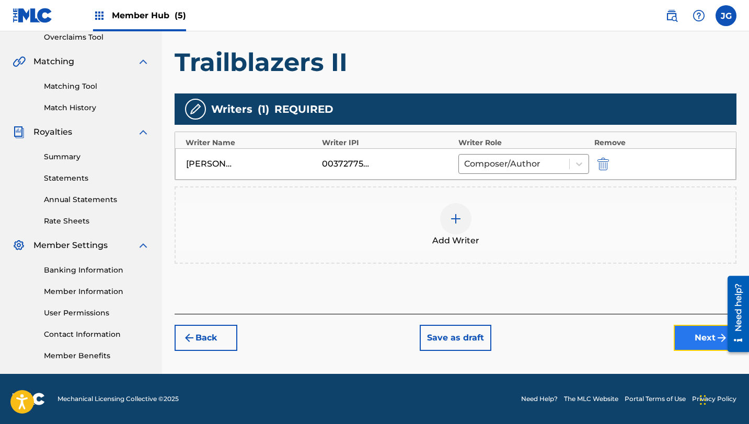
click at [688, 331] on button "Next" at bounding box center [705, 338] width 63 height 26
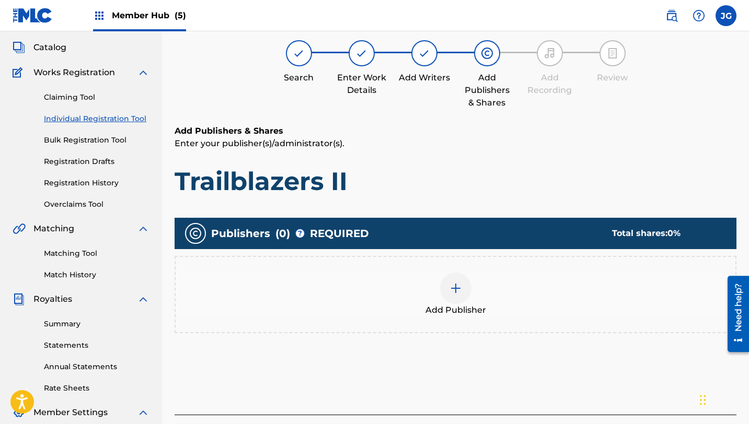
scroll to position [47, 0]
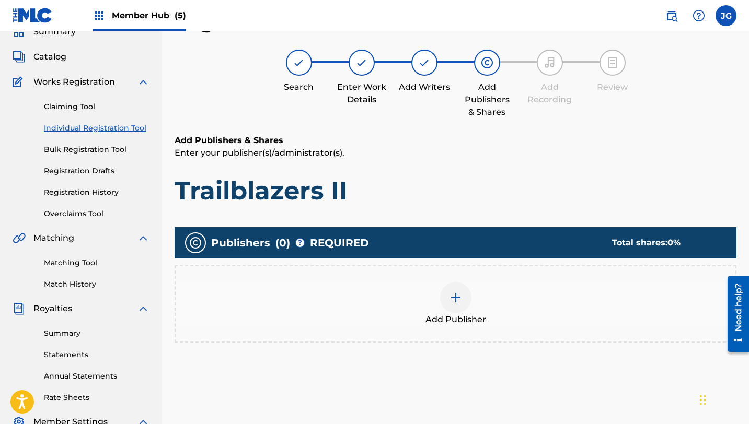
click at [465, 285] on div at bounding box center [455, 297] width 31 height 31
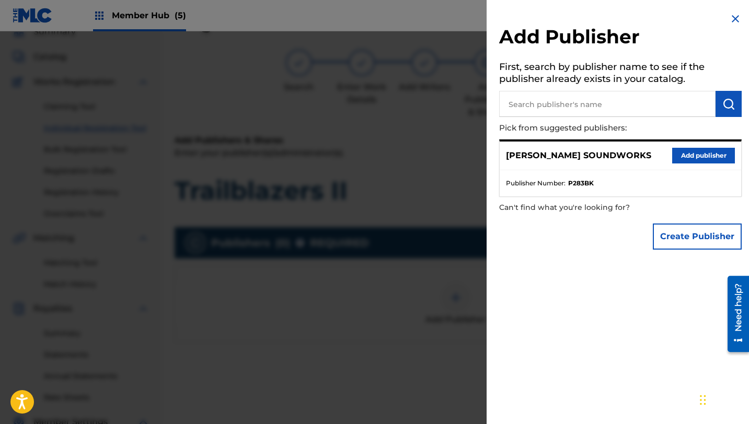
click at [675, 91] on input "text" at bounding box center [607, 104] width 216 height 26
click at [692, 158] on button "Add publisher" at bounding box center [703, 156] width 63 height 16
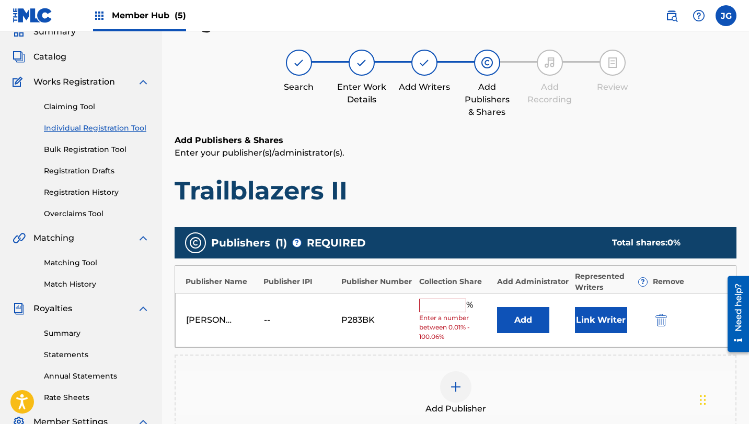
scroll to position [68, 0]
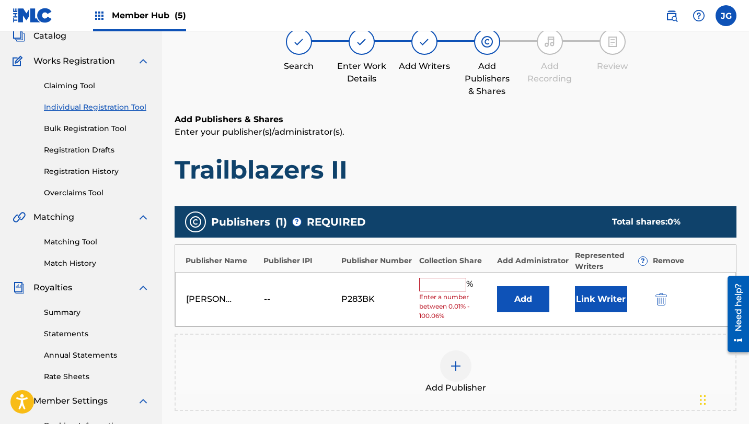
click at [441, 291] on input "text" at bounding box center [442, 285] width 47 height 14
type input "80"
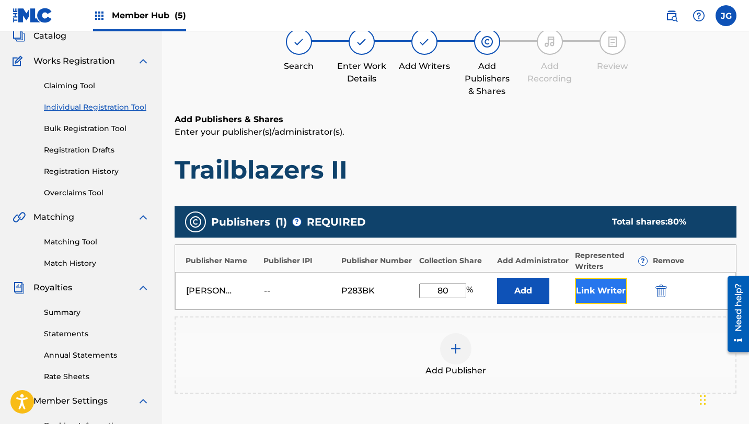
click at [579, 298] on button "Link Writer" at bounding box center [601, 291] width 52 height 26
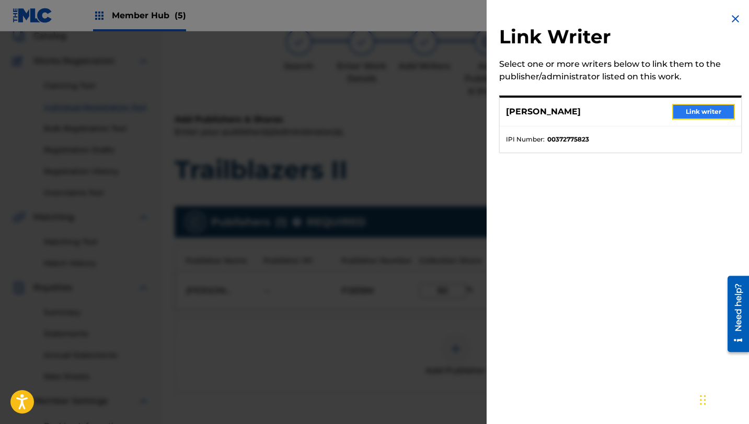
click at [706, 107] on button "Link writer" at bounding box center [703, 112] width 63 height 16
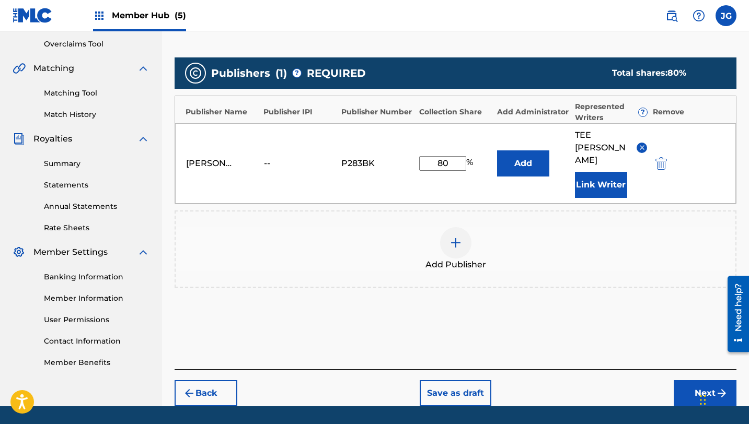
scroll to position [224, 0]
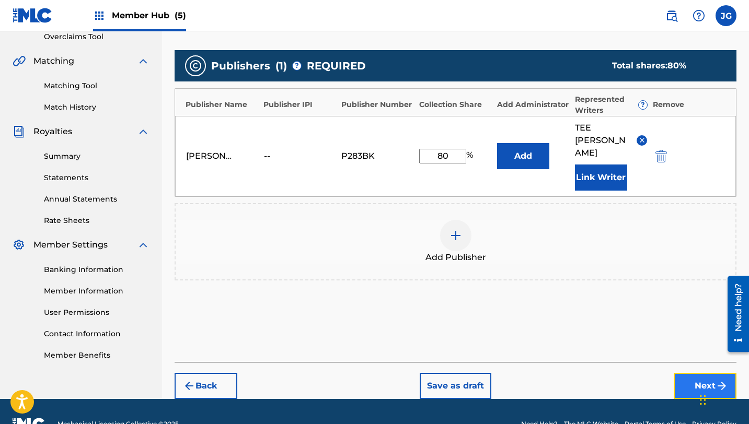
click at [695, 373] on button "Next" at bounding box center [705, 386] width 63 height 26
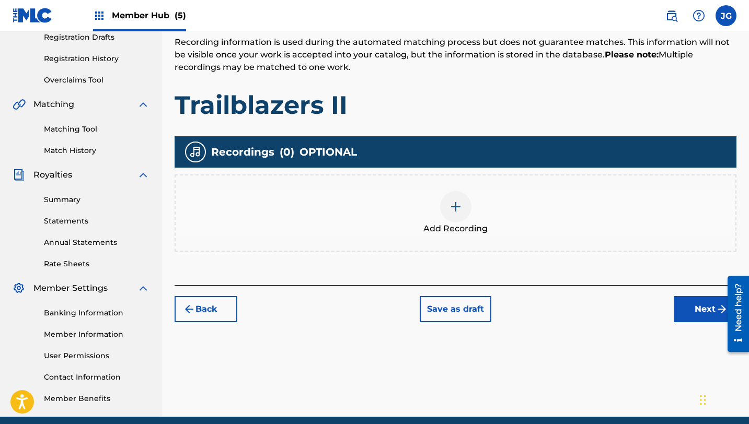
scroll to position [224, 0]
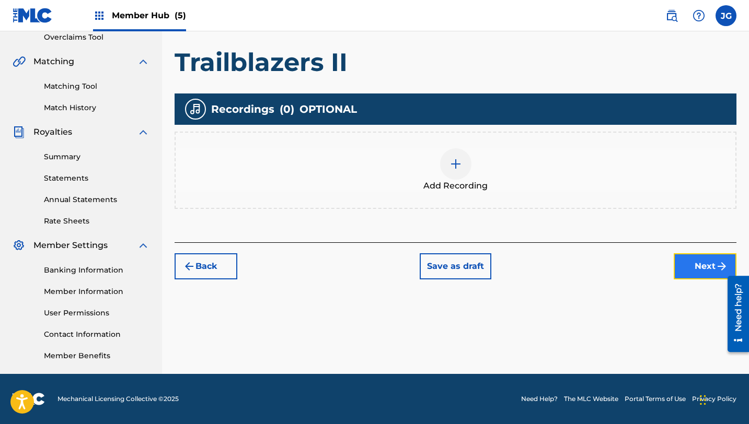
click at [686, 270] on button "Next" at bounding box center [705, 267] width 63 height 26
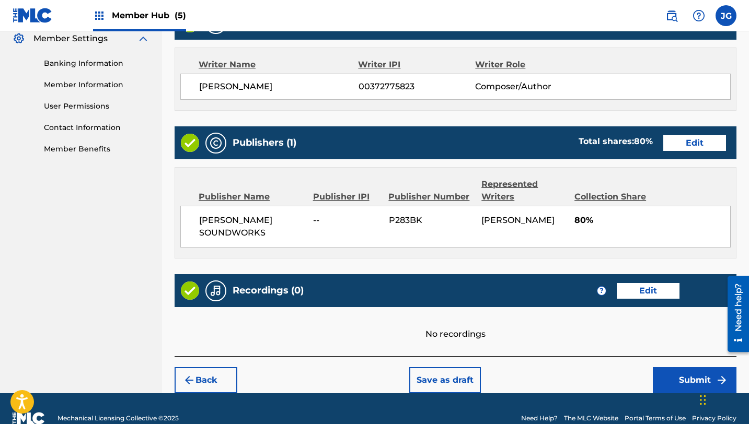
scroll to position [450, 0]
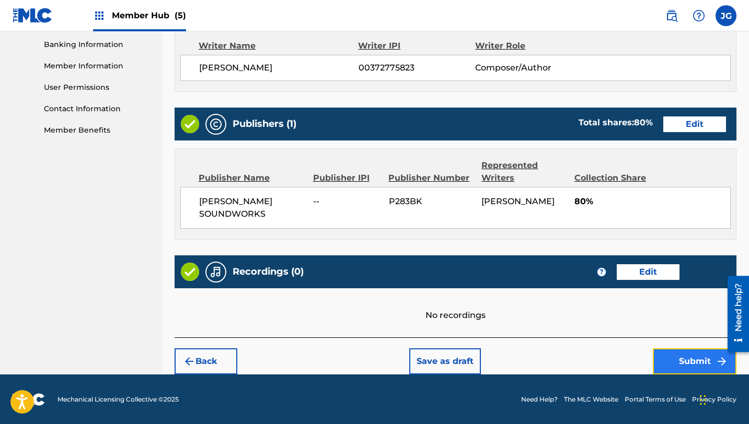
click at [685, 356] on button "Submit" at bounding box center [695, 362] width 84 height 26
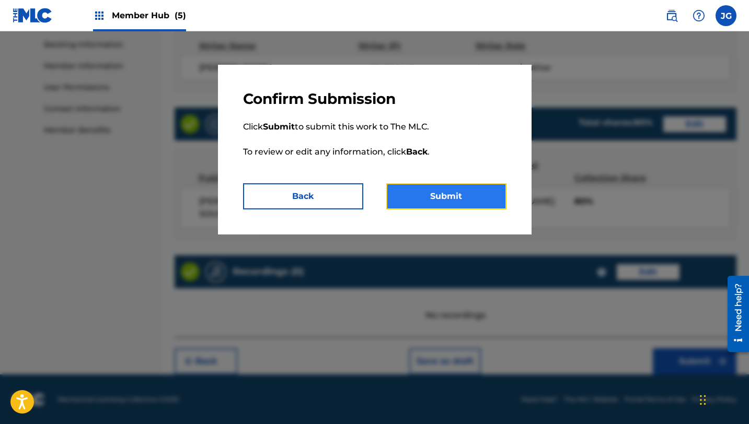
click at [452, 188] on button "Submit" at bounding box center [446, 196] width 120 height 26
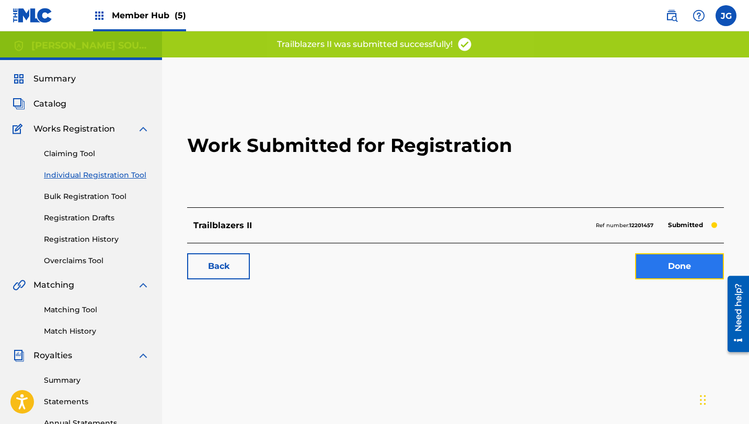
click at [680, 272] on link "Done" at bounding box center [679, 267] width 89 height 26
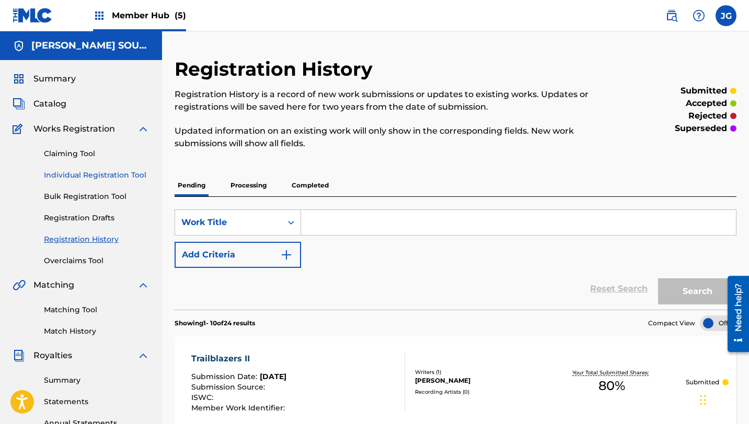
click at [103, 179] on link "Individual Registration Tool" at bounding box center [97, 175] width 106 height 11
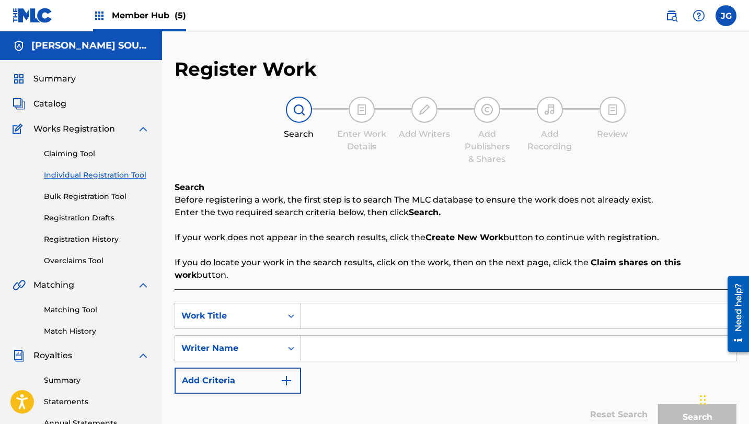
click at [317, 304] on input "Search Form" at bounding box center [518, 316] width 435 height 25
paste input "Medal of Valor"
type input "Medal of Valor"
click at [332, 341] on input "Search Form" at bounding box center [518, 348] width 435 height 25
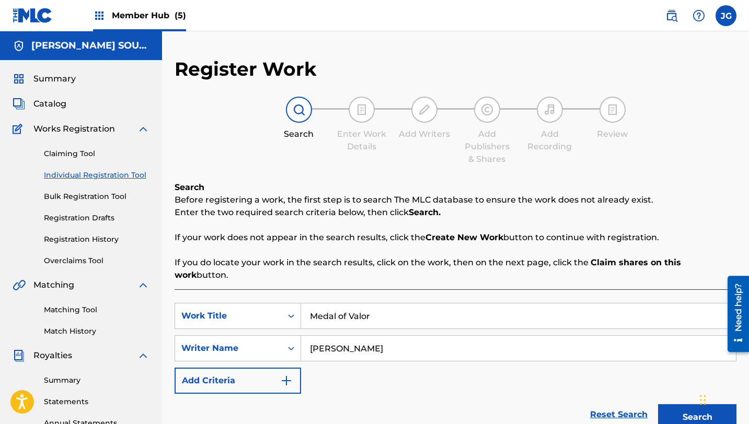
click at [658, 405] on button "Search" at bounding box center [697, 418] width 78 height 26
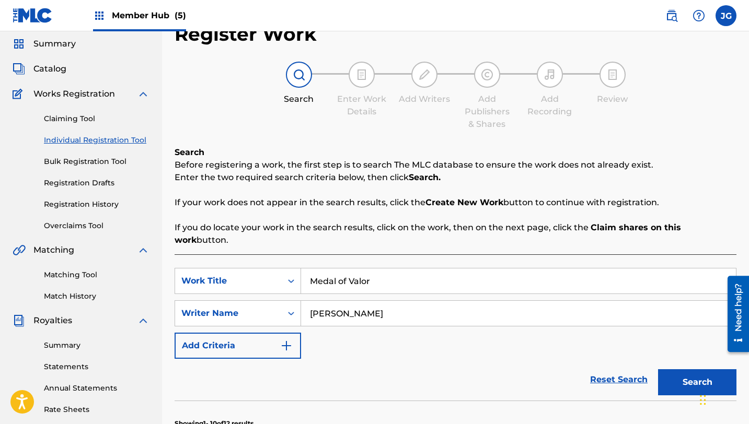
scroll to position [36, 0]
type input "[PERSON_NAME]"
click at [673, 371] on button "Search" at bounding box center [697, 382] width 78 height 26
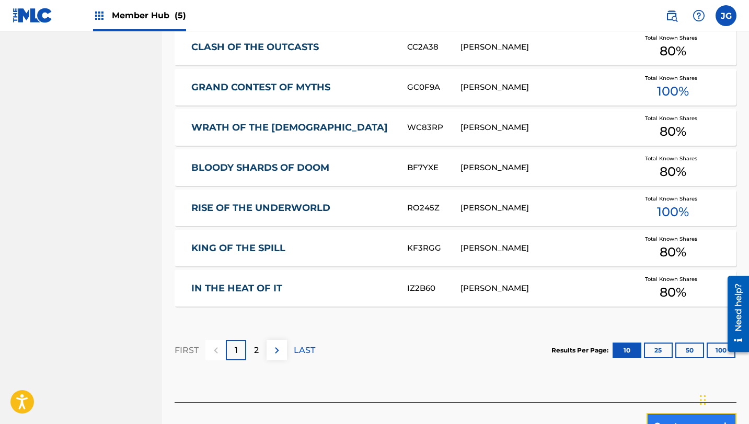
click at [661, 417] on button "Create new work" at bounding box center [692, 426] width 90 height 26
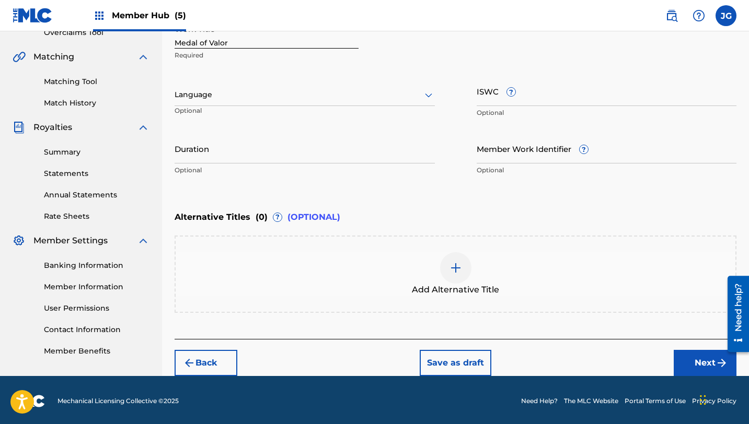
scroll to position [230, 0]
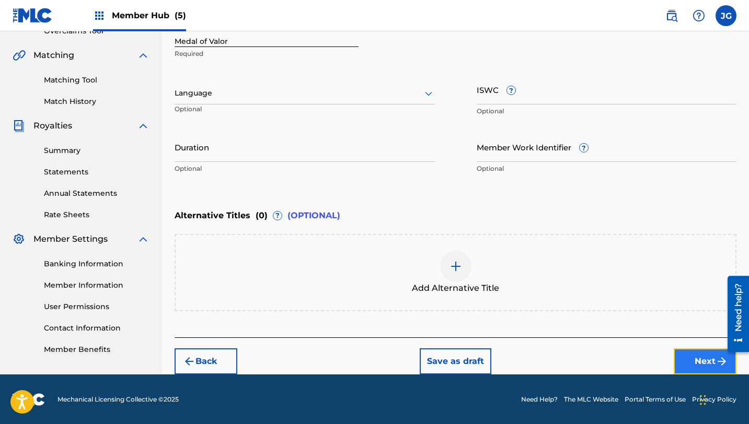
click at [690, 358] on button "Next" at bounding box center [705, 362] width 63 height 26
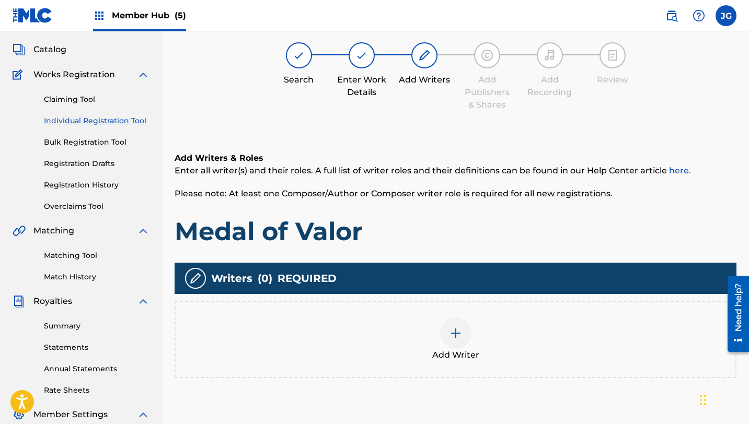
scroll to position [47, 0]
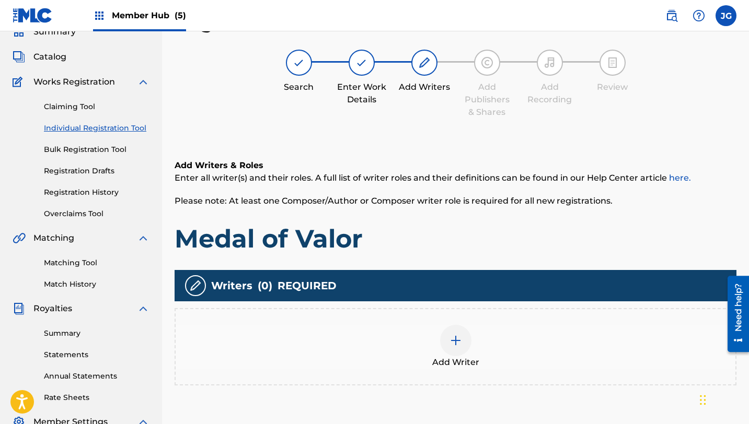
click at [467, 342] on div at bounding box center [455, 340] width 31 height 31
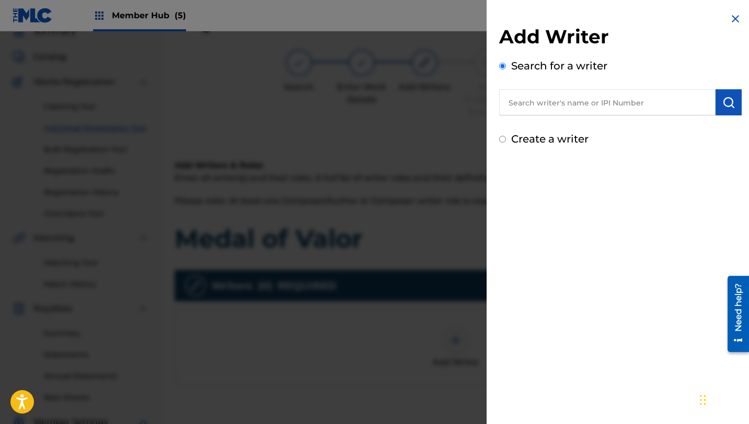
click at [647, 106] on input "text" at bounding box center [607, 102] width 216 height 26
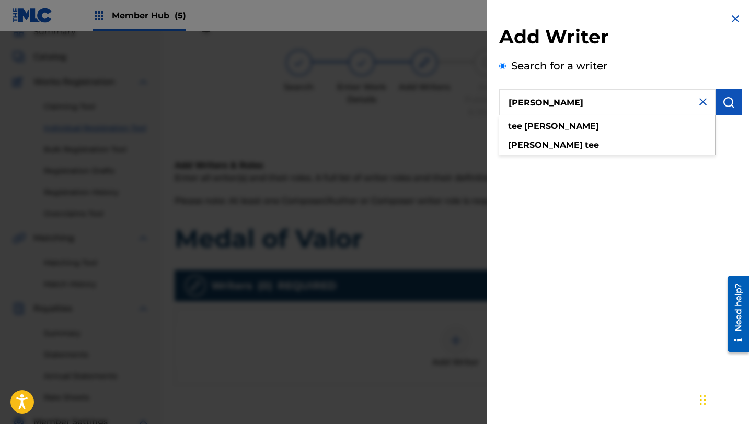
type input "[PERSON_NAME]"
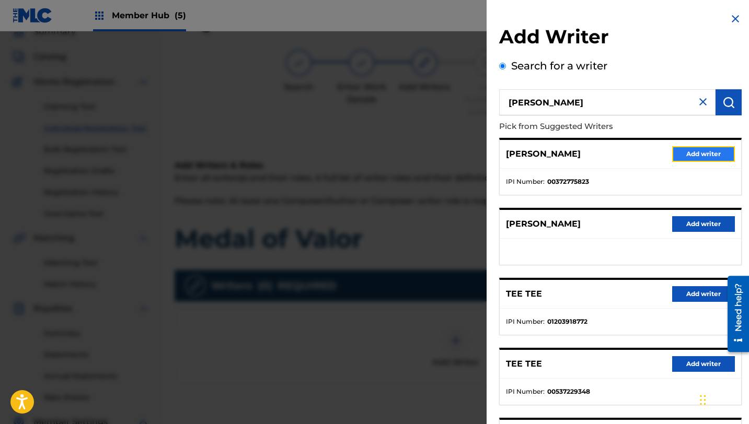
click at [696, 159] on button "Add writer" at bounding box center [703, 154] width 63 height 16
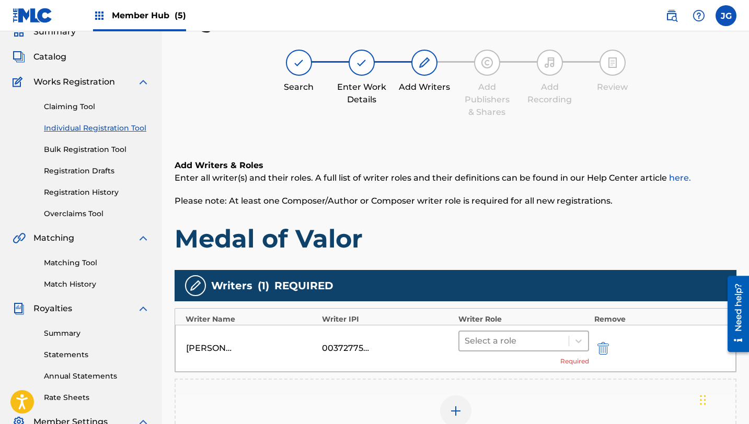
click at [482, 350] on div "Select a role" at bounding box center [513, 341] width 109 height 19
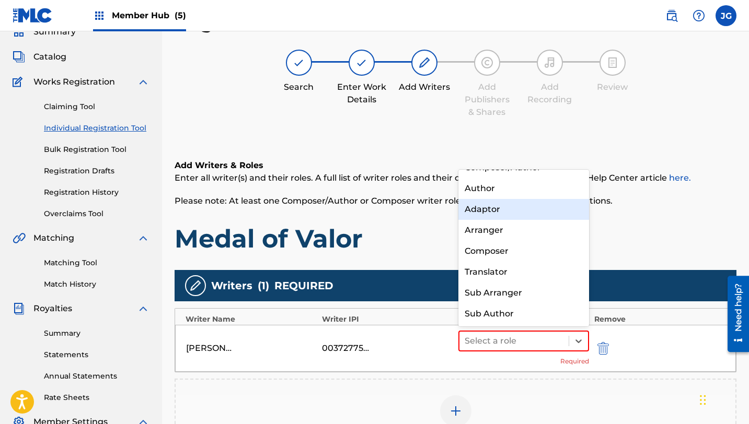
scroll to position [0, 0]
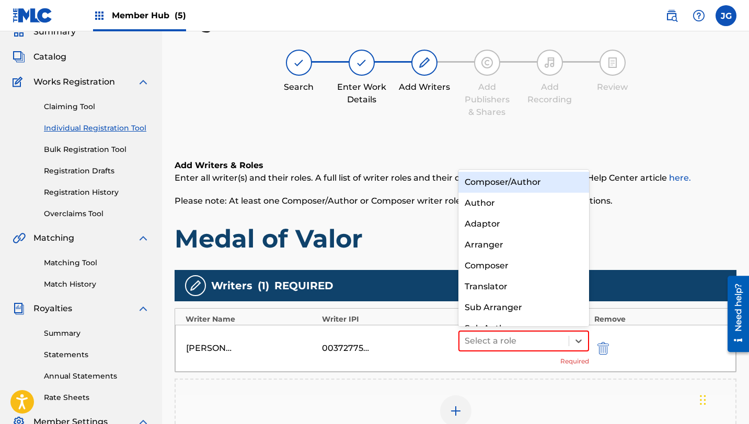
click at [530, 190] on div "Composer/Author" at bounding box center [523, 182] width 131 height 21
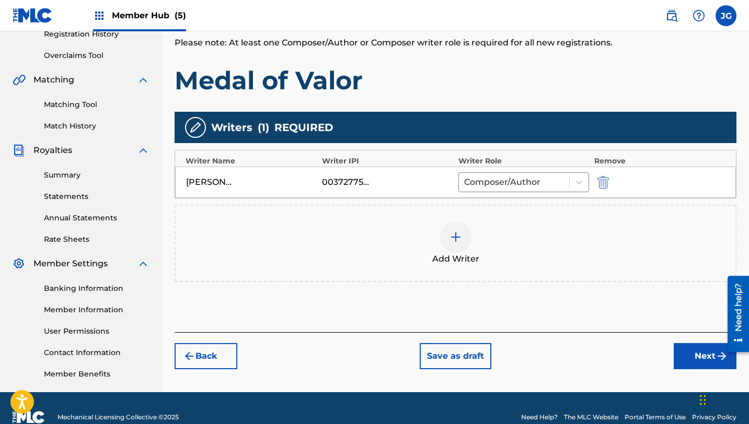
scroll to position [217, 0]
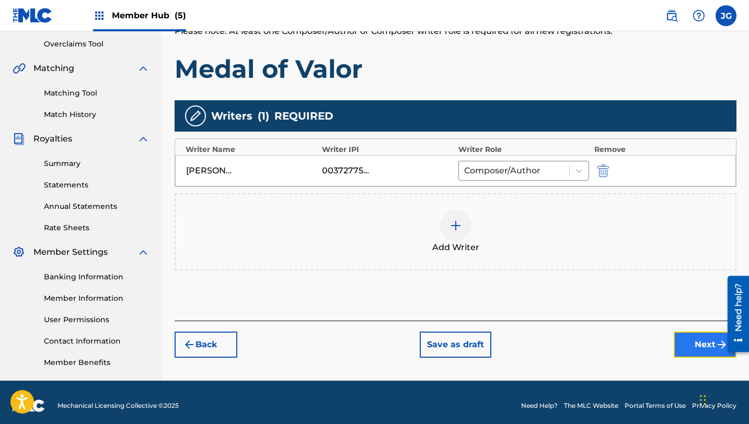
click at [703, 348] on button "Next" at bounding box center [705, 345] width 63 height 26
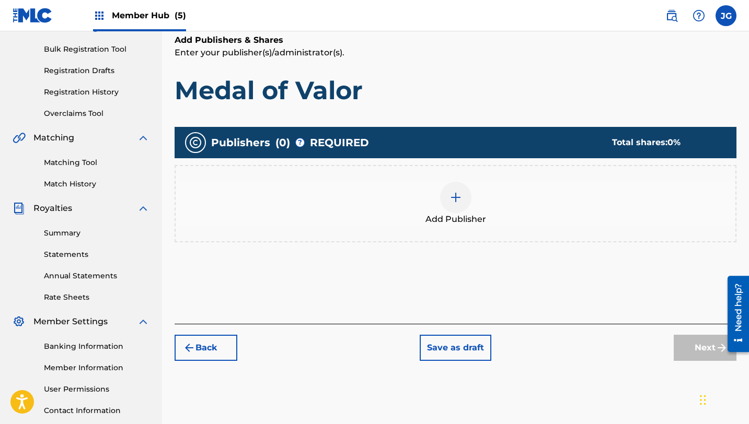
scroll to position [191, 0]
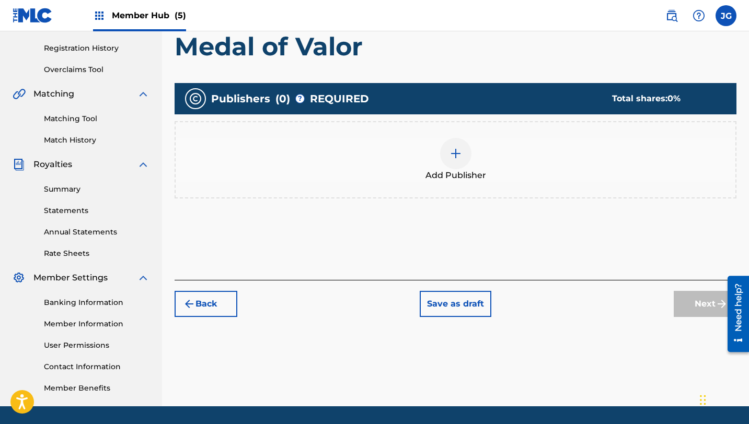
click at [464, 159] on div at bounding box center [455, 153] width 31 height 31
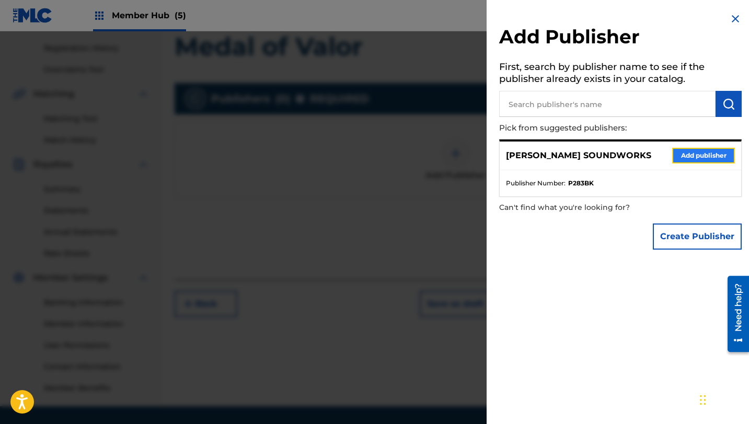
click at [679, 156] on button "Add publisher" at bounding box center [703, 156] width 63 height 16
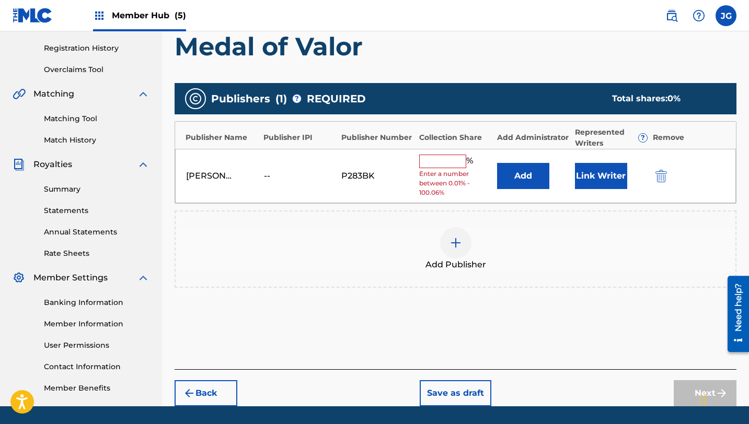
click at [446, 153] on div "[PERSON_NAME] SOUNDWORKS -- P283BK % Enter a number between 0.01% - 100.06% Add…" at bounding box center [455, 176] width 561 height 55
click at [446, 160] on input "text" at bounding box center [442, 162] width 47 height 14
type input "80"
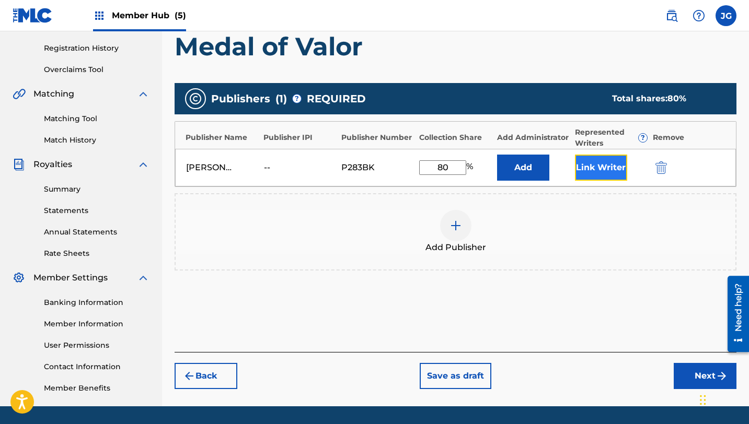
click at [591, 171] on button "Link Writer" at bounding box center [601, 168] width 52 height 26
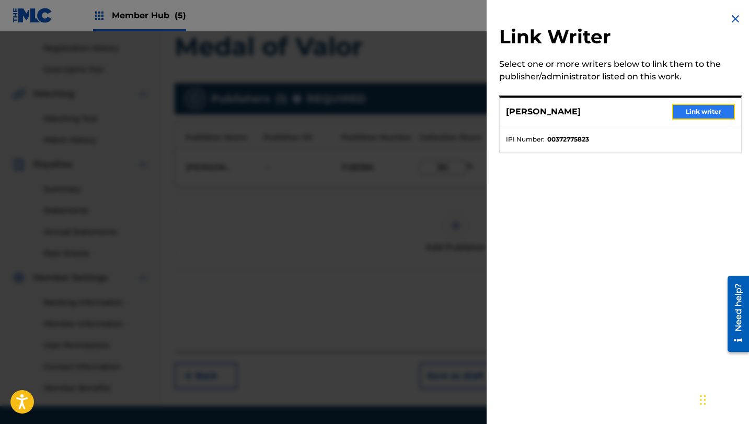
click at [690, 114] on button "Link writer" at bounding box center [703, 112] width 63 height 16
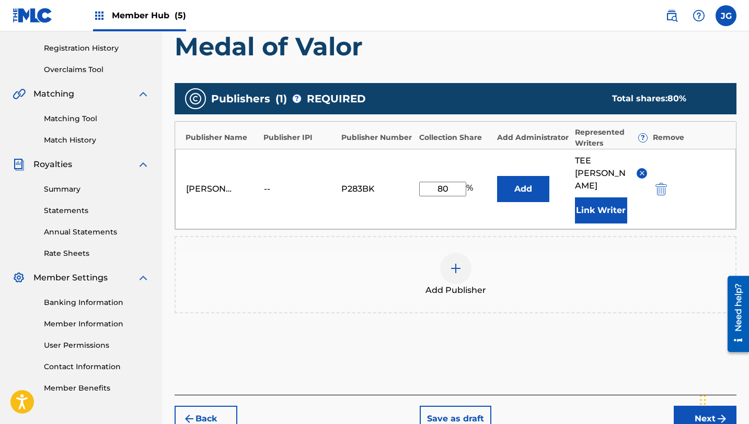
scroll to position [224, 0]
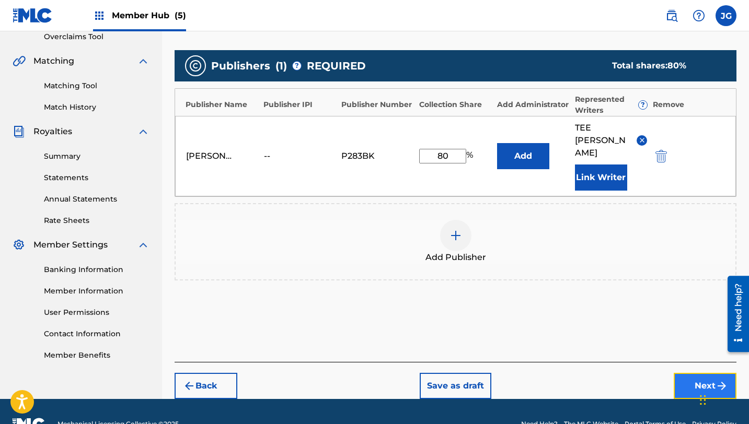
click at [701, 373] on button "Next" at bounding box center [705, 386] width 63 height 26
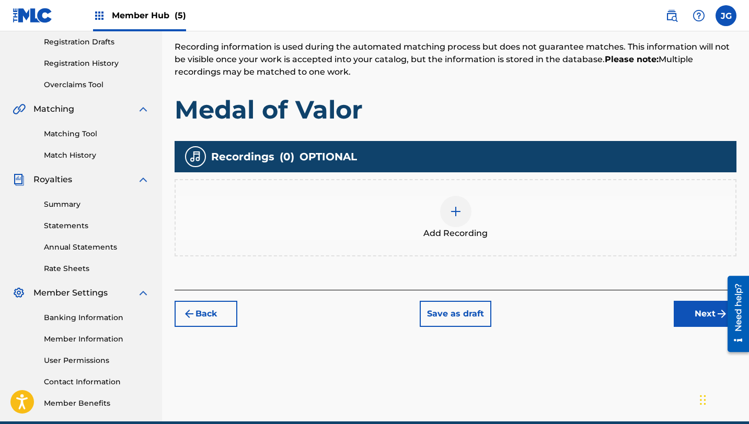
scroll to position [190, 0]
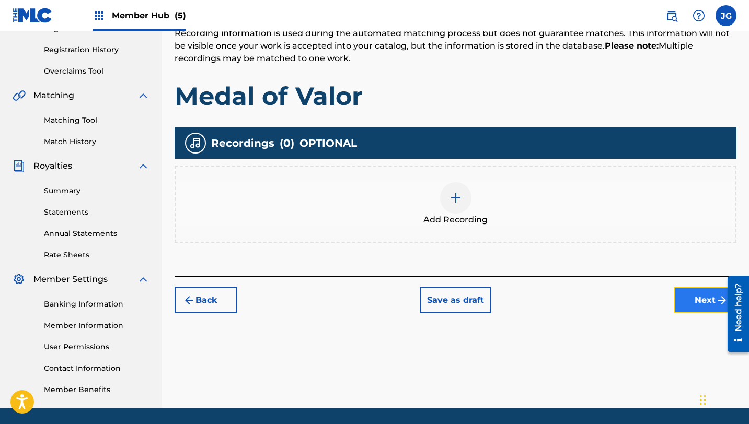
click at [707, 301] on button "Next" at bounding box center [705, 300] width 63 height 26
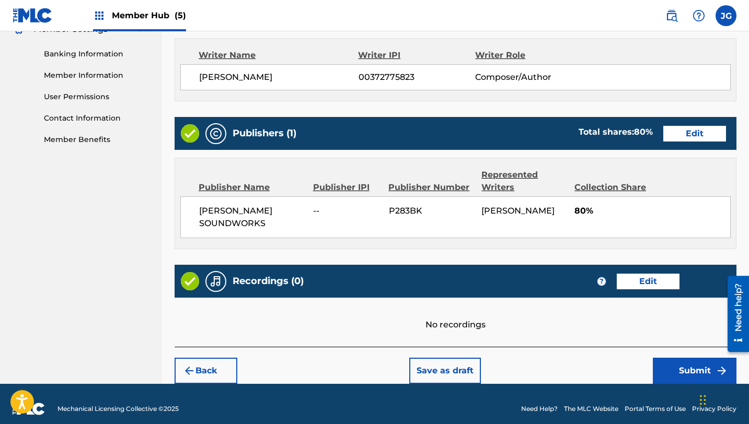
scroll to position [450, 0]
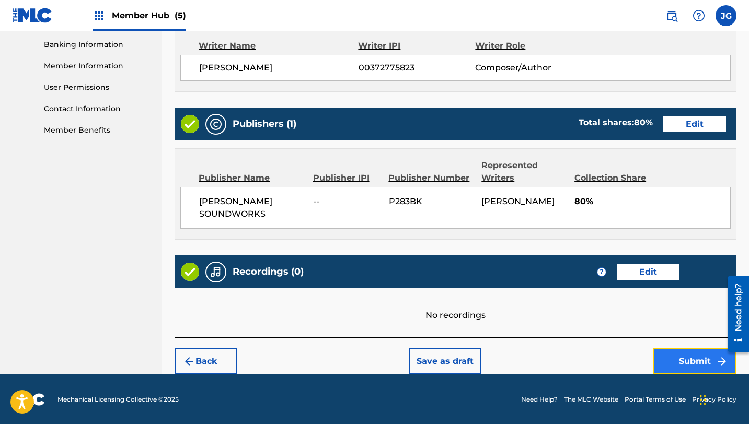
click at [673, 362] on button "Submit" at bounding box center [695, 362] width 84 height 26
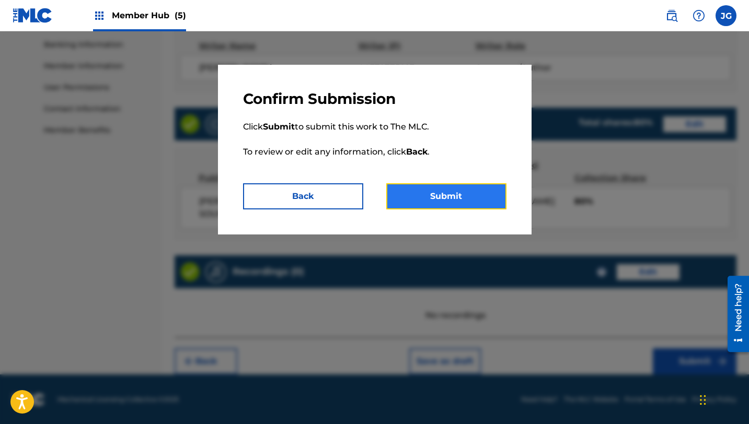
click at [446, 190] on button "Submit" at bounding box center [446, 196] width 120 height 26
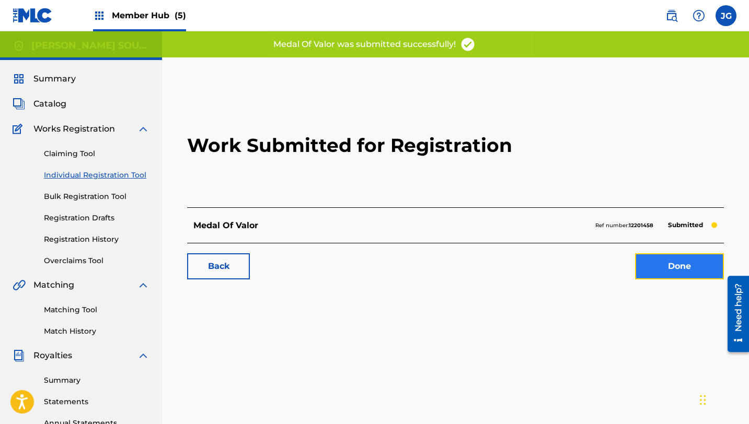
click at [673, 267] on link "Done" at bounding box center [679, 267] width 89 height 26
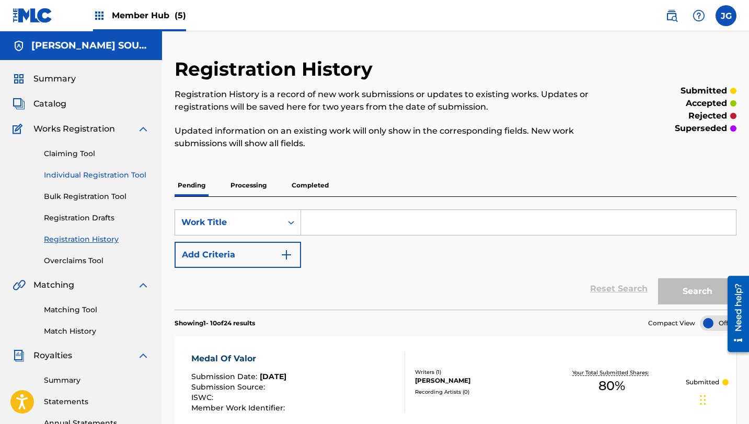
click at [86, 178] on link "Individual Registration Tool" at bounding box center [97, 175] width 106 height 11
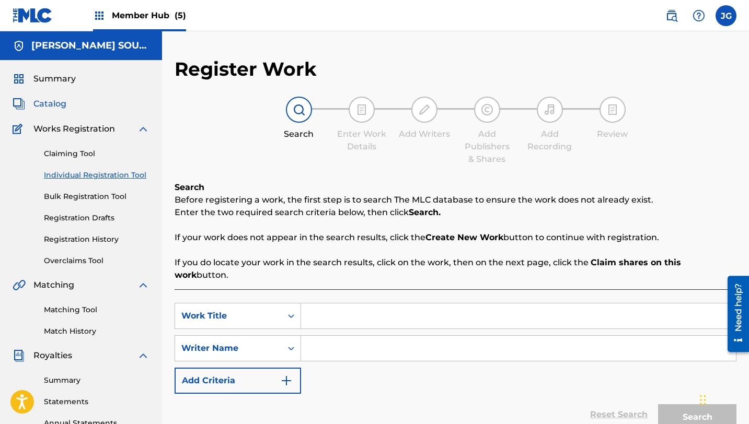
click at [59, 104] on span "Catalog" at bounding box center [49, 104] width 33 height 13
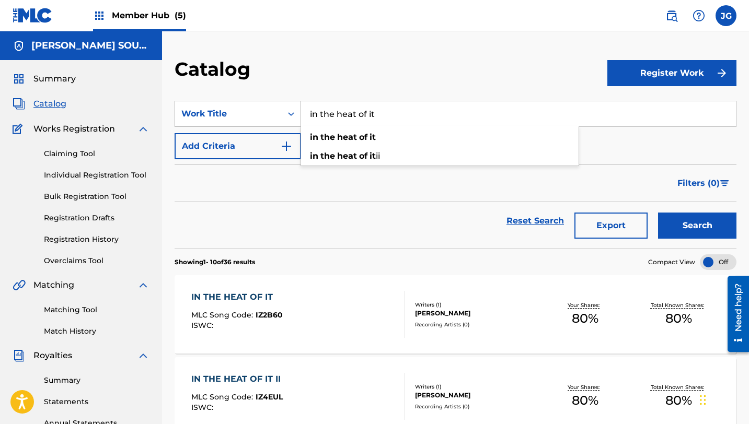
drag, startPoint x: 383, startPoint y: 119, endPoint x: 282, endPoint y: 116, distance: 100.4
click at [282, 116] on div "SearchWithCriteria31c6b072-648b-4127-bd5c-a9e4512481d4 Work Title in the heat o…" at bounding box center [456, 114] width 562 height 26
paste input "The Dragon’s Fury"
type input "The Dragon’s Fury"
click at [658, 213] on button "Search" at bounding box center [697, 226] width 78 height 26
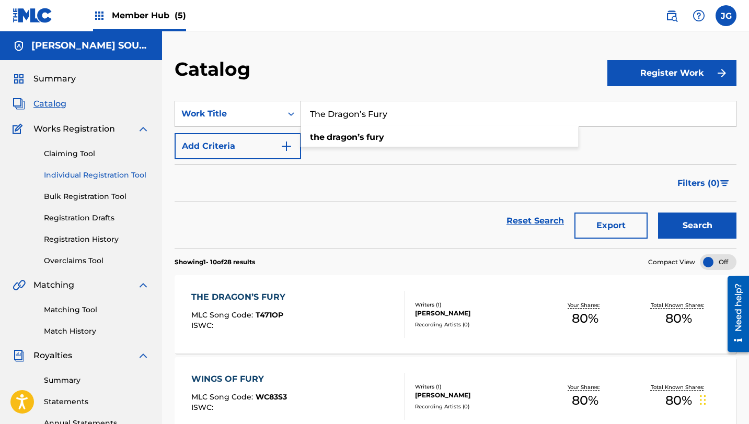
click at [58, 175] on link "Individual Registration Tool" at bounding box center [97, 175] width 106 height 11
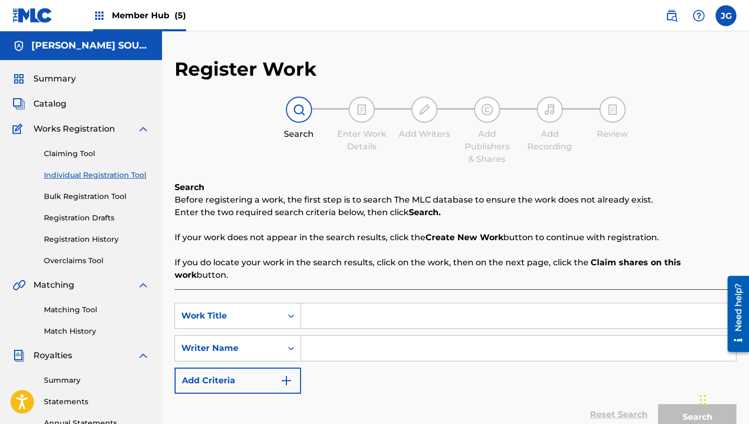
click at [345, 304] on input "Search Form" at bounding box center [518, 316] width 435 height 25
paste input "Trigger Happy"
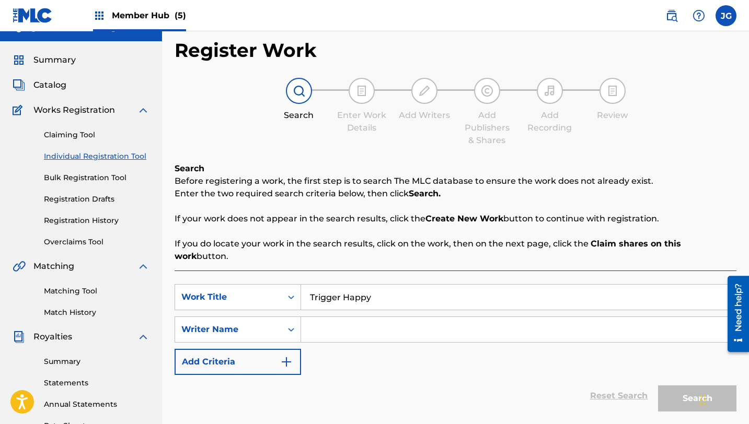
scroll to position [20, 0]
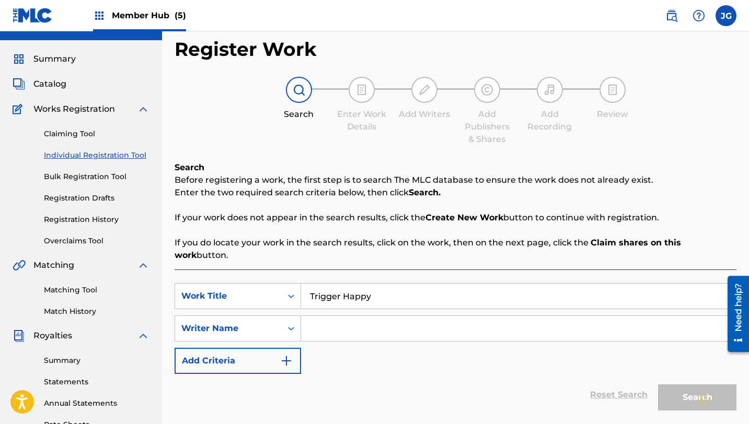
type input "Trigger Happy"
click at [337, 316] on input "Search Form" at bounding box center [518, 328] width 435 height 25
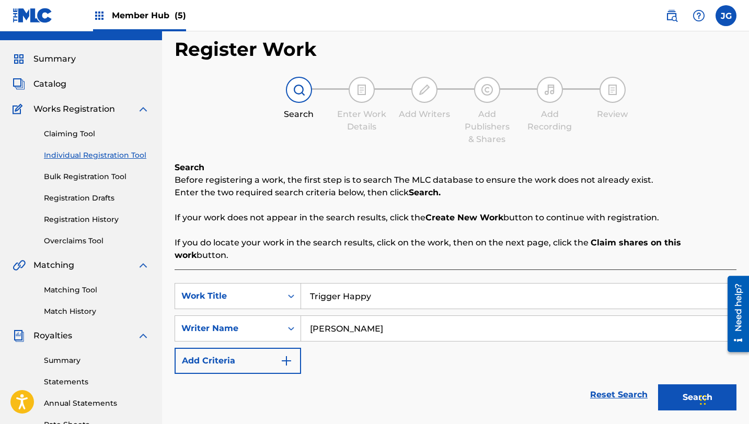
type input "[PERSON_NAME]"
click at [658, 385] on button "Search" at bounding box center [697, 398] width 78 height 26
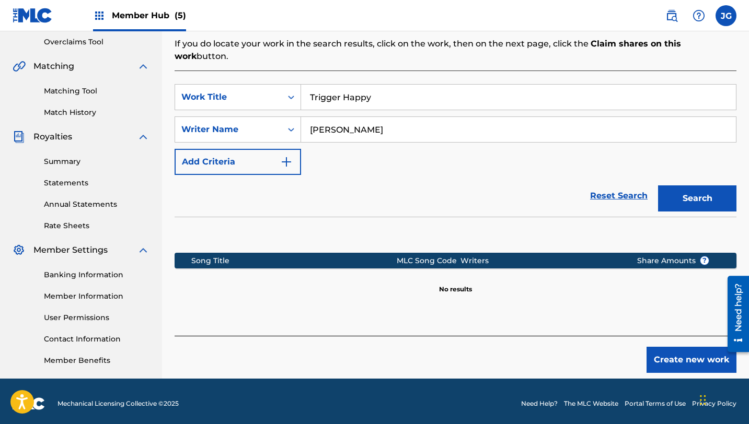
scroll to position [224, 0]
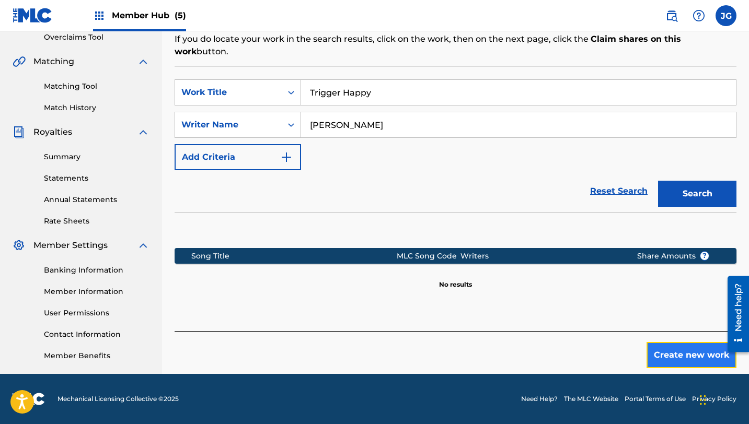
click at [687, 354] on button "Create new work" at bounding box center [692, 355] width 90 height 26
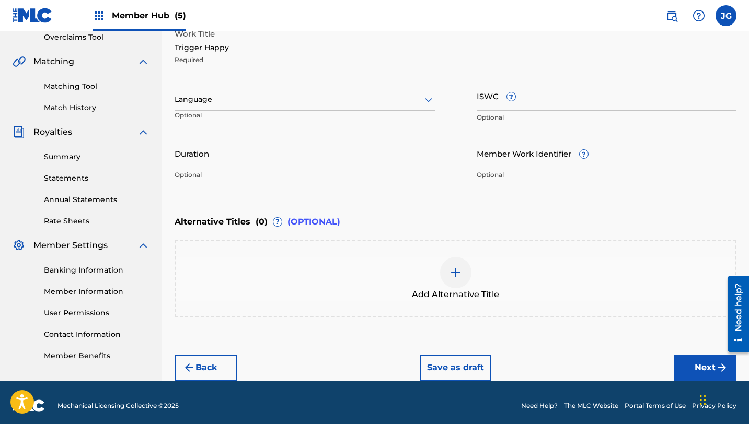
scroll to position [230, 0]
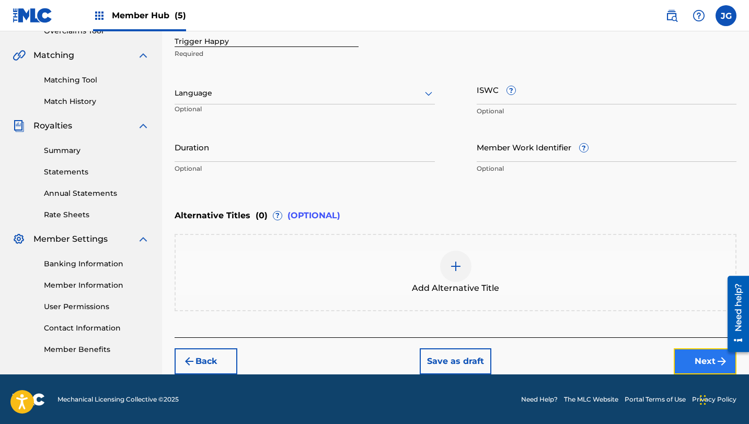
click at [715, 357] on button "Next" at bounding box center [705, 362] width 63 height 26
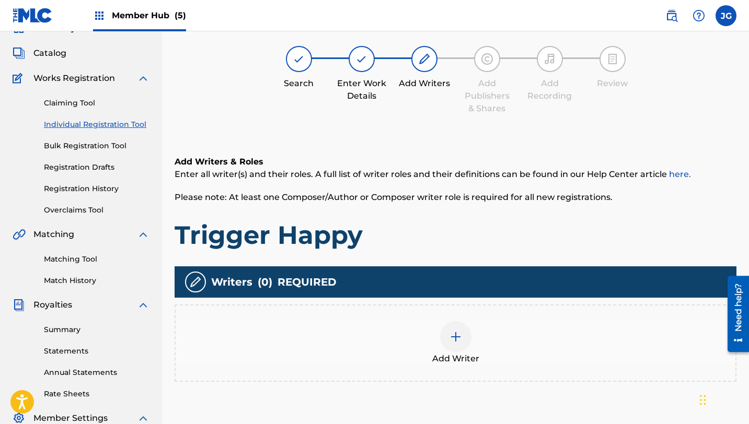
scroll to position [47, 0]
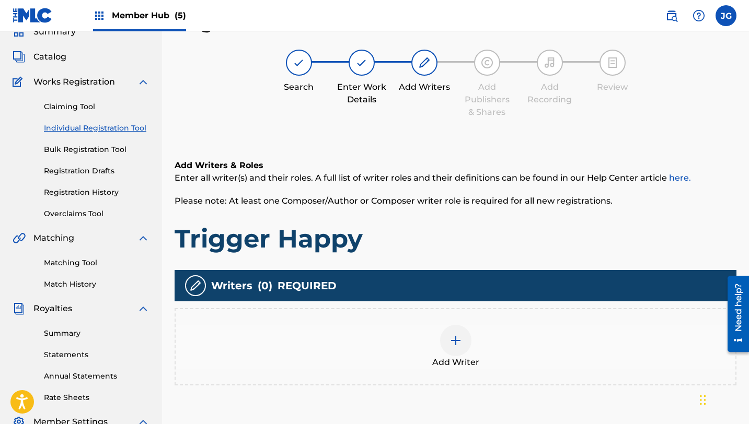
click at [459, 335] on img at bounding box center [456, 341] width 13 height 13
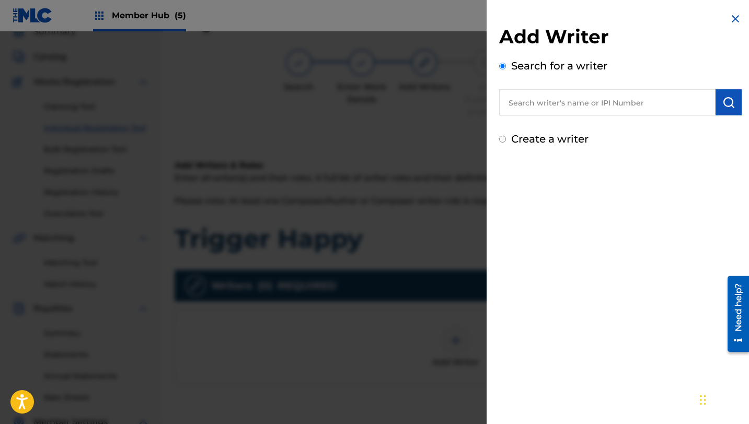
click at [681, 92] on input "text" at bounding box center [607, 102] width 216 height 26
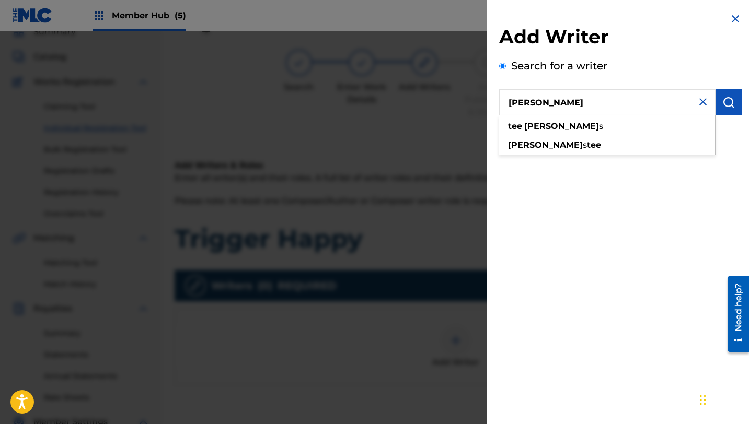
type input "[PERSON_NAME]"
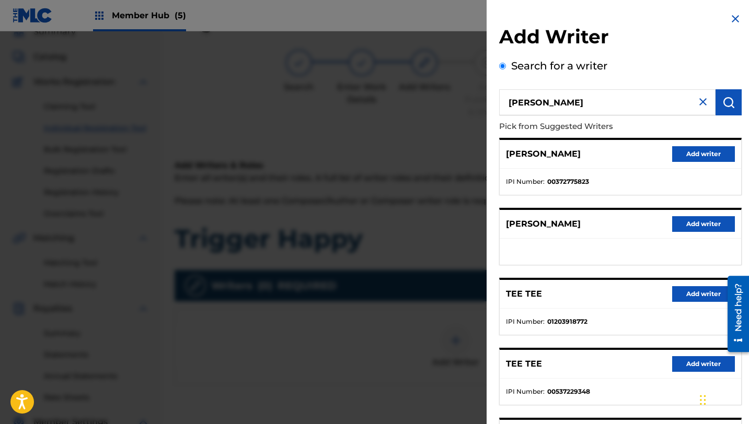
click at [666, 155] on div "[PERSON_NAME] Add writer" at bounding box center [620, 154] width 241 height 29
click at [672, 155] on button "Add writer" at bounding box center [703, 154] width 63 height 16
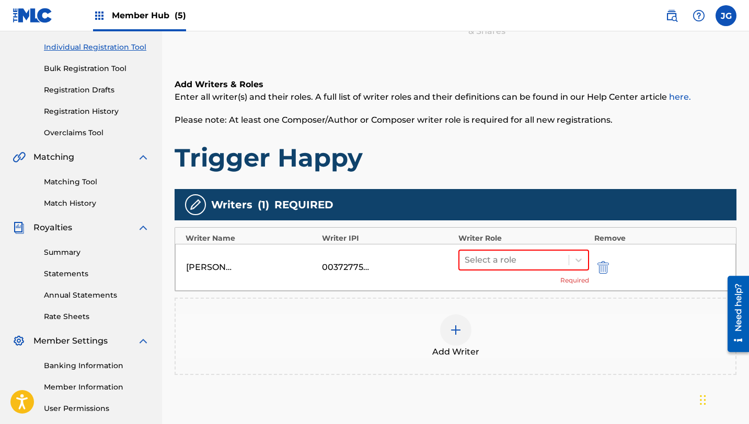
scroll to position [154, 0]
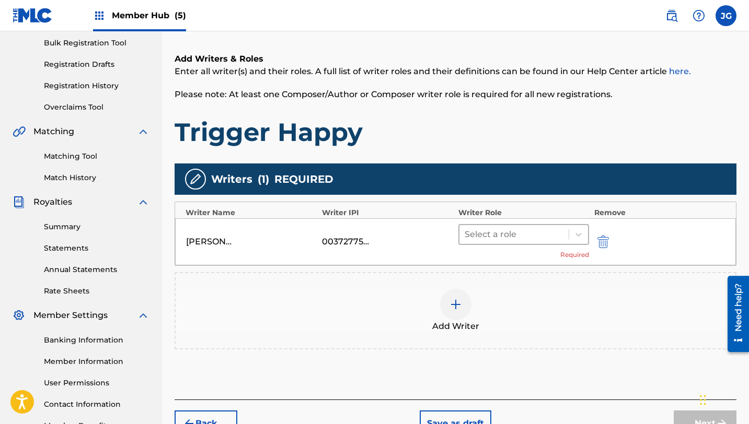
click at [533, 231] on div at bounding box center [514, 234] width 99 height 15
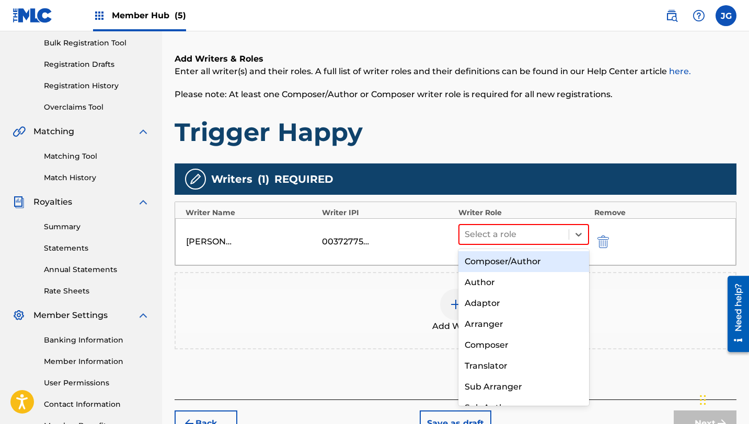
click at [531, 258] on div "Composer/Author" at bounding box center [523, 261] width 131 height 21
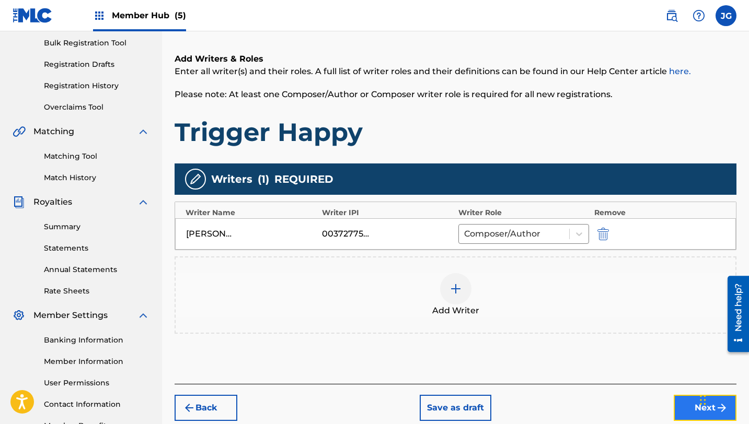
click at [682, 411] on button "Next" at bounding box center [705, 408] width 63 height 26
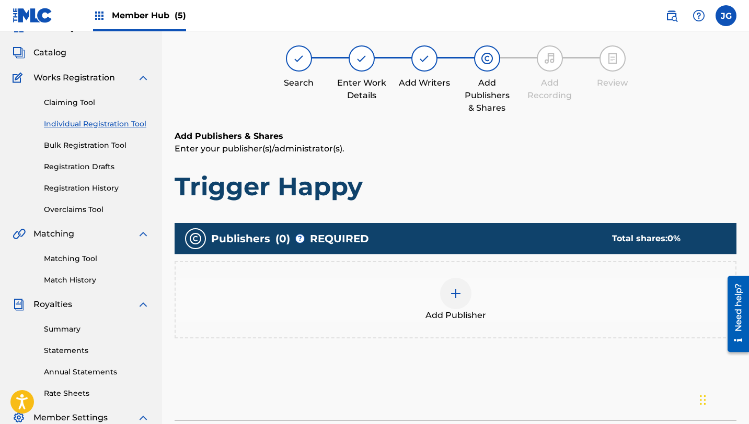
scroll to position [47, 0]
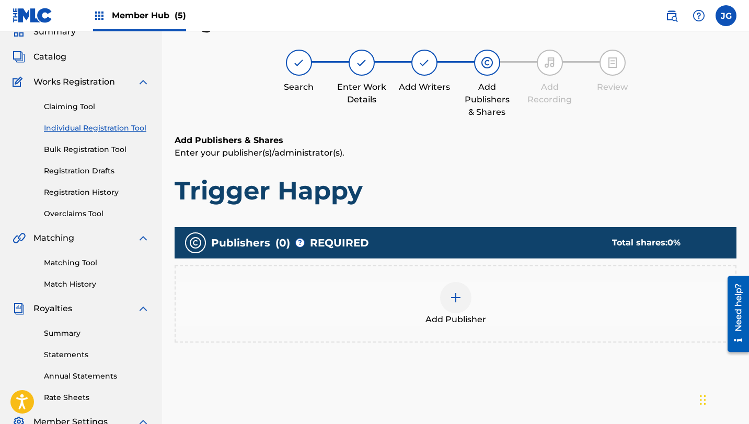
click at [400, 303] on div "Add Publisher" at bounding box center [456, 304] width 560 height 44
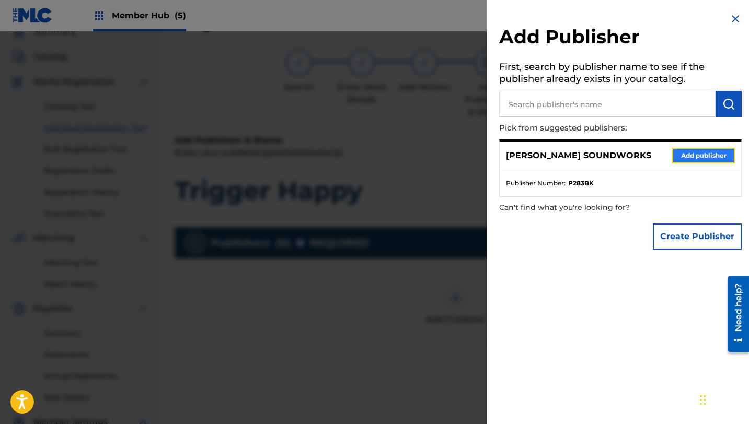
click at [698, 159] on button "Add publisher" at bounding box center [703, 156] width 63 height 16
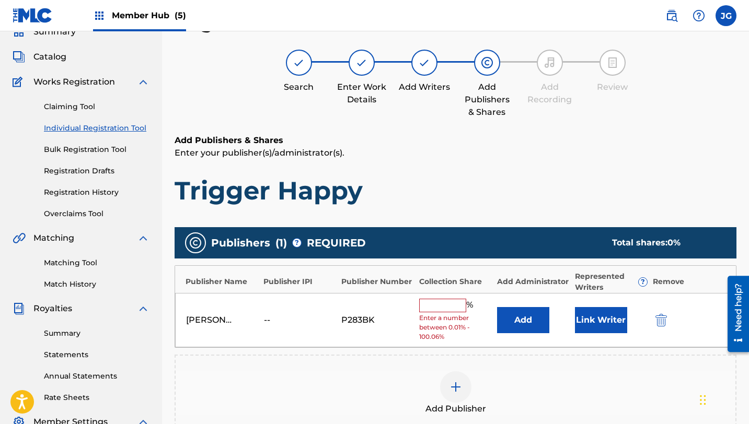
click at [440, 308] on input "text" at bounding box center [442, 306] width 47 height 14
type input "80"
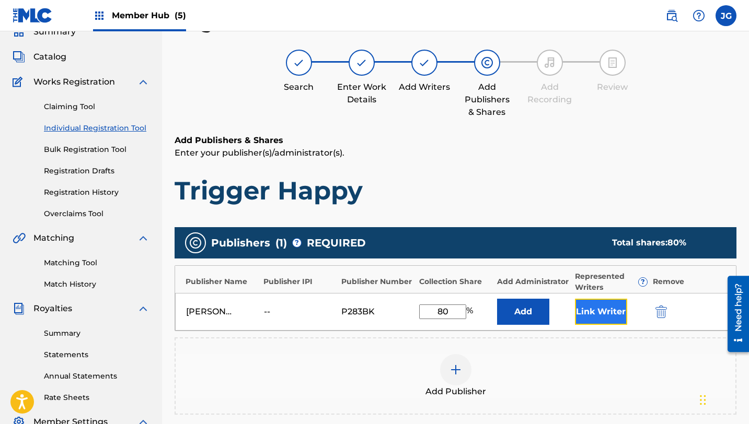
click at [605, 302] on button "Link Writer" at bounding box center [601, 312] width 52 height 26
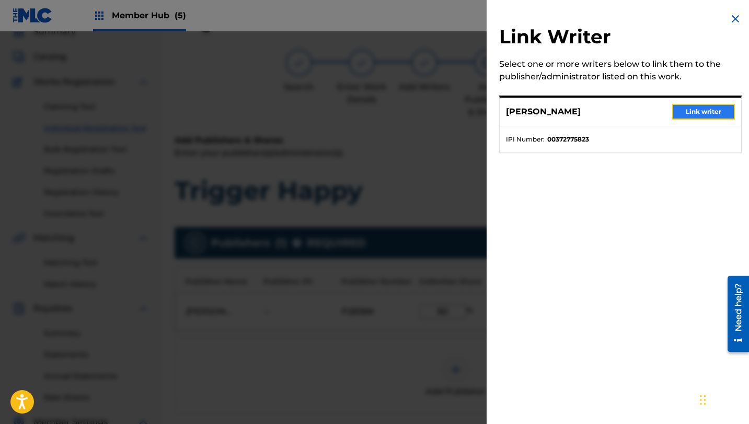
click at [703, 111] on button "Link writer" at bounding box center [703, 112] width 63 height 16
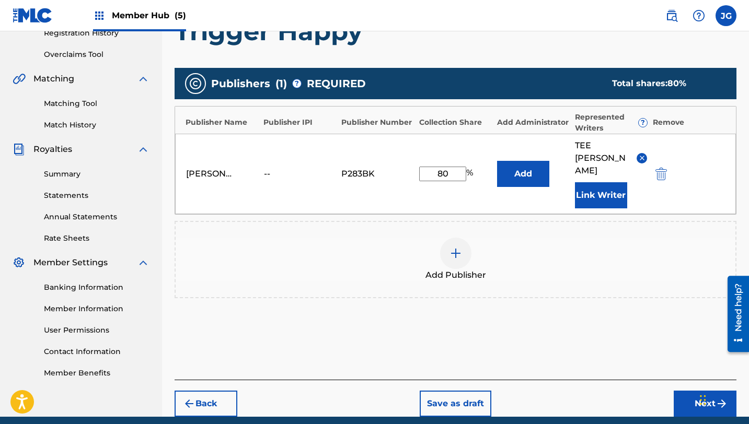
scroll to position [224, 0]
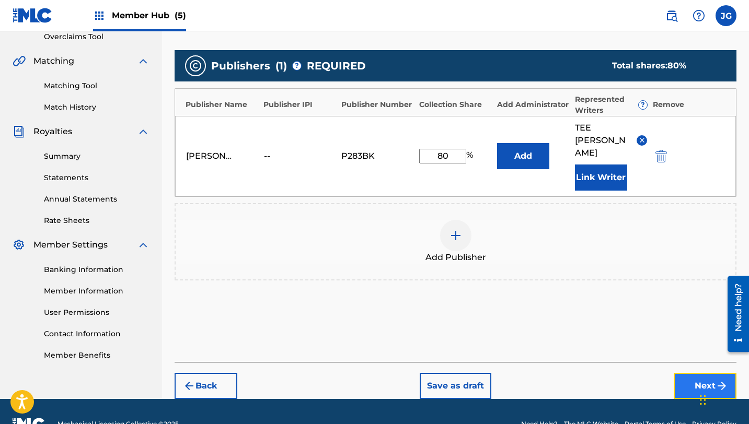
click at [687, 373] on button "Next" at bounding box center [705, 386] width 63 height 26
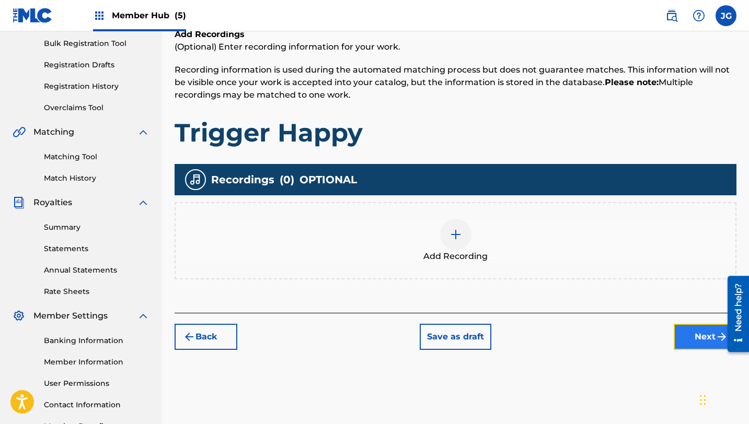
click at [708, 347] on button "Next" at bounding box center [705, 337] width 63 height 26
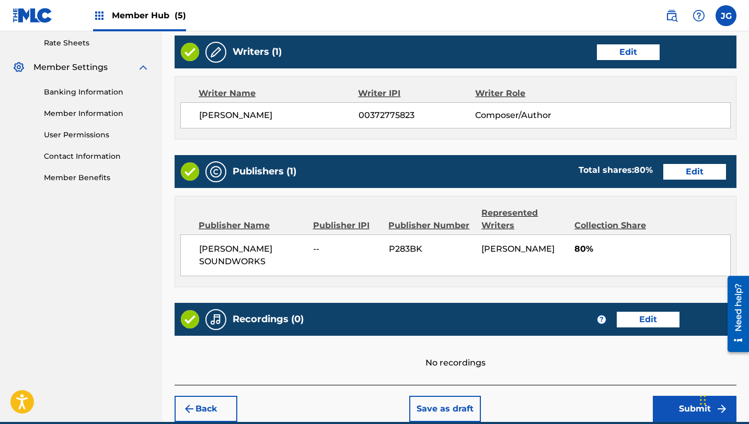
scroll to position [450, 0]
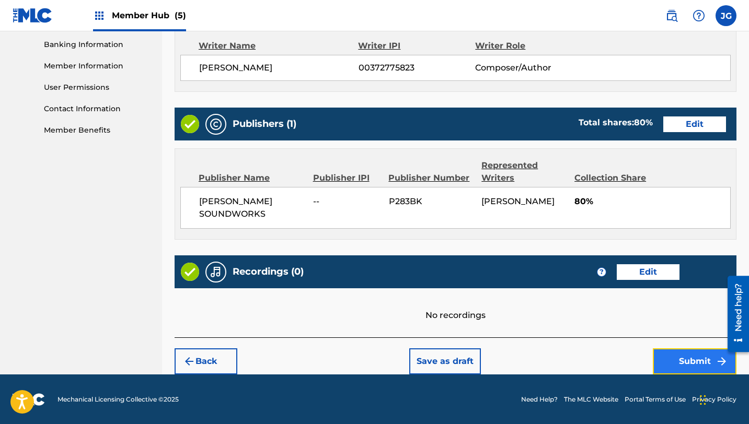
click at [681, 355] on button "Submit" at bounding box center [695, 362] width 84 height 26
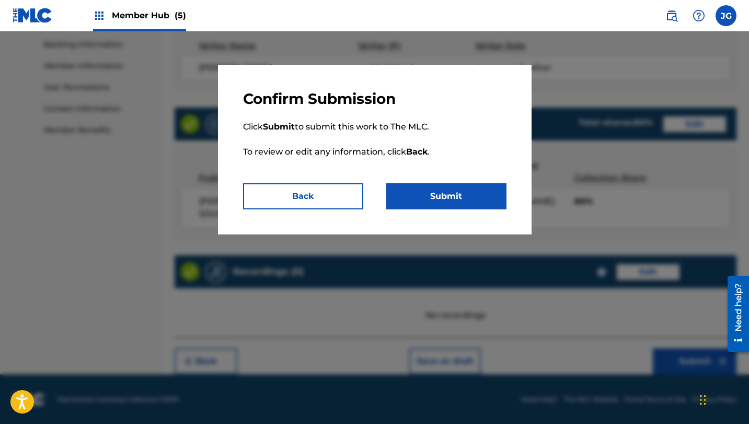
drag, startPoint x: 431, startPoint y: 146, endPoint x: 431, endPoint y: 160, distance: 14.6
click at [431, 146] on p "Click Submit to submit this work to The MLC. To review or edit any information,…" at bounding box center [374, 145] width 263 height 75
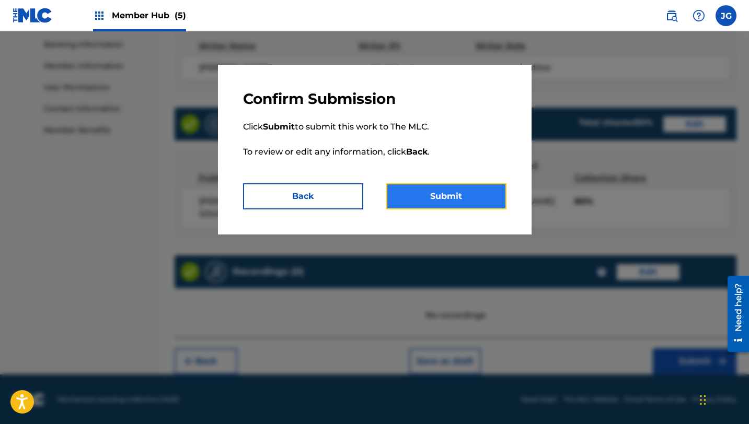
click at [439, 204] on button "Submit" at bounding box center [446, 196] width 120 height 26
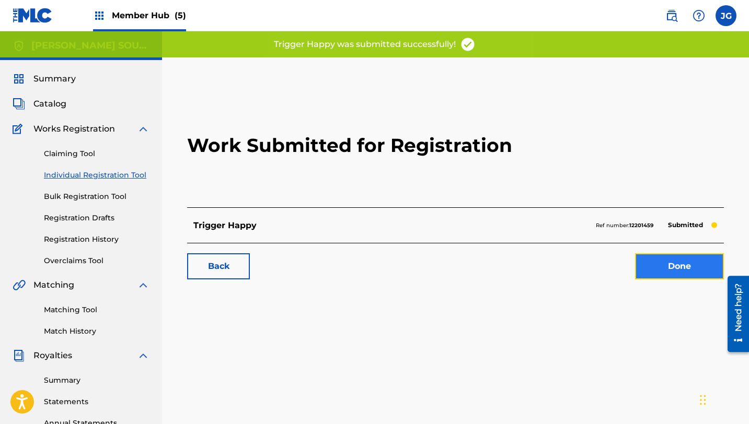
click at [661, 265] on link "Done" at bounding box center [679, 267] width 89 height 26
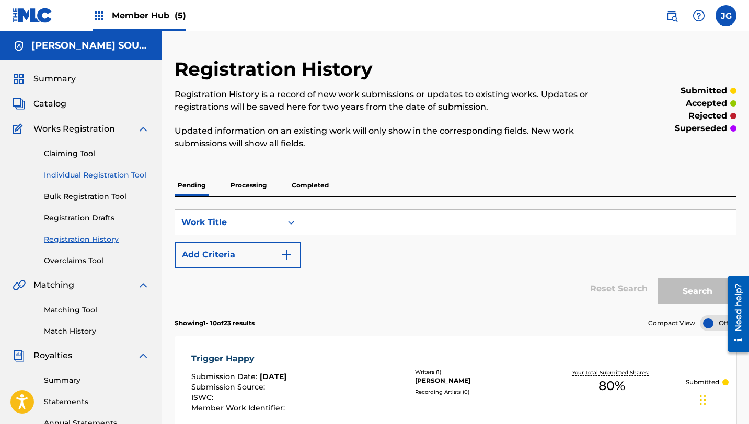
click at [130, 177] on link "Individual Registration Tool" at bounding box center [97, 175] width 106 height 11
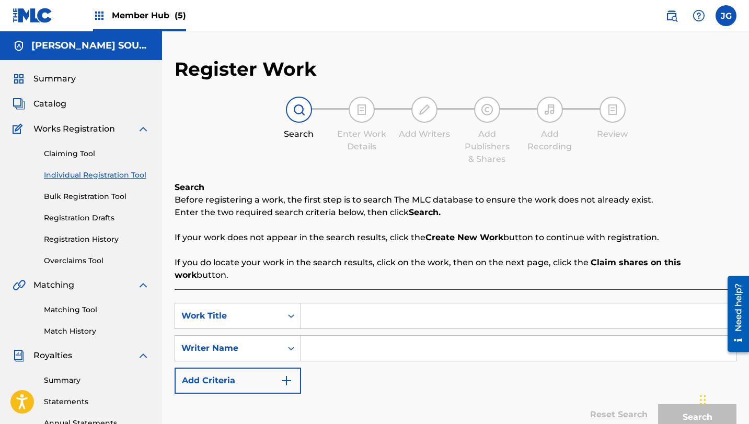
click at [363, 304] on input "Search Form" at bounding box center [518, 316] width 435 height 25
paste input "Morden Wars"
type input "Morden Wars"
click at [350, 340] on input "Search Form" at bounding box center [518, 348] width 435 height 25
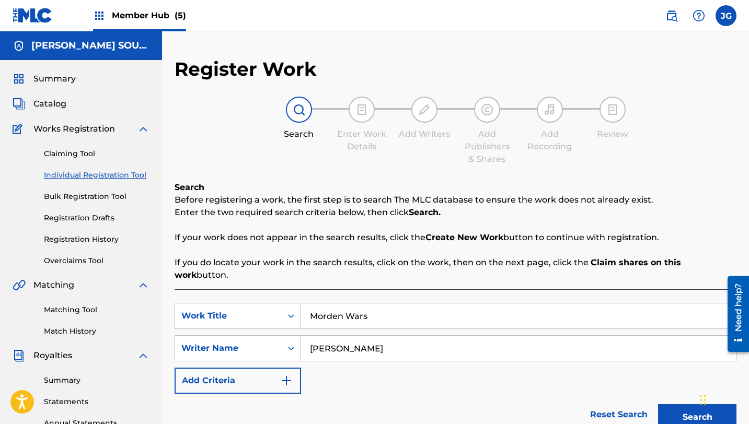
type input "[PERSON_NAME]"
click at [658, 405] on button "Search" at bounding box center [697, 418] width 78 height 26
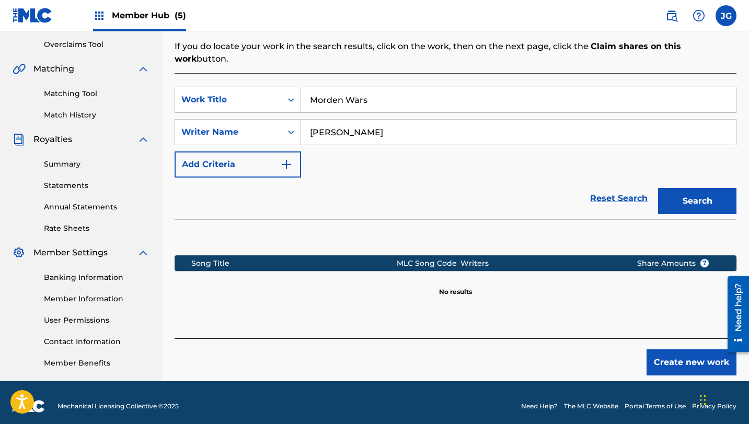
scroll to position [224, 0]
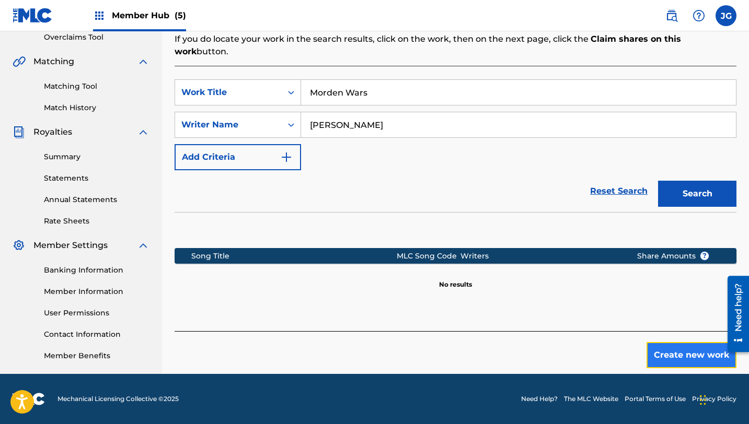
click at [684, 342] on button "Create new work" at bounding box center [692, 355] width 90 height 26
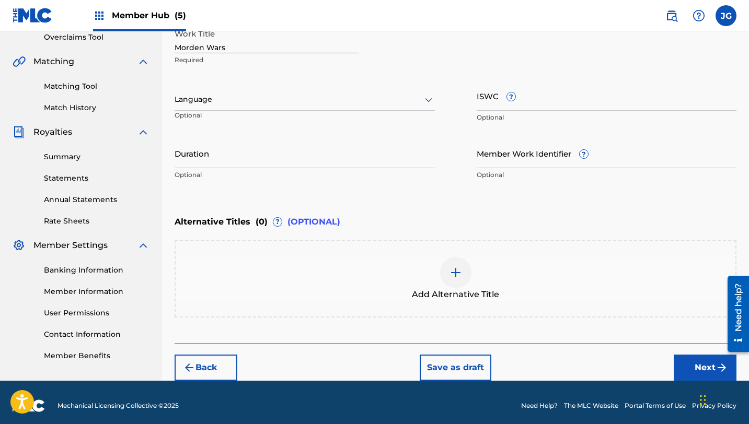
scroll to position [230, 0]
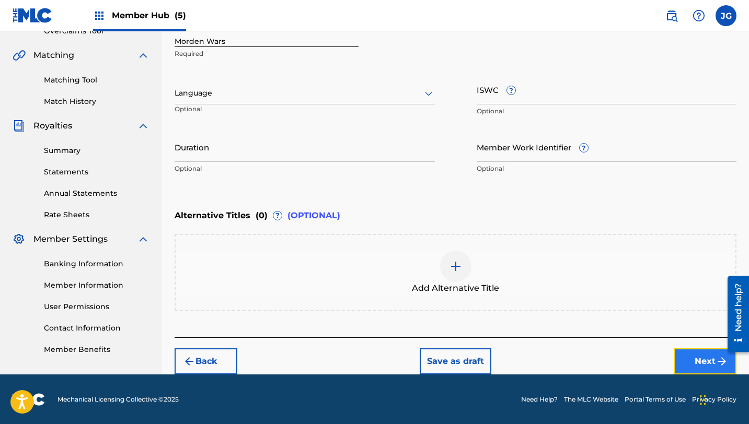
click at [696, 371] on button "Next" at bounding box center [705, 362] width 63 height 26
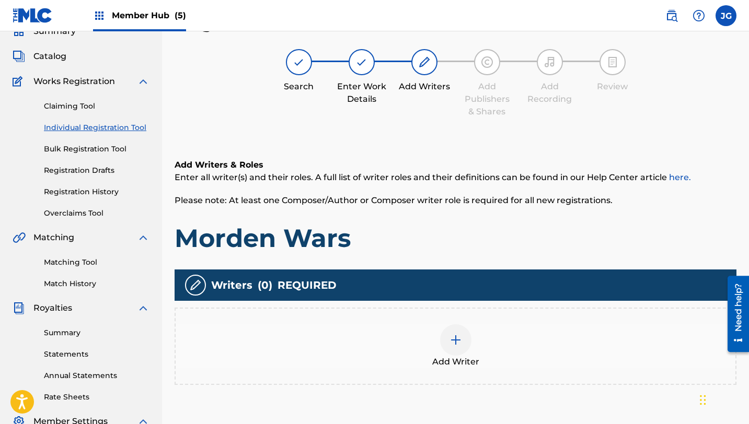
scroll to position [47, 0]
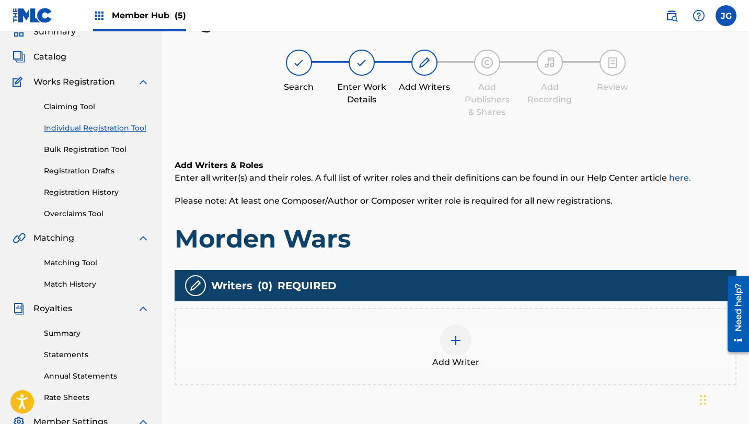
click at [459, 352] on div at bounding box center [455, 340] width 31 height 31
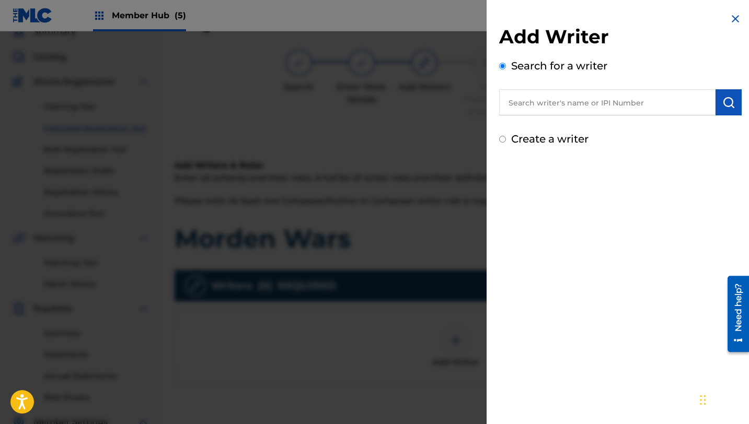
click at [580, 111] on input "text" at bounding box center [607, 102] width 216 height 26
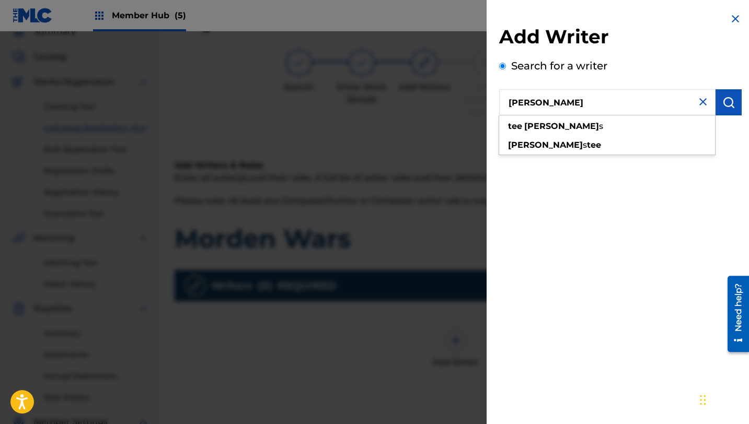
type input "[PERSON_NAME]"
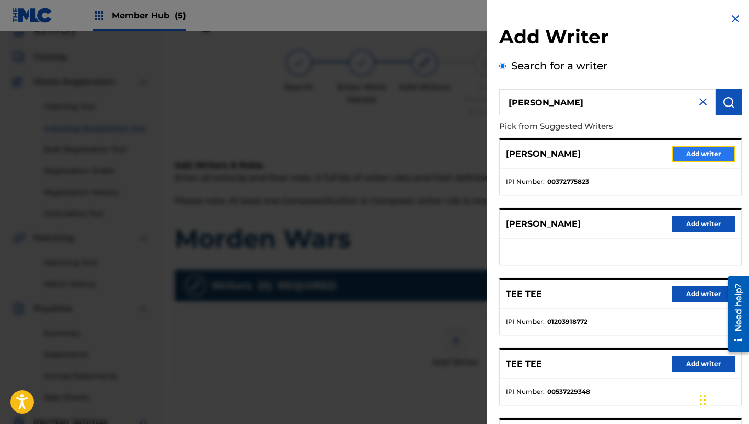
click at [708, 154] on button "Add writer" at bounding box center [703, 154] width 63 height 16
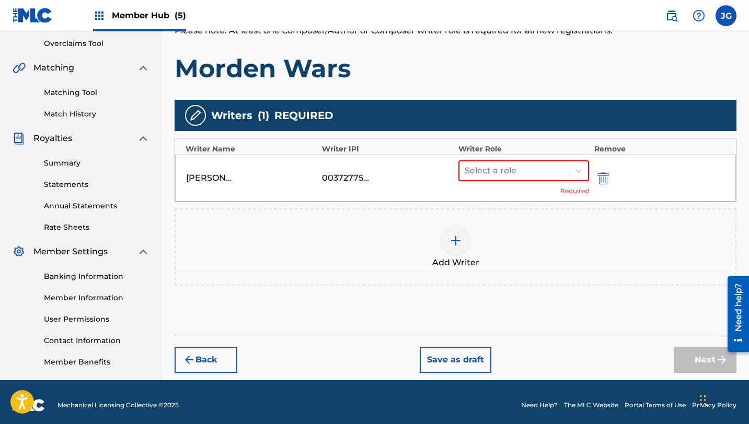
scroll to position [224, 0]
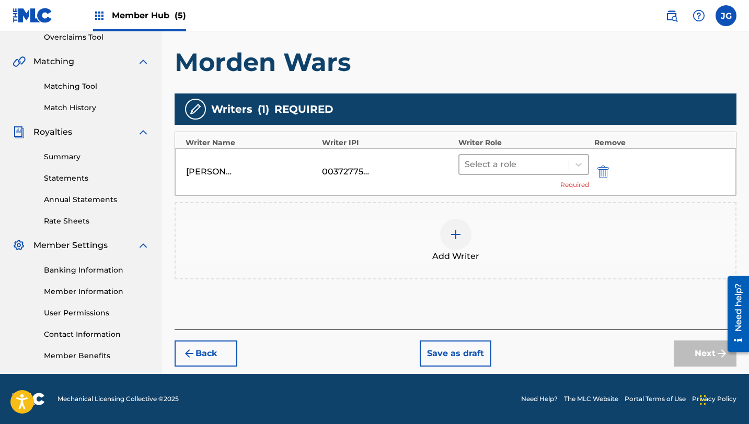
click at [525, 170] on div at bounding box center [514, 164] width 99 height 15
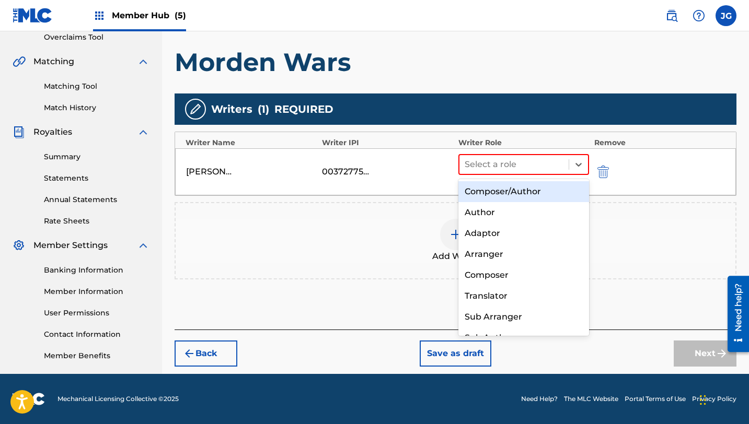
click at [527, 190] on div "Composer/Author" at bounding box center [523, 191] width 131 height 21
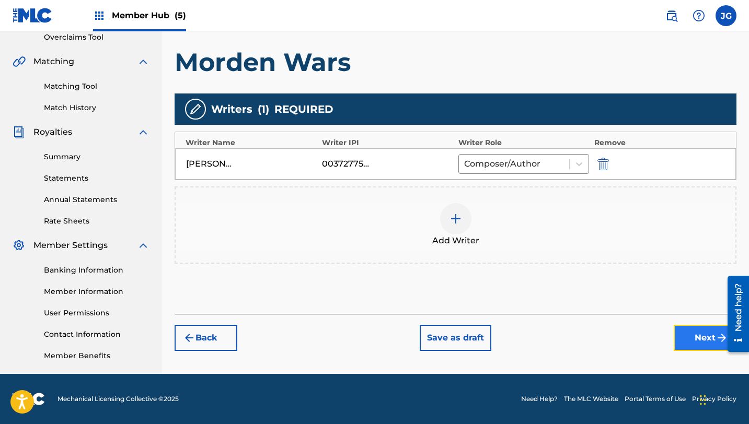
click at [680, 337] on button "Next" at bounding box center [705, 338] width 63 height 26
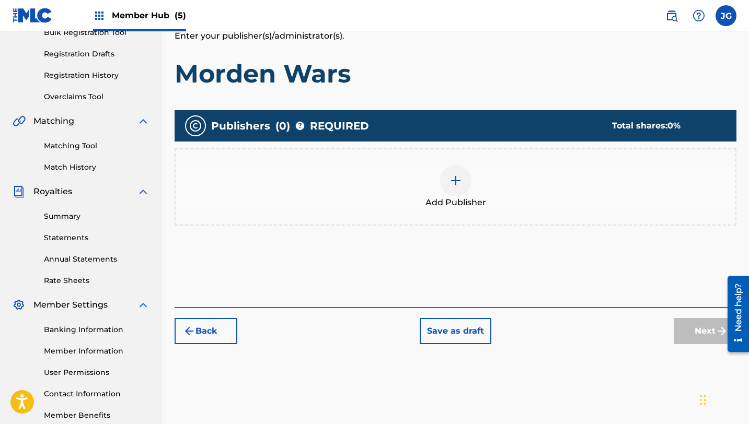
scroll to position [213, 0]
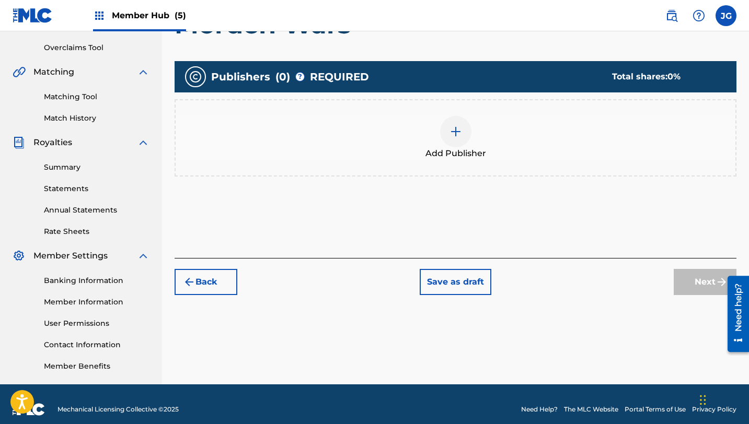
click at [447, 156] on span "Add Publisher" at bounding box center [455, 153] width 61 height 13
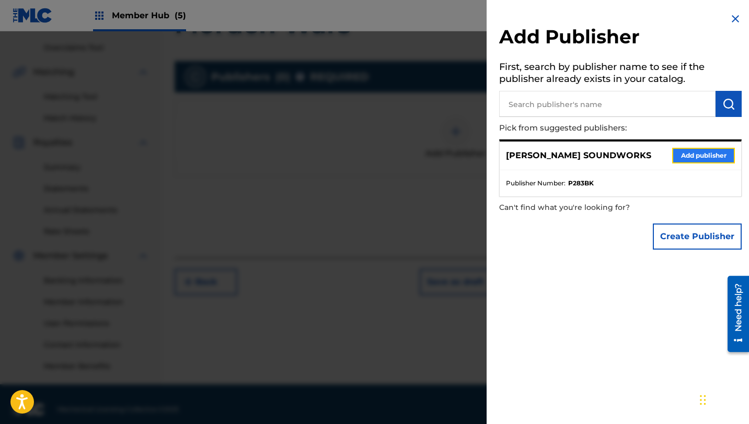
click at [681, 156] on button "Add publisher" at bounding box center [703, 156] width 63 height 16
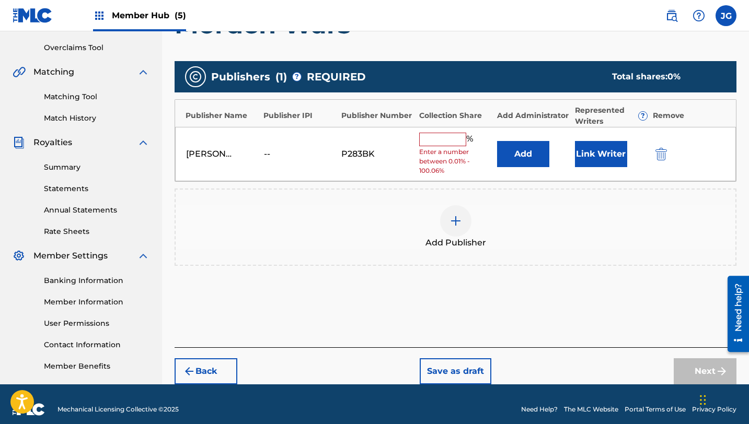
click at [440, 142] on input "text" at bounding box center [442, 140] width 47 height 14
type input "80"
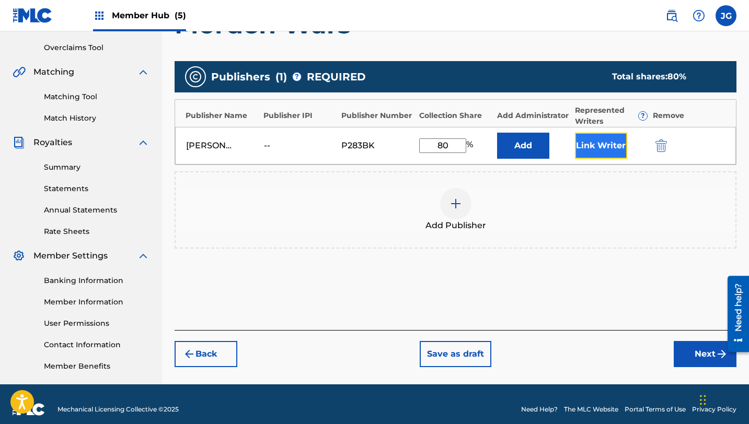
click at [604, 154] on button "Link Writer" at bounding box center [601, 146] width 52 height 26
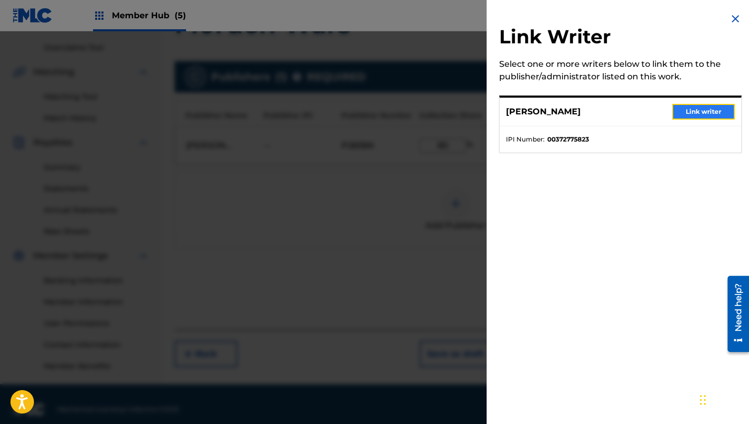
click at [684, 114] on button "Link writer" at bounding box center [703, 112] width 63 height 16
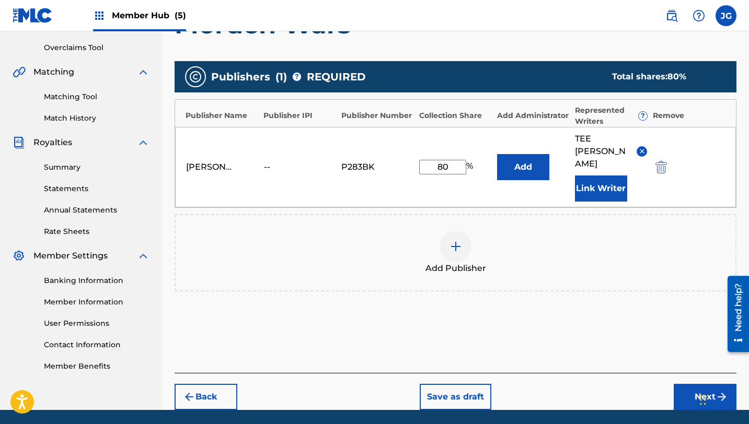
scroll to position [224, 0]
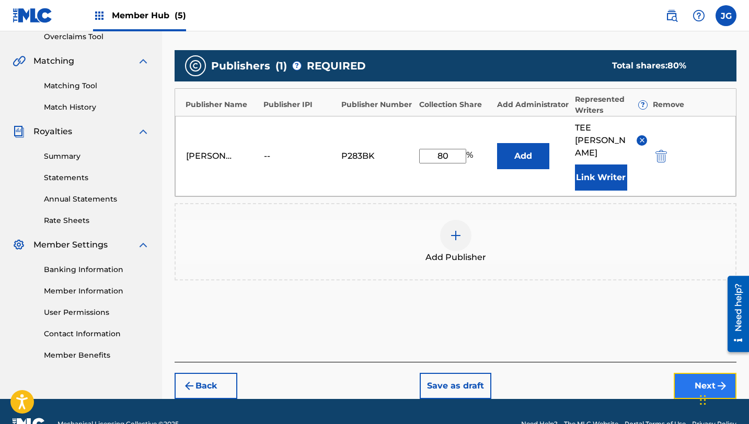
click at [699, 373] on button "Next" at bounding box center [705, 386] width 63 height 26
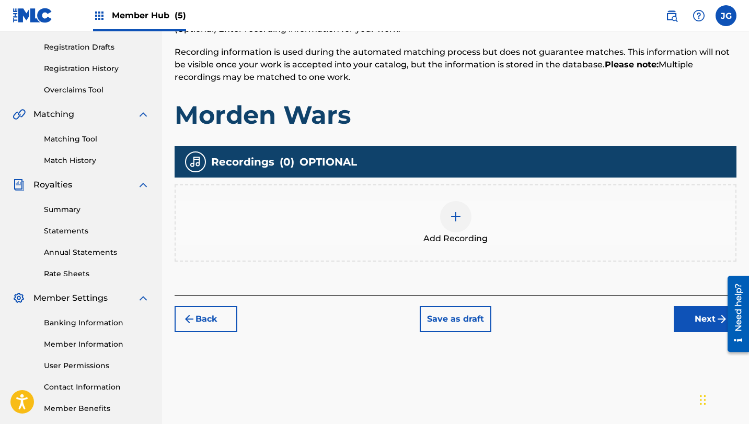
scroll to position [172, 0]
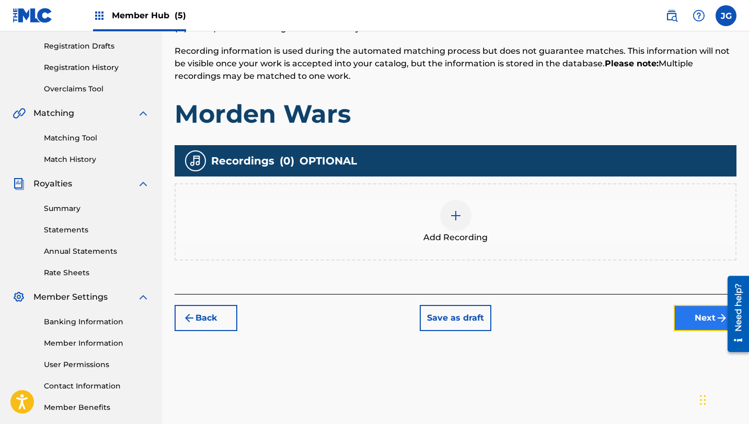
click at [687, 319] on button "Next" at bounding box center [705, 318] width 63 height 26
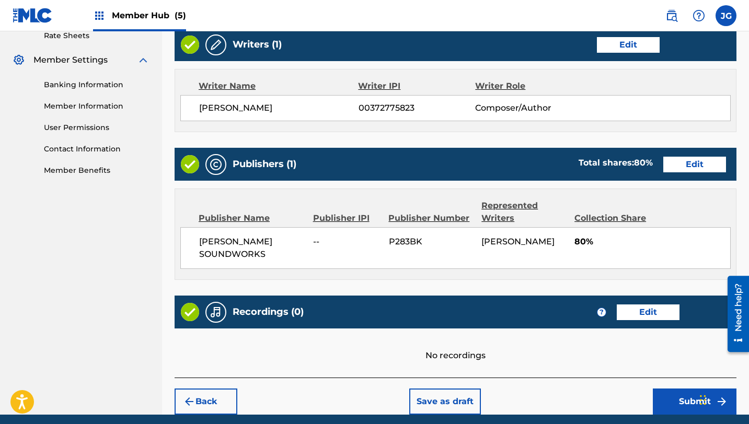
scroll to position [450, 0]
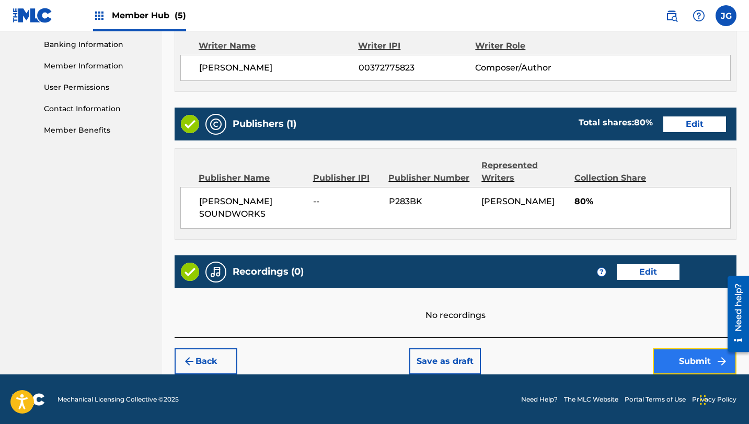
click at [684, 361] on button "Submit" at bounding box center [695, 362] width 84 height 26
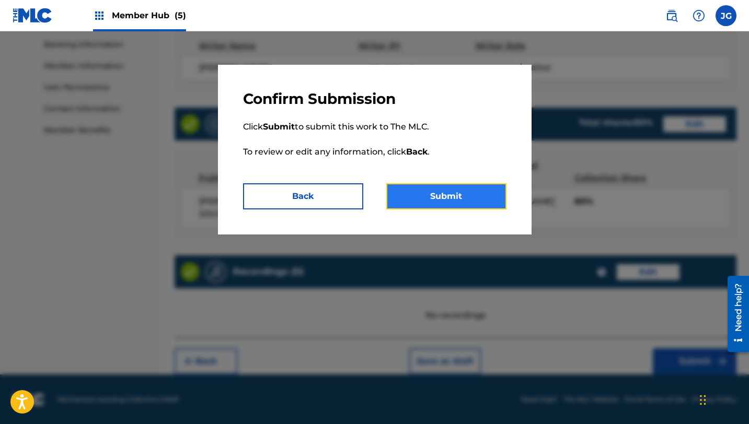
click at [459, 195] on button "Submit" at bounding box center [446, 196] width 120 height 26
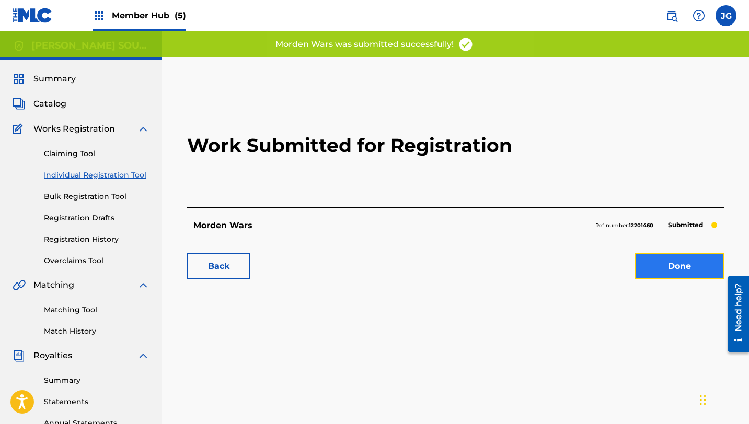
click at [708, 275] on link "Done" at bounding box center [679, 267] width 89 height 26
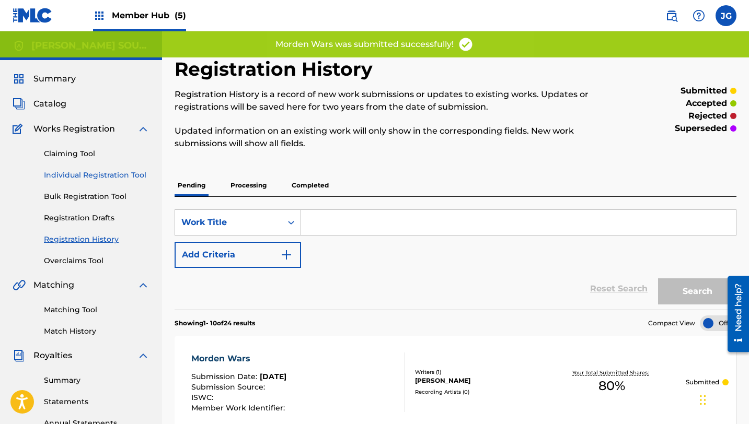
click at [100, 173] on link "Individual Registration Tool" at bounding box center [97, 175] width 106 height 11
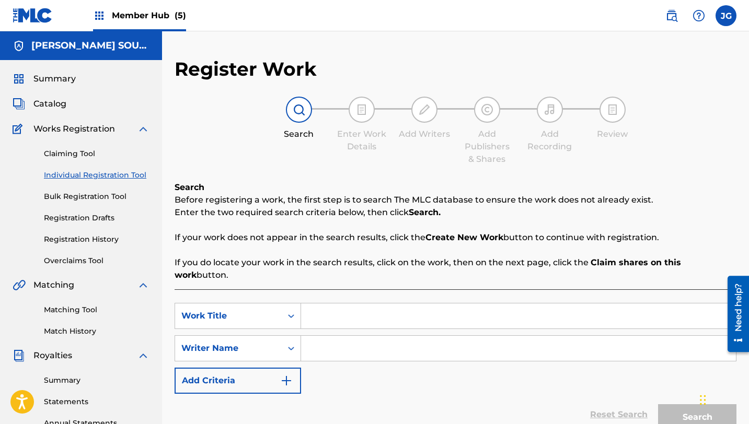
click at [395, 304] on input "Search Form" at bounding box center [518, 316] width 435 height 25
paste input "Terror from Above"
type input "Terror from Above"
click at [355, 339] on input "Search Form" at bounding box center [518, 348] width 435 height 25
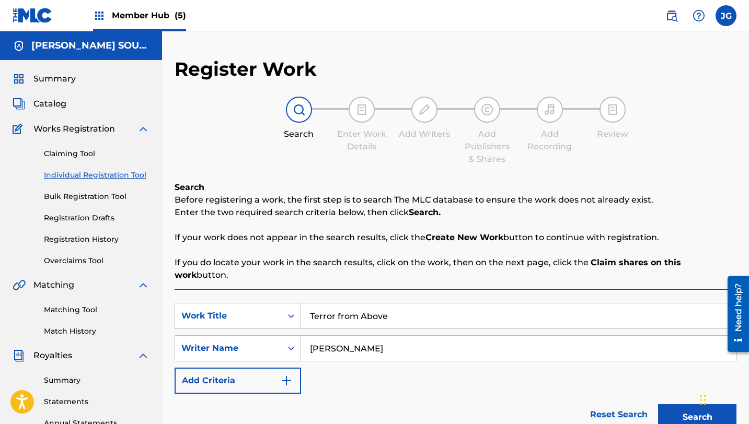
click at [658, 405] on button "Search" at bounding box center [697, 418] width 78 height 26
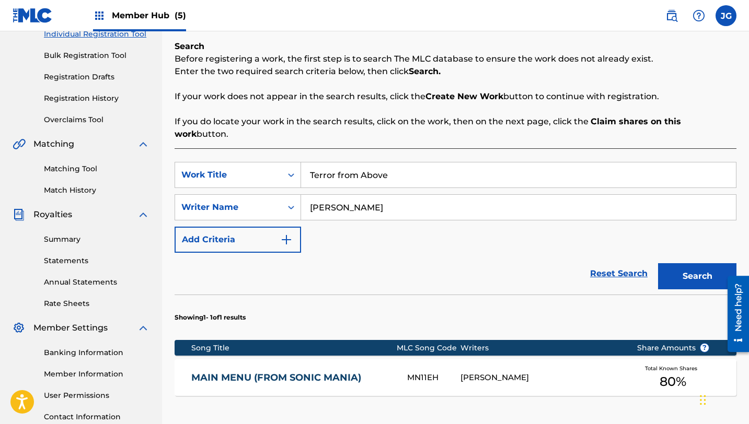
scroll to position [179, 0]
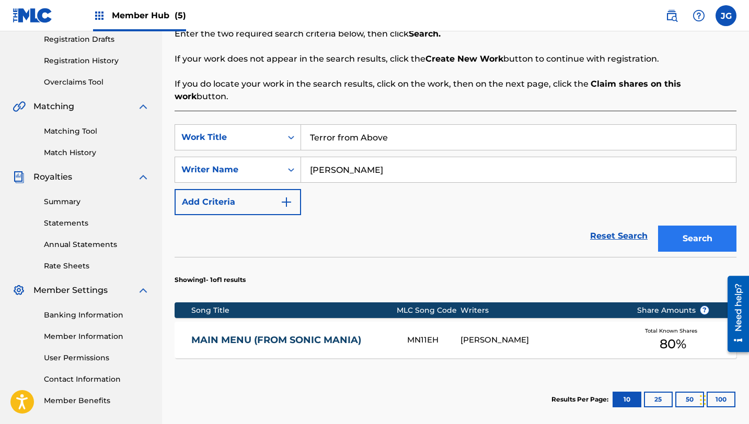
type input "[PERSON_NAME]"
click at [683, 229] on button "Search" at bounding box center [697, 239] width 78 height 26
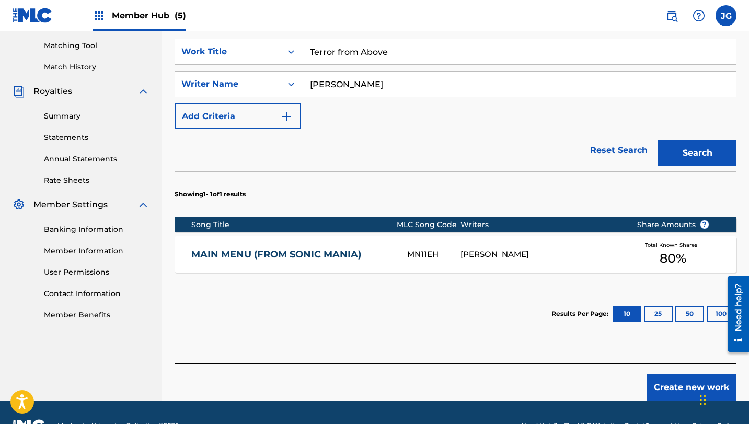
scroll to position [279, 0]
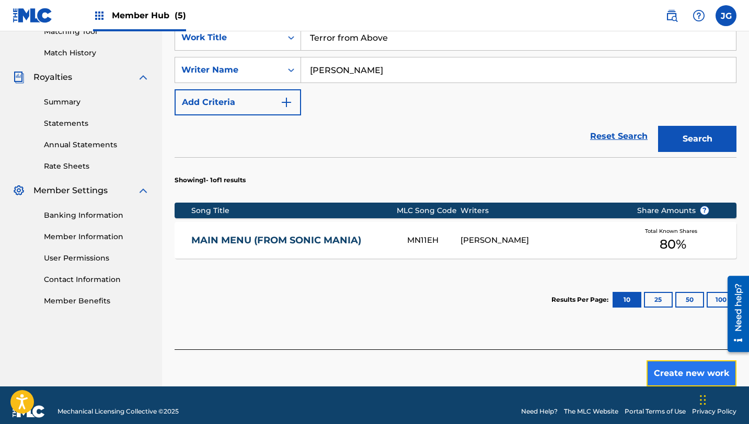
click at [704, 361] on button "Create new work" at bounding box center [692, 374] width 90 height 26
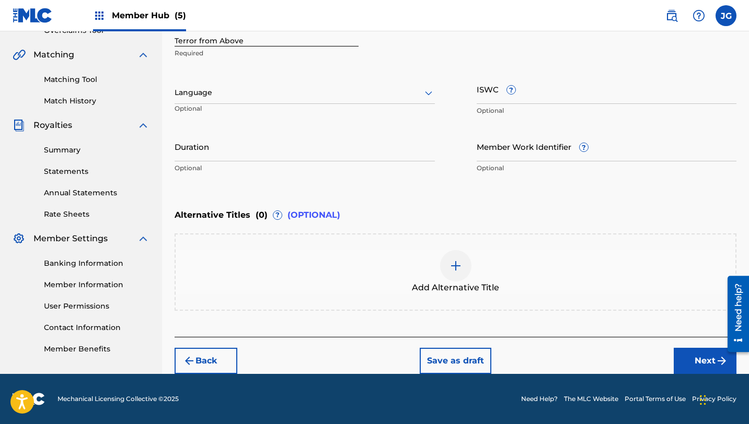
scroll to position [230, 0]
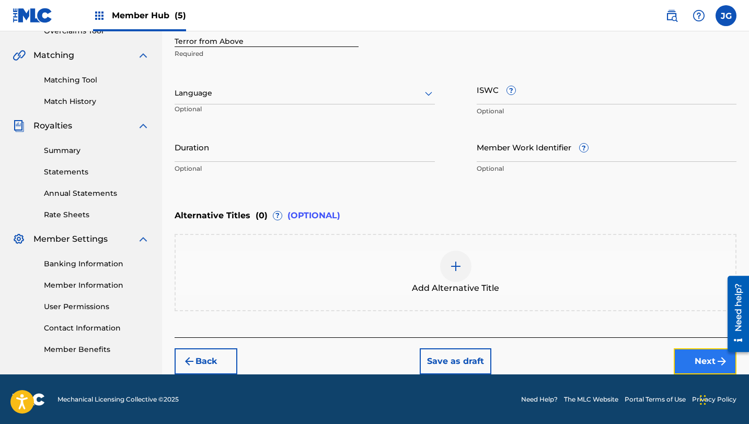
click at [681, 357] on button "Next" at bounding box center [705, 362] width 63 height 26
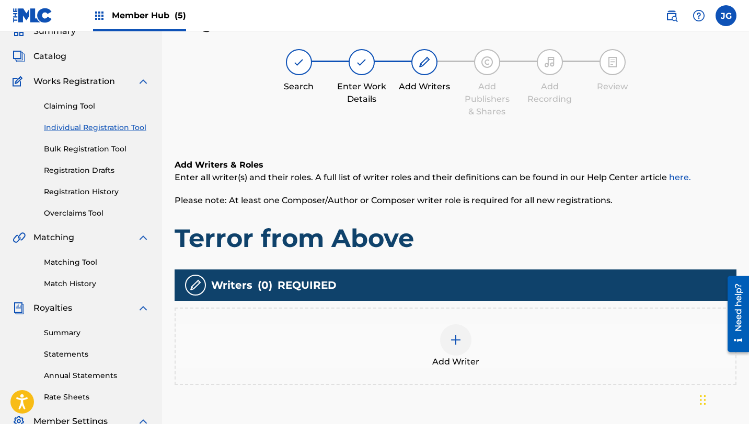
scroll to position [47, 0]
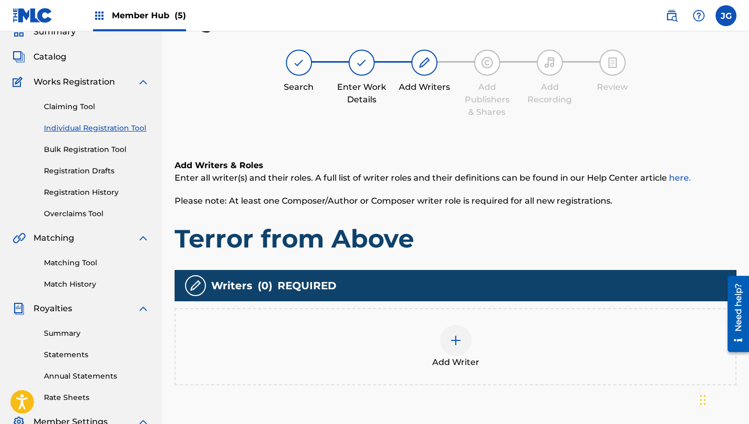
click at [452, 328] on div at bounding box center [455, 340] width 31 height 31
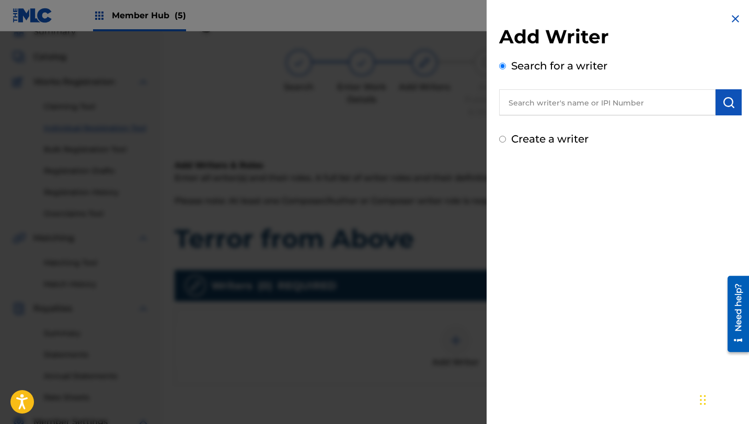
click at [599, 103] on input "text" at bounding box center [607, 102] width 216 height 26
click at [632, 92] on input "text" at bounding box center [607, 102] width 216 height 26
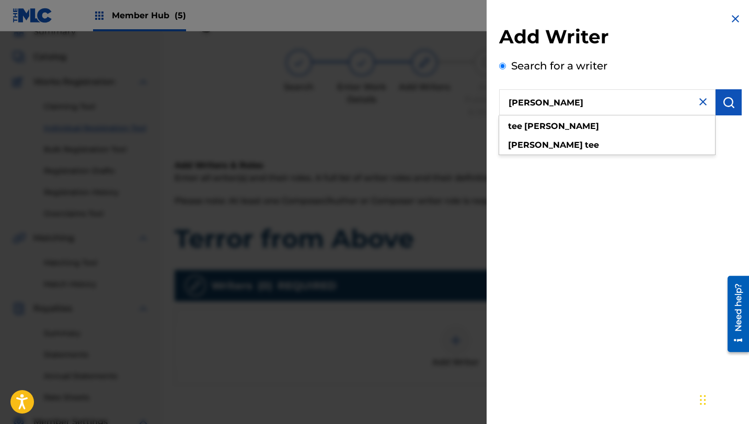
type input "[PERSON_NAME]"
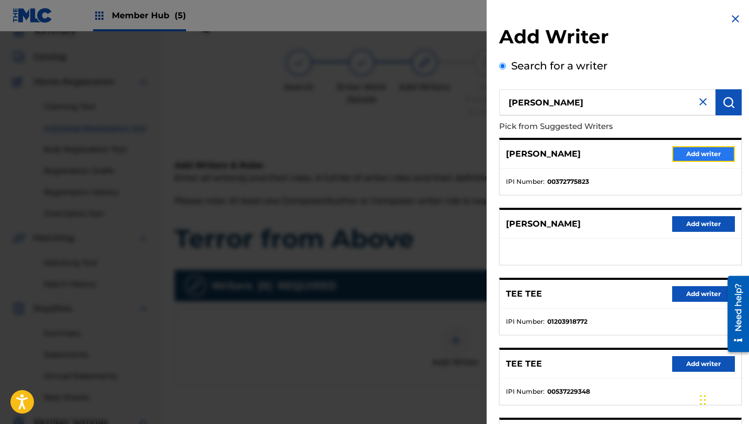
click at [700, 154] on button "Add writer" at bounding box center [703, 154] width 63 height 16
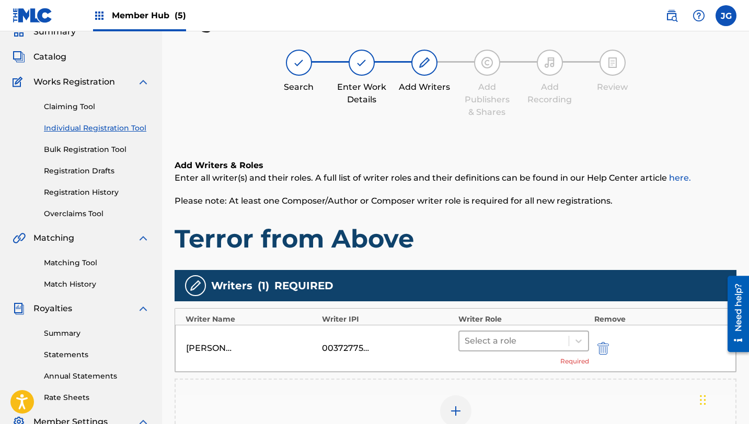
click at [537, 339] on div at bounding box center [514, 341] width 99 height 15
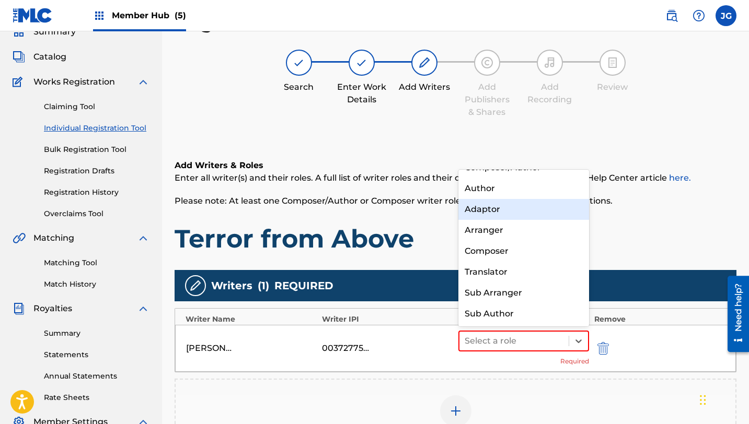
scroll to position [0, 0]
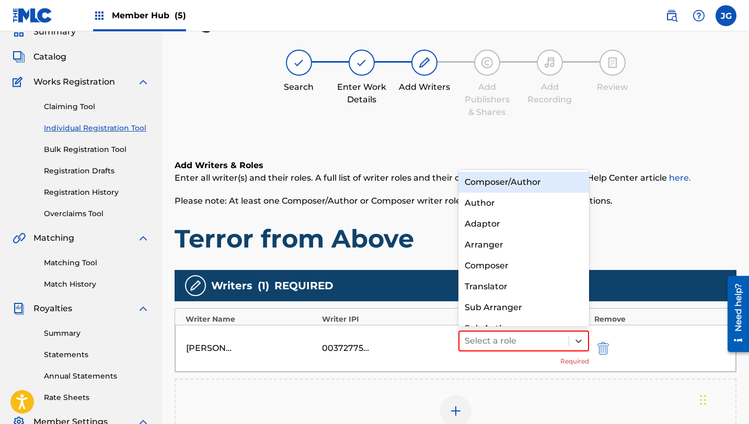
click at [514, 182] on div "Composer/Author" at bounding box center [523, 182] width 131 height 21
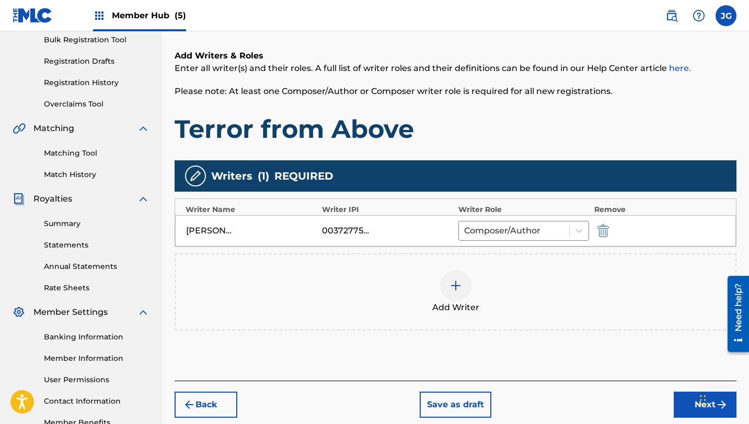
scroll to position [224, 0]
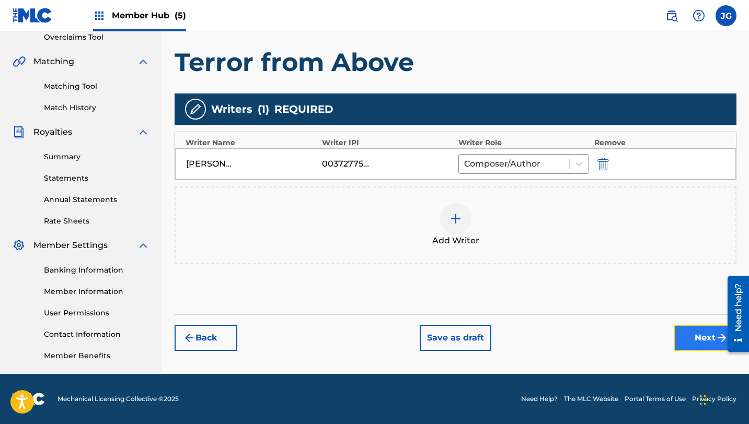
click at [688, 339] on button "Next" at bounding box center [705, 338] width 63 height 26
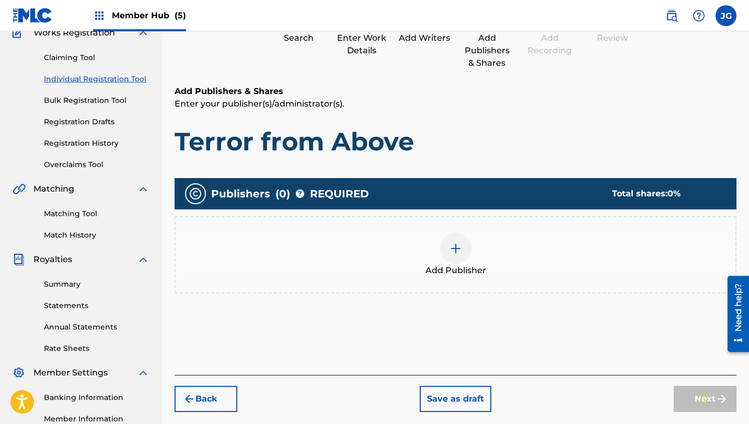
scroll to position [111, 0]
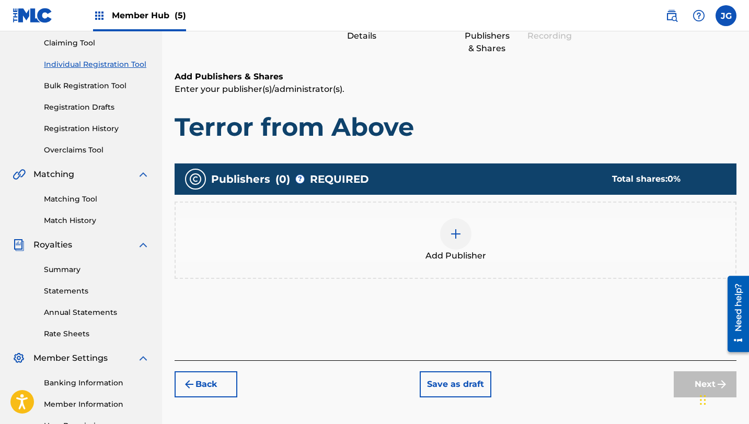
click at [462, 233] on div at bounding box center [455, 233] width 31 height 31
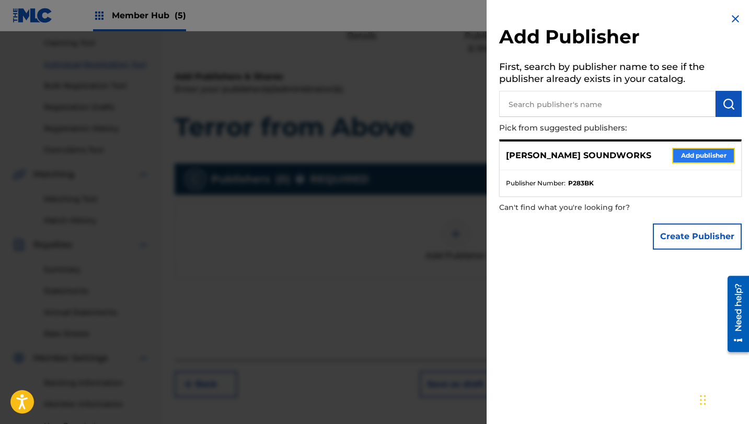
click at [695, 156] on button "Add publisher" at bounding box center [703, 156] width 63 height 16
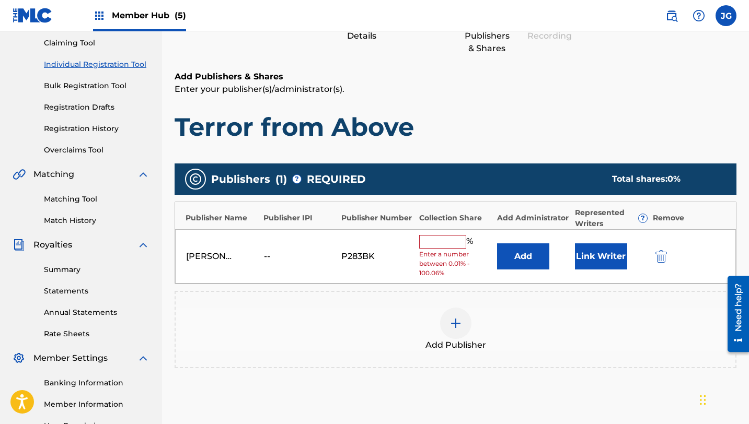
click at [430, 235] on input "text" at bounding box center [442, 242] width 47 height 14
type input "80"
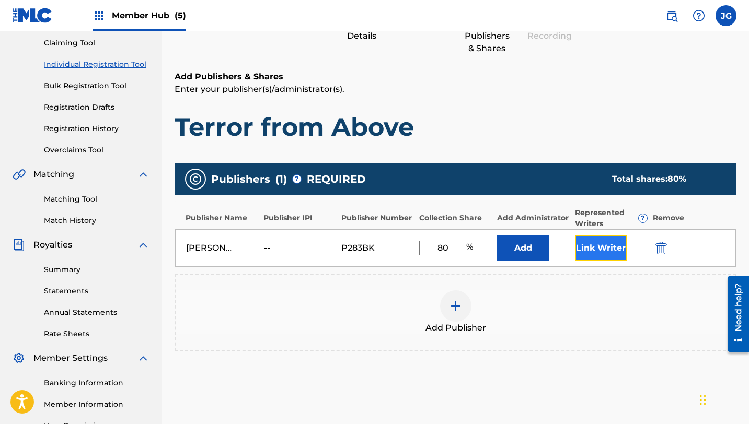
click at [599, 256] on button "Link Writer" at bounding box center [601, 248] width 52 height 26
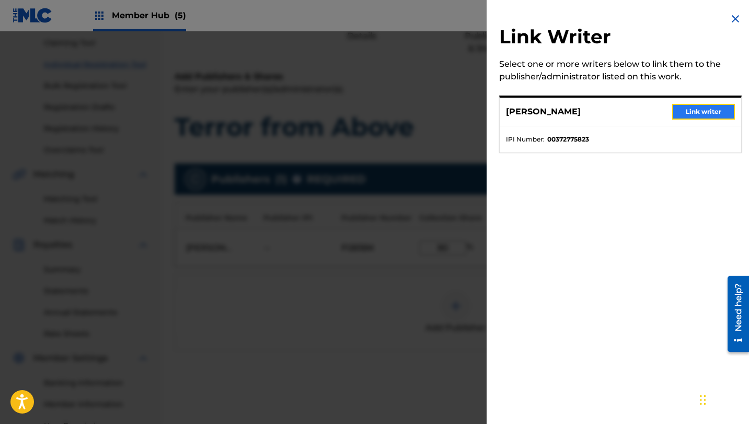
click at [698, 111] on button "Link writer" at bounding box center [703, 112] width 63 height 16
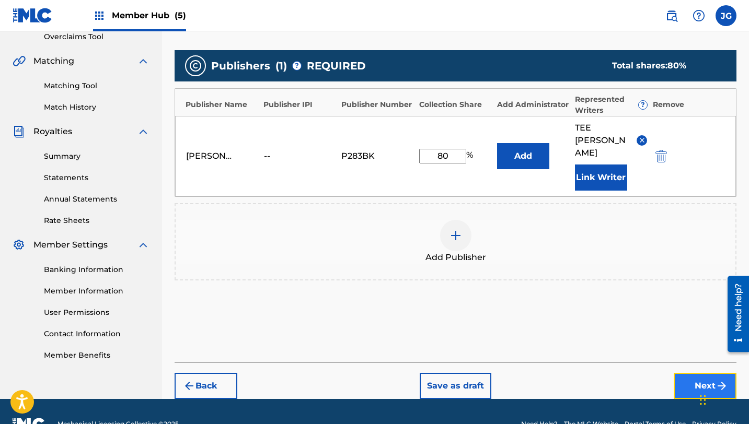
click at [695, 373] on button "Next" at bounding box center [705, 386] width 63 height 26
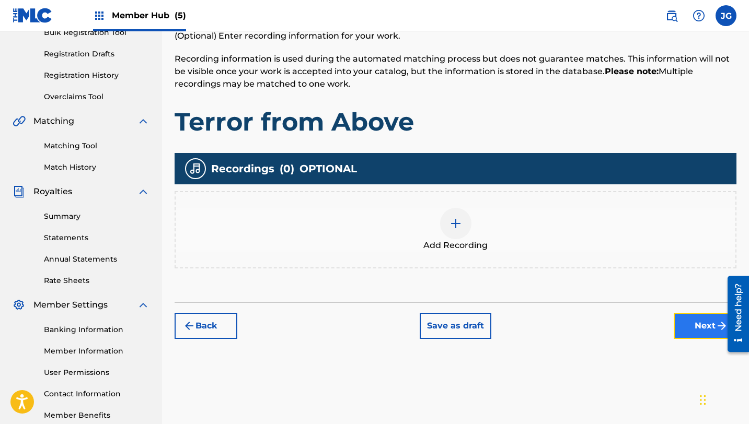
click at [692, 327] on button "Next" at bounding box center [705, 326] width 63 height 26
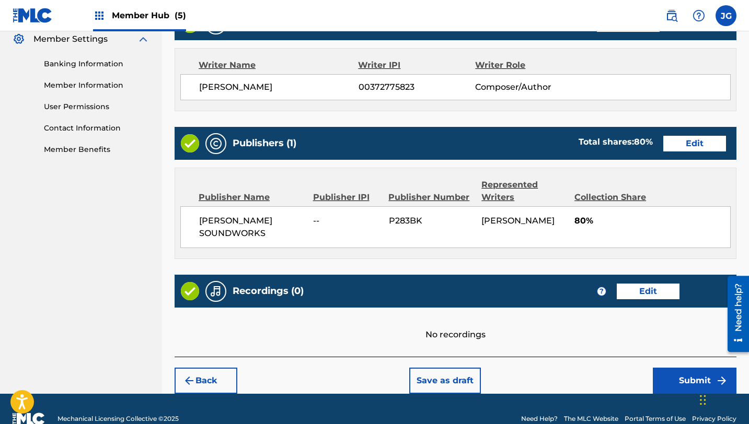
scroll to position [450, 0]
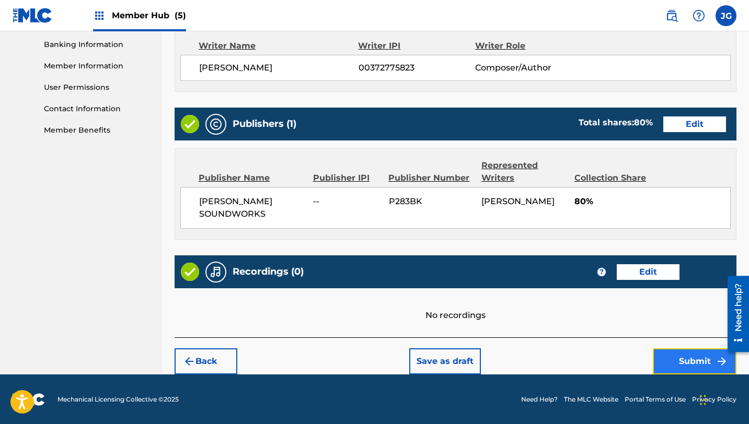
click at [689, 356] on button "Submit" at bounding box center [695, 362] width 84 height 26
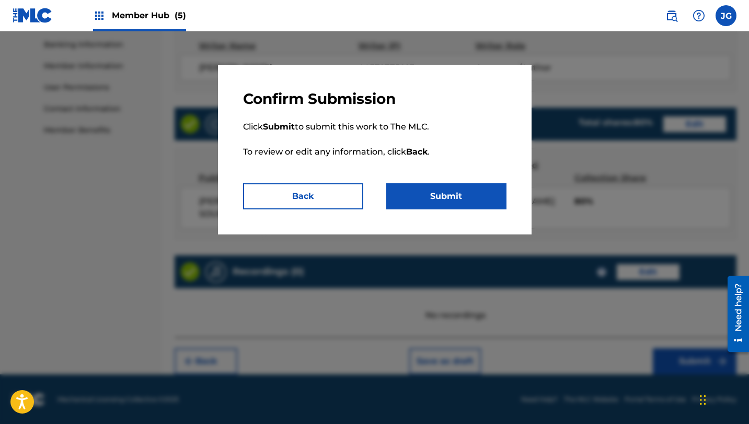
click at [516, 221] on div "Confirm Submission Click Submit to submit this work to The MLC. To review or ed…" at bounding box center [375, 150] width 314 height 170
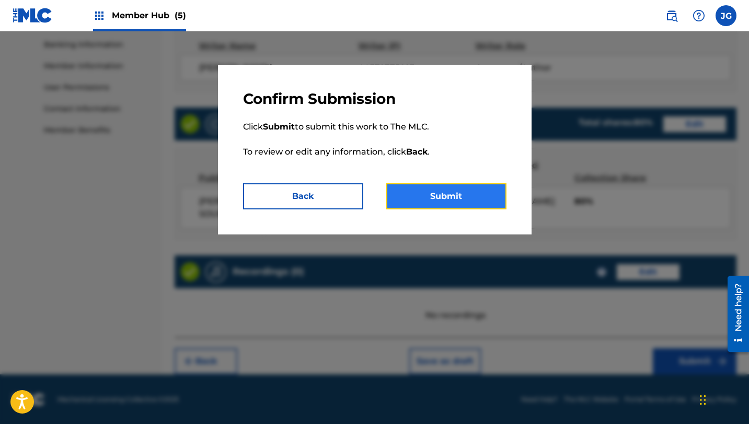
click at [470, 191] on button "Submit" at bounding box center [446, 196] width 120 height 26
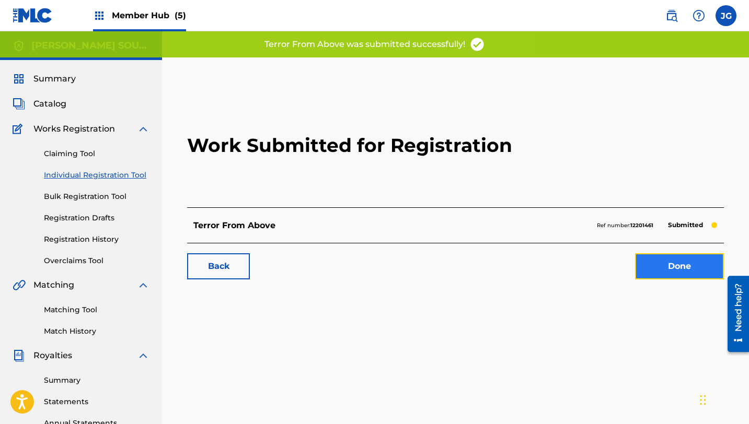
click at [674, 274] on link "Done" at bounding box center [679, 267] width 89 height 26
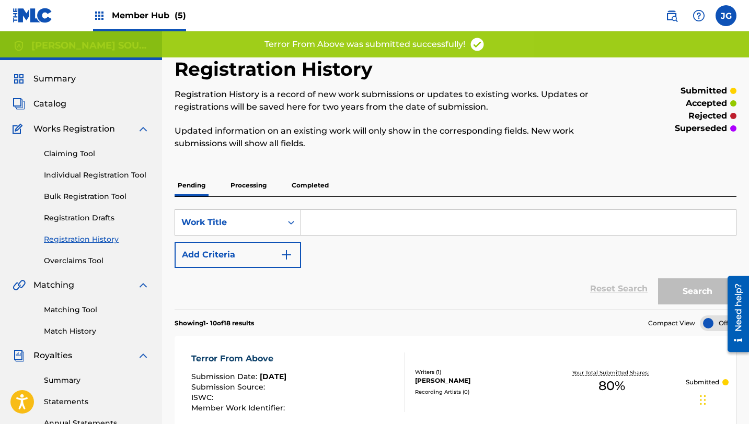
click at [42, 177] on div "Claiming Tool Individual Registration Tool Bulk Registration Tool Registration …" at bounding box center [81, 200] width 137 height 131
click at [63, 173] on link "Individual Registration Tool" at bounding box center [97, 175] width 106 height 11
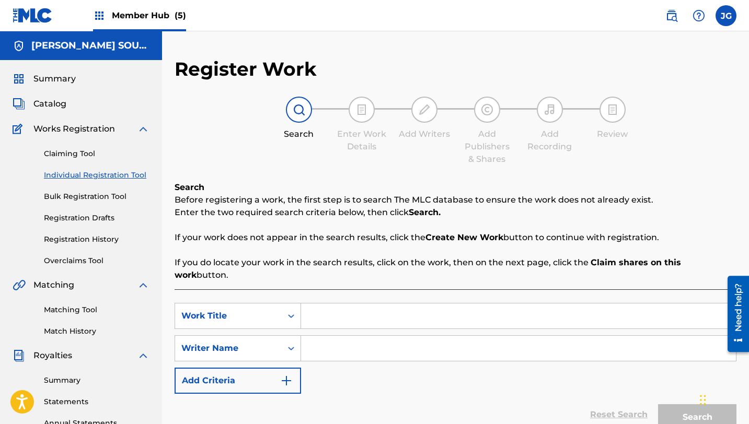
click at [326, 304] on input "Search Form" at bounding box center [518, 316] width 435 height 25
paste input "True Story, Bro!"
type input "True Story, Bro!"
click at [339, 342] on input "Search Form" at bounding box center [518, 348] width 435 height 25
type input "R"
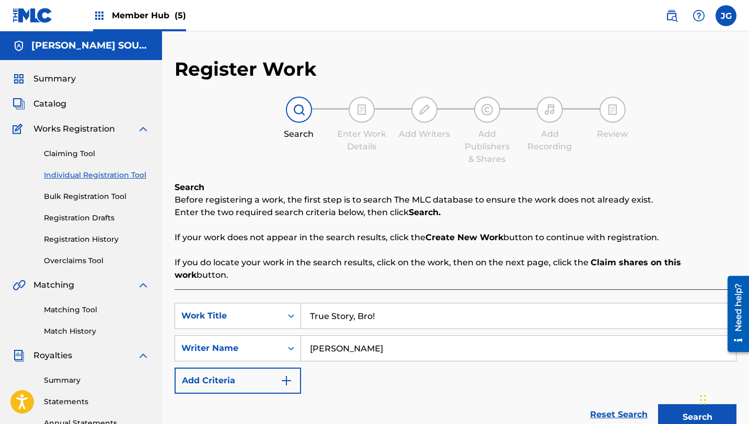
click at [658, 405] on button "Search" at bounding box center [697, 418] width 78 height 26
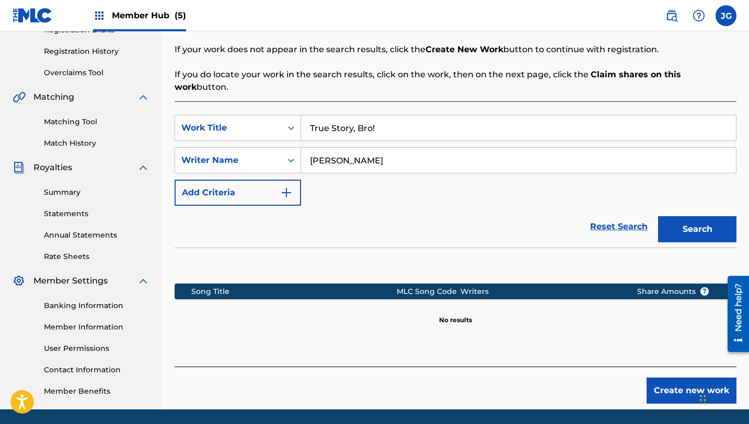
scroll to position [224, 0]
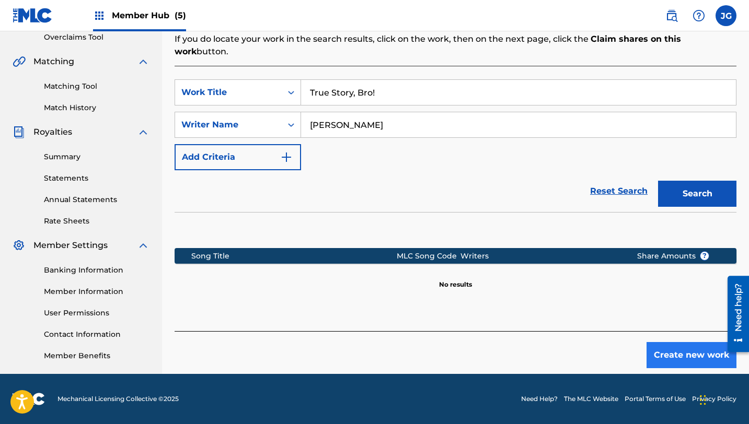
type input "[PERSON_NAME]"
click at [674, 344] on button "Create new work" at bounding box center [692, 355] width 90 height 26
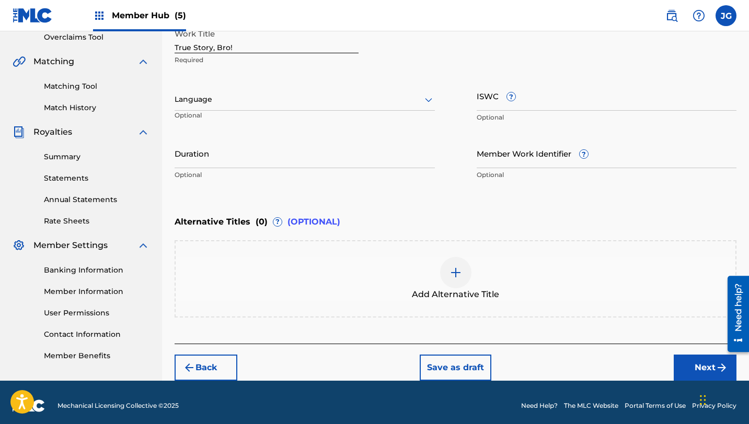
scroll to position [230, 0]
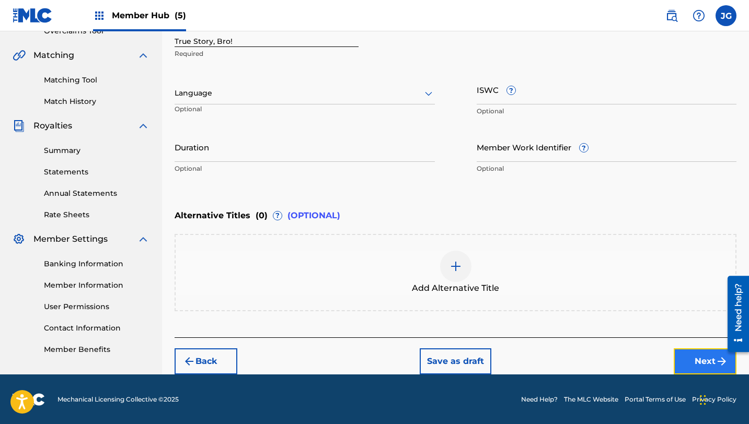
click at [708, 362] on button "Next" at bounding box center [705, 362] width 63 height 26
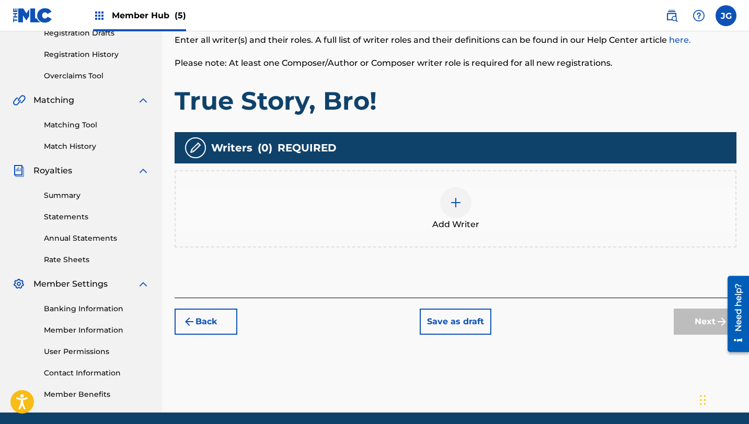
scroll to position [224, 0]
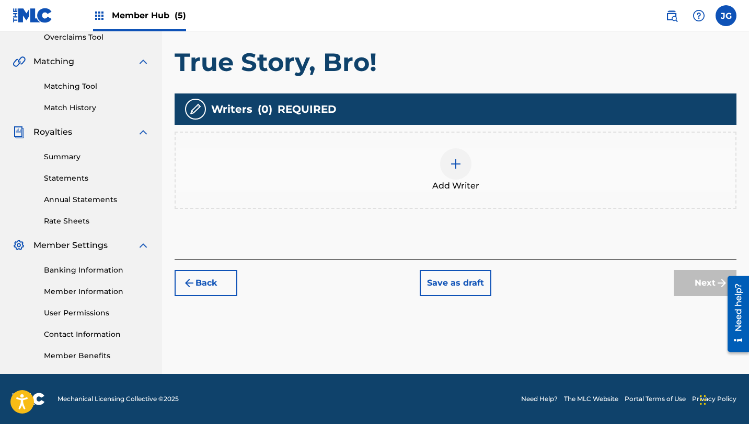
click at [466, 165] on div at bounding box center [455, 163] width 31 height 31
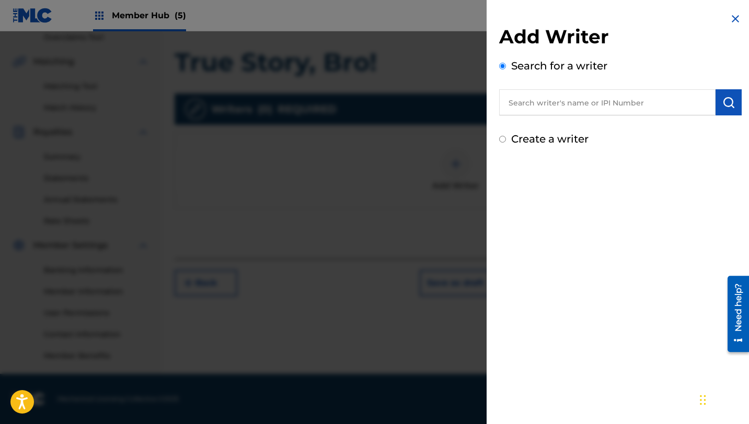
click at [578, 103] on input "text" at bounding box center [607, 102] width 216 height 26
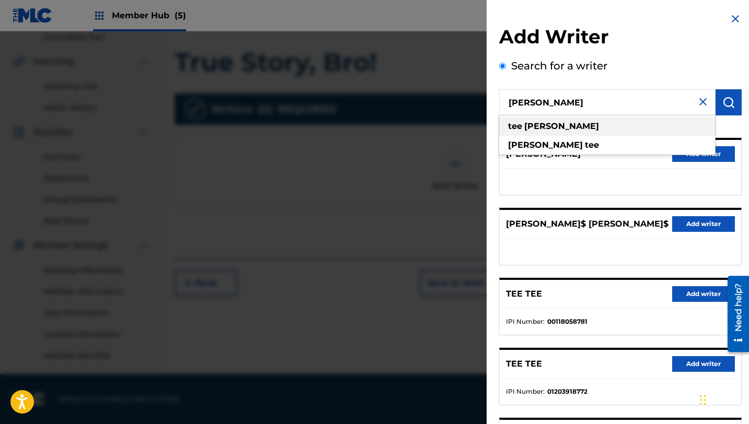
click at [665, 121] on div "[PERSON_NAME]" at bounding box center [607, 126] width 216 height 19
type input "[PERSON_NAME]"
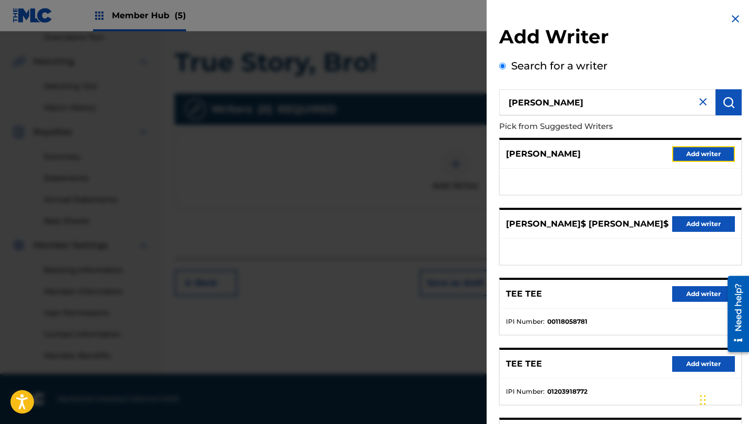
drag, startPoint x: 688, startPoint y: 153, endPoint x: 576, endPoint y: 94, distance: 127.4
click at [576, 94] on div "[PERSON_NAME] from Suggested Writers [PERSON_NAME] writer [PERSON_NAME]$ [PERSO…" at bounding box center [620, 282] width 243 height 386
click at [576, 94] on input "[PERSON_NAME]" at bounding box center [607, 102] width 216 height 26
drag, startPoint x: 740, startPoint y: 101, endPoint x: 733, endPoint y: 101, distance: 6.8
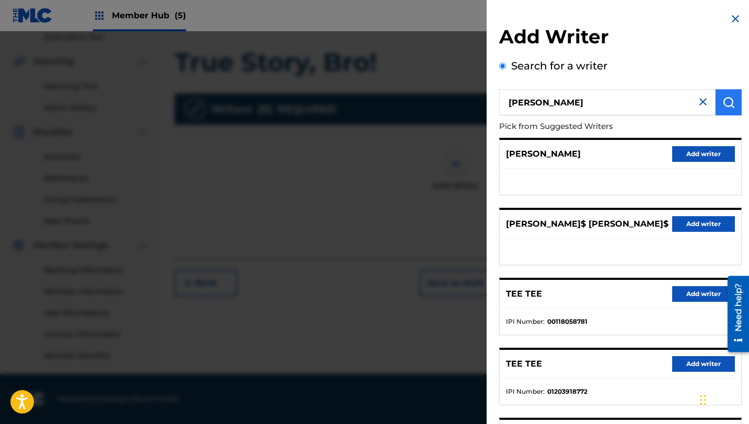
click at [740, 101] on div "Add Writer Search for a writer [PERSON_NAME] from Suggested Writers [PERSON_NAM…" at bounding box center [621, 271] width 268 height 542
click at [728, 101] on img "submit" at bounding box center [728, 102] width 13 height 13
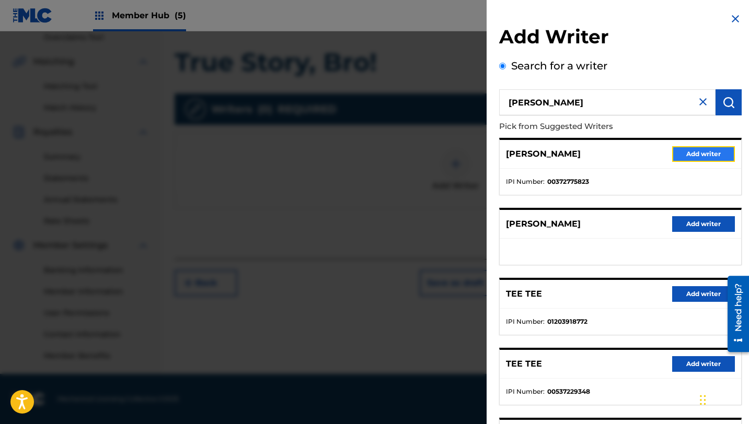
click at [696, 154] on button "Add writer" at bounding box center [703, 154] width 63 height 16
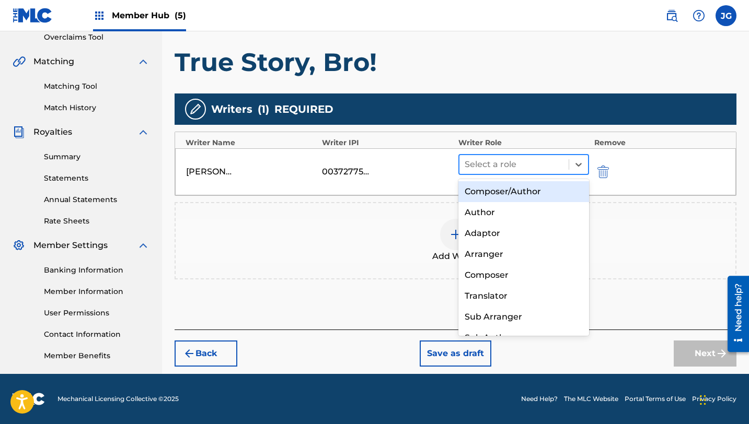
click at [478, 165] on div at bounding box center [514, 164] width 99 height 15
click at [489, 189] on div "Composer/Author" at bounding box center [523, 191] width 131 height 21
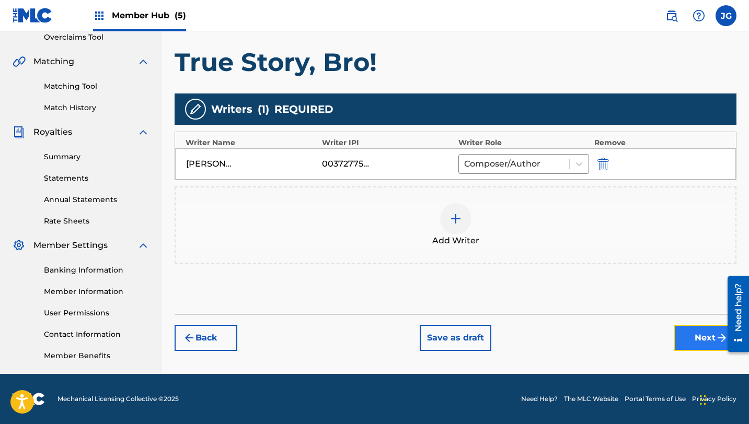
click at [687, 344] on button "Next" at bounding box center [705, 338] width 63 height 26
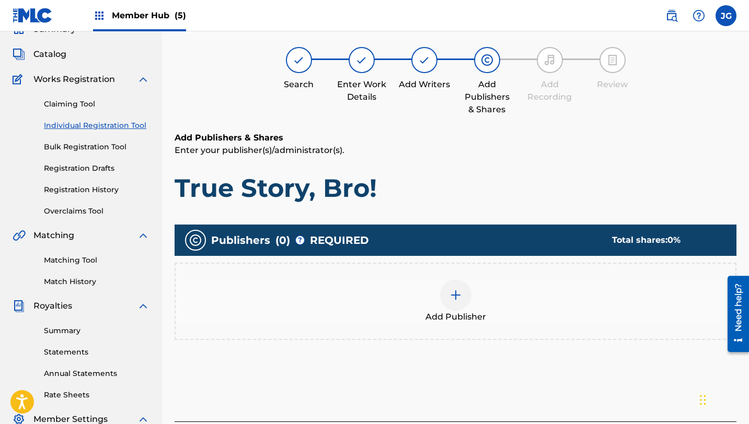
scroll to position [47, 0]
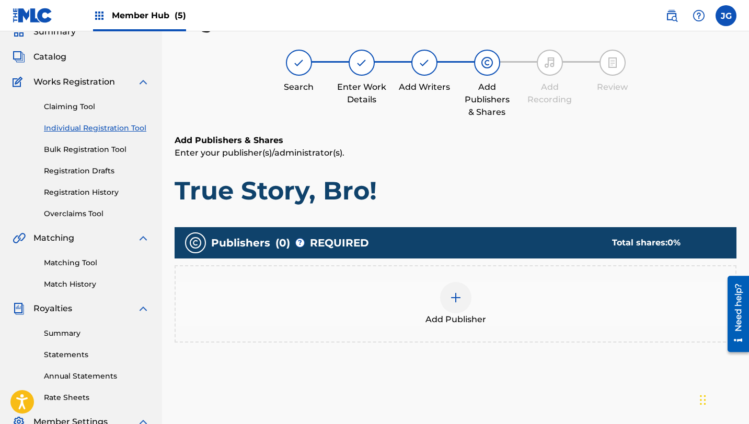
click at [465, 320] on span "Add Publisher" at bounding box center [455, 320] width 61 height 13
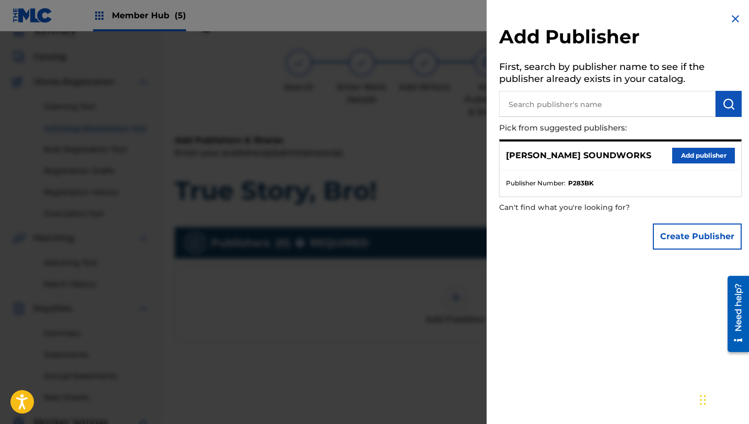
click at [651, 118] on p "Pick from suggested publishers:" at bounding box center [590, 128] width 183 height 22
click at [704, 162] on button "Add publisher" at bounding box center [703, 156] width 63 height 16
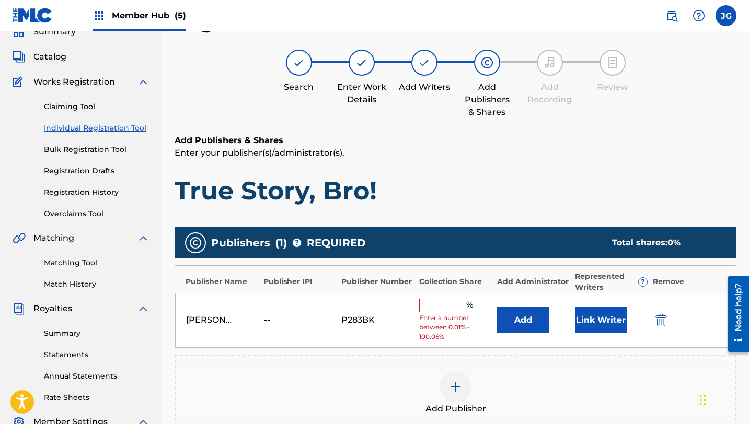
click at [465, 304] on input "text" at bounding box center [442, 306] width 47 height 14
type input "80"
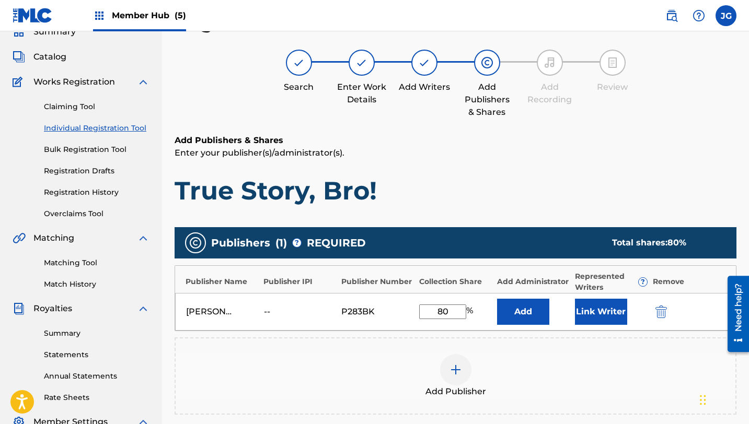
click at [570, 299] on div "[PERSON_NAME] SOUNDWORKS -- P283BK 80 % Add Link Writer" at bounding box center [455, 312] width 561 height 38
click at [581, 304] on button "Link Writer" at bounding box center [601, 312] width 52 height 26
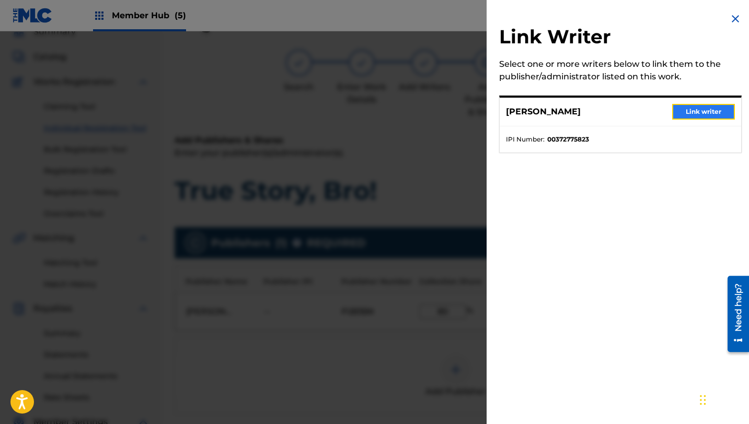
click at [716, 104] on button "Link writer" at bounding box center [703, 112] width 63 height 16
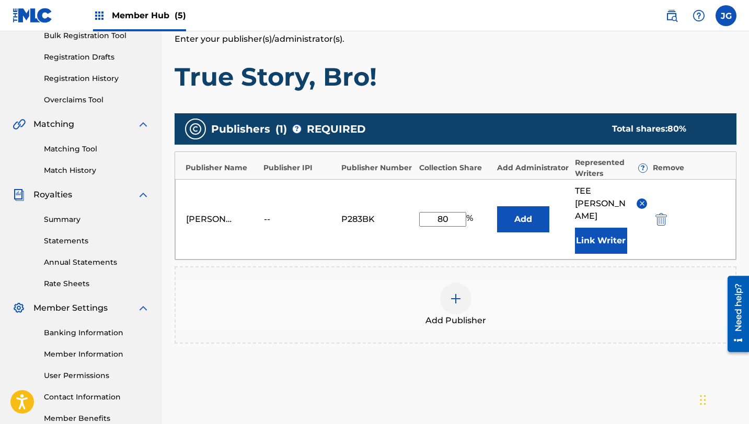
scroll to position [224, 0]
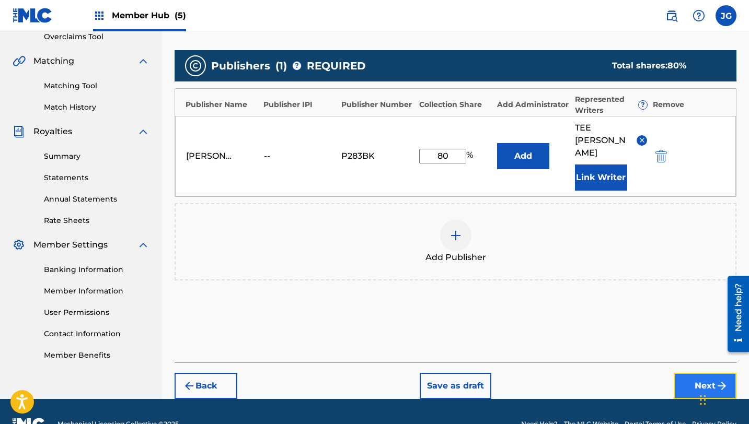
click at [685, 373] on button "Next" at bounding box center [705, 386] width 63 height 26
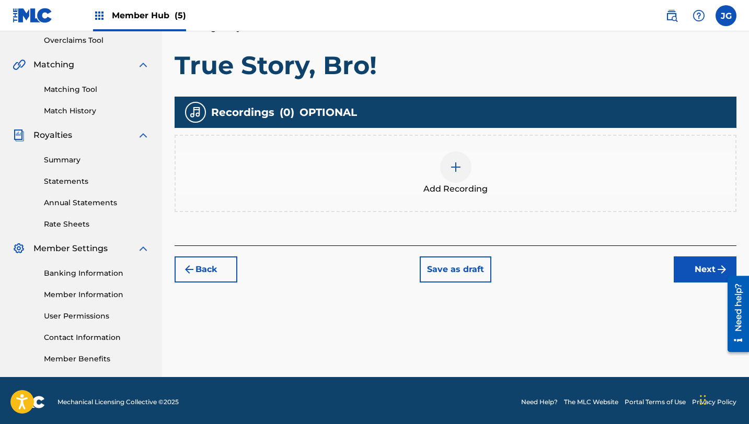
scroll to position [224, 0]
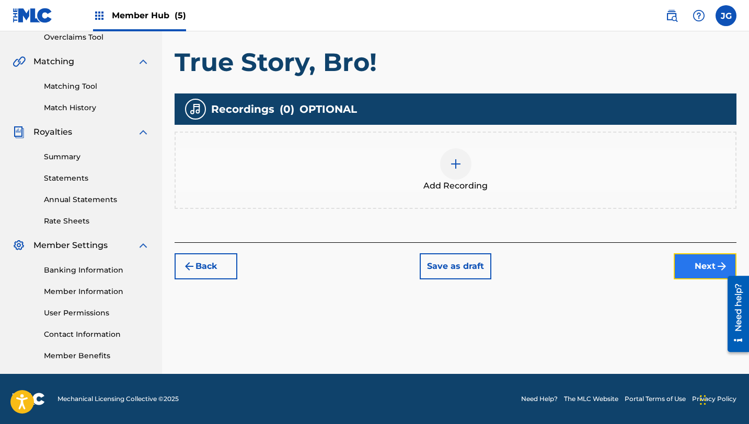
click at [729, 259] on button "Next" at bounding box center [705, 267] width 63 height 26
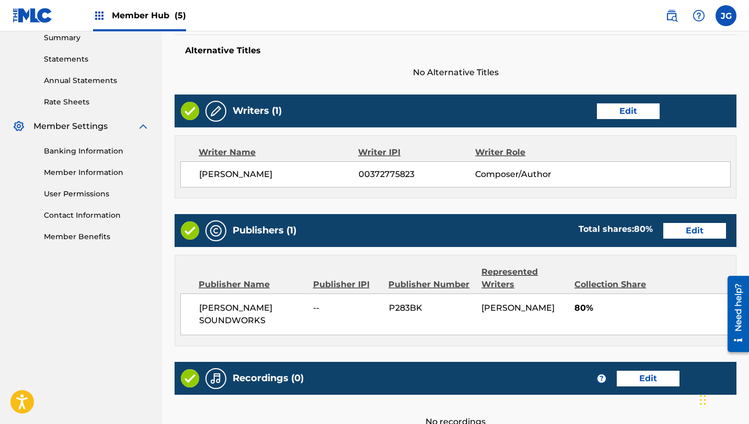
scroll to position [450, 0]
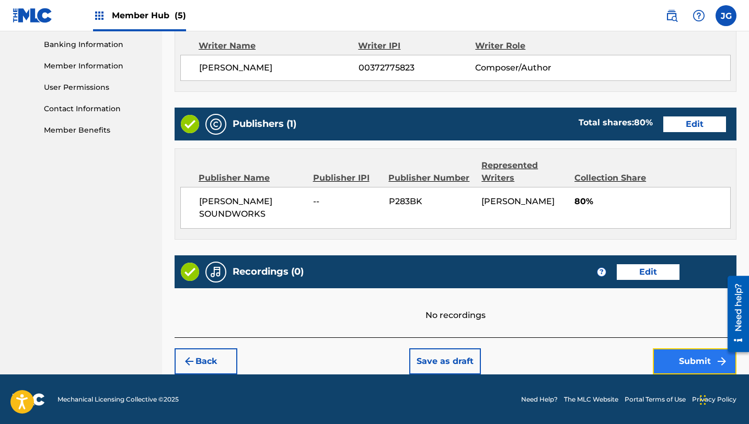
click at [677, 353] on button "Submit" at bounding box center [695, 362] width 84 height 26
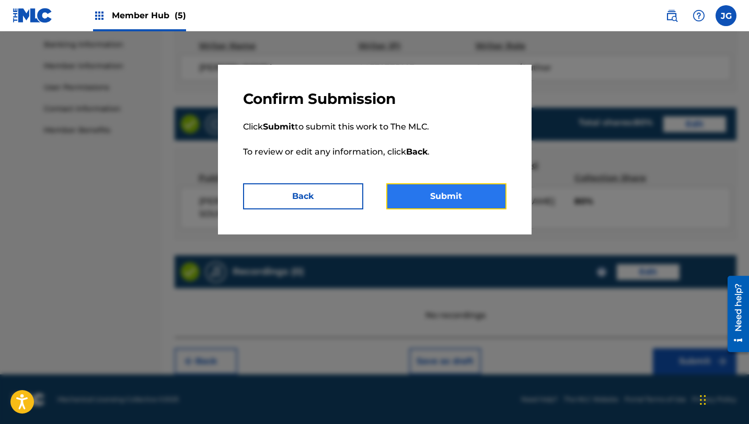
click at [452, 192] on button "Submit" at bounding box center [446, 196] width 120 height 26
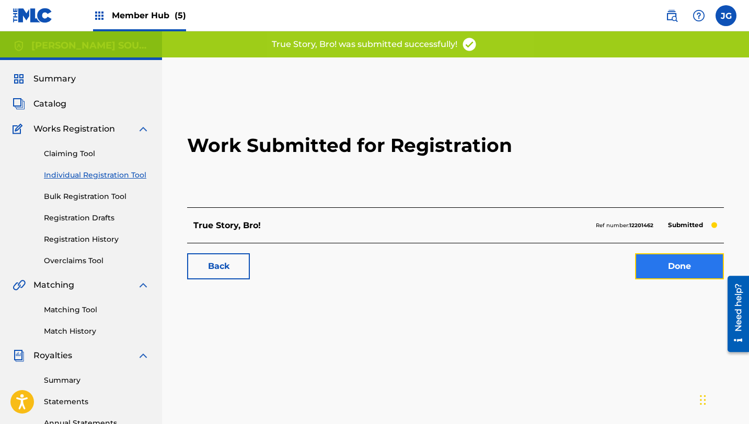
click at [678, 267] on link "Done" at bounding box center [679, 267] width 89 height 26
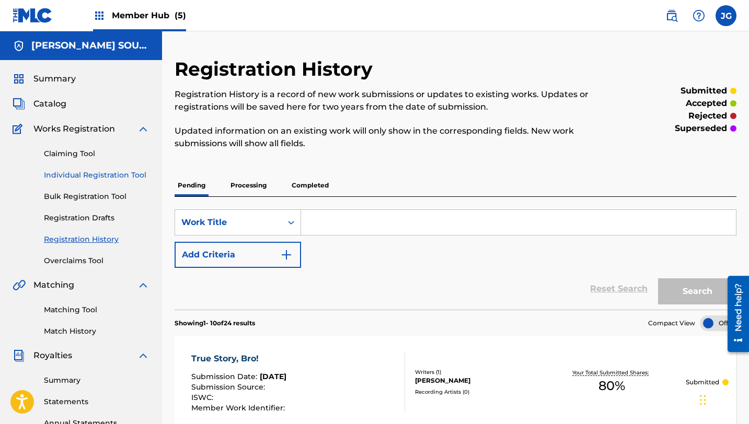
click at [62, 173] on link "Individual Registration Tool" at bounding box center [97, 175] width 106 height 11
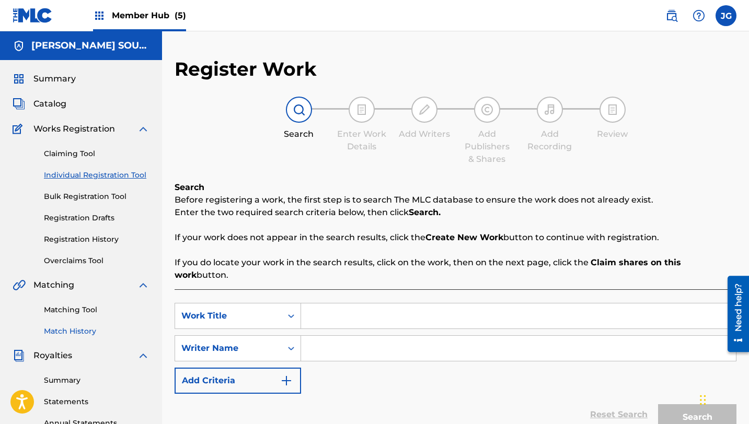
click at [90, 328] on link "Match History" at bounding box center [97, 331] width 106 height 11
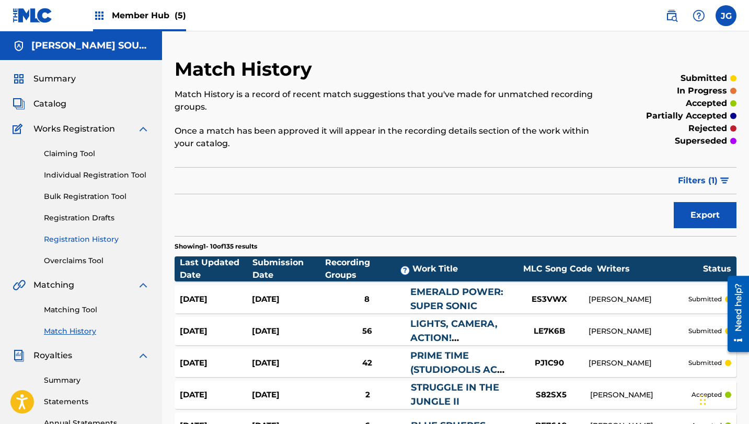
click at [86, 241] on link "Registration History" at bounding box center [97, 239] width 106 height 11
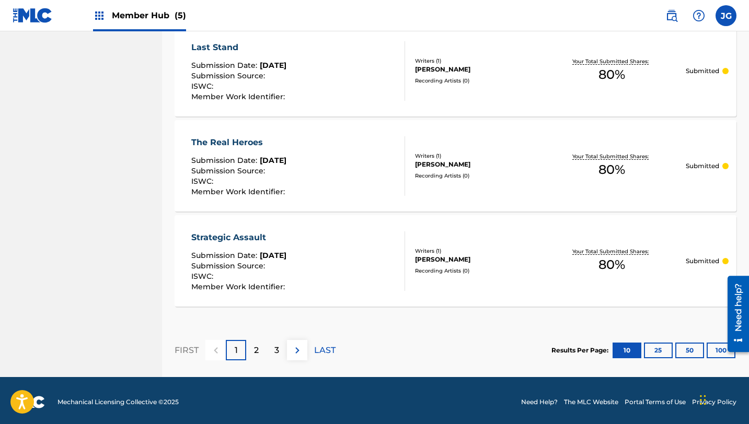
scroll to position [981, 0]
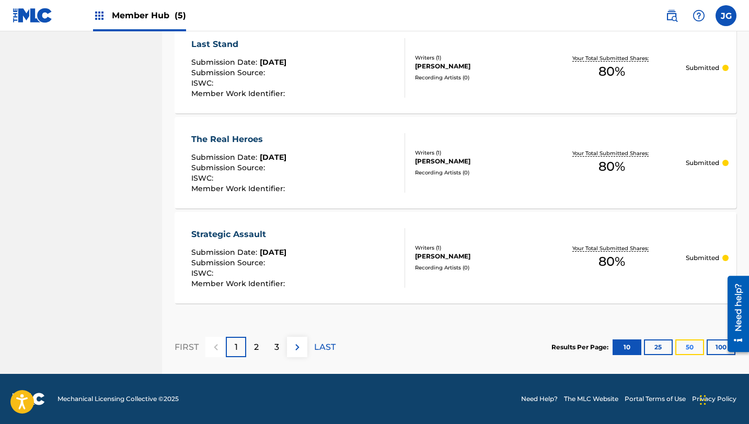
click at [695, 349] on button "50" at bounding box center [689, 348] width 29 height 16
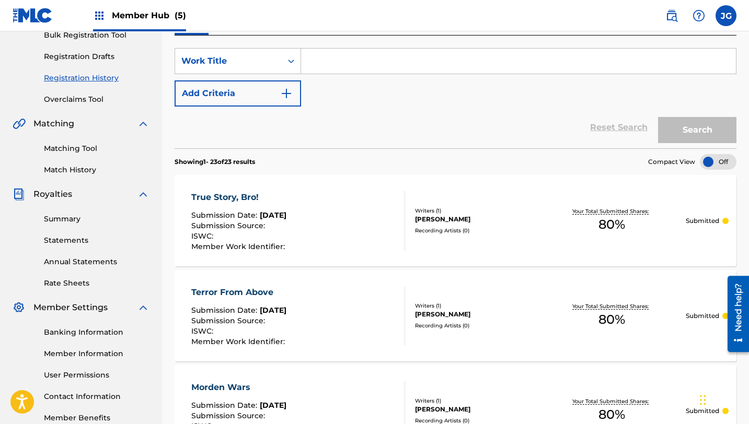
scroll to position [0, 0]
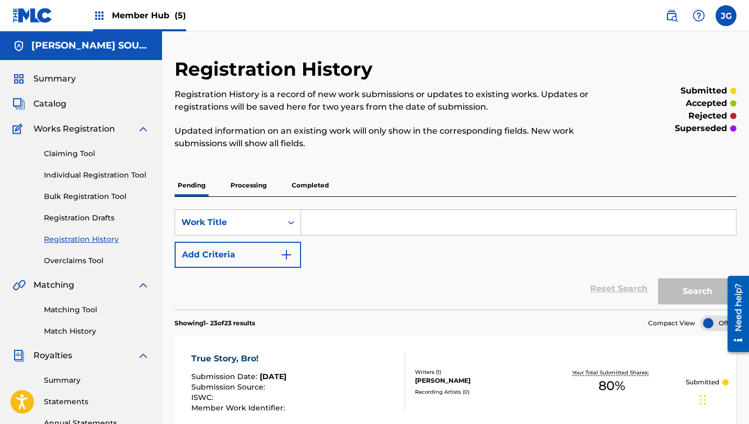
click at [330, 221] on input "Search Form" at bounding box center [518, 222] width 435 height 25
click at [55, 100] on span "Catalog" at bounding box center [49, 104] width 33 height 13
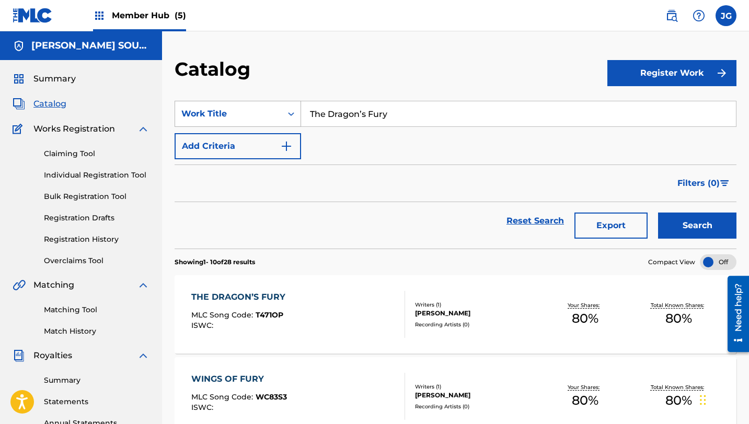
drag, startPoint x: 390, startPoint y: 110, endPoint x: 284, endPoint y: 106, distance: 106.2
click at [284, 106] on div "SearchWithCriteria31c6b072-648b-4127-bd5c-a9e4512481d4 Work Title The Dragon’s …" at bounding box center [456, 114] width 562 height 26
paste input "Wrecking Crew"
click at [658, 213] on button "Search" at bounding box center [697, 226] width 78 height 26
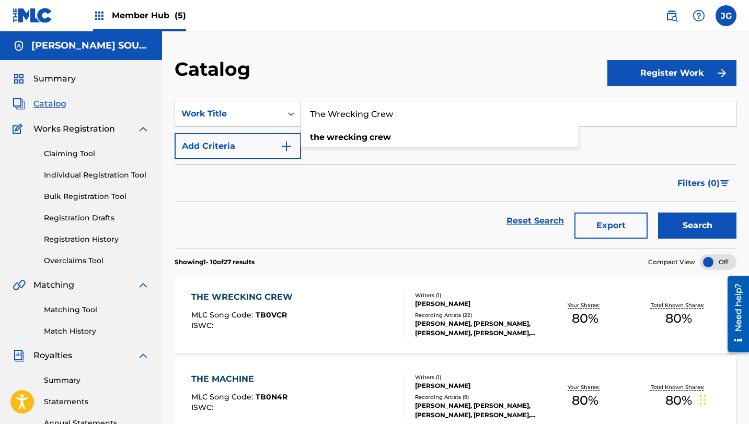
click at [73, 107] on div "Catalog" at bounding box center [81, 104] width 137 height 13
click at [53, 108] on span "Catalog" at bounding box center [49, 104] width 33 height 13
drag, startPoint x: 410, startPoint y: 120, endPoint x: 286, endPoint y: 111, distance: 124.8
click at [286, 111] on div "SearchWithCriteria31c6b072-648b-4127-bd5c-a9e4512481d4 Work Title The Wrecking …" at bounding box center [456, 114] width 562 height 26
paste input "Jaw-Breaking News!"
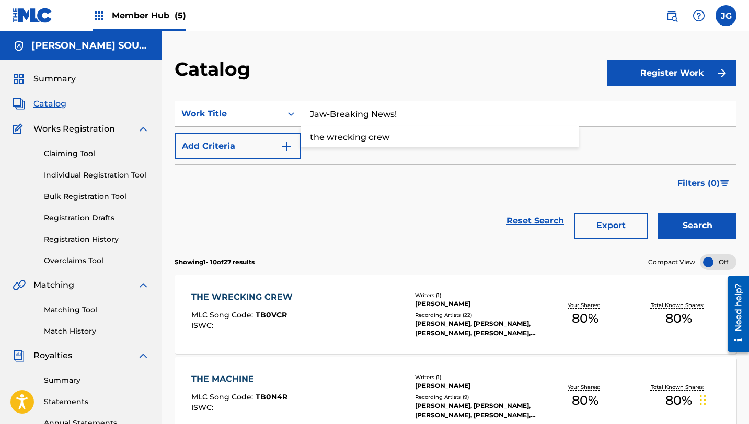
type input "Jaw-Breaking News!"
click at [658, 213] on button "Search" at bounding box center [697, 226] width 78 height 26
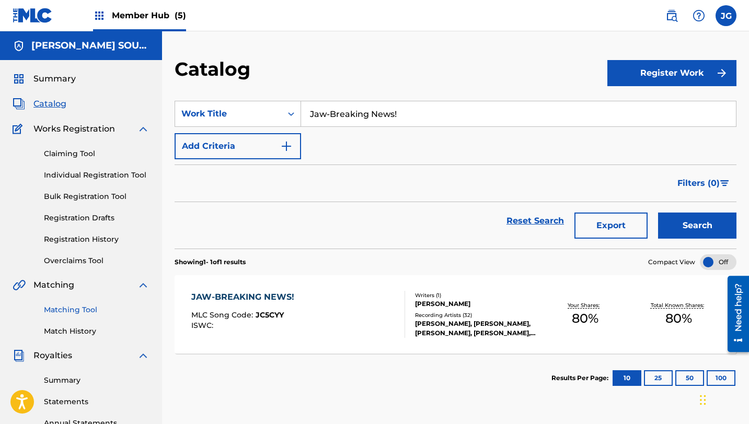
click at [73, 312] on link "Matching Tool" at bounding box center [97, 310] width 106 height 11
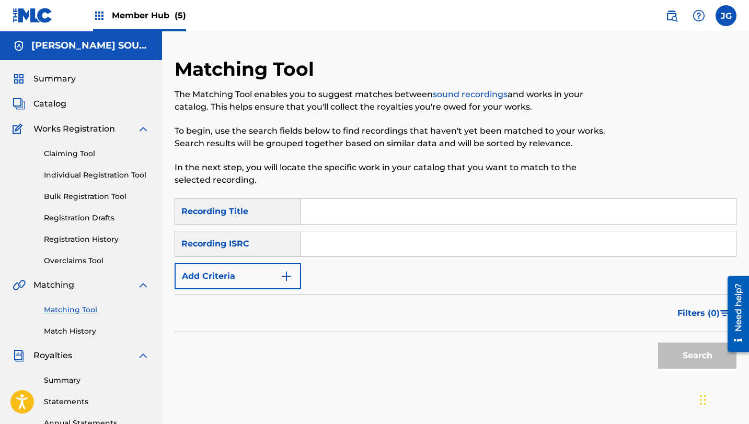
click at [341, 232] on input "Search Form" at bounding box center [518, 244] width 435 height 25
click at [341, 224] on div "Search Form" at bounding box center [518, 212] width 435 height 26
click at [341, 216] on input "Search Form" at bounding box center [518, 211] width 435 height 25
paste input "Jaw-Breaking News!"
type input "Jaw-Breaking News"
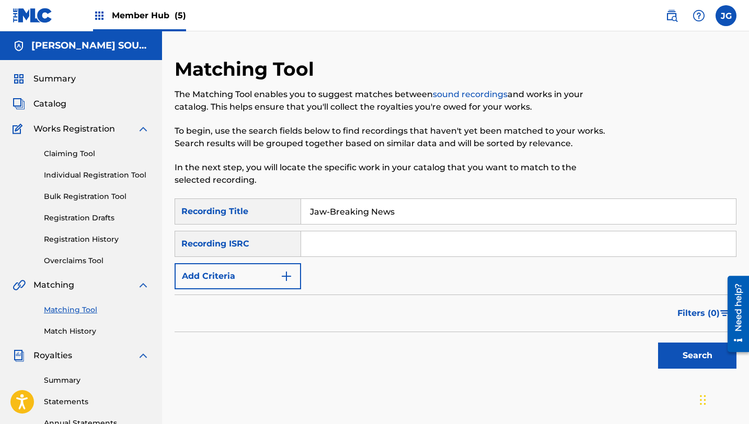
click at [323, 246] on input "Search Form" at bounding box center [518, 244] width 435 height 25
click at [277, 273] on button "Add Criteria" at bounding box center [238, 276] width 126 height 26
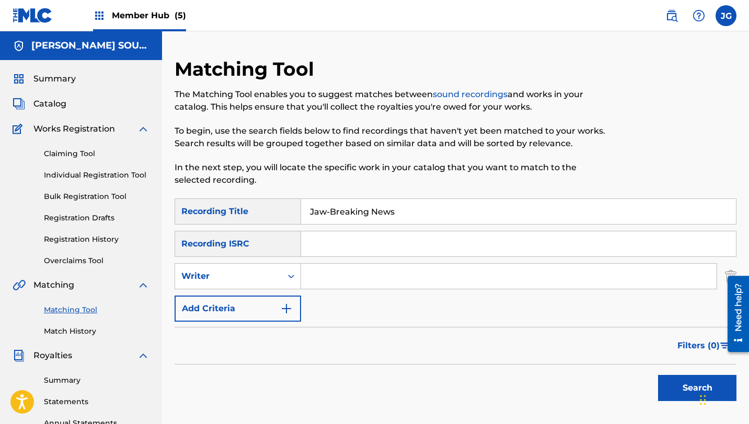
click at [328, 274] on input "Search Form" at bounding box center [509, 276] width 416 height 25
click at [658, 375] on button "Search" at bounding box center [697, 388] width 78 height 26
type input "[PERSON_NAME]"
drag, startPoint x: 409, startPoint y: 217, endPoint x: 272, endPoint y: 210, distance: 137.1
click at [272, 210] on div "SearchWithCriteria0078ce1f-c438-411b-94b8-17e68e0cdac4 Recording Title Jaw-Brea…" at bounding box center [456, 212] width 562 height 26
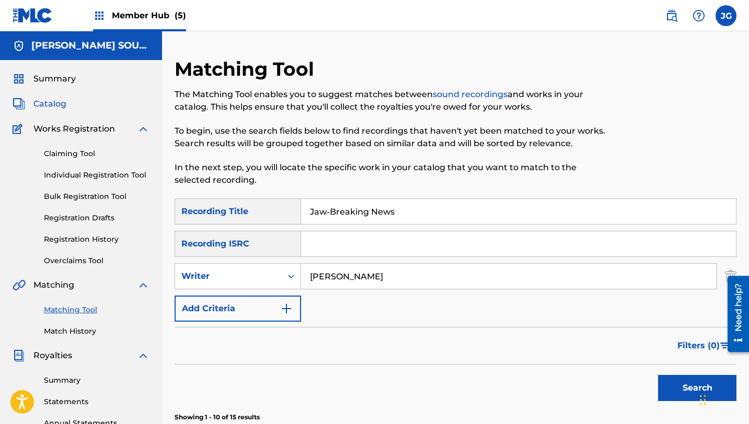
click at [52, 103] on span "Catalog" at bounding box center [49, 104] width 33 height 13
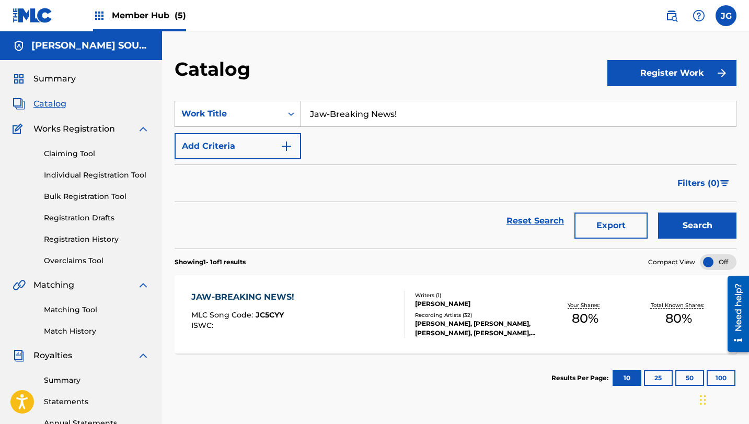
drag, startPoint x: 402, startPoint y: 117, endPoint x: 283, endPoint y: 114, distance: 118.7
click at [283, 114] on div "SearchWithCriteria31c6b072-648b-4127-bd5c-a9e4512481d4 Work Title Jaw-Breaking …" at bounding box center [456, 114] width 562 height 26
paste input "Big Apple, 3 PM"
click at [658, 213] on button "Search" at bounding box center [697, 226] width 78 height 26
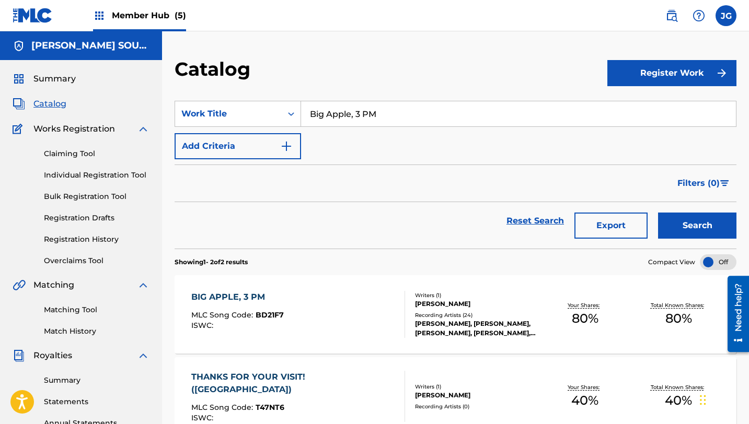
drag, startPoint x: 380, startPoint y: 112, endPoint x: 292, endPoint y: 100, distance: 89.2
click at [292, 100] on section "SearchWithCriteria31c6b072-648b-4127-bd5c-a9e4512481d4 Work Title Big Apple, 3 …" at bounding box center [456, 168] width 562 height 160
paste input "Mutants over Broadway!"
click at [658, 213] on button "Search" at bounding box center [697, 226] width 78 height 26
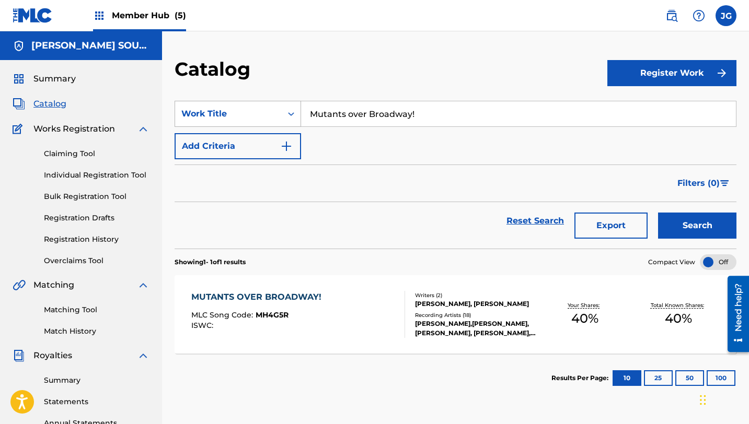
drag, startPoint x: 420, startPoint y: 113, endPoint x: 230, endPoint y: 105, distance: 189.9
click at [230, 105] on div "SearchWithCriteria31c6b072-648b-4127-bd5c-a9e4512481d4 Work Title Mutants over …" at bounding box center [456, 114] width 562 height 26
paste input "Rumble in the Zoo"
click at [658, 213] on button "Search" at bounding box center [697, 226] width 78 height 26
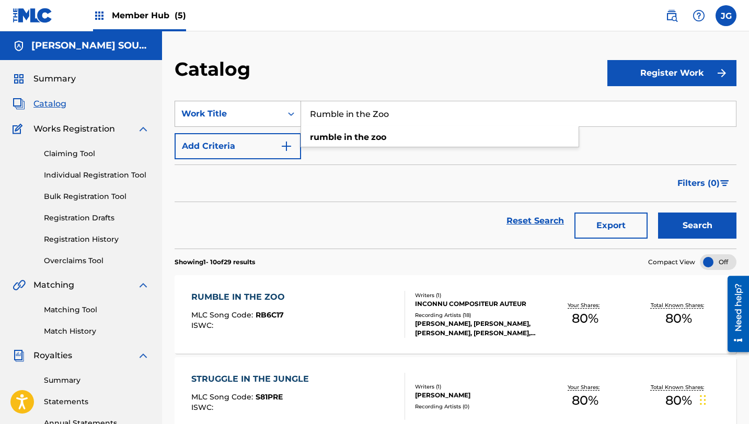
drag, startPoint x: 415, startPoint y: 112, endPoint x: 256, endPoint y: 105, distance: 159.6
click at [256, 105] on div "SearchWithCriteria31c6b072-648b-4127-bd5c-a9e4512481d4 Work Title Rumble in the…" at bounding box center [456, 114] width 562 height 26
paste input "Inner Peace"
click at [658, 213] on button "Search" at bounding box center [697, 226] width 78 height 26
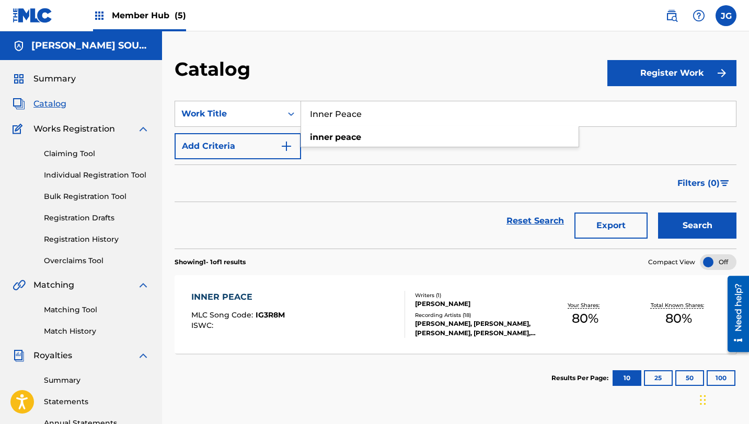
drag, startPoint x: 367, startPoint y: 114, endPoint x: 306, endPoint y: 111, distance: 61.8
click at [306, 111] on input "Inner Peace" at bounding box center [518, 113] width 435 height 25
paste input "Turtle Throwdown"
click at [658, 213] on button "Search" at bounding box center [697, 226] width 78 height 26
drag, startPoint x: 395, startPoint y: 121, endPoint x: 290, endPoint y: 108, distance: 106.5
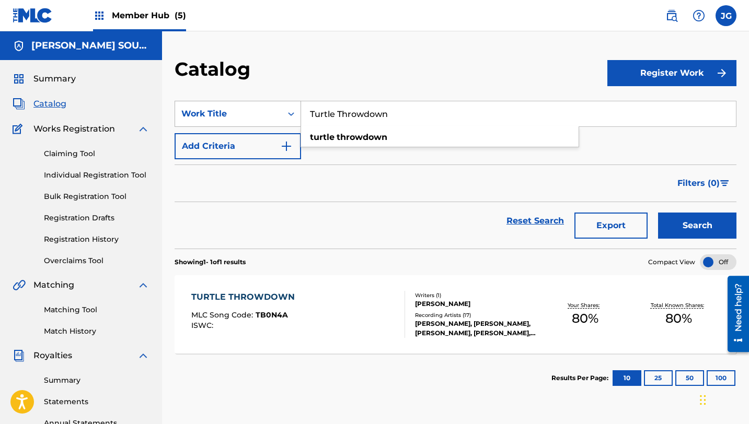
click at [290, 108] on div "SearchWithCriteria31c6b072-648b-4127-bd5c-a9e4512481d4 Work Title Turtle Throwd…" at bounding box center [456, 114] width 562 height 26
paste input "King of the Spill"
type input "King of the Spill"
click at [658, 213] on button "Search" at bounding box center [697, 226] width 78 height 26
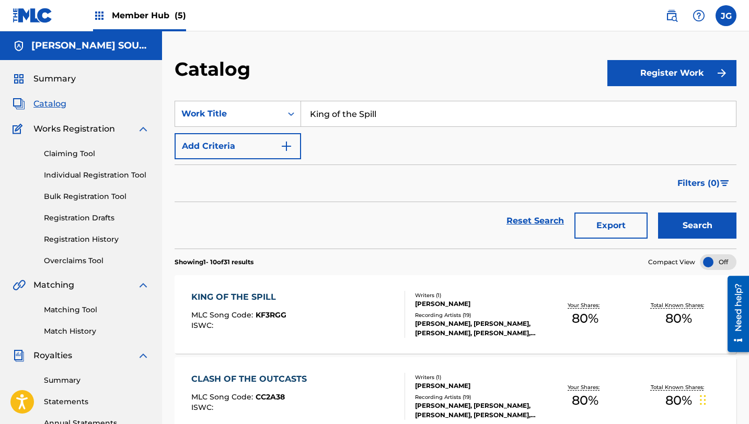
click at [237, 297] on div "KING OF THE SPILL" at bounding box center [238, 297] width 95 height 13
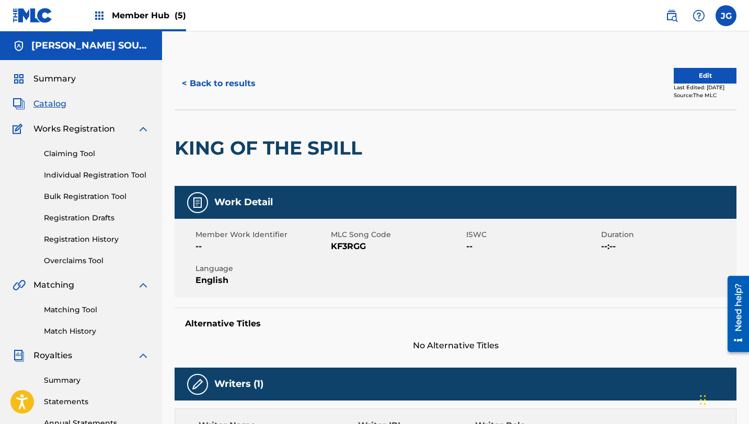
click at [53, 99] on span "Catalog" at bounding box center [49, 104] width 33 height 13
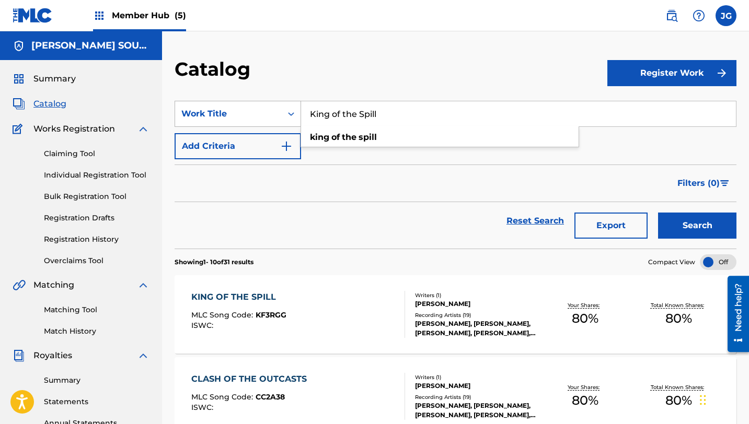
drag, startPoint x: 379, startPoint y: 115, endPoint x: 297, endPoint y: 109, distance: 82.3
click at [297, 109] on div "SearchWithCriteria31c6b072-648b-4127-bd5c-a9e4512481d4 Work Title King of the S…" at bounding box center [456, 114] width 562 height 26
paste input "Mall Meltdown"
click at [658, 213] on button "Search" at bounding box center [697, 226] width 78 height 26
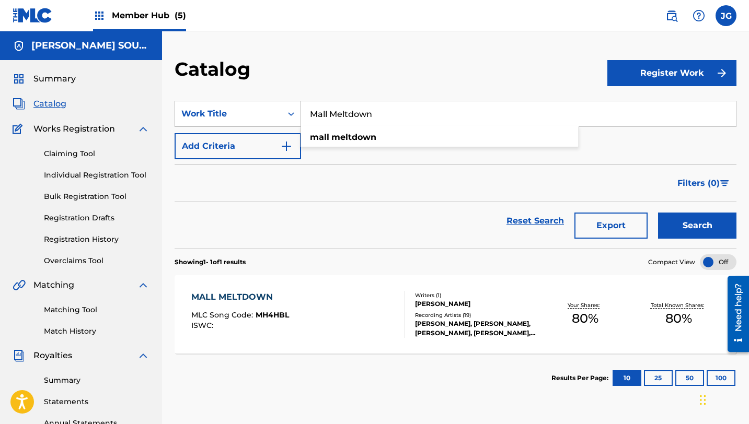
drag, startPoint x: 392, startPoint y: 113, endPoint x: 299, endPoint y: 111, distance: 93.1
click at [299, 111] on div "SearchWithCriteria31c6b072-648b-4127-bd5c-a9e4512481d4 Work Title Mall Meltdown…" at bounding box center [456, 114] width 562 height 26
paste input "Roof Running Reptiles!"
click at [658, 213] on button "Search" at bounding box center [697, 226] width 78 height 26
drag, startPoint x: 416, startPoint y: 108, endPoint x: 297, endPoint y: 102, distance: 118.8
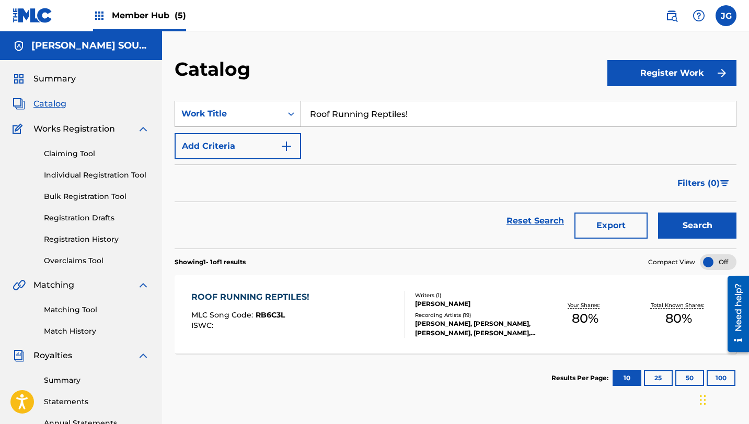
click at [295, 103] on div "SearchWithCriteria31c6b072-648b-4127-bd5c-a9e4512481d4 Work Title Roof Running …" at bounding box center [456, 114] width 562 height 26
drag, startPoint x: 421, startPoint y: 123, endPoint x: 293, endPoint y: 114, distance: 127.9
click at [293, 114] on div "SearchWithCriteria31c6b072-648b-4127-bd5c-a9e4512481d4 Work Title Roof Running …" at bounding box center [456, 114] width 562 height 26
paste input "Panic in the Sky"
click at [658, 213] on button "Search" at bounding box center [697, 226] width 78 height 26
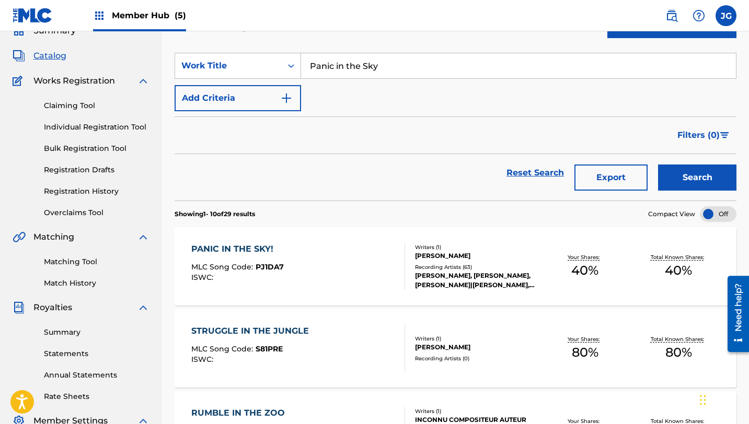
scroll to position [54, 0]
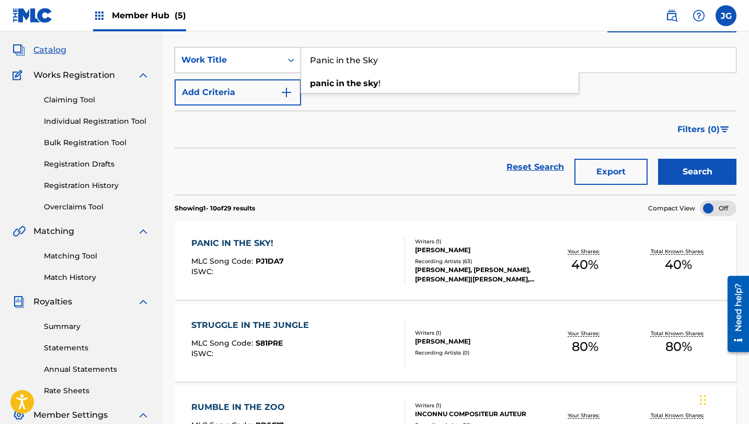
drag, startPoint x: 386, startPoint y: 57, endPoint x: 297, endPoint y: 49, distance: 88.8
click at [297, 49] on div "SearchWithCriteria31c6b072-648b-4127-bd5c-a9e4512481d4 Work Title Panic in the …" at bounding box center [456, 60] width 562 height 26
paste input "Crisis at [GEOGRAPHIC_DATA]!"
click at [658, 159] on button "Search" at bounding box center [697, 172] width 78 height 26
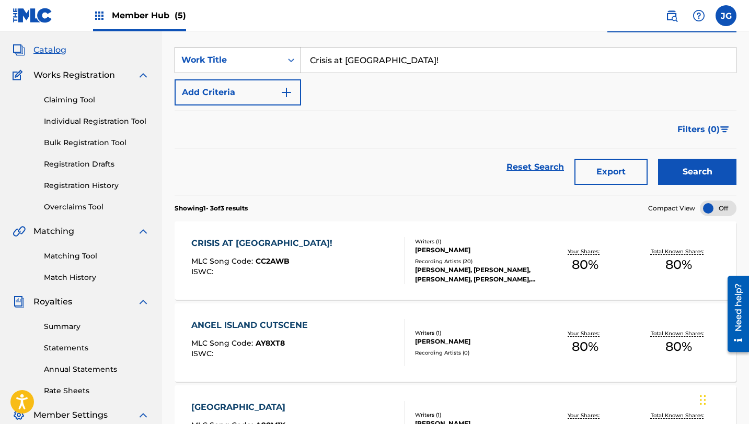
drag, startPoint x: 407, startPoint y: 60, endPoint x: 278, endPoint y: 54, distance: 129.2
click at [278, 54] on div "SearchWithCriteria31c6b072-648b-4127-bd5c-a9e4512481d4 Work Title Crisis at [GE…" at bounding box center [456, 60] width 562 height 26
paste input "The Side Hustle"
click at [658, 159] on button "Search" at bounding box center [697, 172] width 78 height 26
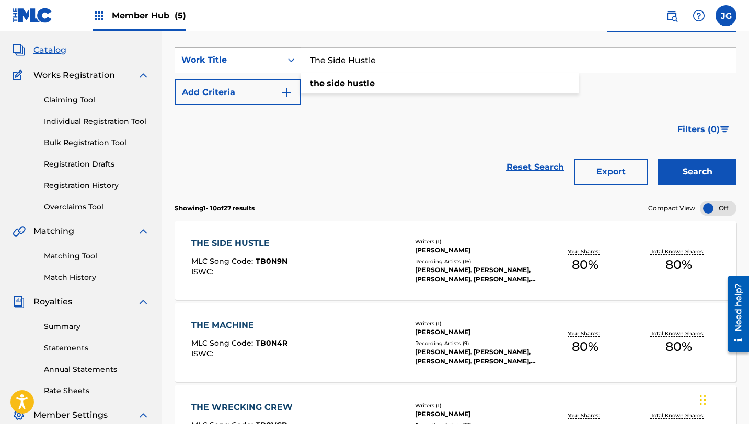
drag, startPoint x: 388, startPoint y: 64, endPoint x: 273, endPoint y: 68, distance: 115.6
click at [273, 68] on div "SearchWithCriteria31c6b072-648b-4127-bd5c-a9e4512481d4 Work Title The Side Hust…" at bounding box center [456, 60] width 562 height 26
drag, startPoint x: 388, startPoint y: 67, endPoint x: 306, endPoint y: 56, distance: 82.7
click at [306, 56] on input "The Side Hustle" at bounding box center [518, 60] width 435 height 25
click at [658, 159] on button "Search" at bounding box center [697, 172] width 78 height 26
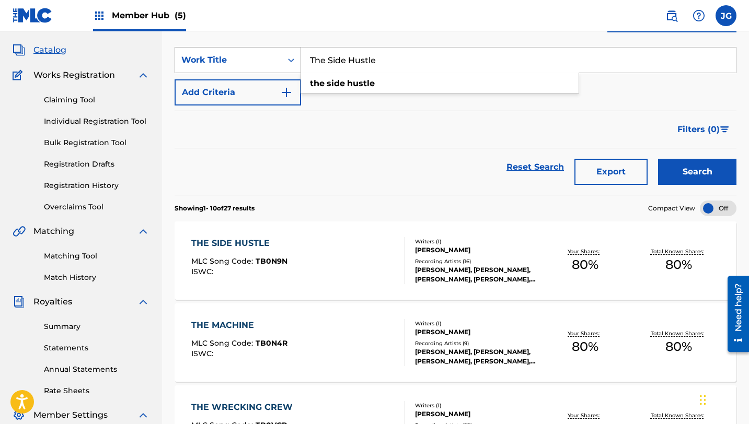
drag, startPoint x: 387, startPoint y: 59, endPoint x: 285, endPoint y: 58, distance: 102.5
click at [282, 58] on div "SearchWithCriteria31c6b072-648b-4127-bd5c-a9e4512481d4 Work Title The Side Hust…" at bounding box center [456, 60] width 562 height 26
click at [658, 159] on button "Search" at bounding box center [697, 172] width 78 height 26
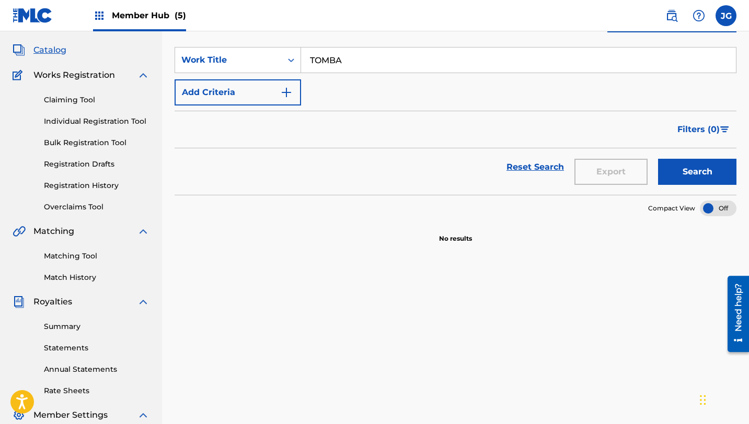
scroll to position [0, 0]
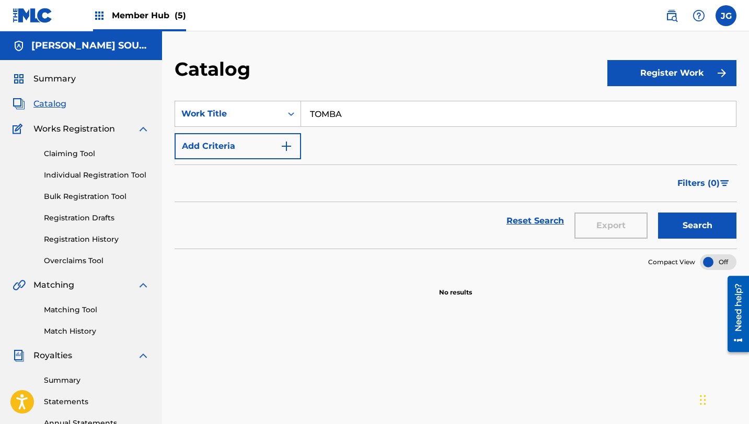
drag, startPoint x: 351, startPoint y: 110, endPoint x: 303, endPoint y: 108, distance: 48.2
click at [303, 108] on input "TOMBA" at bounding box center [518, 113] width 435 height 25
paste input "Rush Hour Power"
click at [658, 213] on button "Search" at bounding box center [697, 226] width 78 height 26
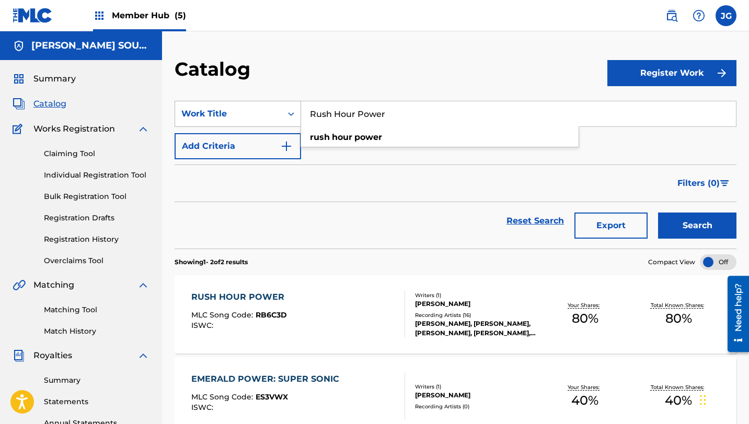
drag, startPoint x: 396, startPoint y: 113, endPoint x: 293, endPoint y: 110, distance: 103.0
click at [293, 110] on div "SearchWithCriteria31c6b072-648b-4127-bd5c-a9e4512481d4 Work Title Rush Hour Pow…" at bounding box center [456, 114] width 562 height 26
paste input "A Few Screws Loose"
click at [658, 213] on button "Search" at bounding box center [697, 226] width 78 height 26
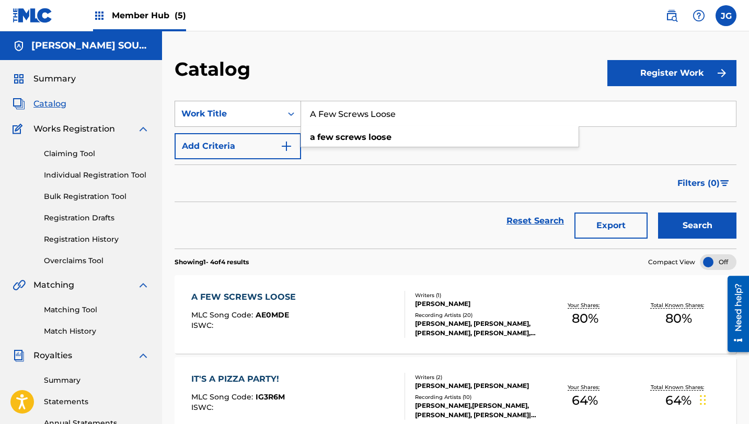
drag, startPoint x: 393, startPoint y: 113, endPoint x: 280, endPoint y: 111, distance: 112.4
click at [280, 111] on div "SearchWithCriteria31c6b072-648b-4127-bd5c-a9e4512481d4 Work Title A Few Screws …" at bounding box center [456, 114] width 562 height 26
drag, startPoint x: 407, startPoint y: 112, endPoint x: 302, endPoint y: 110, distance: 105.1
click at [302, 110] on input "A Few Screws Loose" at bounding box center [518, 113] width 435 height 25
paste input "Dinosaur Stampede!"
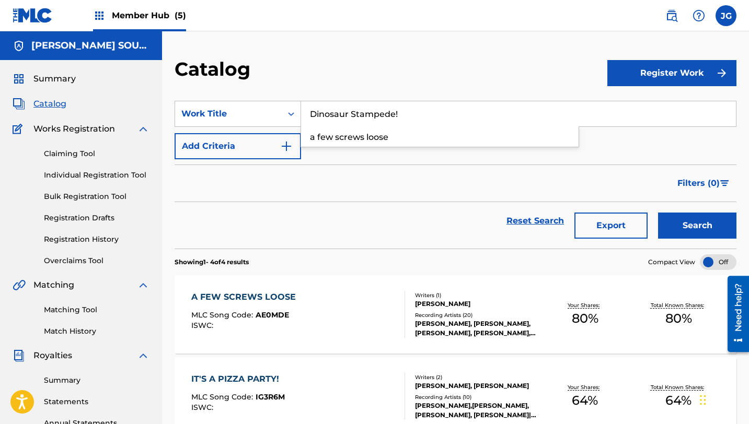
click at [658, 213] on button "Search" at bounding box center [697, 226] width 78 height 26
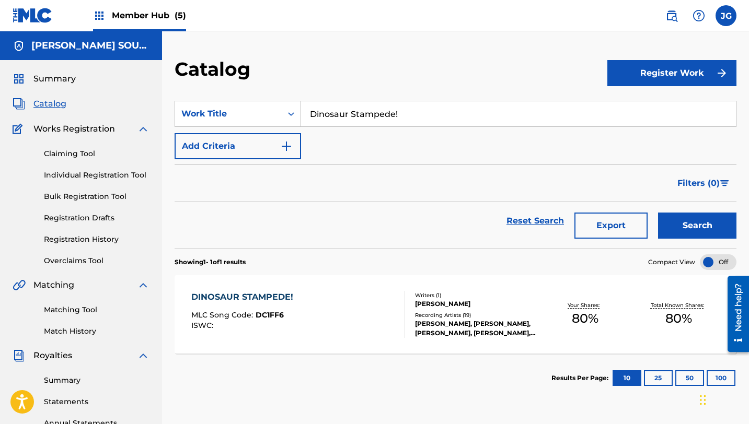
drag, startPoint x: 399, startPoint y: 114, endPoint x: 302, endPoint y: 112, distance: 97.8
click at [302, 112] on input "Dinosaur Stampede!" at bounding box center [518, 113] width 435 height 25
paste input "Technodrome Redux"
click at [658, 213] on button "Search" at bounding box center [697, 226] width 78 height 26
drag, startPoint x: 408, startPoint y: 112, endPoint x: 293, endPoint y: 106, distance: 115.2
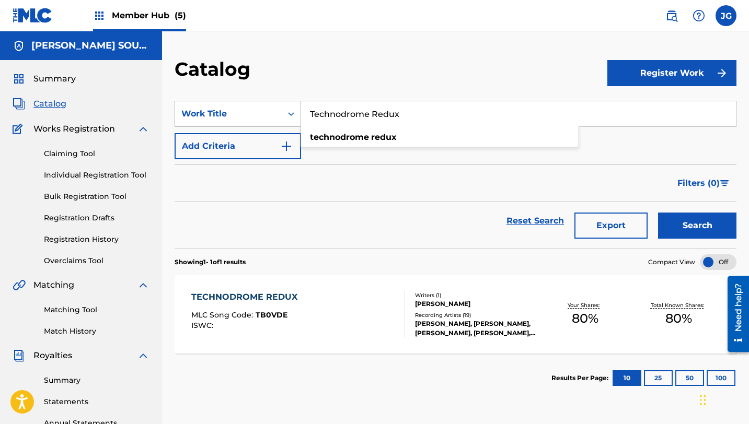
click at [293, 106] on div "SearchWithCriteria31c6b072-648b-4127-bd5c-a9e4512481d4 Work Title Technodrome R…" at bounding box center [456, 114] width 562 height 26
paste input "Clash of the Outcasts"
click at [658, 213] on button "Search" at bounding box center [697, 226] width 78 height 26
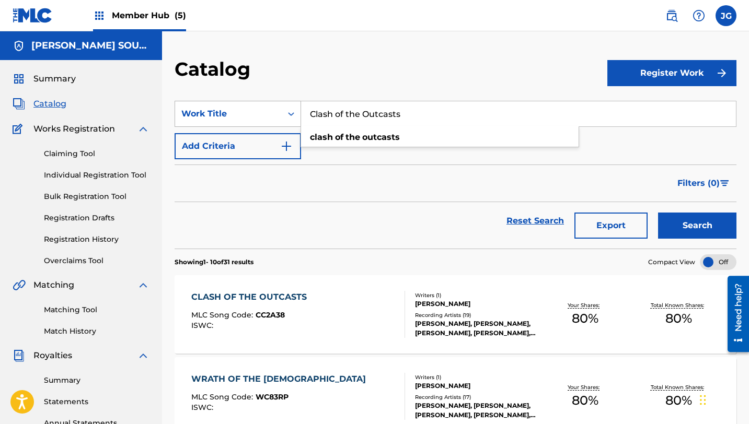
drag, startPoint x: 410, startPoint y: 111, endPoint x: 295, endPoint y: 107, distance: 115.6
click at [295, 107] on div "SearchWithCriteria31c6b072-648b-4127-bd5c-a9e4512481d4 Work Title Clash of the …" at bounding box center [456, 114] width 562 height 26
paste input "PARTNERS IN SLIME"
click at [658, 213] on button "Search" at bounding box center [697, 226] width 78 height 26
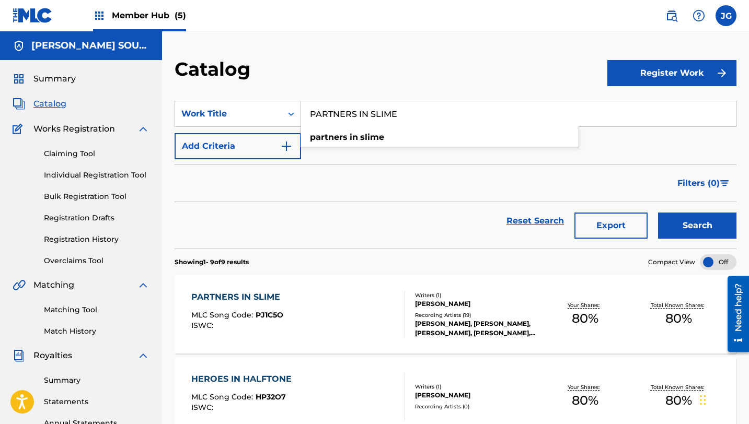
drag, startPoint x: 418, startPoint y: 117, endPoint x: 303, endPoint y: 114, distance: 115.5
click at [303, 114] on input "PARTNERS IN SLIME" at bounding box center [518, 113] width 435 height 25
paste input "Cypher Cats"
click at [658, 213] on button "Search" at bounding box center [697, 226] width 78 height 26
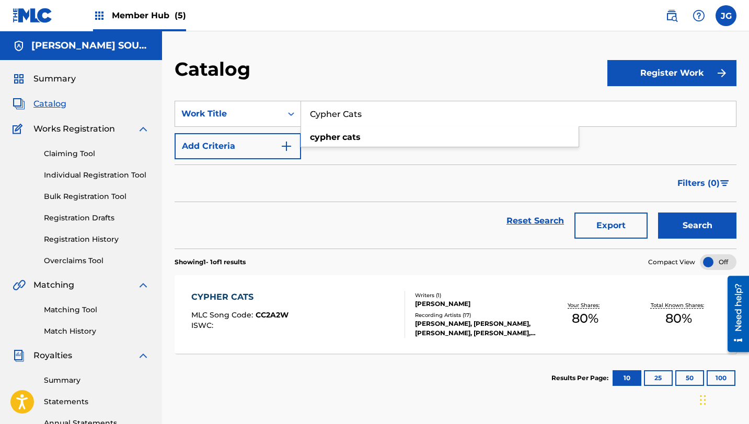
drag, startPoint x: 384, startPoint y: 120, endPoint x: 308, endPoint y: 112, distance: 76.1
click at [308, 112] on input "Cypher Cats" at bounding box center [518, 113] width 435 height 25
click at [658, 213] on button "Search" at bounding box center [697, 226] width 78 height 26
drag, startPoint x: 379, startPoint y: 116, endPoint x: 310, endPoint y: 114, distance: 69.0
click at [310, 114] on input "Cypher Cats" at bounding box center [518, 113] width 435 height 25
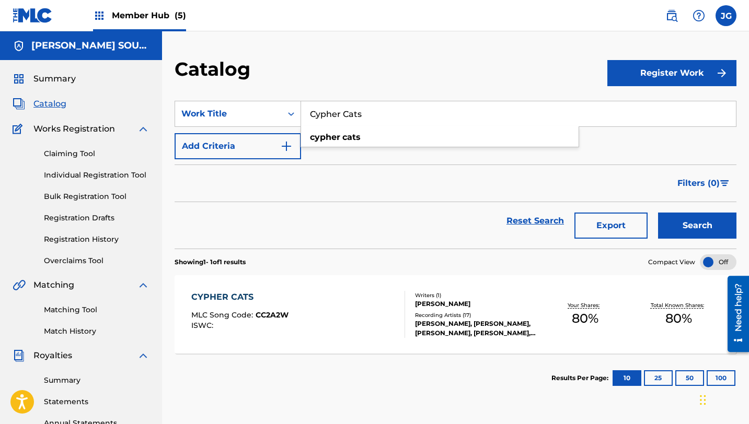
paste input "The Lost Archenemie"
click at [658, 213] on button "Search" at bounding box center [697, 226] width 78 height 26
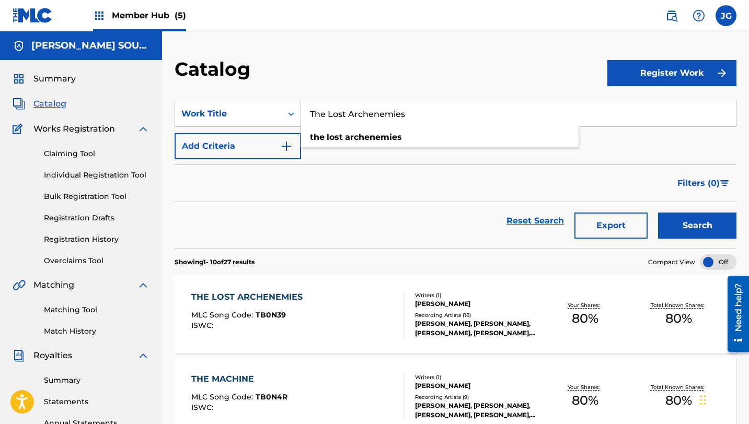
drag, startPoint x: 312, startPoint y: 113, endPoint x: 406, endPoint y: 114, distance: 94.1
click at [406, 114] on input "The Lost Archenemies" at bounding box center [518, 113] width 435 height 25
paste input "Outworld Strangeoid"
click at [658, 213] on button "Search" at bounding box center [697, 226] width 78 height 26
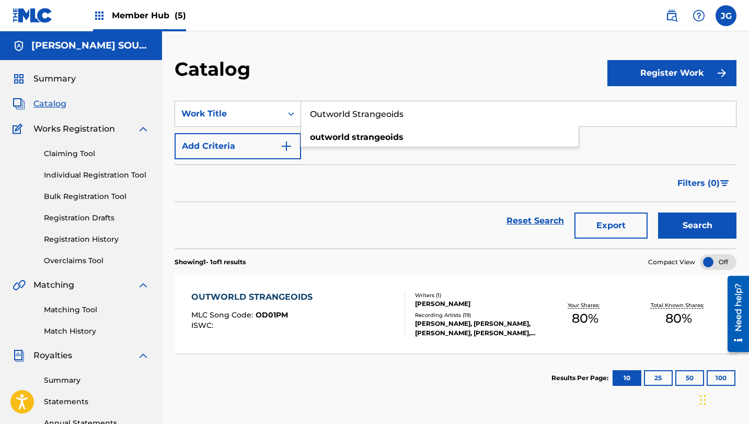
drag, startPoint x: 420, startPoint y: 118, endPoint x: 305, endPoint y: 114, distance: 115.1
click at [305, 114] on input "Outworld Strangeoids" at bounding box center [518, 113] width 435 height 25
paste input "We Ain't Came to Lose"
click at [658, 213] on button "Search" at bounding box center [697, 226] width 78 height 26
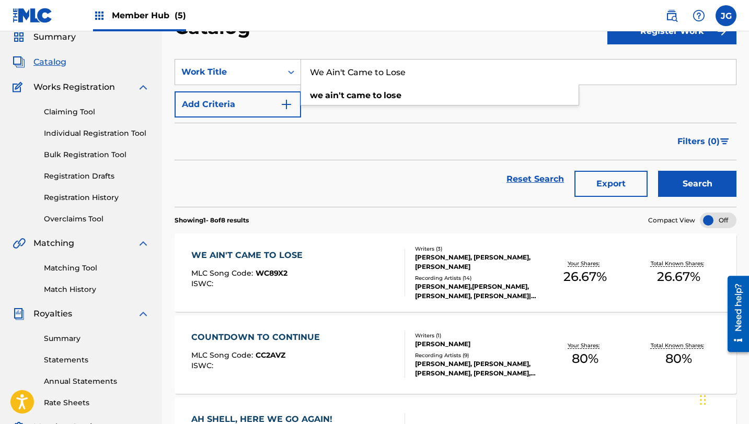
scroll to position [45, 0]
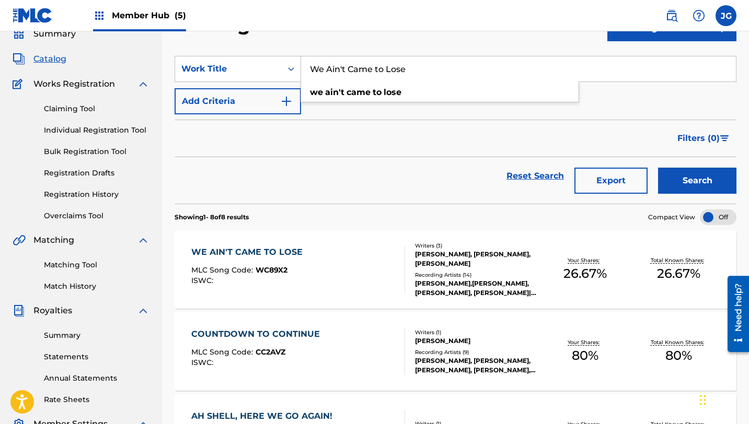
drag, startPoint x: 411, startPoint y: 71, endPoint x: 305, endPoint y: 68, distance: 106.7
click at [305, 68] on input "We Ain't Came to Lose" at bounding box center [518, 68] width 435 height 25
paste input "[PERSON_NAME] of the [DEMOGRAPHIC_DATA]"
drag, startPoint x: 392, startPoint y: 71, endPoint x: 285, endPoint y: 65, distance: 107.3
click at [285, 65] on div "SearchWithCriteria31c6b072-648b-4127-bd5c-a9e4512481d4 Work Title Wrath of the …" at bounding box center [456, 69] width 562 height 26
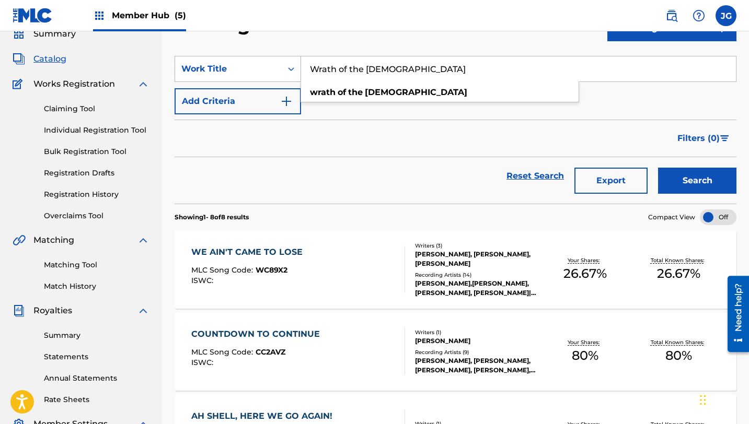
paste input "[PERSON_NAME]"
type input "[PERSON_NAME] of the [DEMOGRAPHIC_DATA]"
click at [658, 168] on button "Search" at bounding box center [697, 181] width 78 height 26
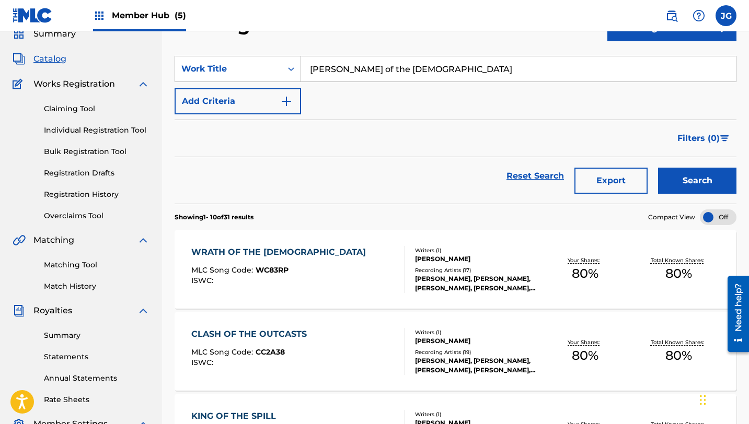
click at [293, 262] on div "WRATH OF THE [DEMOGRAPHIC_DATA] MLC Song Code : WC83RP ISWC :" at bounding box center [298, 269] width 214 height 47
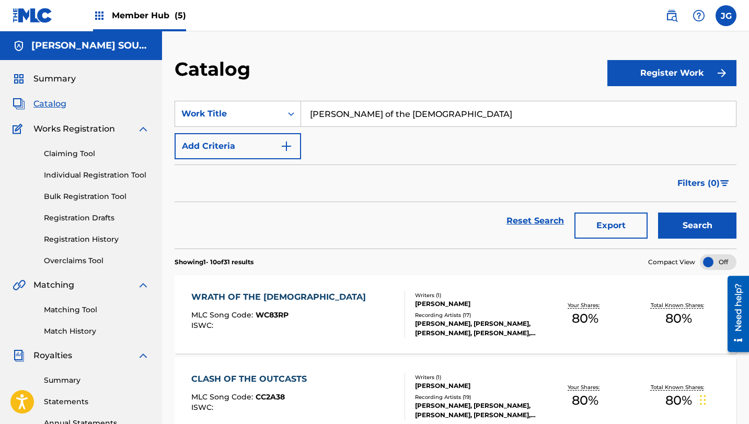
drag, startPoint x: 440, startPoint y: 120, endPoint x: 302, endPoint y: 111, distance: 138.3
click at [302, 111] on input "[PERSON_NAME] of the [DEMOGRAPHIC_DATA]" at bounding box center [518, 113] width 435 height 25
paste input "A Dish Best Served Cold"
click at [658, 213] on button "Search" at bounding box center [697, 226] width 78 height 26
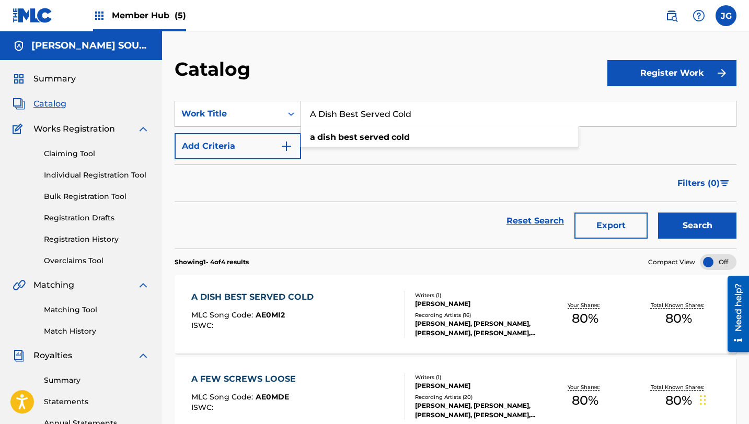
drag, startPoint x: 423, startPoint y: 109, endPoint x: 310, endPoint y: 107, distance: 112.9
click at [310, 107] on input "A Dish Best Served Cold" at bounding box center [518, 113] width 435 height 25
paste input "It's a Pizza Party!"
type input "It's a Pizza Party!"
click at [658, 213] on button "Search" at bounding box center [697, 226] width 78 height 26
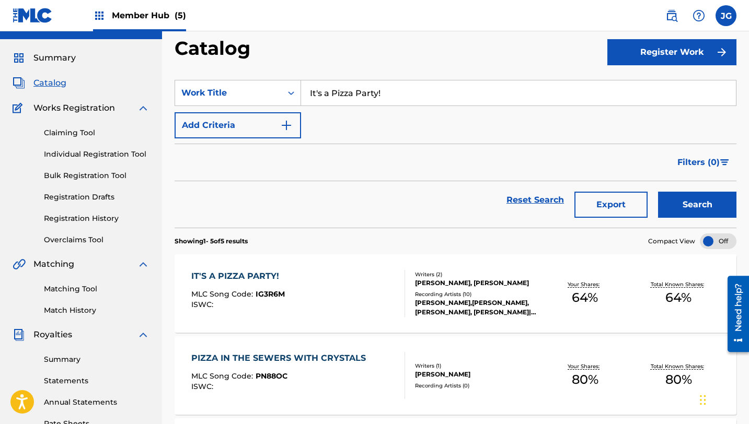
scroll to position [25, 0]
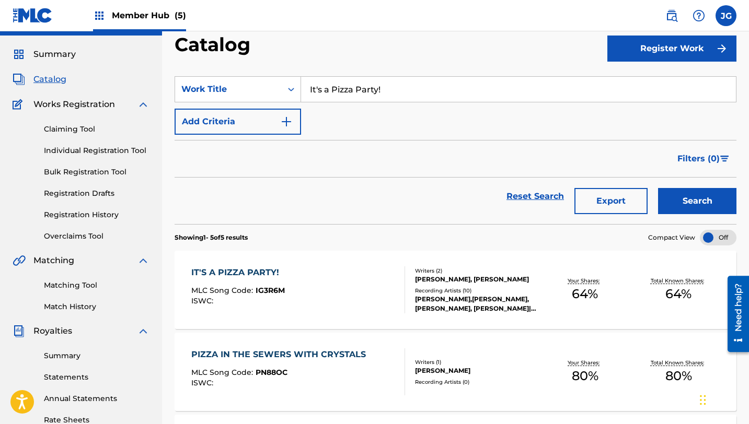
click at [678, 316] on div "IT'S A PIZZA PARTY! MLC Song Code : IG3R6M ISWC : Writers ( 2 ) [PERSON_NAME], …" at bounding box center [456, 290] width 562 height 78
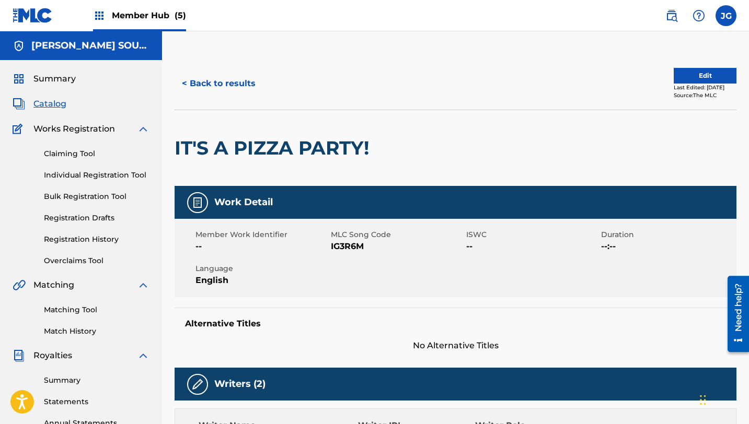
scroll to position [25, 0]
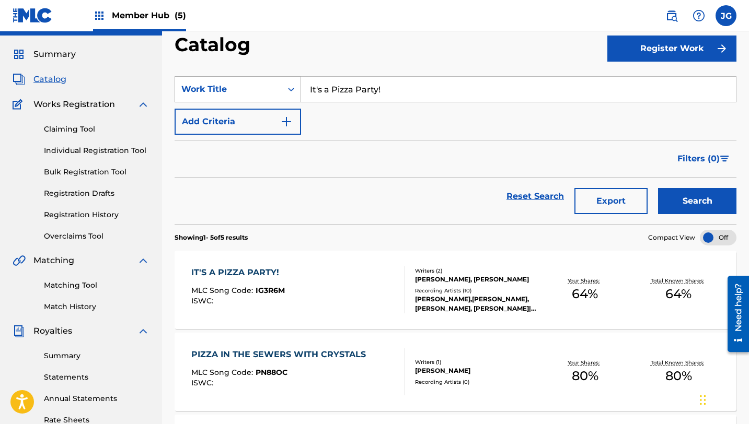
drag, startPoint x: 392, startPoint y: 91, endPoint x: 300, endPoint y: 88, distance: 92.6
click at [300, 88] on div "SearchWithCriteria31c6b072-648b-4127-bd5c-a9e4512481d4 Work Title It's a Pizza …" at bounding box center [456, 89] width 562 height 26
paste input "[URL][DOMAIN_NAME]"
click at [374, 87] on input "[URL][DOMAIN_NAME]" at bounding box center [518, 89] width 435 height 25
drag, startPoint x: 565, startPoint y: 91, endPoint x: 279, endPoint y: 86, distance: 286.0
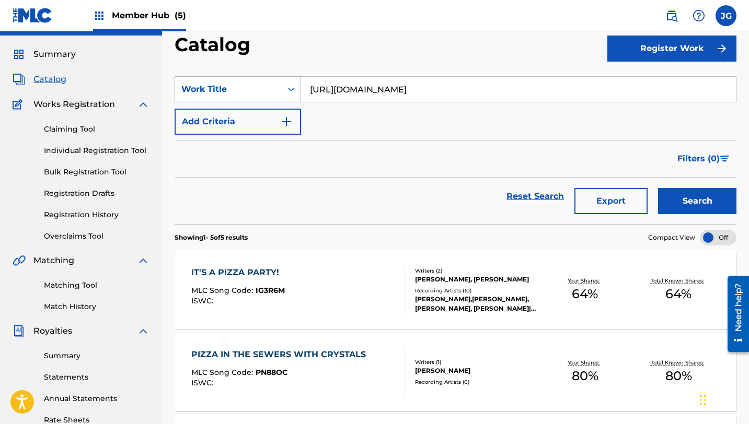
click at [279, 86] on div "SearchWithCriteria31c6b072-648b-4127-bd5c-a9e4512481d4 Work Title [URL][DOMAIN_…" at bounding box center [456, 89] width 562 height 26
type input "THE WRECING"
click at [658, 188] on button "Search" at bounding box center [697, 201] width 78 height 26
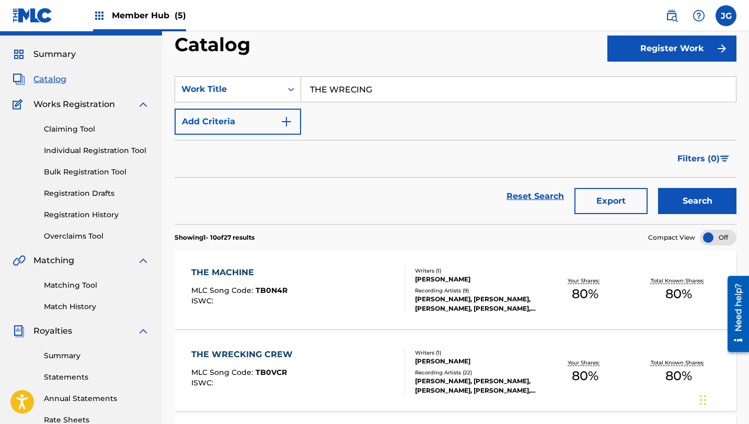
click at [234, 406] on div "THE WRECKING CREW MLC Song Code : TB0VCR ISWC : Writers ( 1 ) [PERSON_NAME] Rec…" at bounding box center [456, 372] width 562 height 78
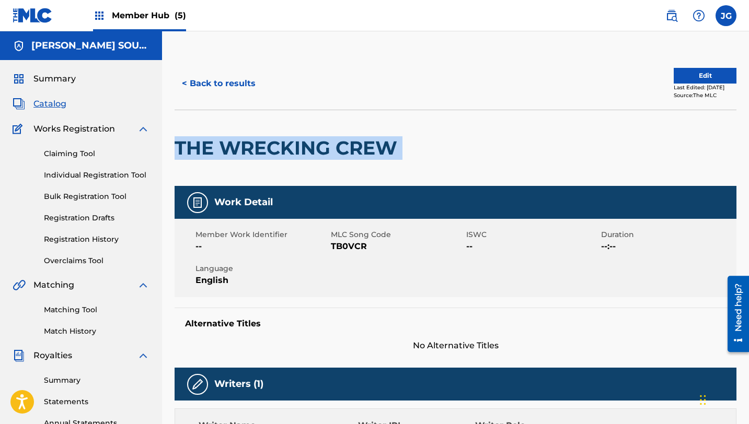
drag, startPoint x: 405, startPoint y: 158, endPoint x: 164, endPoint y: 144, distance: 241.4
copy div "THE WRECKING CREW"
click at [75, 307] on link "Matching Tool" at bounding box center [97, 310] width 106 height 11
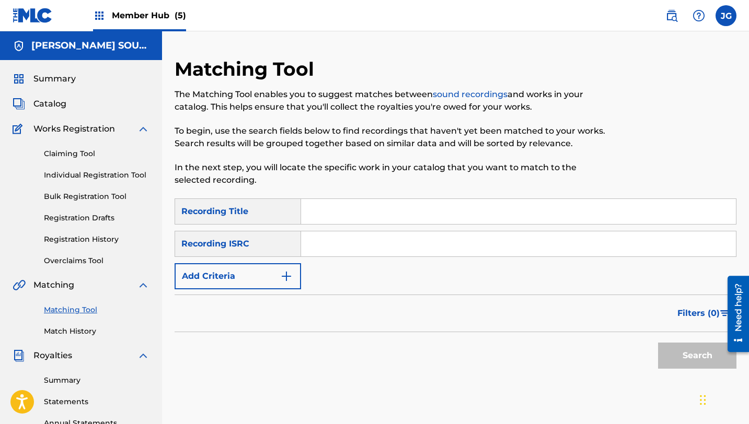
click at [342, 216] on input "Search Form" at bounding box center [518, 211] width 435 height 25
paste input "THE WRECKING CREW"
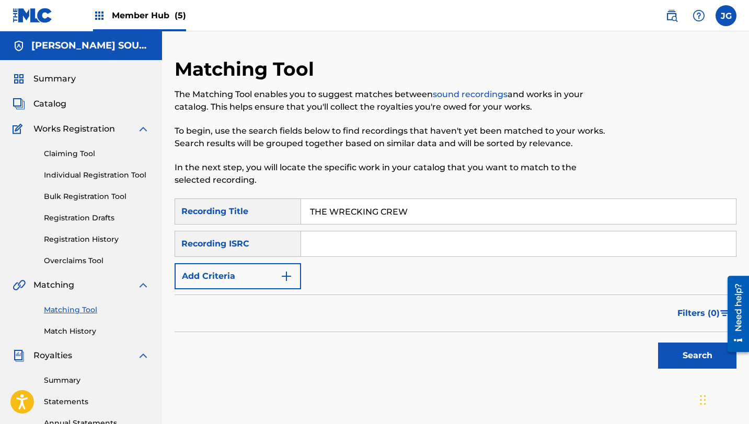
type input "THE WRECKING CREW"
click at [658, 343] on button "Search" at bounding box center [697, 356] width 78 height 26
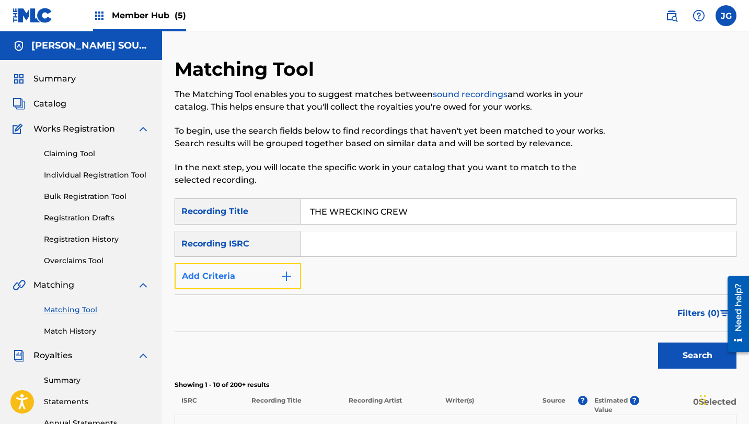
click at [268, 274] on button "Add Criteria" at bounding box center [238, 276] width 126 height 26
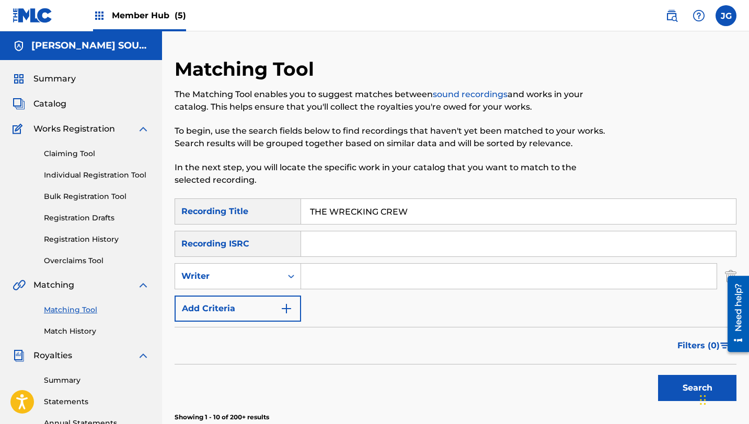
click at [327, 268] on input "Search Form" at bounding box center [509, 276] width 416 height 25
type input "[PERSON_NAME]"
click at [658, 375] on button "Search" at bounding box center [697, 388] width 78 height 26
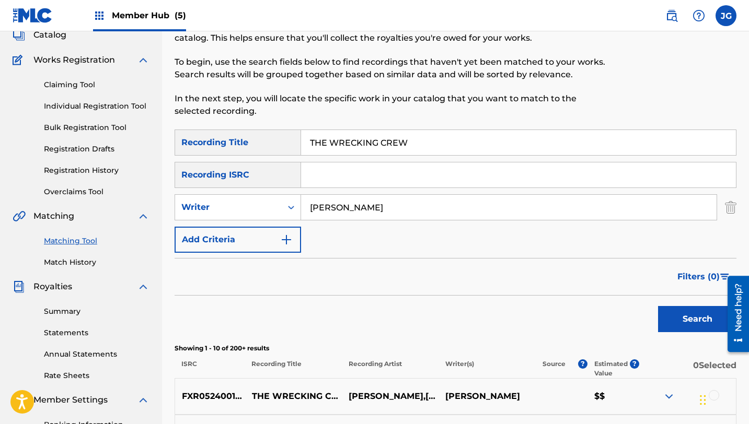
scroll to position [70, 0]
drag, startPoint x: 413, startPoint y: 142, endPoint x: 296, endPoint y: 141, distance: 117.1
click at [296, 141] on div "SearchWithCriteria0078ce1f-c438-411b-94b8-17e68e0cdac4 Recording Title THE WREC…" at bounding box center [456, 142] width 562 height 26
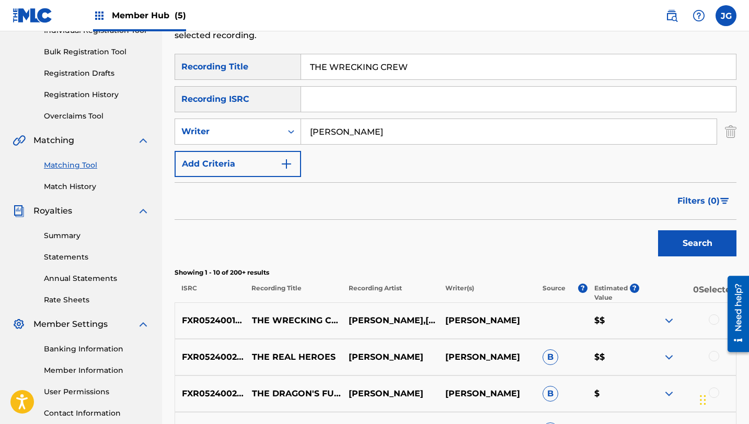
scroll to position [226, 0]
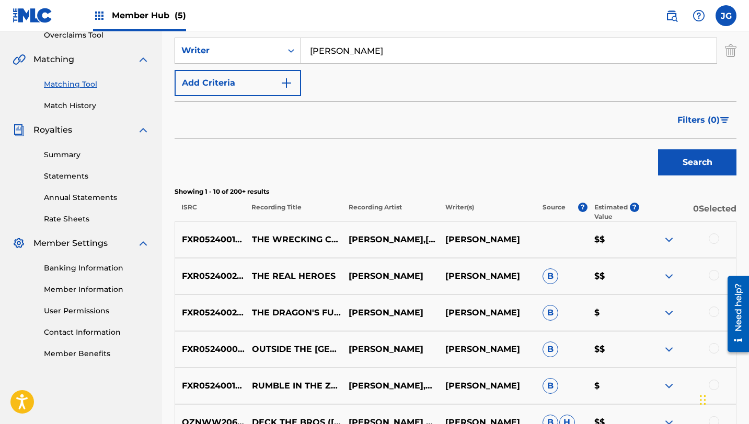
click at [716, 241] on div at bounding box center [714, 239] width 10 height 10
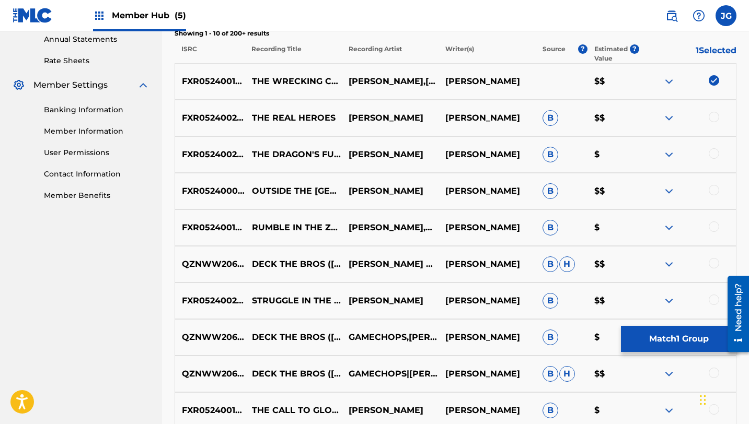
scroll to position [383, 0]
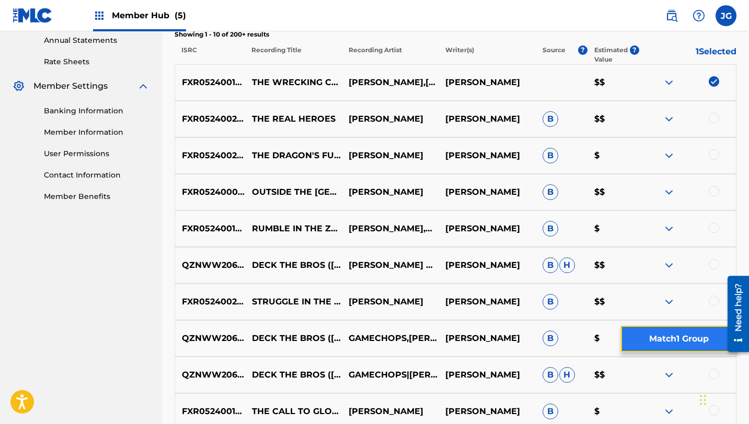
click at [650, 349] on button "Match 1 Group" at bounding box center [679, 339] width 116 height 26
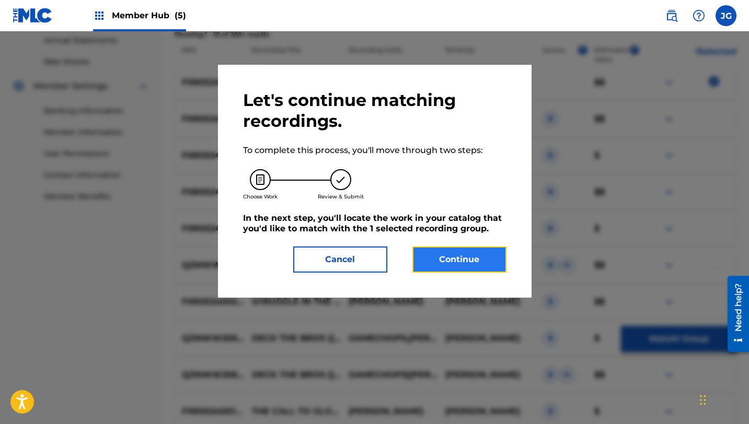
click at [463, 261] on button "Continue" at bounding box center [459, 260] width 94 height 26
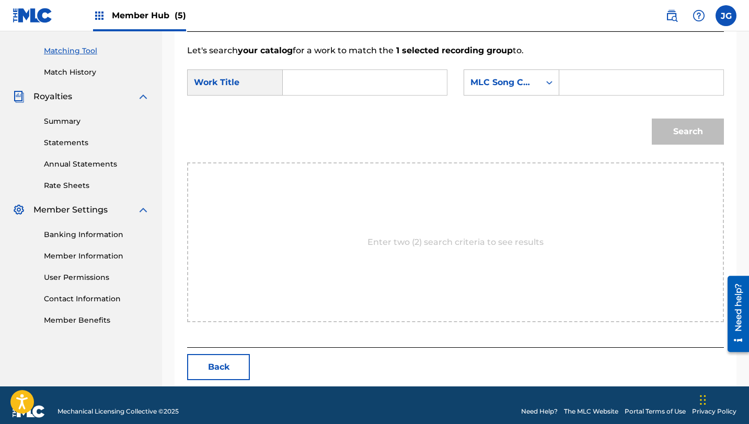
scroll to position [272, 0]
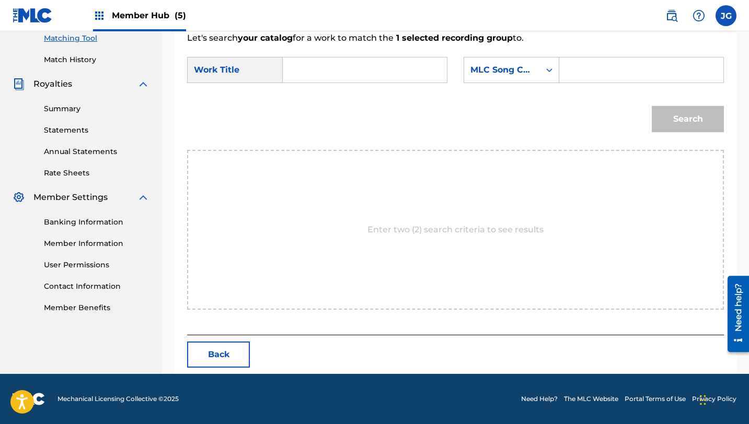
click at [366, 72] on input "Search Form" at bounding box center [365, 69] width 146 height 25
paste input "THE WRECKING CREW"
type input "THE WRECKING CREW"
click at [540, 77] on div "Search Form" at bounding box center [549, 70] width 19 height 19
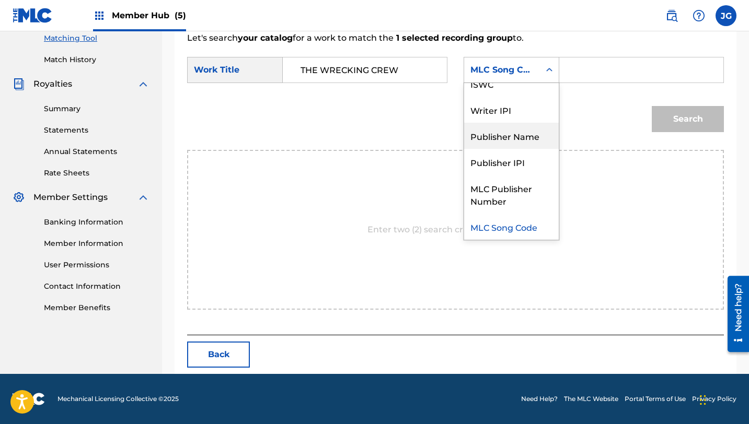
scroll to position [0, 0]
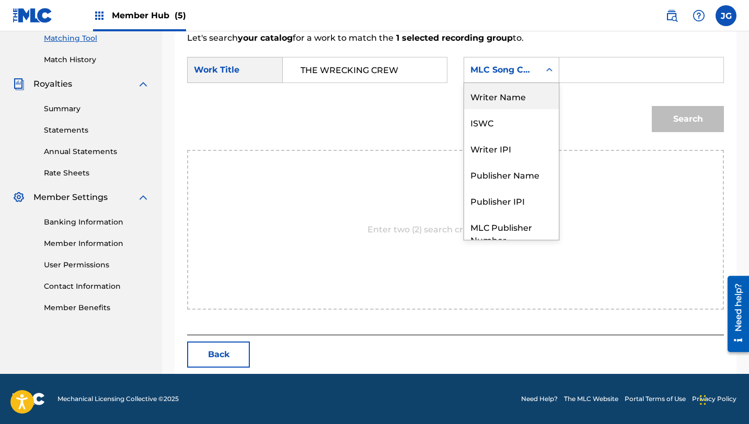
click at [513, 106] on div "Writer Name" at bounding box center [511, 96] width 95 height 26
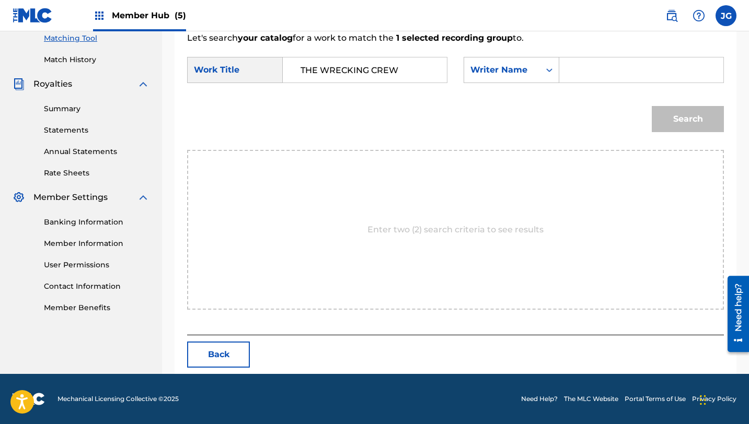
click at [584, 71] on input "Search Form" at bounding box center [641, 69] width 146 height 25
click at [592, 64] on input "Search Form" at bounding box center [641, 69] width 146 height 25
type input "[PERSON_NAME]"
click at [652, 106] on button "Search" at bounding box center [688, 119] width 72 height 26
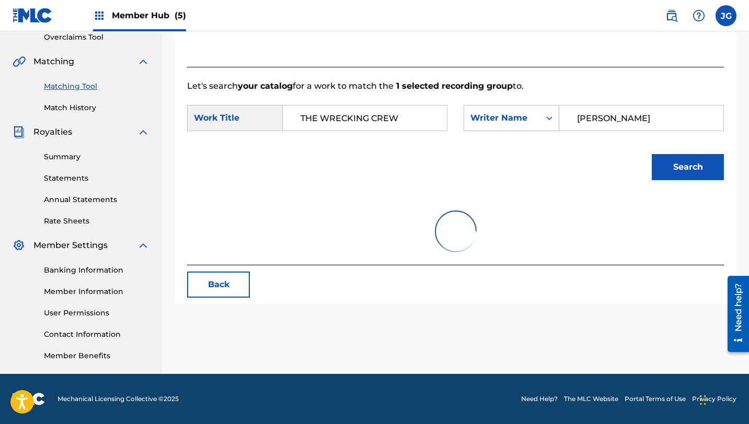
scroll to position [272, 0]
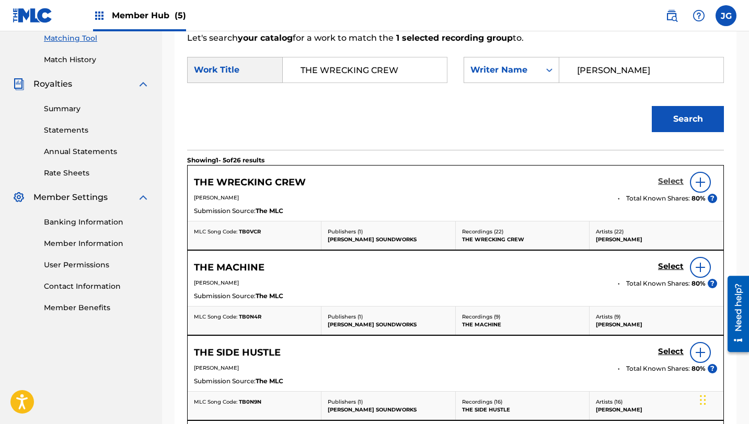
click at [683, 183] on h5 "Select" at bounding box center [671, 182] width 26 height 10
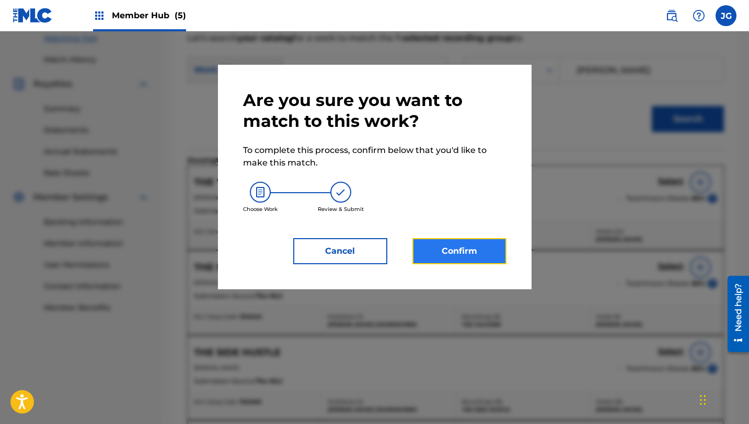
click at [500, 249] on button "Confirm" at bounding box center [459, 251] width 94 height 26
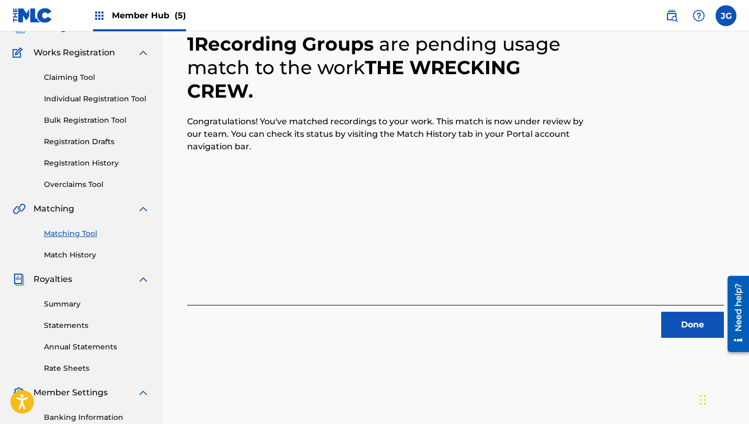
scroll to position [74, 0]
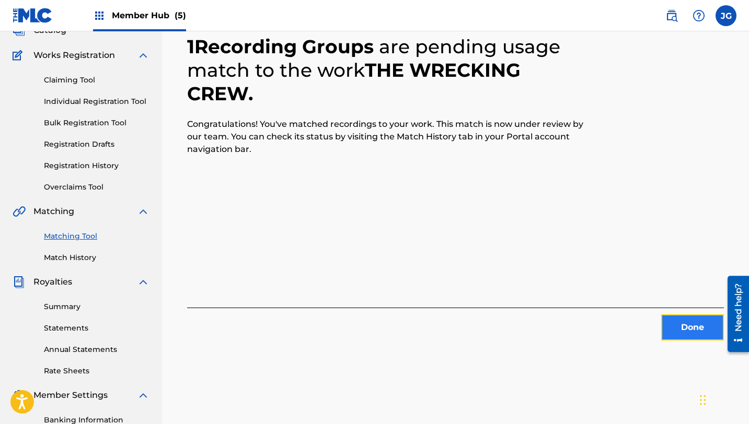
click at [675, 328] on button "Done" at bounding box center [692, 328] width 63 height 26
